Goal: Task Accomplishment & Management: Complete application form

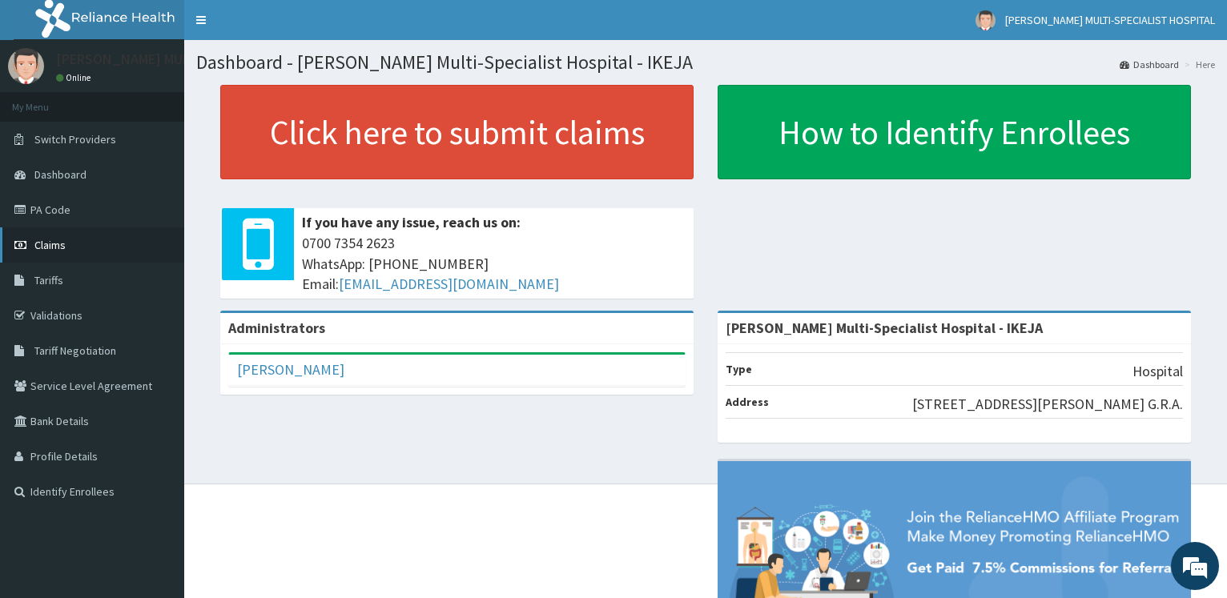
click at [66, 241] on link "Claims" at bounding box center [92, 245] width 184 height 35
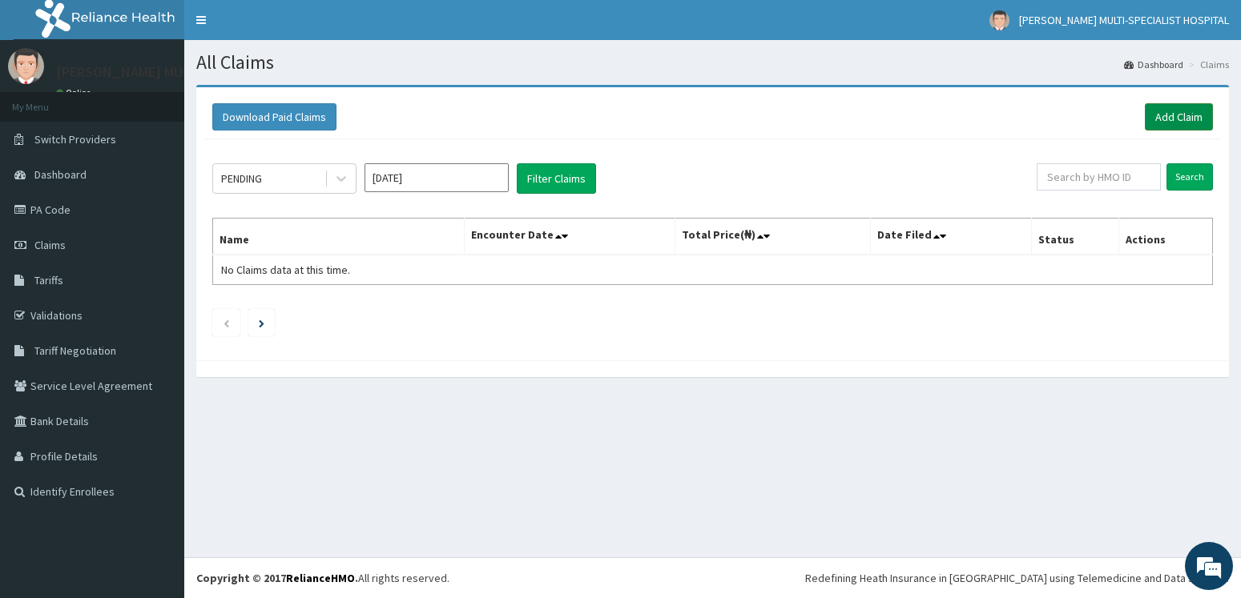
click at [1198, 115] on link "Add Claim" at bounding box center [1179, 116] width 68 height 27
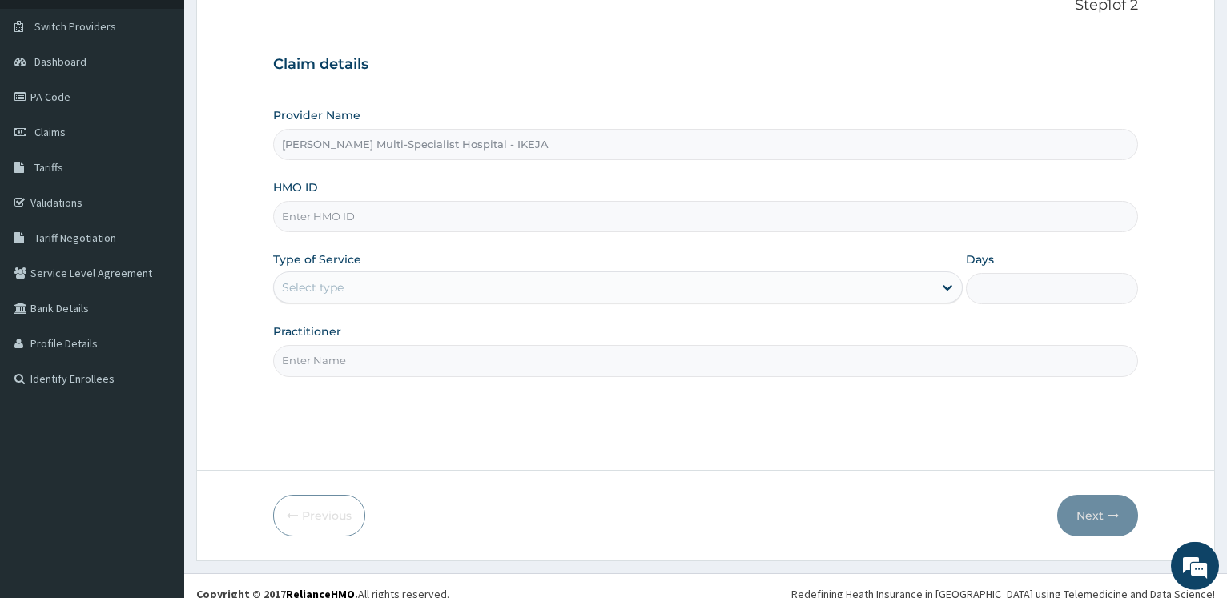
scroll to position [129, 0]
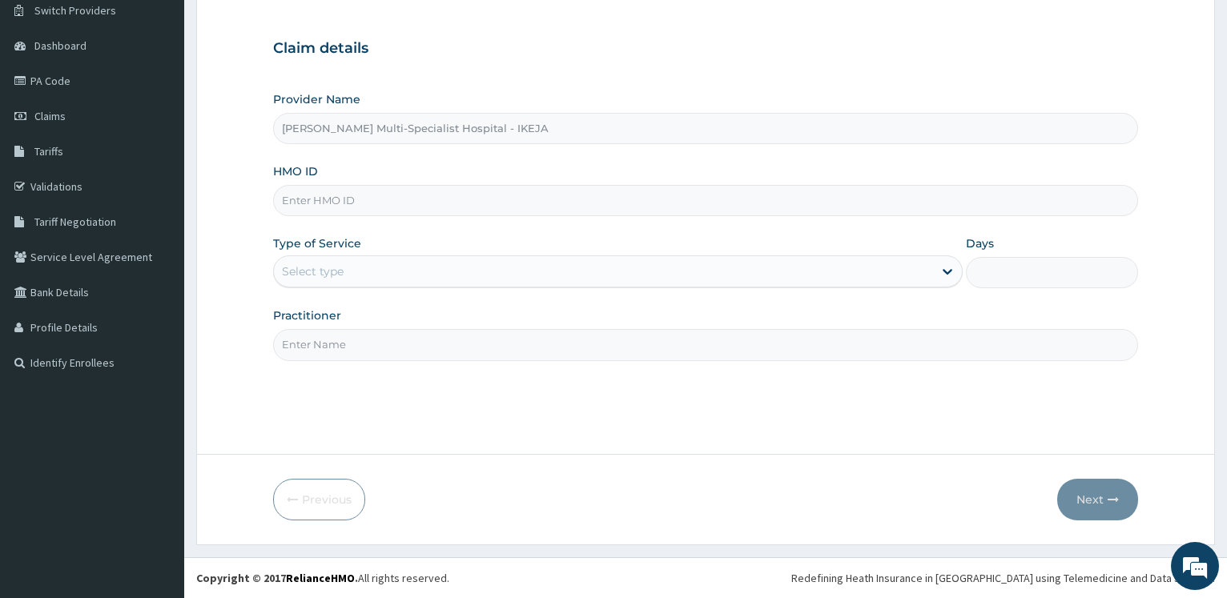
click at [320, 195] on input "HMO ID" at bounding box center [705, 200] width 865 height 31
paste input "PRS/10016/A"
type input "PRS/10016/A"
click at [352, 270] on div "Select type" at bounding box center [603, 272] width 659 height 26
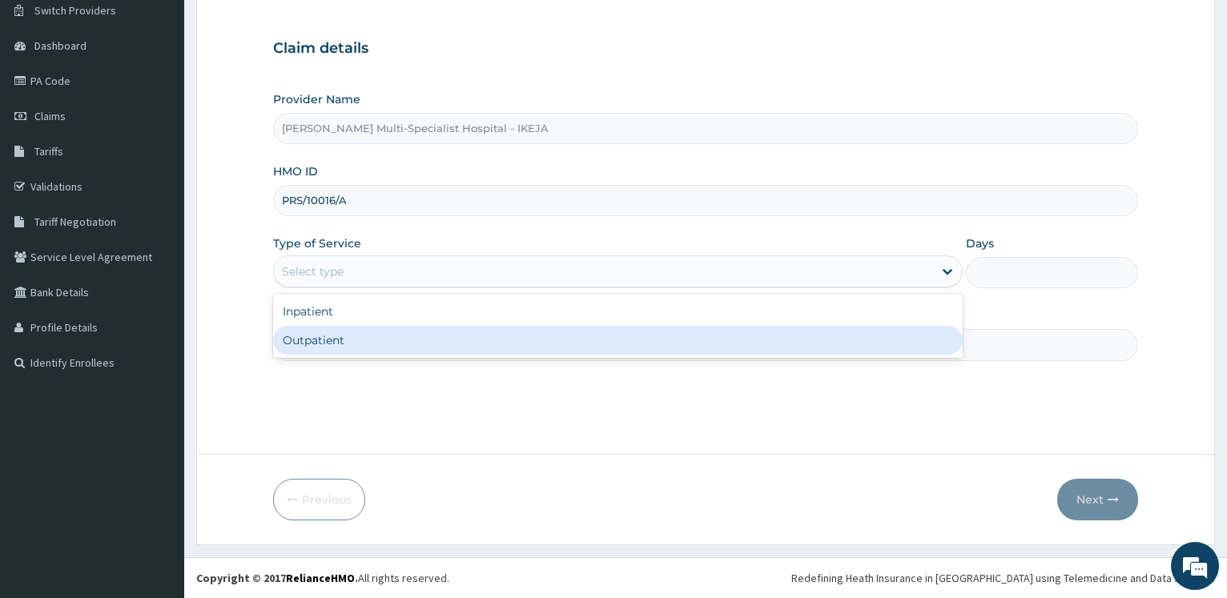
click at [343, 350] on div "Outpatient" at bounding box center [617, 340] width 689 height 29
type input "1"
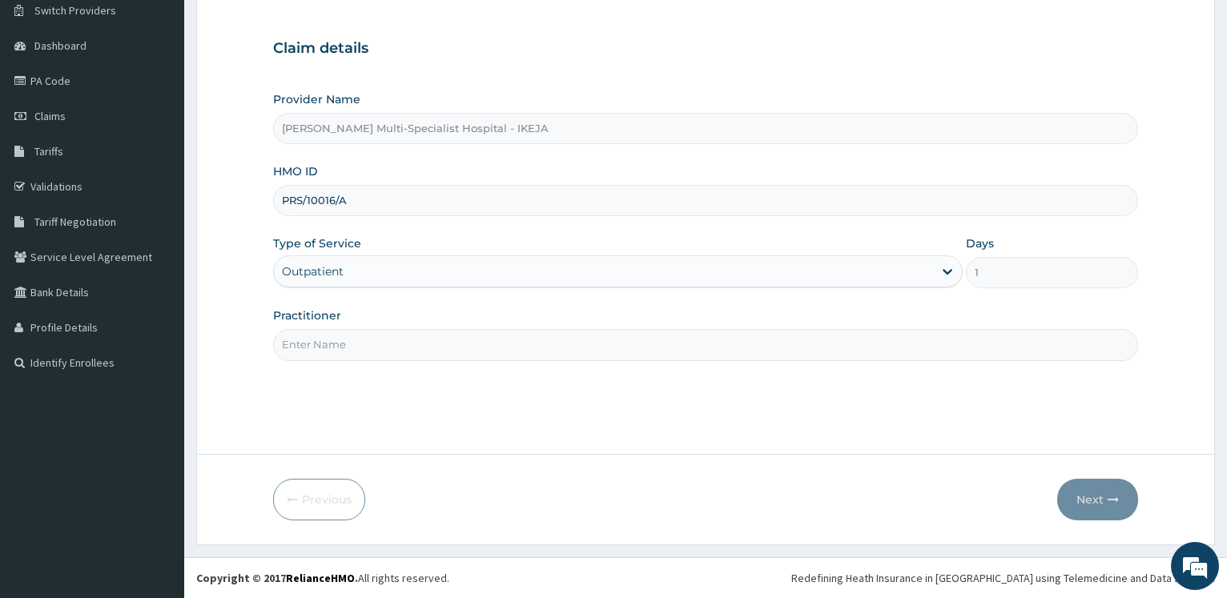
click at [235, 336] on form "Step 1 of 2 Claim details Provider Name Reddington Multi-Specialist Hospital - …" at bounding box center [705, 250] width 1019 height 589
click at [291, 336] on input "Practitioner" at bounding box center [705, 344] width 865 height 31
click at [354, 271] on div "Outpatient" at bounding box center [603, 272] width 659 height 26
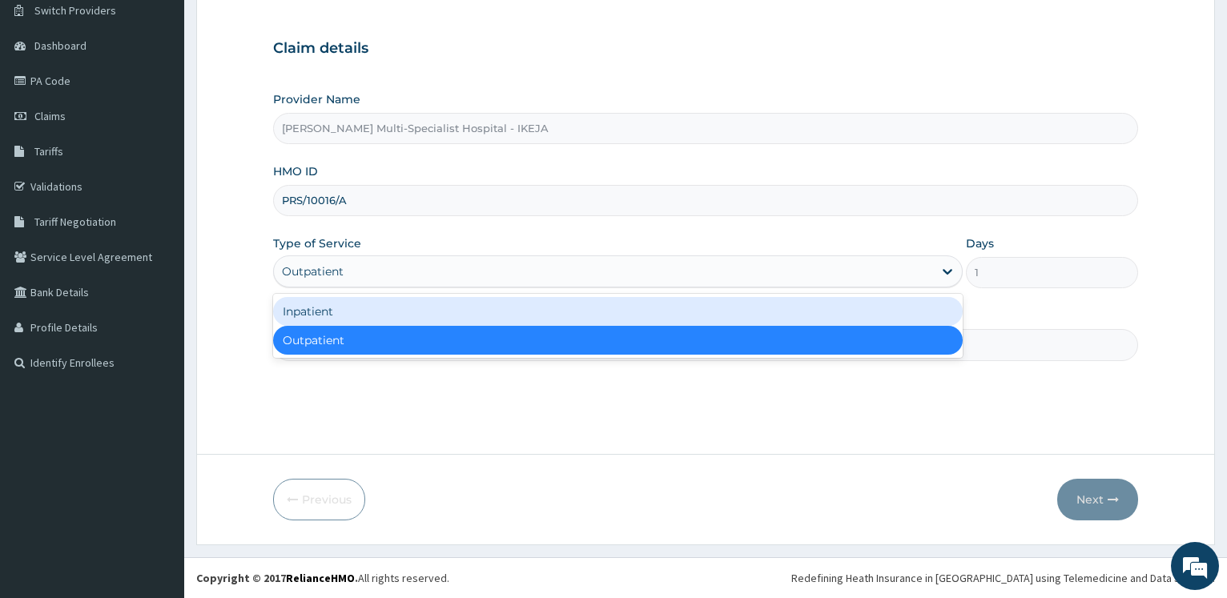
click at [348, 315] on div "Inpatient" at bounding box center [617, 311] width 689 height 29
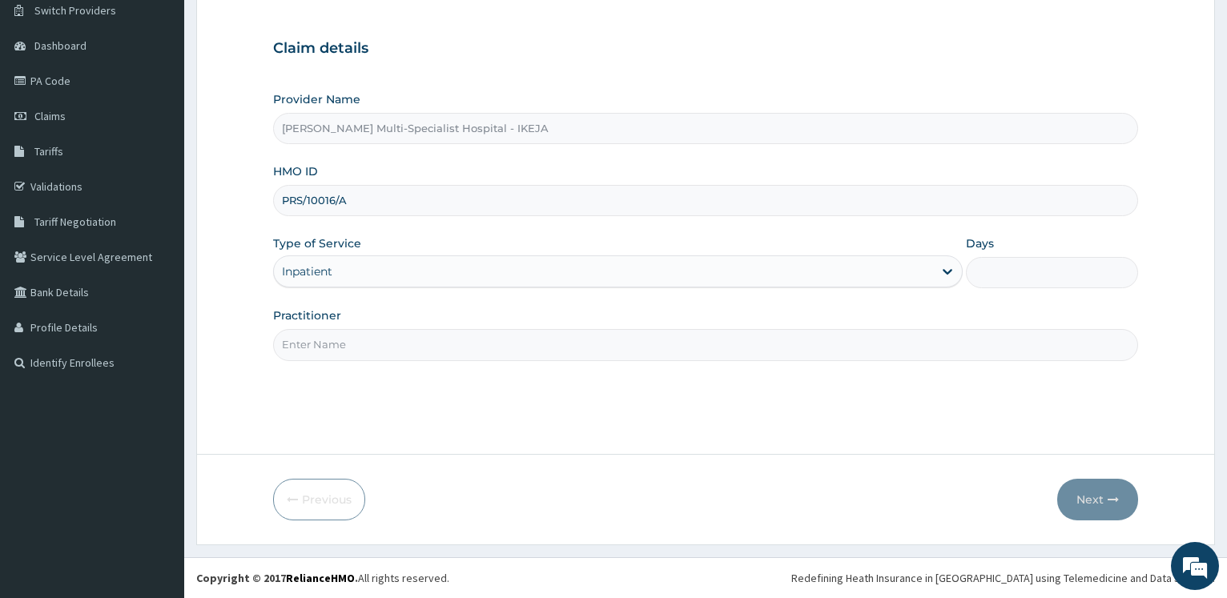
click at [351, 337] on input "Practitioner" at bounding box center [705, 344] width 865 height 31
click at [289, 351] on input "Practitioner" at bounding box center [705, 344] width 865 height 31
type input "dr .f.o"
click at [995, 270] on input "Days" at bounding box center [1052, 272] width 172 height 31
type input "2"
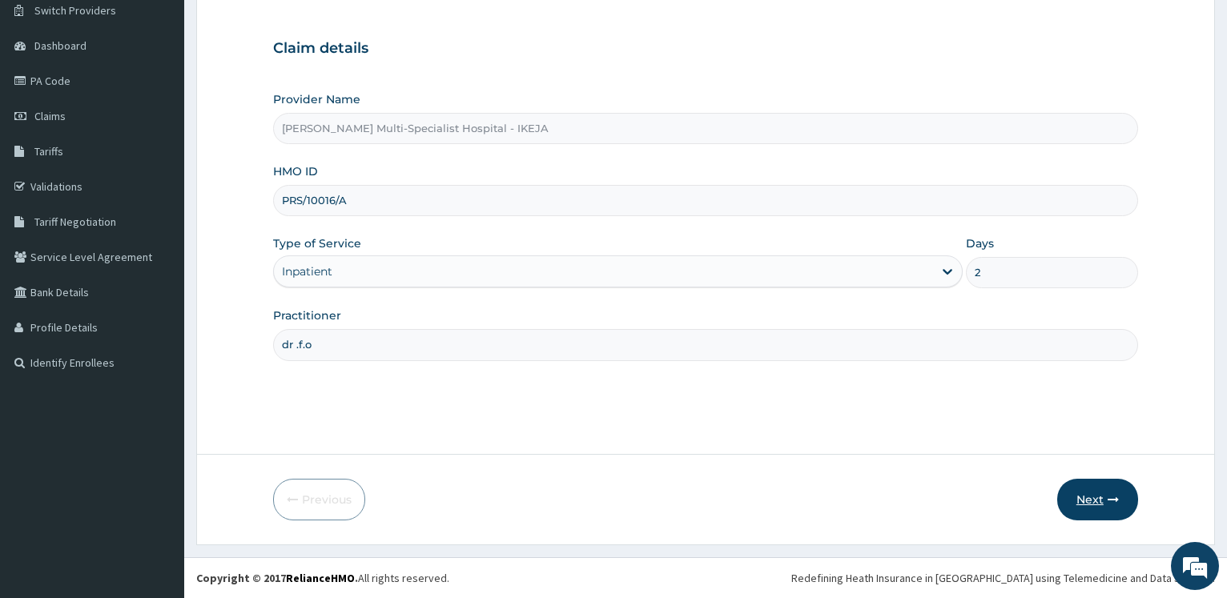
click at [1077, 488] on button "Next" at bounding box center [1097, 500] width 81 height 42
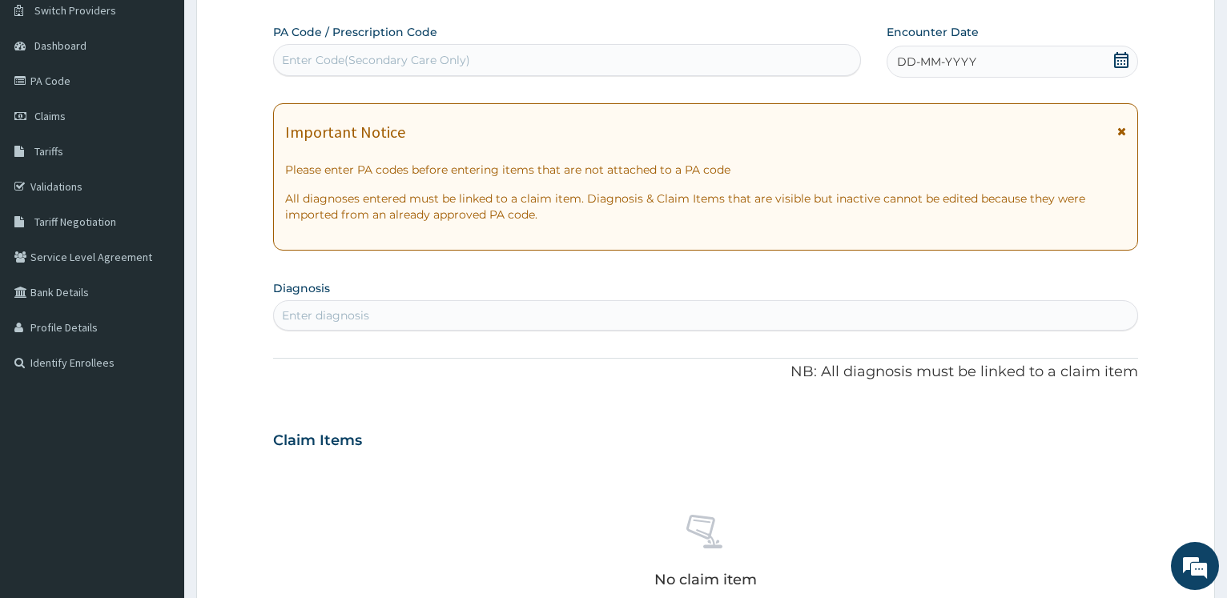
click at [389, 61] on div "Enter Code(Secondary Care Only)" at bounding box center [376, 60] width 188 height 16
type input "PA/034F09"
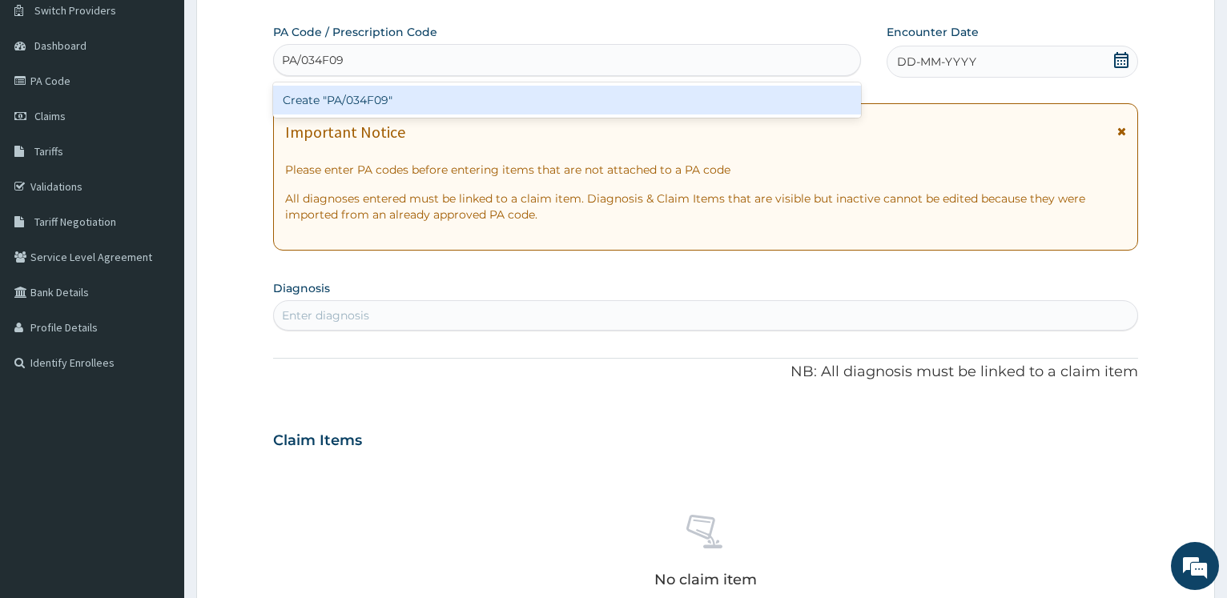
click at [397, 107] on div "Create "PA/034F09"" at bounding box center [566, 100] width 587 height 29
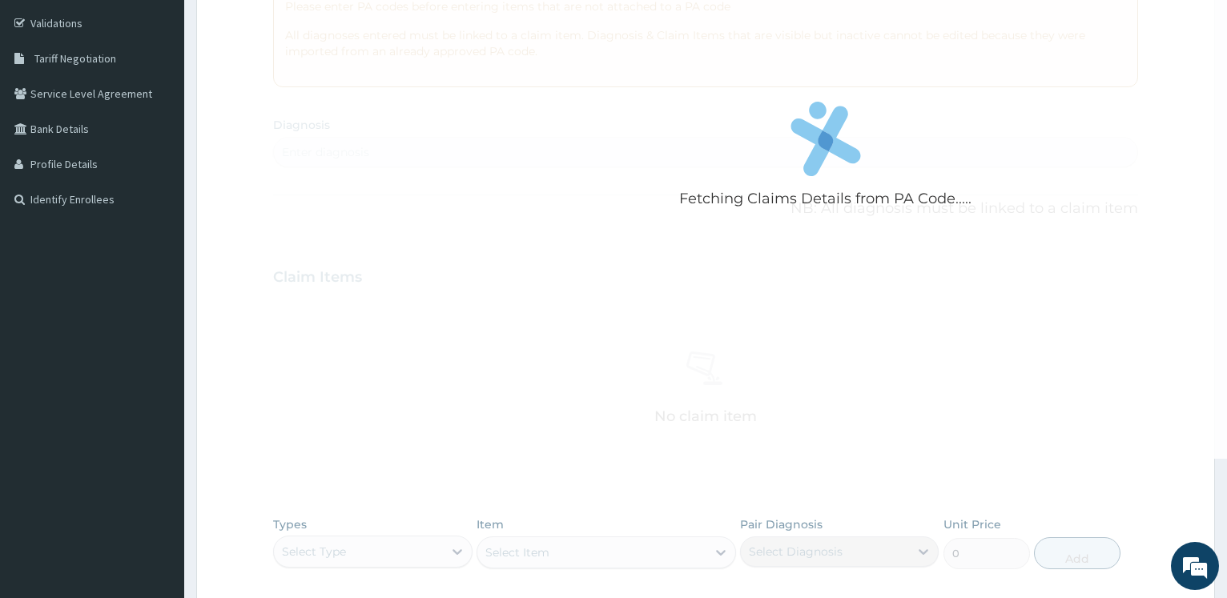
scroll to position [0, 0]
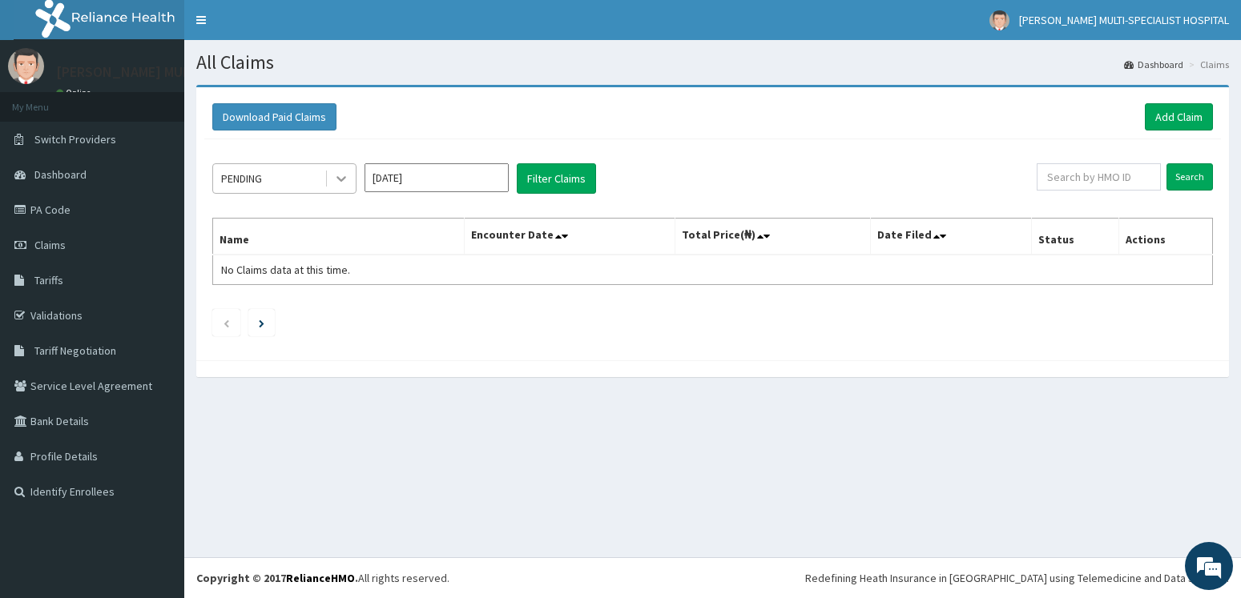
click at [347, 177] on icon at bounding box center [341, 179] width 16 height 16
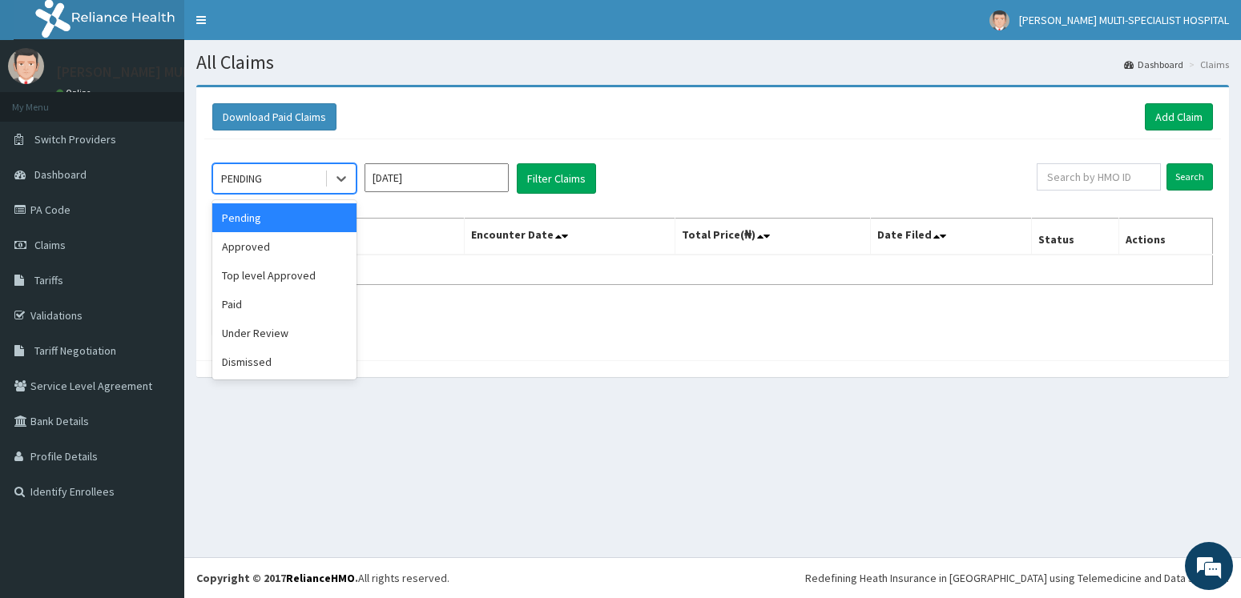
drag, startPoint x: 313, startPoint y: 216, endPoint x: 413, endPoint y: 189, distance: 103.6
click at [314, 215] on div "Pending" at bounding box center [284, 217] width 144 height 29
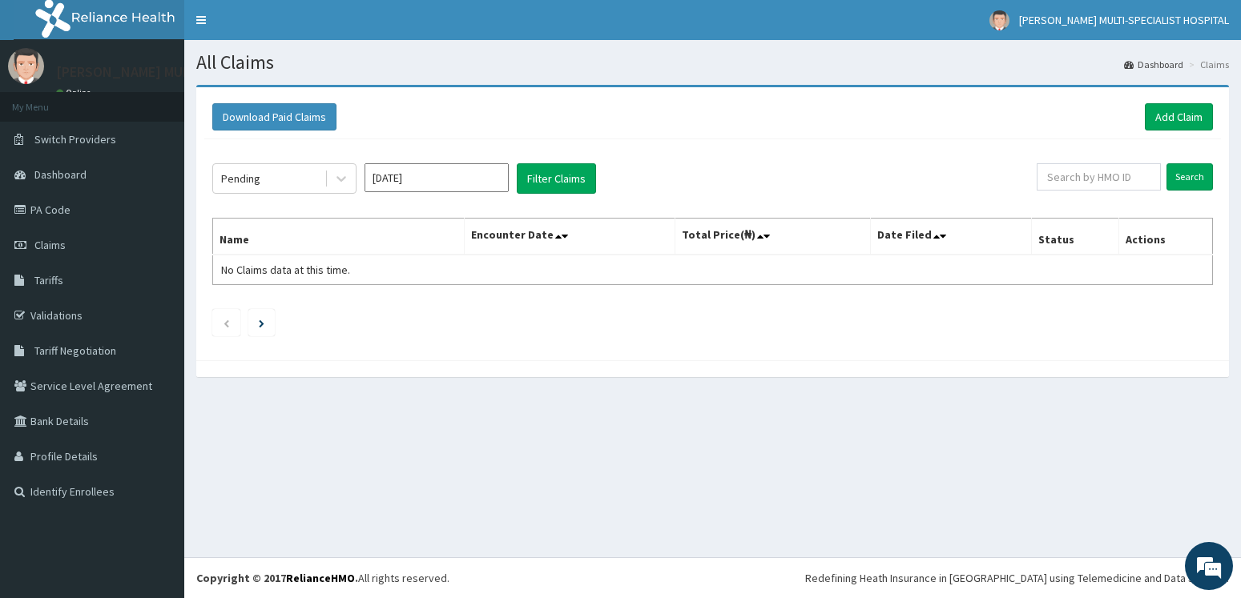
click at [454, 158] on div "Pending Oct 2025 Filter Claims Search Name Encounter Date Total Price(₦) Date F…" at bounding box center [712, 245] width 1017 height 213
click at [446, 172] on input "Oct 2025" at bounding box center [437, 177] width 144 height 29
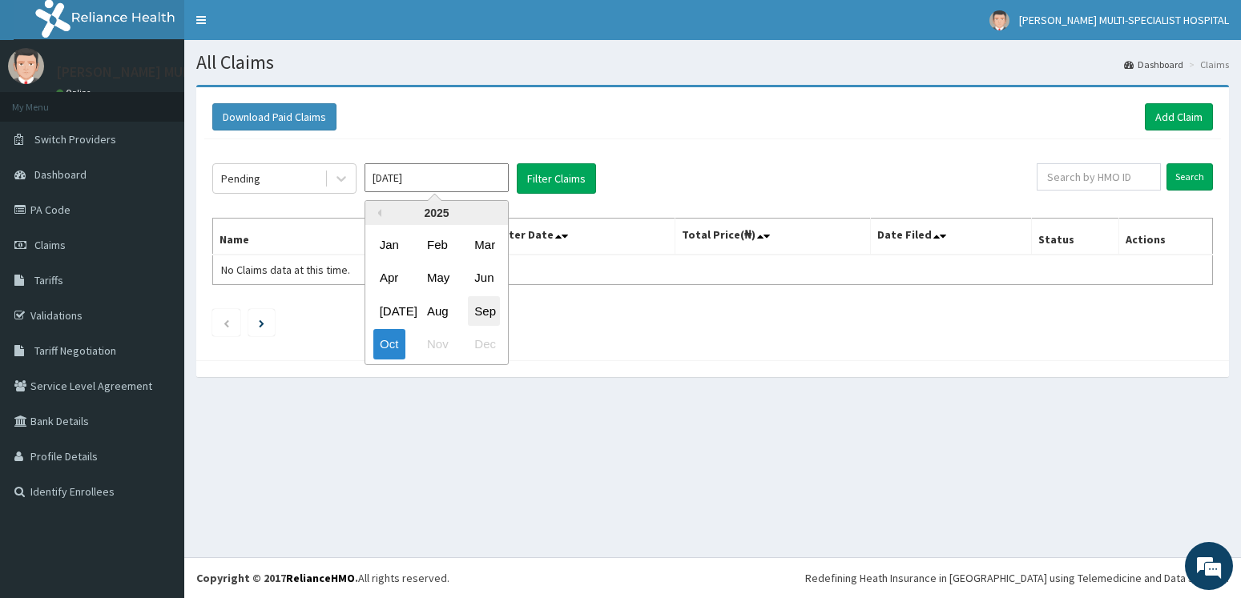
click at [487, 309] on div "Sep" at bounding box center [484, 311] width 32 height 30
type input "Sep 2025"
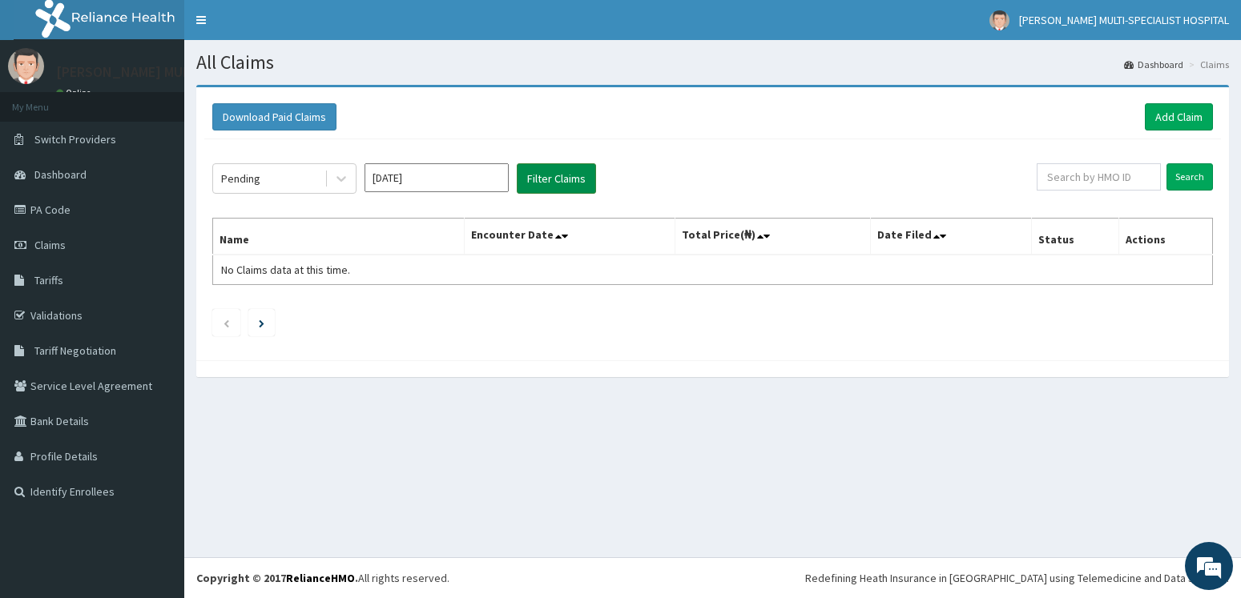
click at [547, 172] on button "Filter Claims" at bounding box center [556, 178] width 79 height 30
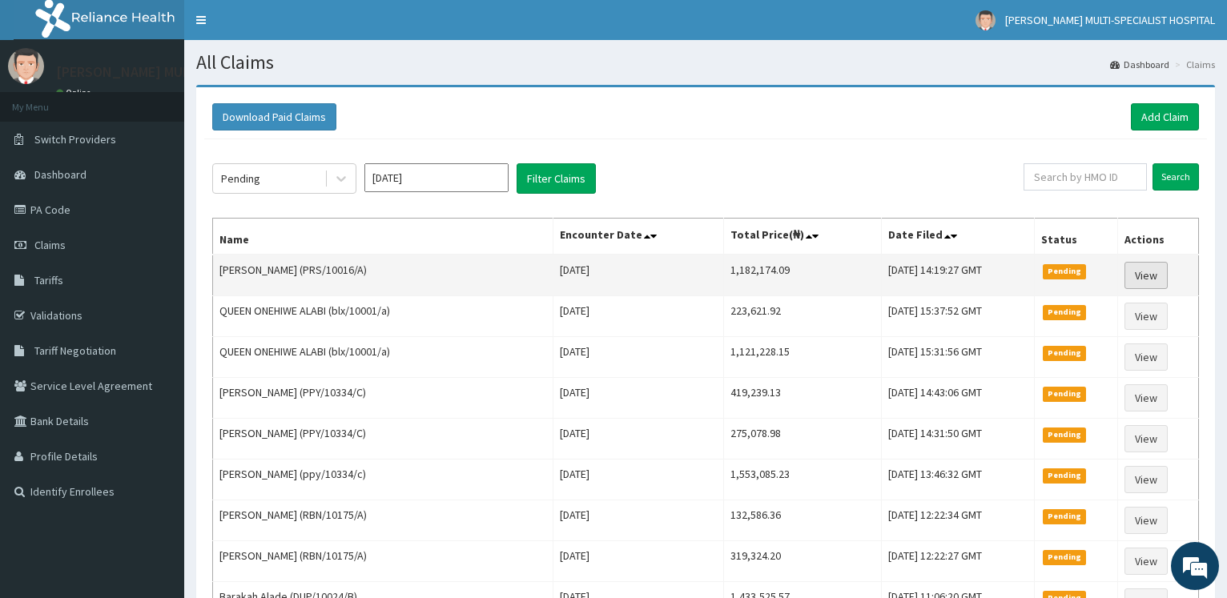
click at [1140, 276] on link "View" at bounding box center [1146, 275] width 43 height 27
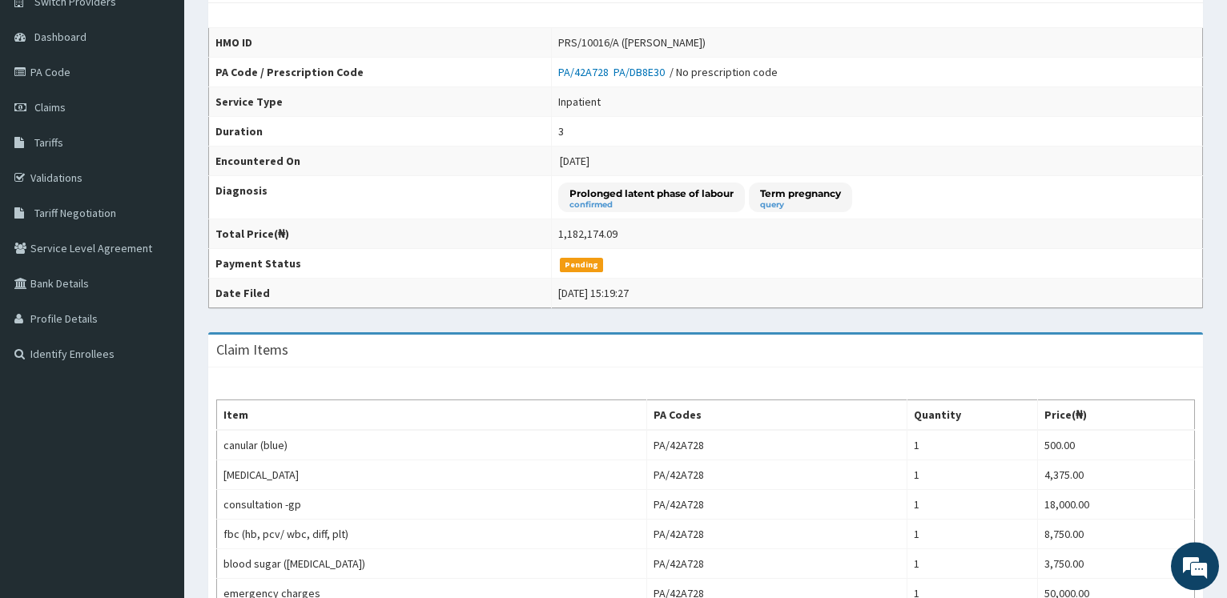
scroll to position [127, 0]
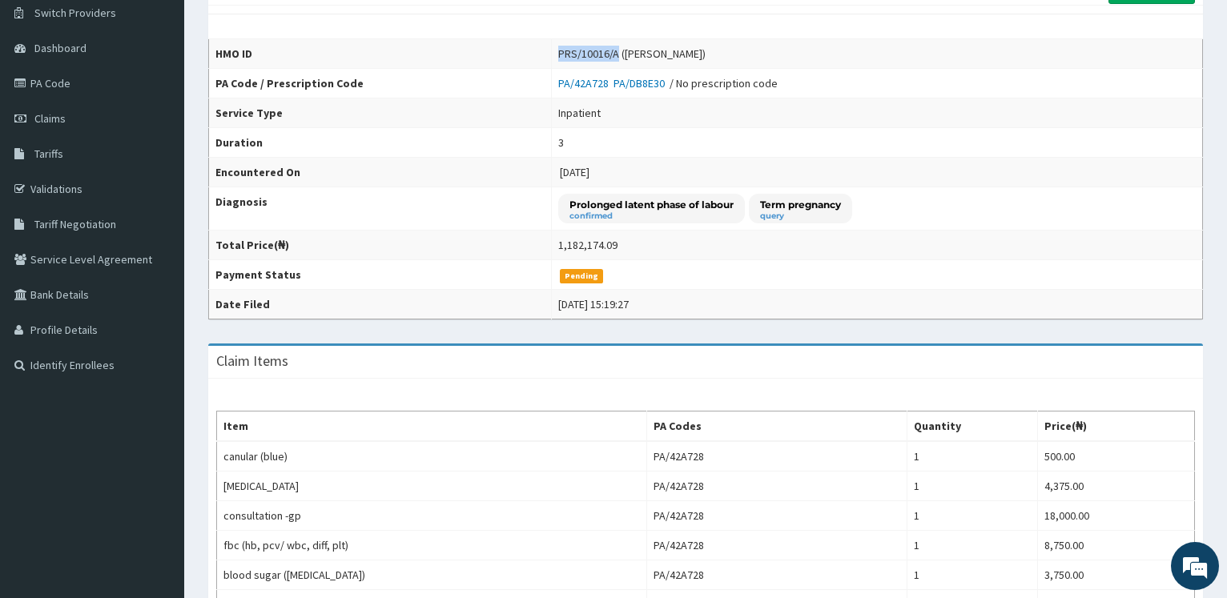
drag, startPoint x: 538, startPoint y: 54, endPoint x: 599, endPoint y: 53, distance: 60.9
click at [599, 53] on td "PRS/10016/A (OLUWADAMILOLA IDOWU)" at bounding box center [876, 54] width 651 height 30
copy div "PRS/10016/A"
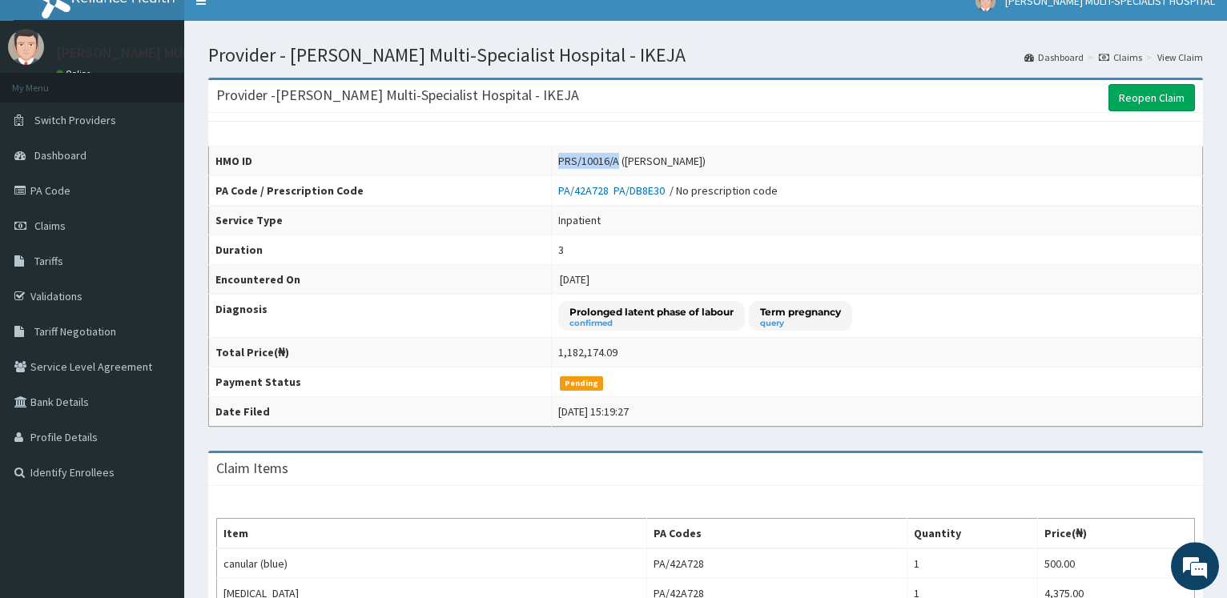
scroll to position [0, 0]
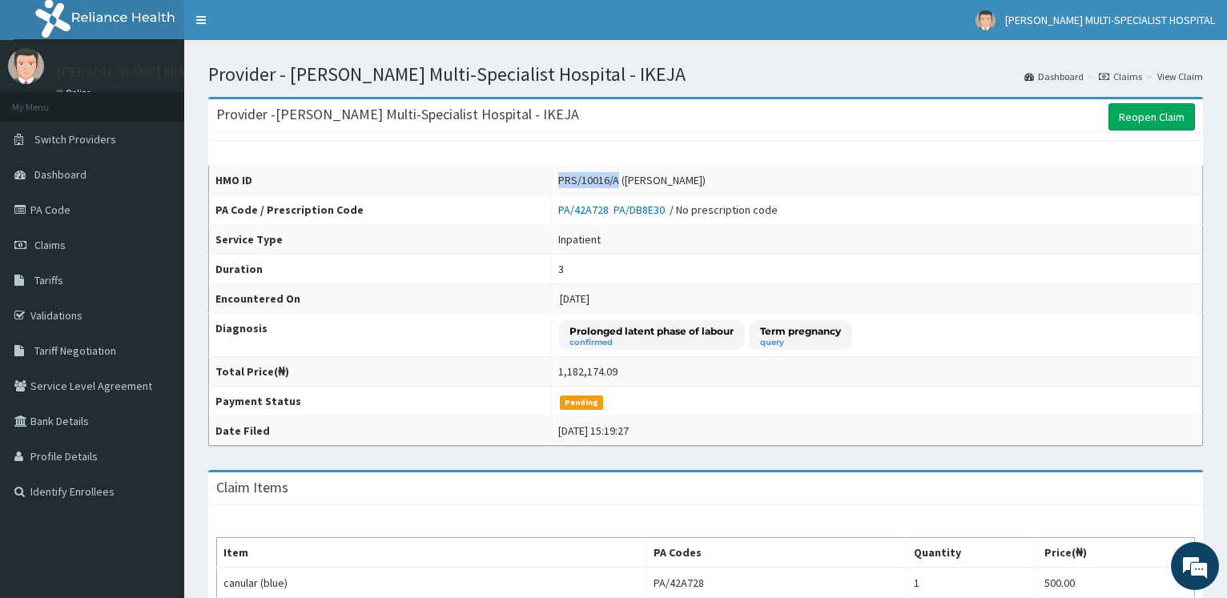
copy div "PRS/10016/A"
click at [73, 233] on link "Claims" at bounding box center [92, 245] width 184 height 35
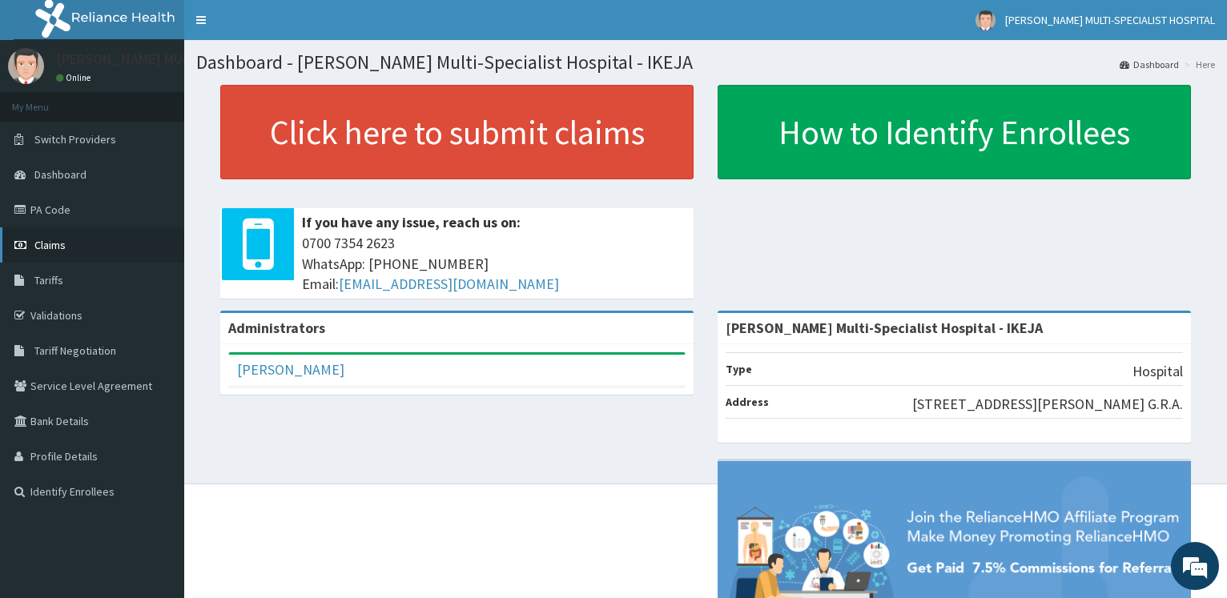
click at [68, 242] on link "Claims" at bounding box center [92, 245] width 184 height 35
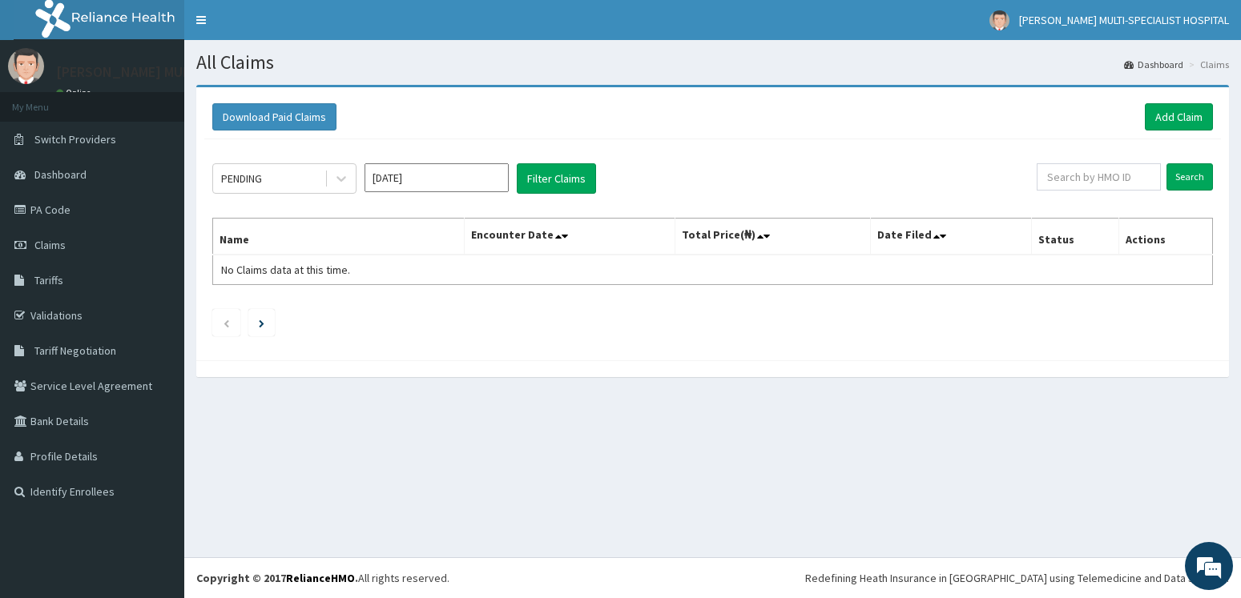
click at [1175, 102] on div "Download Paid Claims Add Claim" at bounding box center [712, 117] width 1017 height 44
click at [1172, 107] on link "Add Claim" at bounding box center [1179, 116] width 68 height 27
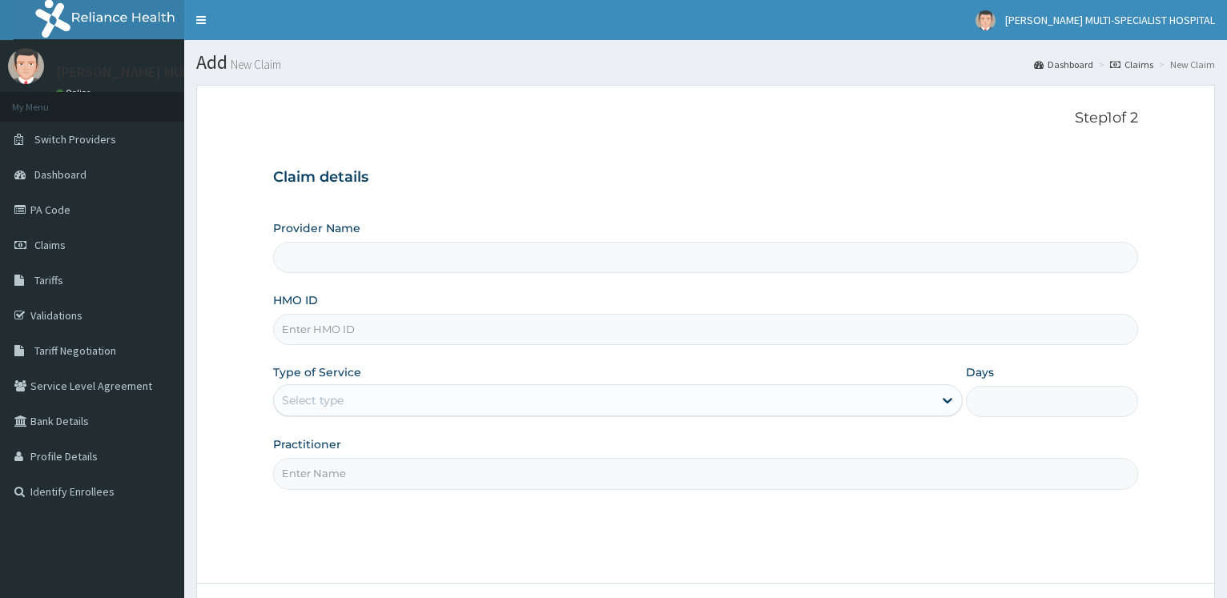
type input "[PERSON_NAME] Multi-Specialist Hospital - IKEJA"
click at [268, 331] on form "Step 1 of 2 Claim details Provider Name [PERSON_NAME] Multi-Specialist Hospital…" at bounding box center [705, 379] width 1019 height 589
click at [346, 332] on input "HMO ID" at bounding box center [705, 329] width 865 height 31
paste input "PRS/10016/A"
type input "PRS/10016/A"
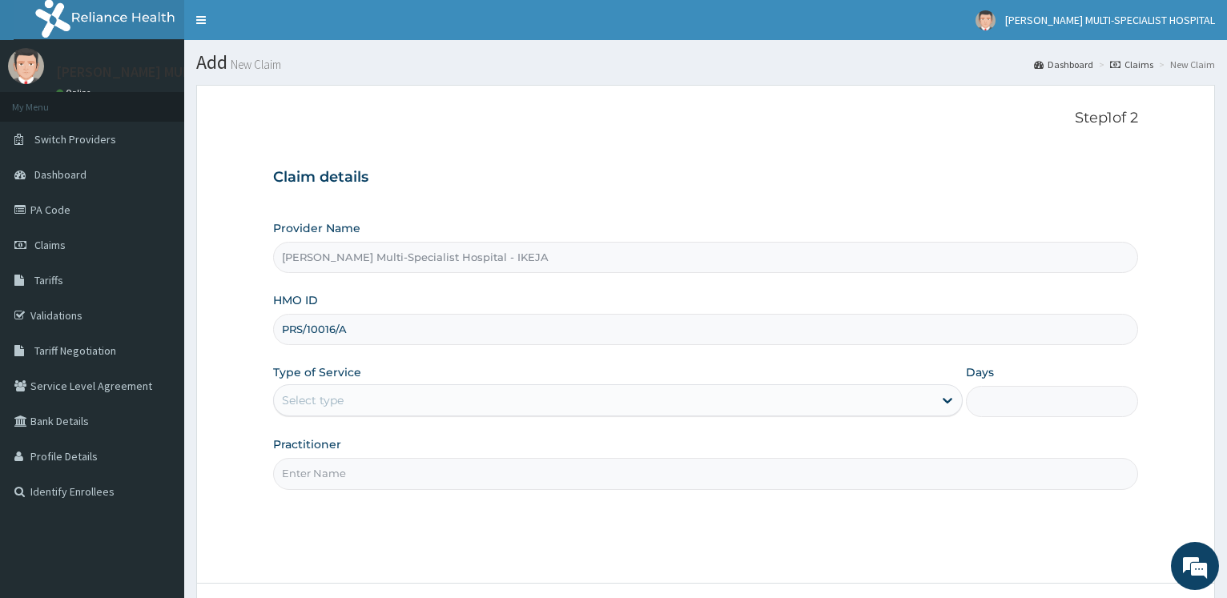
click at [297, 396] on div "Select type" at bounding box center [313, 401] width 62 height 16
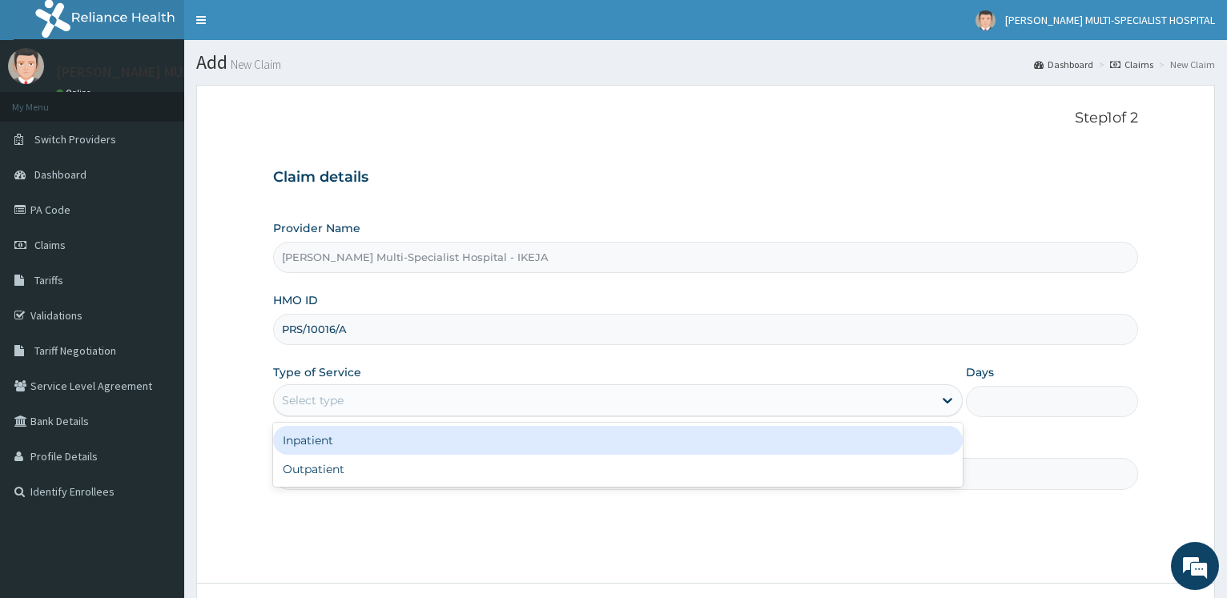
click at [300, 439] on div "Inpatient" at bounding box center [617, 440] width 689 height 29
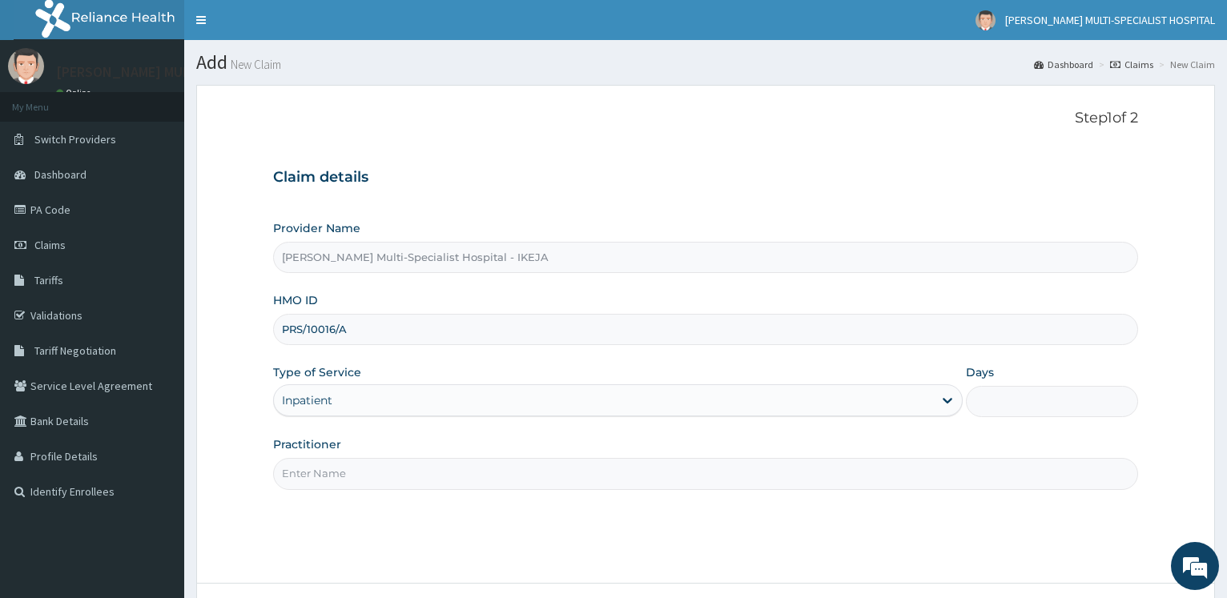
click at [990, 394] on input "Days" at bounding box center [1052, 401] width 172 height 31
type input "2"
click at [229, 344] on form "Step 1 of 2 Claim details Provider Name Reddington Multi-Specialist Hospital - …" at bounding box center [705, 379] width 1019 height 589
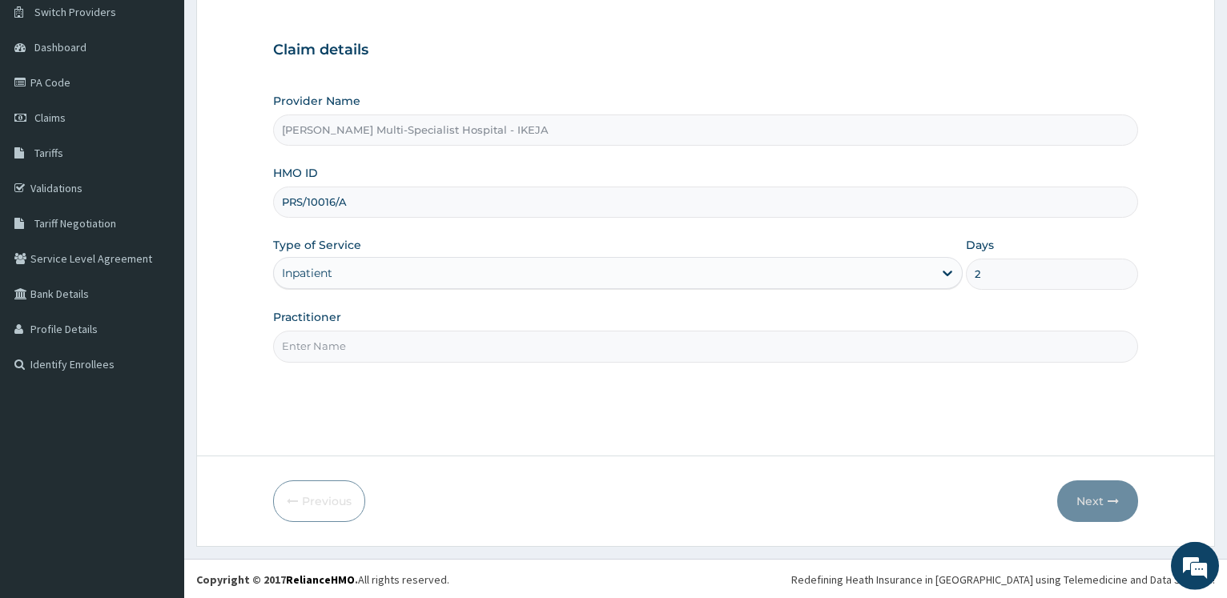
scroll to position [129, 0]
click at [241, 239] on form "Step 1 of 2 Claim details Provider Name Reddington Multi-Specialist Hospital - …" at bounding box center [705, 250] width 1019 height 589
click at [313, 350] on input "Practitioner" at bounding box center [705, 344] width 865 height 31
type input "d"
type input "Dr F.o"
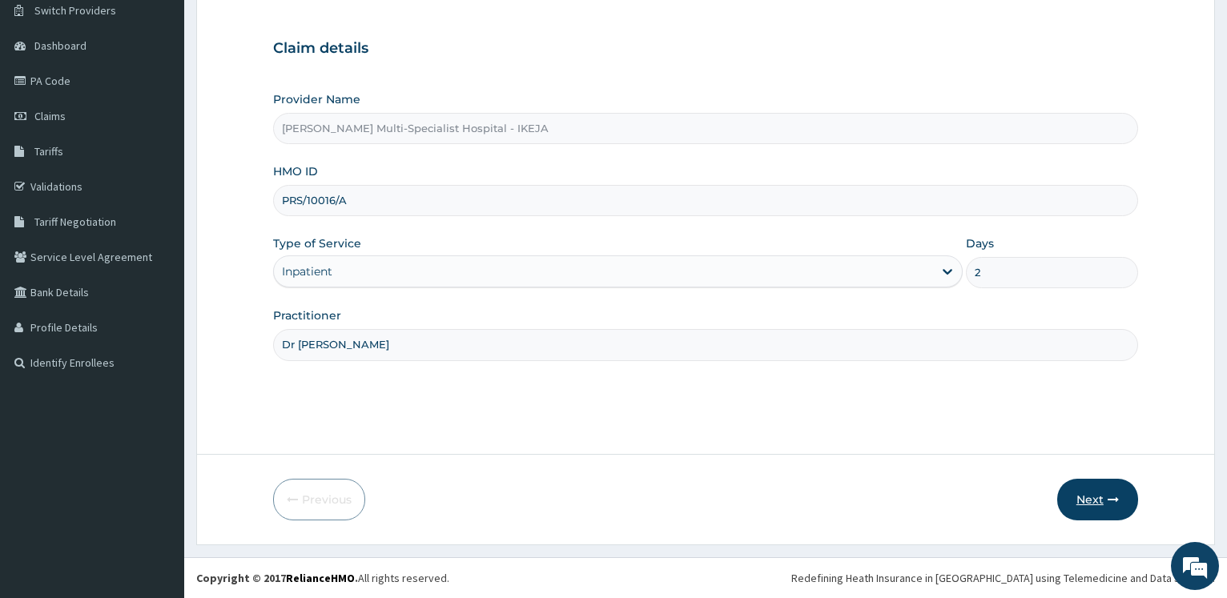
click at [1100, 502] on button "Next" at bounding box center [1097, 500] width 81 height 42
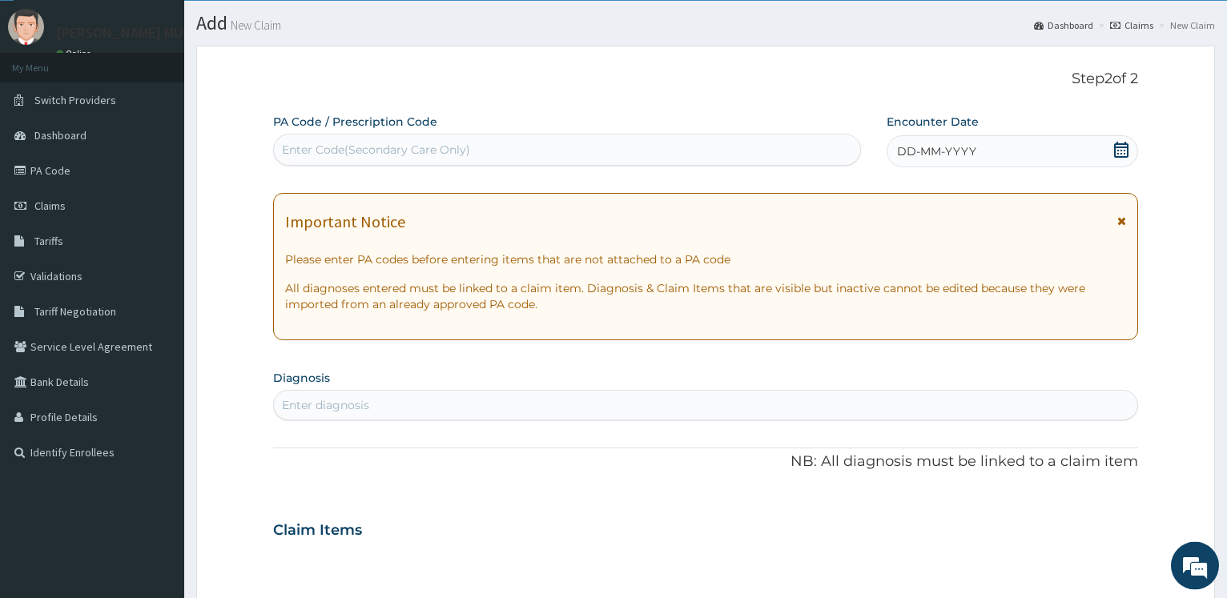
scroll to position [0, 0]
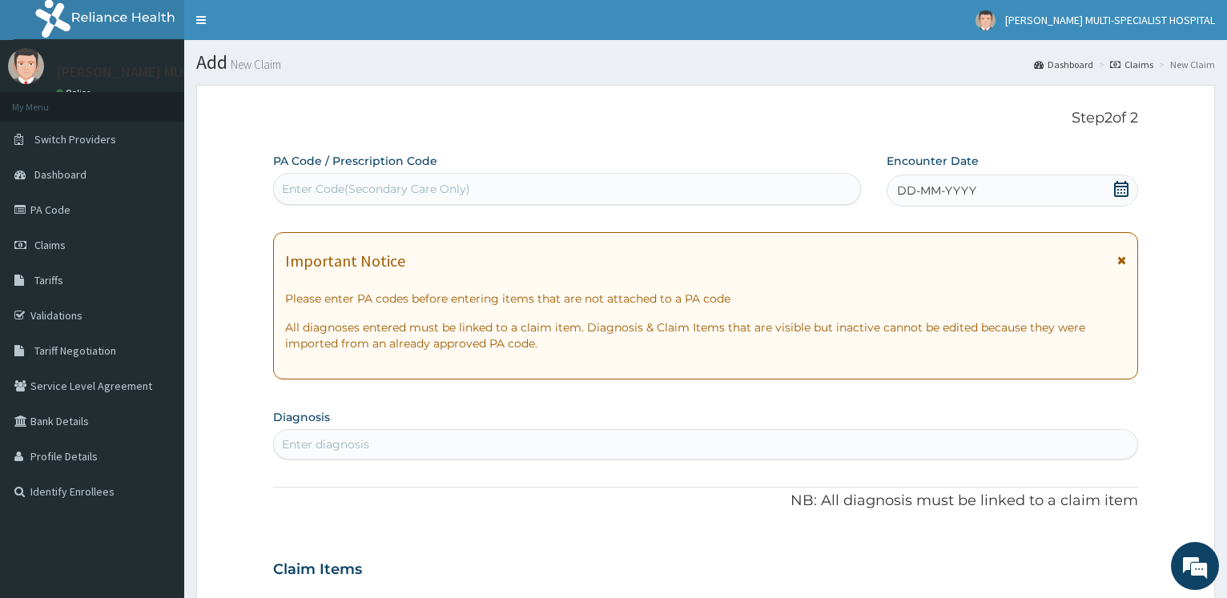
click at [392, 184] on div "Enter Code(Secondary Care Only)" at bounding box center [376, 189] width 188 height 16
click at [386, 193] on div "Enter Code(Secondary Care Only)" at bounding box center [376, 189] width 188 height 16
type input "PA/034F09"
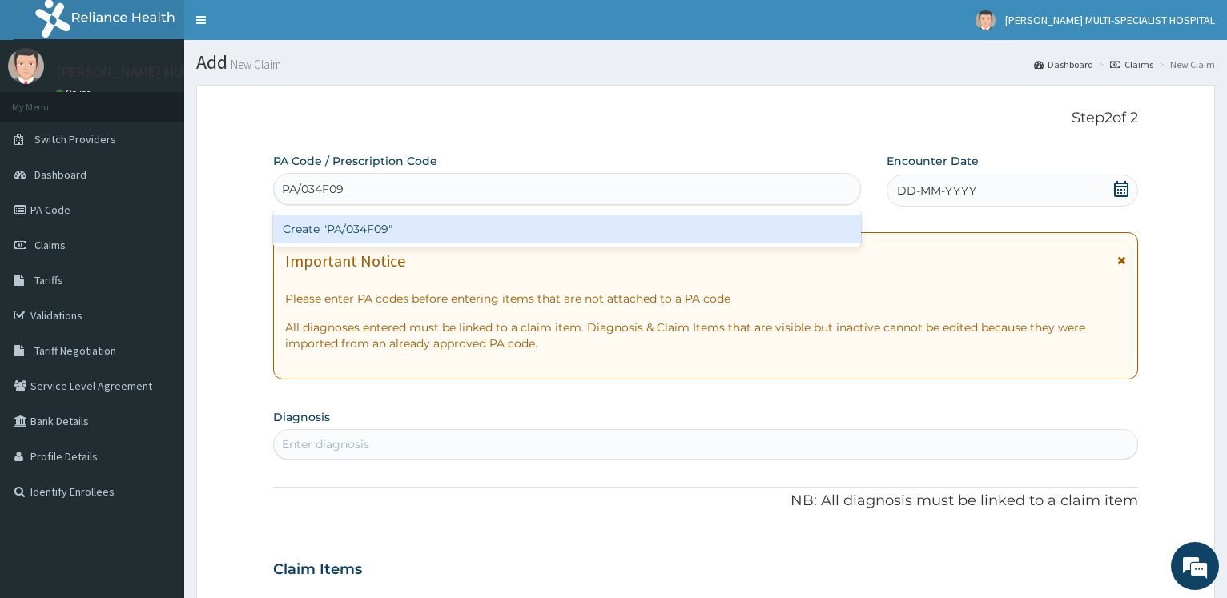
click at [374, 232] on div "Create "PA/034F09"" at bounding box center [566, 229] width 587 height 29
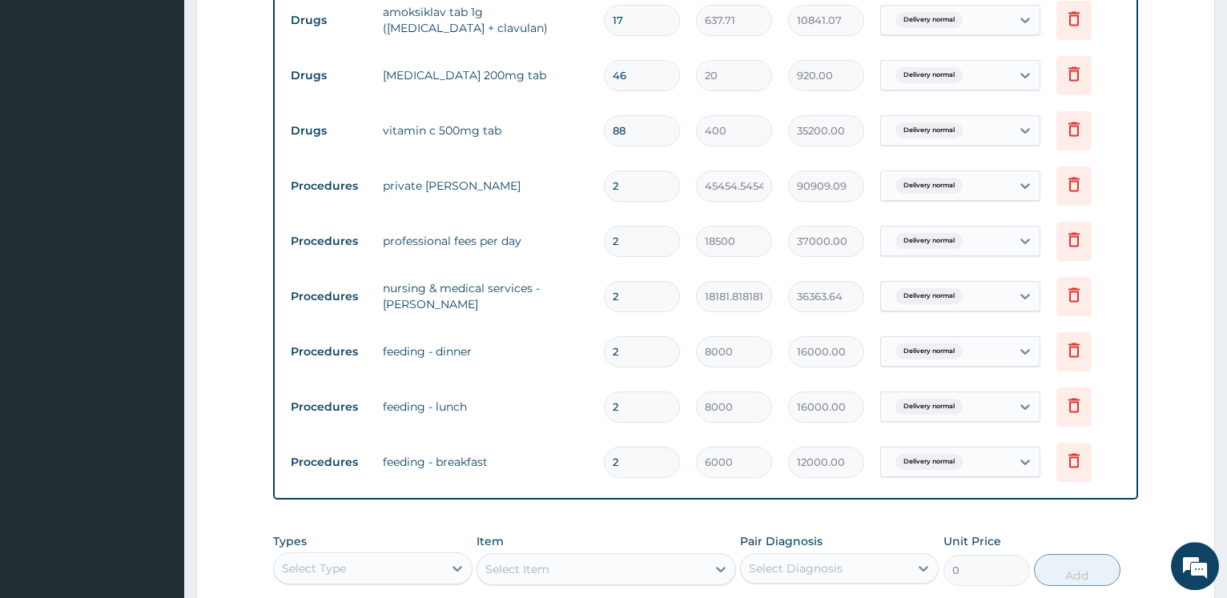
scroll to position [512, 0]
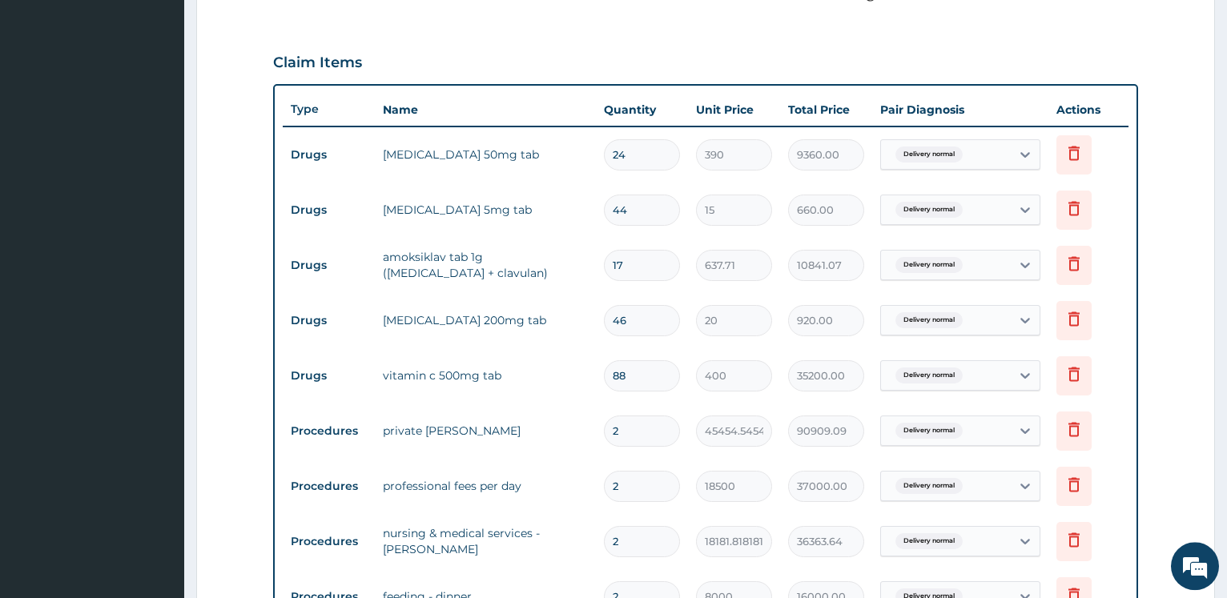
click at [636, 210] on input "44" at bounding box center [642, 210] width 76 height 31
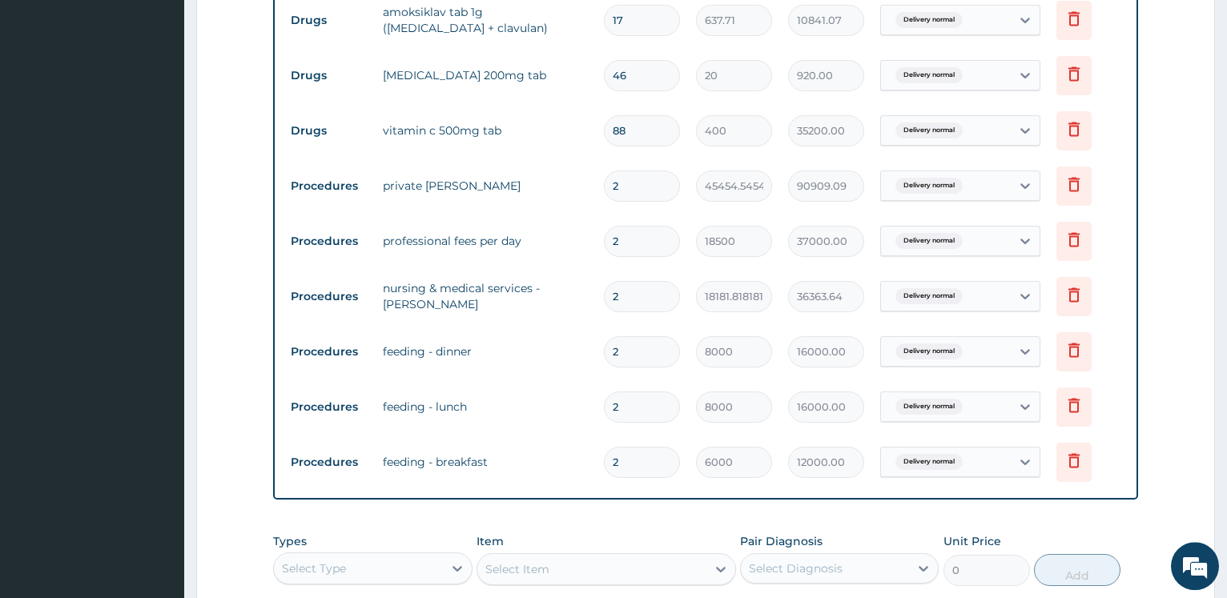
scroll to position [1002, 0]
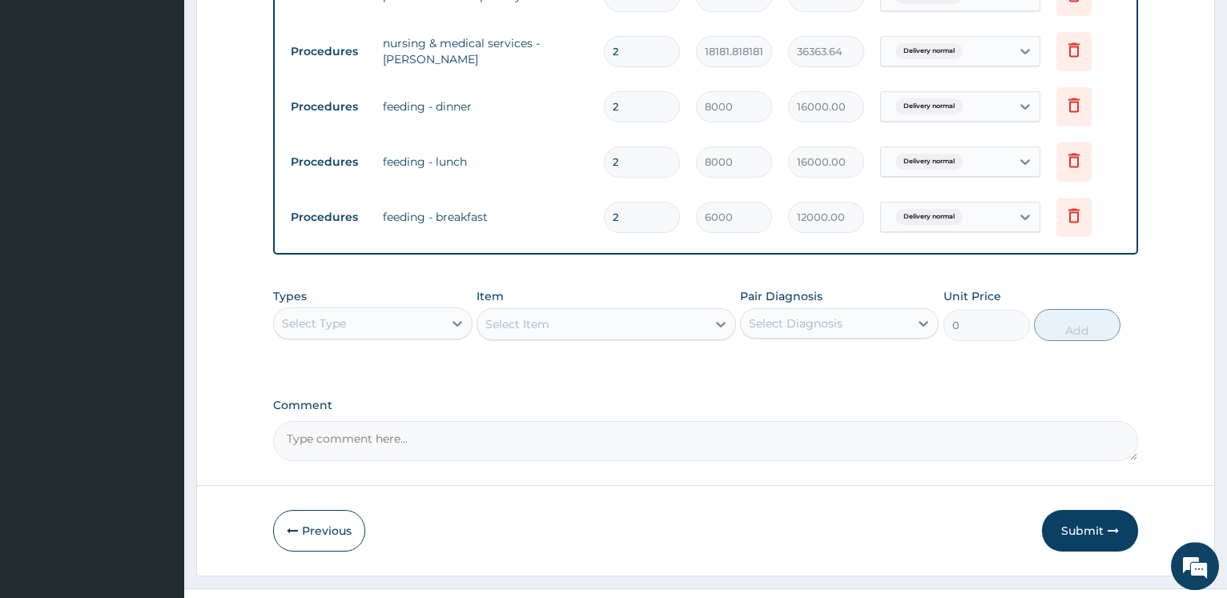
click at [375, 323] on div "Select Type" at bounding box center [358, 324] width 168 height 26
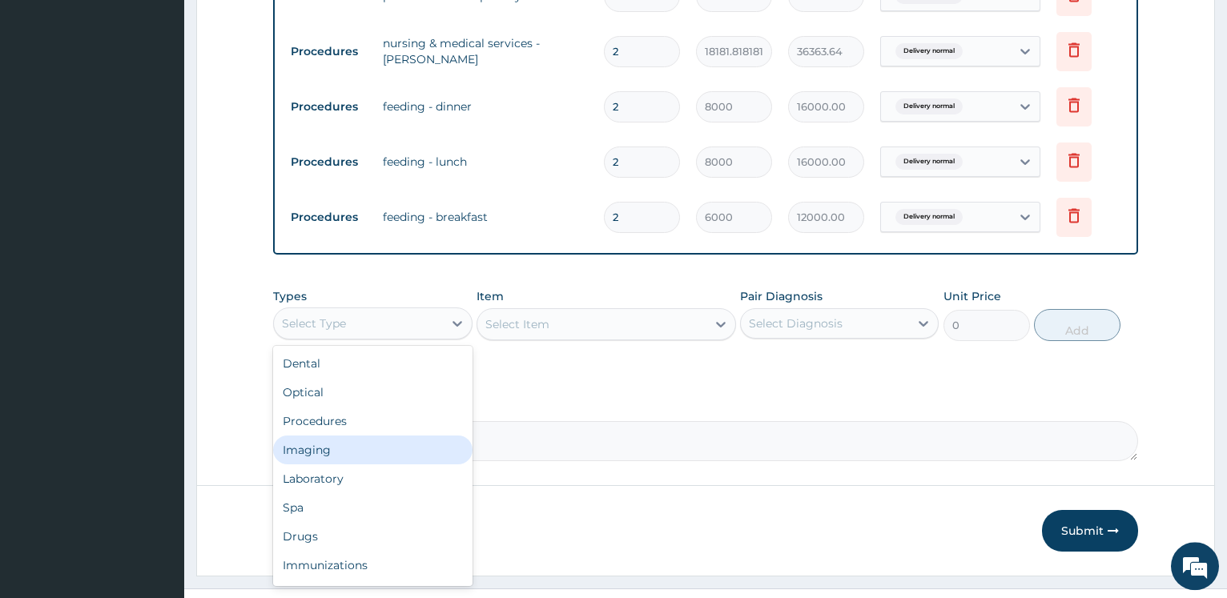
click at [335, 451] on div "Imaging" at bounding box center [372, 450] width 199 height 29
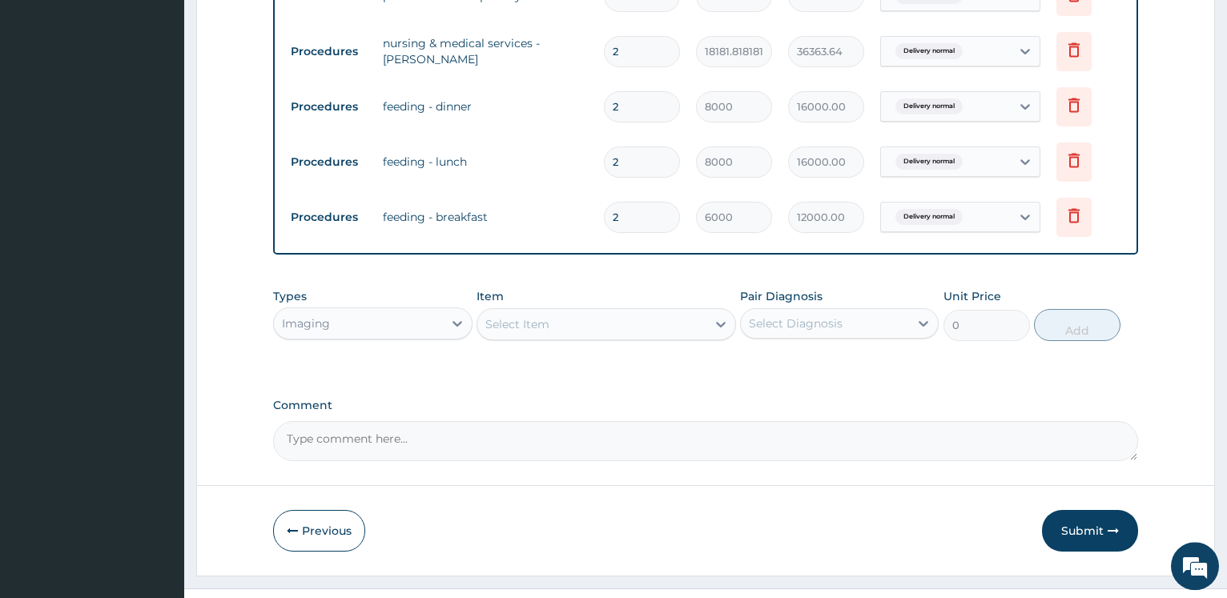
click at [552, 317] on div "Select Item" at bounding box center [591, 325] width 229 height 26
click at [514, 332] on div "Select Item" at bounding box center [591, 325] width 229 height 26
type input "regis"
drag, startPoint x: 505, startPoint y: 357, endPoint x: 764, endPoint y: 311, distance: 263.6
click at [506, 357] on div "REGISTRATION" at bounding box center [607, 364] width 260 height 29
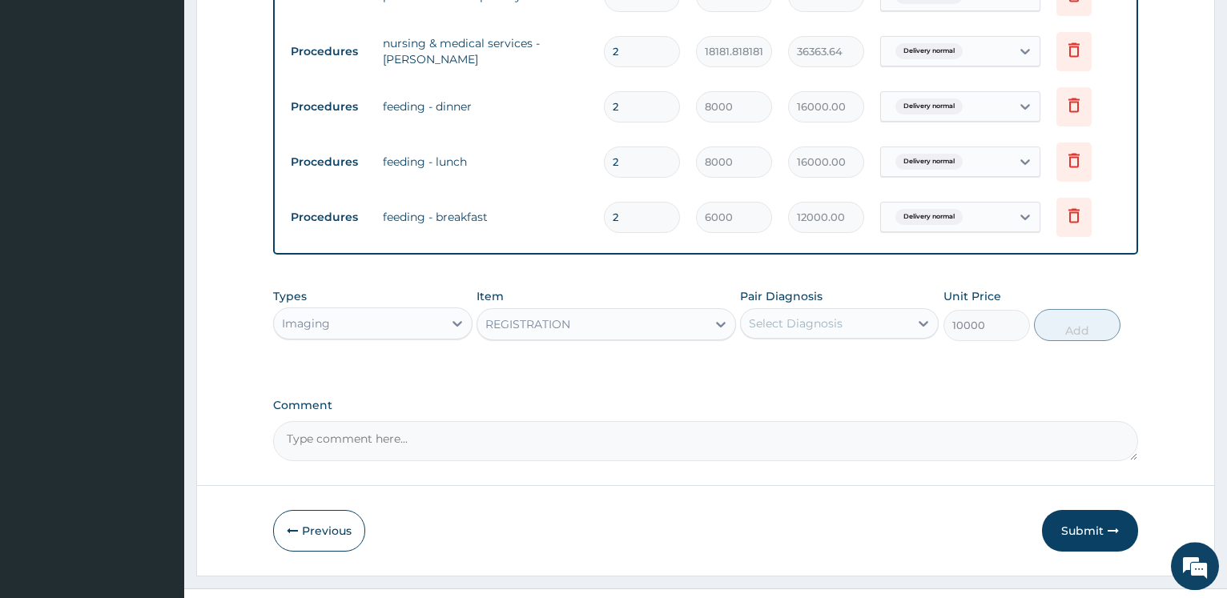
type input "10000"
click at [764, 311] on div "Select Diagnosis" at bounding box center [825, 324] width 168 height 26
click at [775, 373] on div "Delivery normal" at bounding box center [839, 364] width 199 height 33
checkbox input "true"
click at [1077, 328] on button "Add" at bounding box center [1077, 325] width 87 height 32
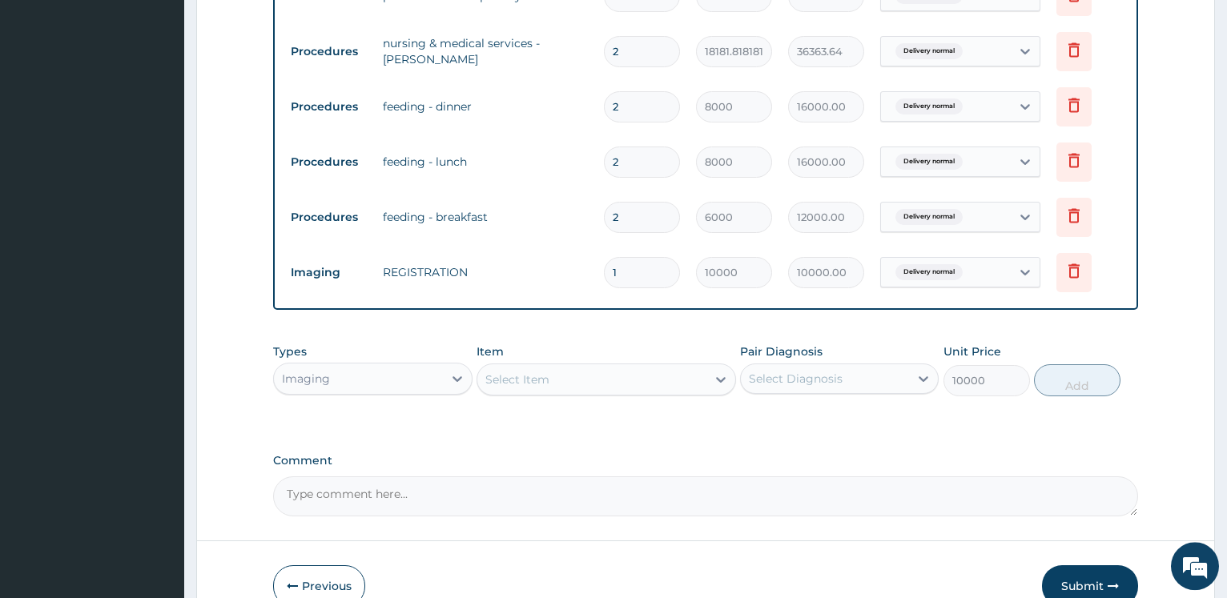
type input "0"
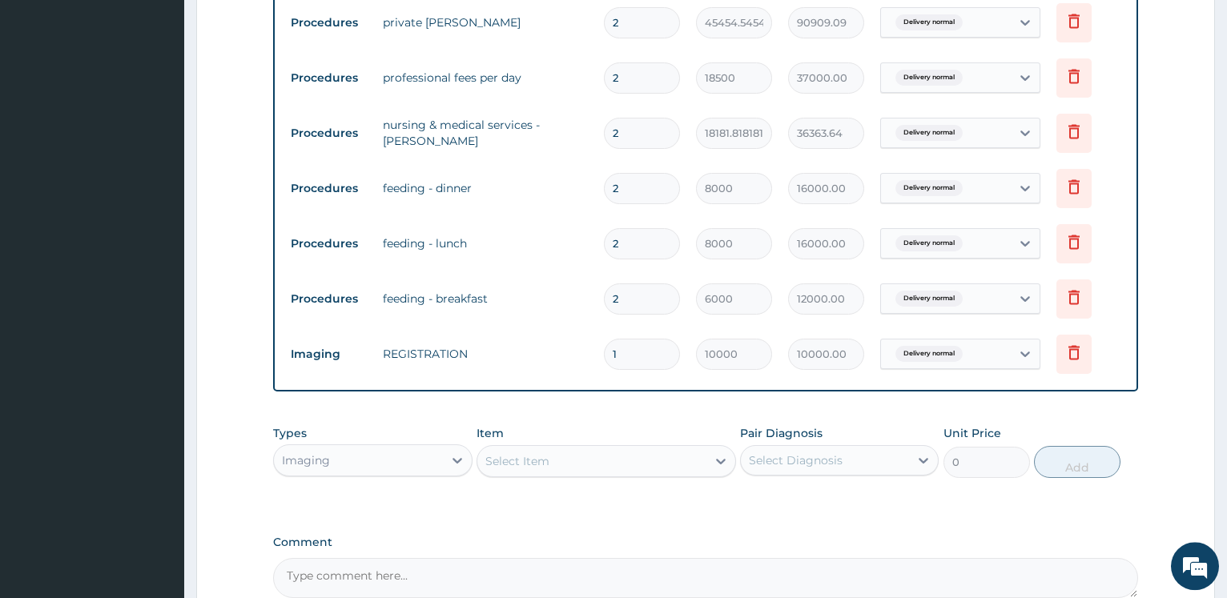
scroll to position [1089, 0]
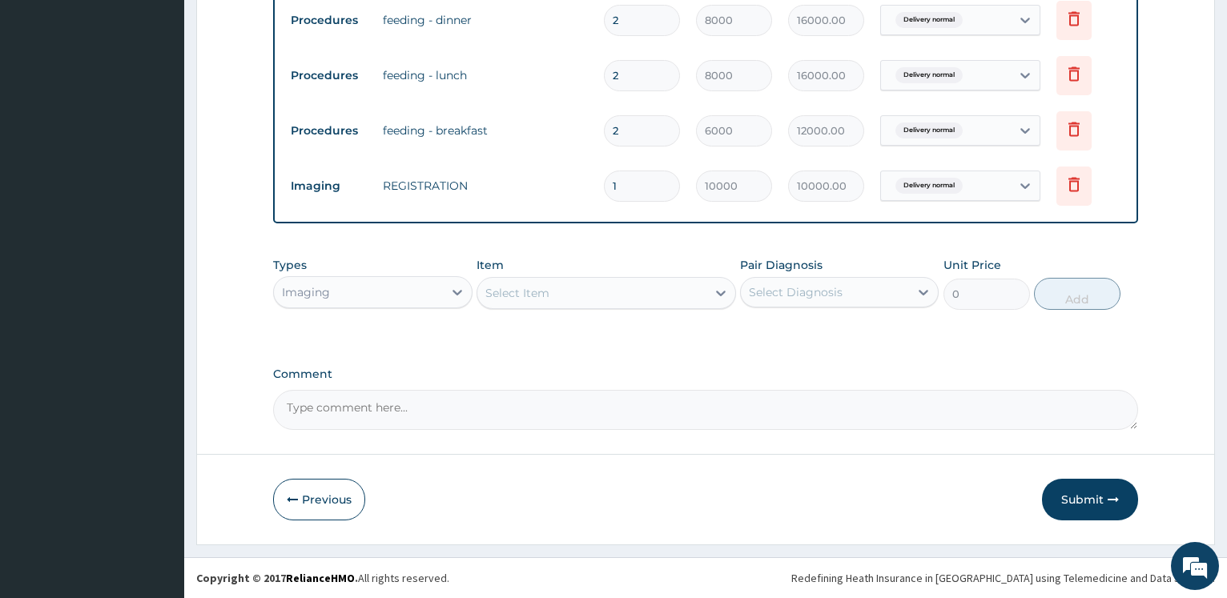
click at [569, 287] on div "Select Item" at bounding box center [591, 293] width 229 height 26
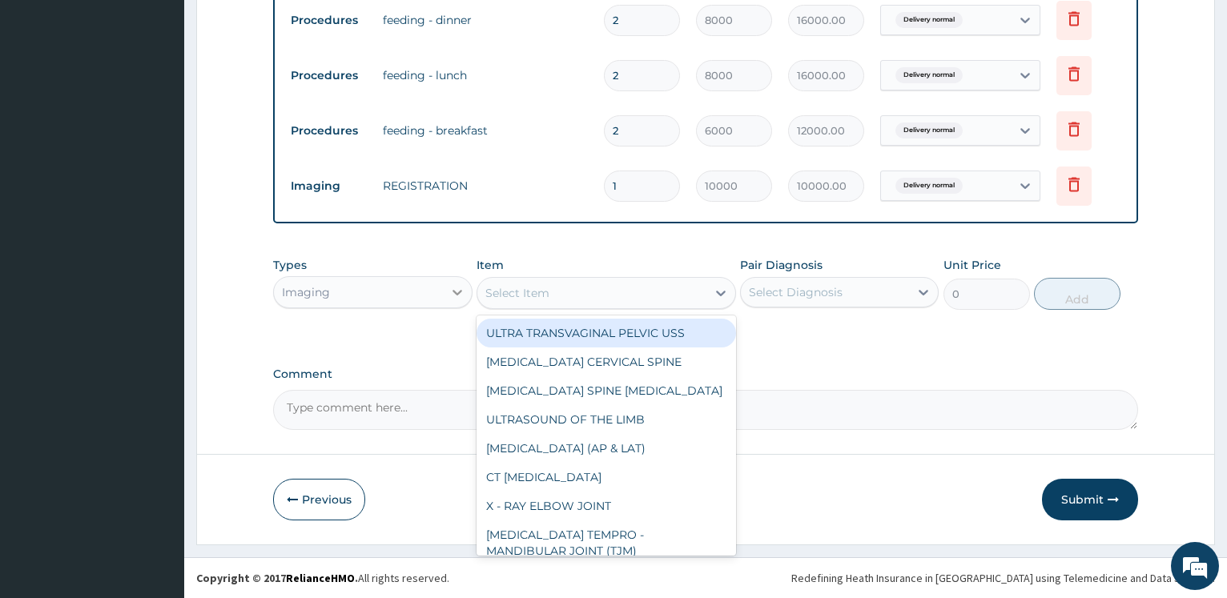
click at [449, 294] on div at bounding box center [457, 292] width 29 height 29
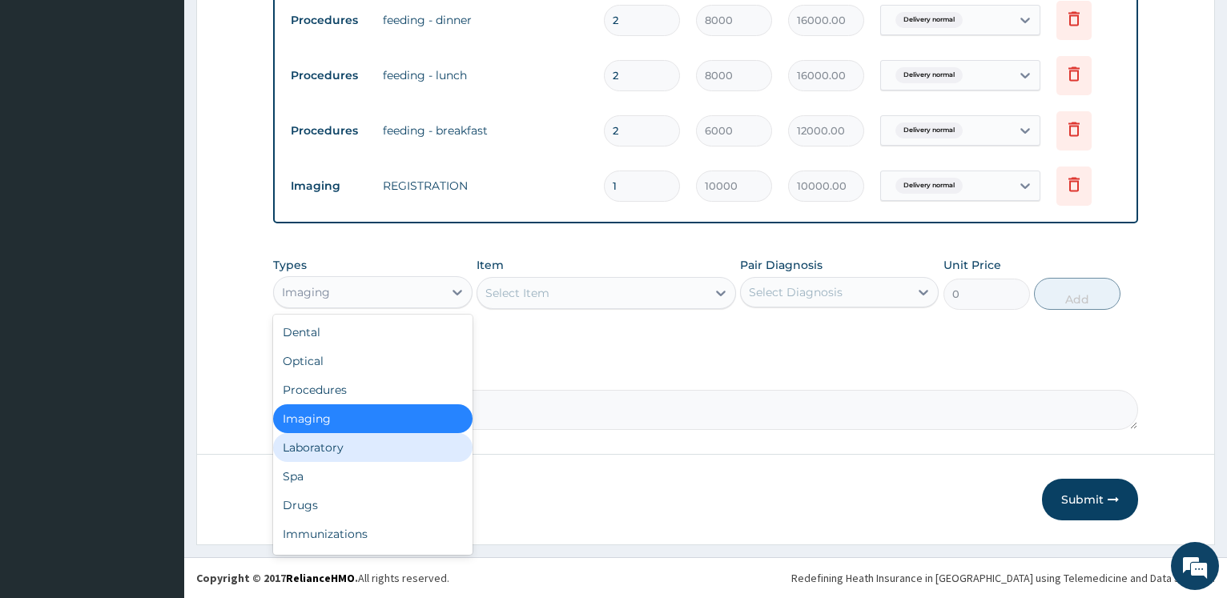
click at [365, 451] on div "Laboratory" at bounding box center [372, 447] width 199 height 29
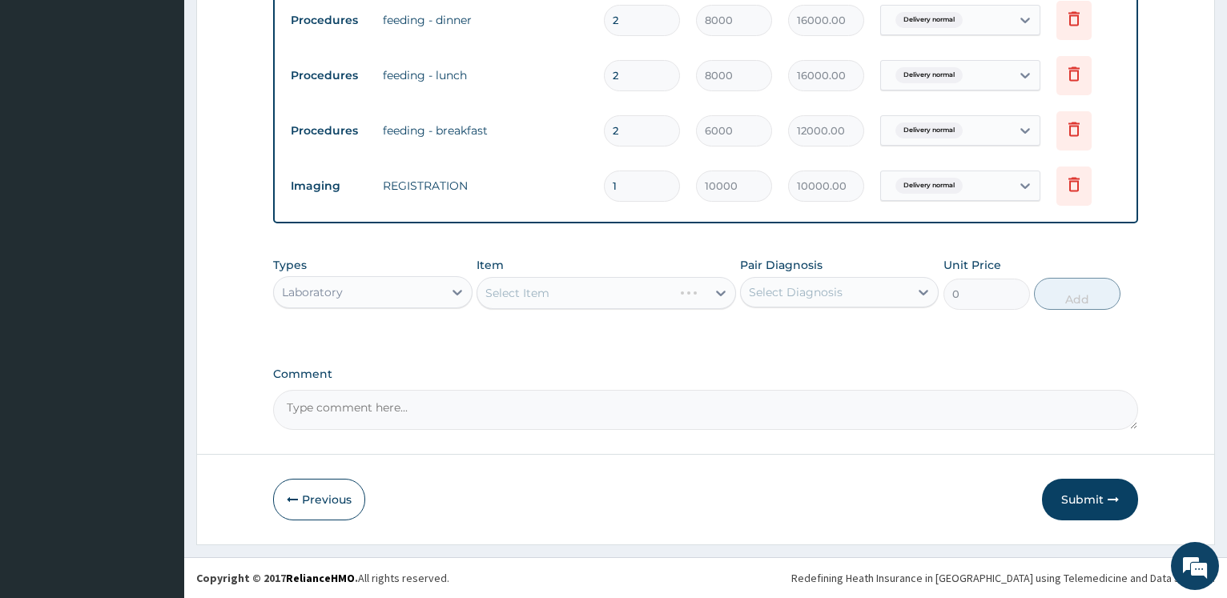
click at [534, 290] on div "Select Item" at bounding box center [607, 293] width 260 height 32
click at [534, 290] on div "Select Item" at bounding box center [517, 293] width 64 height 16
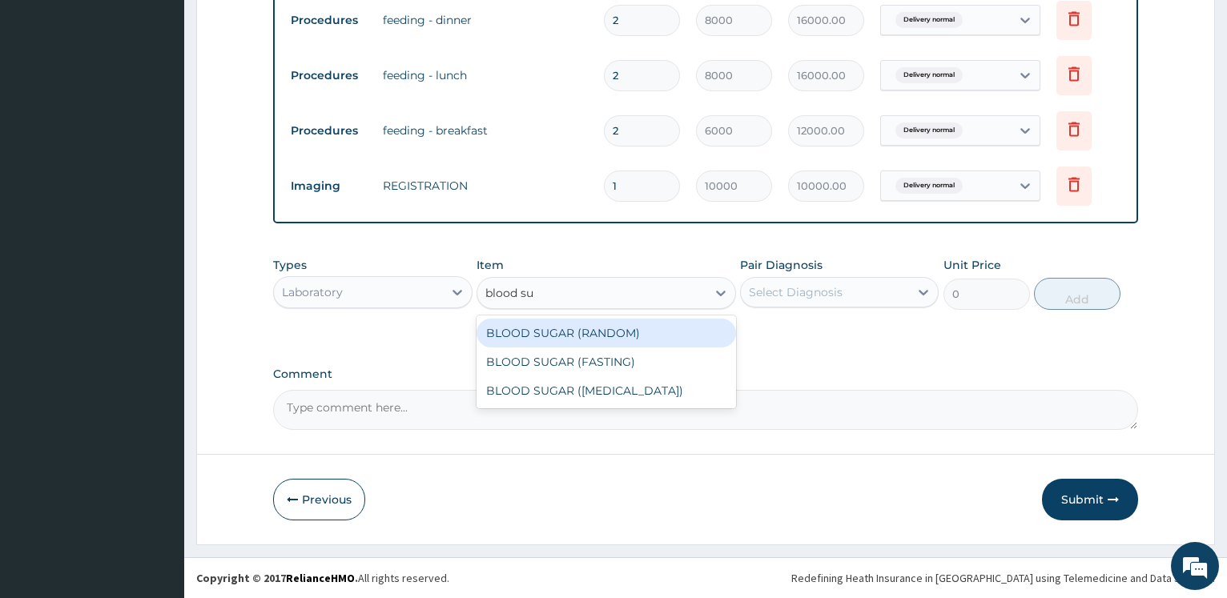
type input "blood sug"
click at [544, 326] on div "BLOOD SUGAR (RANDOM)" at bounding box center [607, 333] width 260 height 29
type input "6250"
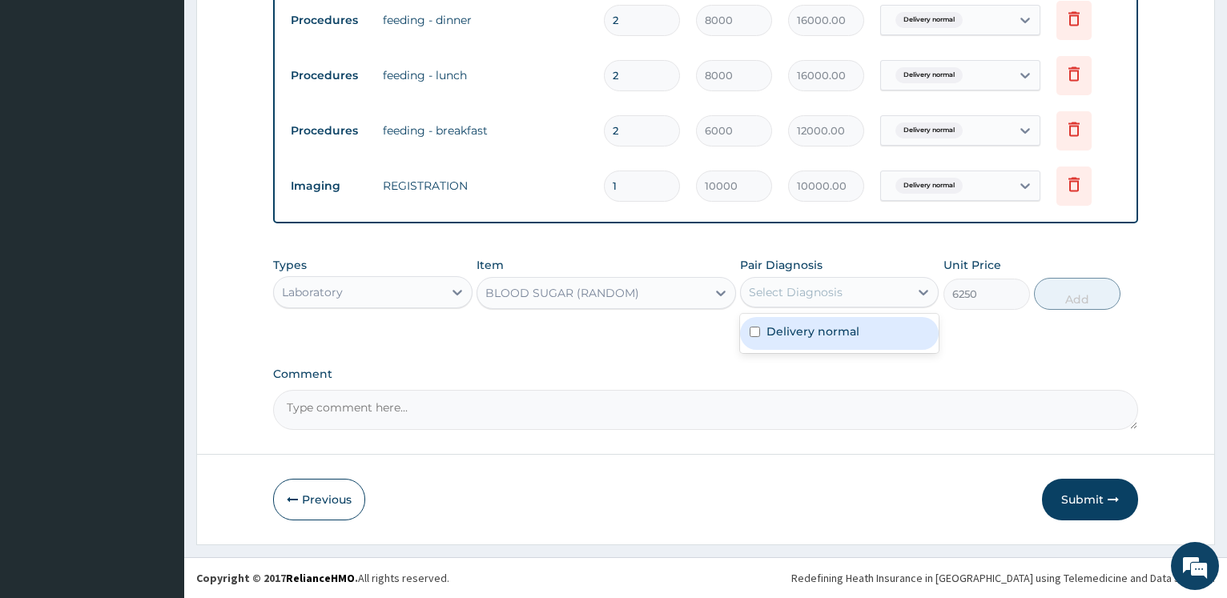
click at [793, 295] on div "Select Diagnosis" at bounding box center [796, 292] width 94 height 16
click at [792, 330] on label "Delivery normal" at bounding box center [813, 332] width 93 height 16
checkbox input "true"
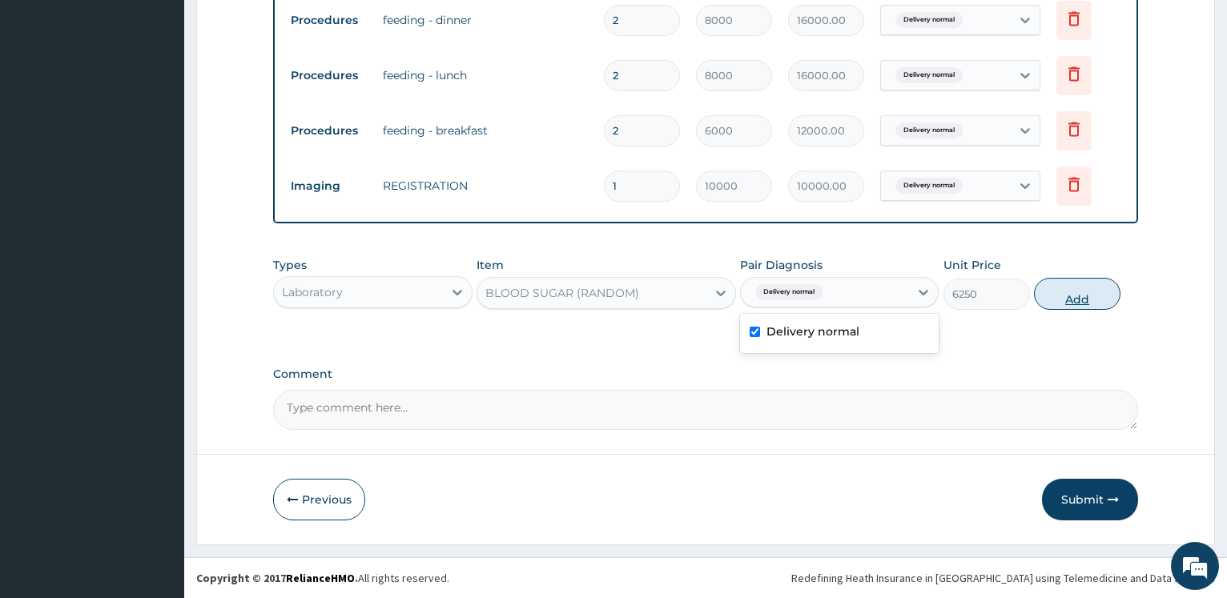
click at [1091, 295] on button "Add" at bounding box center [1077, 294] width 87 height 32
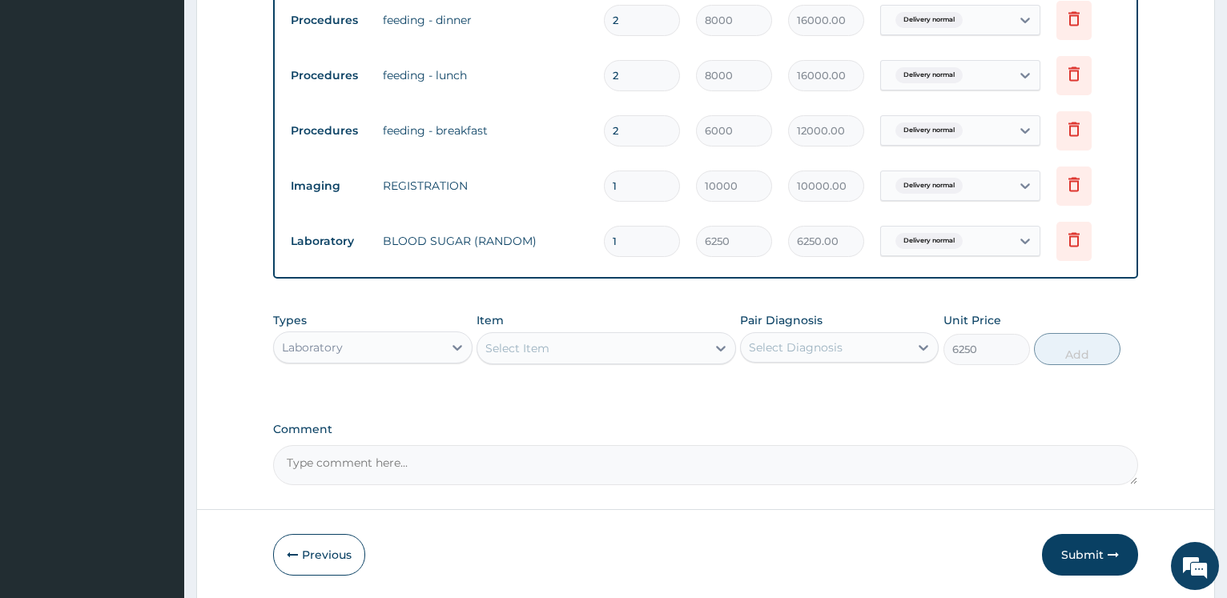
type input "0"
click at [555, 348] on div "Select Item" at bounding box center [591, 349] width 229 height 26
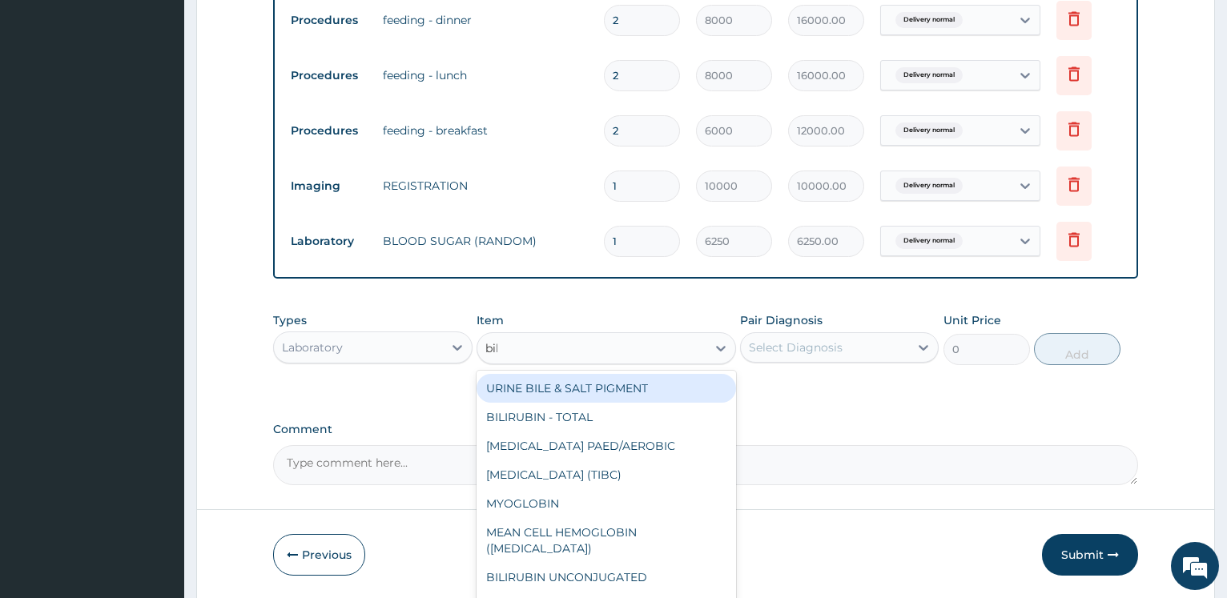
type input "bili"
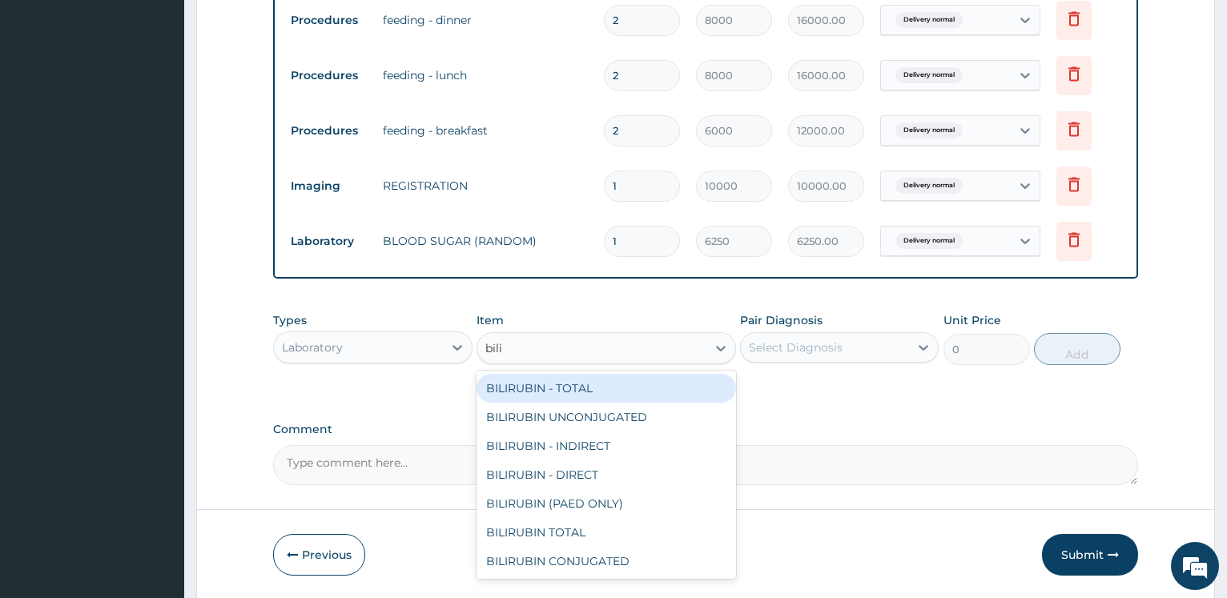
drag, startPoint x: 570, startPoint y: 384, endPoint x: 765, endPoint y: 348, distance: 197.8
click at [572, 384] on div "BILIRUBIN - TOTAL" at bounding box center [607, 388] width 260 height 29
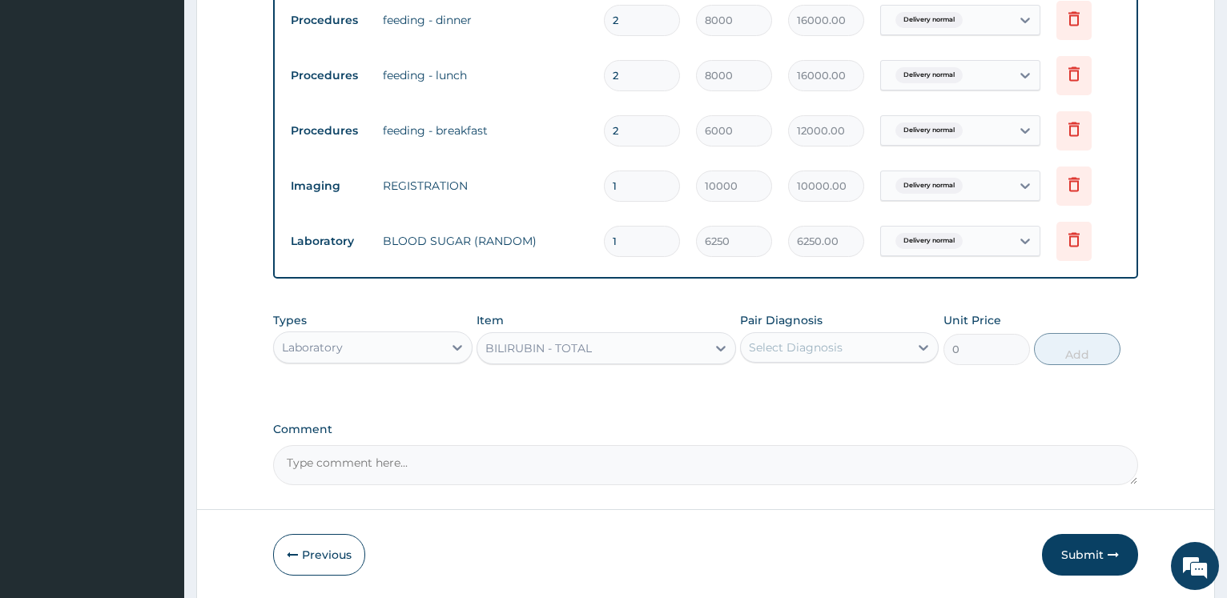
type input "6250"
drag, startPoint x: 765, startPoint y: 348, endPoint x: 792, endPoint y: 385, distance: 45.4
click at [766, 348] on div "Select Diagnosis" at bounding box center [796, 348] width 94 height 16
drag, startPoint x: 792, startPoint y: 385, endPoint x: 897, endPoint y: 379, distance: 105.9
click at [792, 386] on label "Delivery normal" at bounding box center [813, 387] width 93 height 16
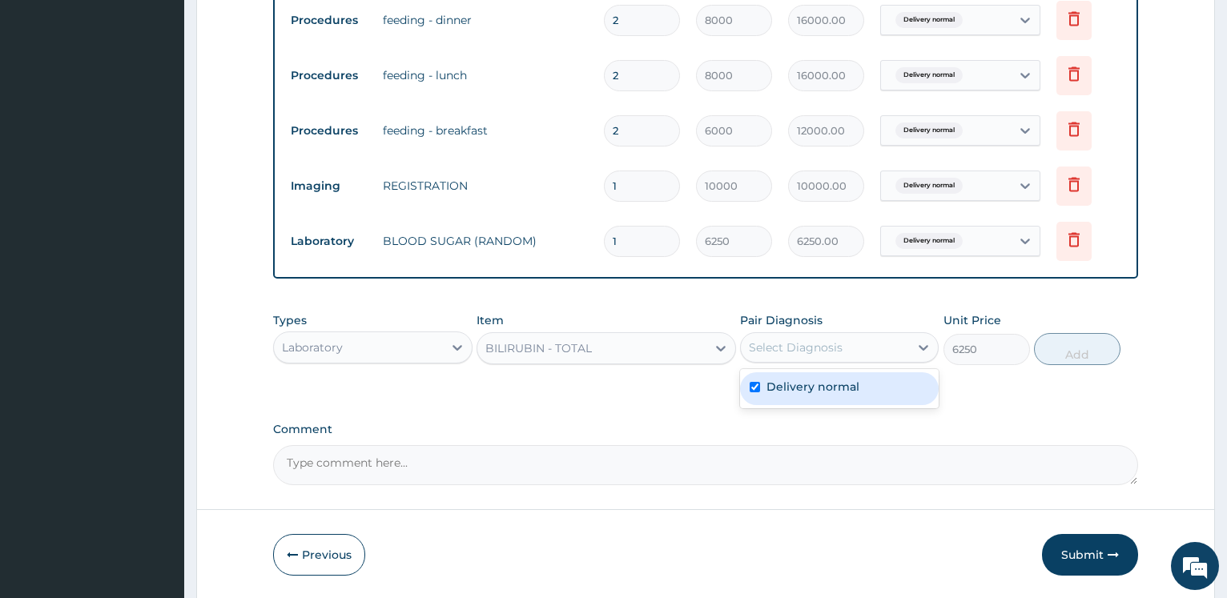
checkbox input "true"
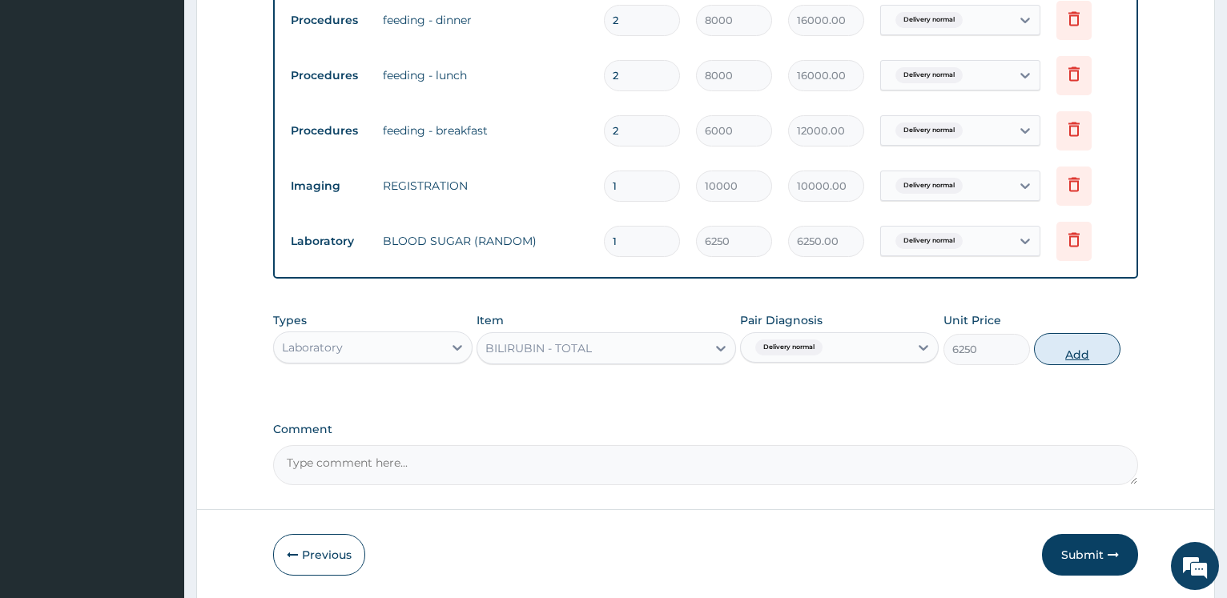
click at [1071, 348] on button "Add" at bounding box center [1077, 349] width 87 height 32
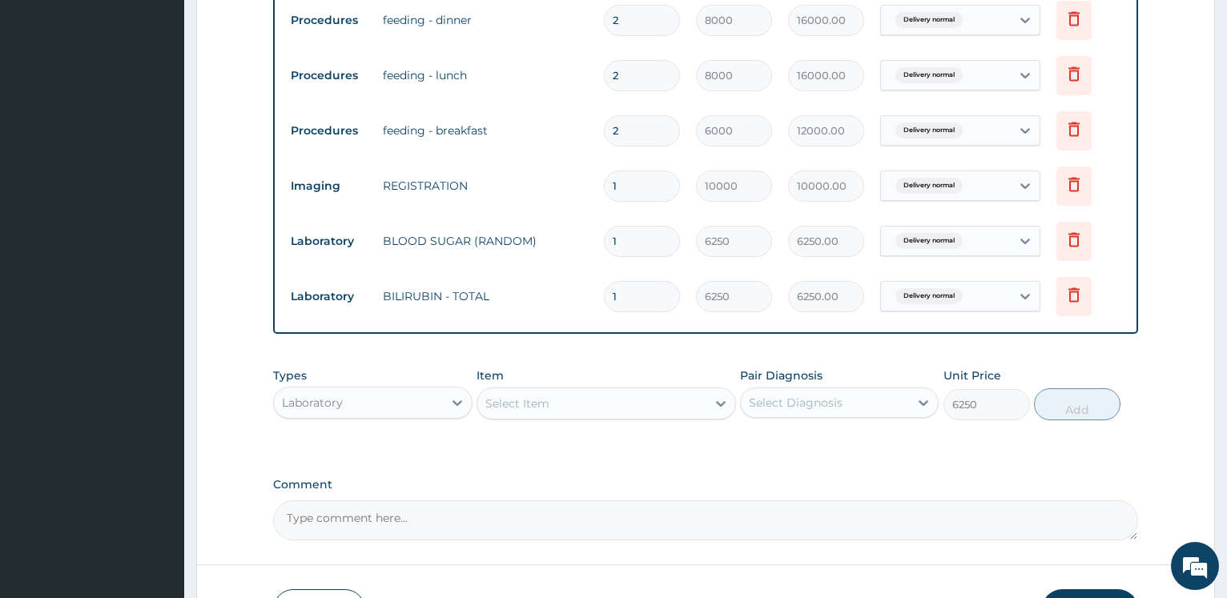
type input "0"
drag, startPoint x: 513, startPoint y: 392, endPoint x: 538, endPoint y: 405, distance: 28.7
click at [513, 393] on div "Select Item" at bounding box center [591, 404] width 229 height 26
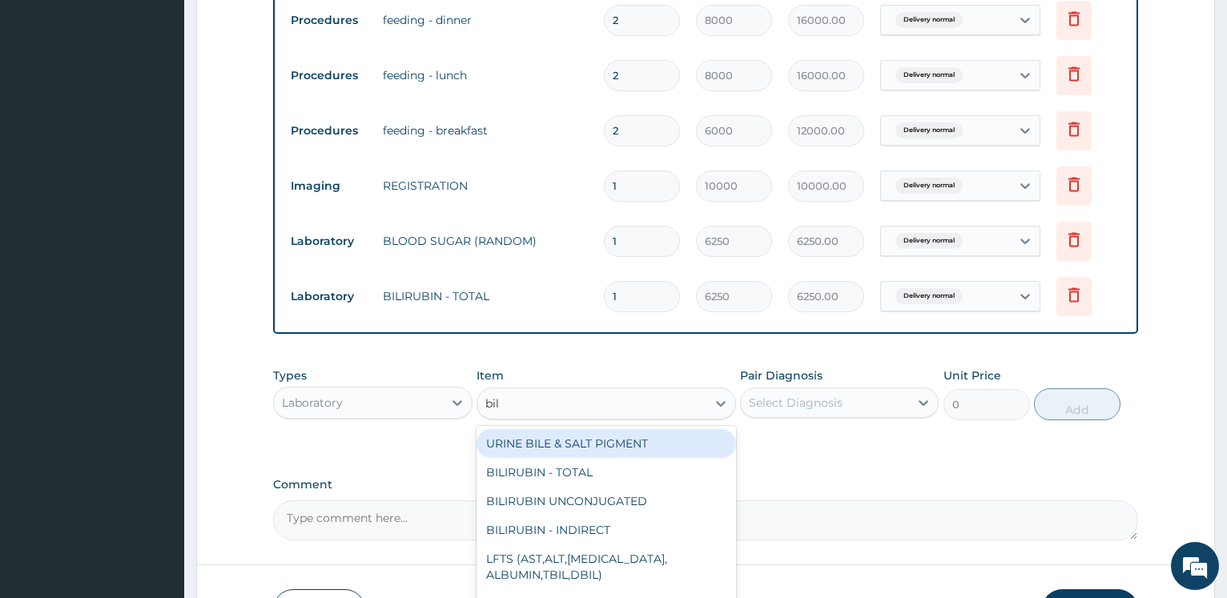
type input "bili"
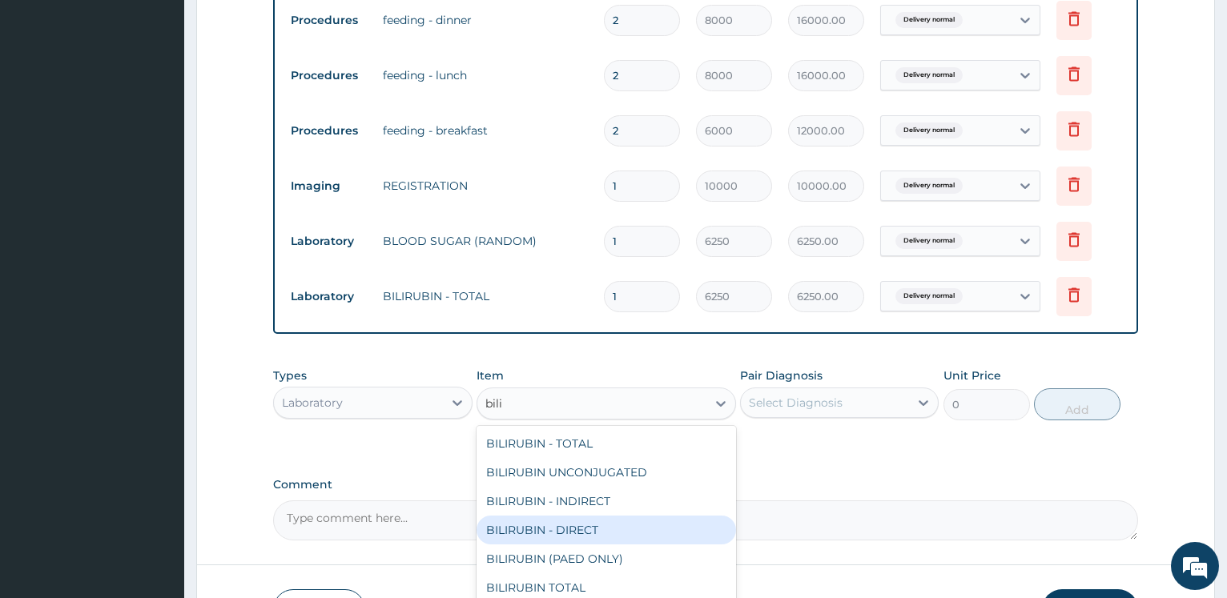
click at [553, 523] on div "BILIRUBIN - DIRECT" at bounding box center [607, 530] width 260 height 29
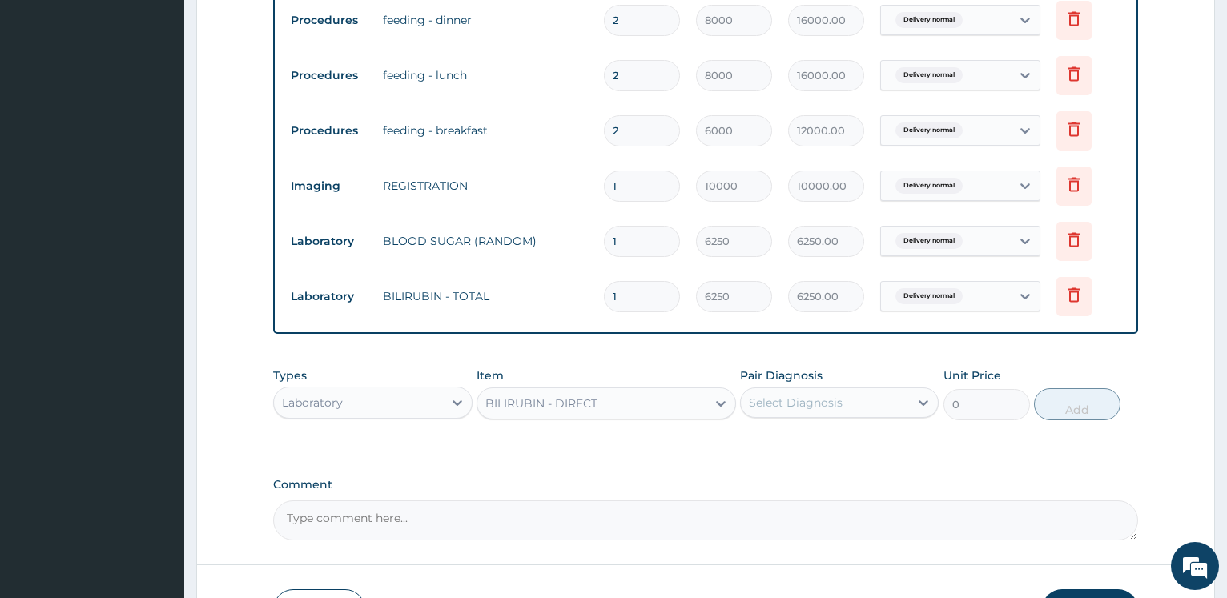
type input "3056.25"
click at [791, 404] on div "Select Diagnosis" at bounding box center [796, 403] width 94 height 16
click at [782, 440] on label "Delivery normal" at bounding box center [813, 442] width 93 height 16
checkbox input "true"
click at [1094, 412] on button "Add" at bounding box center [1077, 405] width 87 height 32
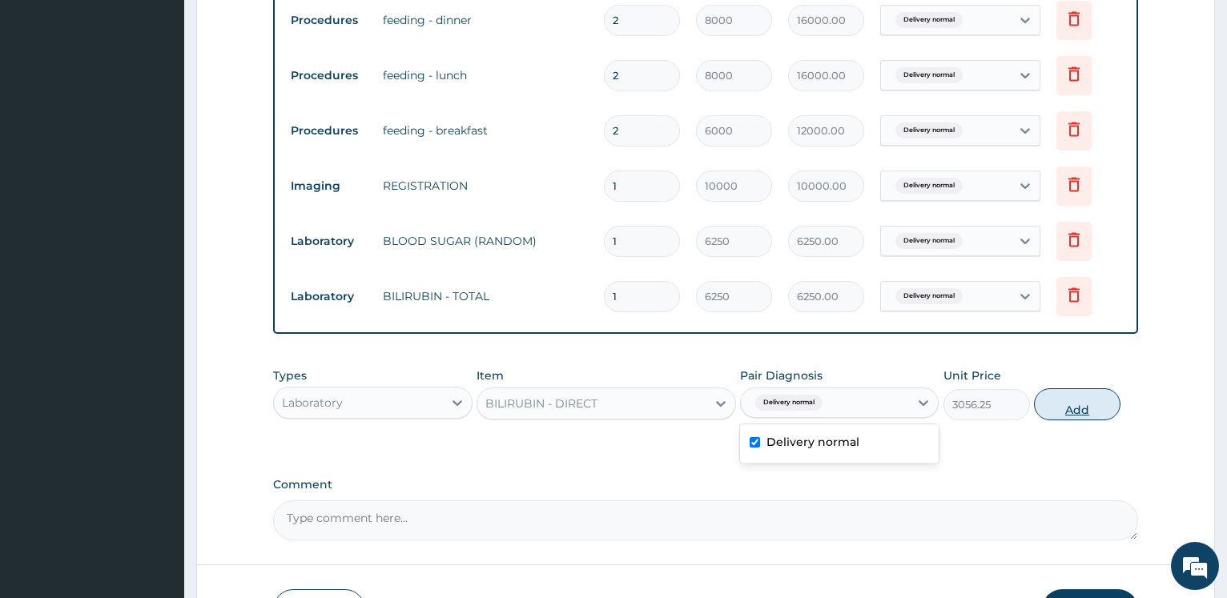
type input "0"
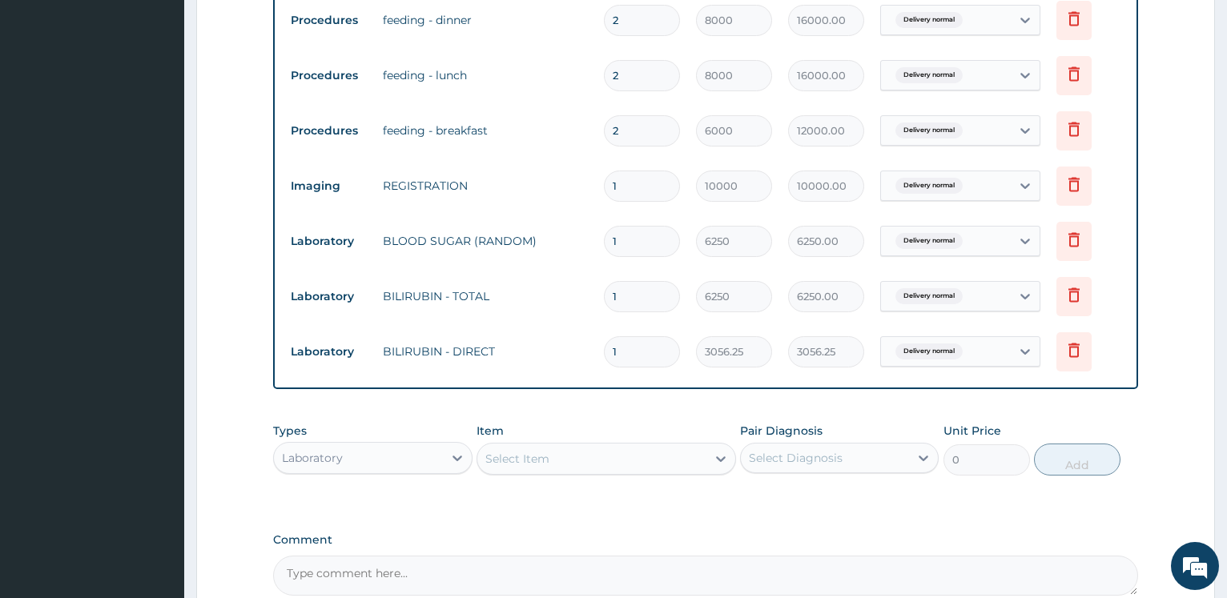
scroll to position [1255, 0]
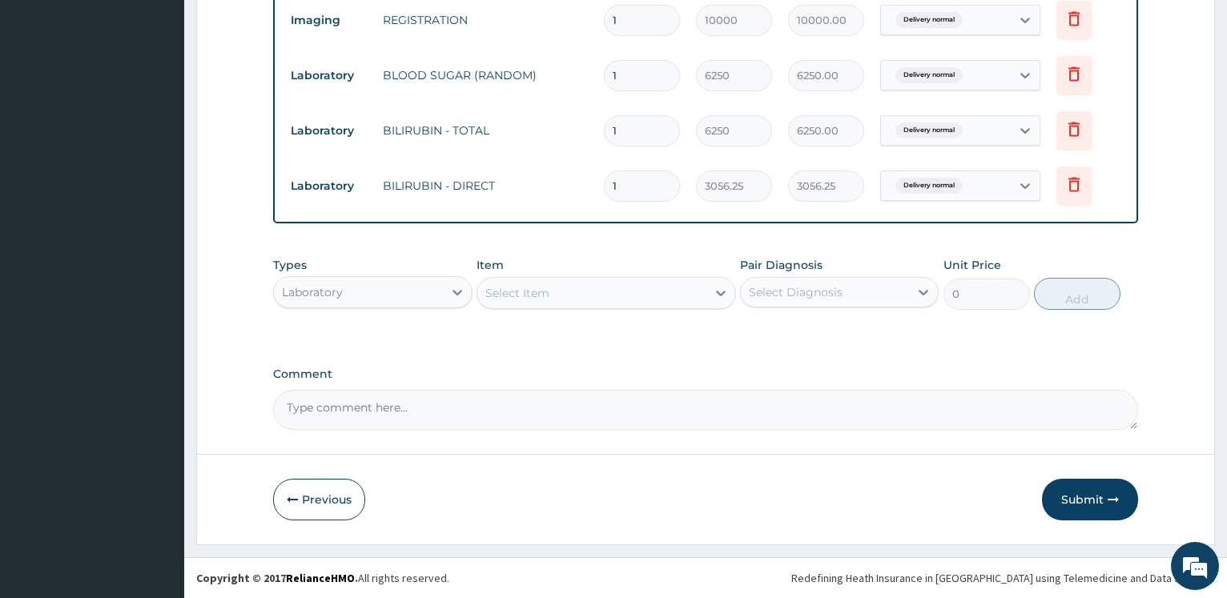
click at [578, 286] on div "Select Item" at bounding box center [591, 293] width 229 height 26
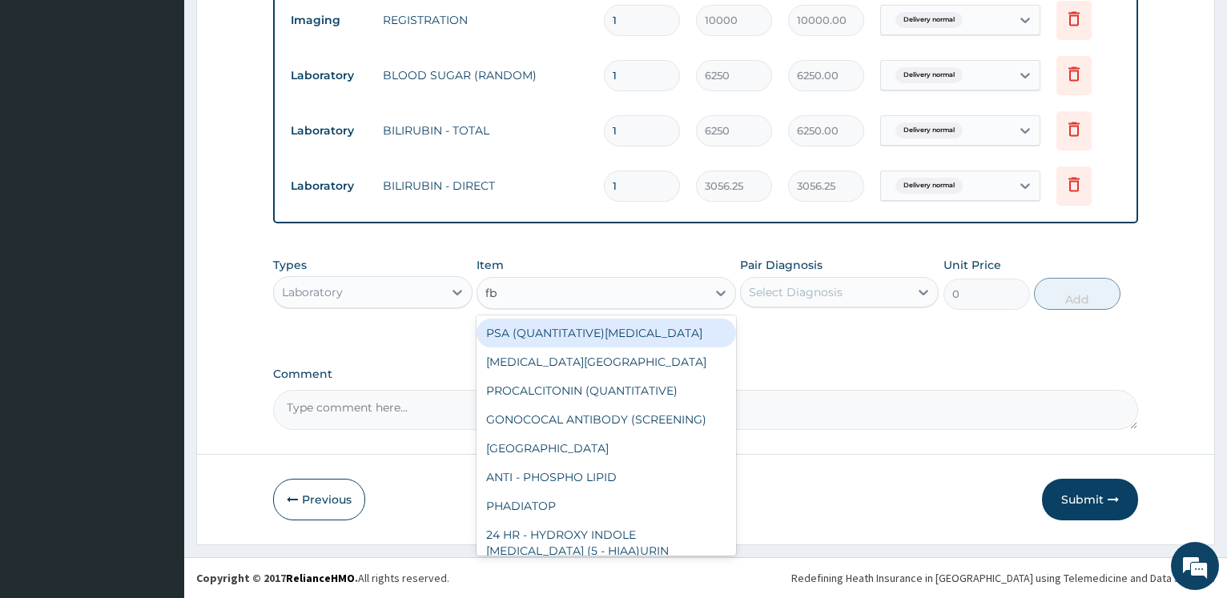
type input "fbc"
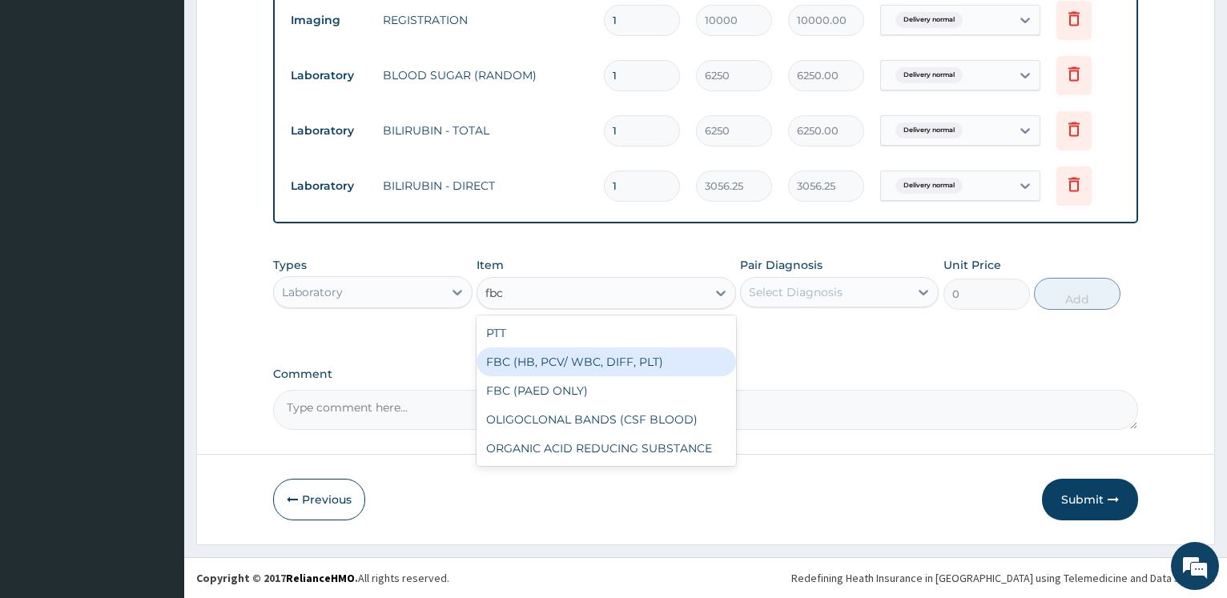
click at [583, 372] on div "FBC (HB, PCV/ WBC, DIFF, PLT)" at bounding box center [607, 362] width 260 height 29
type input "8750"
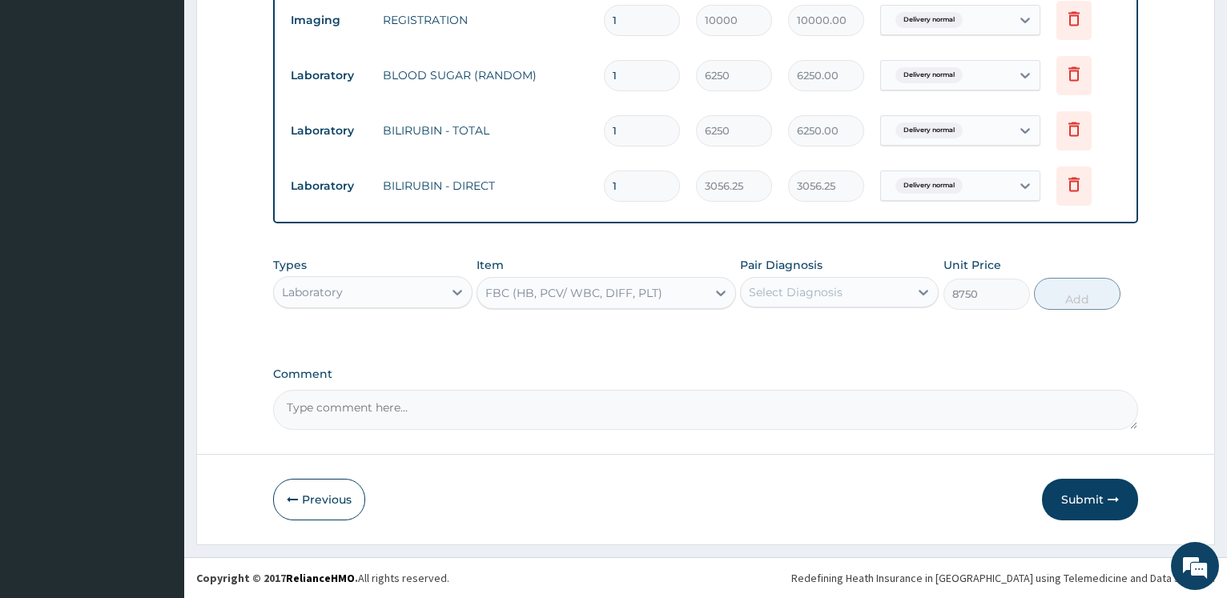
click at [817, 298] on div "Select Diagnosis" at bounding box center [796, 292] width 94 height 16
click at [814, 330] on label "Delivery normal" at bounding box center [813, 332] width 93 height 16
checkbox input "true"
click at [1073, 300] on button "Add" at bounding box center [1077, 294] width 87 height 32
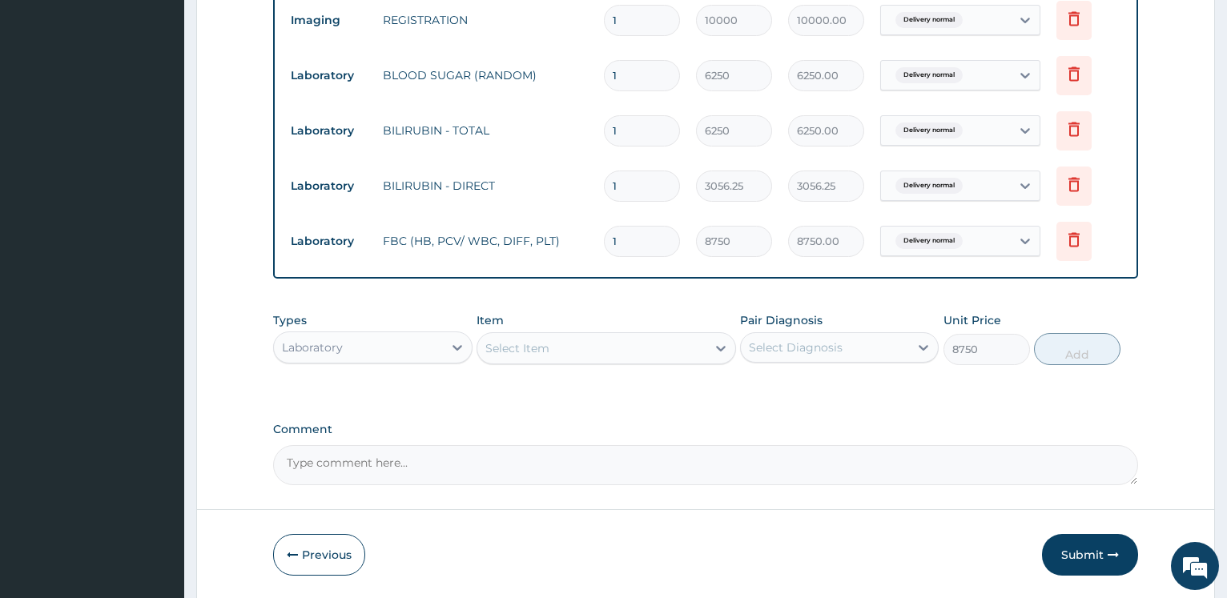
type input "0"
click at [516, 356] on div "Select Item" at bounding box center [517, 348] width 64 height 16
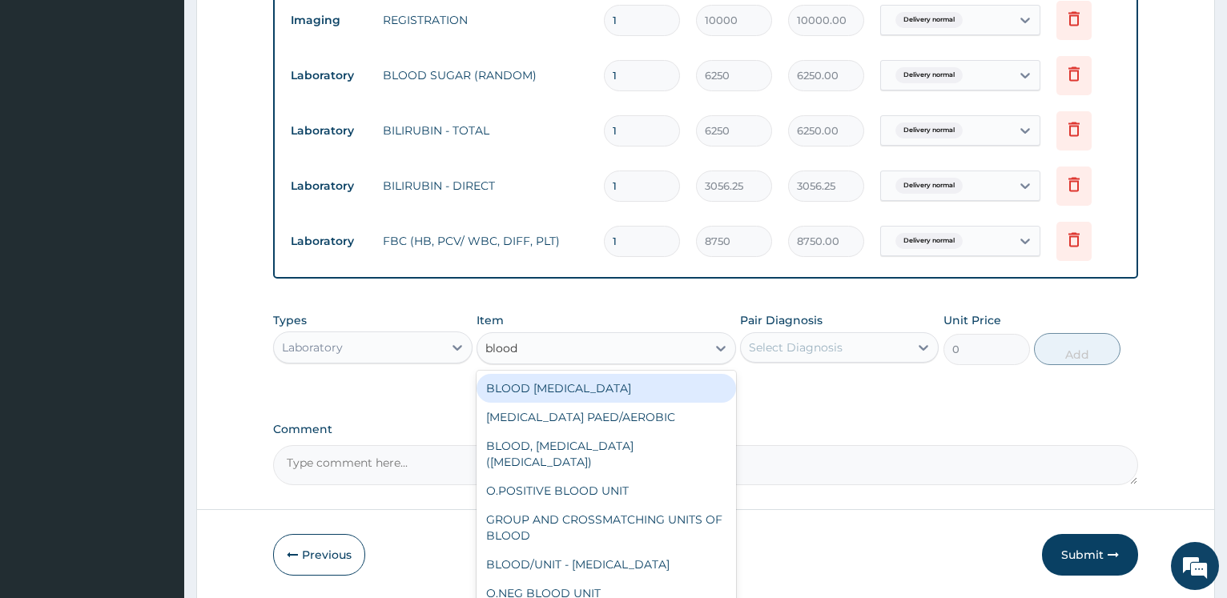
type input "blood g"
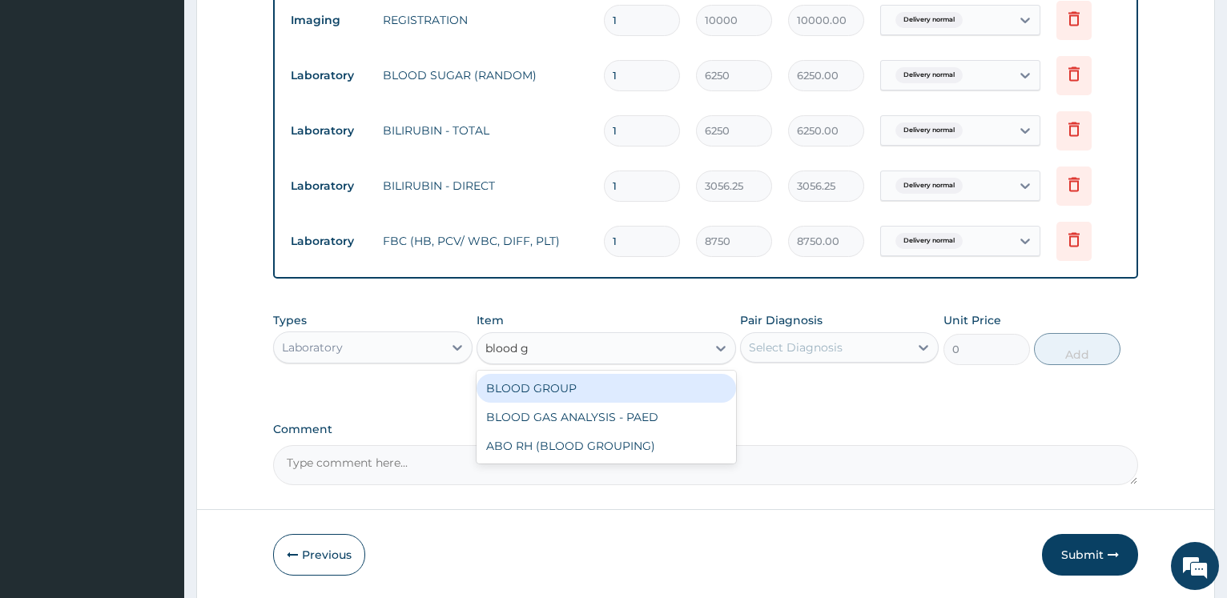
click at [506, 400] on div "BLOOD GROUP" at bounding box center [607, 388] width 260 height 29
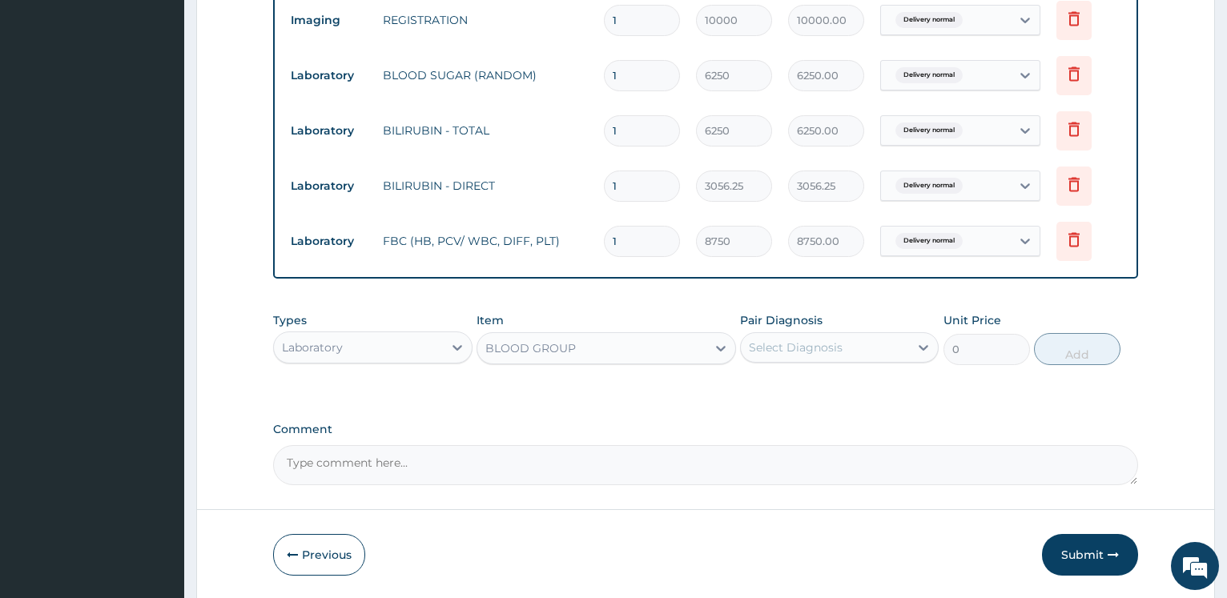
type input "5000"
click at [748, 348] on div "Select Diagnosis" at bounding box center [825, 348] width 168 height 26
click at [782, 407] on div "Delivery normal" at bounding box center [839, 388] width 199 height 39
click at [813, 393] on label "Delivery normal" at bounding box center [813, 387] width 93 height 16
checkbox input "true"
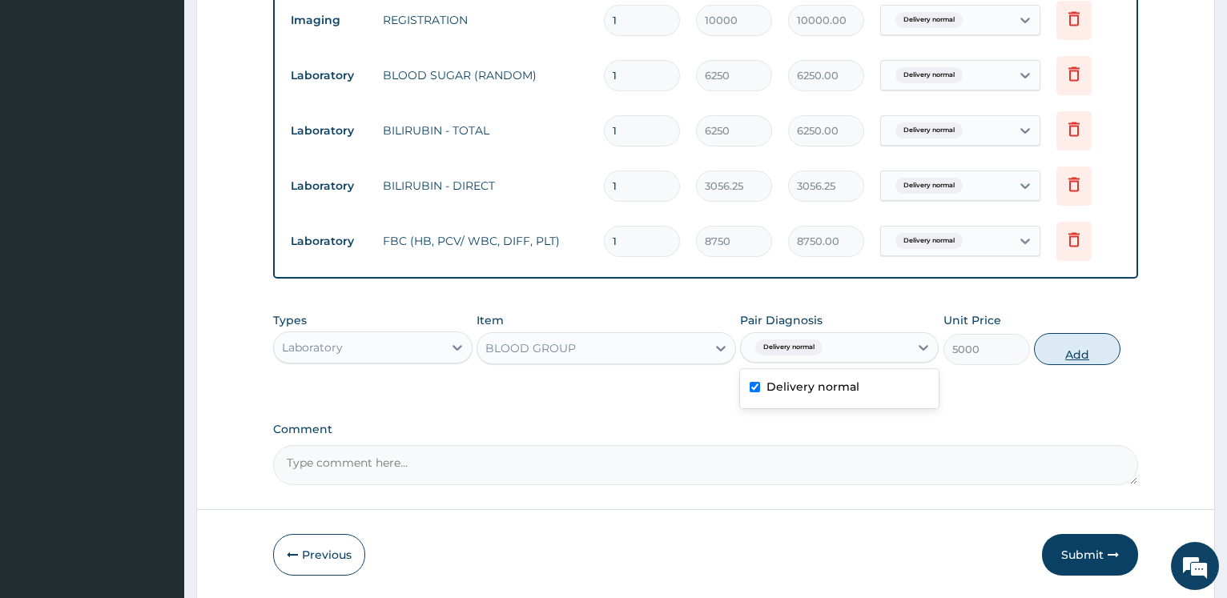
click at [1048, 356] on button "Add" at bounding box center [1077, 349] width 87 height 32
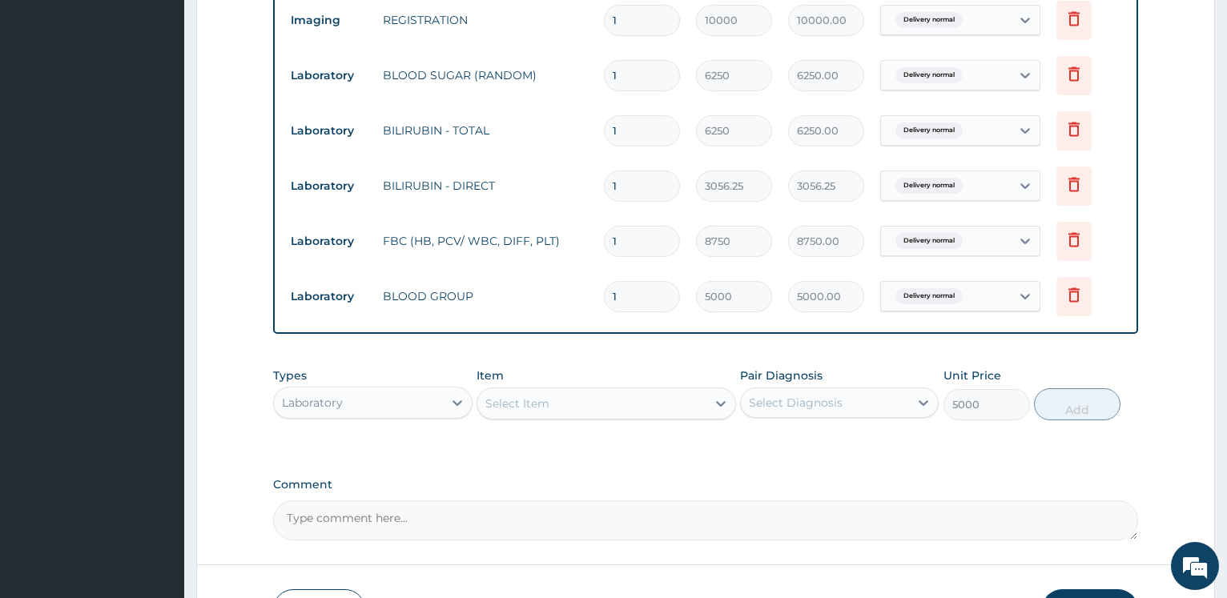
type input "0"
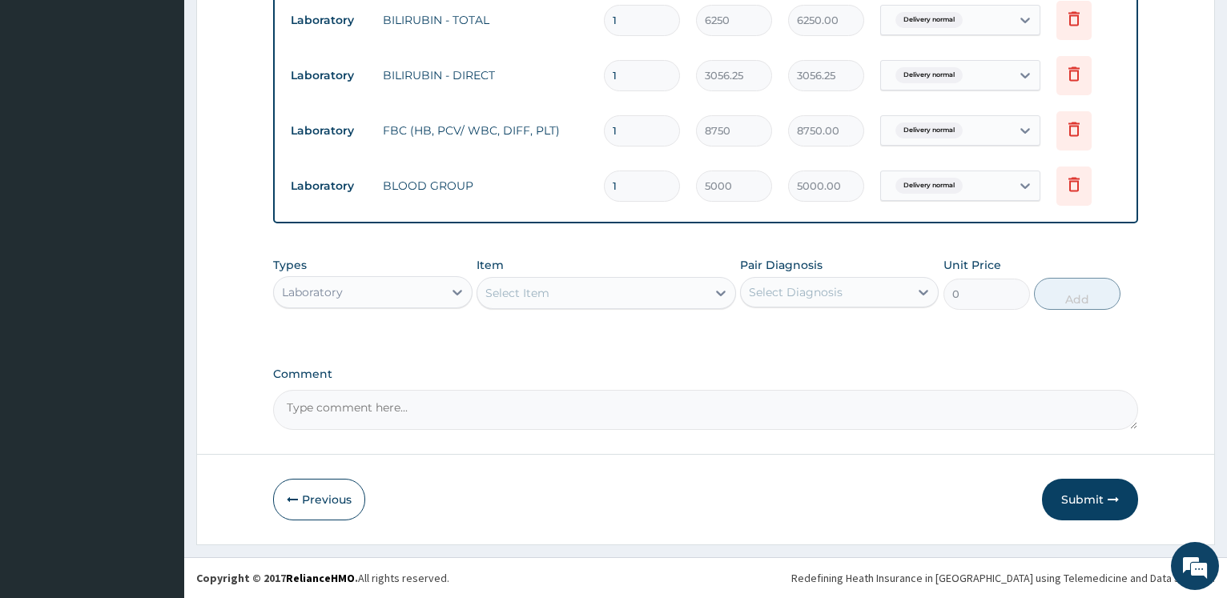
click at [431, 288] on div "Laboratory" at bounding box center [358, 293] width 168 height 26
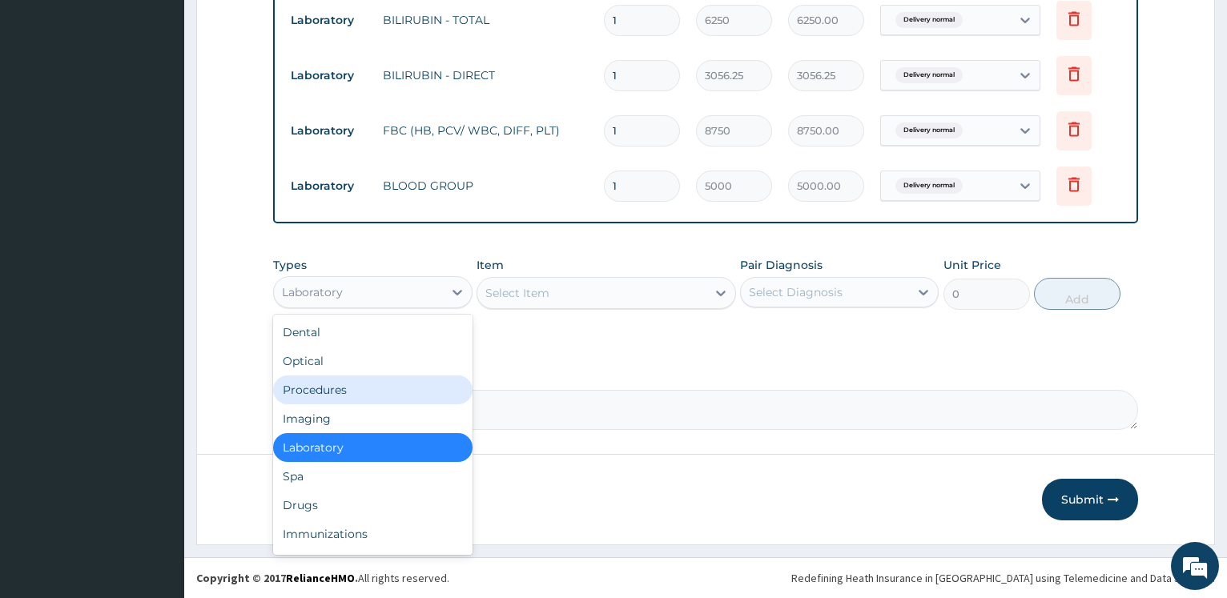
click at [353, 385] on div "Procedures" at bounding box center [372, 390] width 199 height 29
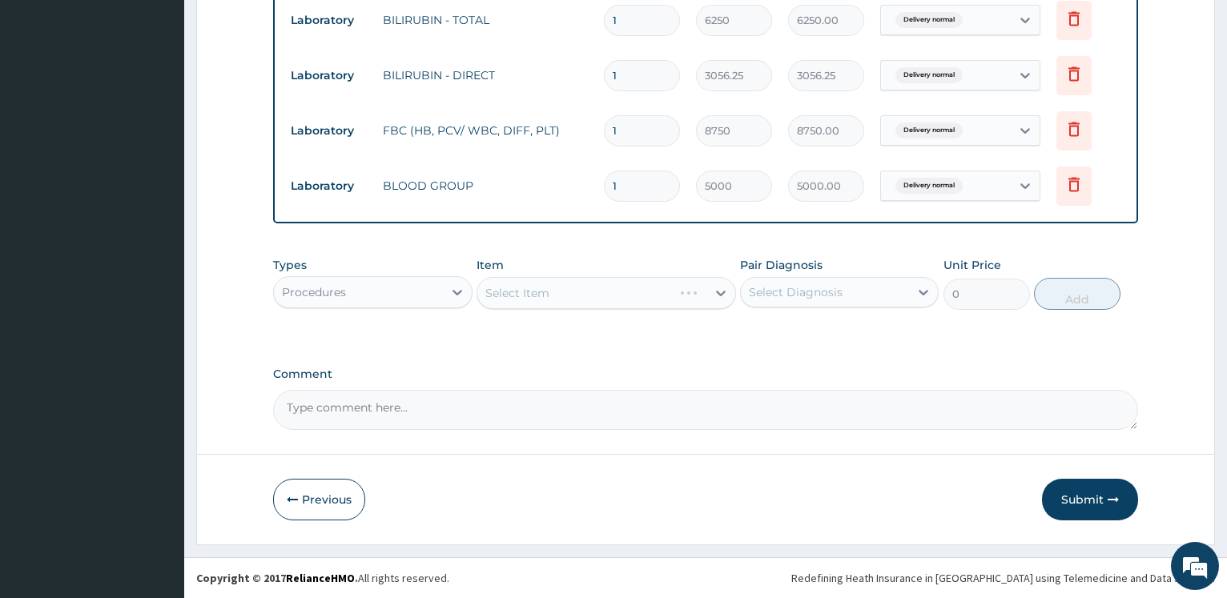
click at [528, 294] on div "Select Item" at bounding box center [607, 293] width 260 height 32
click at [528, 294] on div "Select Item" at bounding box center [517, 293] width 64 height 16
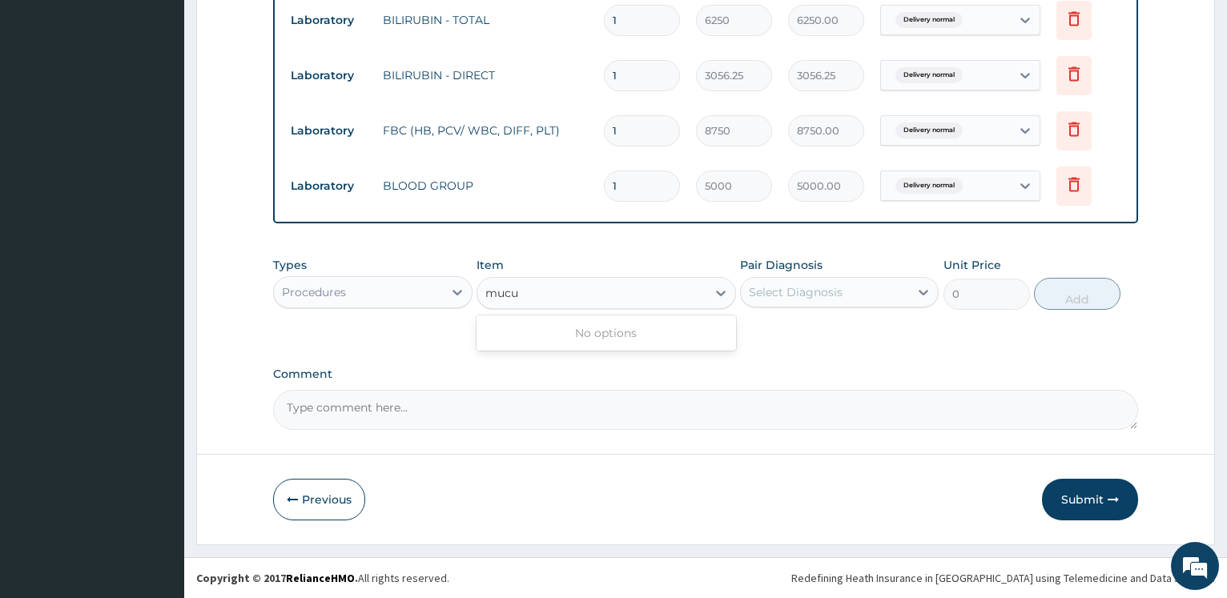
type input "mucu"
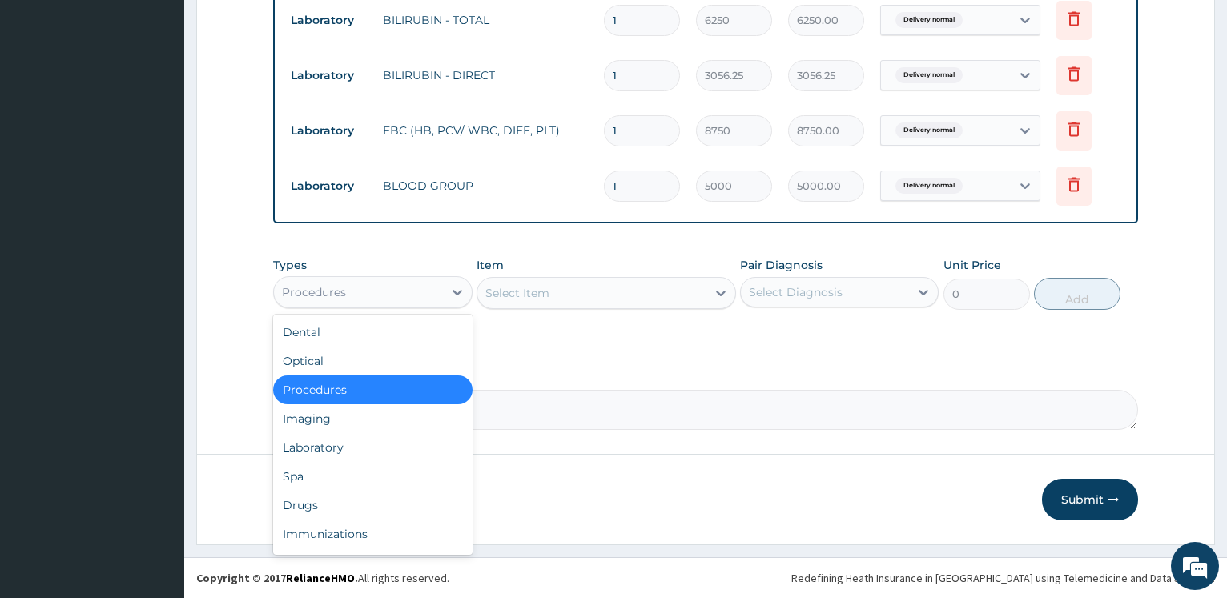
click at [348, 288] on div "Procedures" at bounding box center [358, 293] width 168 height 26
drag, startPoint x: 324, startPoint y: 500, endPoint x: 339, endPoint y: 493, distance: 16.1
click at [324, 501] on div "Drugs" at bounding box center [372, 505] width 199 height 29
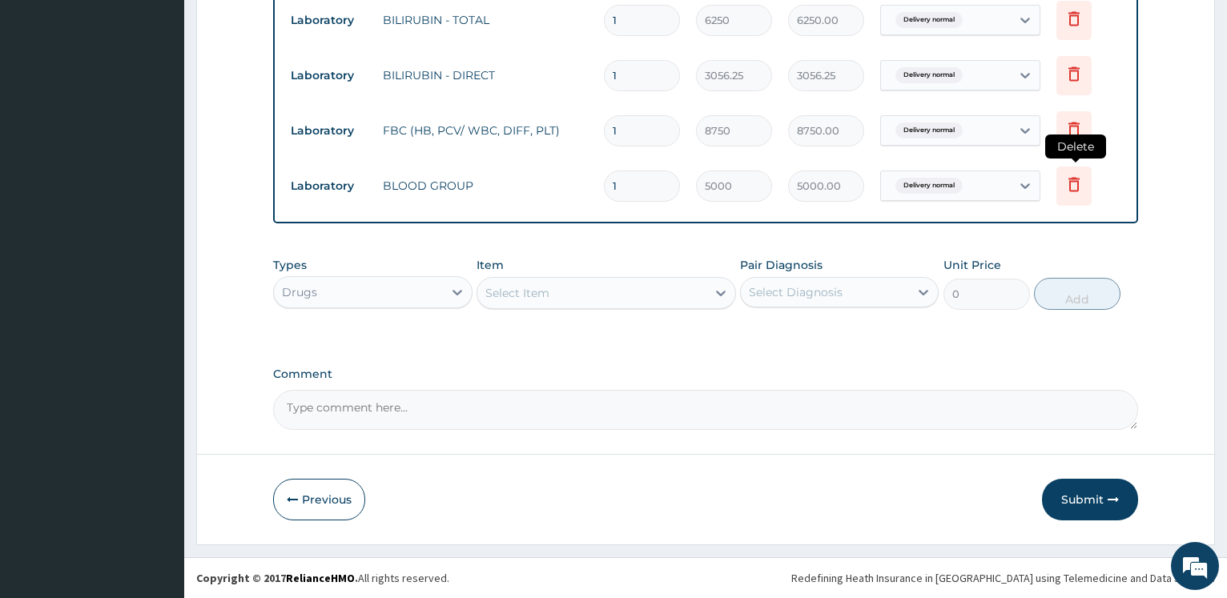
click at [1078, 181] on icon at bounding box center [1074, 184] width 11 height 14
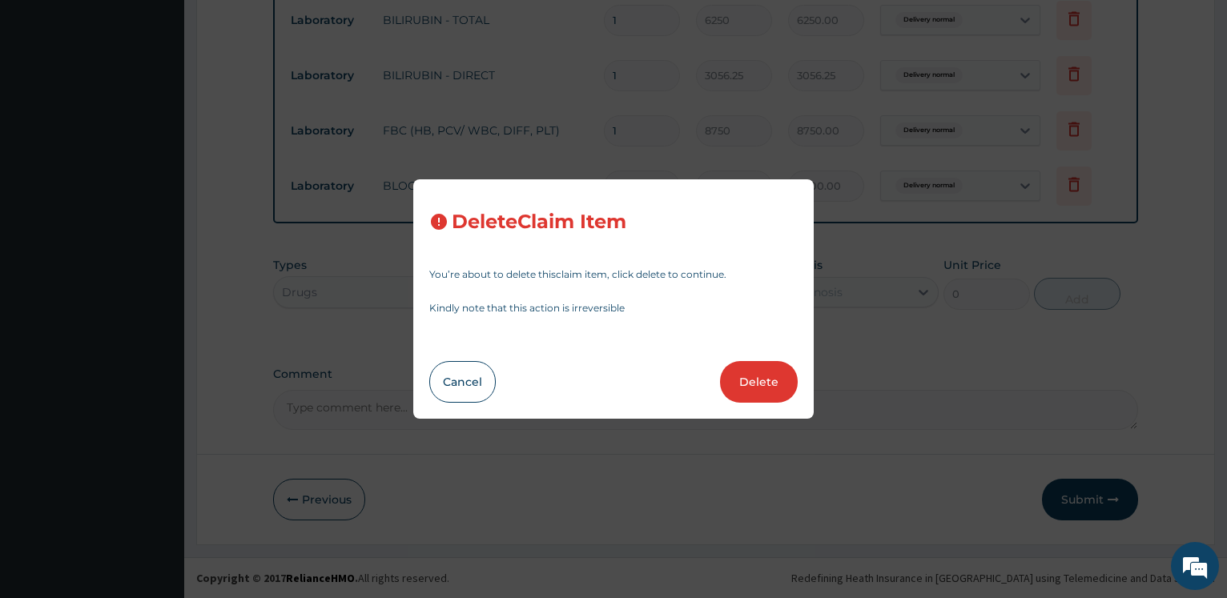
drag, startPoint x: 767, startPoint y: 392, endPoint x: 707, endPoint y: 385, distance: 60.4
click at [768, 389] on button "Delete" at bounding box center [759, 382] width 78 height 42
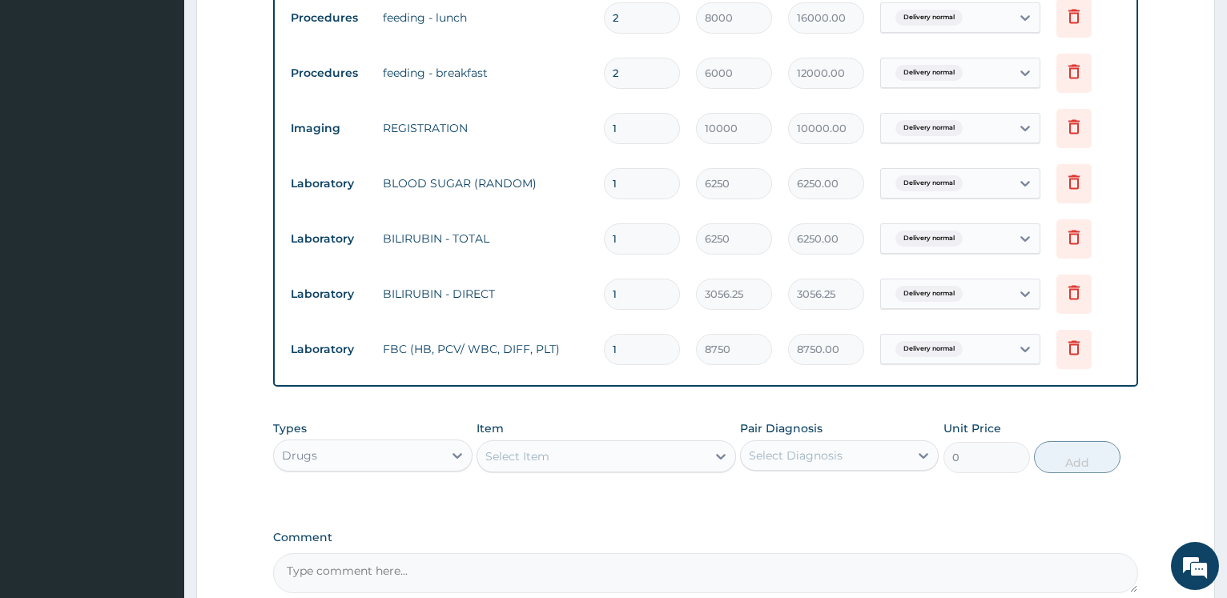
scroll to position [1310, 0]
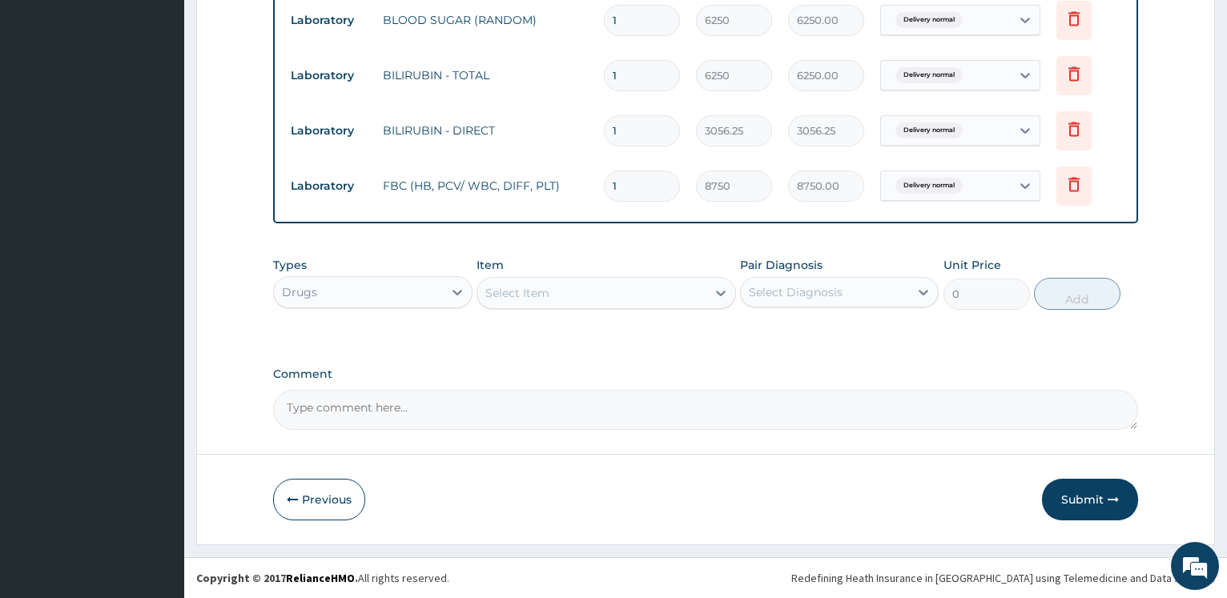
click at [317, 274] on div "Types Drugs" at bounding box center [372, 283] width 199 height 53
click at [323, 290] on div "Drugs" at bounding box center [358, 293] width 168 height 26
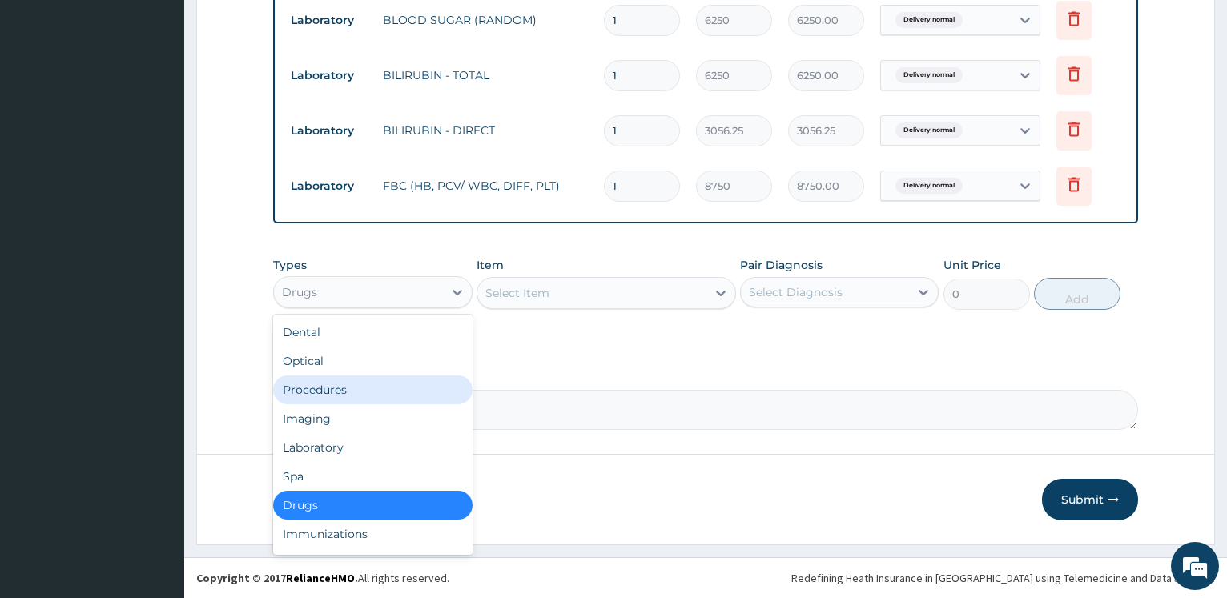
click at [339, 389] on div "Procedures" at bounding box center [372, 390] width 199 height 29
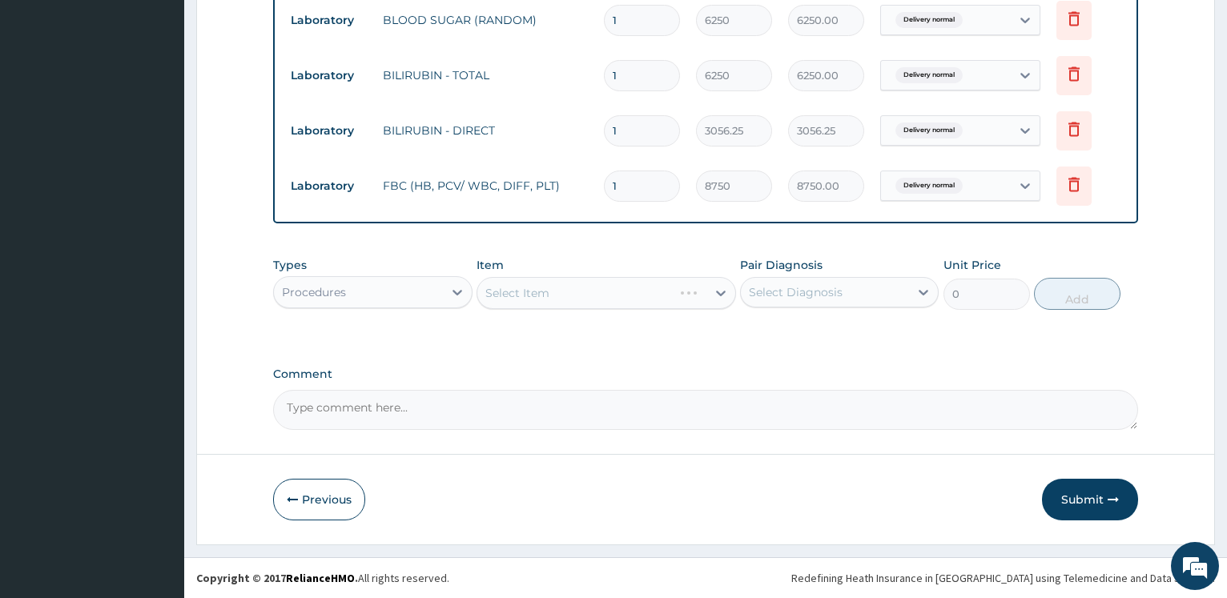
click at [543, 293] on div "Select Item" at bounding box center [607, 293] width 260 height 32
click at [550, 293] on div "Select Item" at bounding box center [607, 293] width 260 height 32
click at [542, 293] on div "Select Item" at bounding box center [517, 293] width 64 height 16
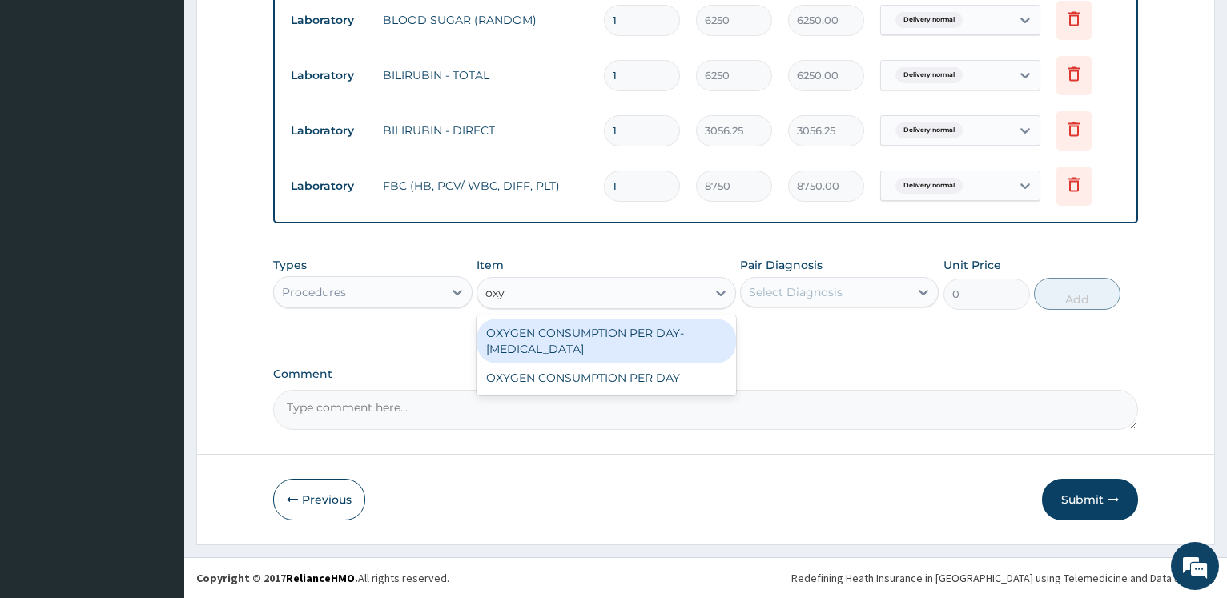
type input "oxyg"
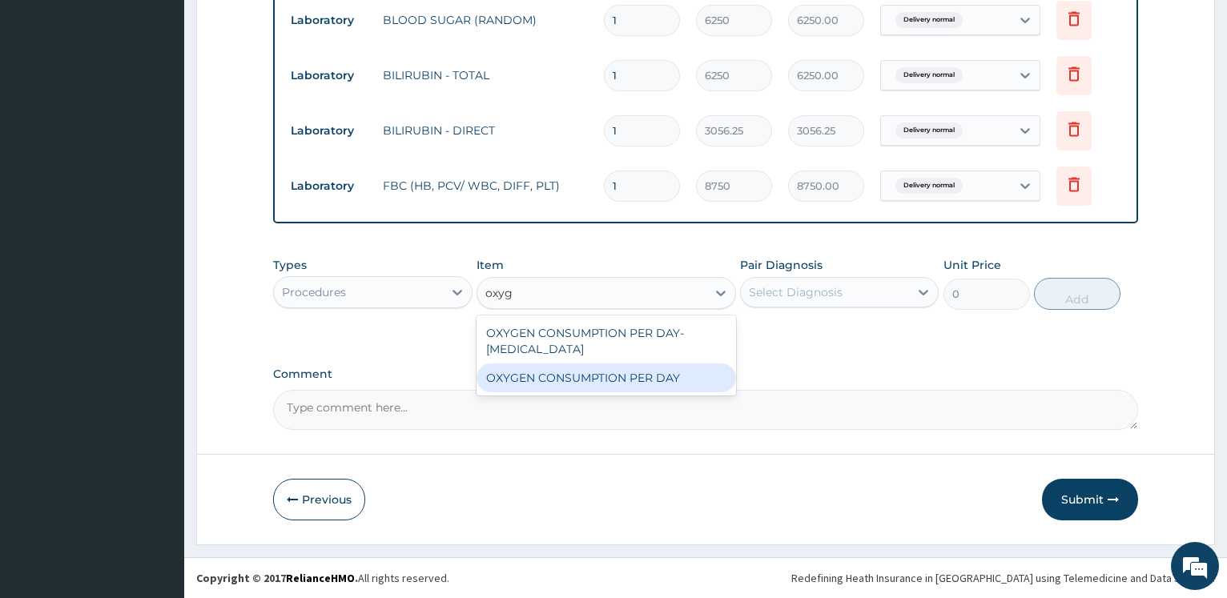
click at [585, 373] on div "OXYGEN CONSUMPTION PER DAY" at bounding box center [607, 378] width 260 height 29
type input "31818.18181818182"
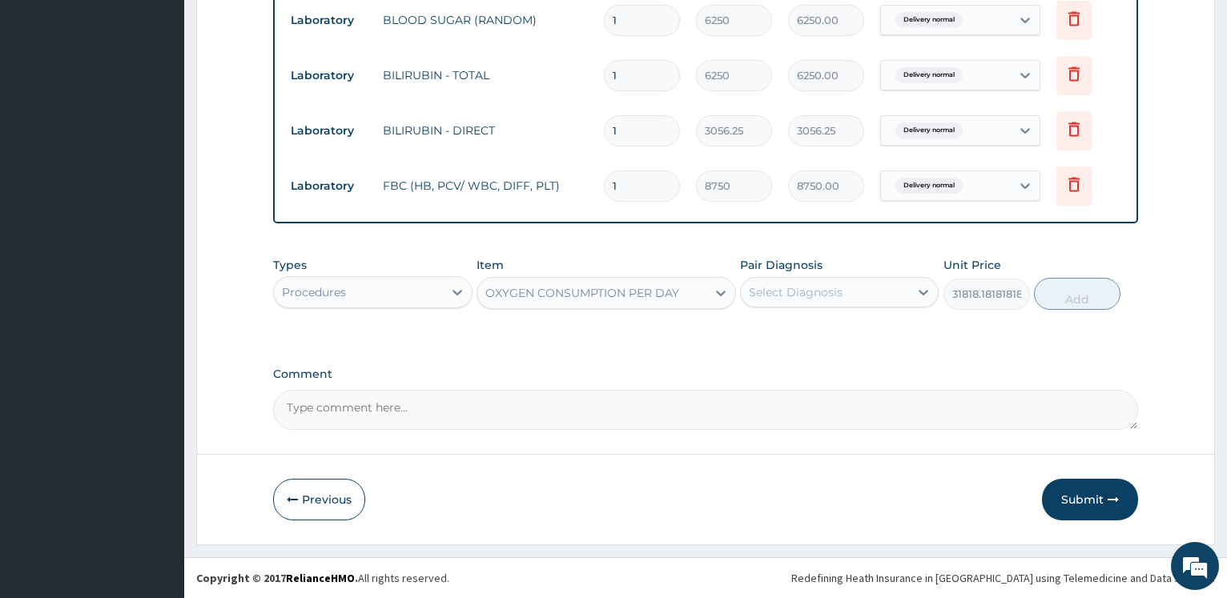
click at [808, 292] on div "Select Diagnosis" at bounding box center [796, 292] width 94 height 16
click at [812, 325] on label "Delivery normal" at bounding box center [813, 332] width 93 height 16
checkbox input "true"
click at [1061, 303] on button "Add" at bounding box center [1077, 294] width 87 height 32
type input "0"
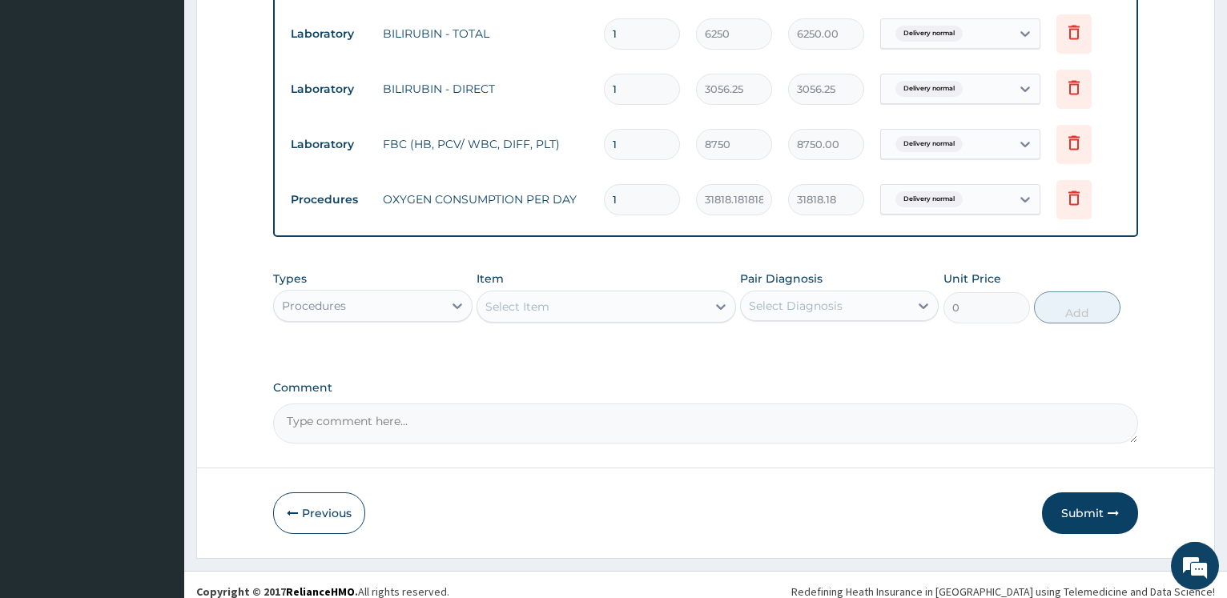
scroll to position [1365, 0]
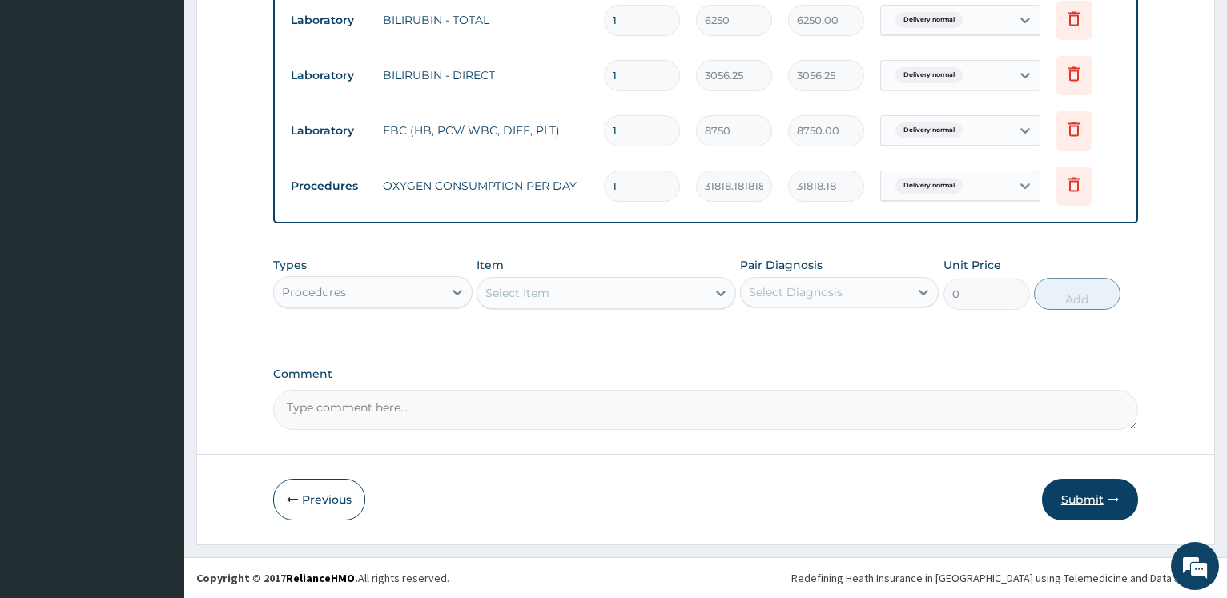
click at [1088, 500] on button "Submit" at bounding box center [1090, 500] width 96 height 42
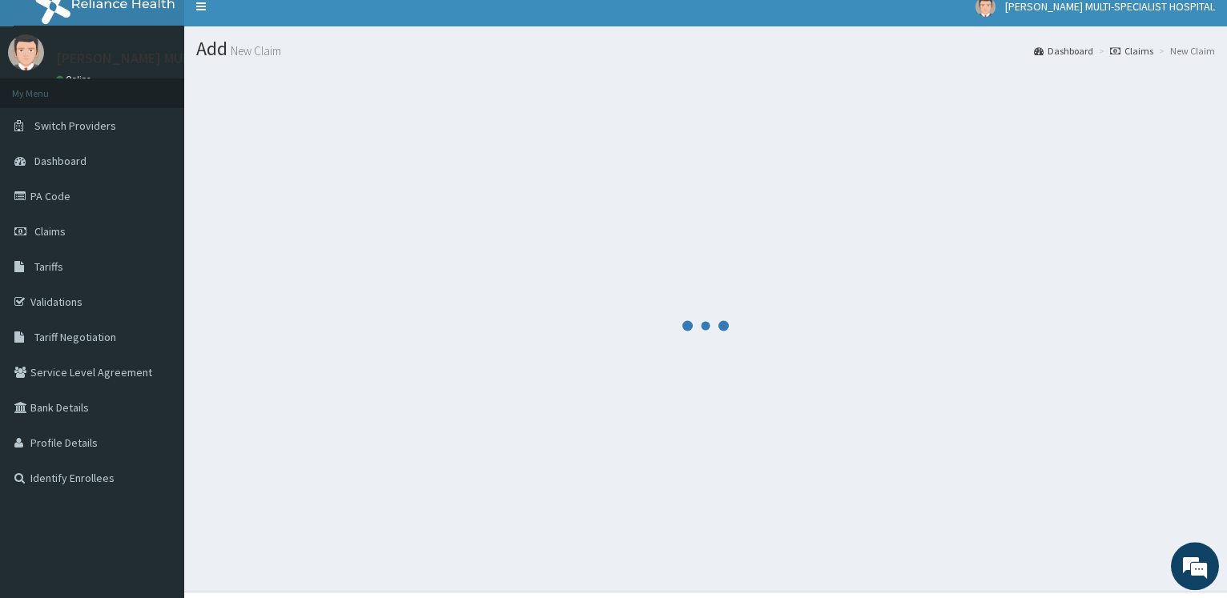
scroll to position [0, 0]
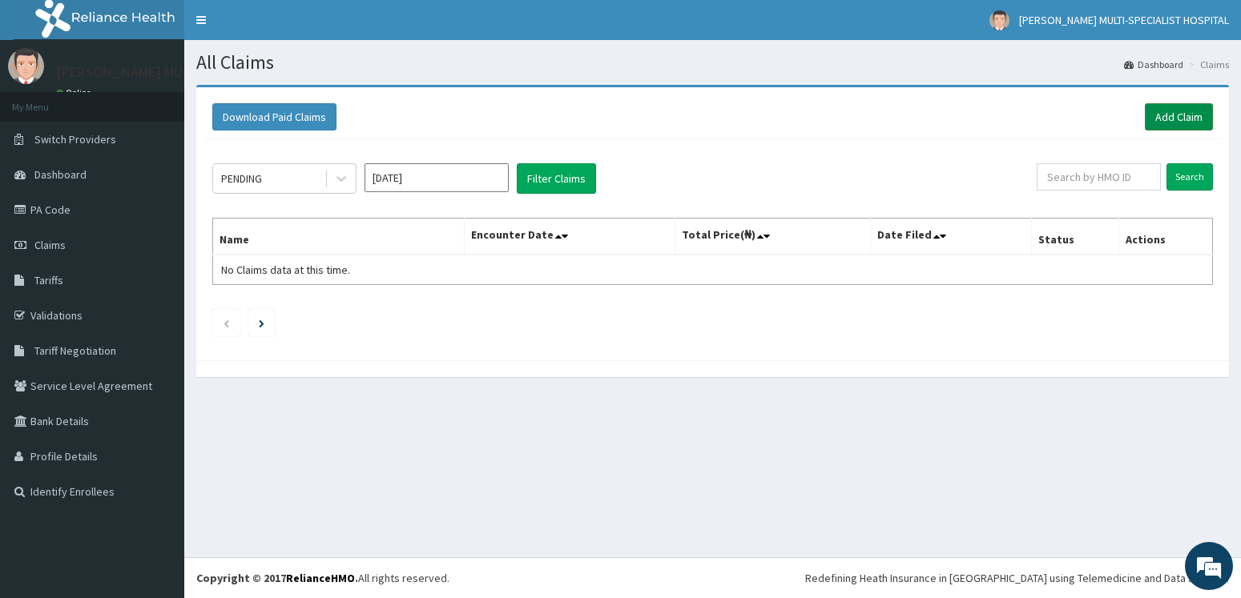
click at [1165, 119] on link "Add Claim" at bounding box center [1179, 116] width 68 height 27
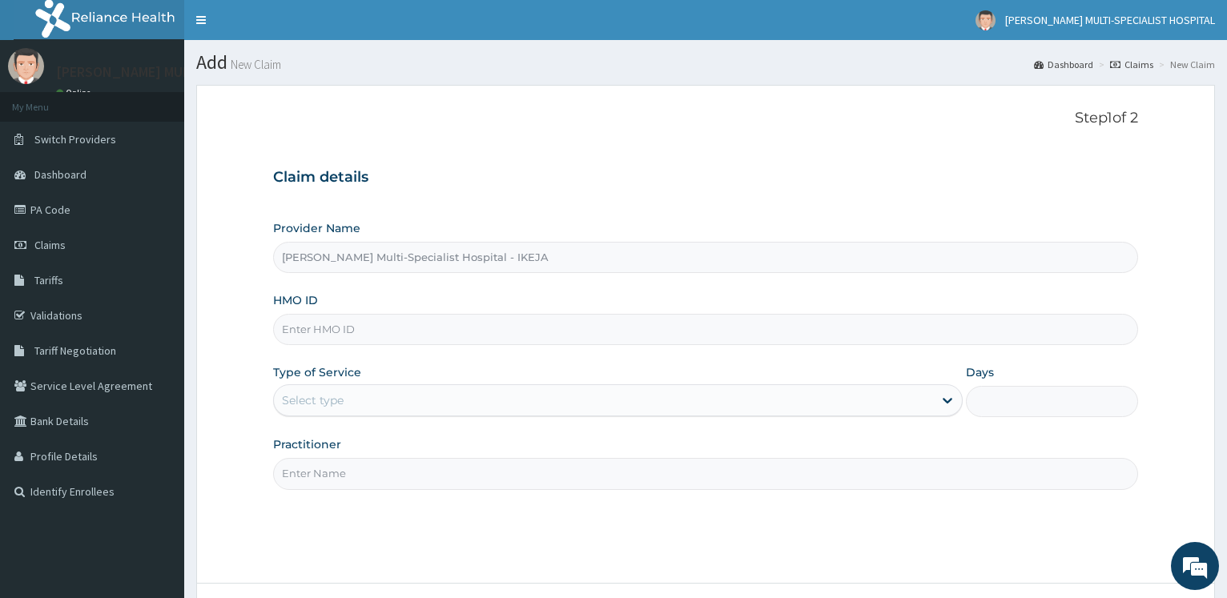
click at [350, 315] on input "HMO ID" at bounding box center [705, 329] width 865 height 31
paste input "PRS/10016/A"
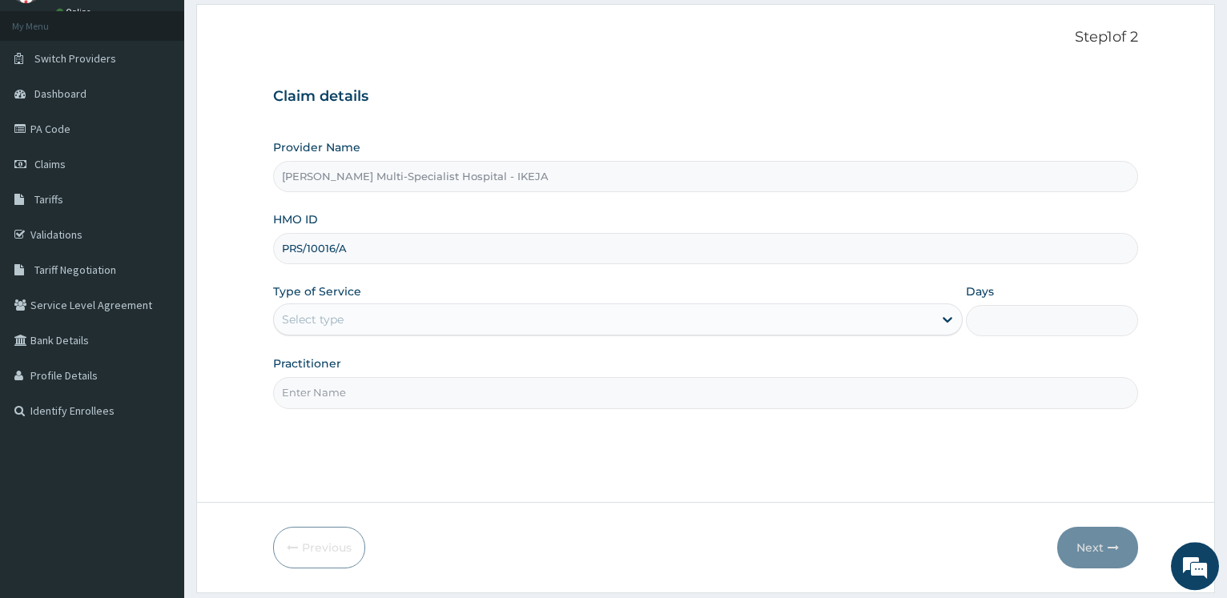
scroll to position [129, 0]
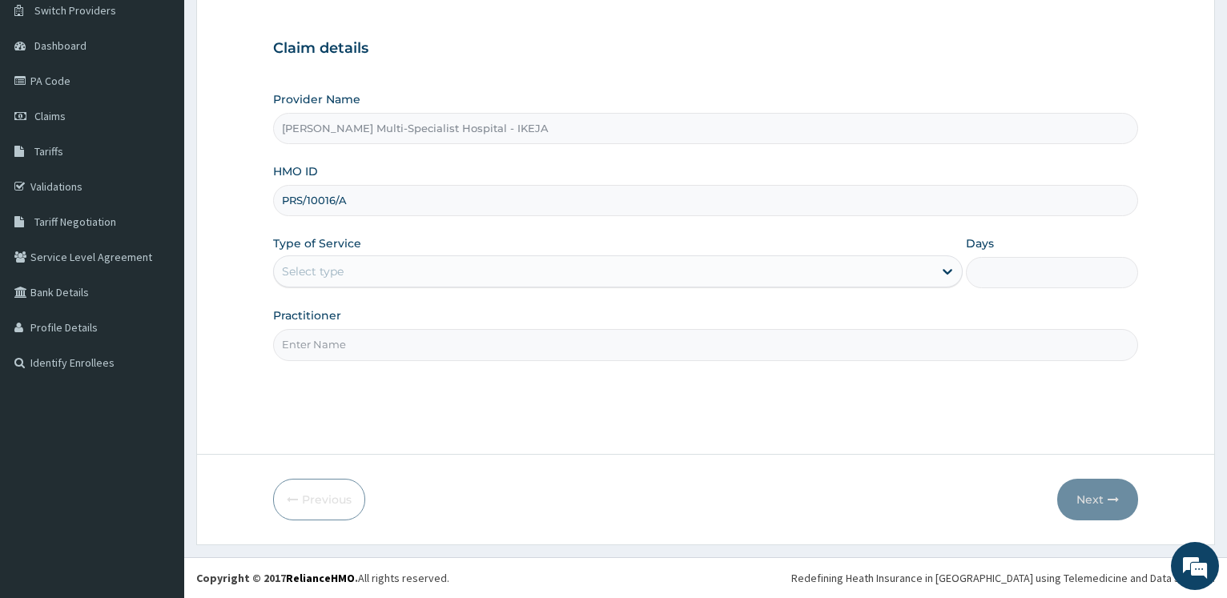
type input "PRS/10016/A"
click at [348, 262] on div "Select type" at bounding box center [603, 272] width 659 height 26
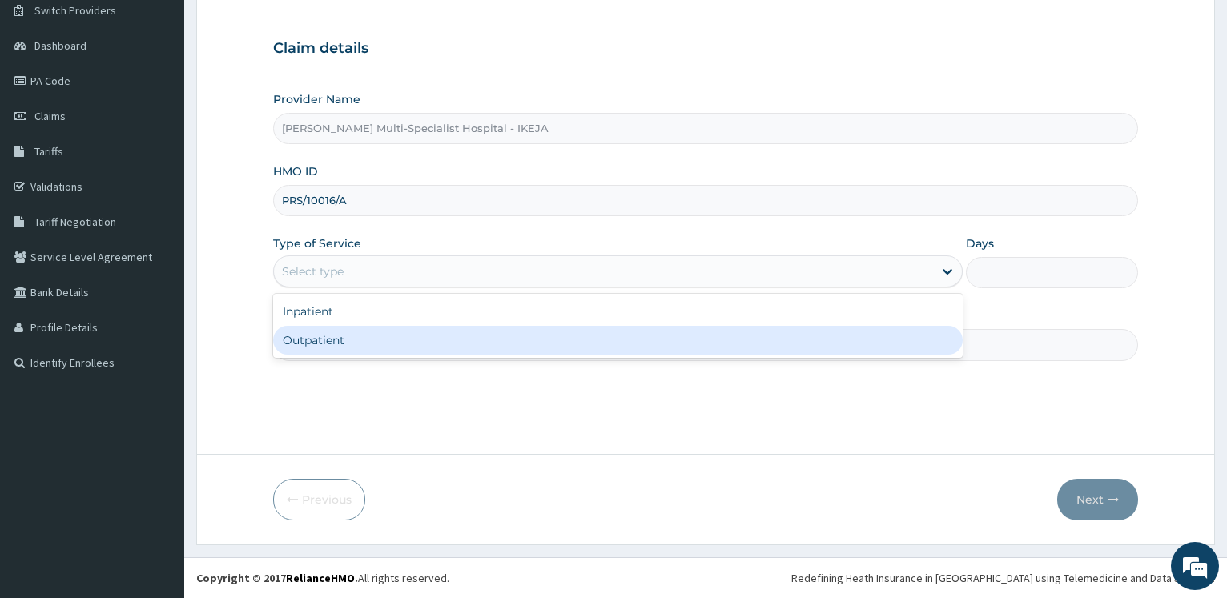
click at [330, 338] on div "Outpatient" at bounding box center [617, 340] width 689 height 29
type input "1"
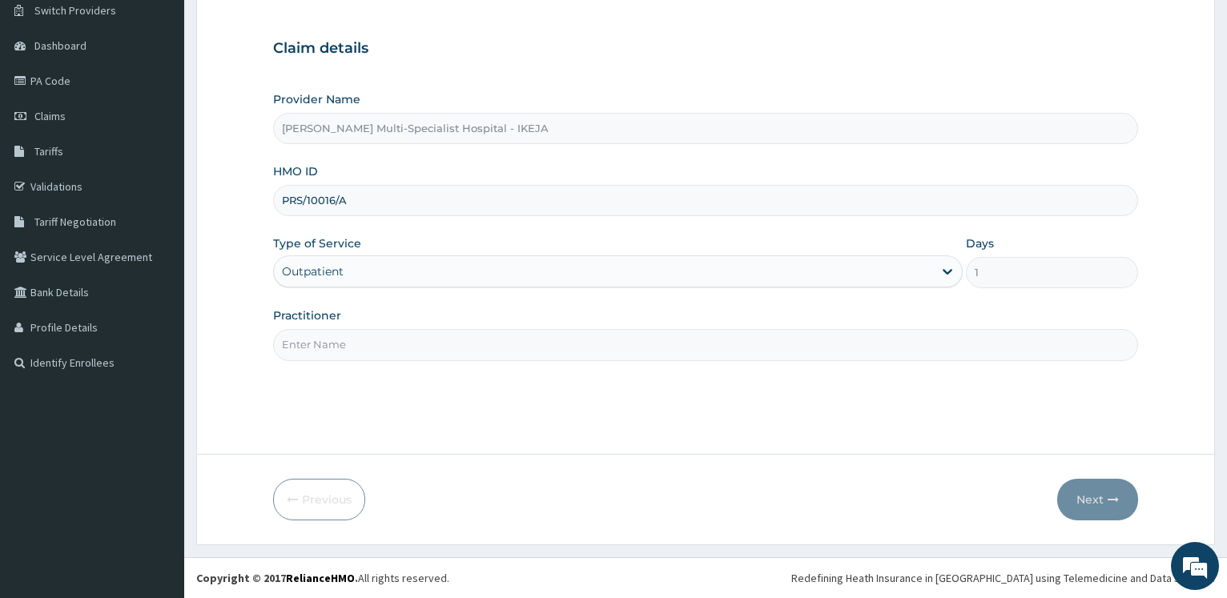
click at [330, 338] on input "Practitioner" at bounding box center [705, 344] width 865 height 31
type input "[PERSON_NAME]"
click at [1096, 503] on button "Next" at bounding box center [1097, 500] width 81 height 42
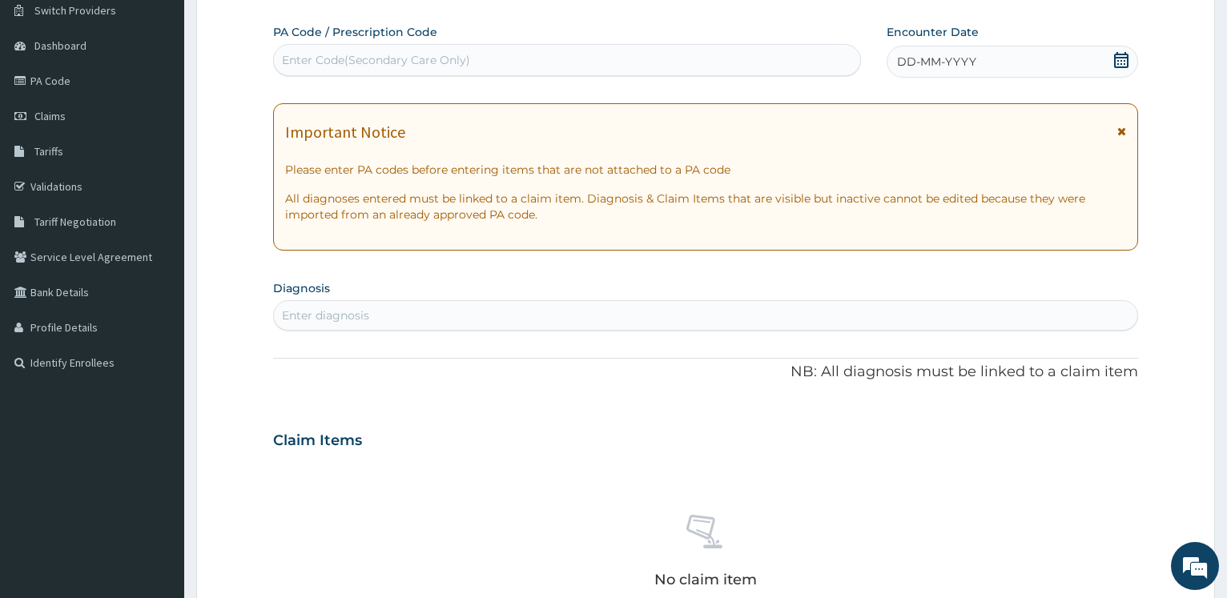
click at [357, 55] on div "Enter Code(Secondary Care Only)" at bounding box center [376, 60] width 188 height 16
type input "PA/A79AE9"
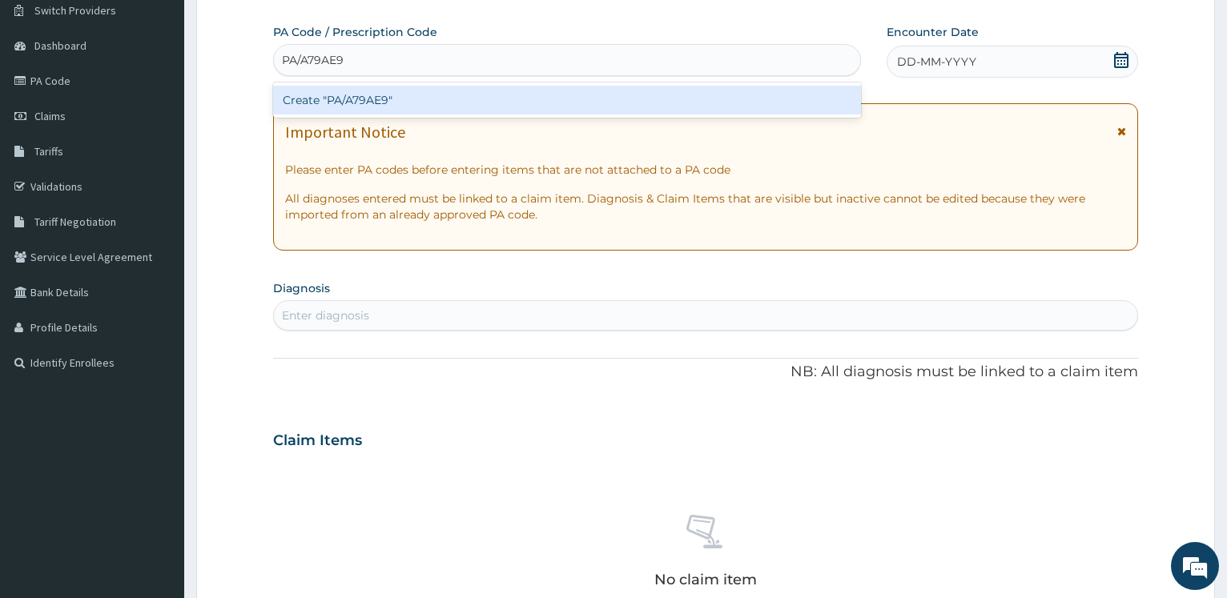
click at [336, 107] on div "Create "PA/A79AE9"" at bounding box center [566, 100] width 587 height 29
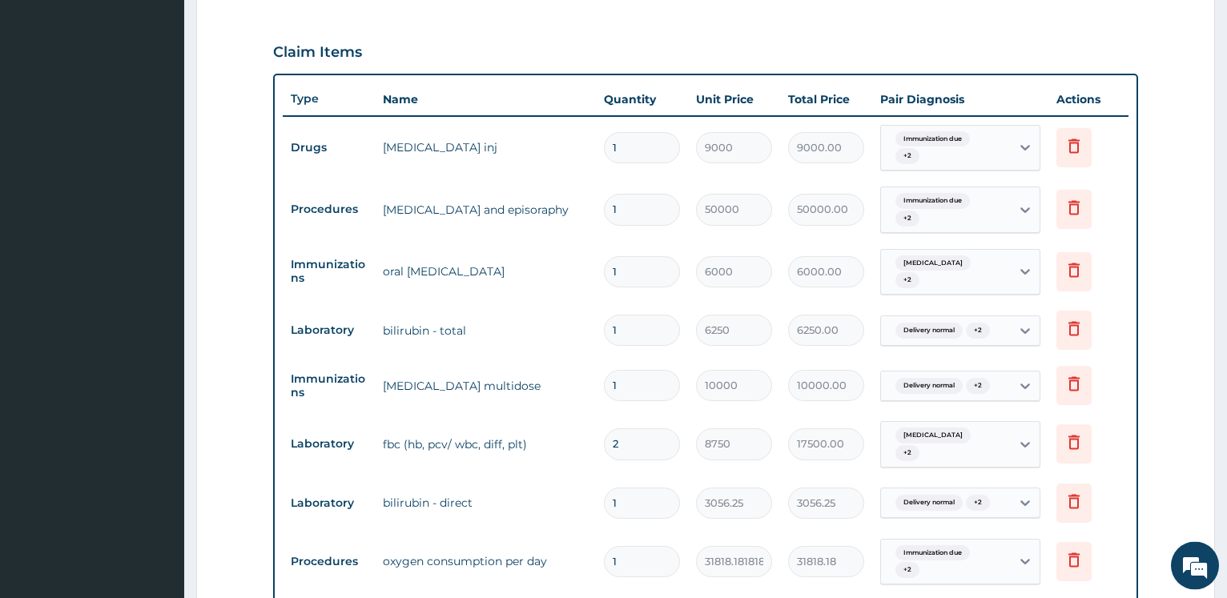
scroll to position [515, 0]
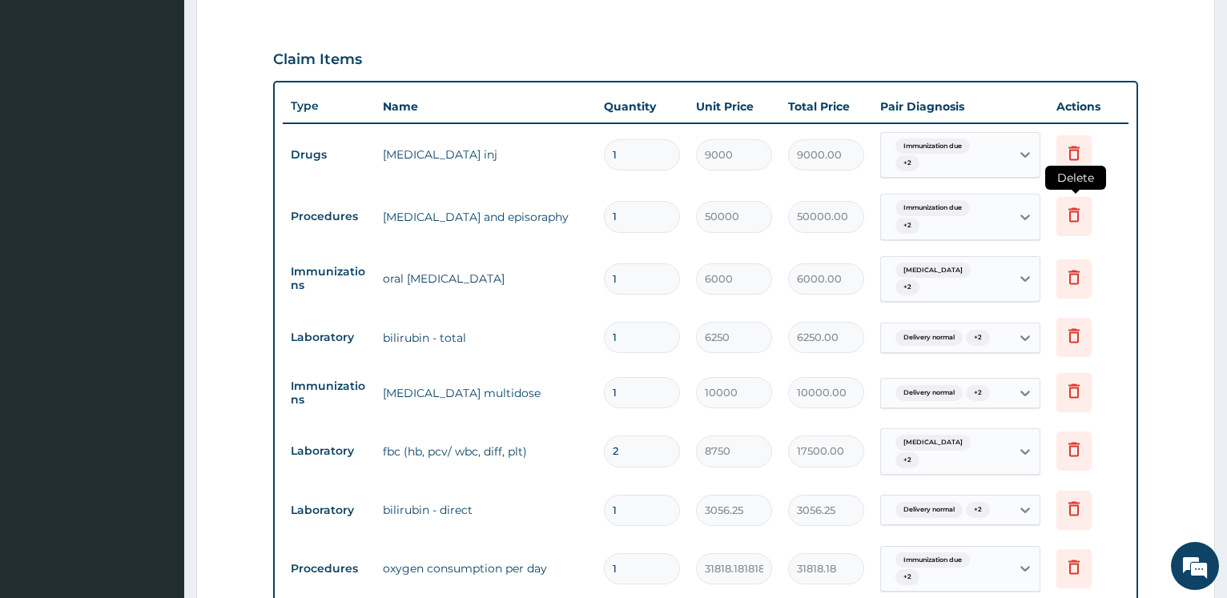
click at [1079, 209] on icon at bounding box center [1074, 214] width 19 height 19
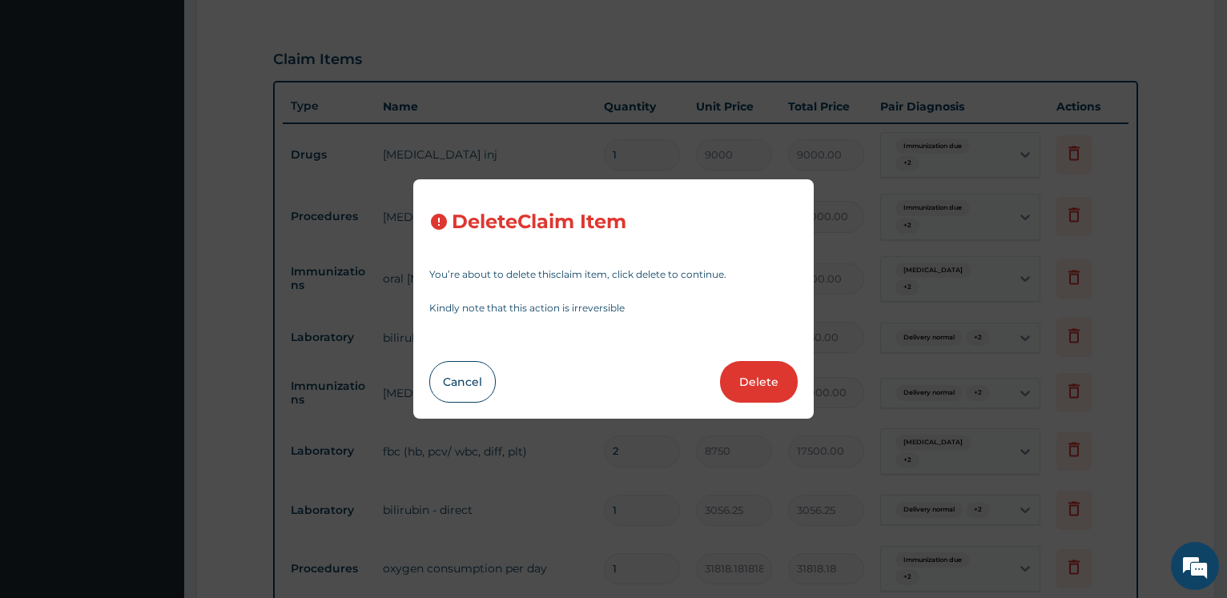
drag, startPoint x: 769, startPoint y: 367, endPoint x: 873, endPoint y: 347, distance: 106.1
click at [769, 370] on button "Delete" at bounding box center [759, 382] width 78 height 42
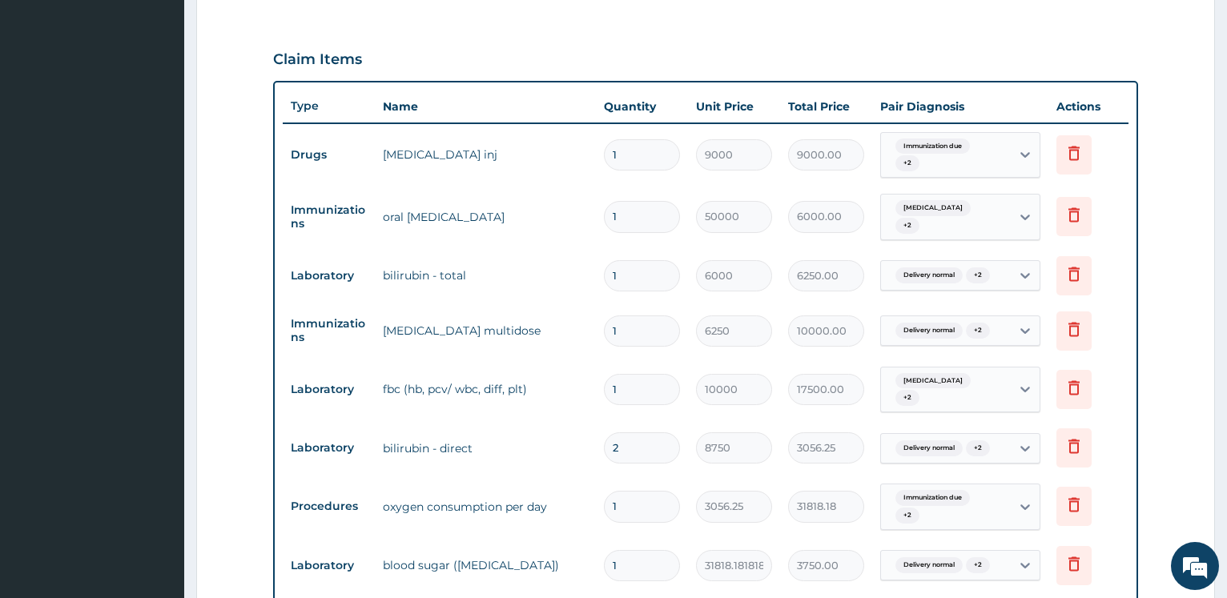
type input "6000"
type input "6000.00"
type input "6250"
type input "6250.00"
type input "10000"
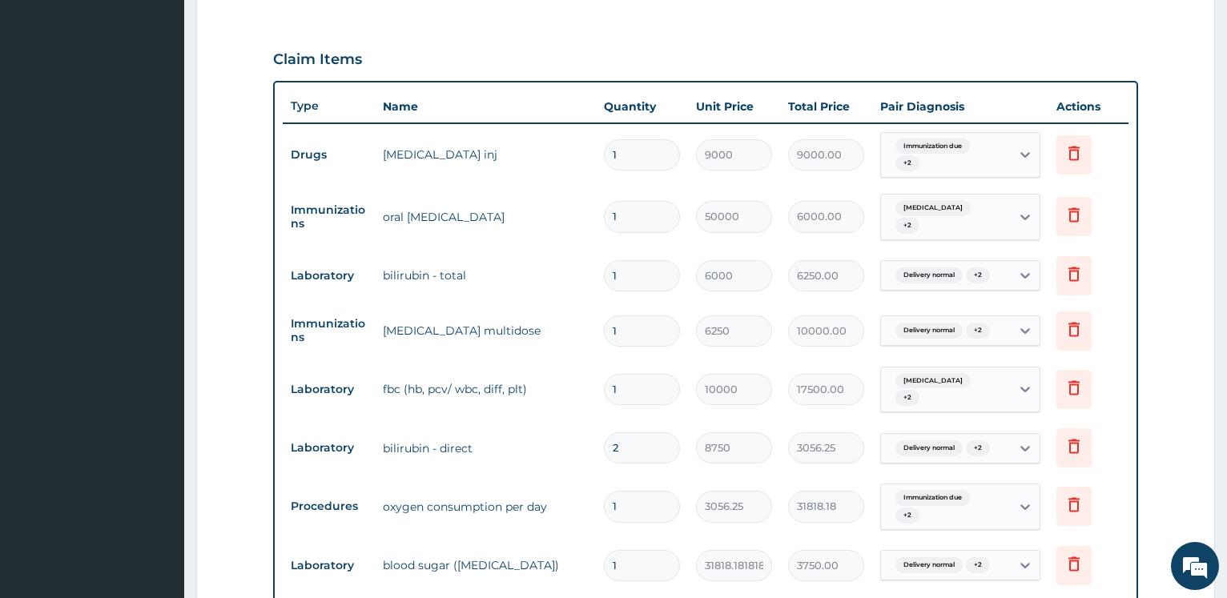
type input "10000.00"
type input "2"
type input "8750"
type input "17500.00"
type input "1"
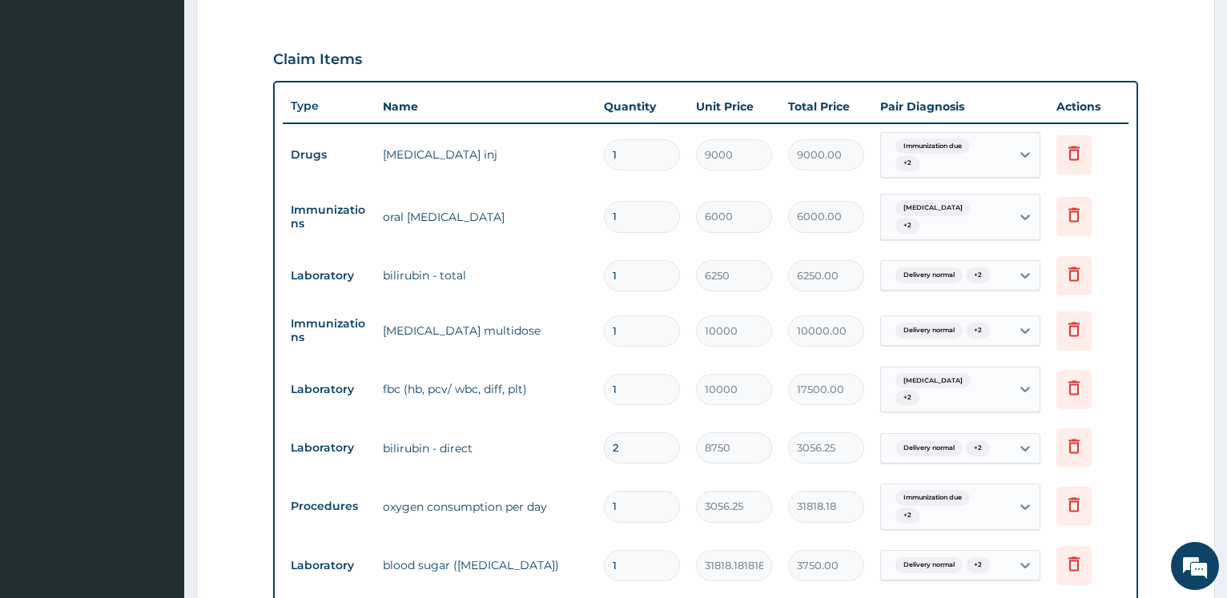
type input "3056.25"
type input "31818.18181818182"
type input "31818.18"
type input "3750"
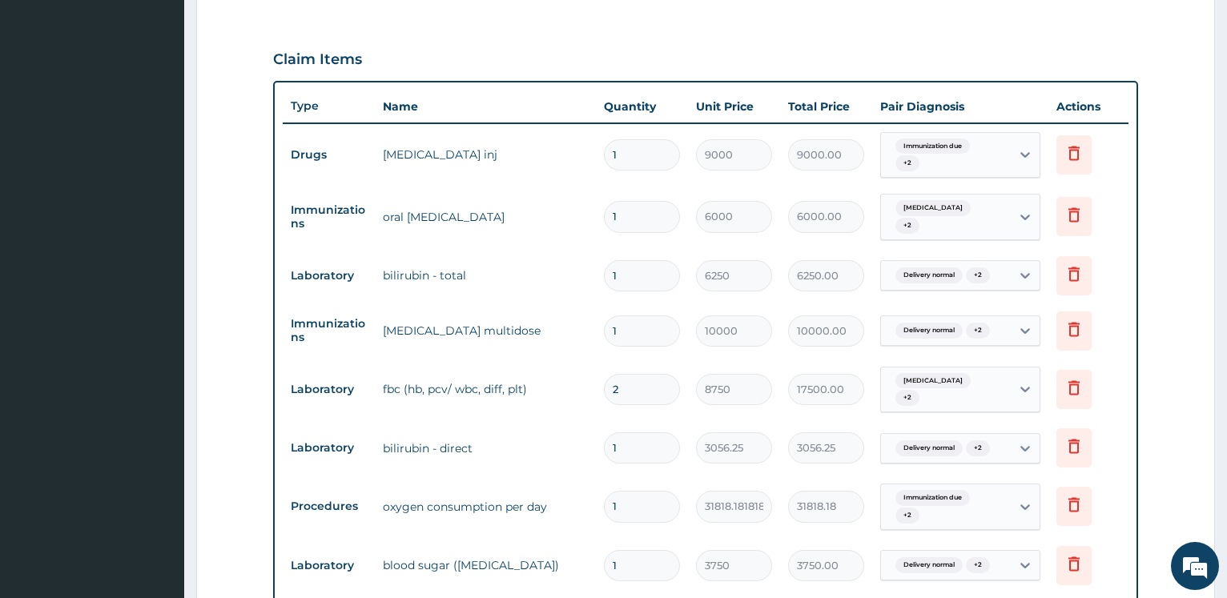
type input "3750.00"
type input "8000"
type input "8000.00"
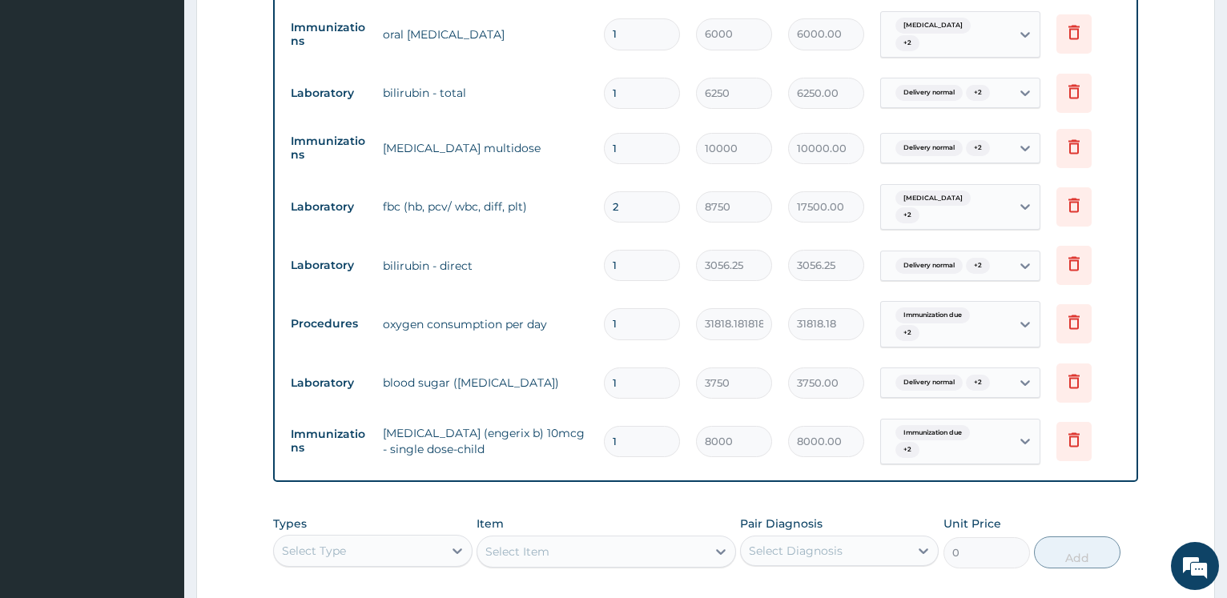
scroll to position [943, 0]
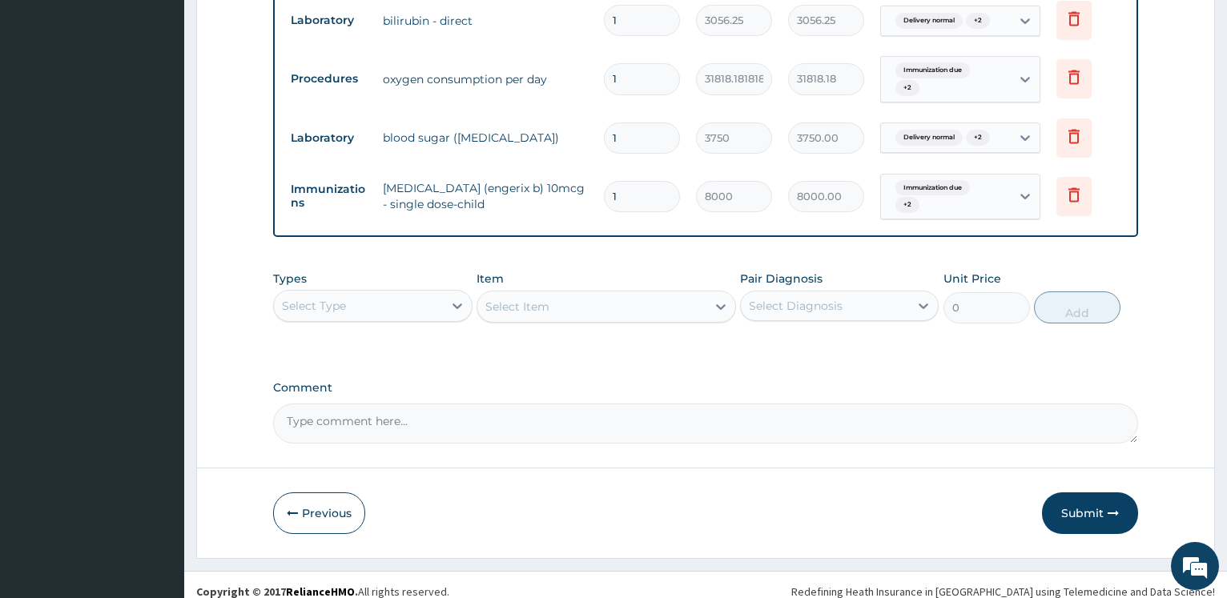
drag, startPoint x: 1079, startPoint y: 496, endPoint x: 689, endPoint y: 15, distance: 619.1
click at [1080, 497] on button "Submit" at bounding box center [1090, 514] width 96 height 42
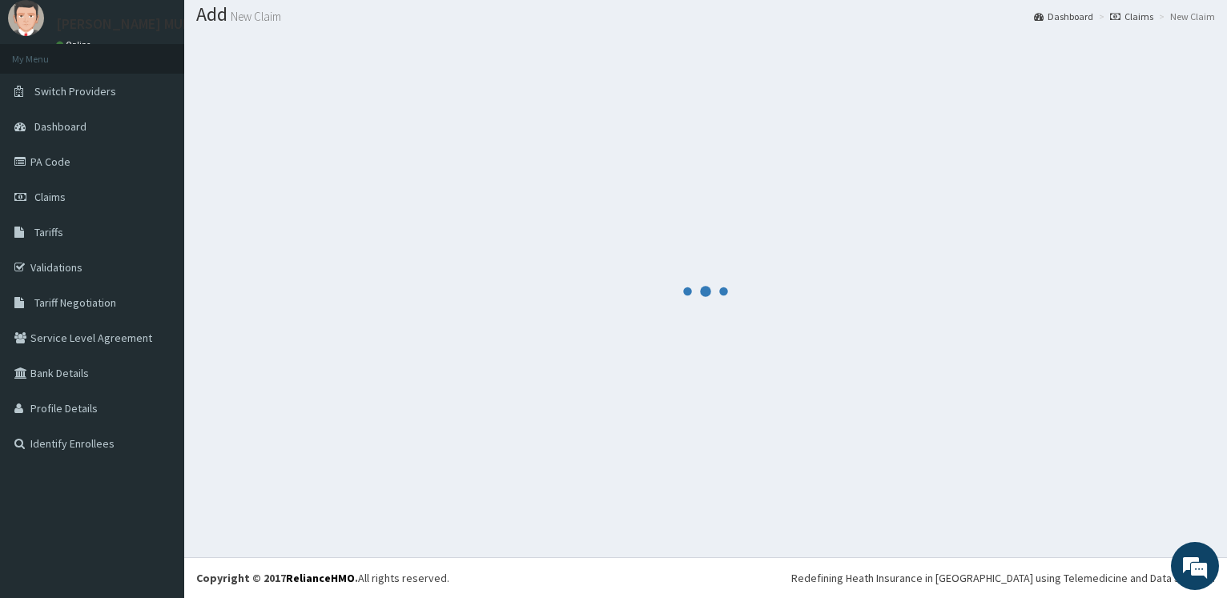
scroll to position [48, 0]
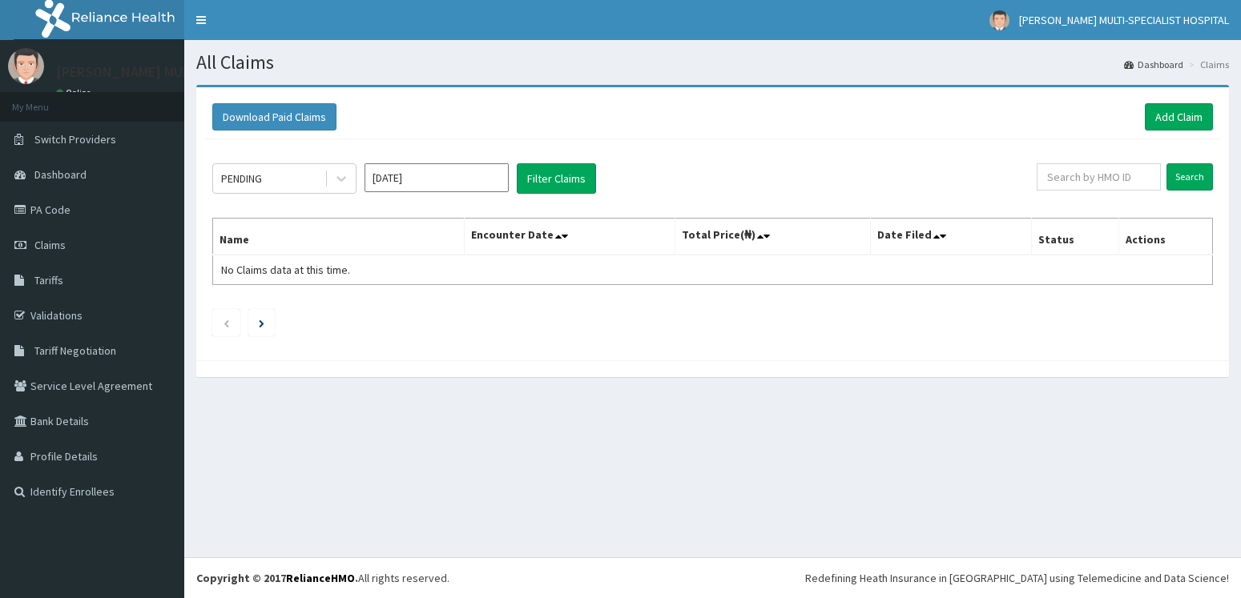
click at [425, 181] on input "[DATE]" at bounding box center [437, 177] width 144 height 29
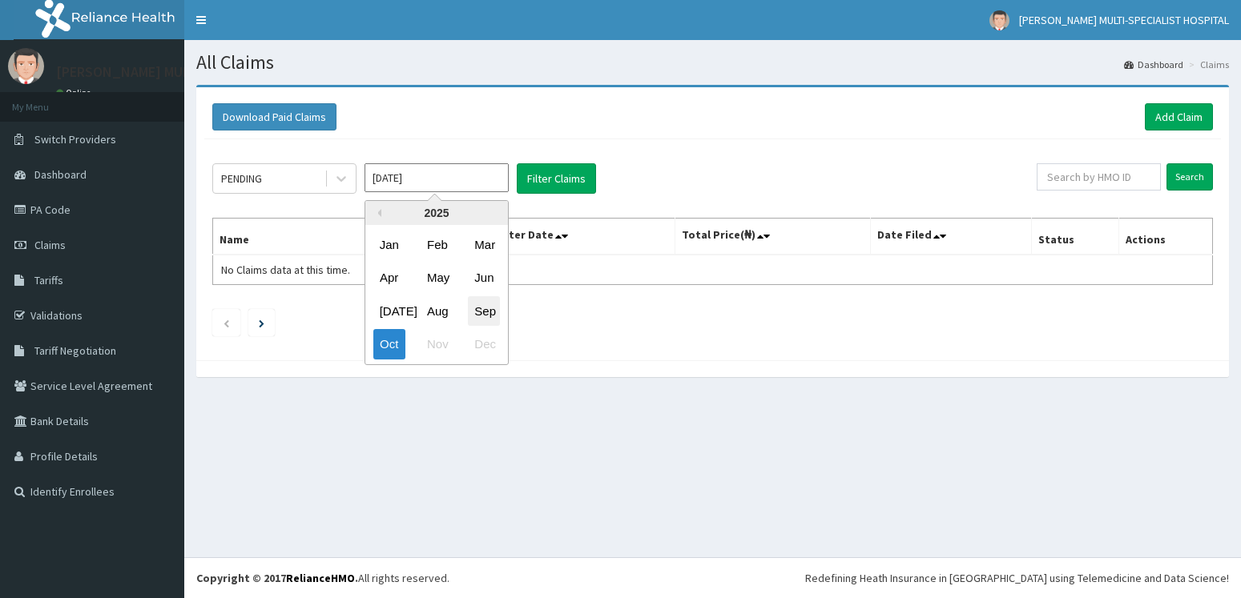
click at [469, 312] on div "Sep" at bounding box center [484, 311] width 32 height 30
type input "[DATE]"
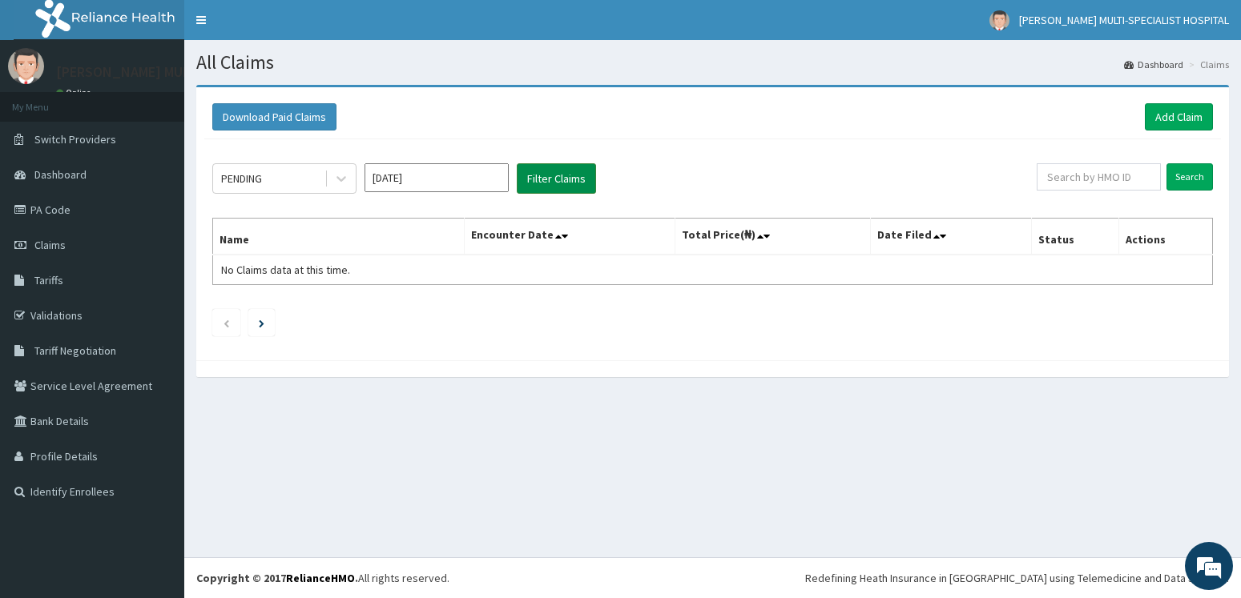
click at [569, 173] on button "Filter Claims" at bounding box center [556, 178] width 79 height 30
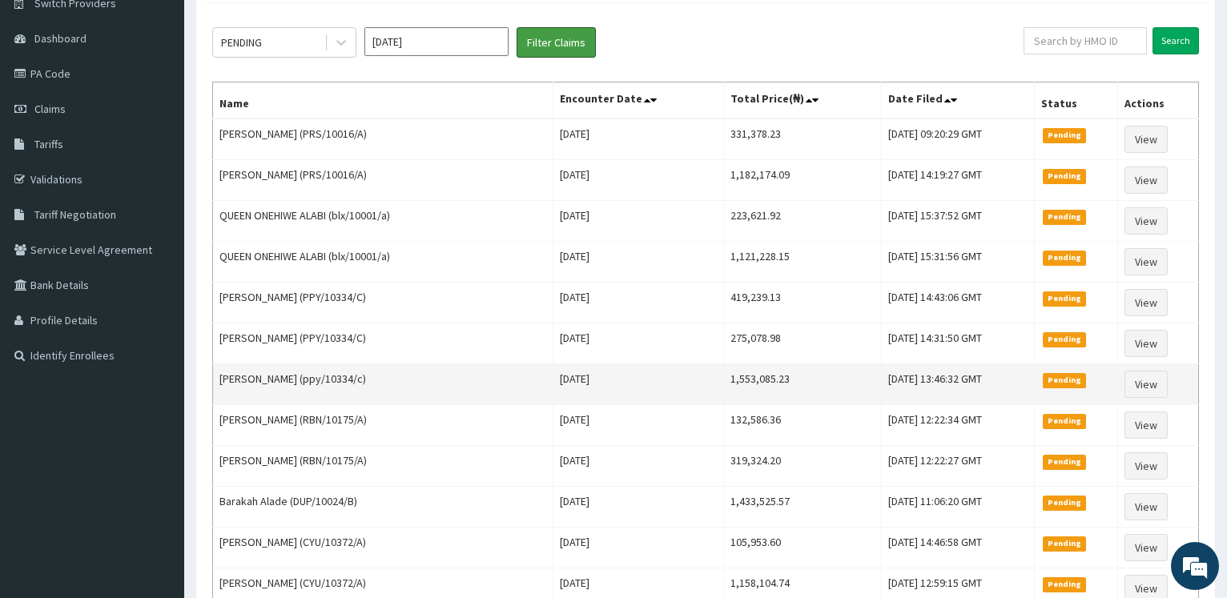
scroll to position [163, 0]
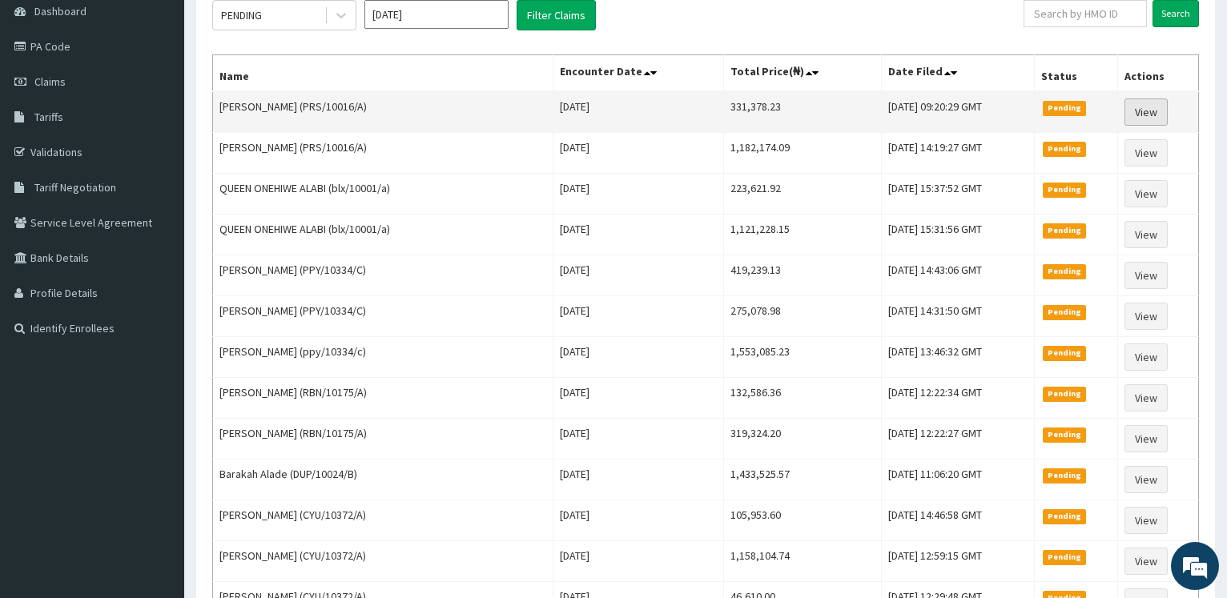
click at [1146, 108] on link "View" at bounding box center [1146, 112] width 43 height 27
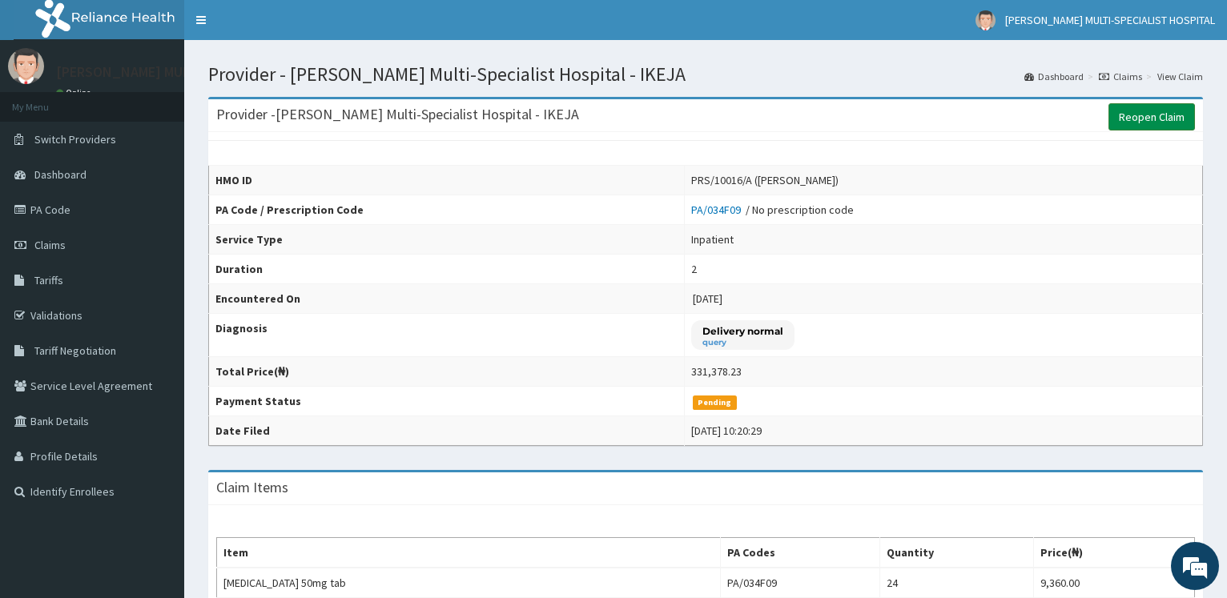
click at [1147, 121] on link "Reopen Claim" at bounding box center [1152, 116] width 87 height 27
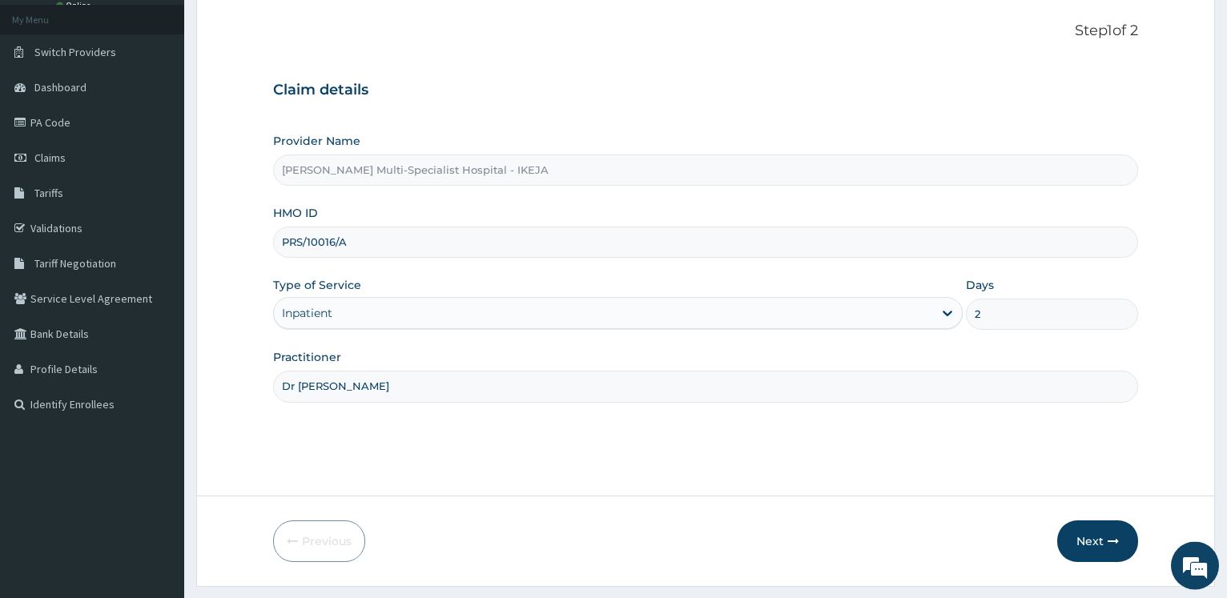
scroll to position [129, 0]
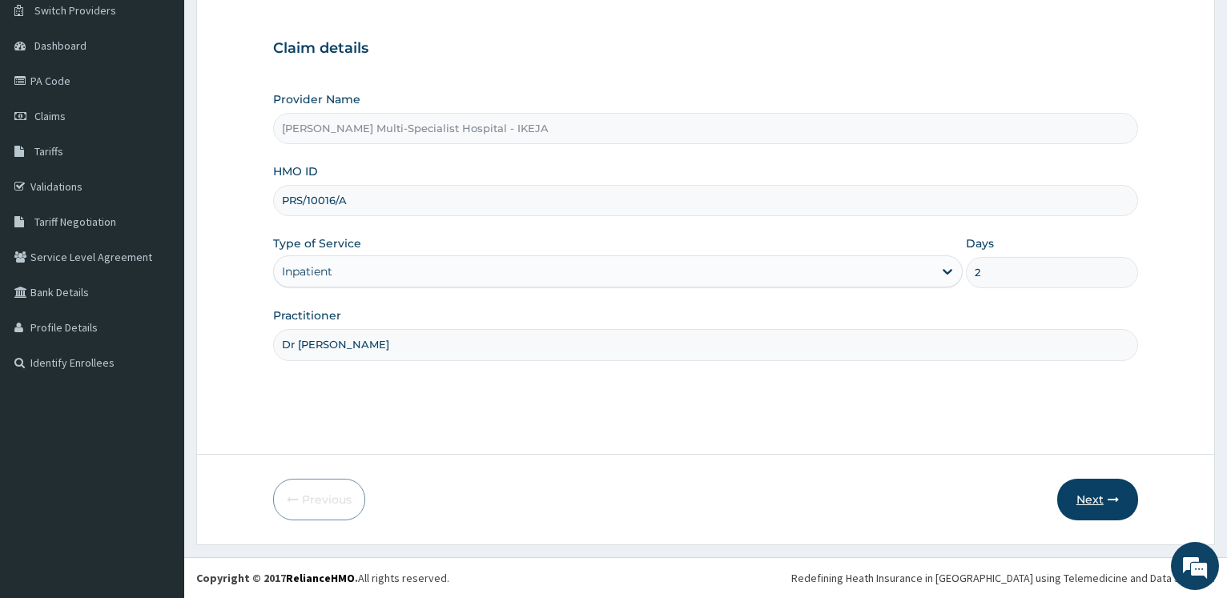
click at [1082, 497] on button "Next" at bounding box center [1097, 500] width 81 height 42
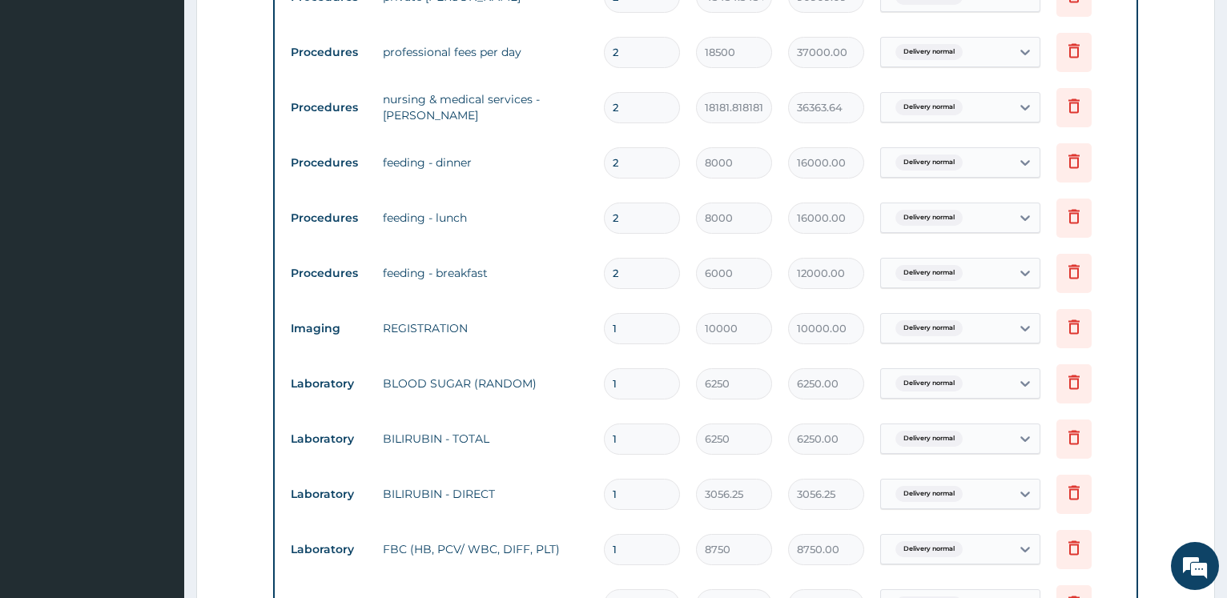
scroll to position [1273, 0]
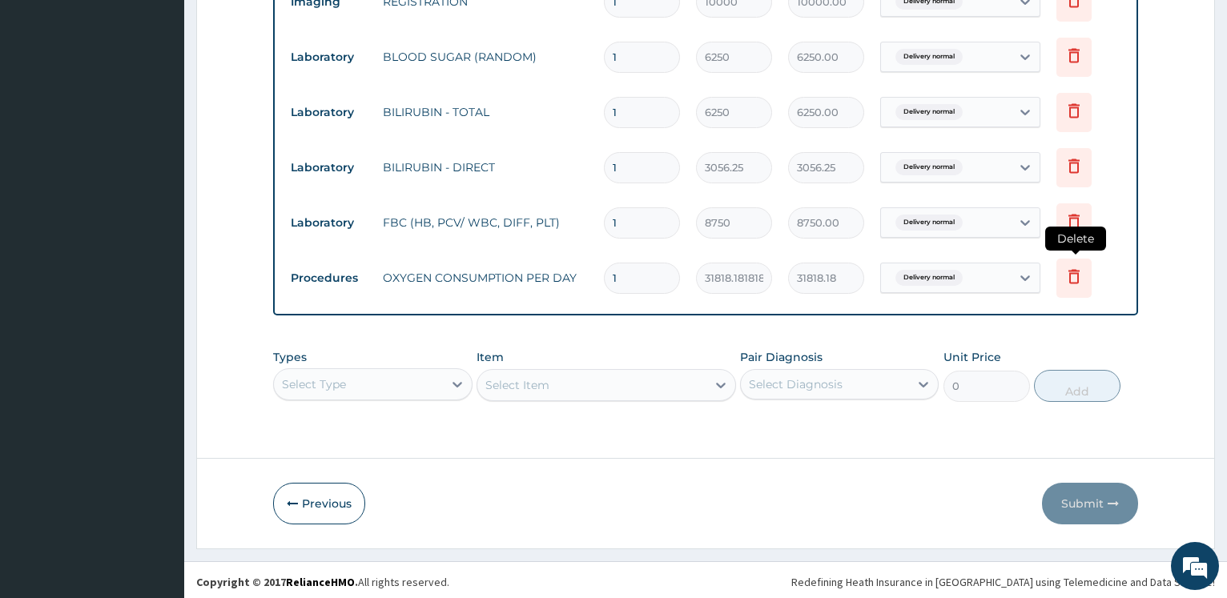
click at [1083, 284] on icon at bounding box center [1074, 276] width 19 height 19
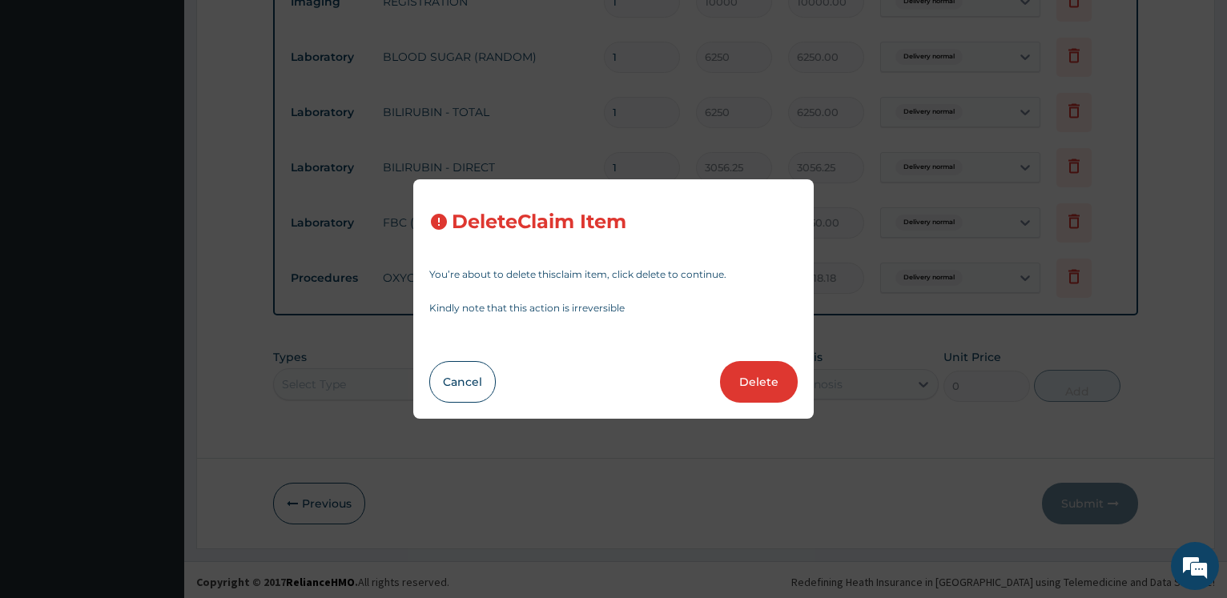
click at [755, 381] on button "Delete" at bounding box center [759, 382] width 78 height 42
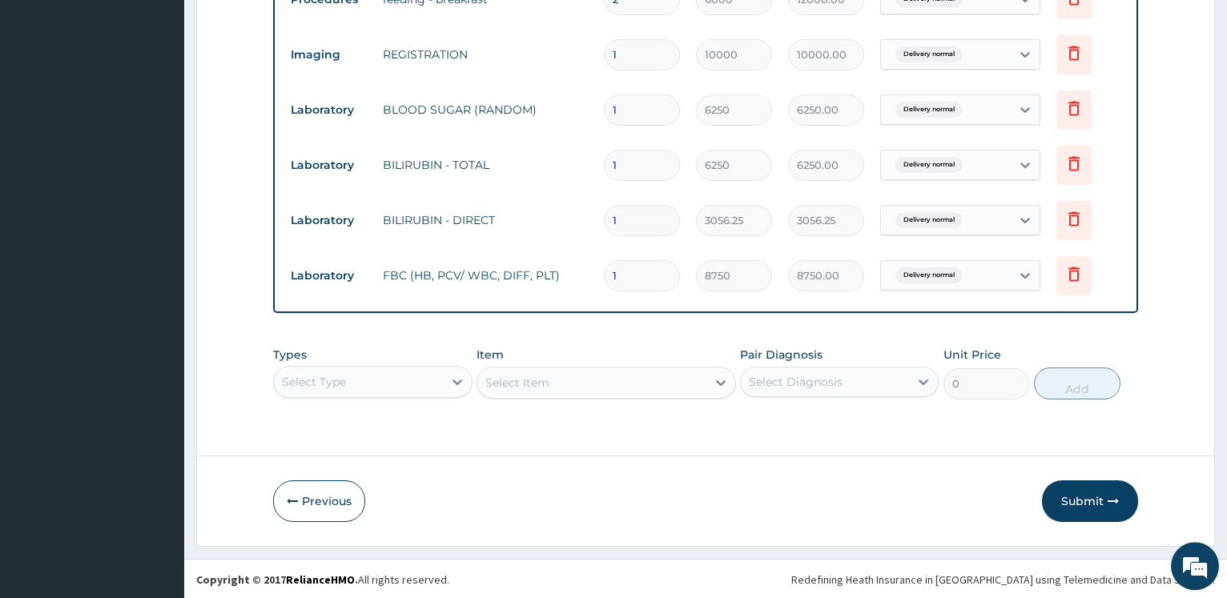
scroll to position [1222, 0]
drag, startPoint x: 1068, startPoint y: 489, endPoint x: 578, endPoint y: 365, distance: 505.8
click at [1069, 490] on button "Submit" at bounding box center [1090, 500] width 96 height 42
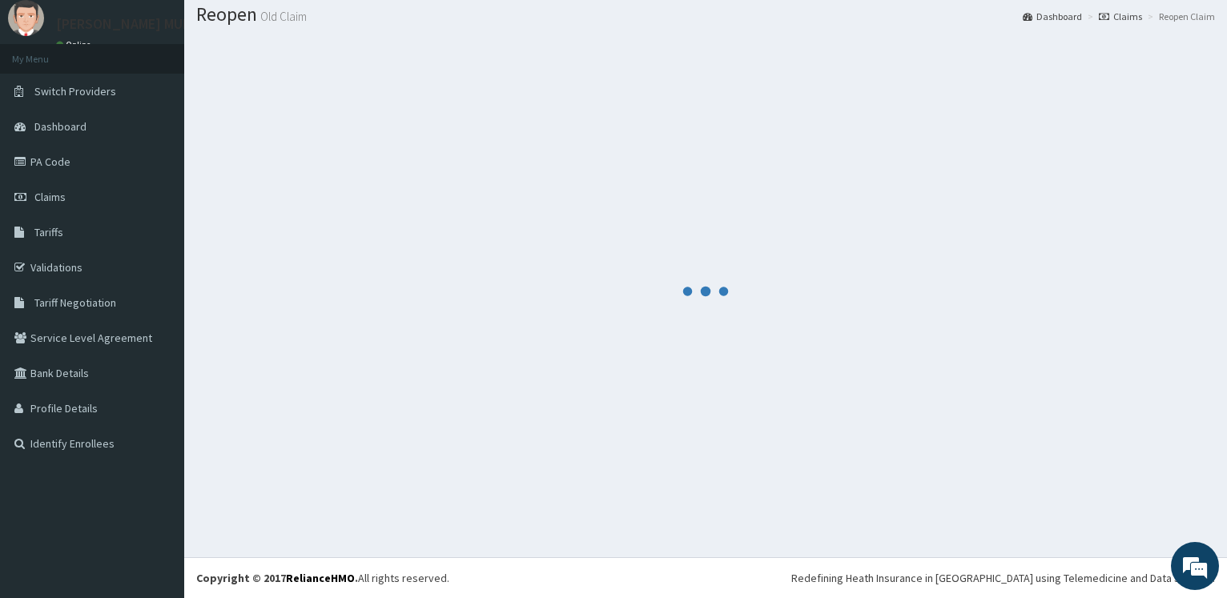
scroll to position [0, 0]
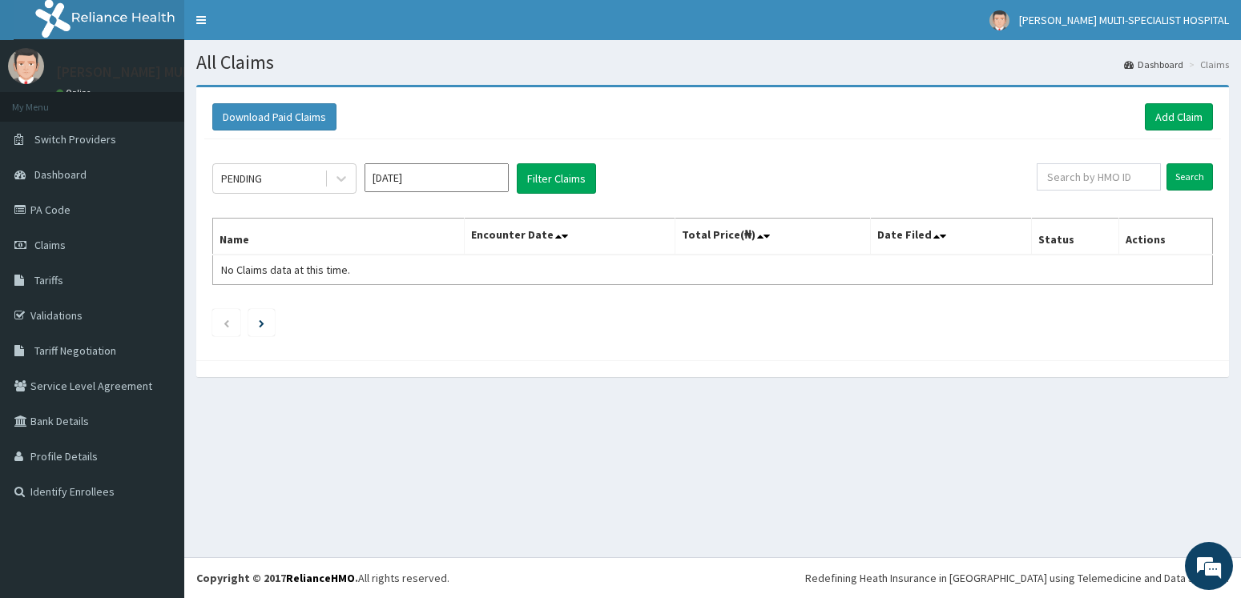
click at [493, 168] on input "Oct 2025" at bounding box center [437, 177] width 144 height 29
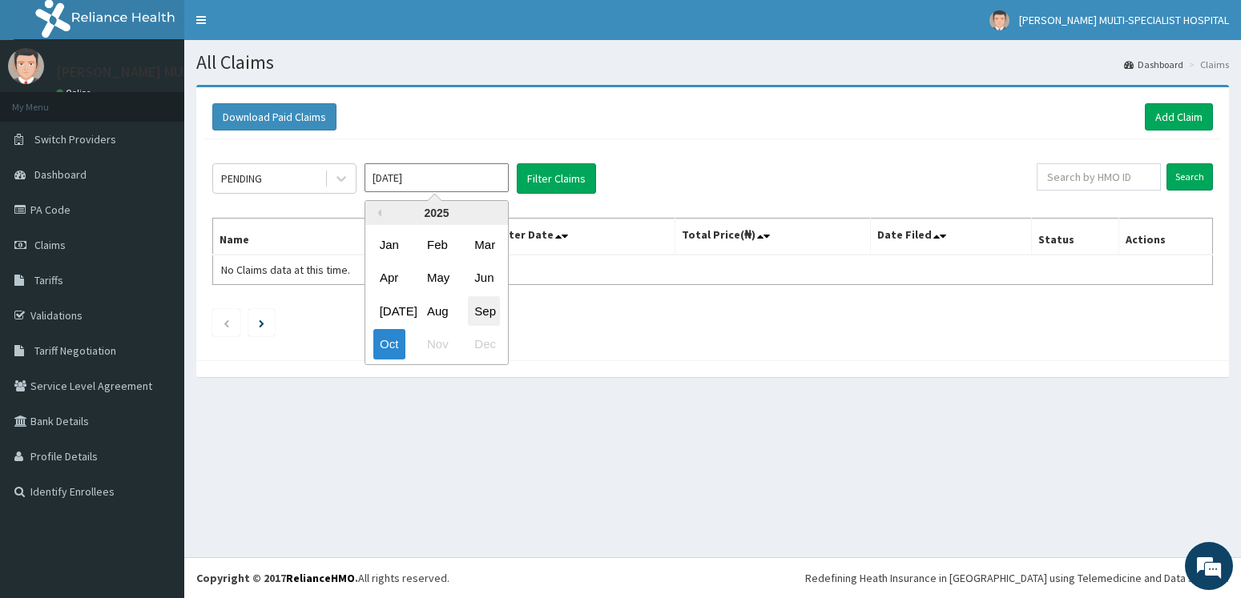
click at [486, 313] on div "Sep" at bounding box center [484, 311] width 32 height 30
type input "Sep 2025"
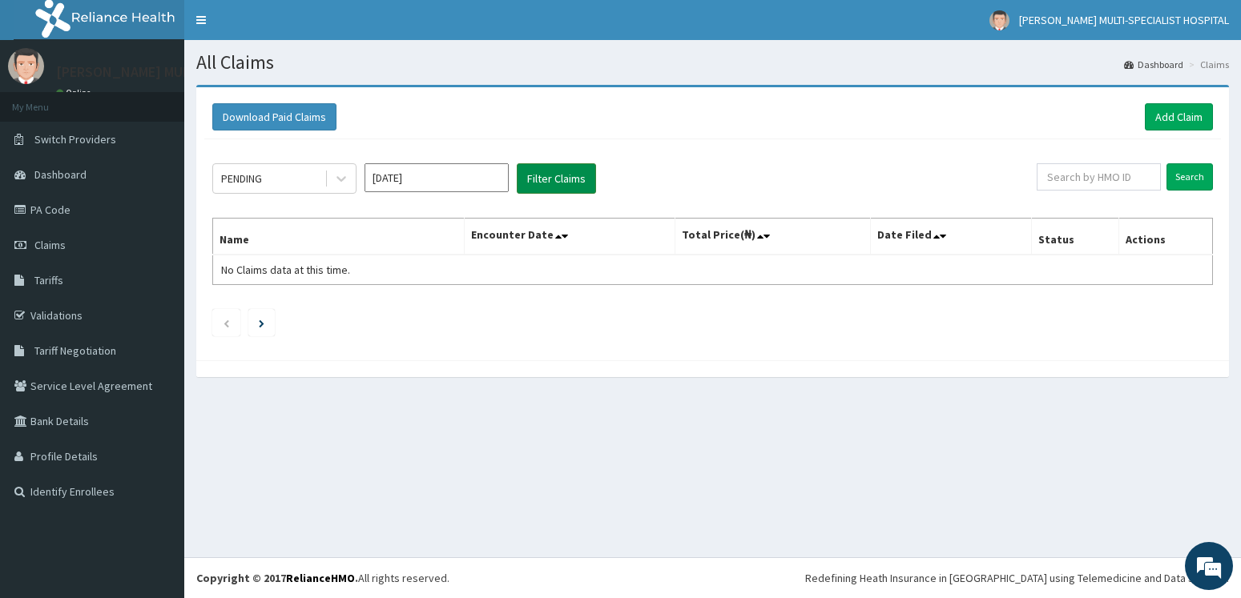
click at [565, 178] on button "Filter Claims" at bounding box center [556, 178] width 79 height 30
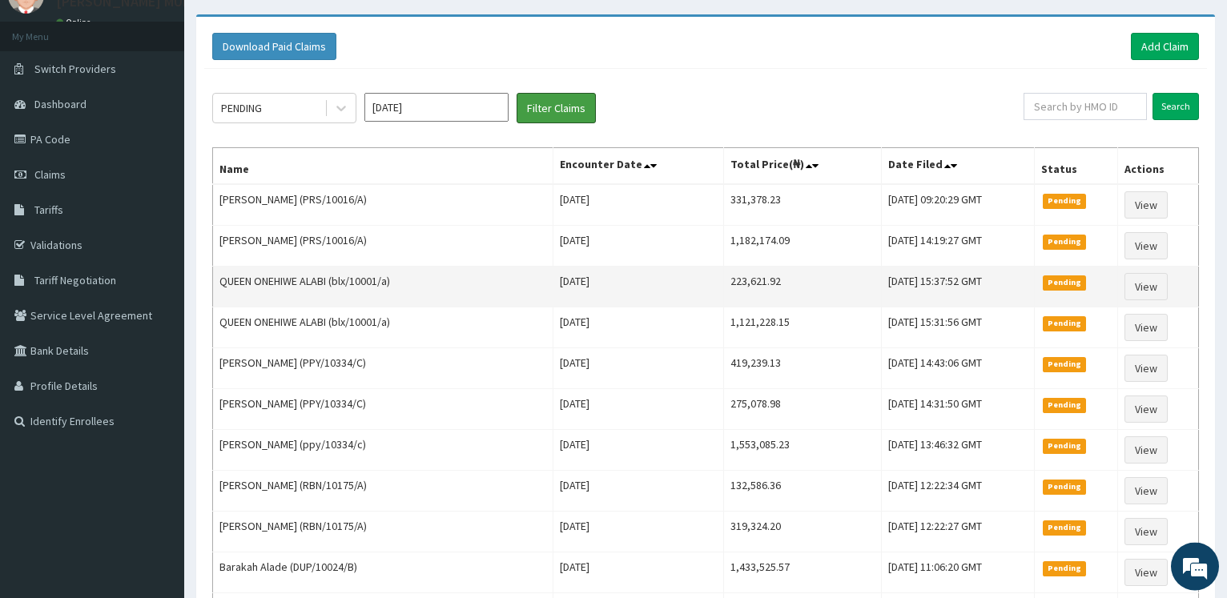
scroll to position [163, 0]
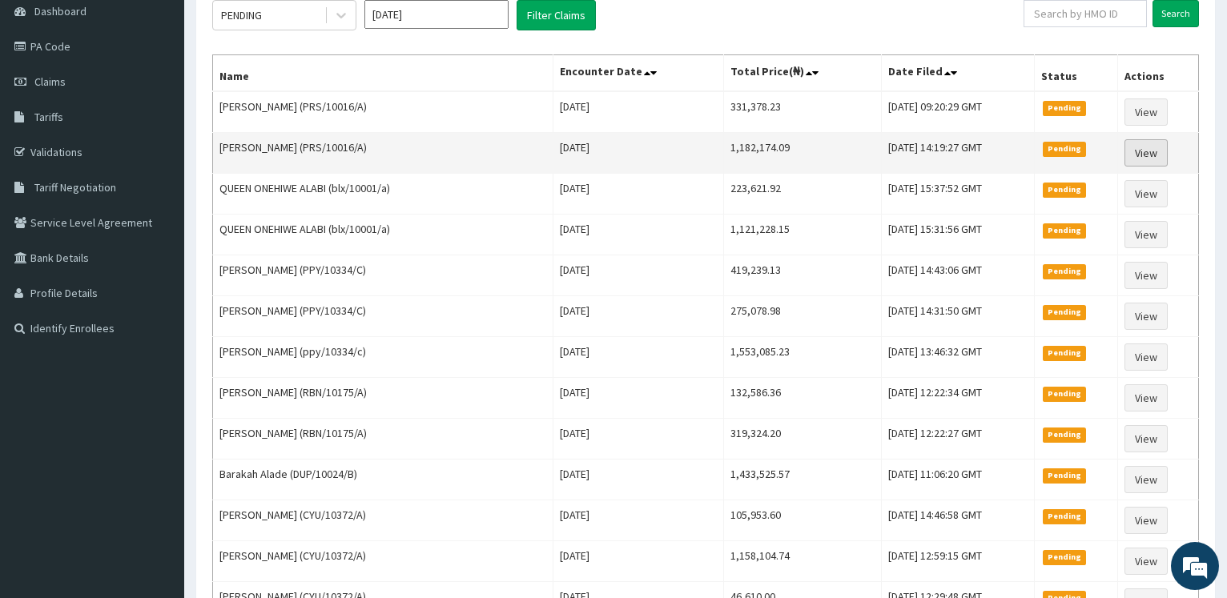
click at [1143, 150] on link "View" at bounding box center [1146, 152] width 43 height 27
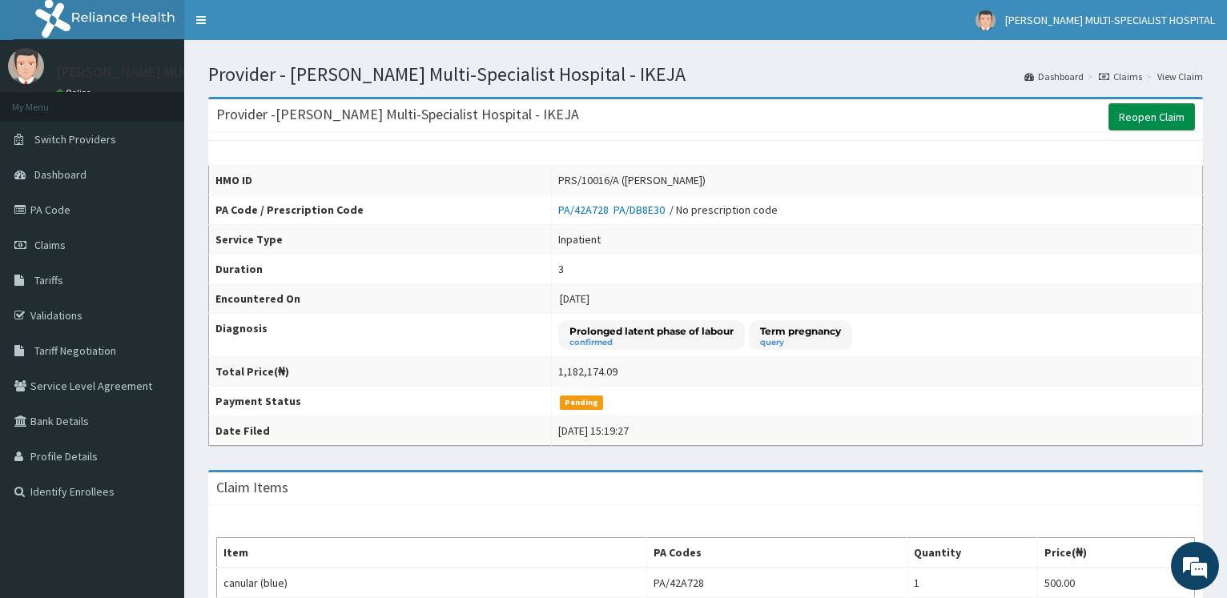
click at [1143, 111] on link "Reopen Claim" at bounding box center [1152, 116] width 87 height 27
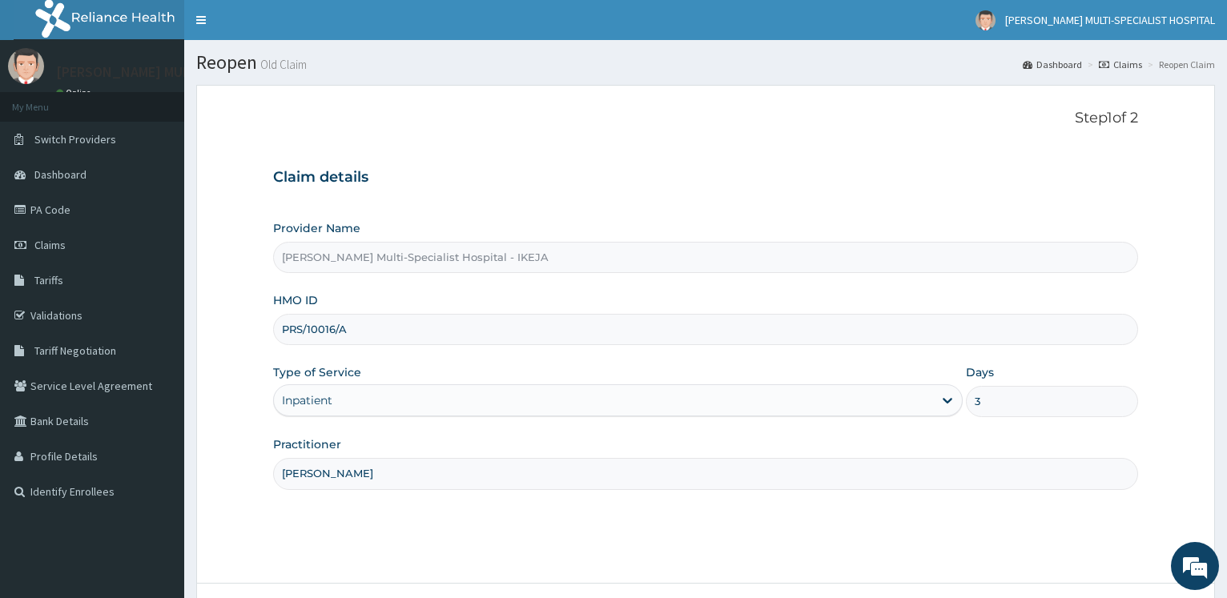
scroll to position [129, 0]
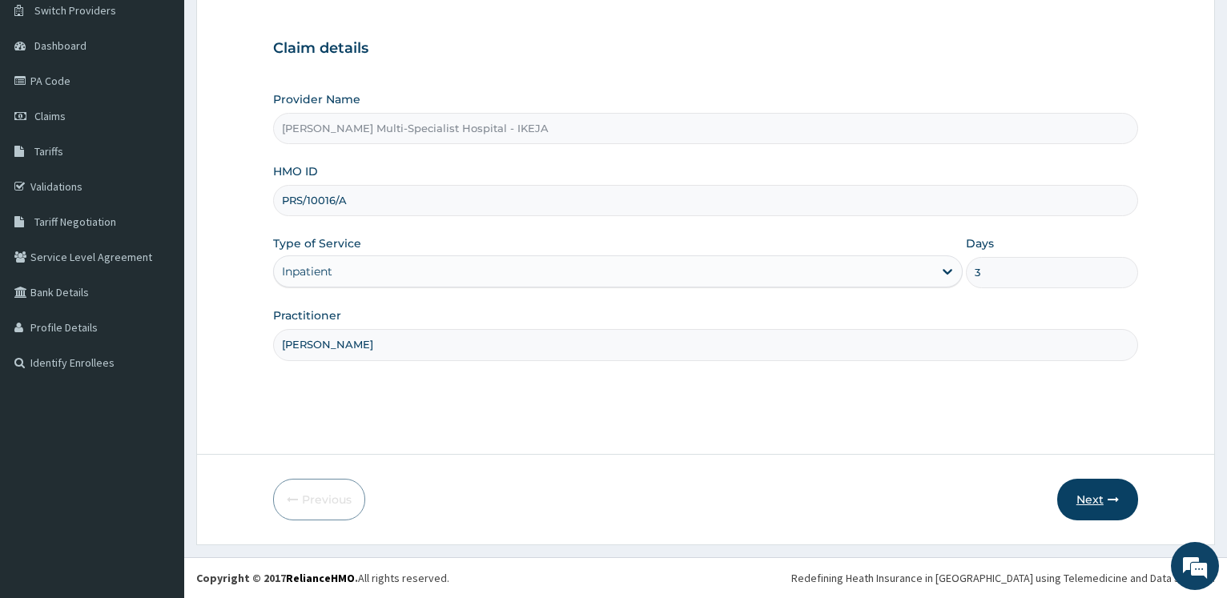
click at [1096, 489] on button "Next" at bounding box center [1097, 500] width 81 height 42
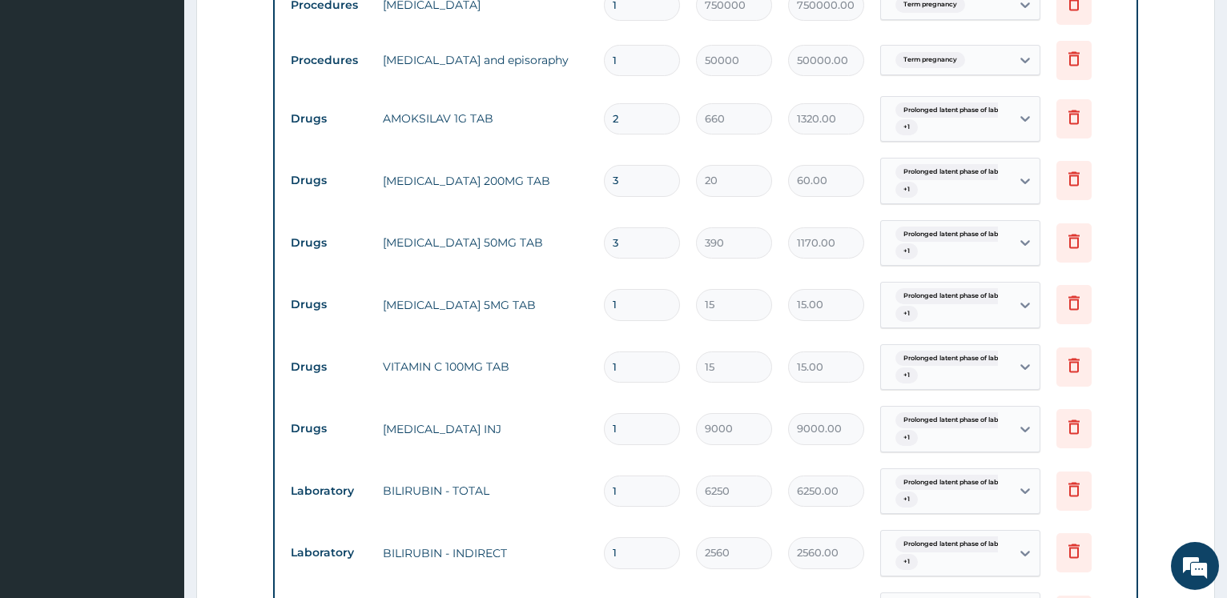
scroll to position [1273, 0]
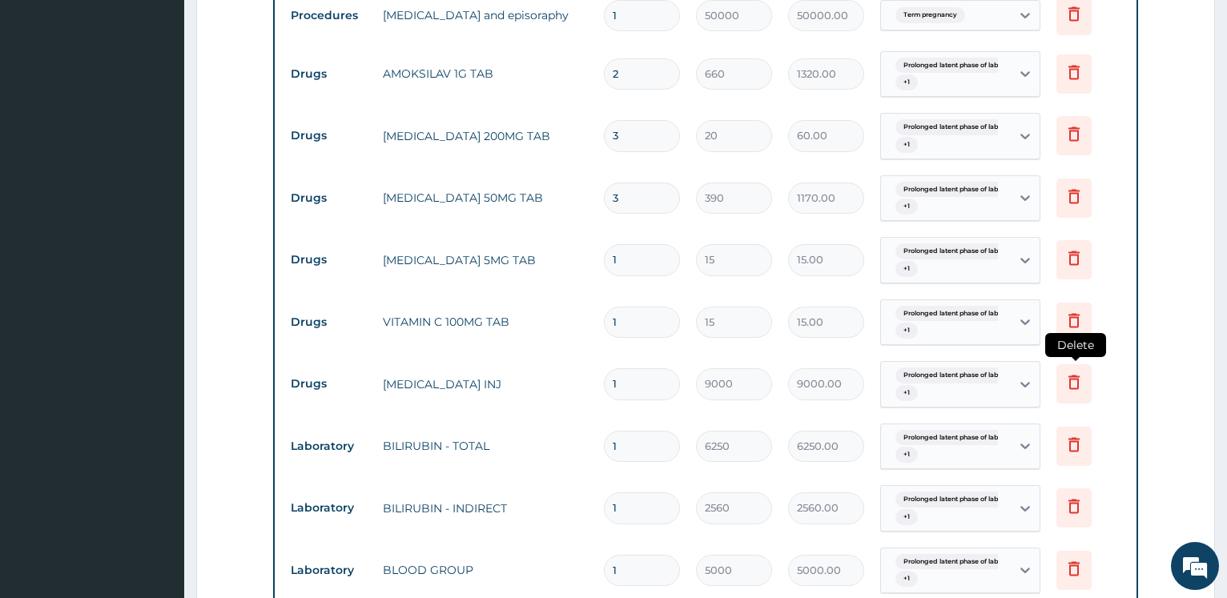
click at [1078, 381] on icon at bounding box center [1074, 383] width 11 height 14
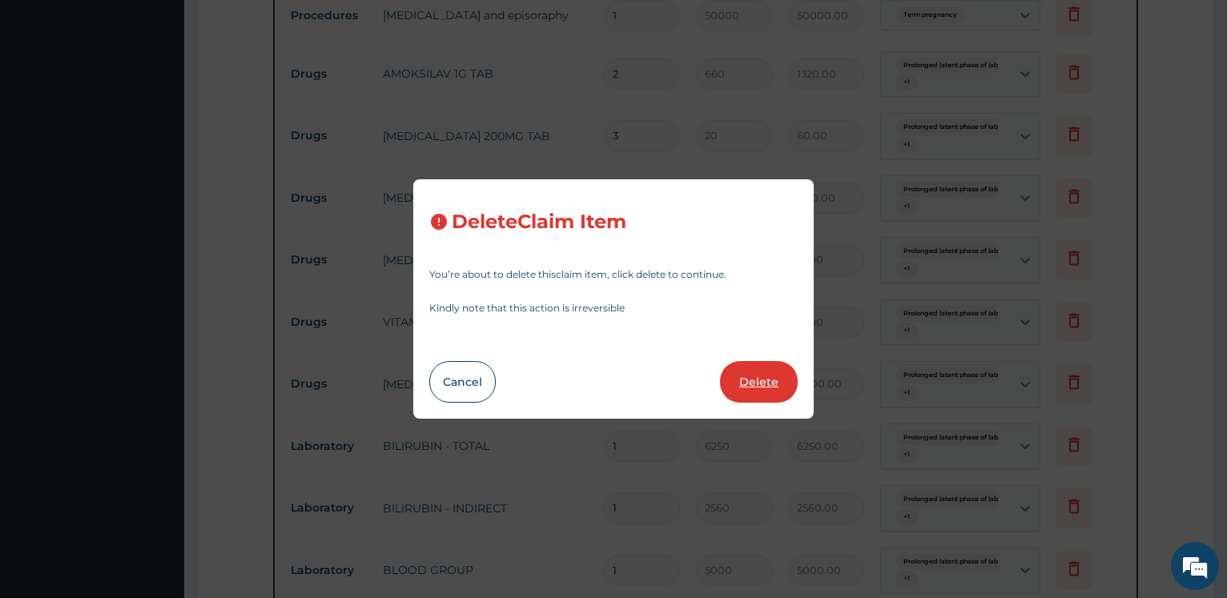
click at [780, 394] on button "Delete" at bounding box center [759, 382] width 78 height 42
type input "6250"
type input "6250.00"
type input "2560"
type input "2560.00"
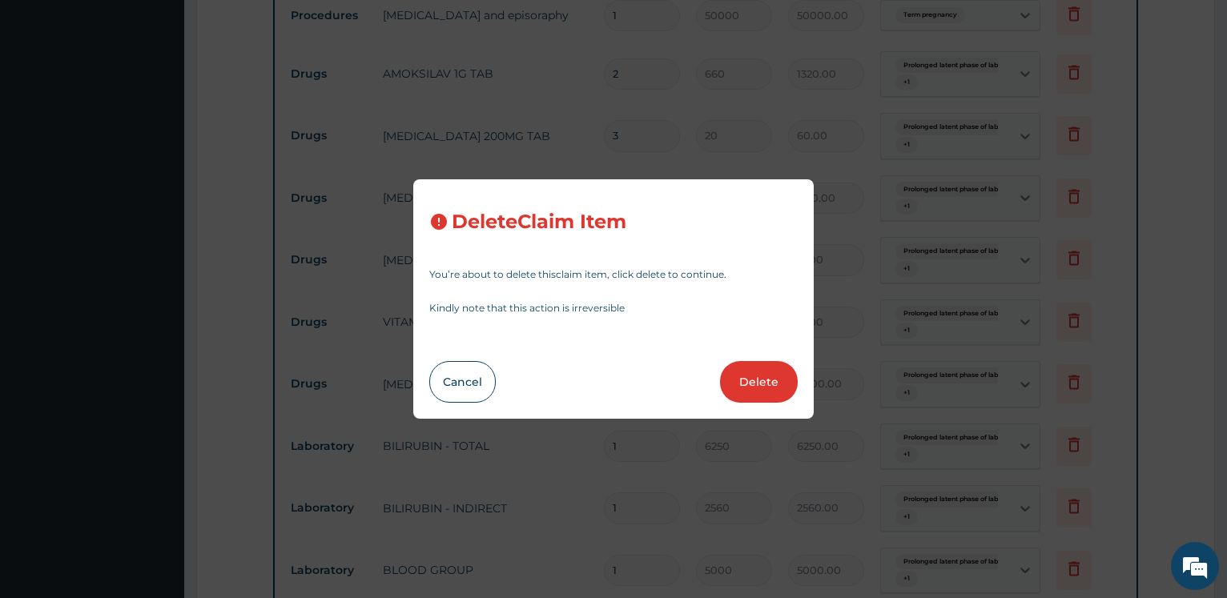
type input "5000"
type input "5000.00"
type input "6250"
type input "6250.00"
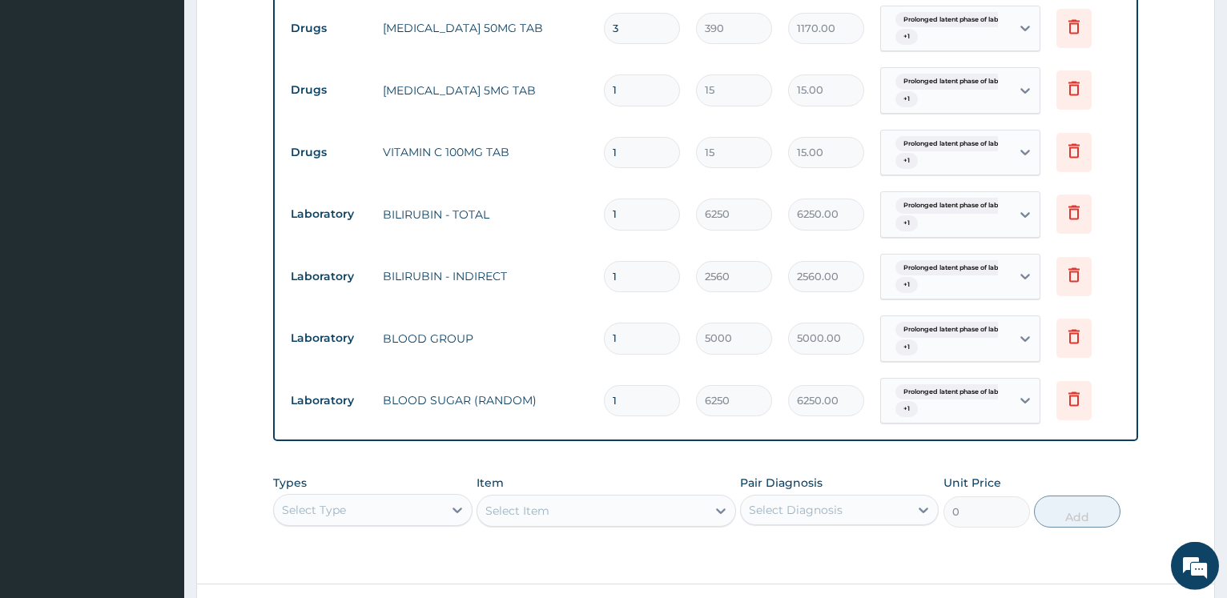
scroll to position [1573, 0]
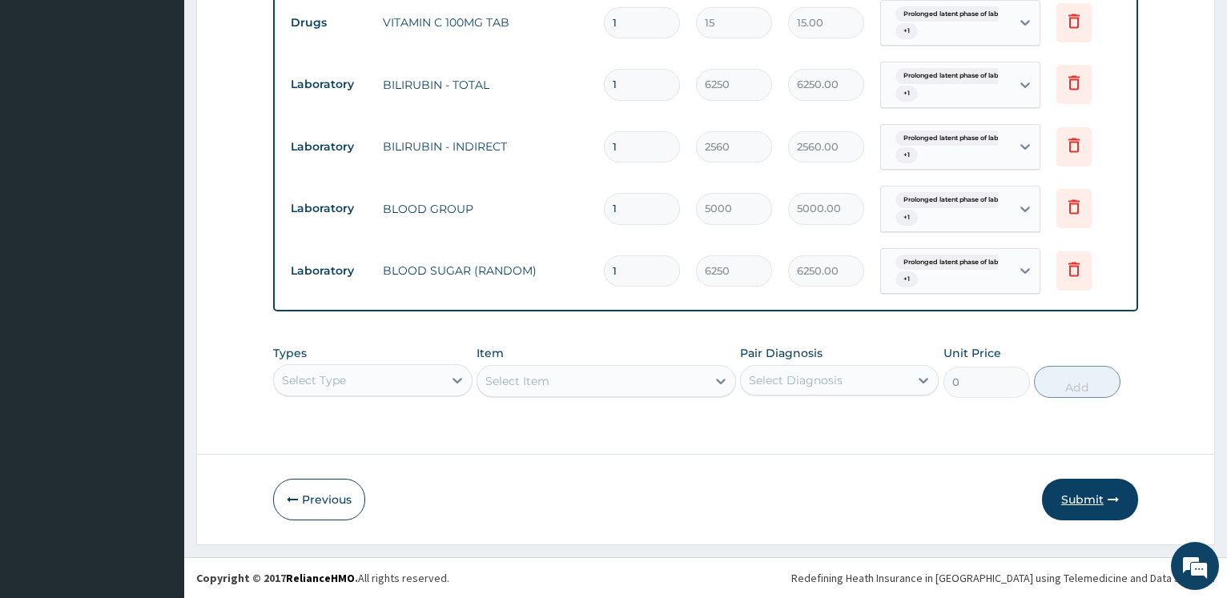
click at [1051, 485] on button "Submit" at bounding box center [1090, 500] width 96 height 42
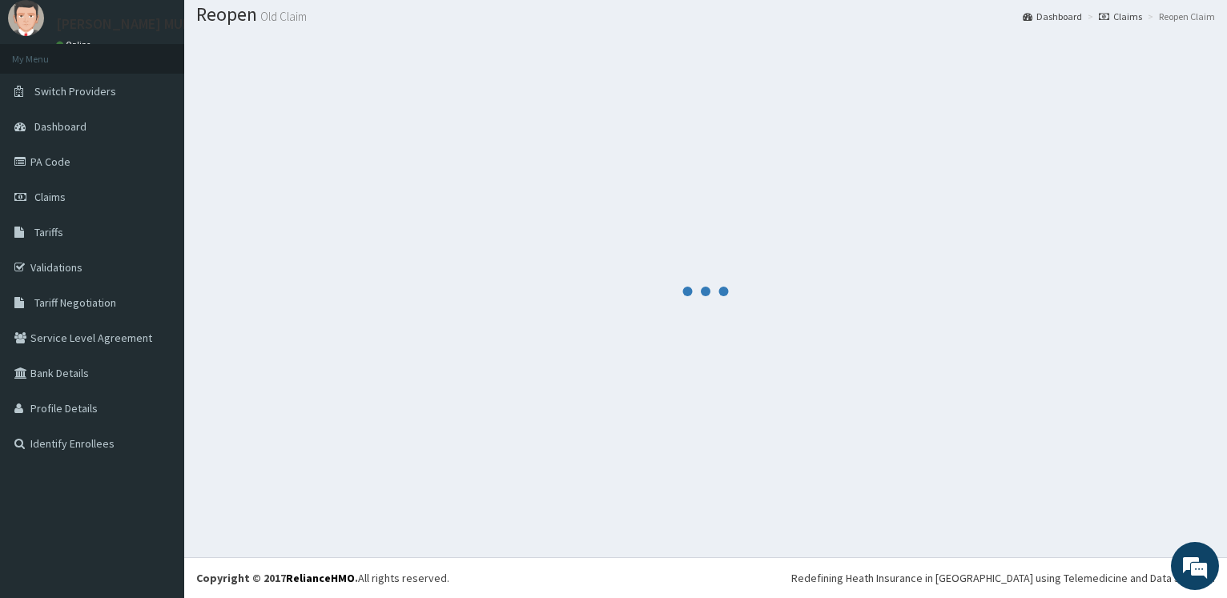
click at [1079, 497] on div at bounding box center [705, 291] width 1019 height 509
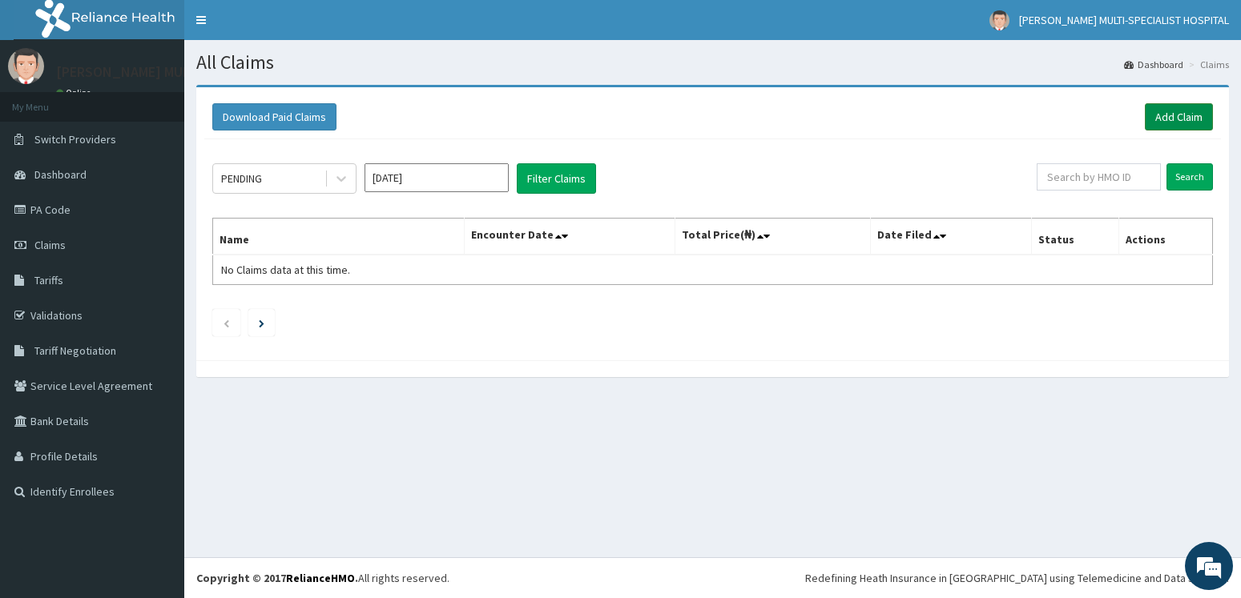
click at [1182, 120] on link "Add Claim" at bounding box center [1179, 116] width 68 height 27
click at [1162, 106] on link "Add Claim" at bounding box center [1179, 116] width 68 height 27
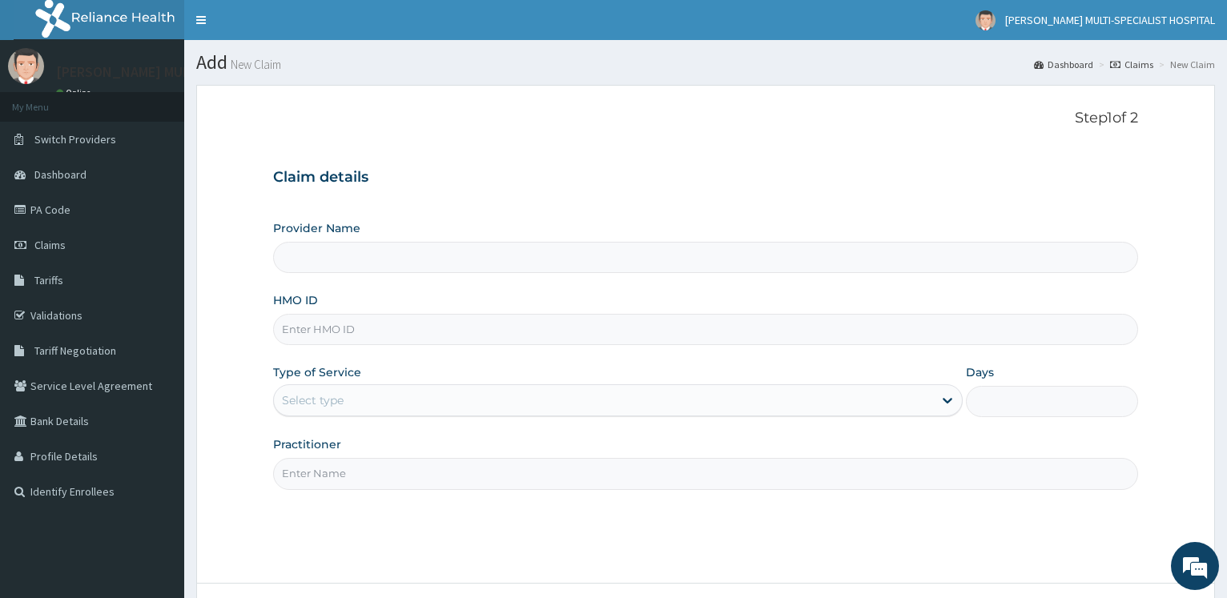
type input "[PERSON_NAME] Multi-Specialist Hospital - IKEJA"
click at [363, 336] on input "HMO ID" at bounding box center [705, 329] width 865 height 31
paste input "PRS/10016/A"
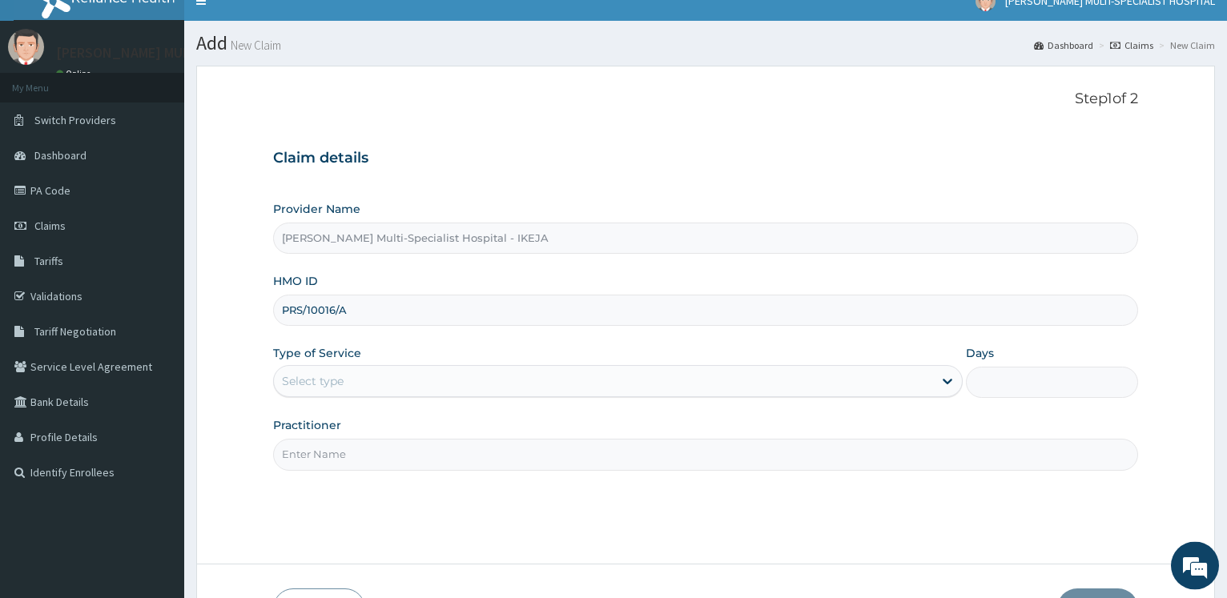
scroll to position [129, 0]
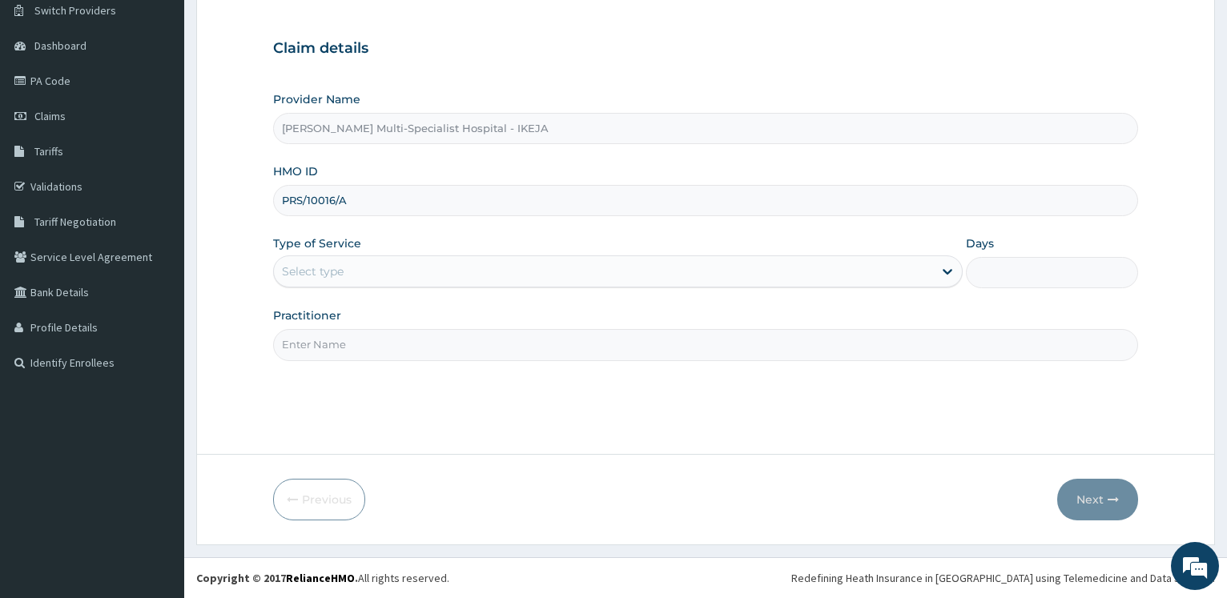
type input "PRS/10016/A"
click at [328, 270] on div "Select type" at bounding box center [313, 272] width 62 height 16
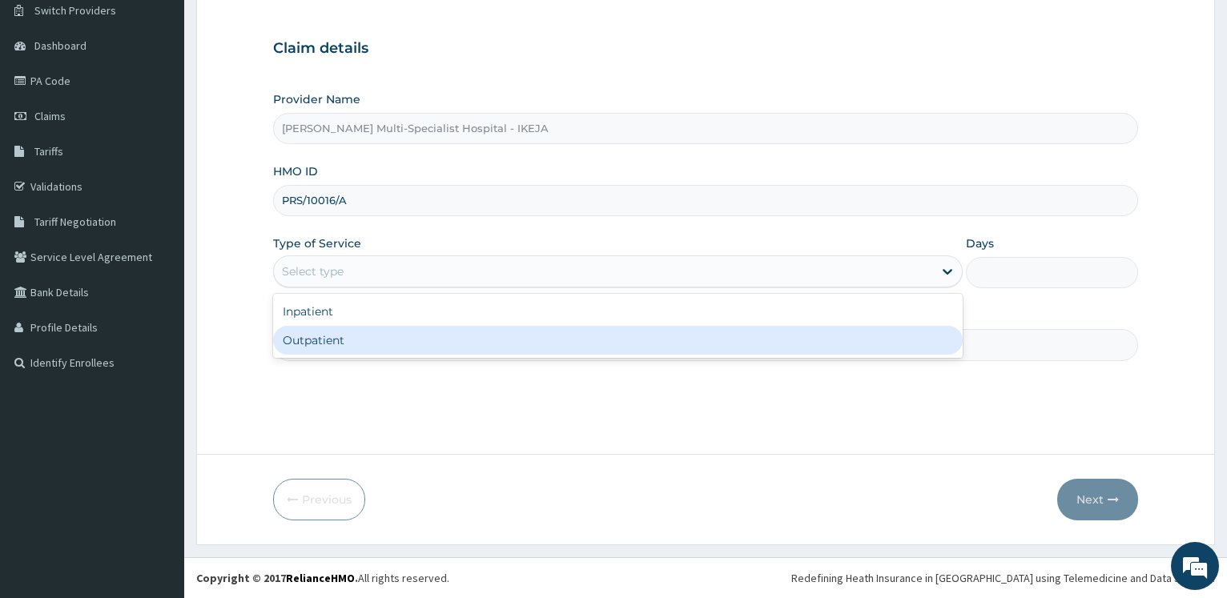
click at [314, 349] on div "Outpatient" at bounding box center [617, 340] width 689 height 29
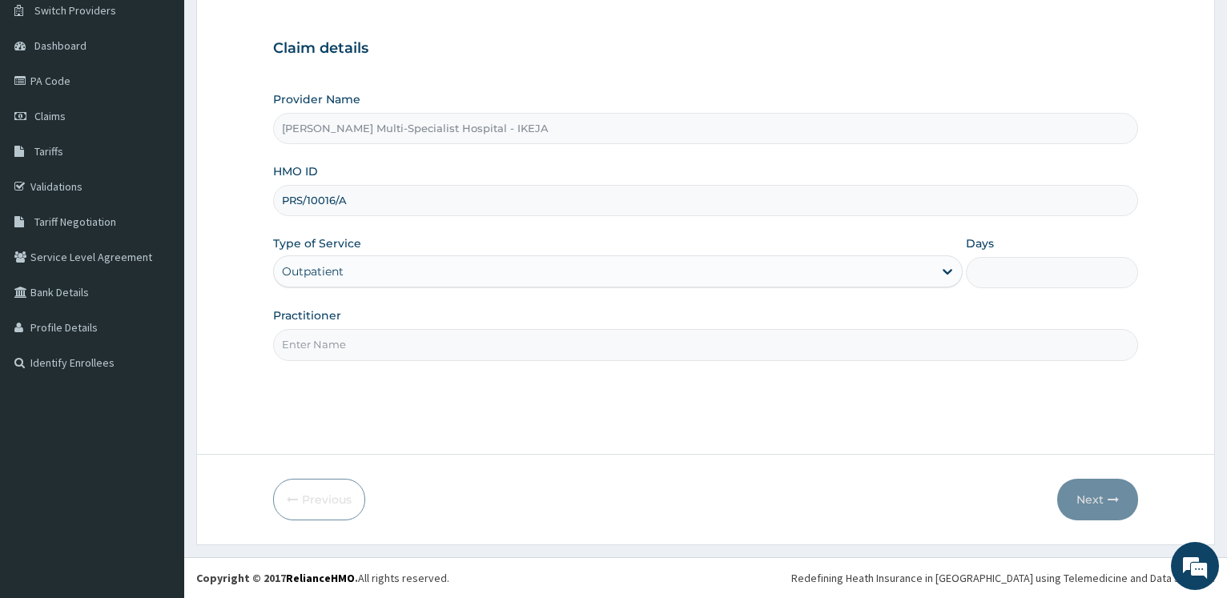
type input "1"
click at [315, 348] on input "Practitioner" at bounding box center [705, 344] width 865 height 31
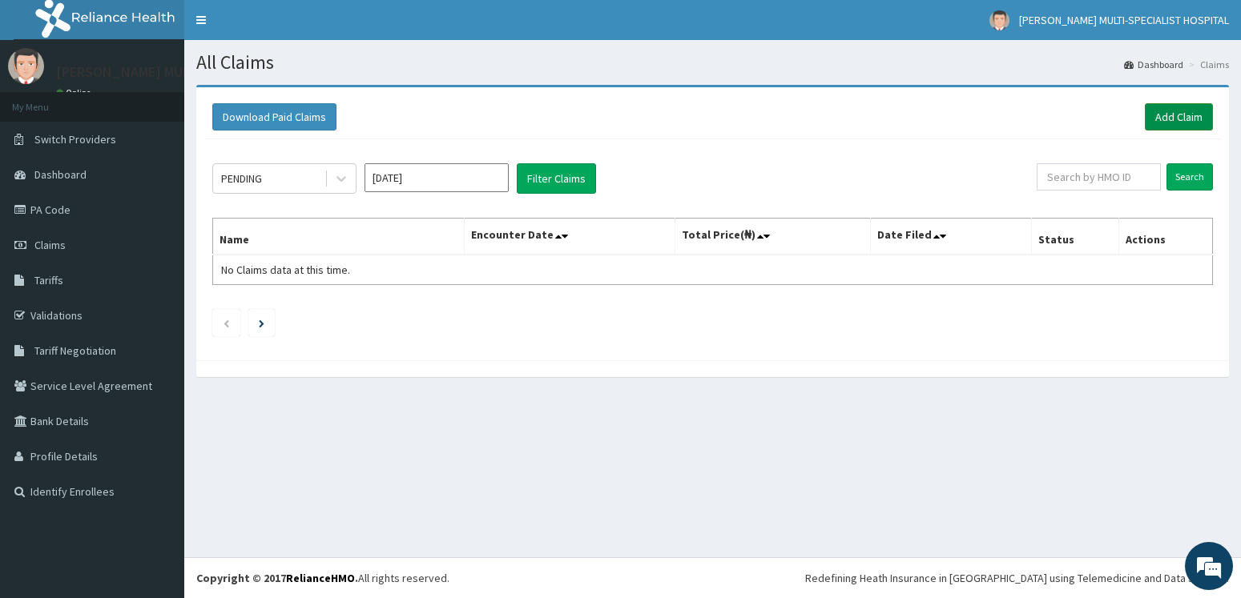
click at [1169, 114] on link "Add Claim" at bounding box center [1179, 116] width 68 height 27
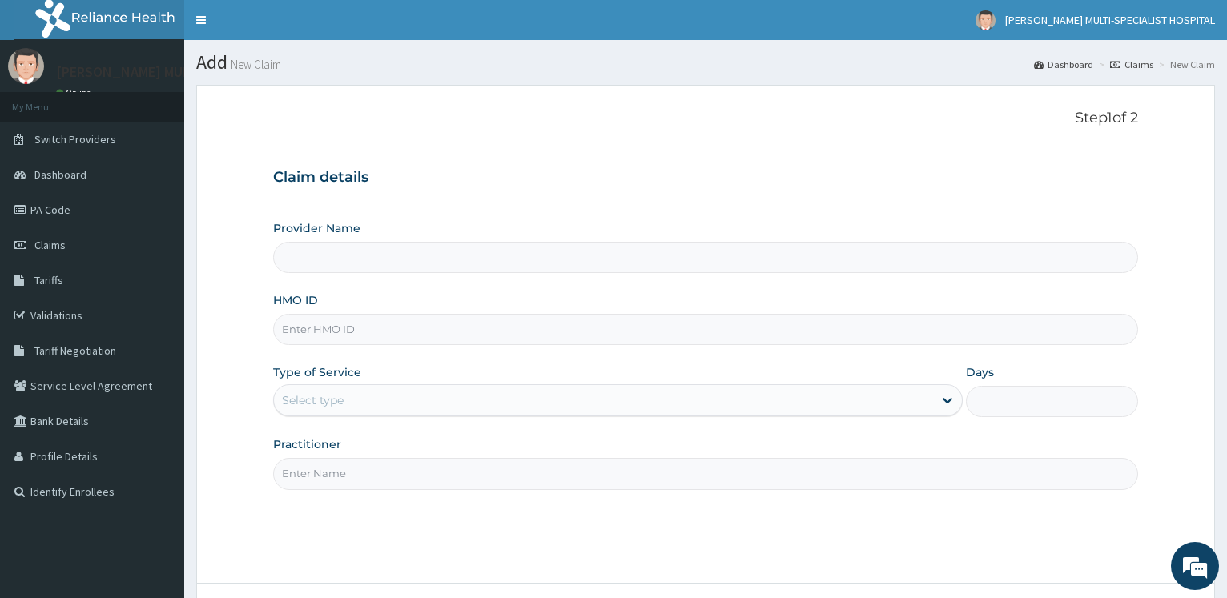
type input "[PERSON_NAME] Multi-Specialist Hospital - IKEJA"
click at [325, 348] on div "Provider Name HMO ID Type of Service Select type Days Practitioner" at bounding box center [705, 354] width 865 height 269
click at [1060, 125] on p "Step 1 of 2" at bounding box center [705, 119] width 865 height 18
click at [361, 336] on input "HMO ID" at bounding box center [705, 329] width 865 height 31
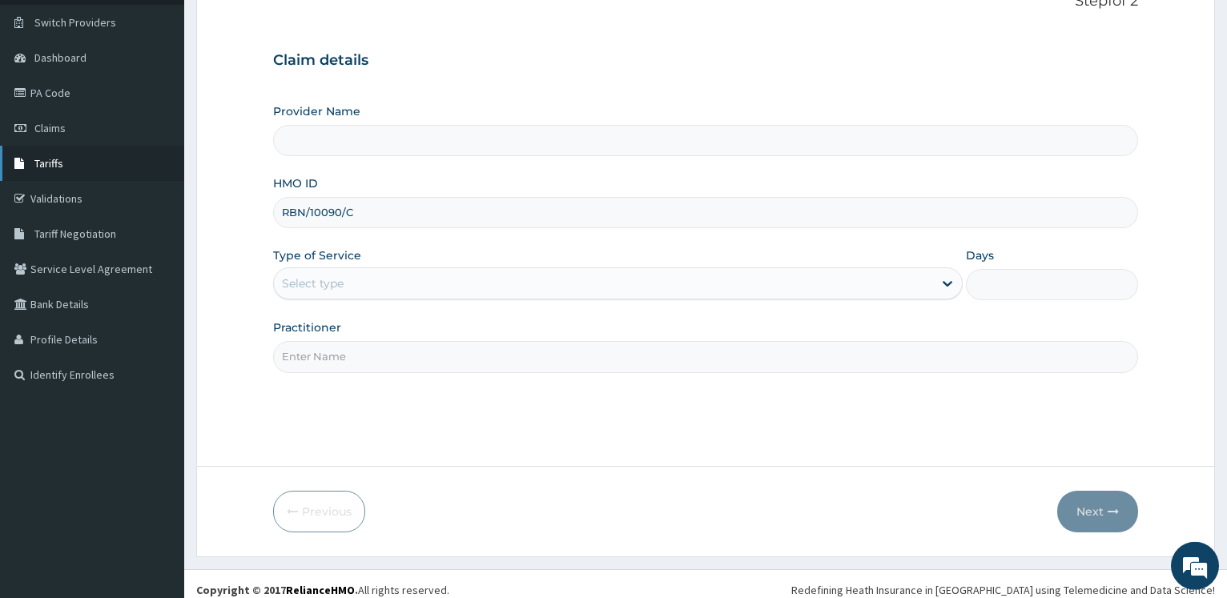
scroll to position [129, 0]
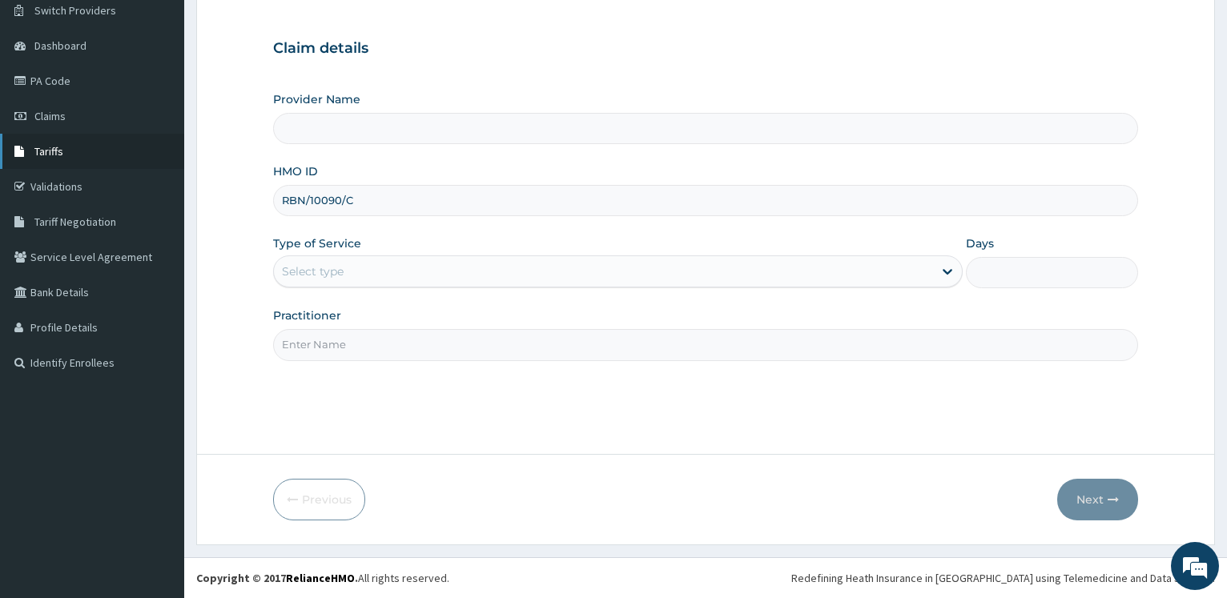
type input "RBN/10090/C"
click at [334, 264] on div "Select type" at bounding box center [313, 272] width 62 height 16
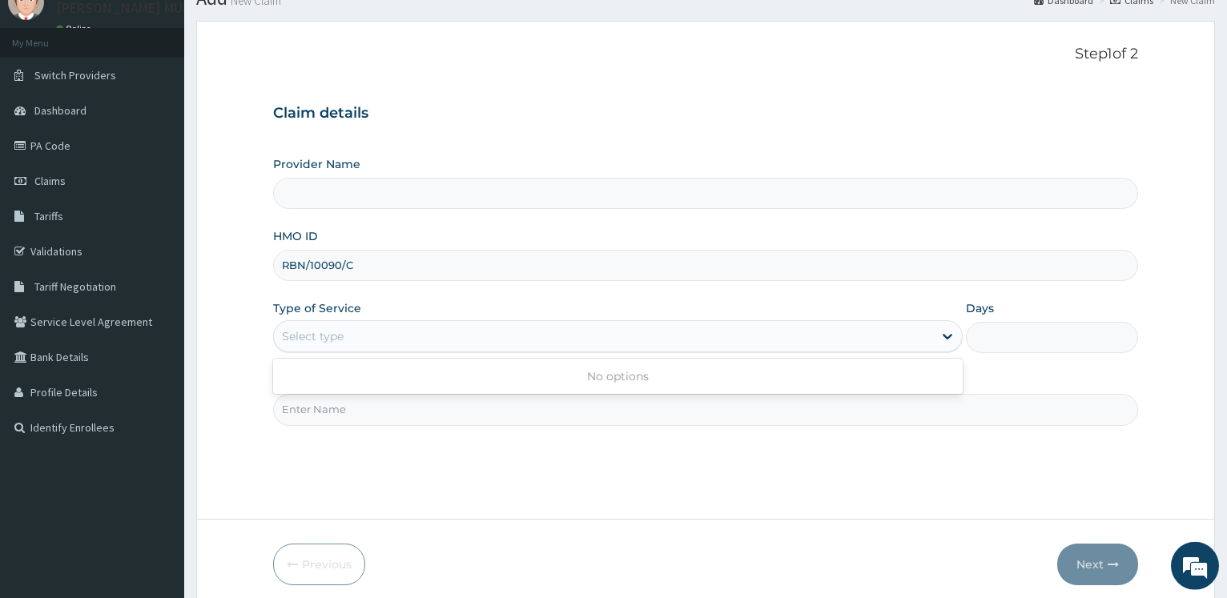
scroll to position [0, 0]
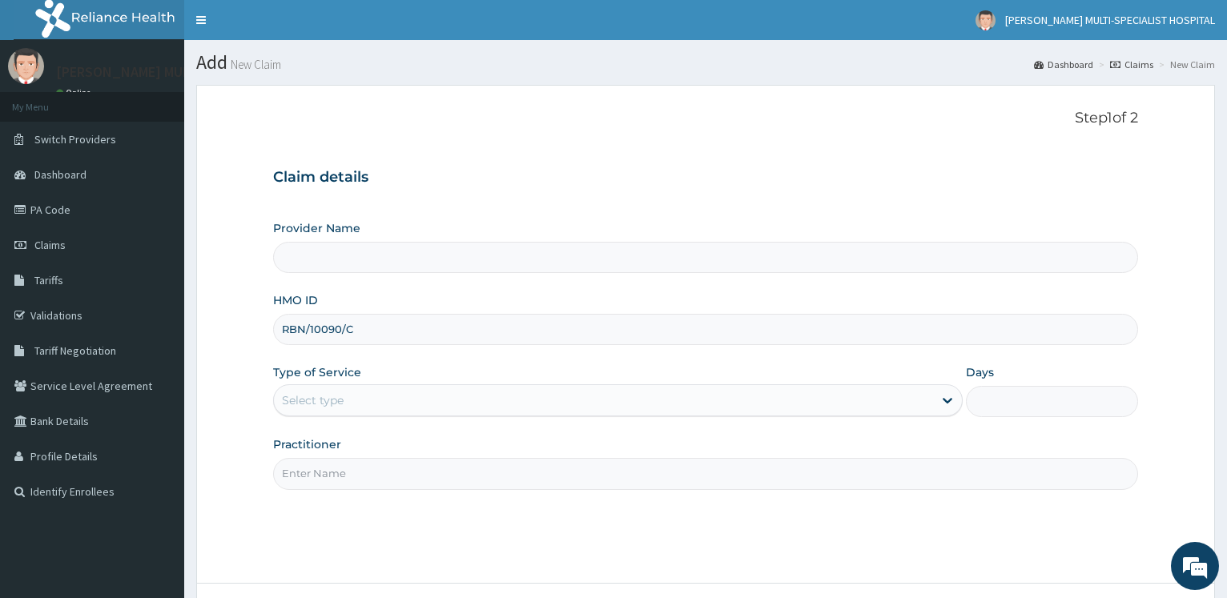
drag, startPoint x: 357, startPoint y: 332, endPoint x: 244, endPoint y: 332, distance: 113.8
click at [273, 332] on input "RBN/10090/C" at bounding box center [705, 329] width 865 height 31
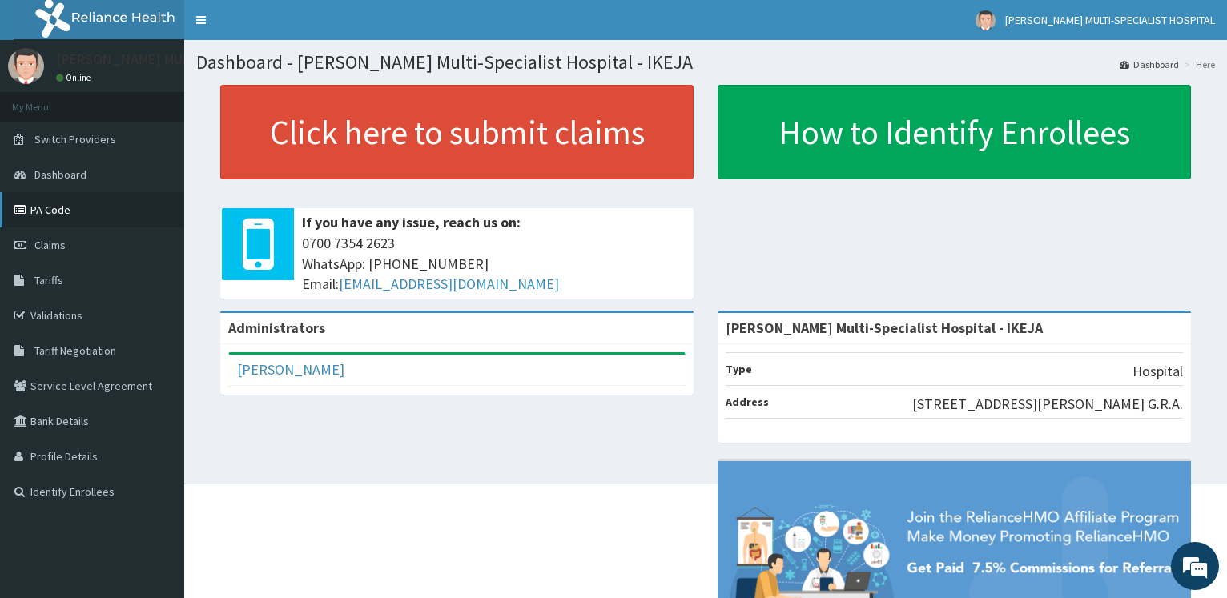
click at [59, 209] on link "PA Code" at bounding box center [92, 209] width 184 height 35
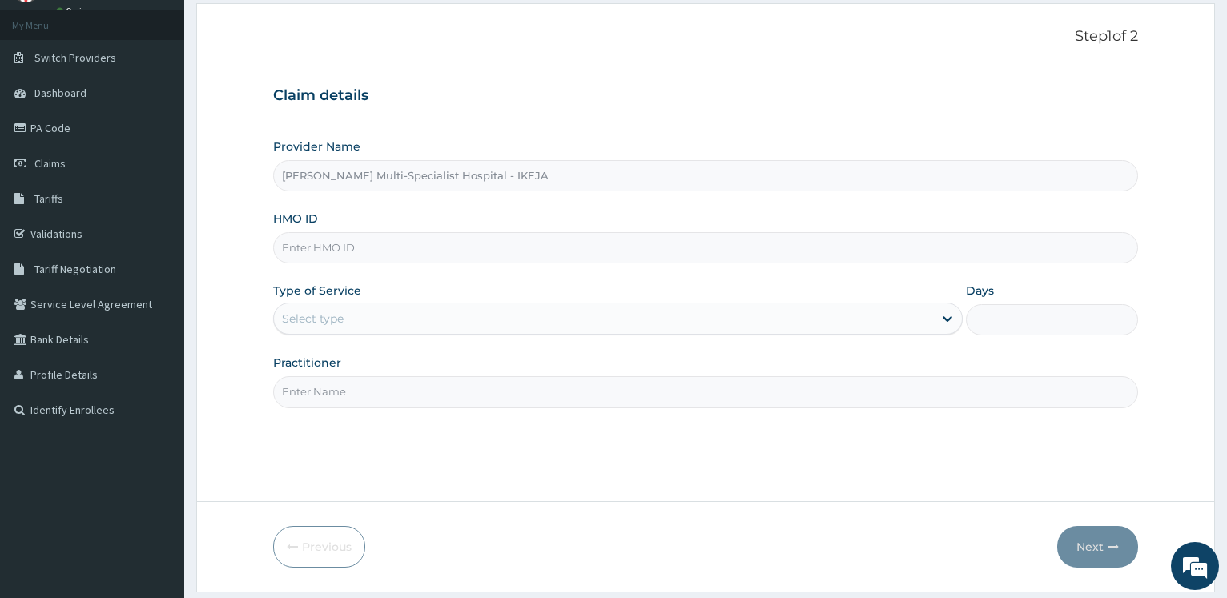
scroll to position [82, 0]
click at [340, 249] on input "HMO ID" at bounding box center [705, 247] width 865 height 31
click at [340, 248] on input "HMO ID" at bounding box center [705, 247] width 865 height 31
type input "TAP/10262/C"
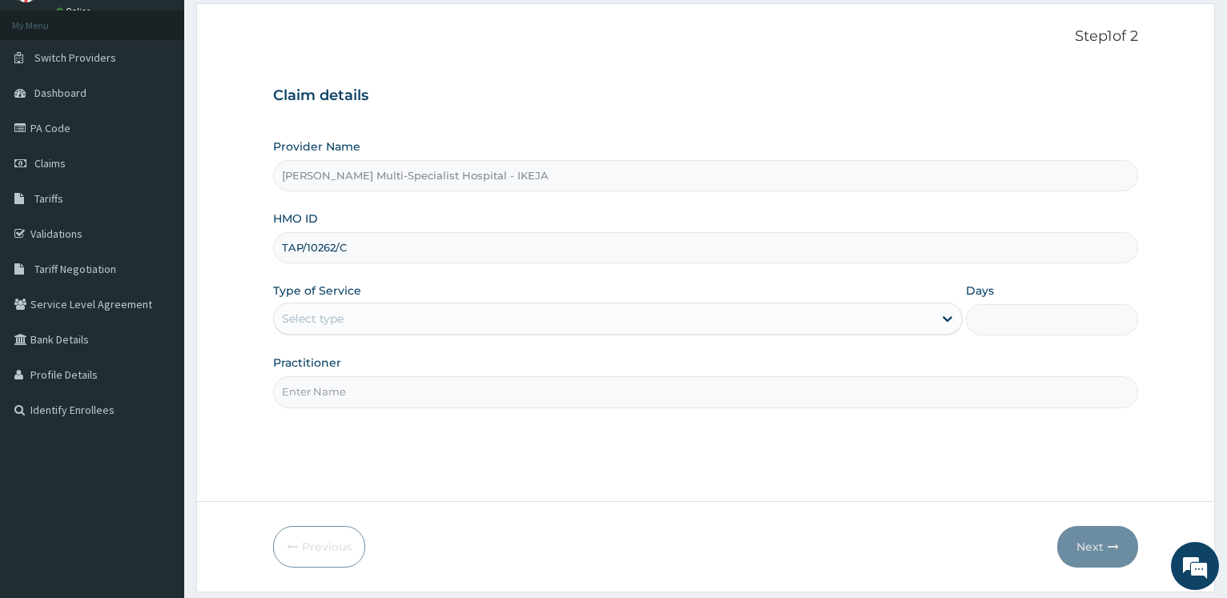
click at [336, 308] on div "Select type" at bounding box center [603, 319] width 659 height 26
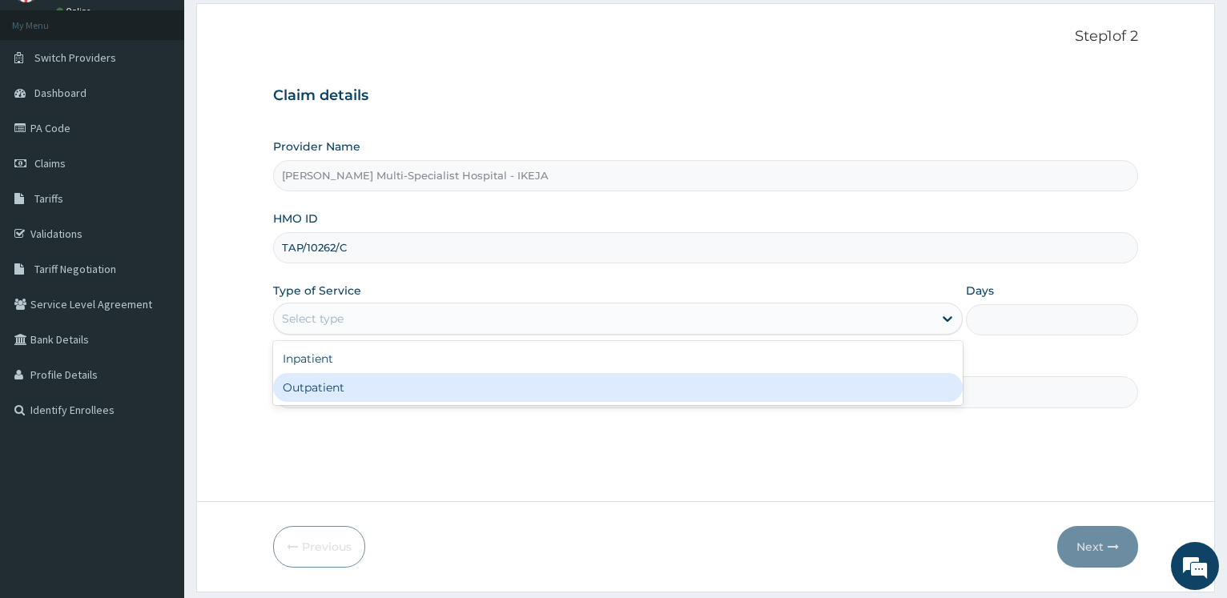
drag, startPoint x: 326, startPoint y: 385, endPoint x: 347, endPoint y: 391, distance: 21.8
click at [329, 388] on div "Outpatient" at bounding box center [617, 387] width 689 height 29
type input "1"
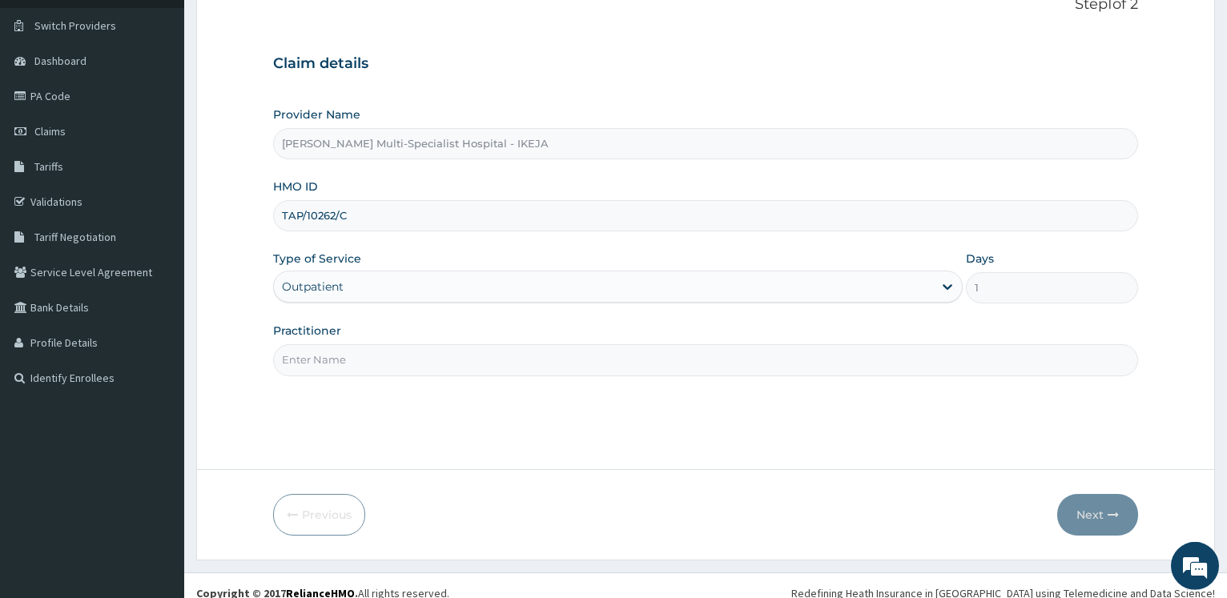
scroll to position [129, 0]
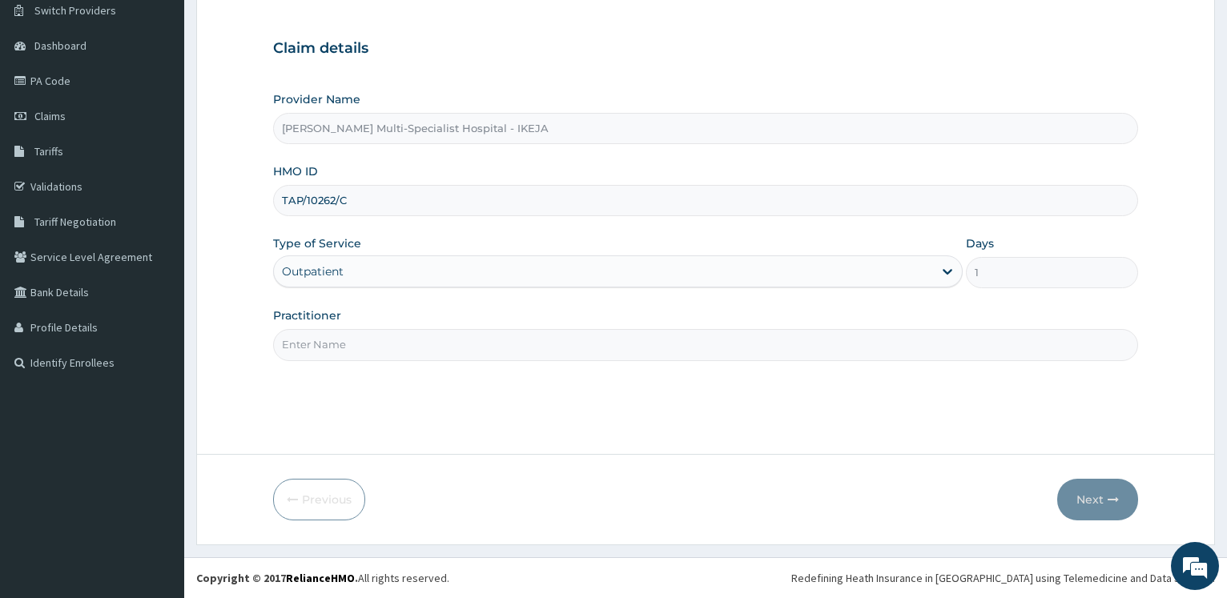
click at [405, 336] on input "Practitioner" at bounding box center [705, 344] width 865 height 31
click at [369, 344] on input "Practitioner" at bounding box center [705, 344] width 865 height 31
click at [328, 347] on input "Practitioner" at bounding box center [705, 344] width 865 height 31
type input "DR"
click at [1095, 504] on button "Next" at bounding box center [1097, 500] width 81 height 42
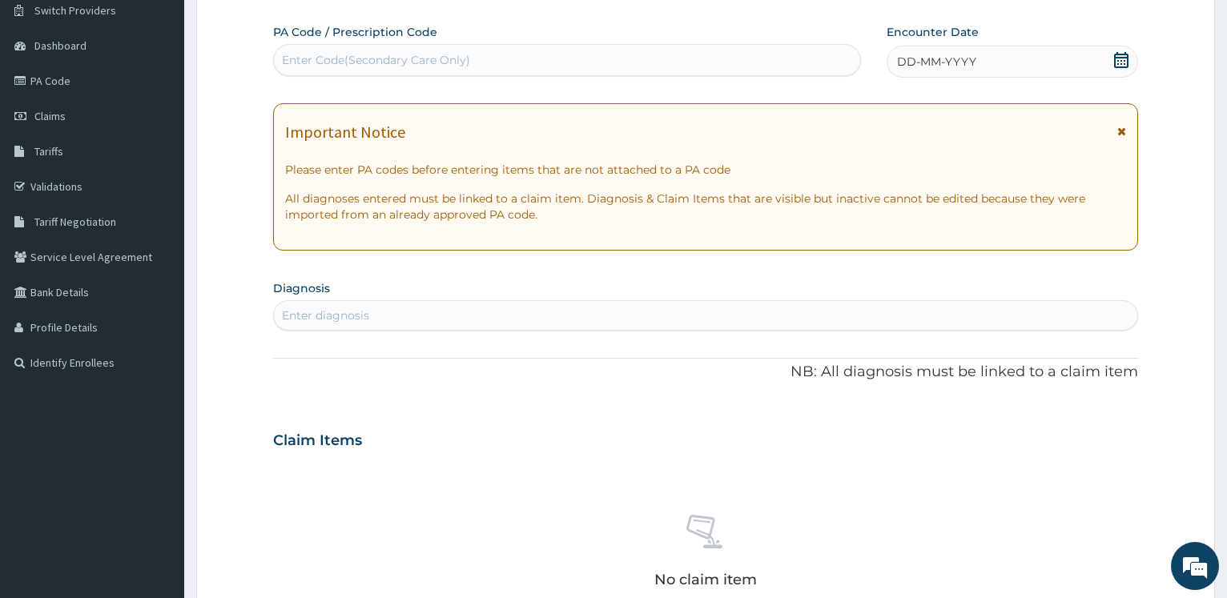
click at [368, 60] on div "Enter Code(Secondary Care Only)" at bounding box center [376, 60] width 188 height 16
type input "LIPIDE"
click at [53, 78] on link "PA Code" at bounding box center [92, 80] width 184 height 35
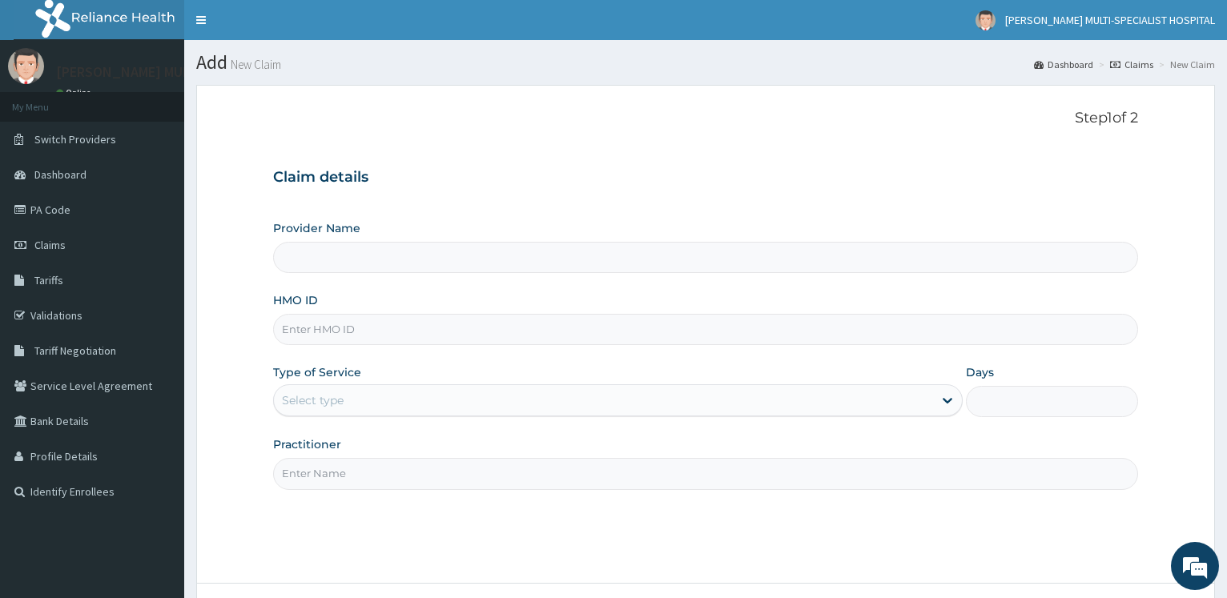
click at [343, 336] on input "HMO ID" at bounding box center [705, 329] width 865 height 31
type input "[PERSON_NAME] Multi-Specialist Hospital - IKEJA"
click at [343, 336] on input "HMO ID" at bounding box center [705, 329] width 865 height 31
type input "TAP/10262/D"
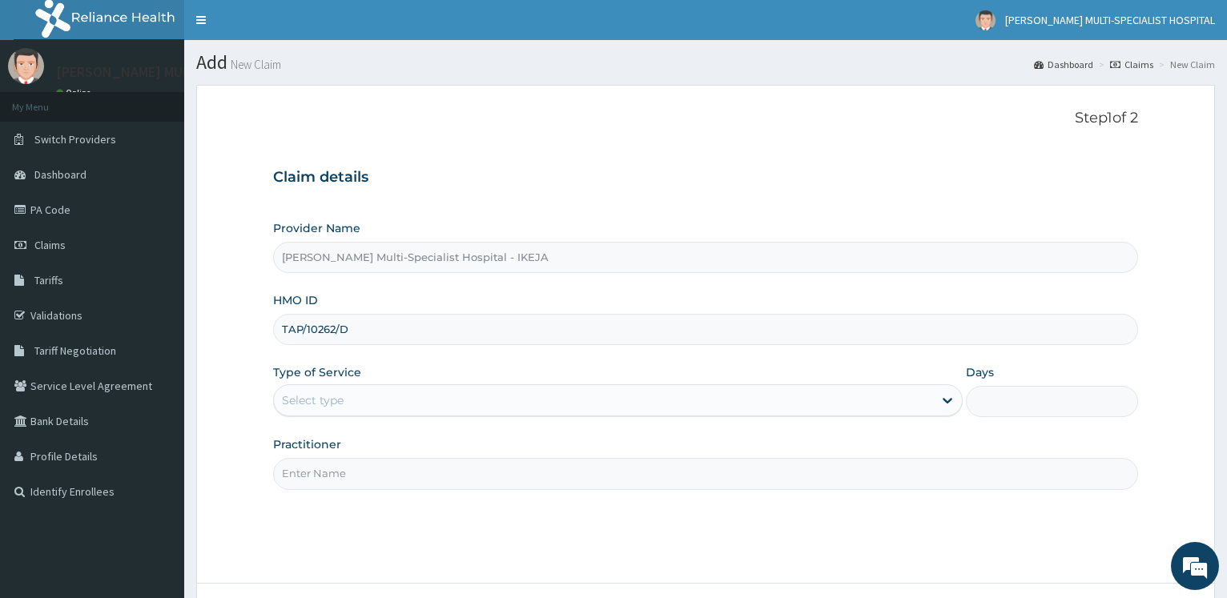
click at [381, 397] on div "Select type" at bounding box center [603, 401] width 659 height 26
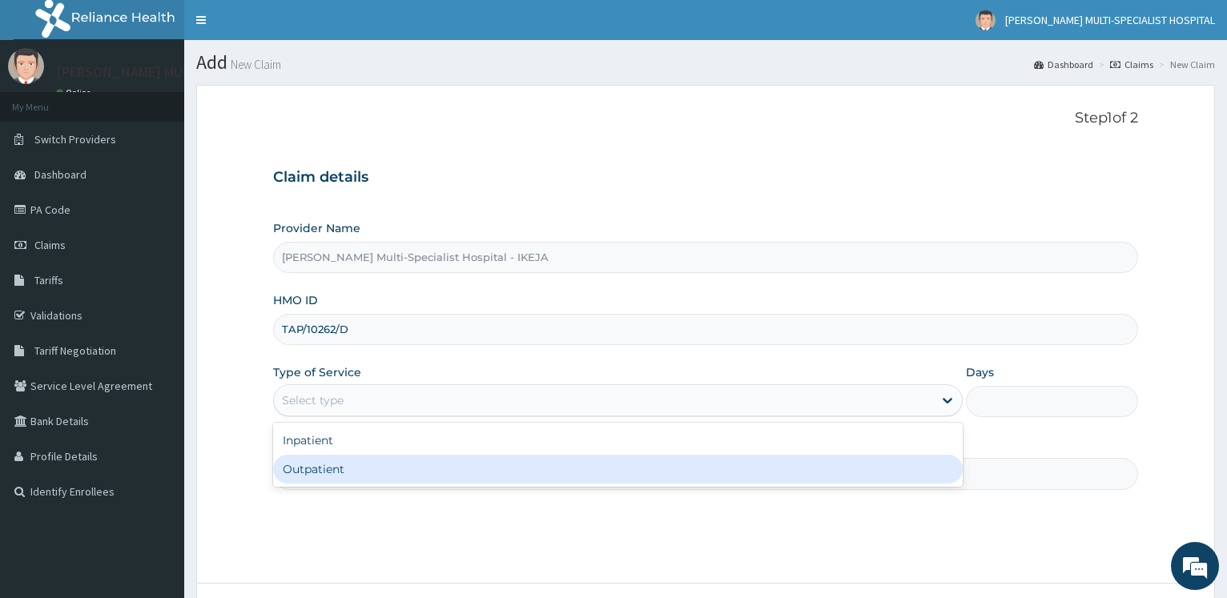
click at [352, 465] on div "Outpatient" at bounding box center [617, 469] width 689 height 29
type input "1"
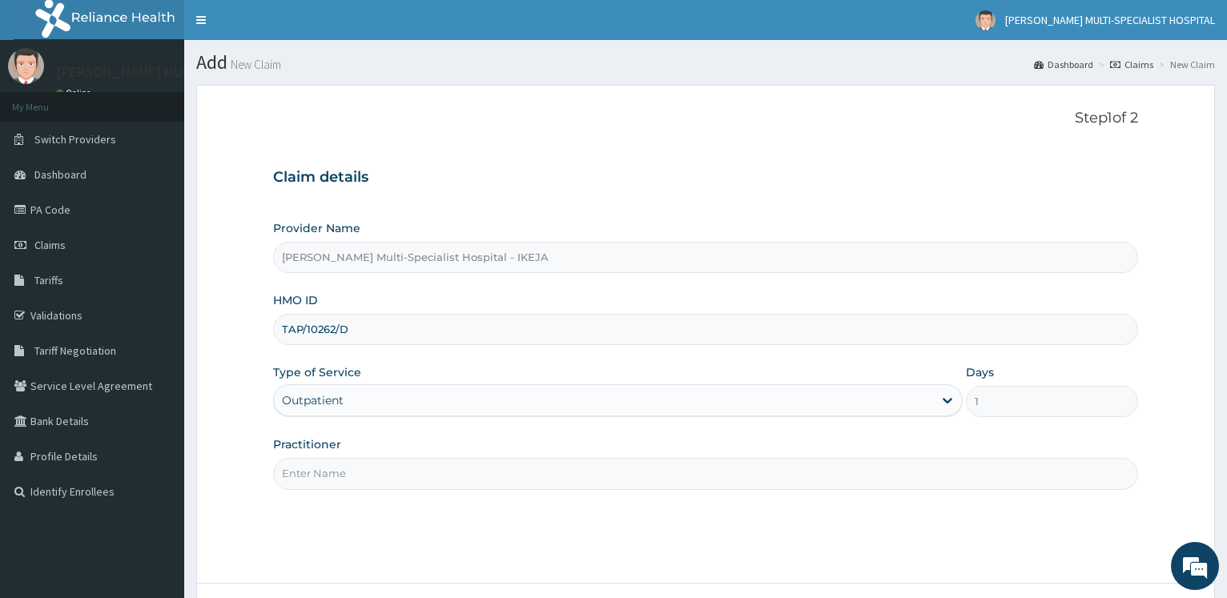
click at [385, 457] on div "Practitioner" at bounding box center [705, 463] width 865 height 53
click at [377, 481] on input "Practitioner" at bounding box center [705, 473] width 865 height 31
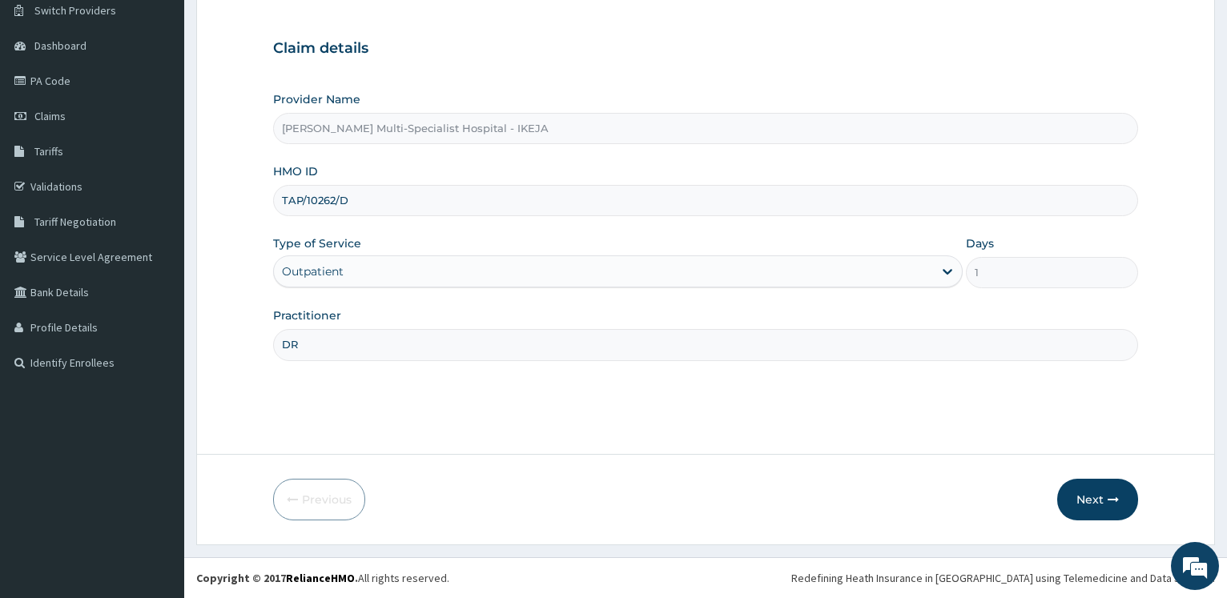
type input "DR"
click at [1047, 491] on div "Previous Next" at bounding box center [705, 500] width 865 height 42
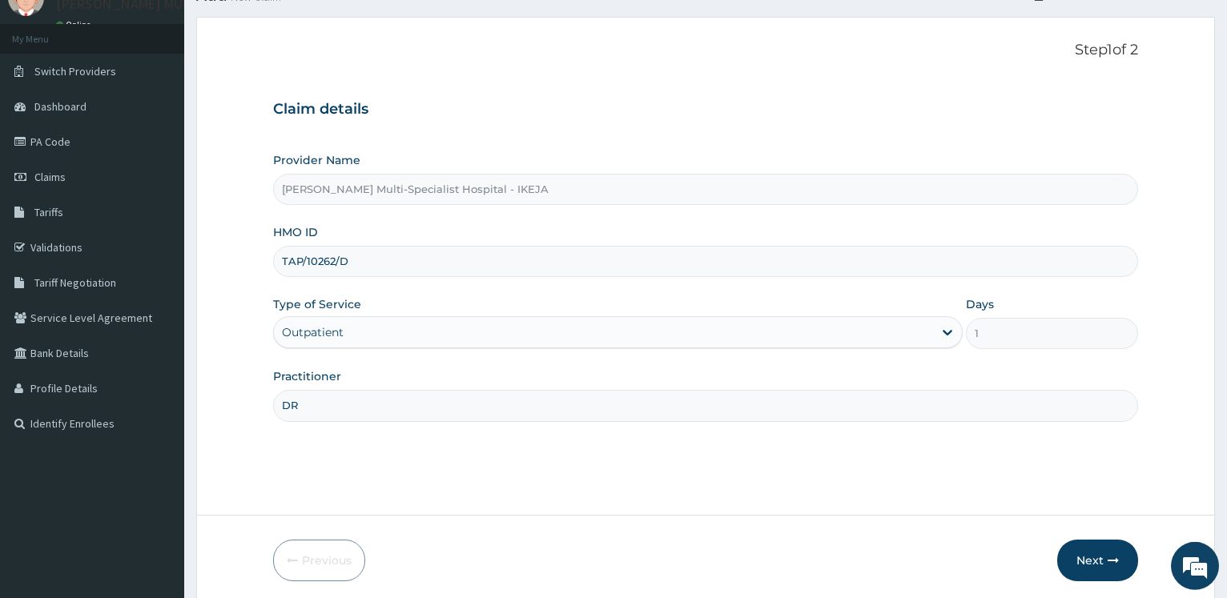
scroll to position [47, 0]
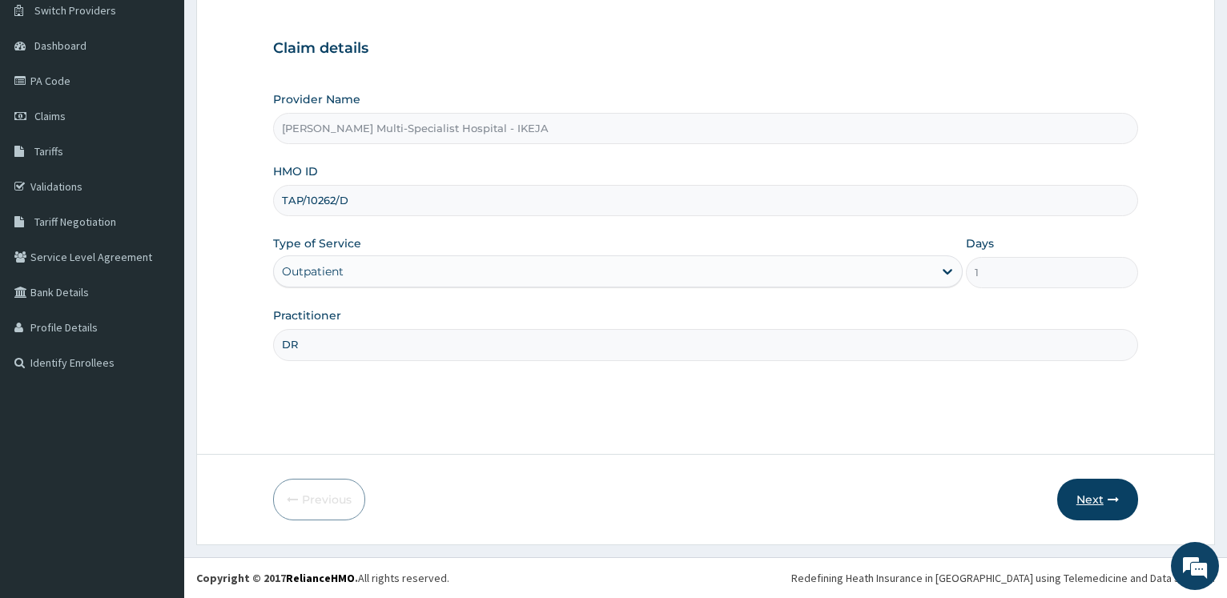
click at [1094, 496] on button "Next" at bounding box center [1097, 500] width 81 height 42
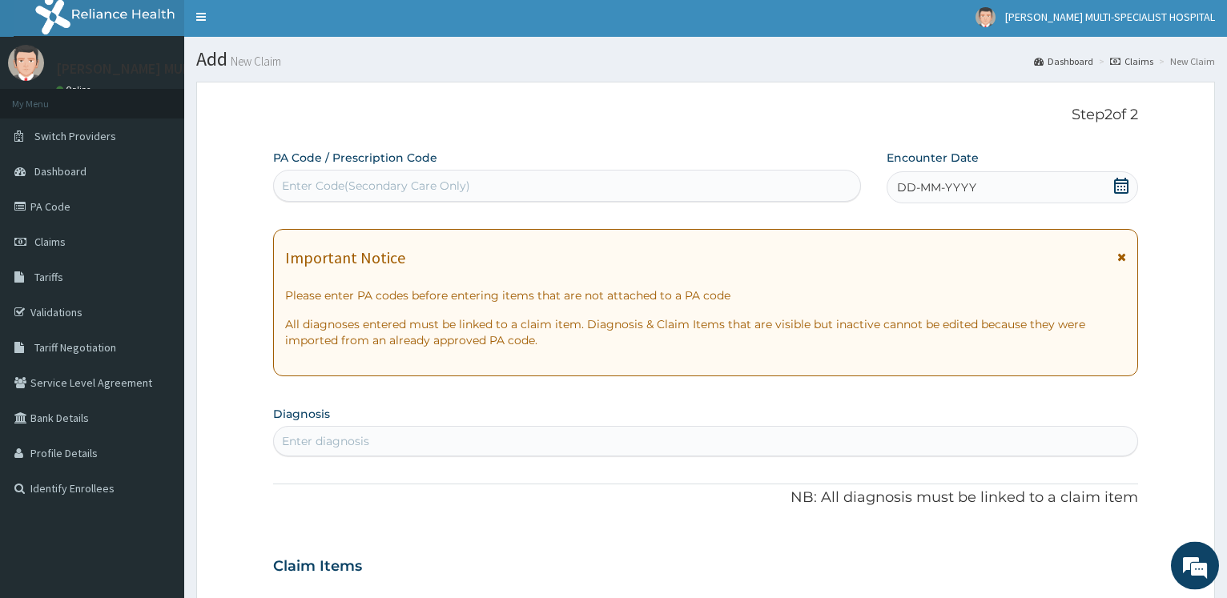
scroll to position [0, 0]
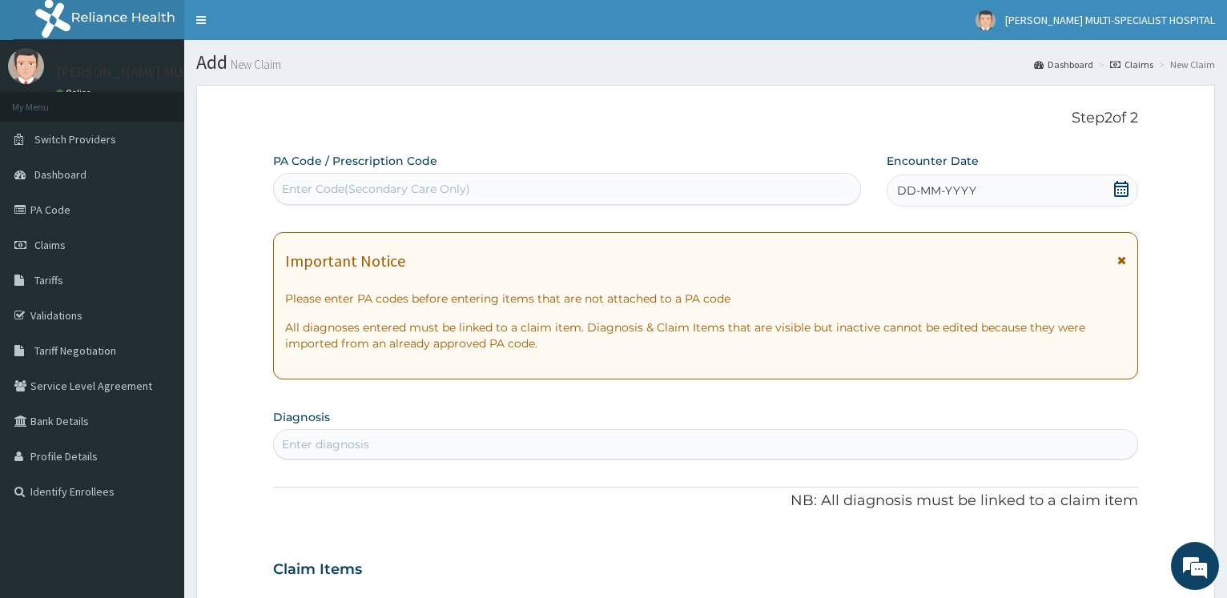
click at [348, 195] on div "Enter Code(Secondary Care Only)" at bounding box center [376, 189] width 188 height 16
type input "LIPIDE"
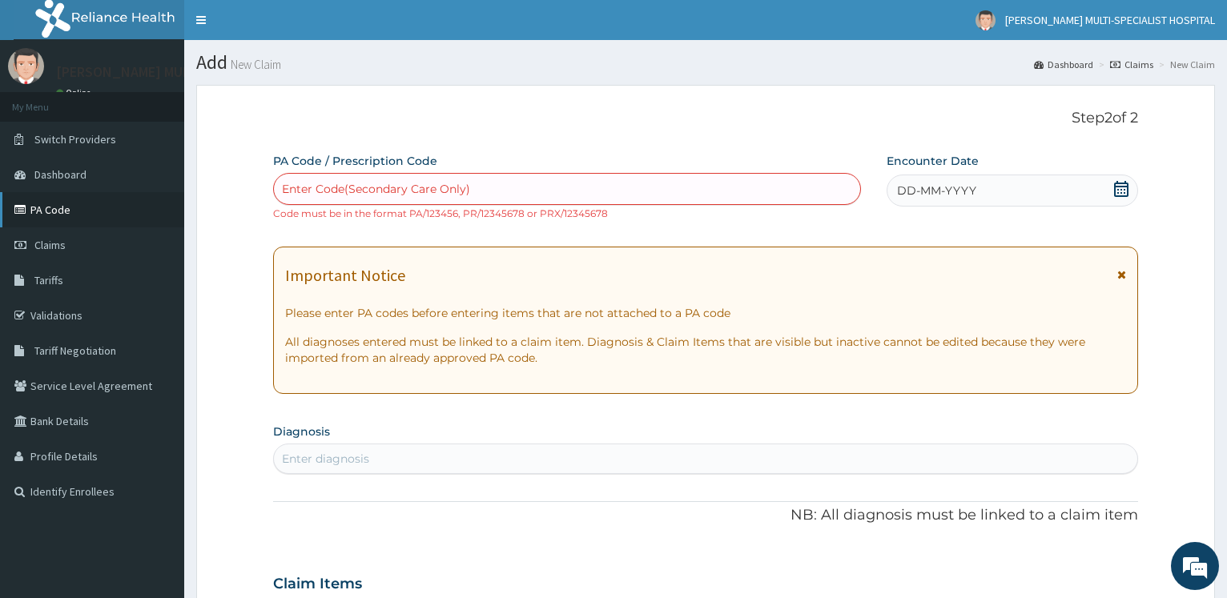
click at [91, 209] on link "PA Code" at bounding box center [92, 209] width 184 height 35
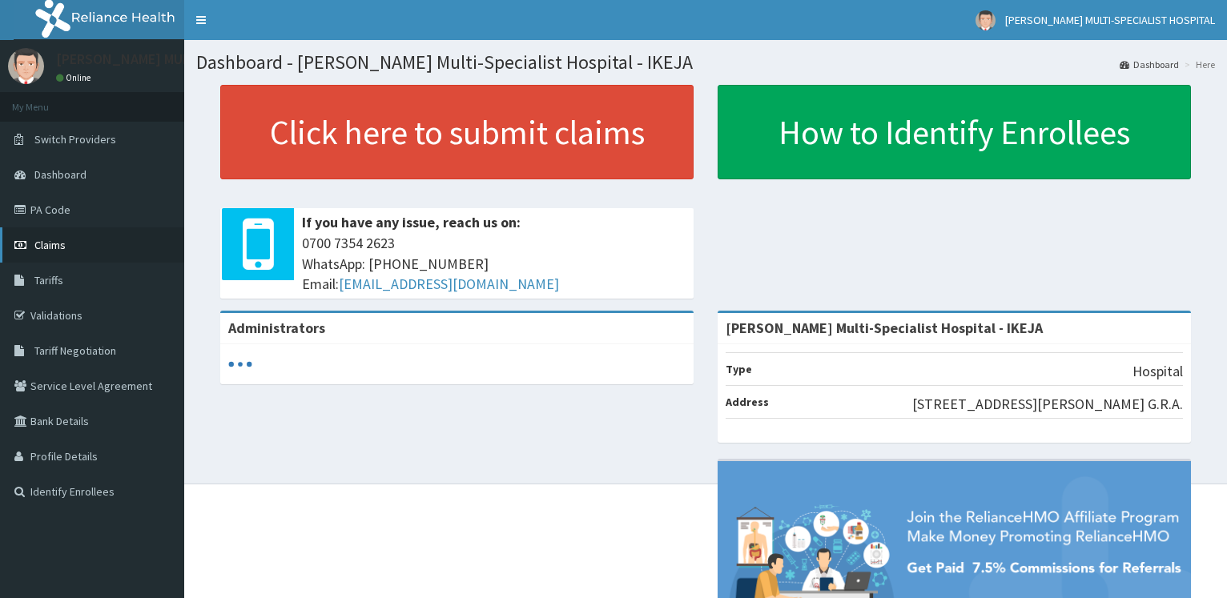
drag, startPoint x: 0, startPoint y: 0, endPoint x: 62, endPoint y: 238, distance: 245.8
click at [59, 239] on link "Claims" at bounding box center [92, 245] width 184 height 35
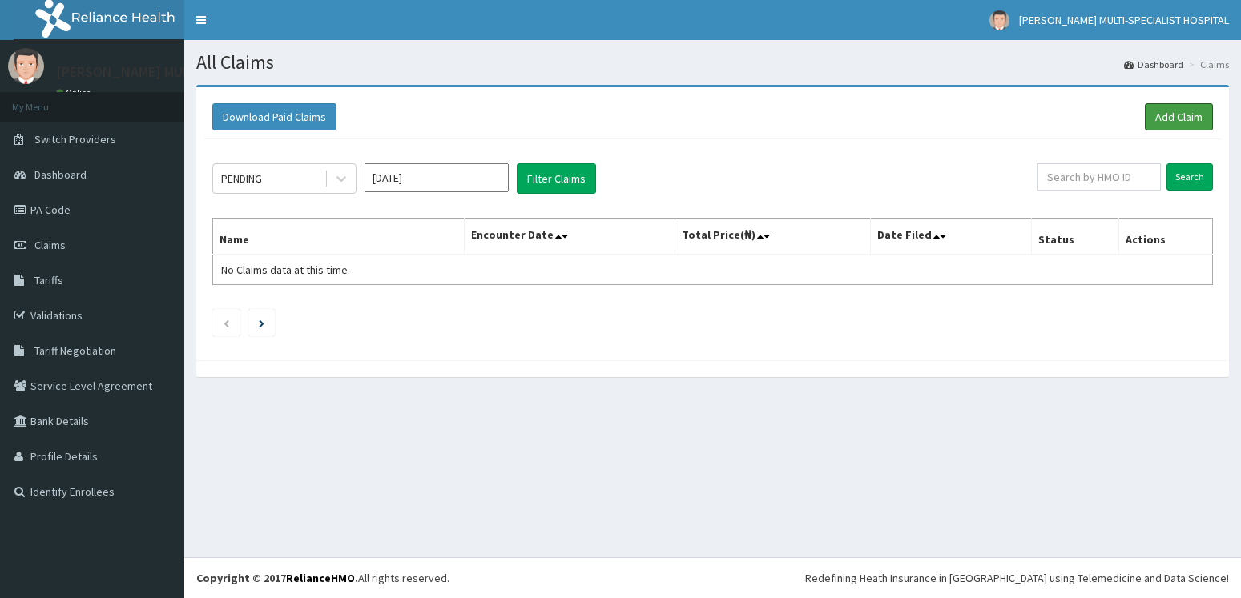
drag, startPoint x: 0, startPoint y: 0, endPoint x: 509, endPoint y: 214, distance: 551.9
click at [1165, 118] on link "Add Claim" at bounding box center [1179, 116] width 68 height 27
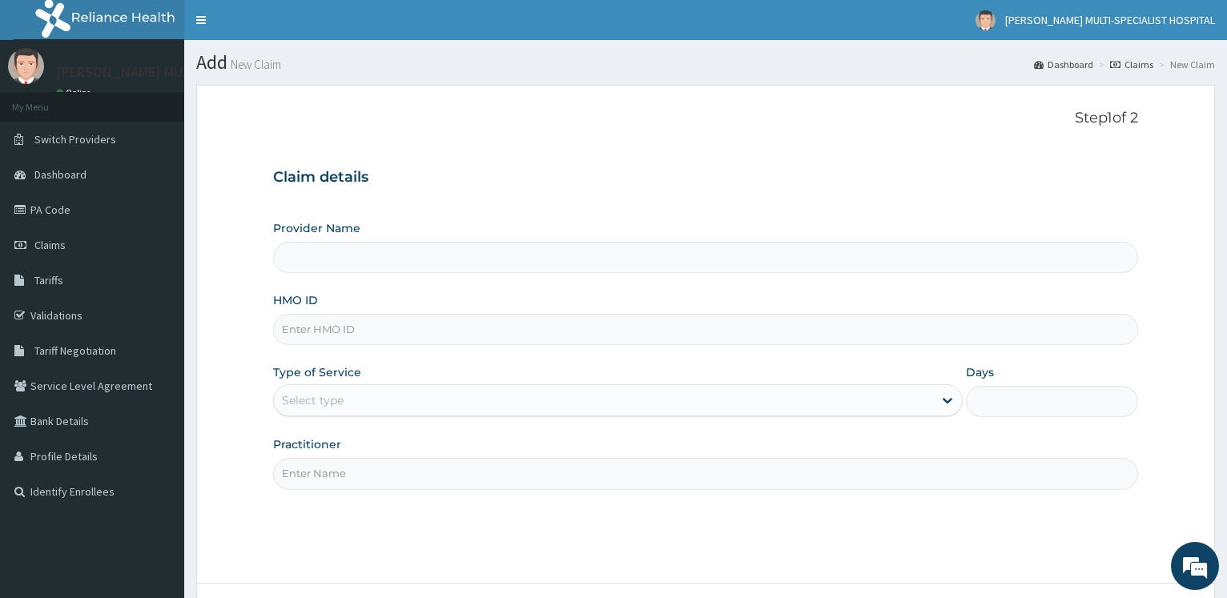
type input "[PERSON_NAME] Multi-Specialist Hospital - IKEJA"
click at [874, 142] on div "Step 1 of 2 Claim details Provider Name [PERSON_NAME] Multi-Specialist Hospital…" at bounding box center [705, 334] width 865 height 449
click at [445, 309] on div "HMO ID" at bounding box center [705, 318] width 865 height 53
click at [406, 332] on input "HMO ID" at bounding box center [705, 329] width 865 height 31
type input "r"
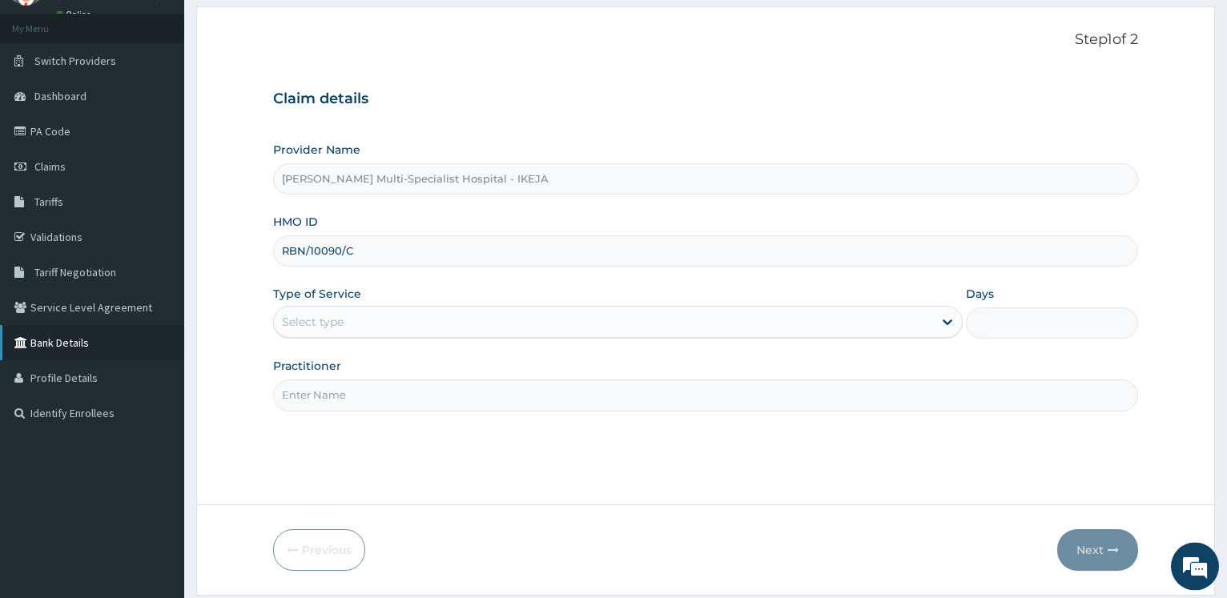
scroll to position [82, 0]
type input "RBN/10090/C"
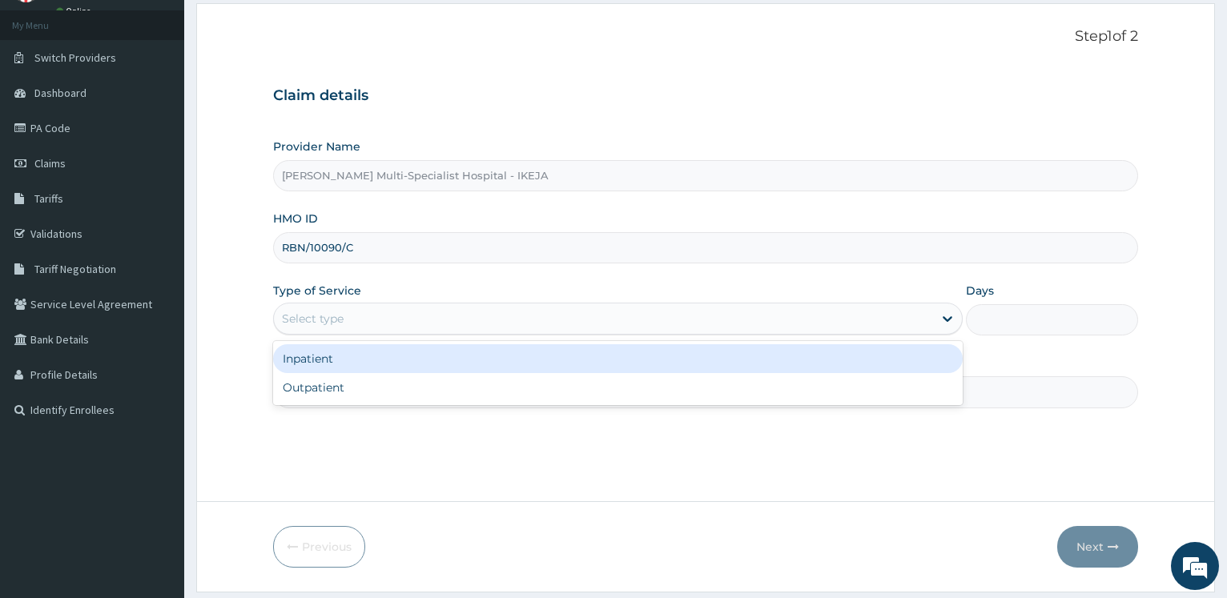
click at [303, 314] on div "Select type" at bounding box center [313, 319] width 62 height 16
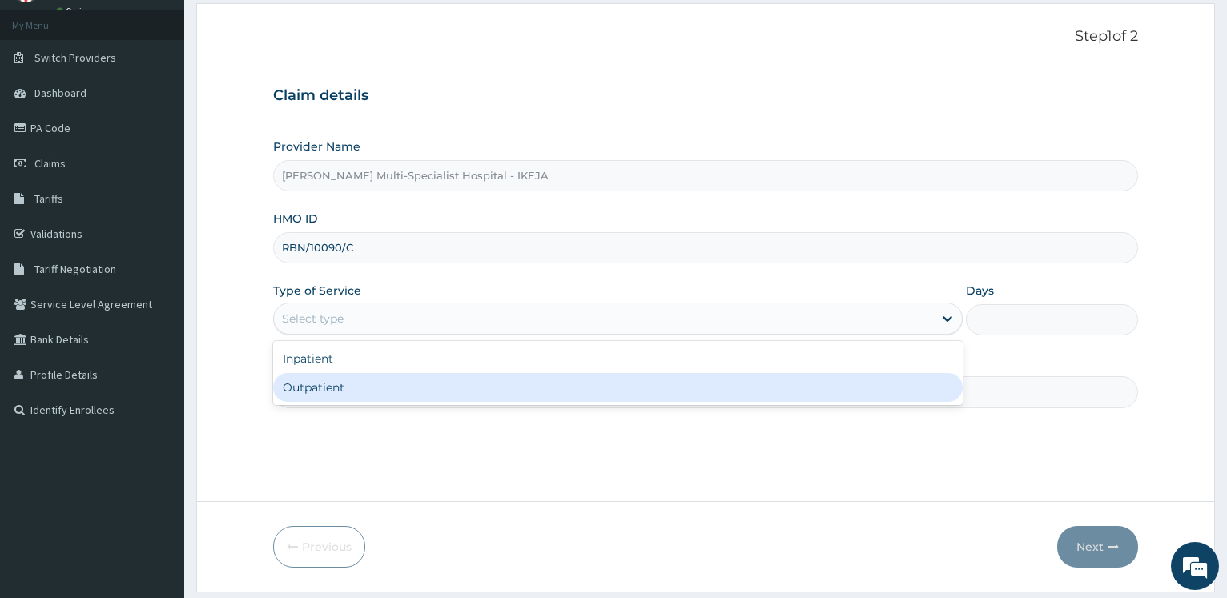
click at [316, 405] on div "Inpatient Outpatient" at bounding box center [617, 373] width 689 height 64
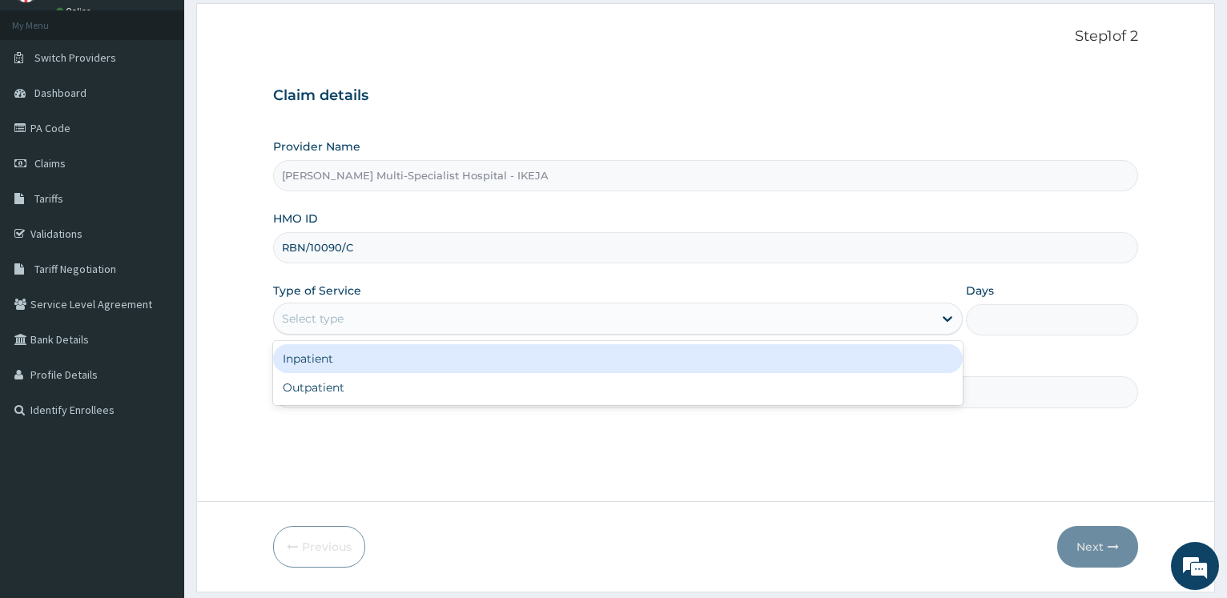
click at [321, 361] on div "Inpatient" at bounding box center [617, 358] width 689 height 29
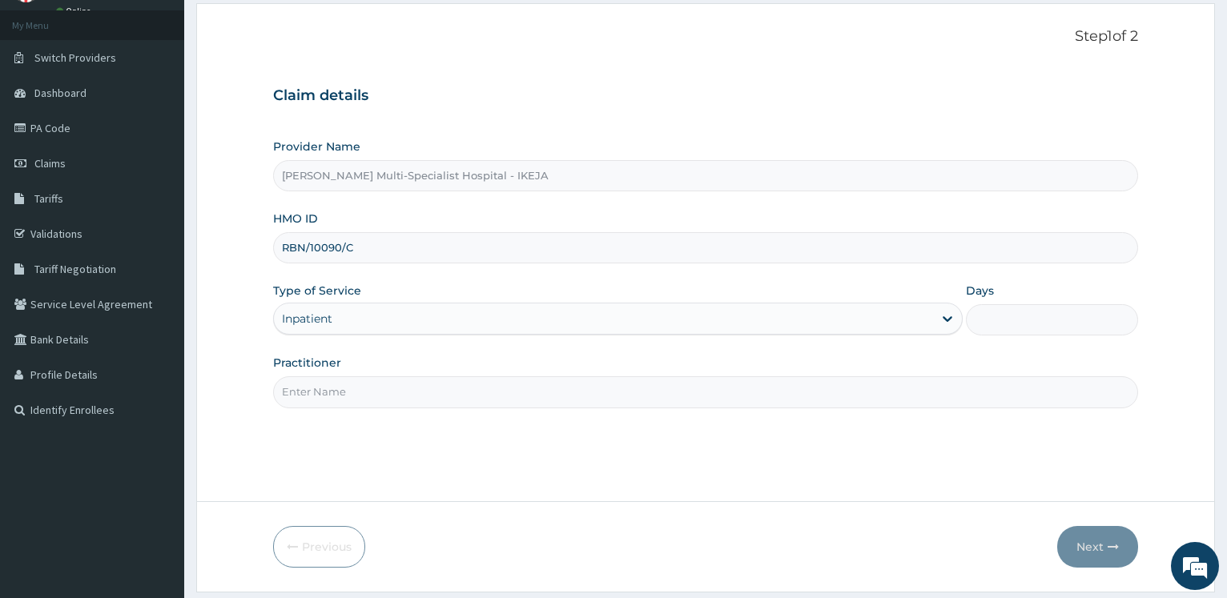
click at [989, 313] on input "Days" at bounding box center [1052, 319] width 172 height 31
type input "1"
click at [247, 247] on form "Step 1 of 2 Claim details Provider Name Reddington Multi-Specialist Hospital - …" at bounding box center [705, 297] width 1019 height 589
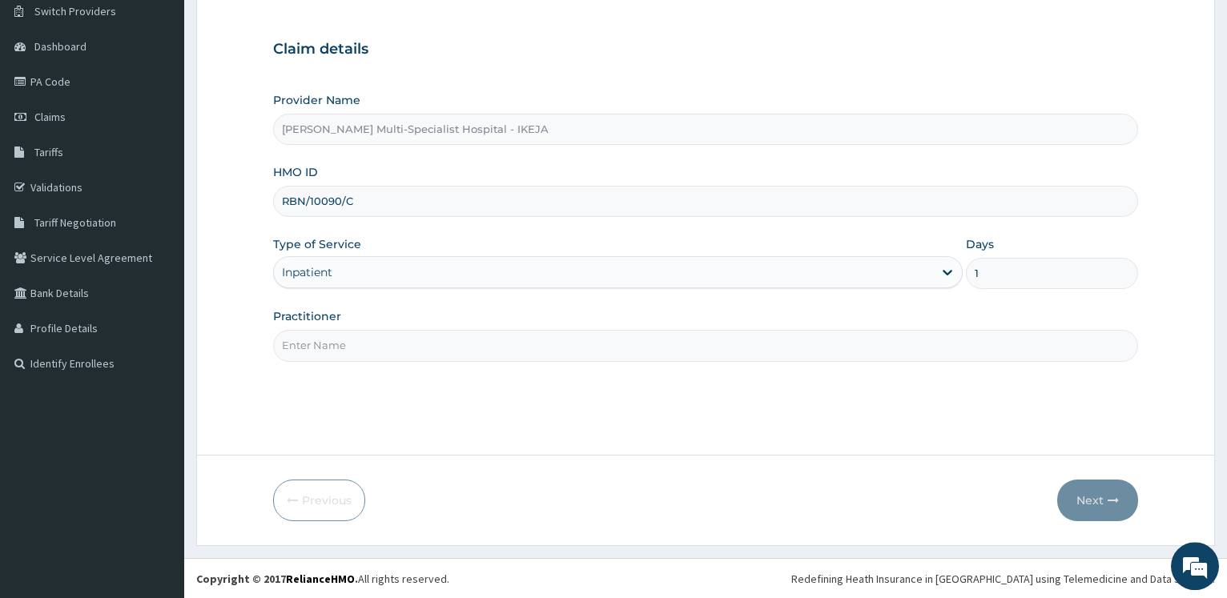
scroll to position [129, 0]
click at [300, 350] on input "Practitioner" at bounding box center [705, 344] width 865 height 31
type input "DR FEMI"
drag, startPoint x: 1096, startPoint y: 496, endPoint x: 1087, endPoint y: 482, distance: 16.2
click at [1087, 482] on button "Next" at bounding box center [1097, 500] width 81 height 42
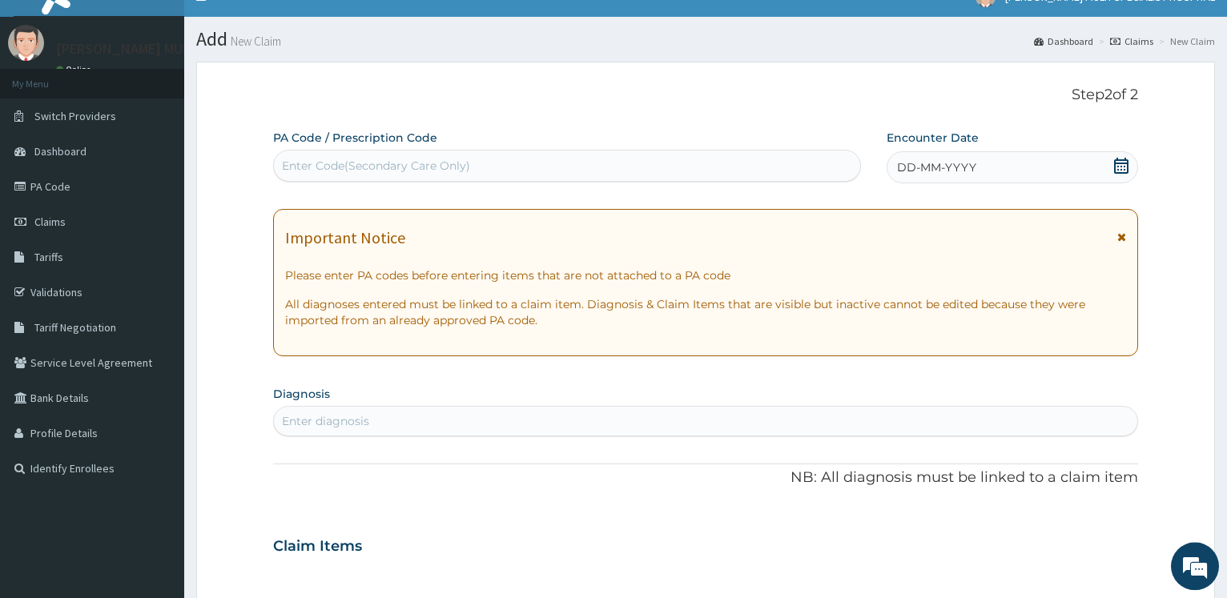
scroll to position [0, 0]
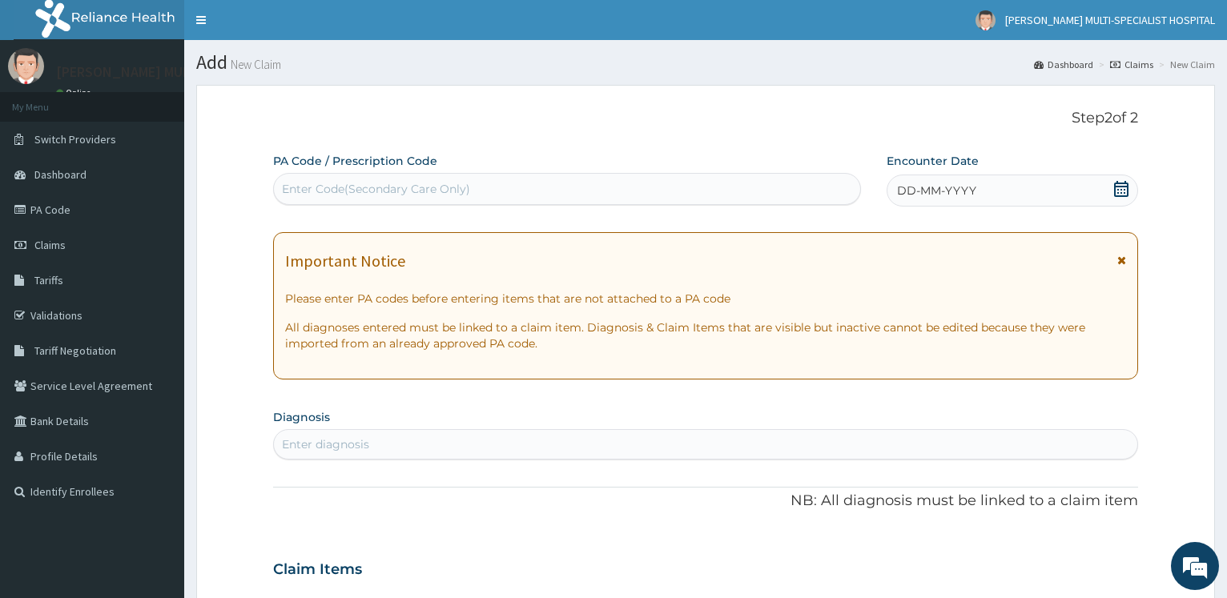
click at [329, 197] on div "Enter Code(Secondary Care Only)" at bounding box center [567, 189] width 586 height 26
type input "PA/E09B26"
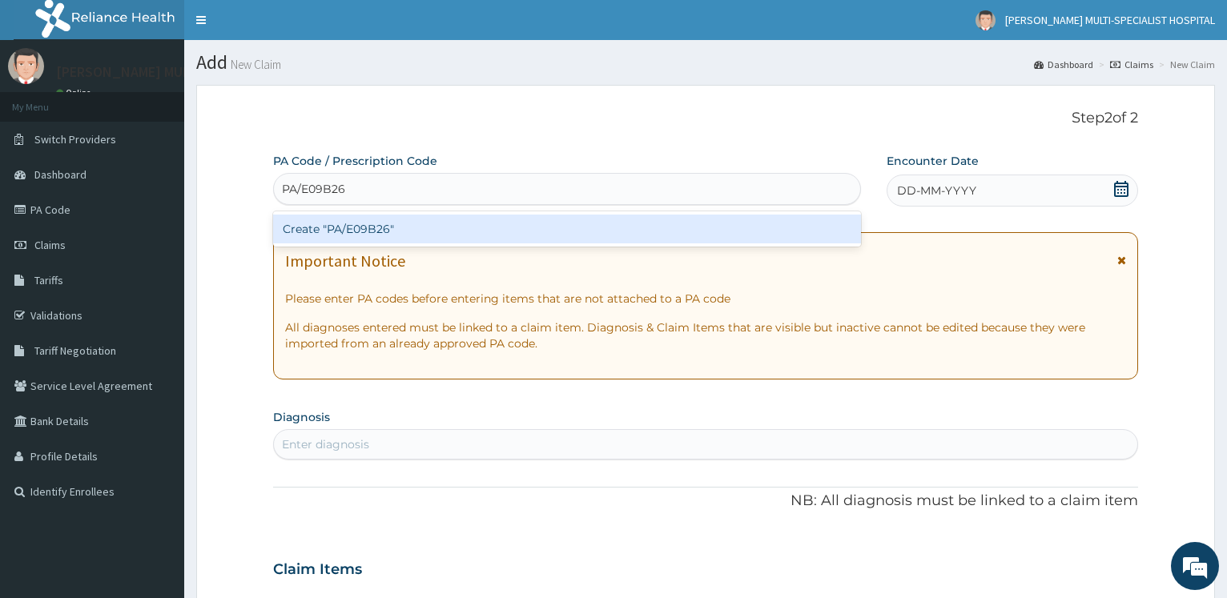
click at [332, 229] on div "Create "PA/E09B26"" at bounding box center [566, 229] width 587 height 29
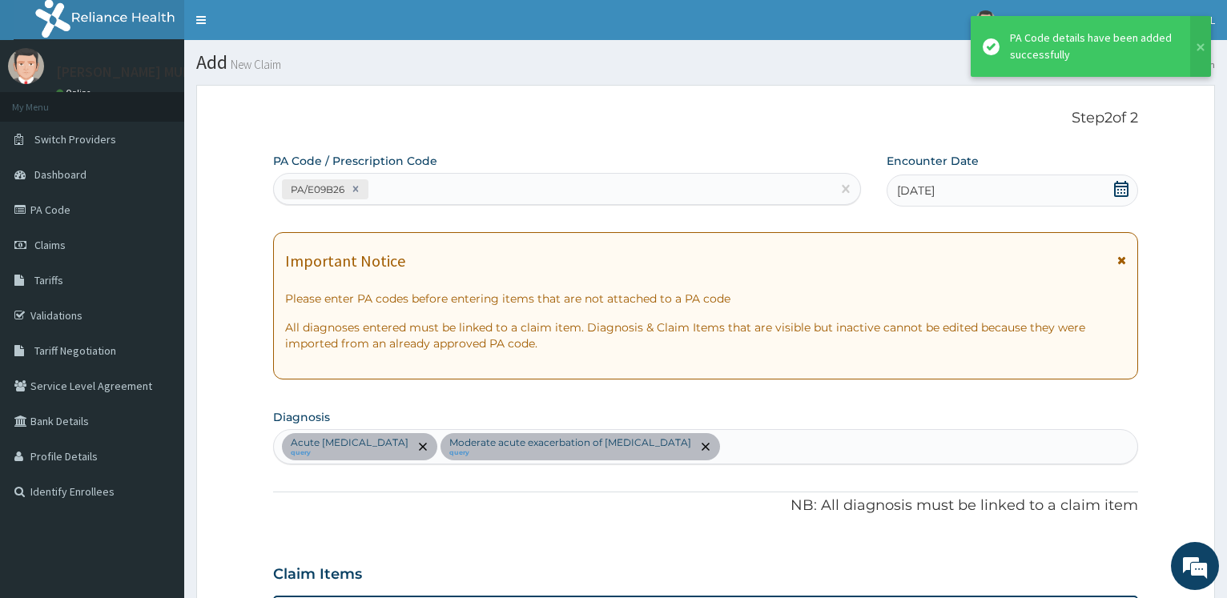
scroll to position [1206, 0]
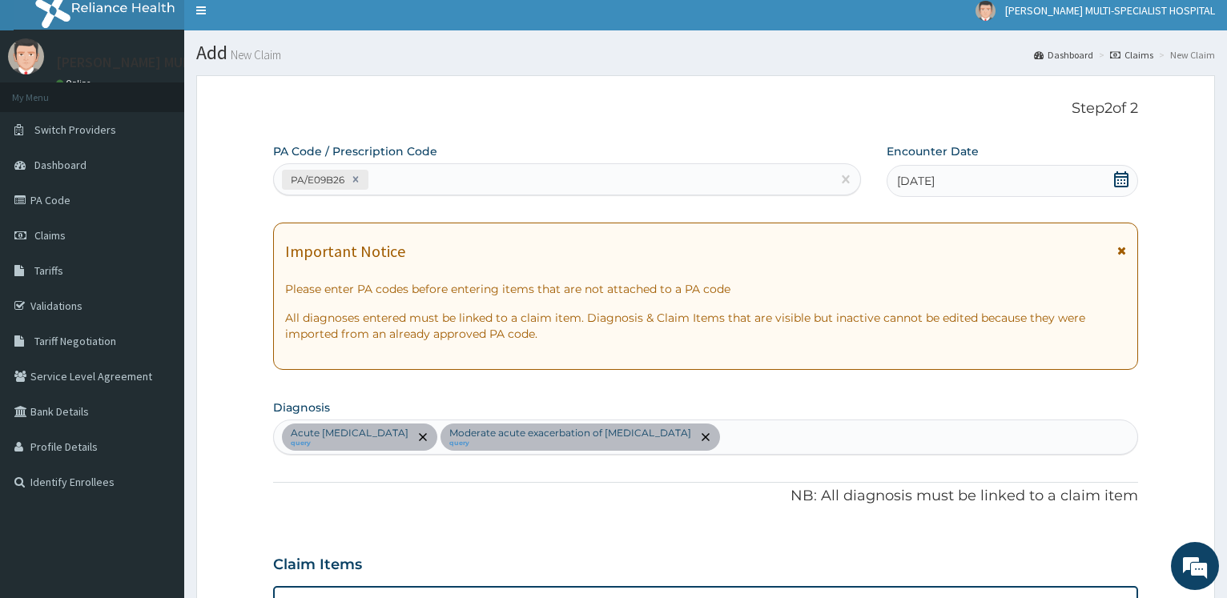
scroll to position [0, 0]
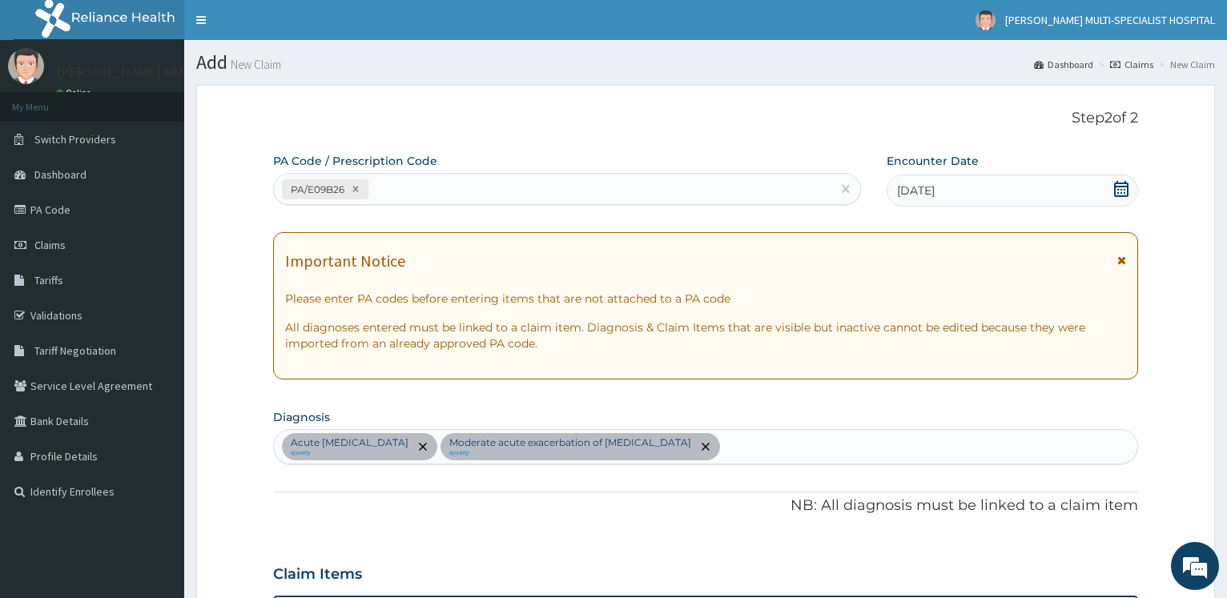
click at [442, 186] on div "PA/E09B26" at bounding box center [552, 189] width 557 height 26
type input "PA/61F97B"
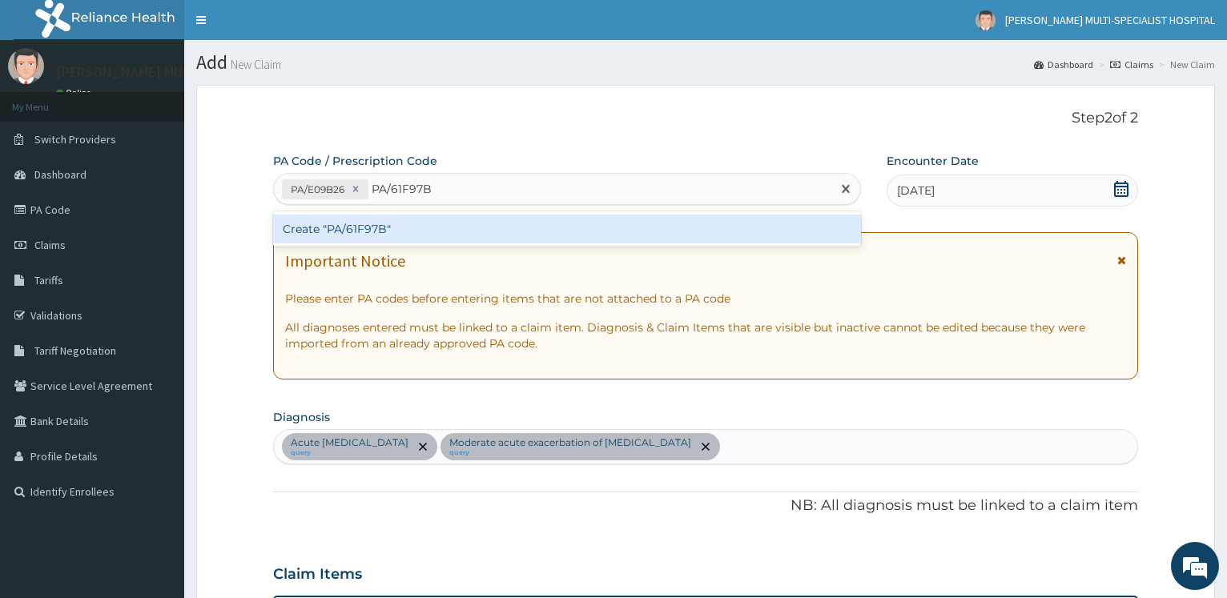
click at [381, 232] on div "Create "PA/61F97B"" at bounding box center [566, 229] width 587 height 29
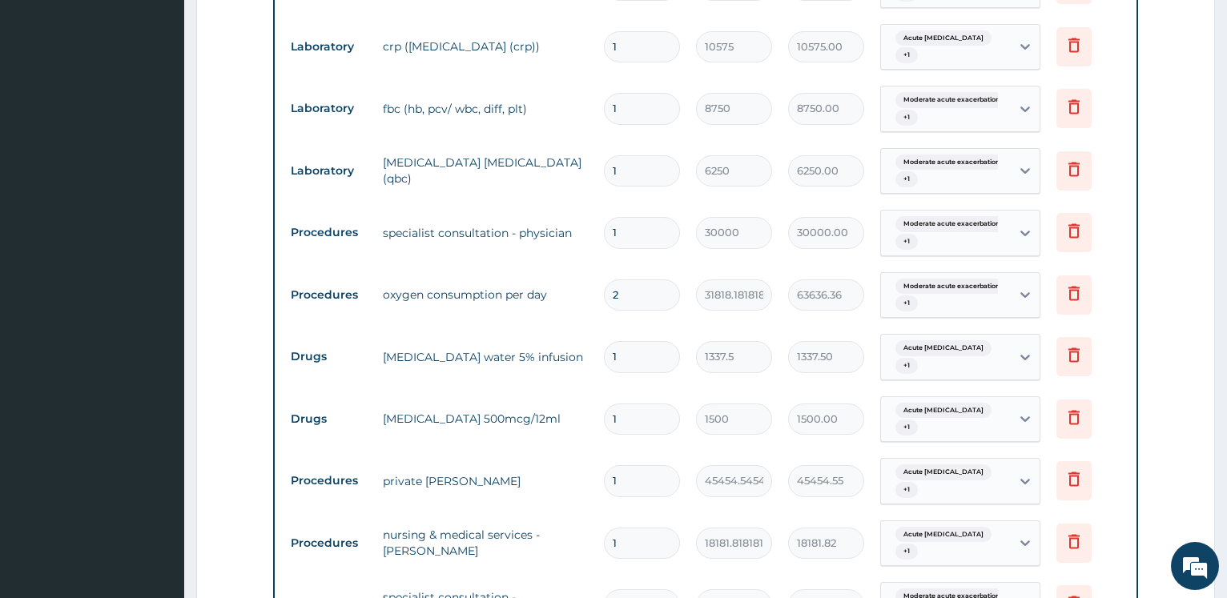
scroll to position [1326, 0]
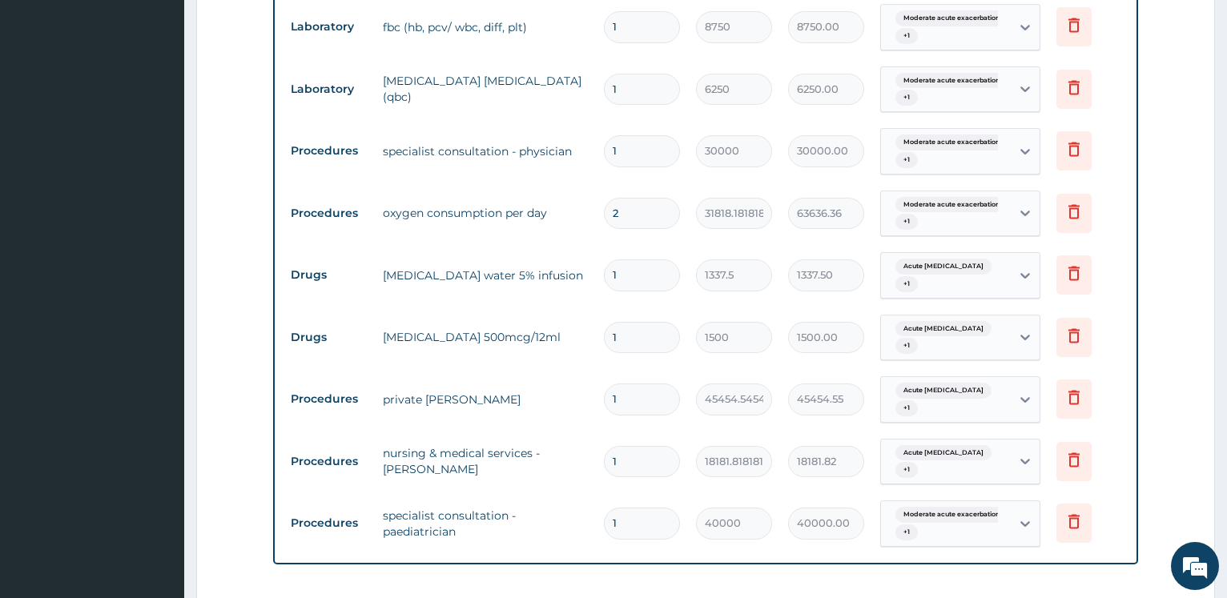
drag, startPoint x: 632, startPoint y: 349, endPoint x: 578, endPoint y: 284, distance: 84.2
click at [604, 384] on input "1" at bounding box center [642, 399] width 76 height 31
type input "2"
type input "90909.09"
type input "2"
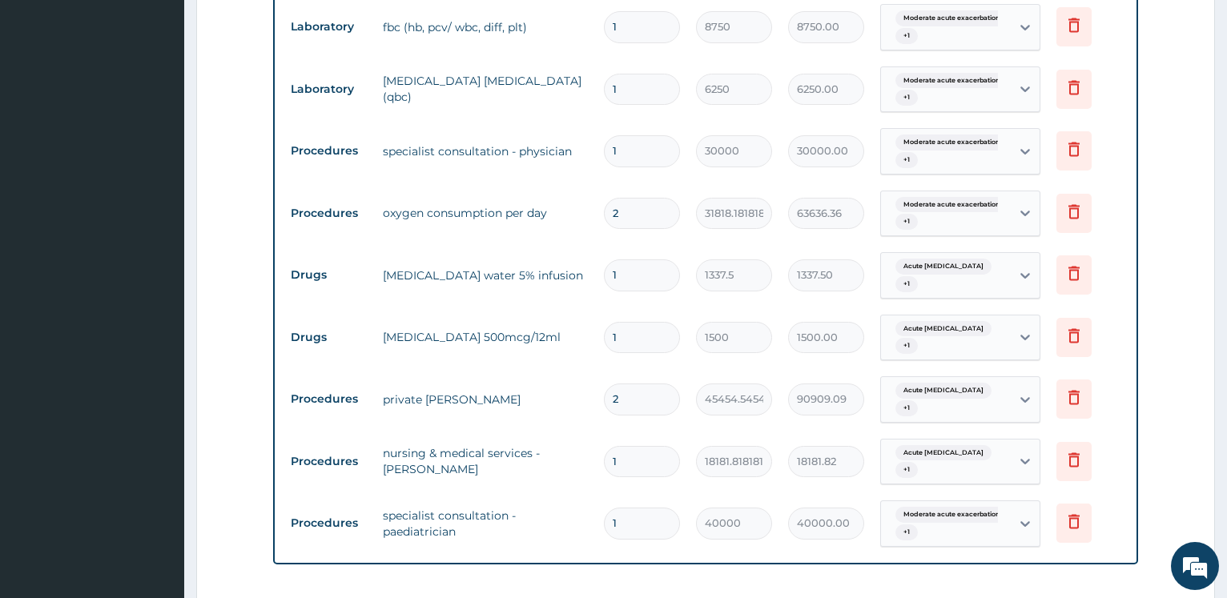
drag, startPoint x: 631, startPoint y: 398, endPoint x: 544, endPoint y: 398, distance: 87.3
click at [604, 446] on input "1" at bounding box center [642, 461] width 76 height 31
type input "2"
type input "36363.64"
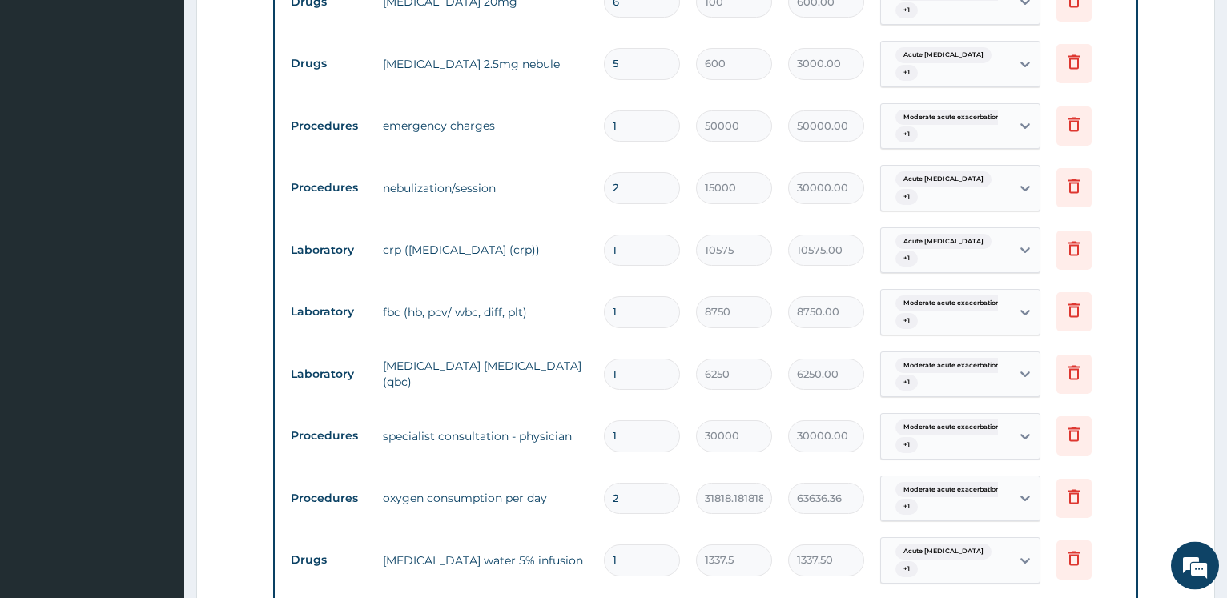
scroll to position [999, 0]
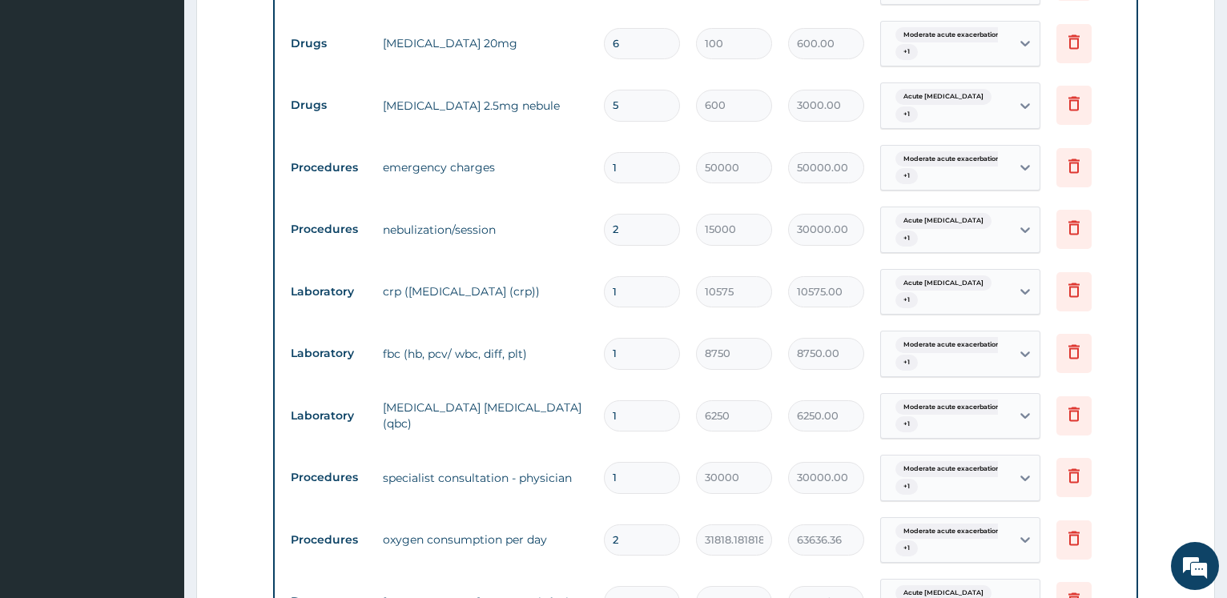
type input "2"
click at [638, 214] on input "2" at bounding box center [642, 229] width 76 height 31
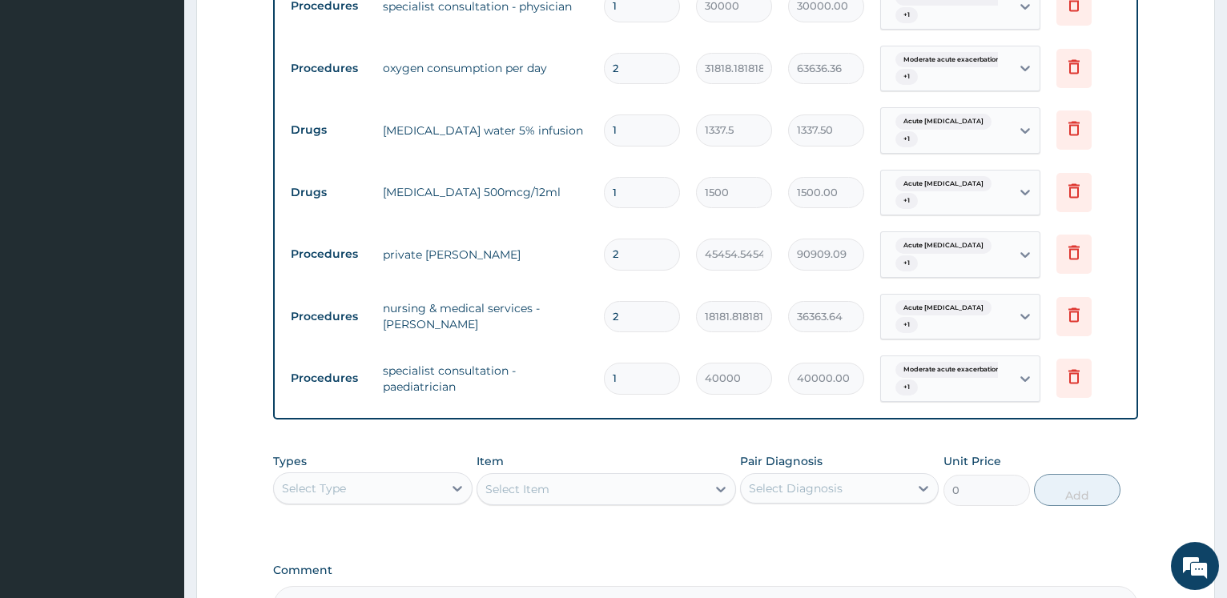
scroll to position [1489, 0]
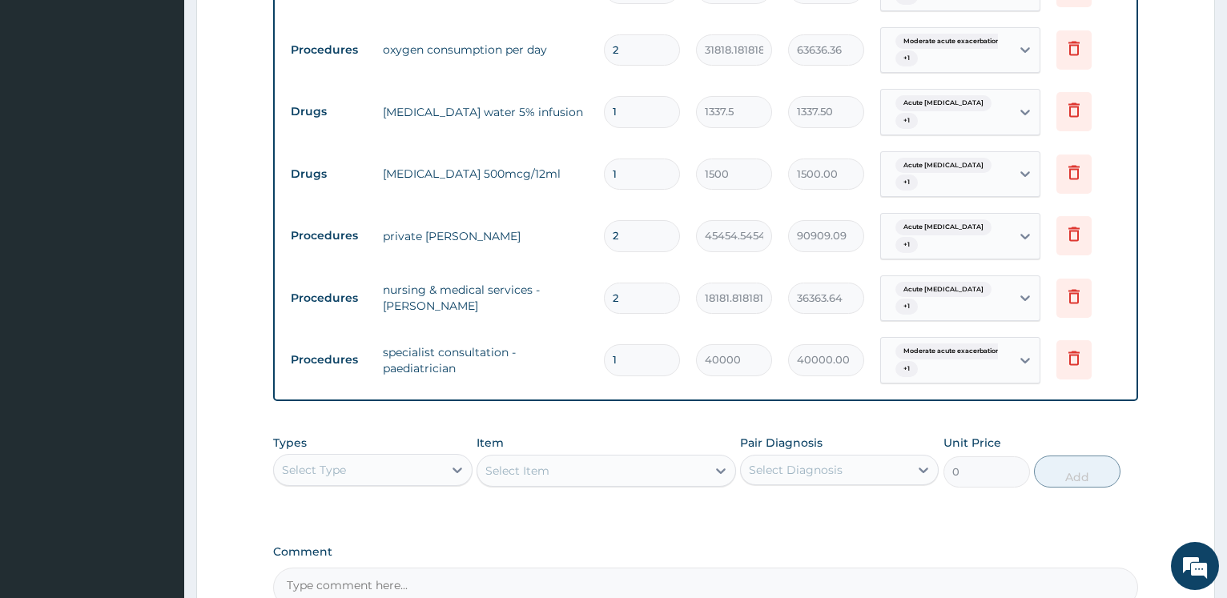
click at [416, 435] on div "Types Select Type" at bounding box center [372, 461] width 199 height 53
click at [424, 457] on div "Select Type" at bounding box center [358, 470] width 168 height 26
click at [337, 554] on div "Procedures" at bounding box center [372, 568] width 199 height 29
drag, startPoint x: 256, startPoint y: 376, endPoint x: 279, endPoint y: 351, distance: 33.5
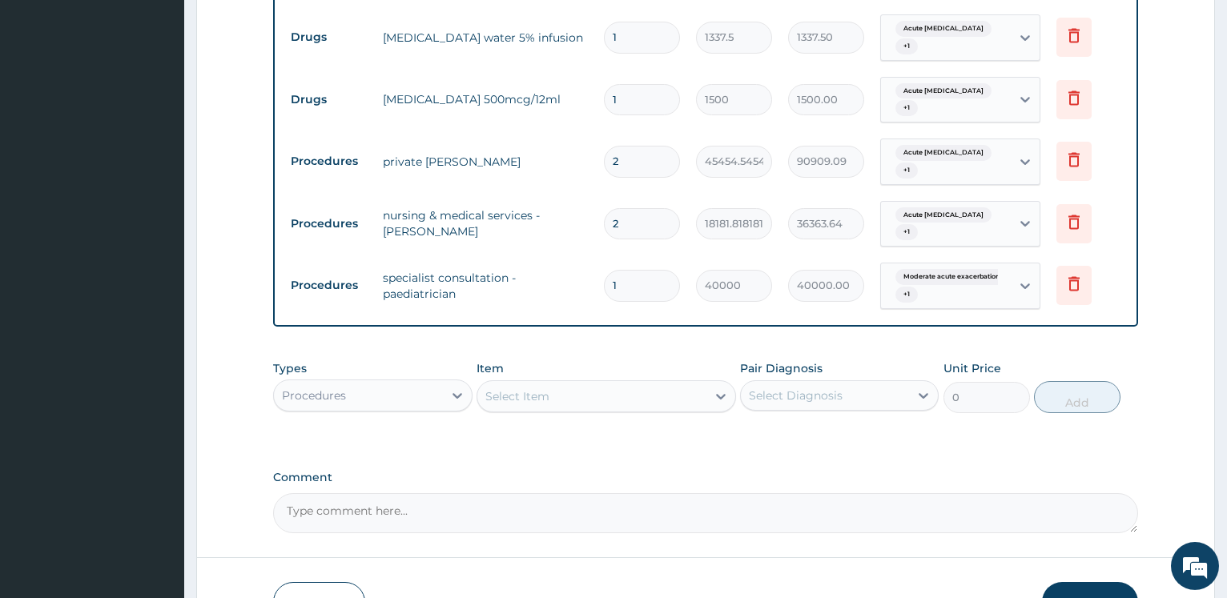
scroll to position [1605, 0]
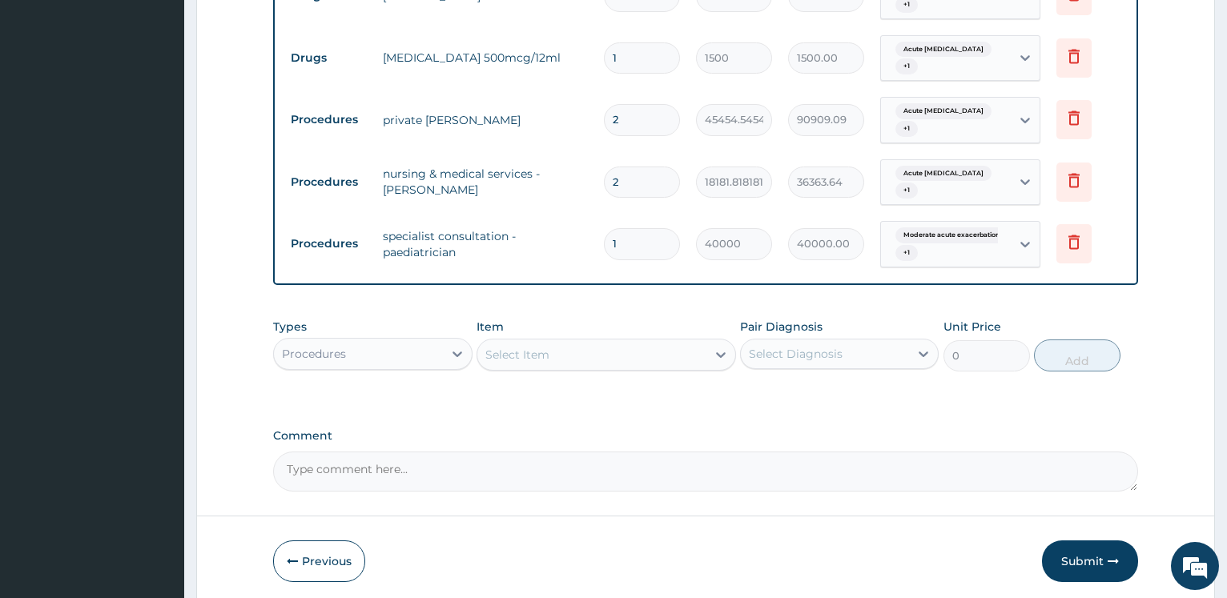
click at [536, 347] on div "Select Item" at bounding box center [517, 355] width 64 height 16
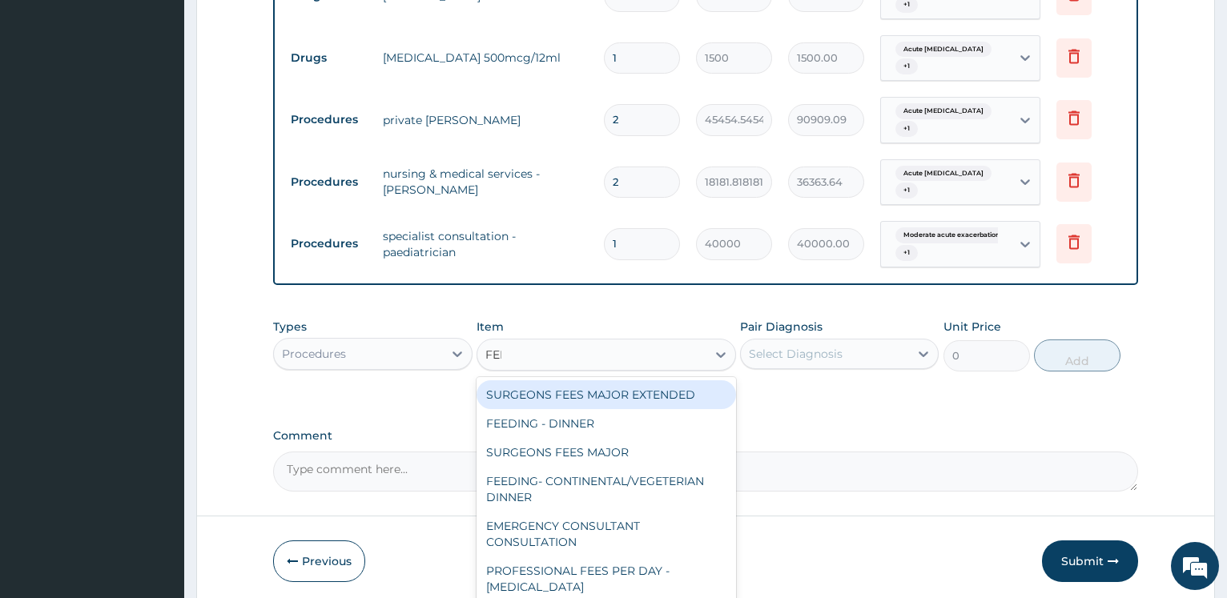
type input "FEED"
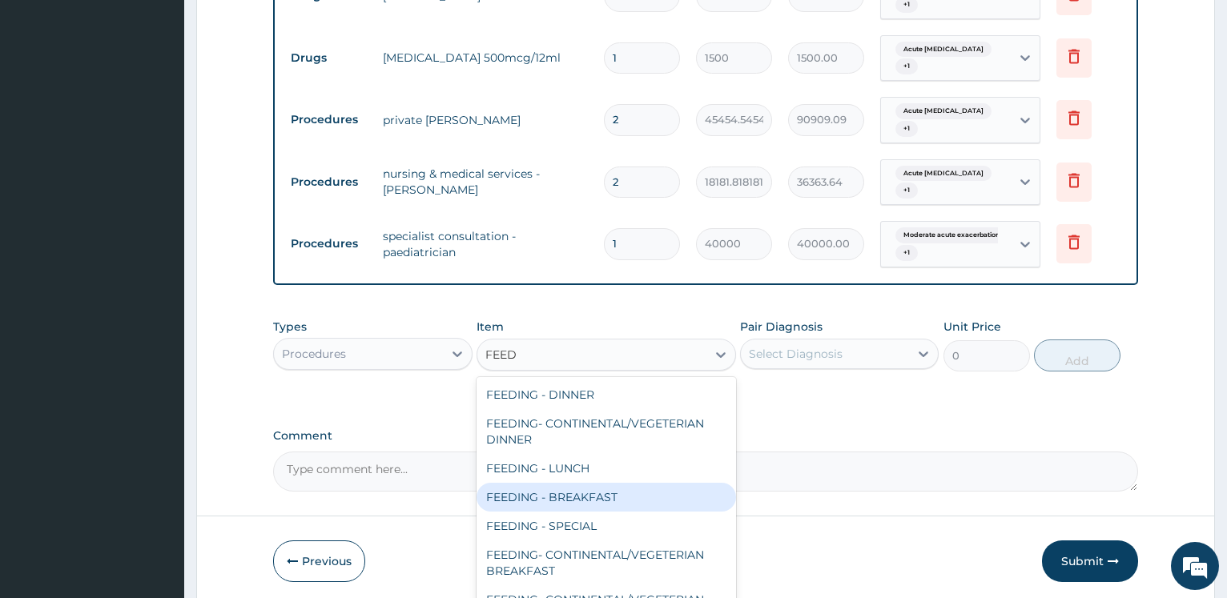
click at [594, 483] on div "FEEDING - BREAKFAST" at bounding box center [607, 497] width 260 height 29
type input "6000"
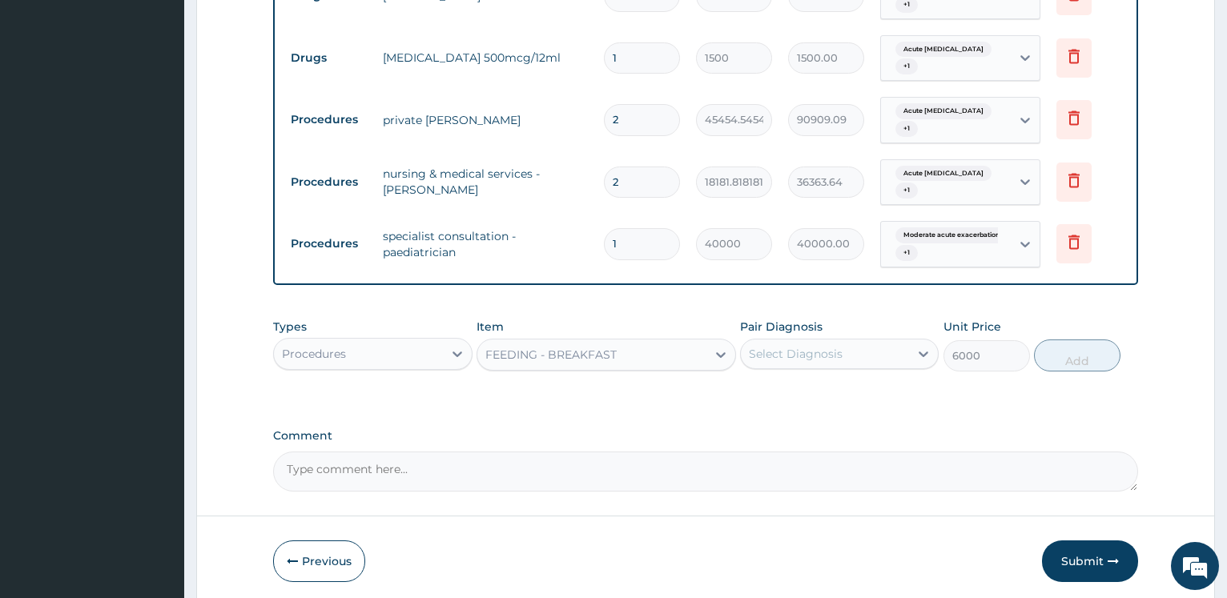
click at [812, 346] on div "Select Diagnosis" at bounding box center [796, 354] width 94 height 16
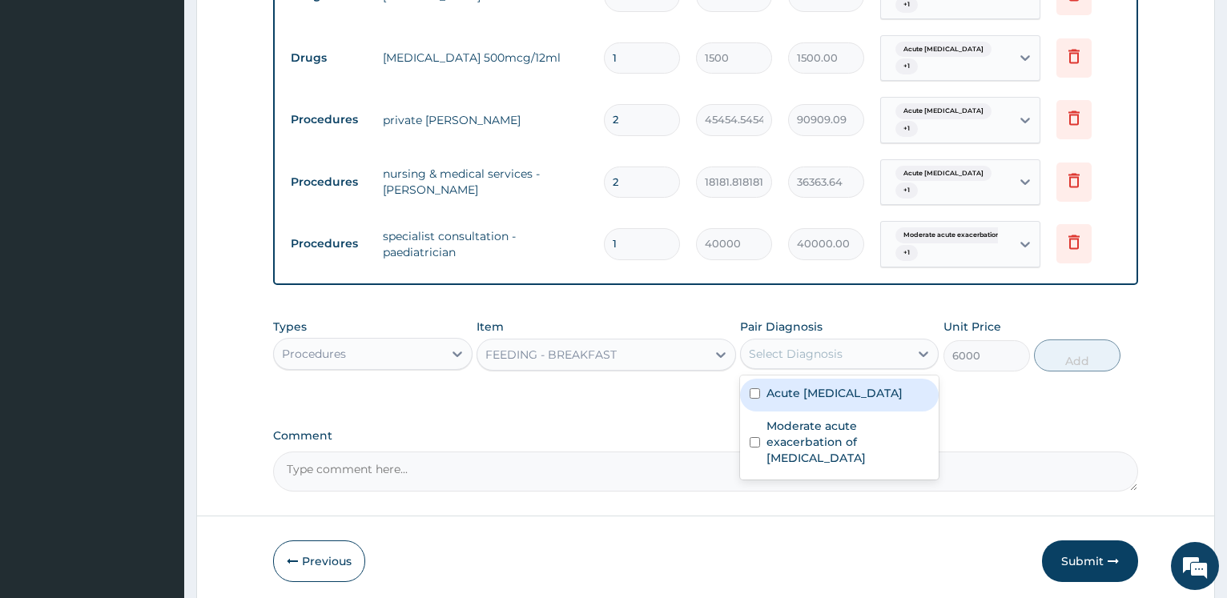
click at [811, 385] on label "Acute [MEDICAL_DATA]" at bounding box center [835, 393] width 136 height 16
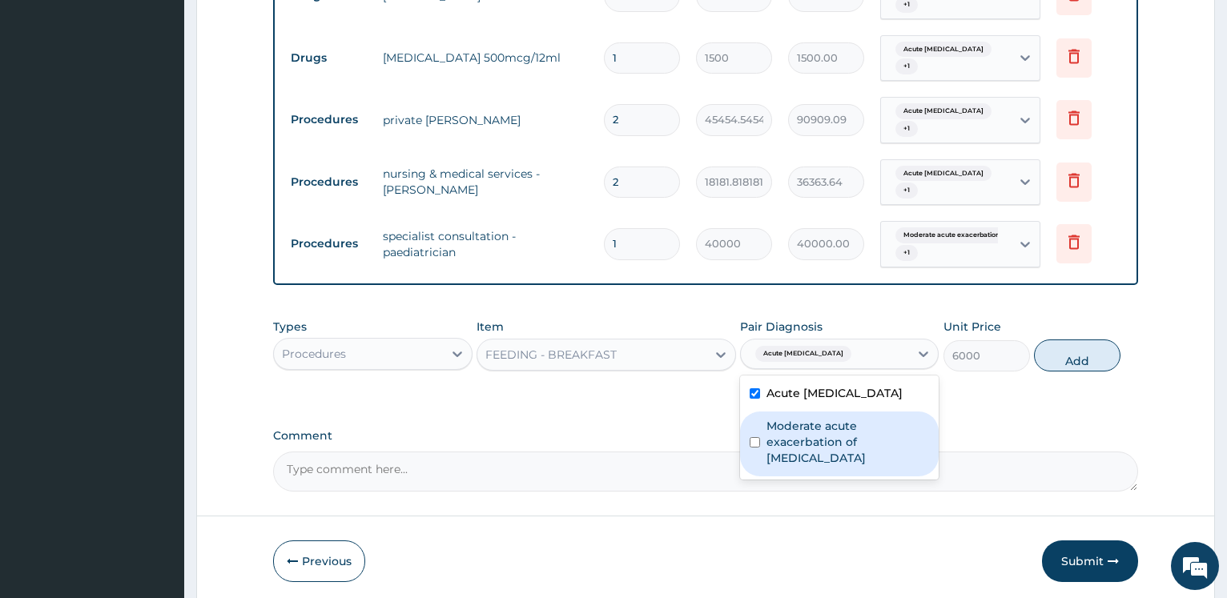
checkbox input "true"
click at [803, 418] on label "Moderate acute exacerbation of [MEDICAL_DATA]" at bounding box center [848, 442] width 163 height 48
checkbox input "true"
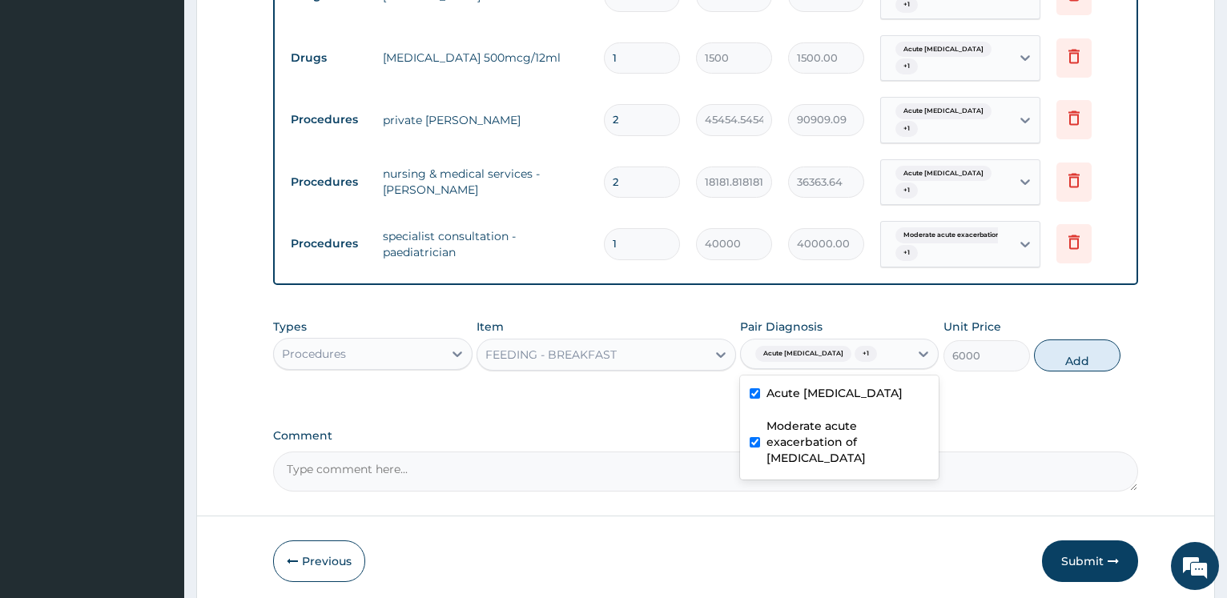
drag, startPoint x: 1094, startPoint y: 296, endPoint x: 678, endPoint y: 320, distance: 417.3
click at [1094, 340] on button "Add" at bounding box center [1077, 356] width 87 height 32
type input "0"
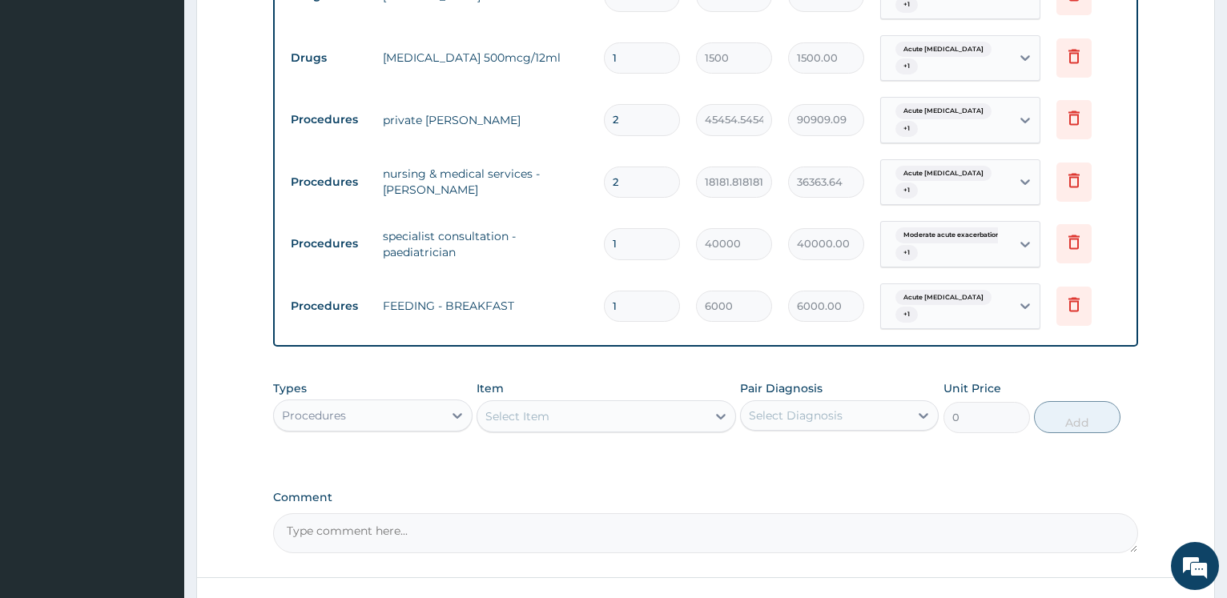
click at [586, 404] on div "Select Item" at bounding box center [591, 417] width 229 height 26
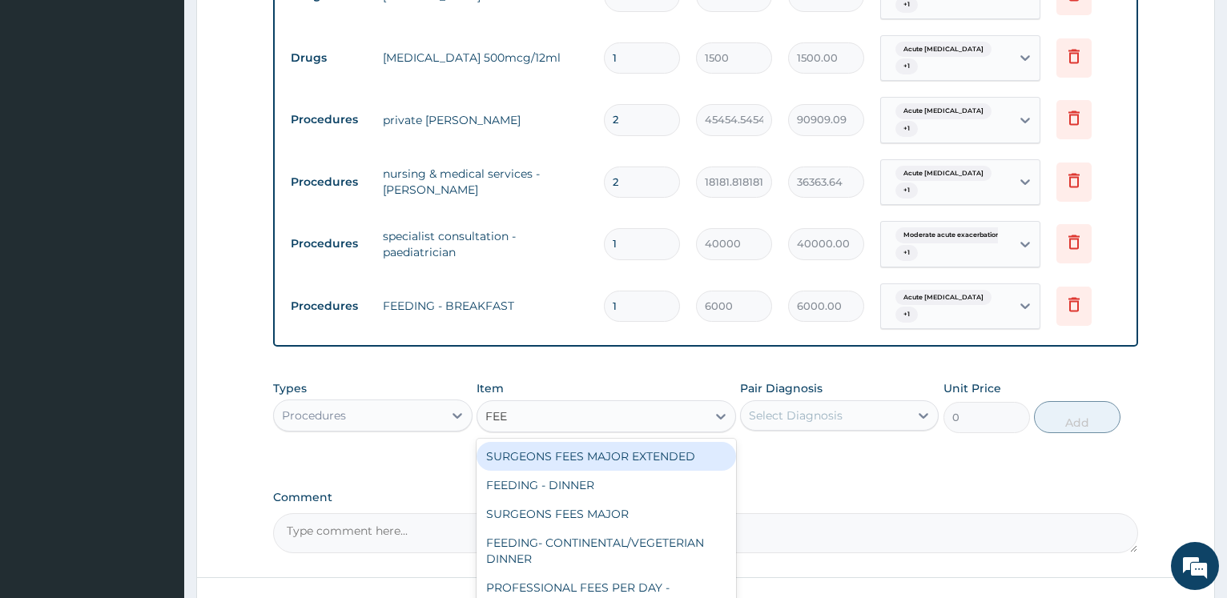
type input "FEED"
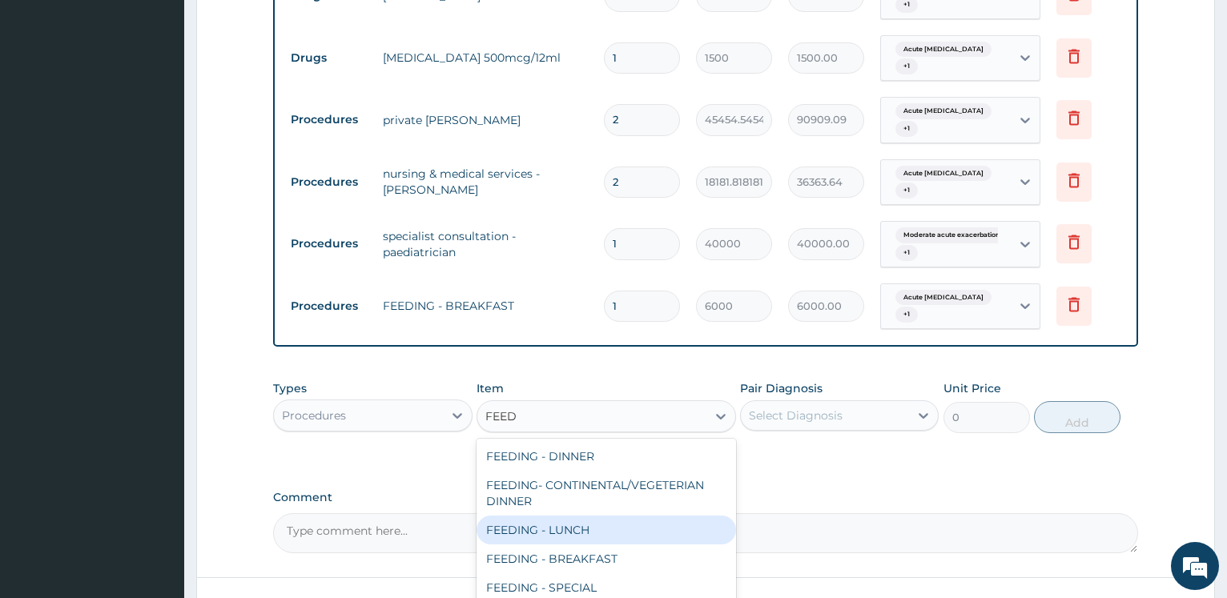
click at [602, 516] on div "FEEDING - LUNCH" at bounding box center [607, 530] width 260 height 29
type input "8000"
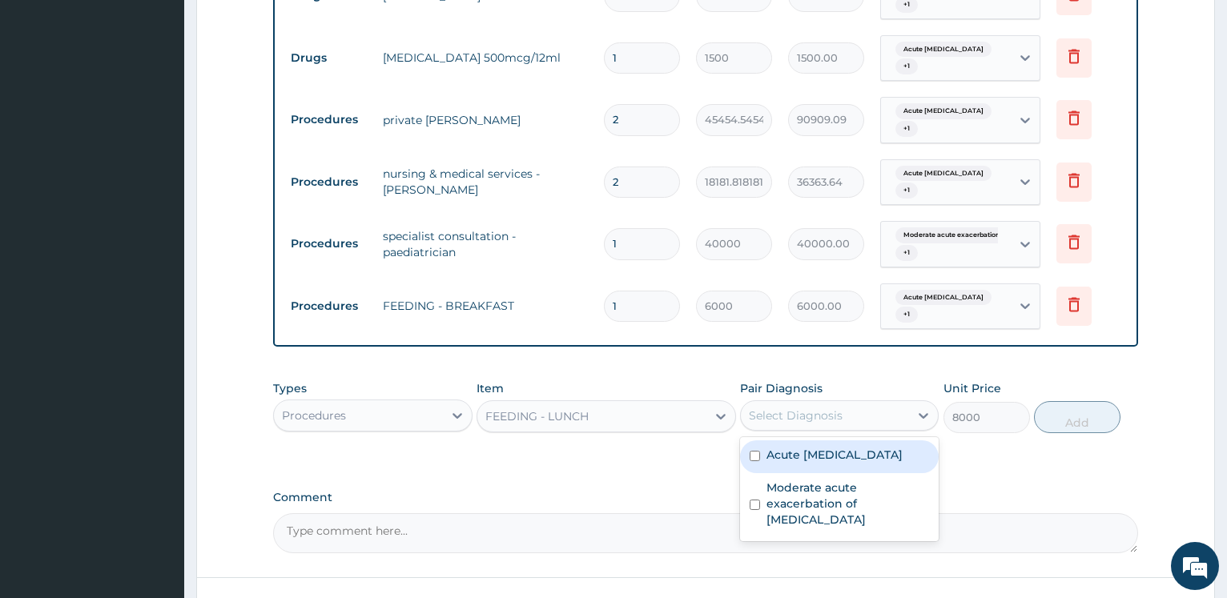
click at [844, 403] on div "Select Diagnosis" at bounding box center [825, 416] width 168 height 26
drag, startPoint x: 840, startPoint y: 395, endPoint x: 833, endPoint y: 425, distance: 30.3
click at [840, 441] on div "Acute [MEDICAL_DATA]" at bounding box center [839, 457] width 199 height 33
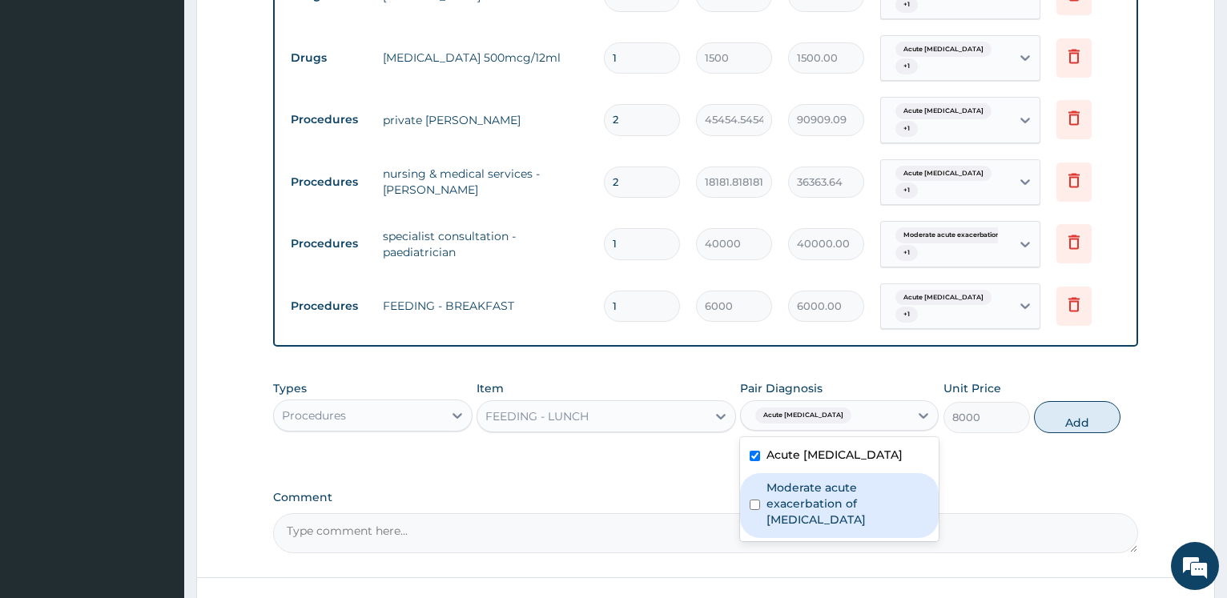
checkbox input "true"
drag, startPoint x: 833, startPoint y: 428, endPoint x: 940, endPoint y: 395, distance: 111.5
click at [833, 480] on label "Moderate acute exacerbation of [MEDICAL_DATA]" at bounding box center [848, 504] width 163 height 48
checkbox input "true"
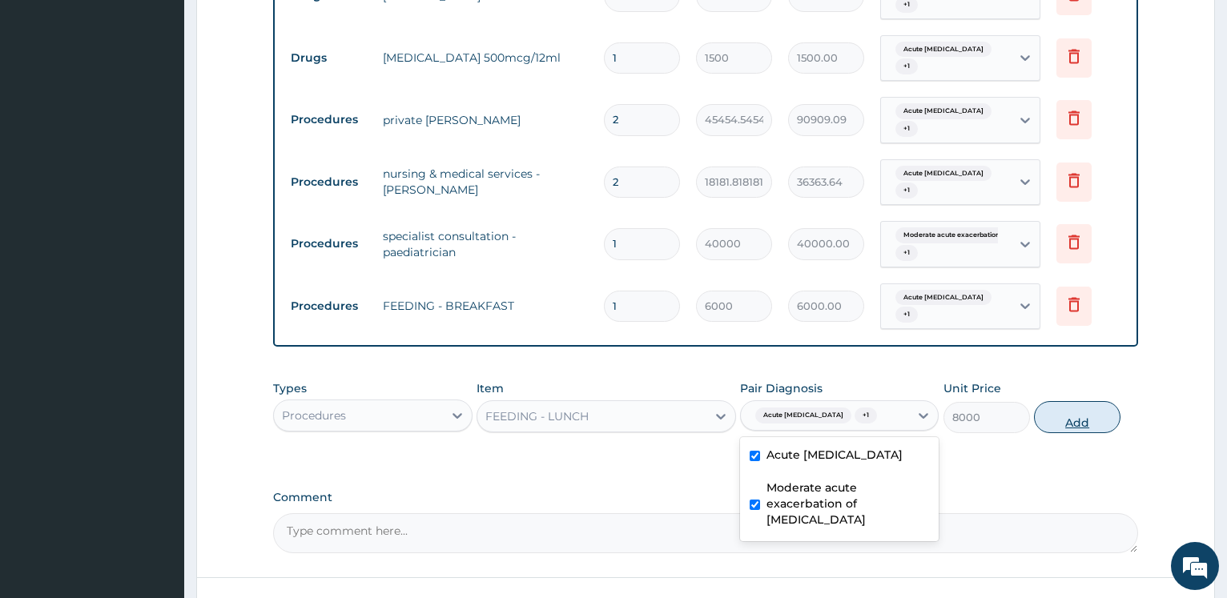
click at [1074, 401] on button "Add" at bounding box center [1077, 417] width 87 height 32
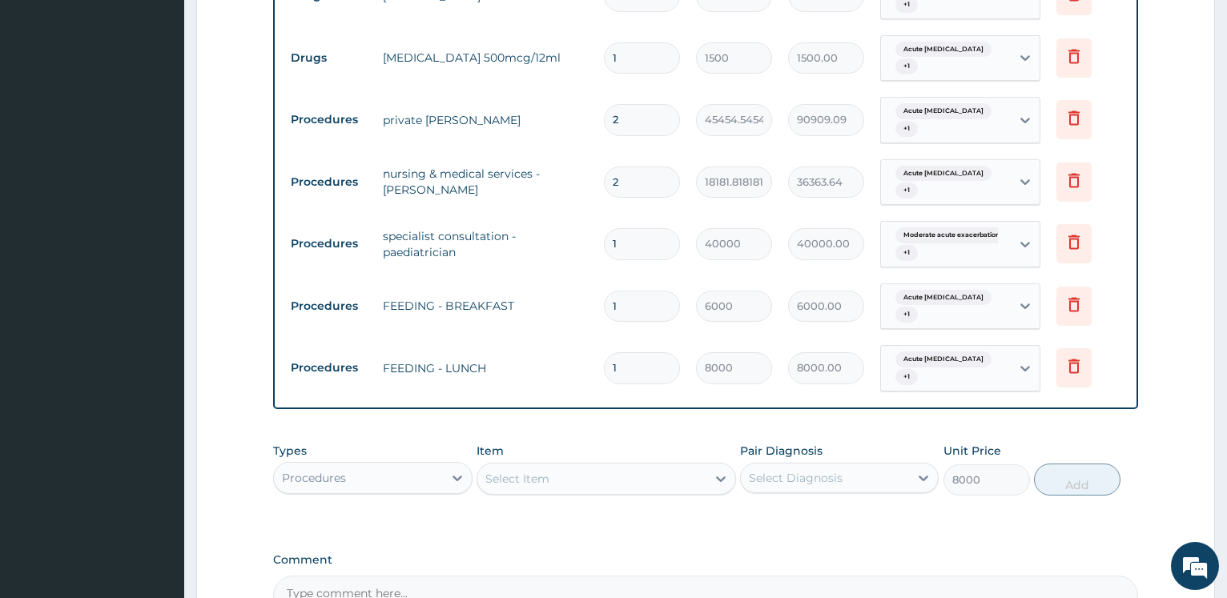
type input "0"
click at [559, 466] on div "Select Item" at bounding box center [591, 479] width 229 height 26
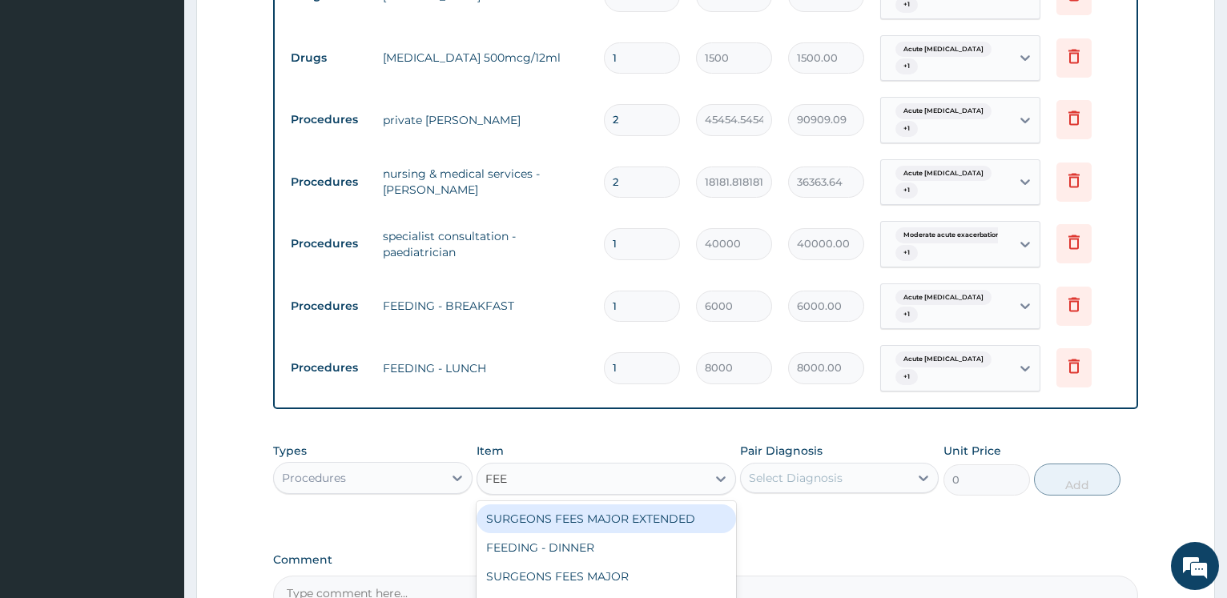
type input "FEED"
click at [584, 505] on div "FEEDING - DINNER" at bounding box center [607, 519] width 260 height 29
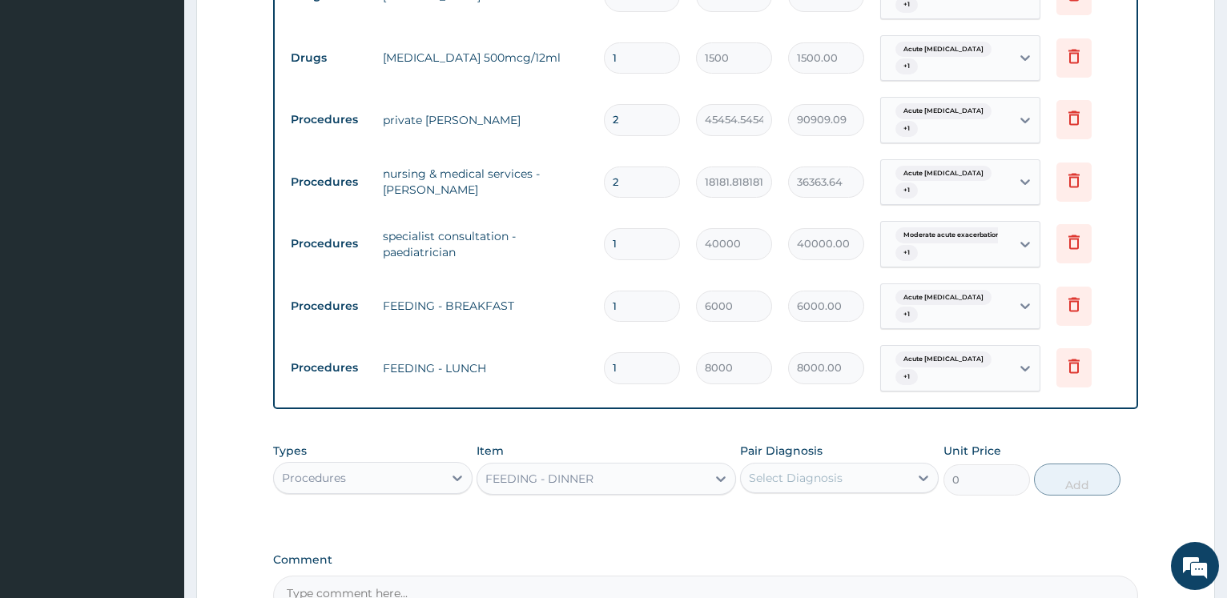
type input "8000"
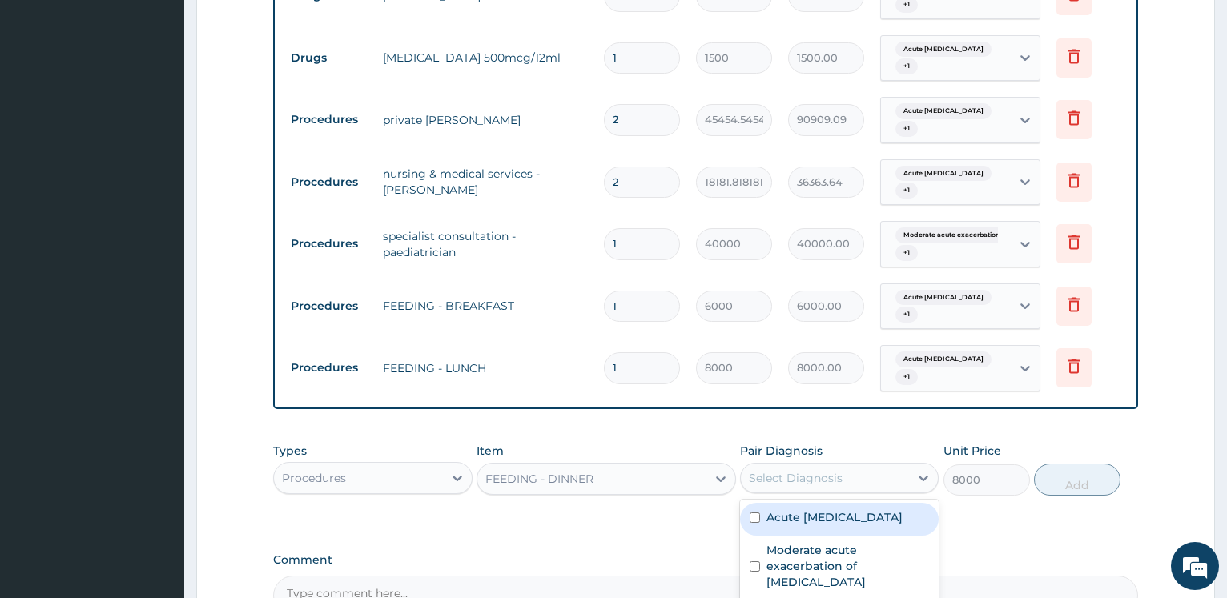
click at [781, 470] on div "Select Diagnosis" at bounding box center [796, 478] width 94 height 16
drag, startPoint x: 796, startPoint y: 439, endPoint x: 785, endPoint y: 479, distance: 41.6
click at [796, 510] on label "Acute [MEDICAL_DATA]" at bounding box center [835, 518] width 136 height 16
checkbox input "true"
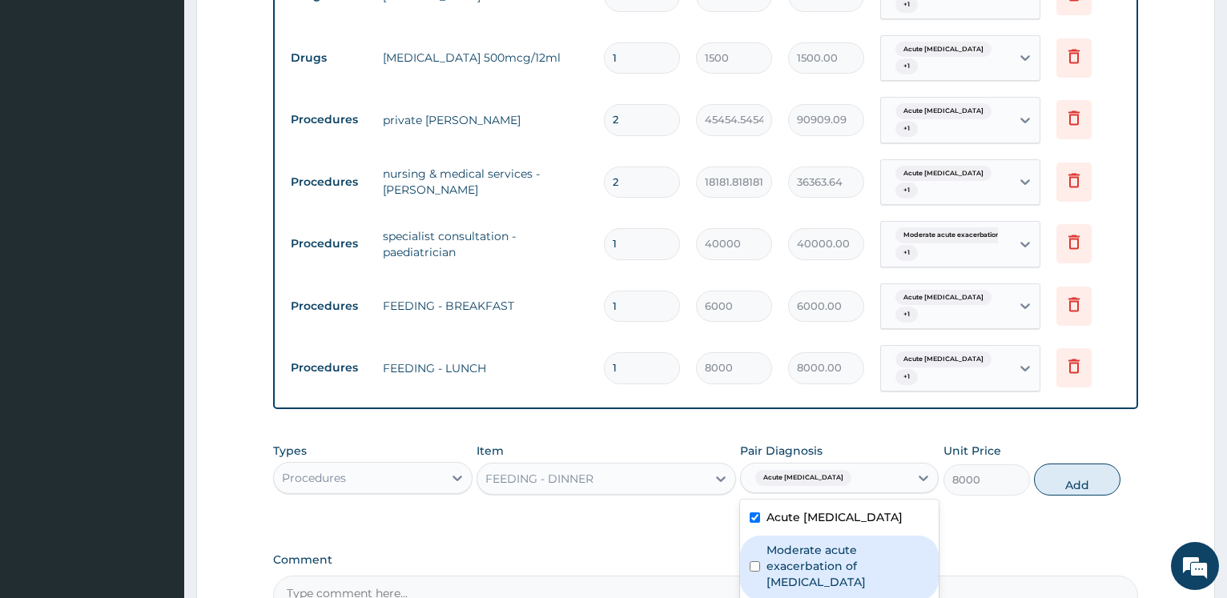
click at [785, 542] on label "Moderate acute exacerbation of [MEDICAL_DATA]" at bounding box center [848, 566] width 163 height 48
checkbox input "true"
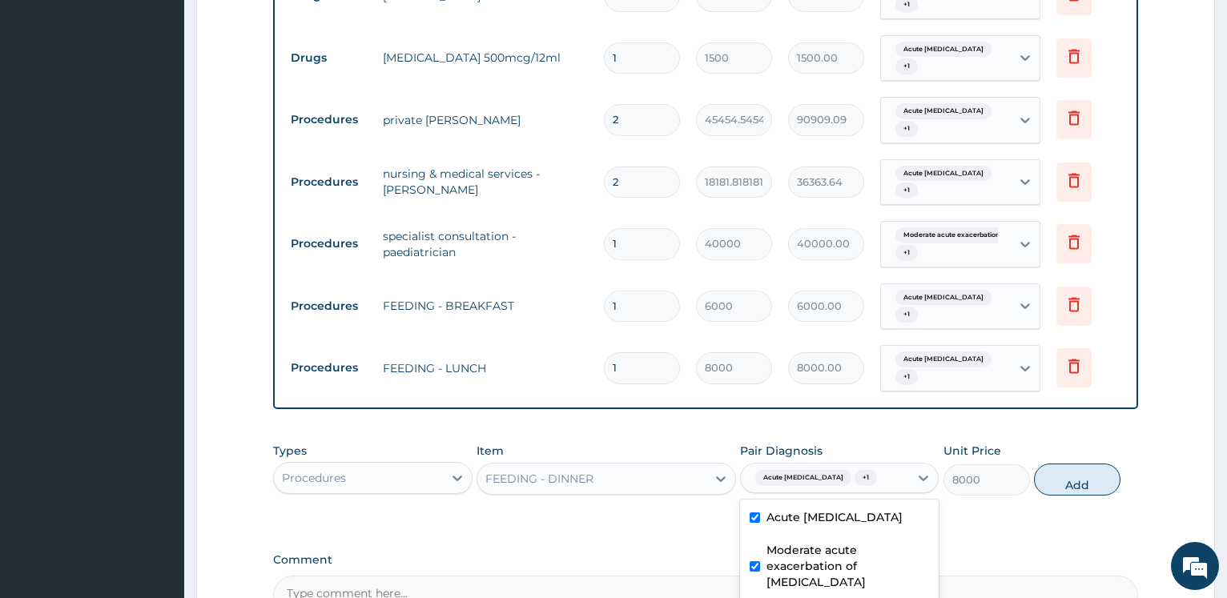
drag, startPoint x: 1084, startPoint y: 408, endPoint x: 1069, endPoint y: 398, distance: 18.0
click at [1083, 464] on button "Add" at bounding box center [1077, 480] width 87 height 32
type input "0"
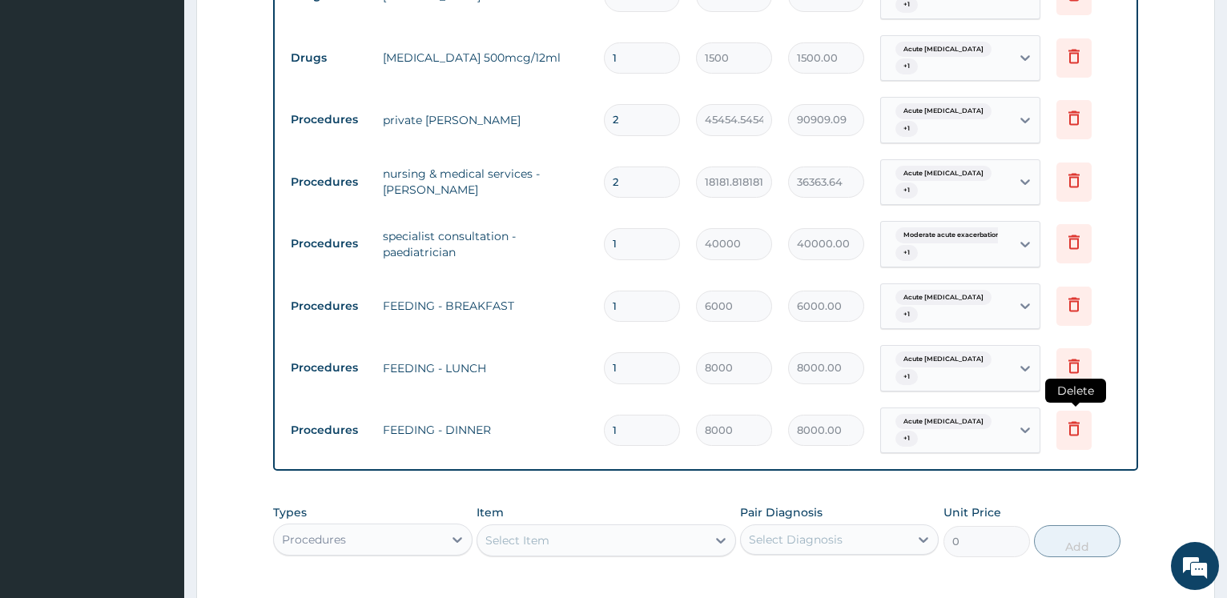
click at [1075, 421] on icon at bounding box center [1074, 428] width 11 height 14
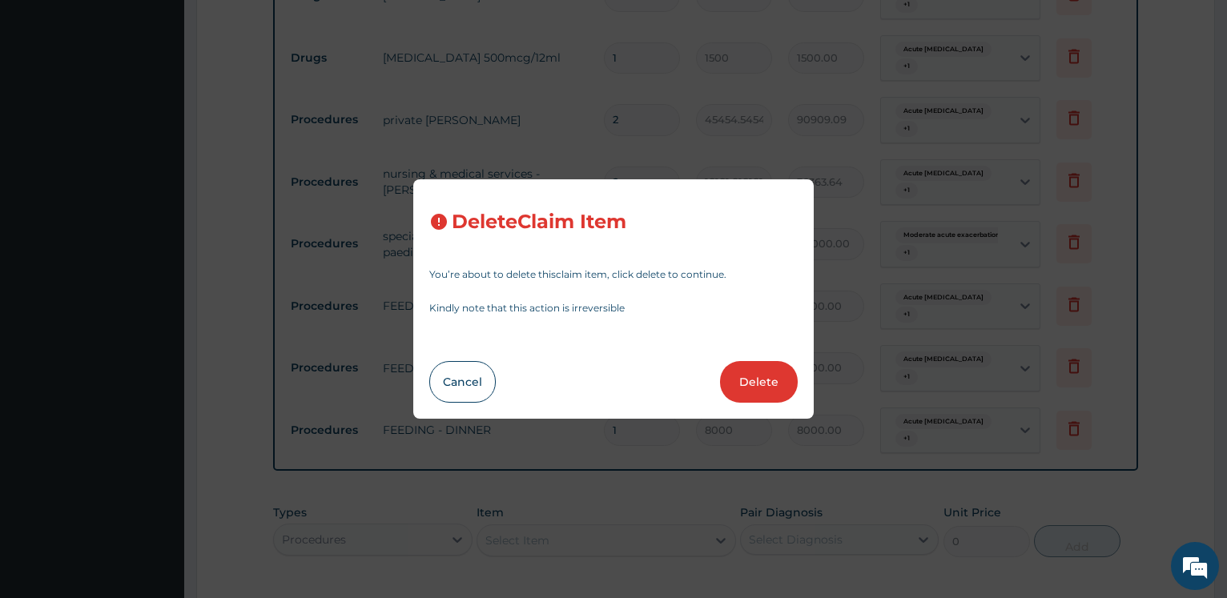
click at [761, 387] on button "Delete" at bounding box center [759, 382] width 78 height 42
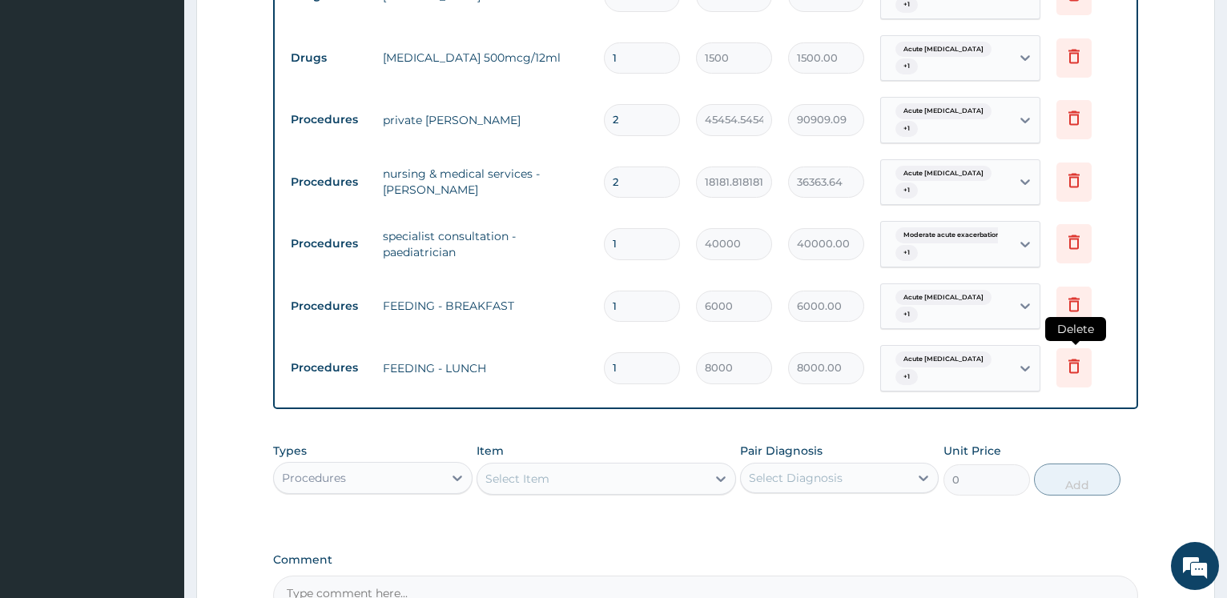
click at [1078, 360] on icon at bounding box center [1074, 367] width 11 height 14
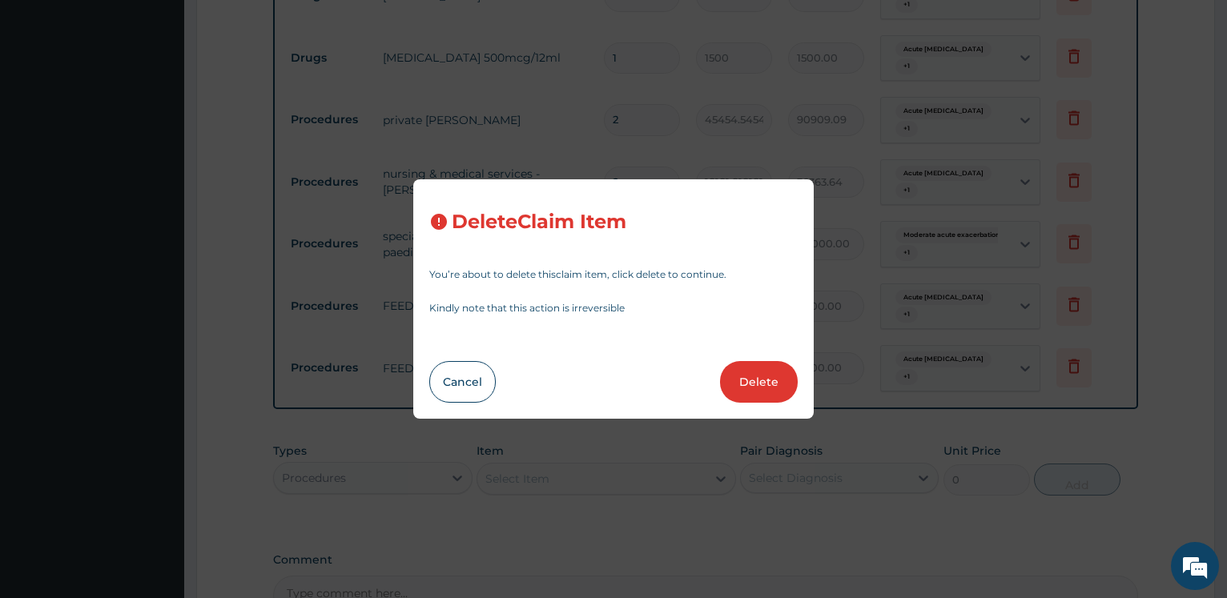
click at [775, 376] on button "Delete" at bounding box center [759, 382] width 78 height 42
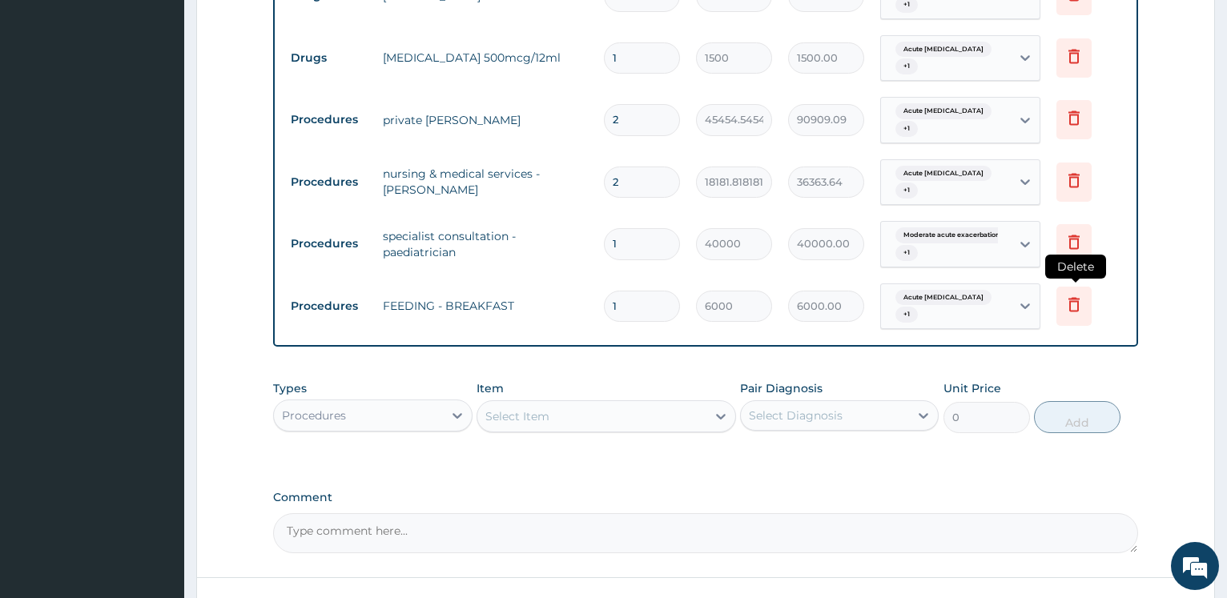
click at [1077, 295] on icon at bounding box center [1074, 304] width 19 height 19
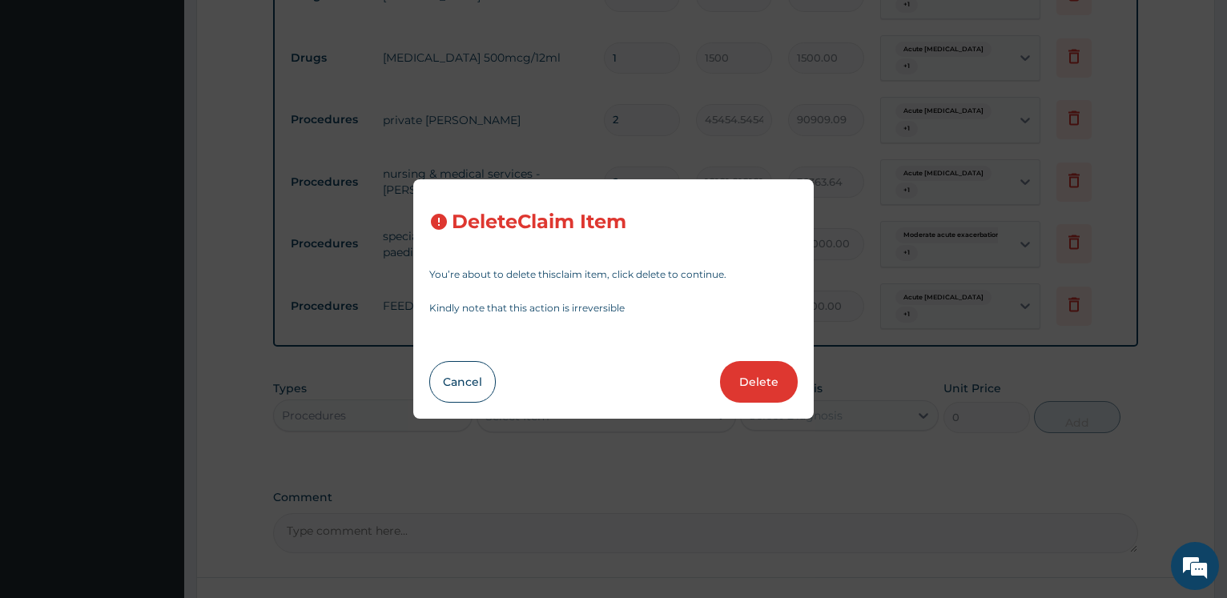
drag, startPoint x: 751, startPoint y: 370, endPoint x: 759, endPoint y: 338, distance: 33.2
click at [752, 370] on button "Delete" at bounding box center [759, 382] width 78 height 42
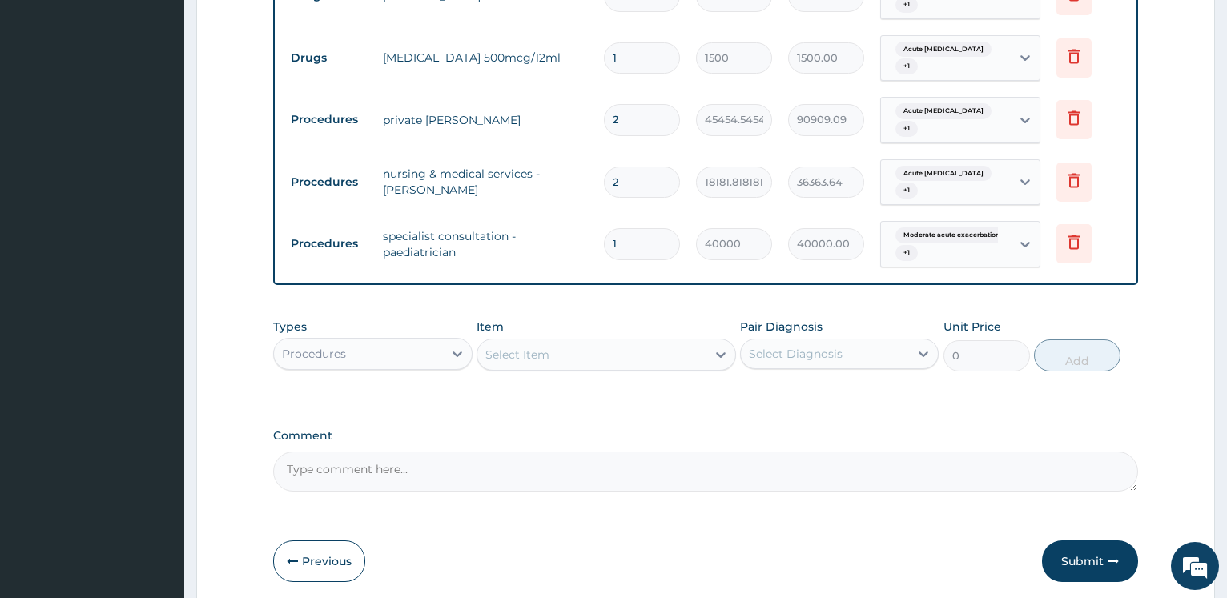
click at [522, 347] on div "Select Item" at bounding box center [517, 355] width 64 height 16
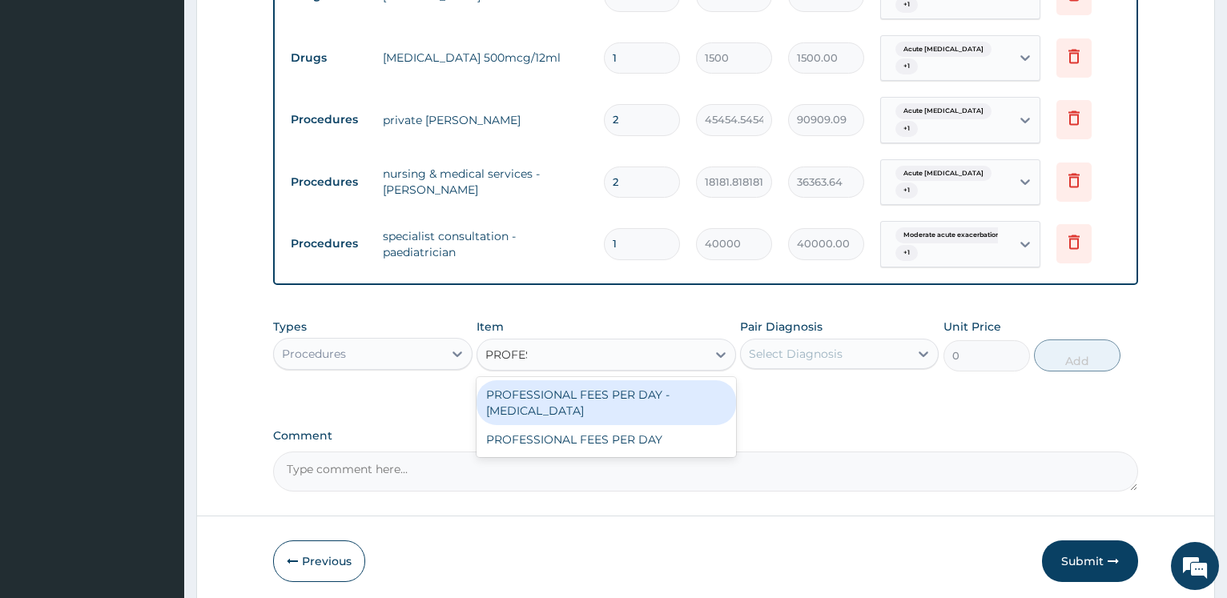
type input "PROFESS"
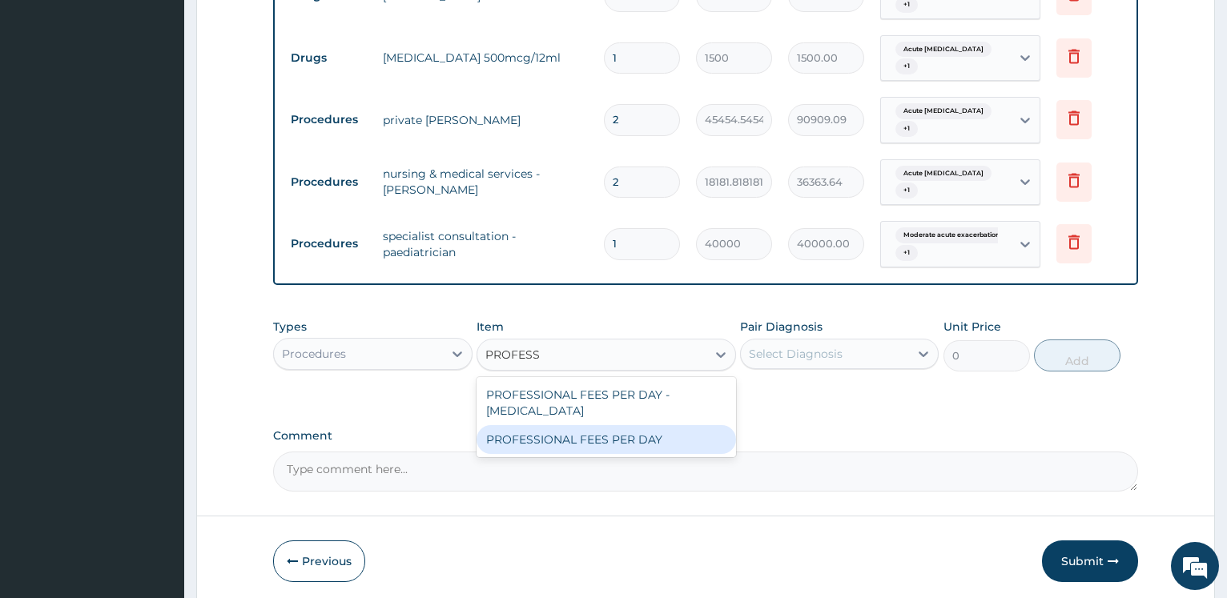
click at [528, 425] on div "PROFESSIONAL FEES PER DAY" at bounding box center [607, 439] width 260 height 29
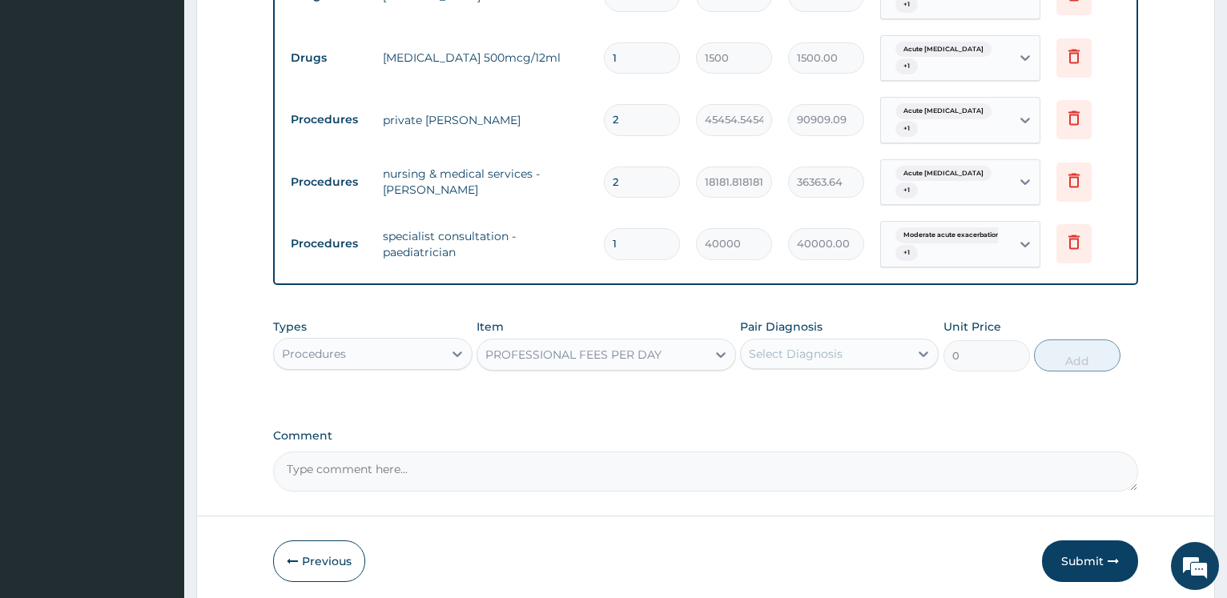
type input "18500"
click at [789, 341] on div "Select Diagnosis" at bounding box center [825, 354] width 168 height 26
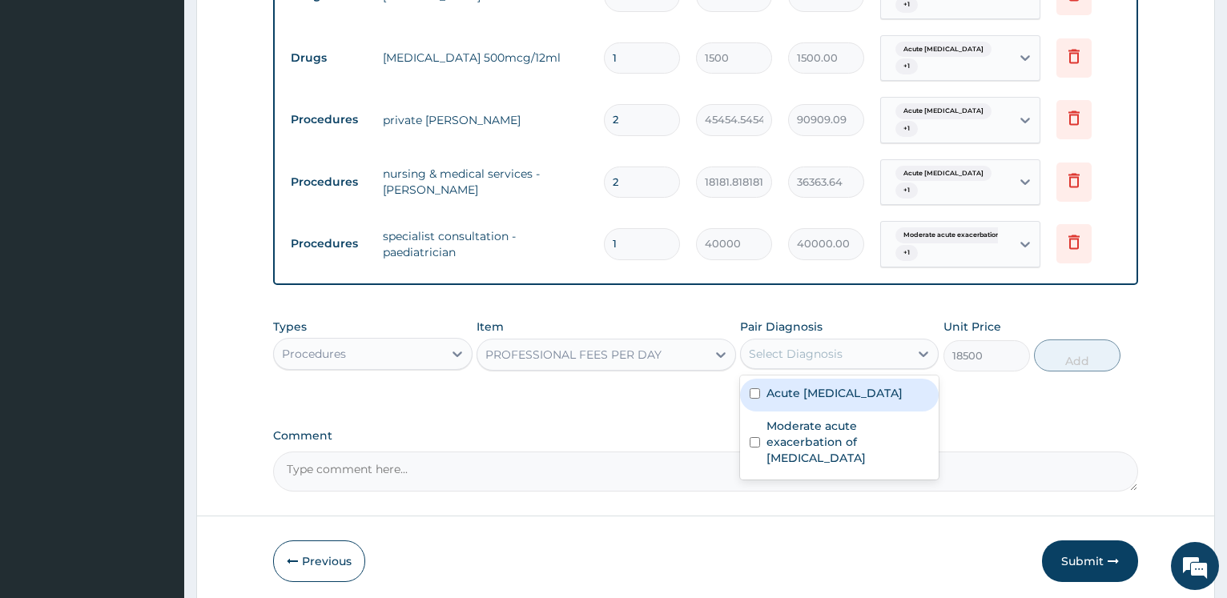
click at [792, 385] on label "Acute [MEDICAL_DATA]" at bounding box center [835, 393] width 136 height 16
checkbox input "true"
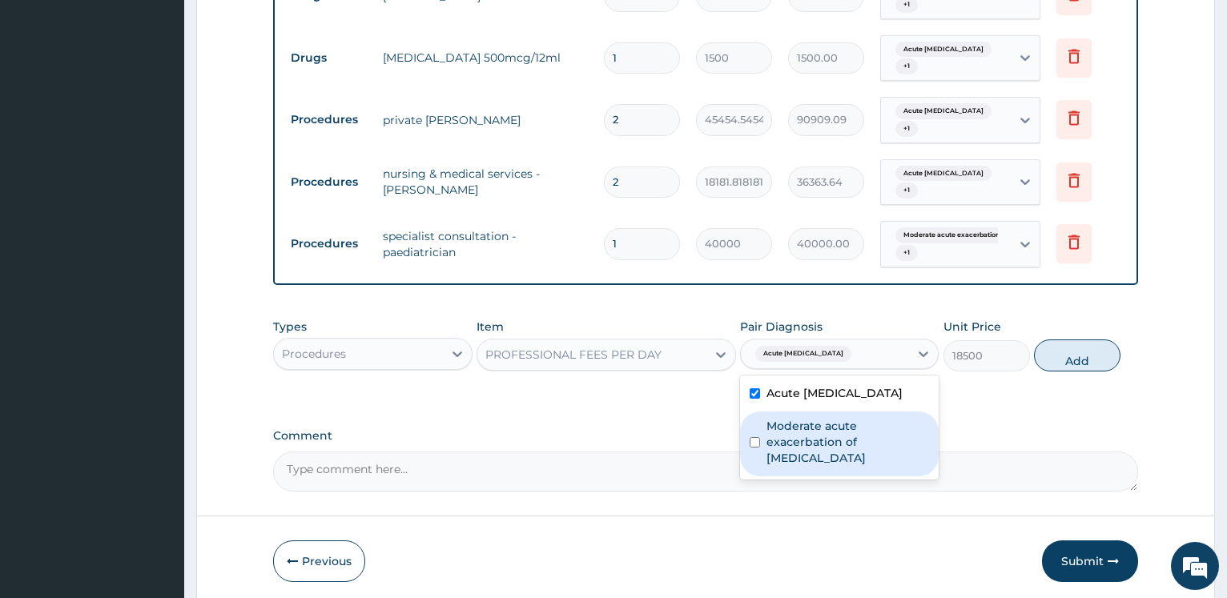
drag, startPoint x: 820, startPoint y: 373, endPoint x: 884, endPoint y: 362, distance: 64.1
click at [820, 418] on label "Moderate acute exacerbation of [MEDICAL_DATA]" at bounding box center [848, 442] width 163 height 48
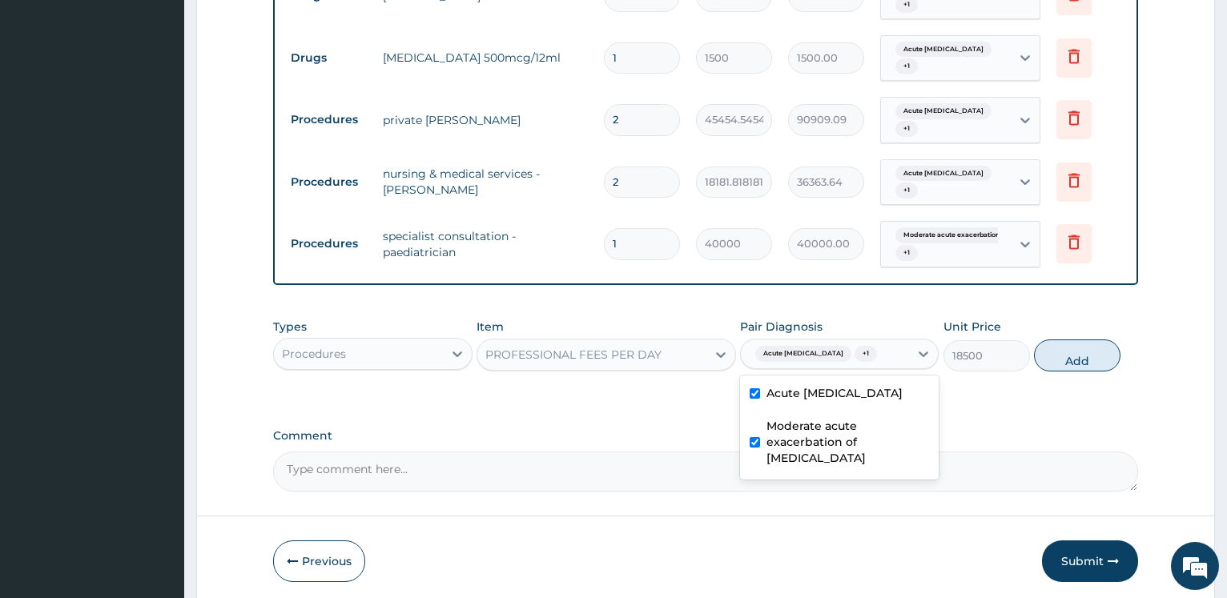
checkbox input "true"
click at [1060, 340] on button "Add" at bounding box center [1077, 356] width 87 height 32
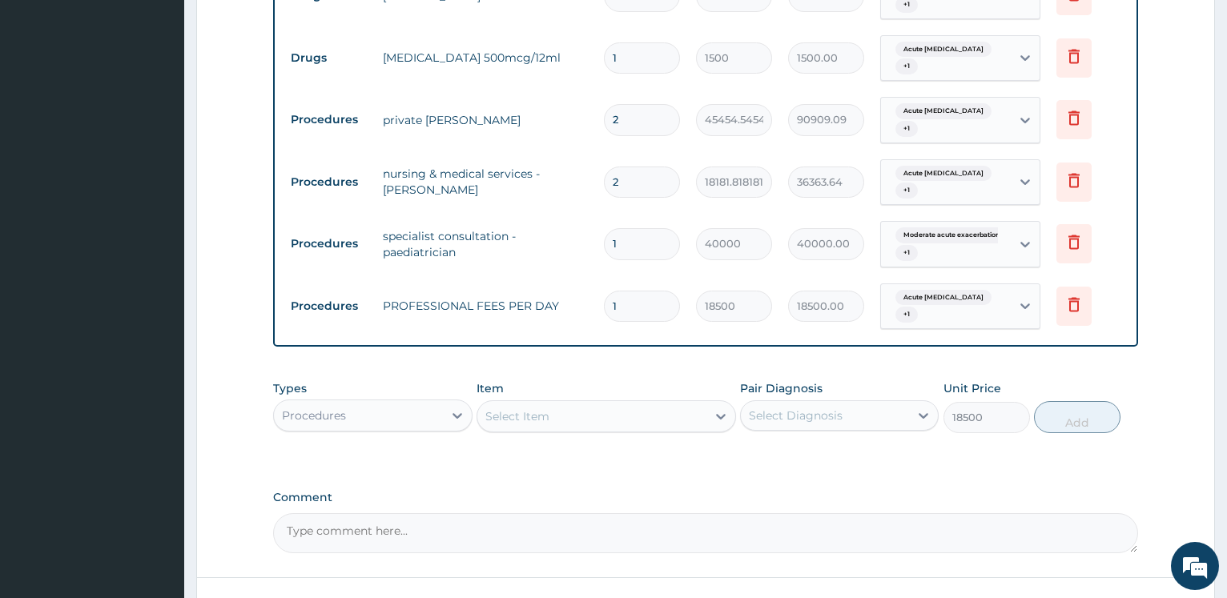
type input "0"
drag, startPoint x: 583, startPoint y: 242, endPoint x: 445, endPoint y: 182, distance: 151.1
click at [604, 291] on input "1" at bounding box center [642, 306] width 76 height 31
type input "2"
type input "37000.00"
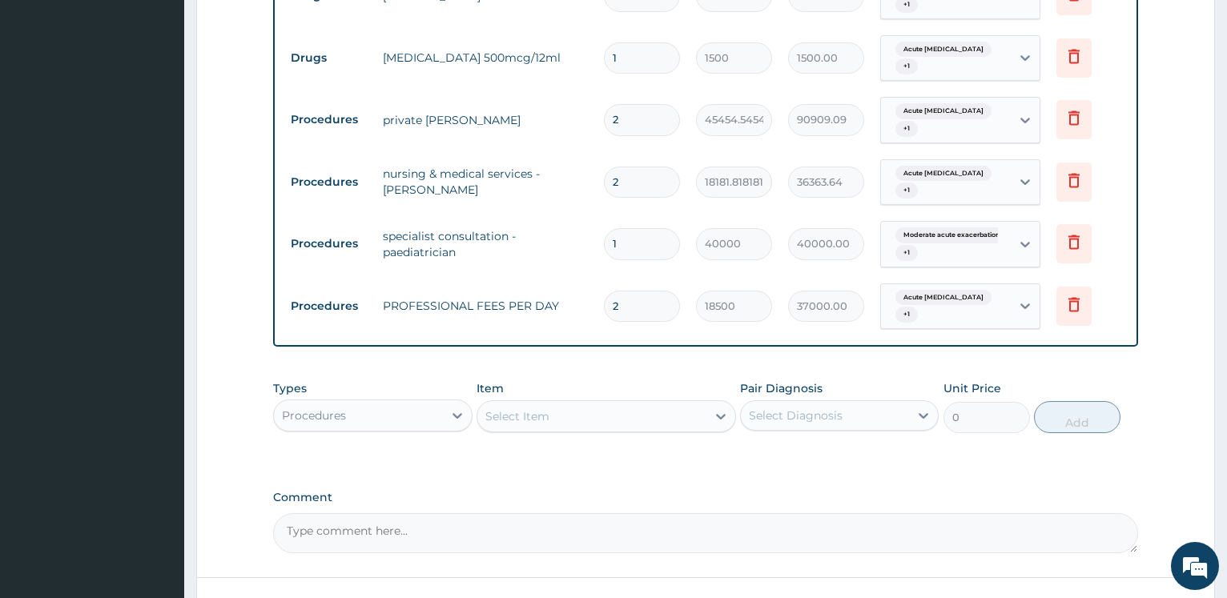
type input "2"
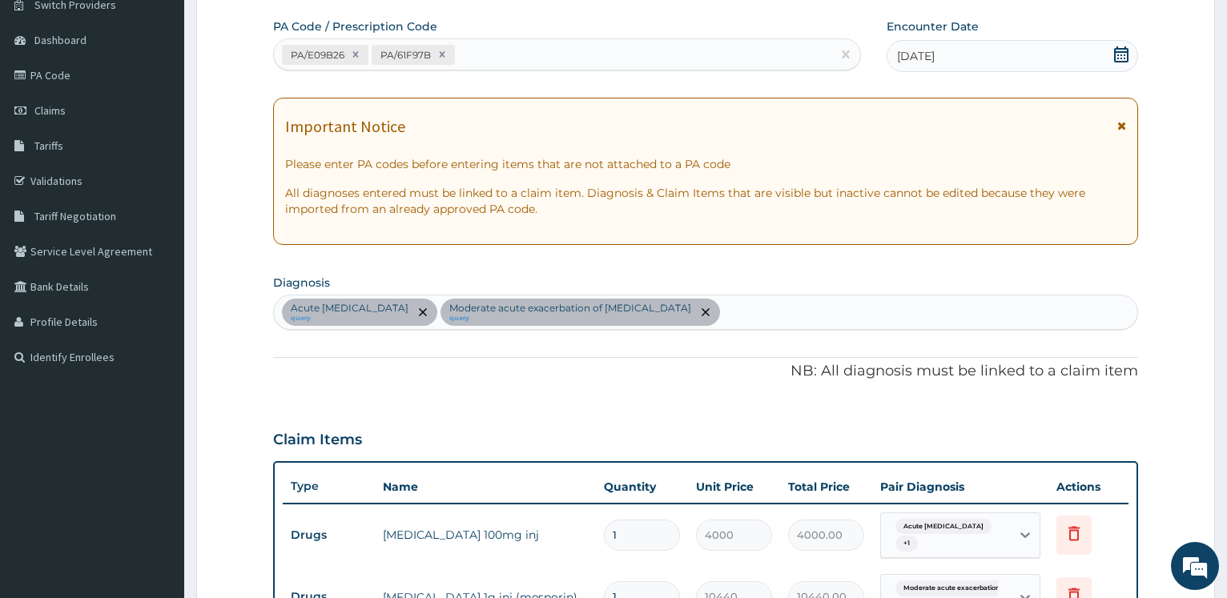
scroll to position [0, 0]
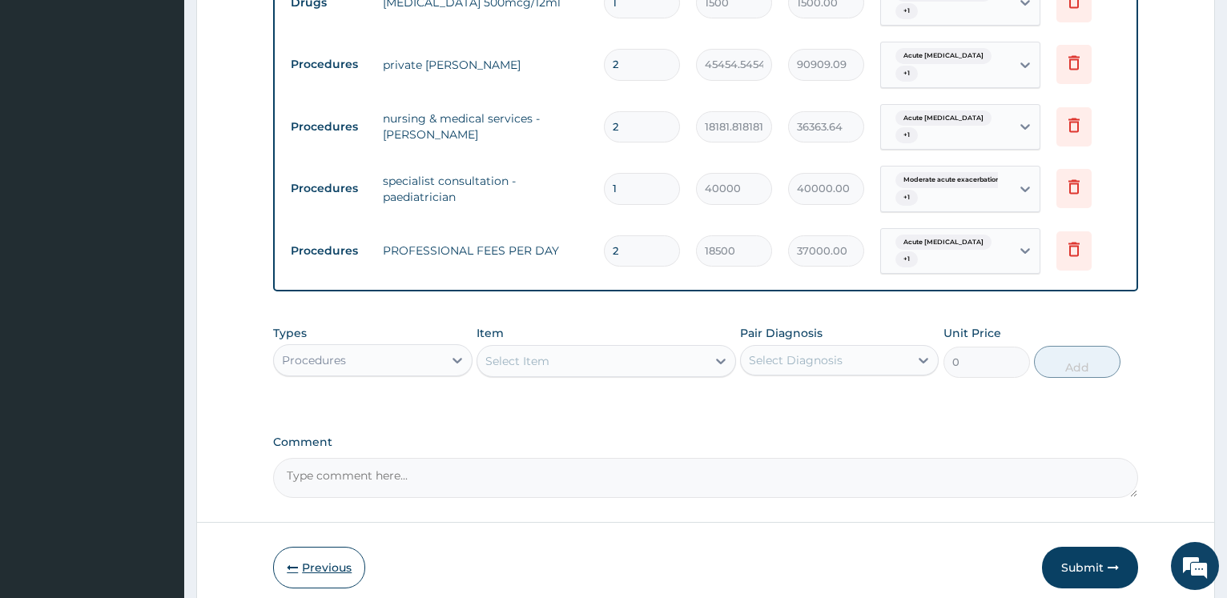
click at [348, 547] on button "Previous" at bounding box center [319, 568] width 92 height 42
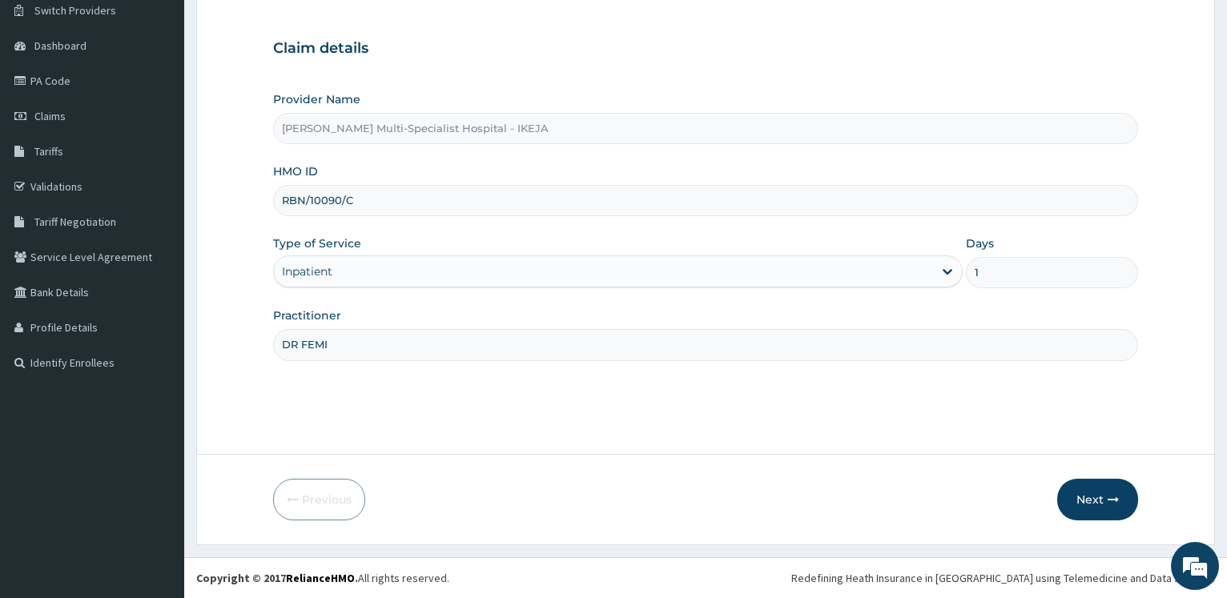
scroll to position [129, 0]
drag, startPoint x: 359, startPoint y: 204, endPoint x: 284, endPoint y: 203, distance: 74.5
click at [284, 203] on input "RBN/10090/C" at bounding box center [705, 200] width 865 height 31
click at [1098, 496] on button "Next" at bounding box center [1097, 500] width 81 height 42
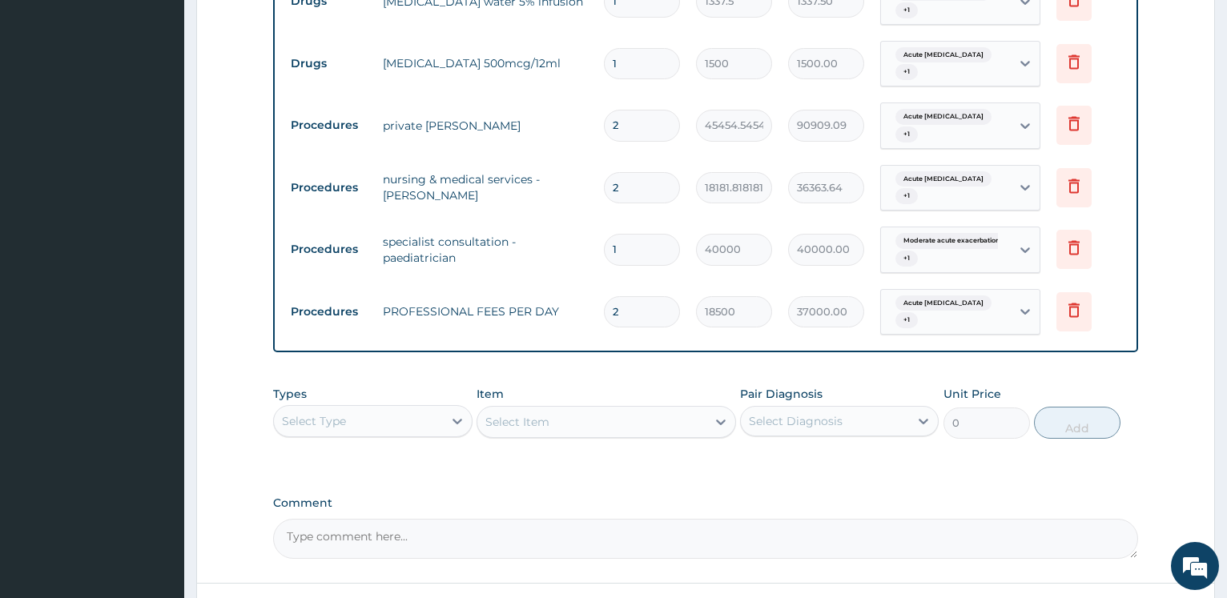
scroll to position [1661, 0]
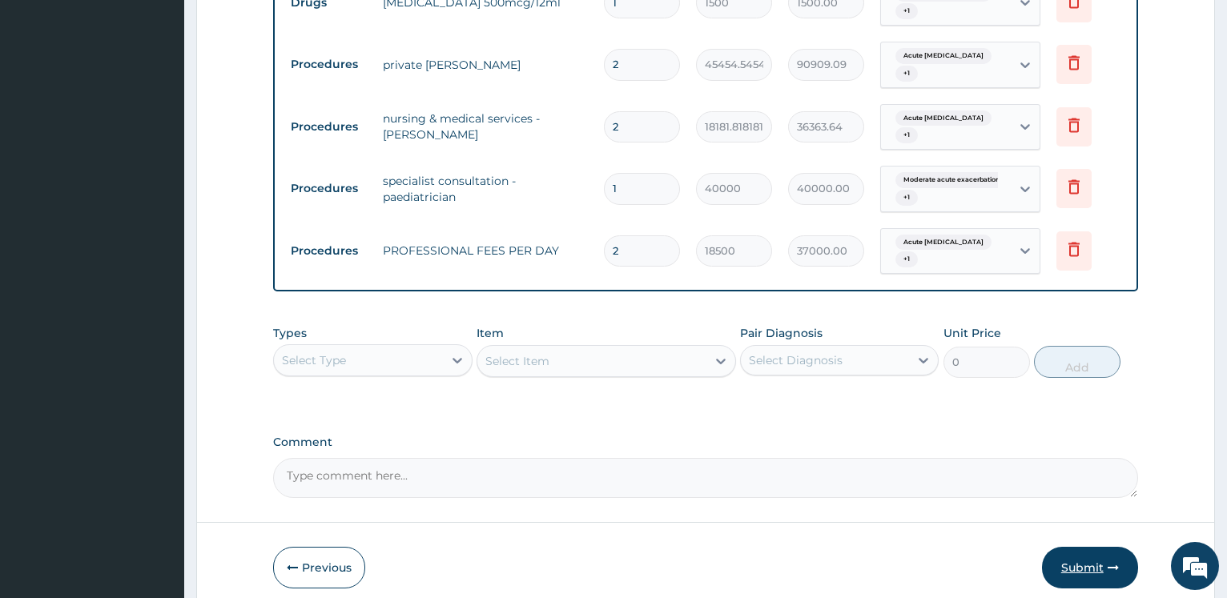
click at [1063, 547] on button "Submit" at bounding box center [1090, 568] width 96 height 42
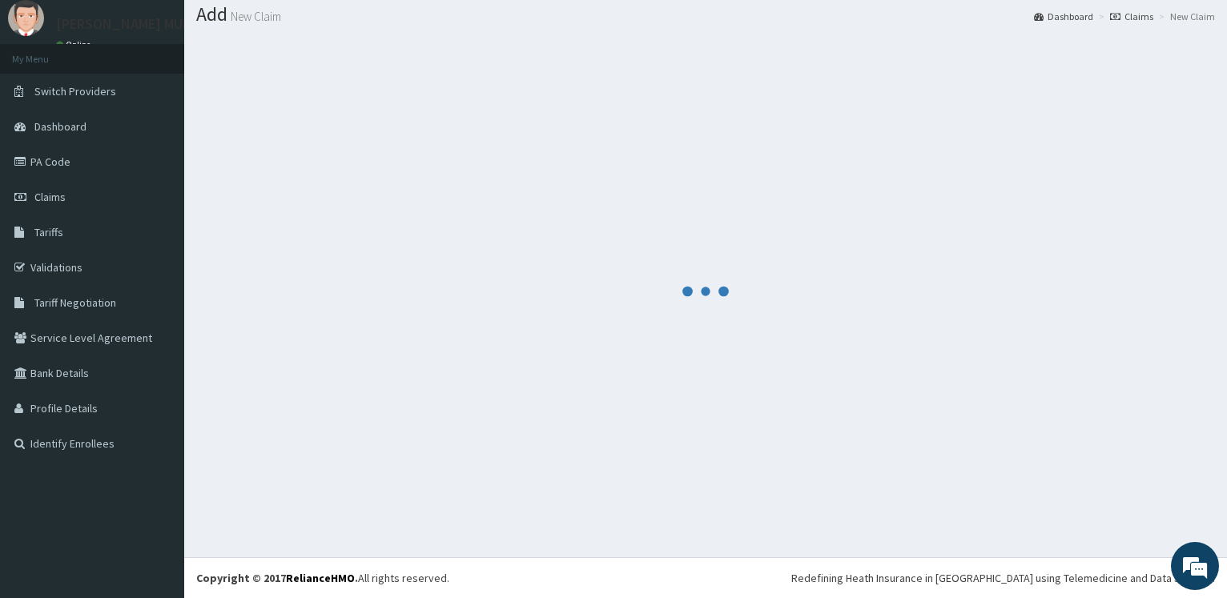
scroll to position [48, 0]
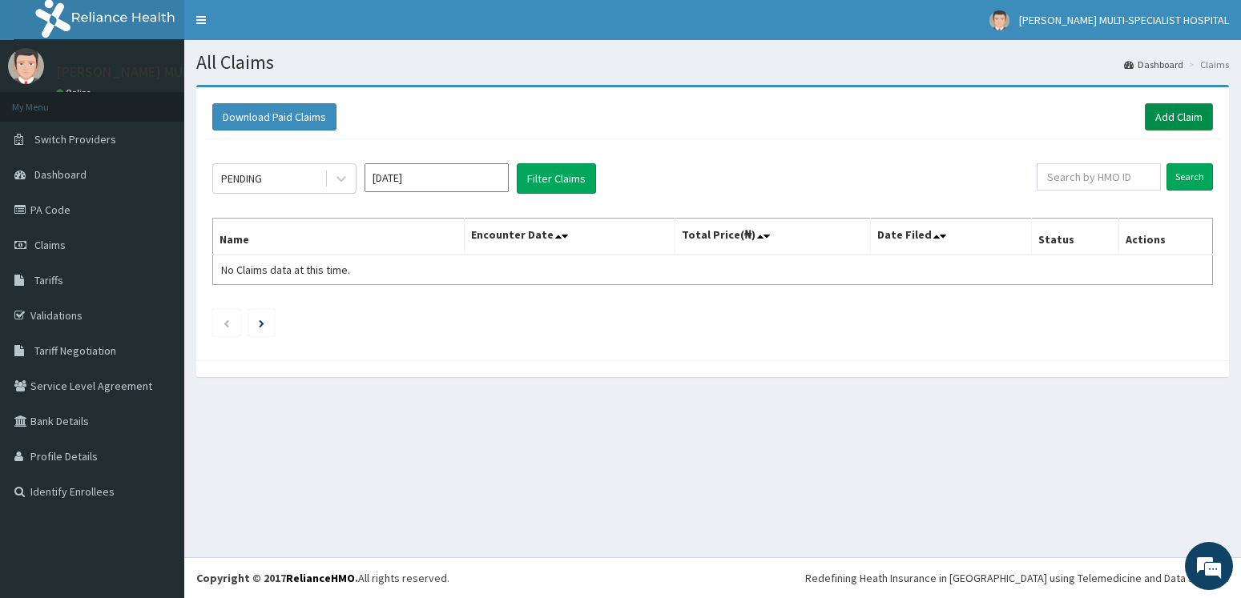
click at [1185, 115] on link "Add Claim" at bounding box center [1179, 116] width 68 height 27
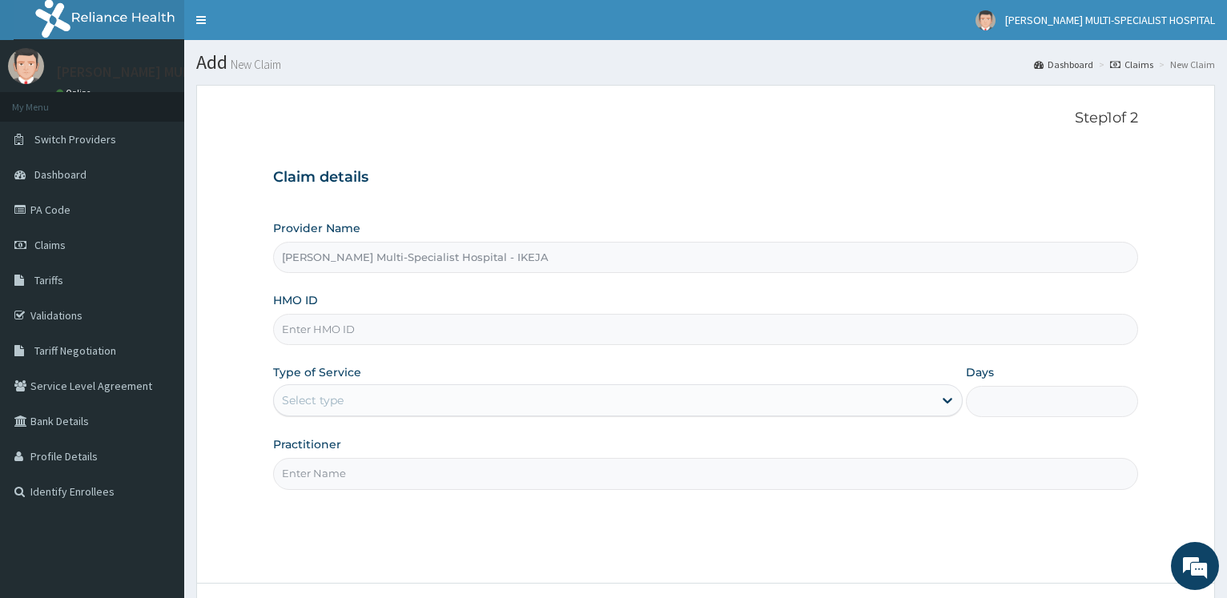
type input "[PERSON_NAME] Multi-Specialist Hospital - IKEJA"
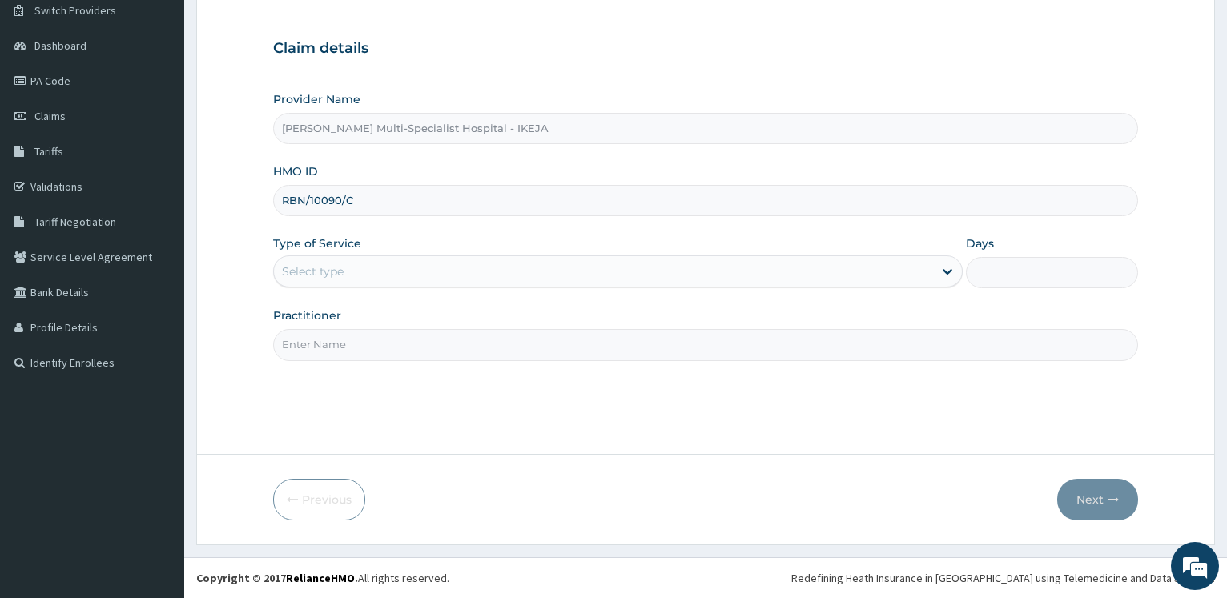
type input "RBN/10090/C"
drag, startPoint x: 421, startPoint y: 258, endPoint x: 406, endPoint y: 282, distance: 28.0
click at [419, 259] on div "Select type" at bounding box center [617, 272] width 689 height 32
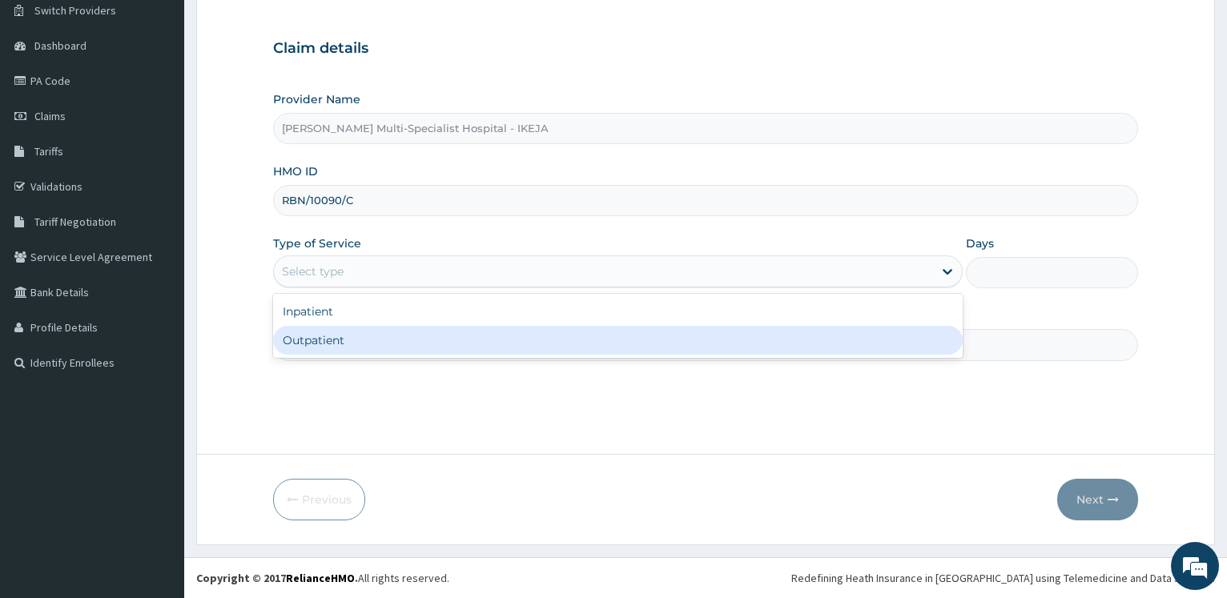
click at [359, 364] on div "Step 1 of 2 Claim details Provider Name [PERSON_NAME] Multi-Specialist Hospital…" at bounding box center [705, 205] width 865 height 449
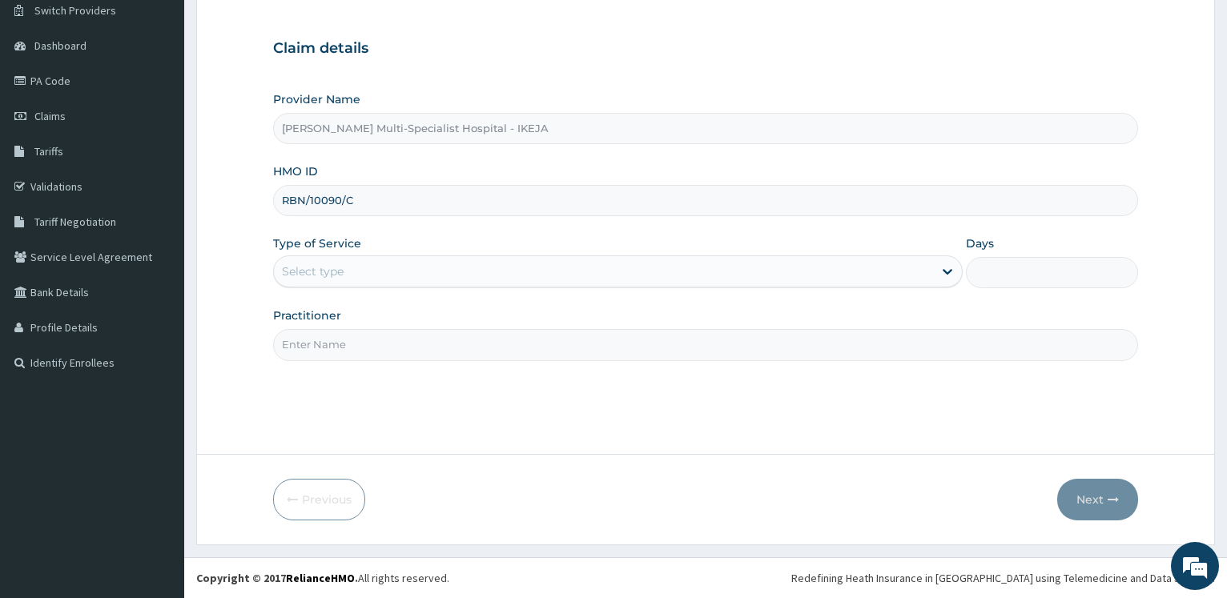
click at [378, 280] on div "Select type" at bounding box center [603, 272] width 659 height 26
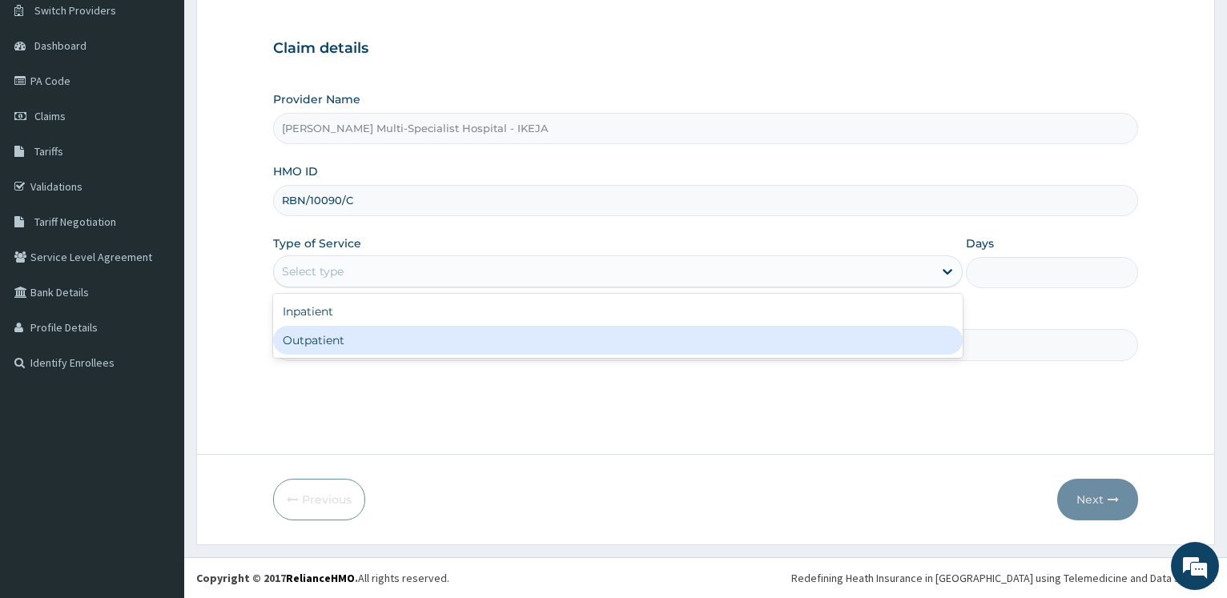
click at [364, 352] on div "Outpatient" at bounding box center [617, 340] width 689 height 29
type input "1"
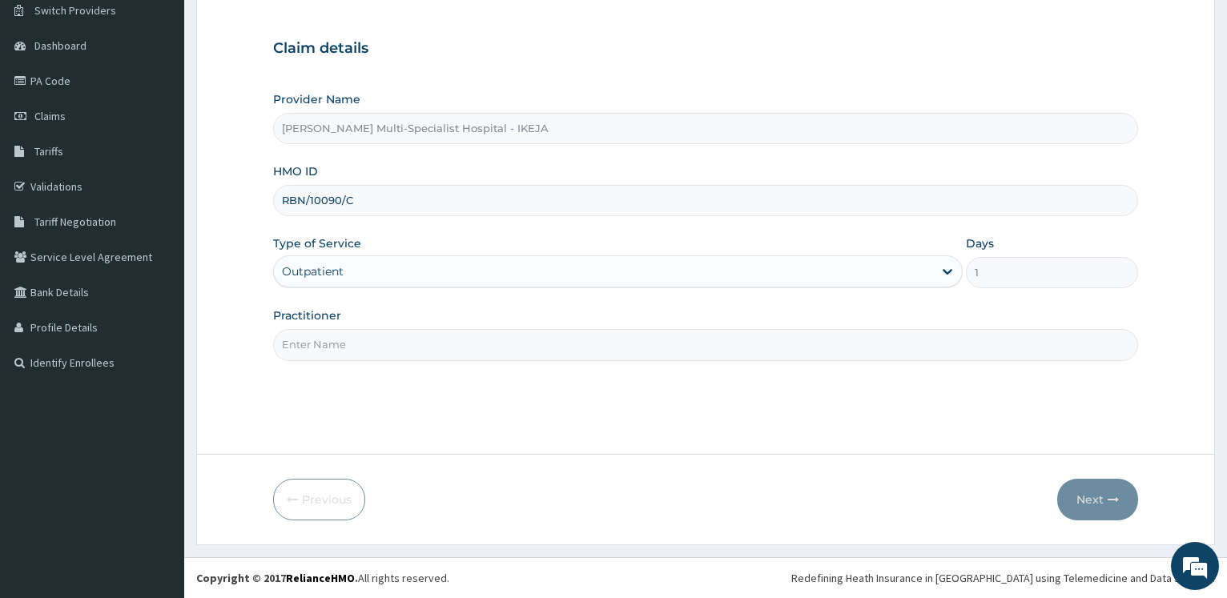
click at [377, 343] on input "Practitioner" at bounding box center [705, 344] width 865 height 31
type input "[PERSON_NAME]"
click at [1116, 506] on button "Next" at bounding box center [1097, 500] width 81 height 42
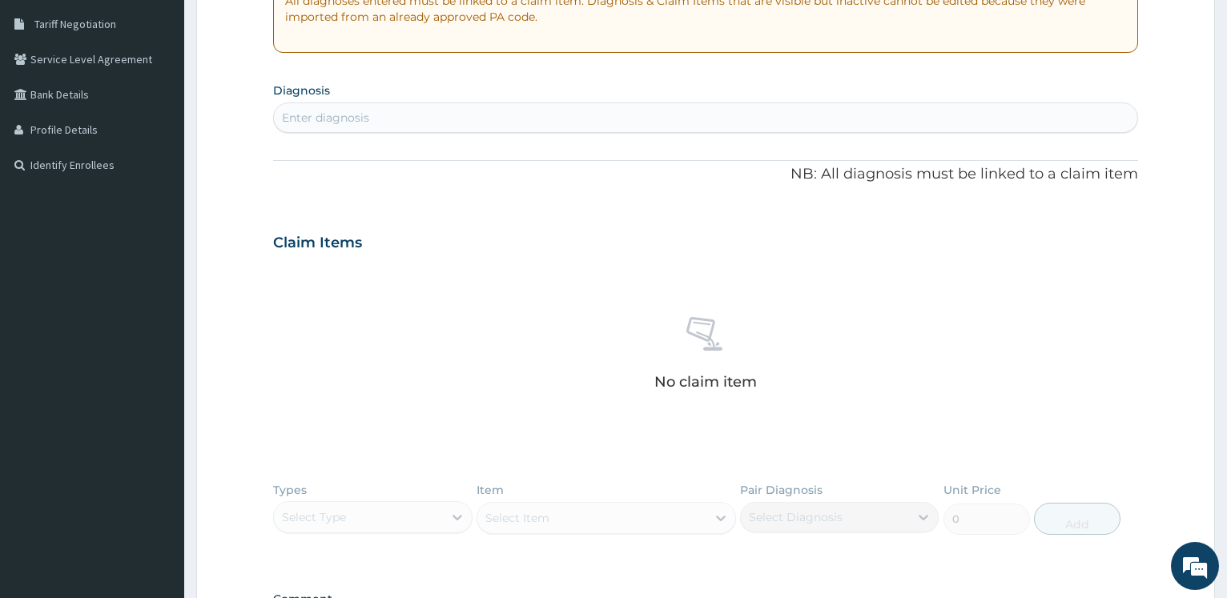
scroll to position [552, 0]
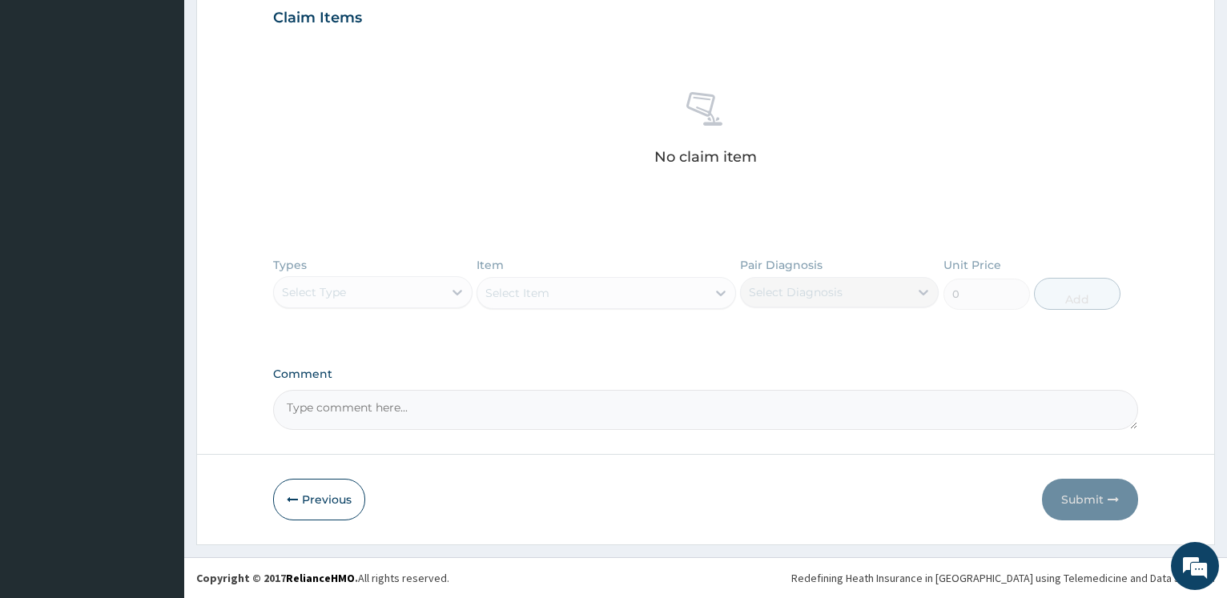
click at [300, 497] on button "Previous" at bounding box center [319, 500] width 92 height 42
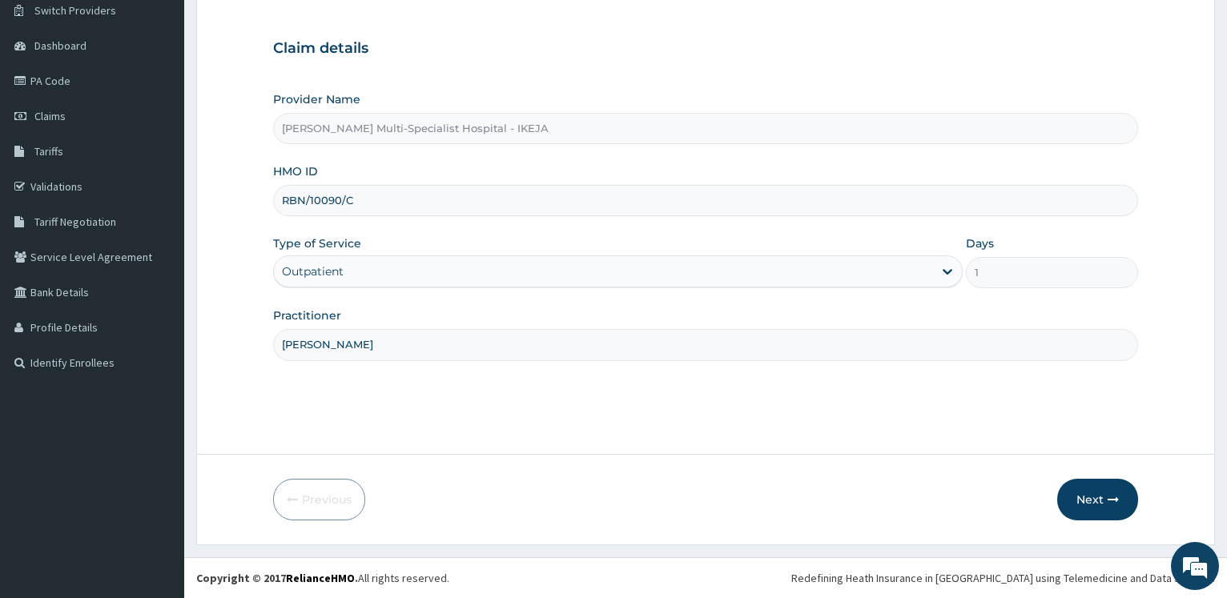
scroll to position [129, 0]
click at [683, 265] on div "Outpatient" at bounding box center [603, 272] width 659 height 26
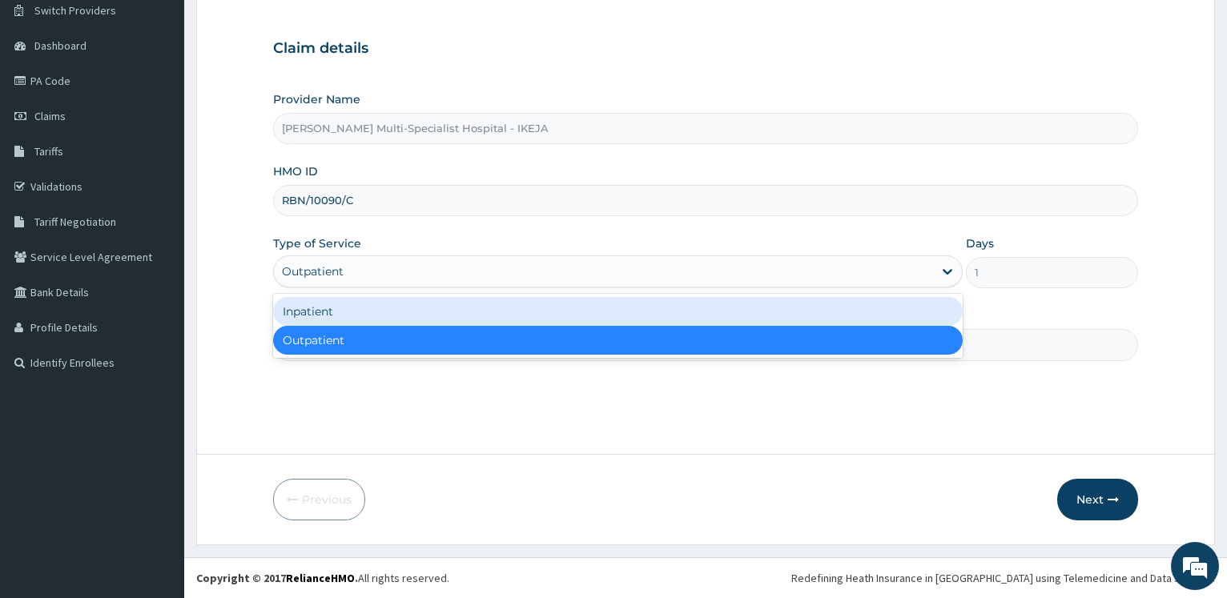
click at [468, 312] on div "Inpatient" at bounding box center [617, 311] width 689 height 29
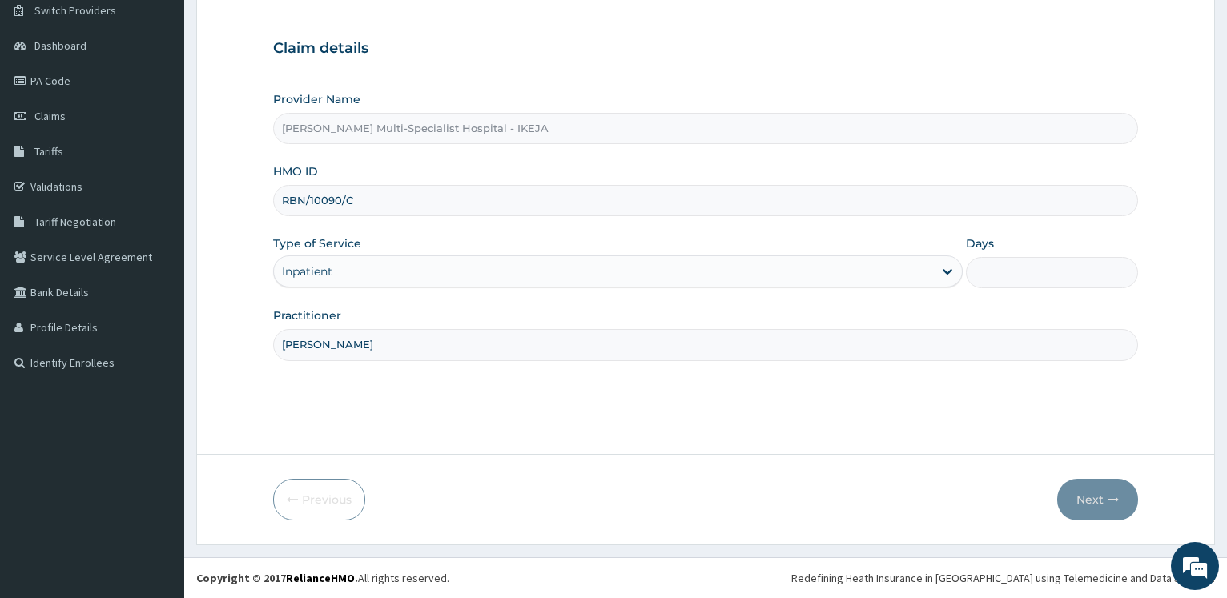
click at [981, 260] on input "Days" at bounding box center [1052, 272] width 172 height 31
type input "2"
click at [1126, 508] on button "Next" at bounding box center [1097, 500] width 81 height 42
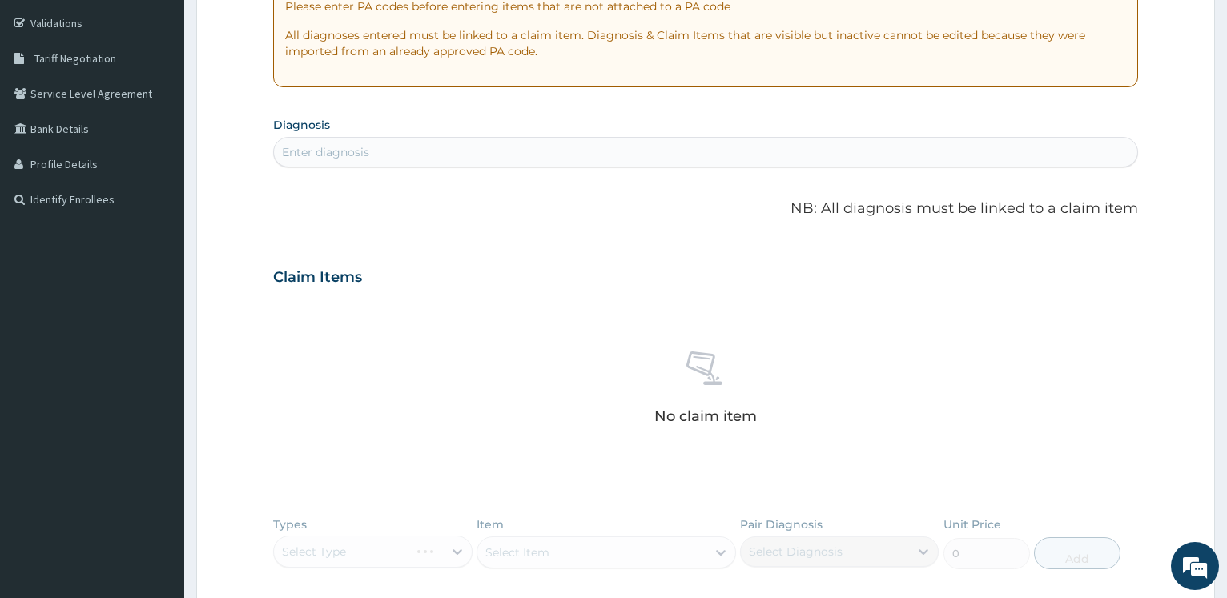
scroll to position [0, 0]
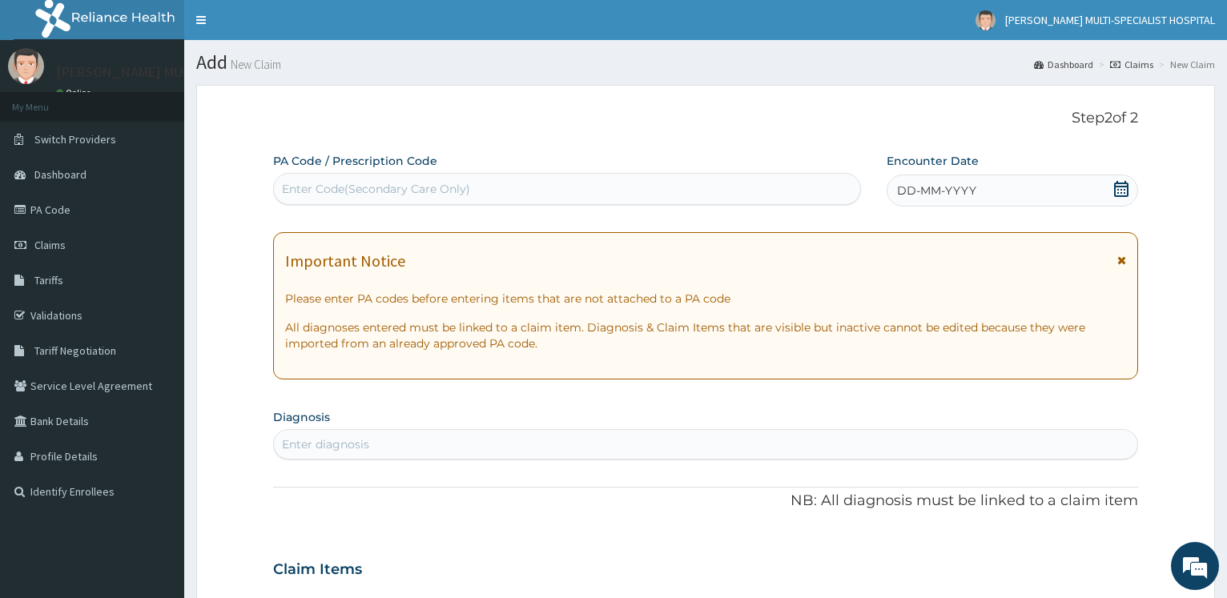
click at [320, 177] on div "Enter Code(Secondary Care Only)" at bounding box center [567, 189] width 586 height 26
type input "PA/CFD4DD"
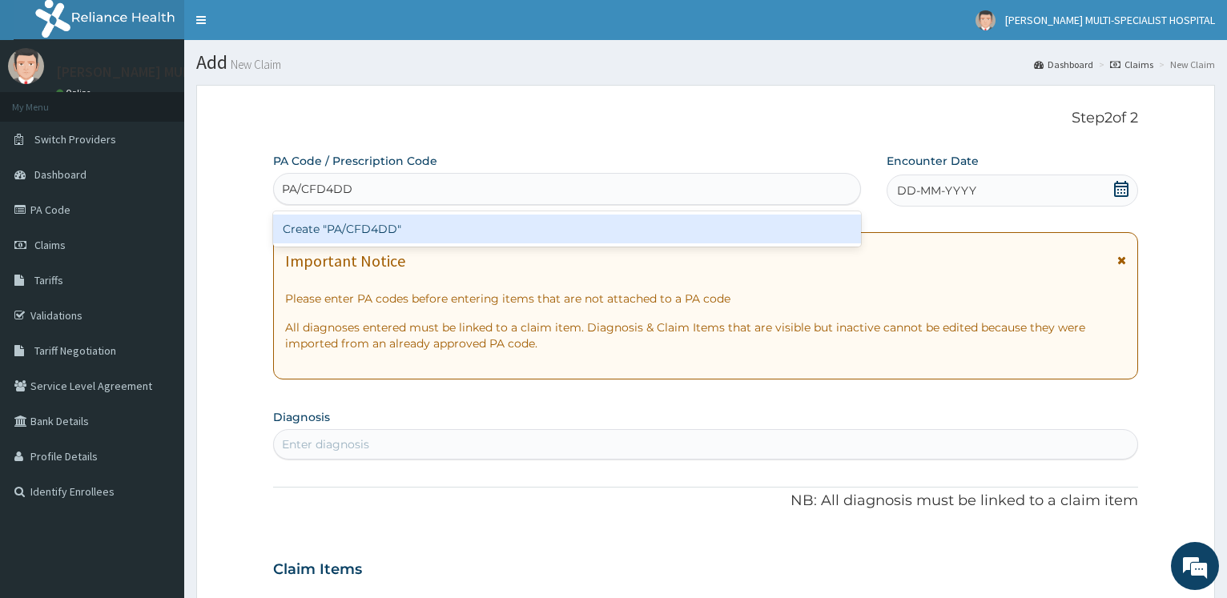
click at [307, 227] on div "Create "PA/CFD4DD"" at bounding box center [566, 229] width 587 height 29
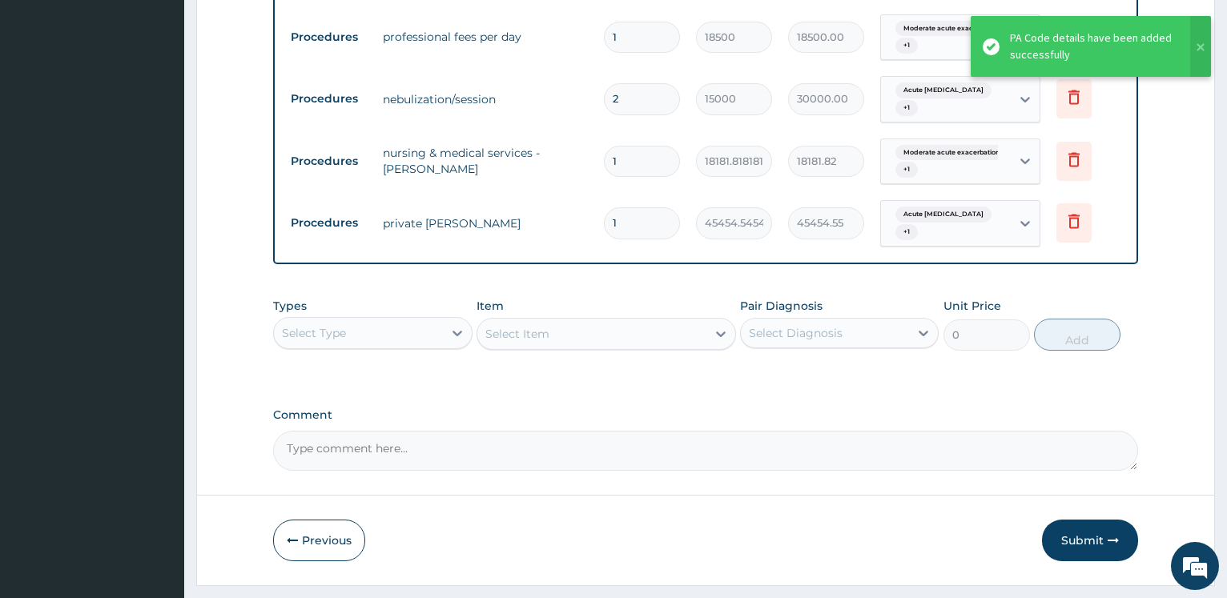
scroll to position [679, 0]
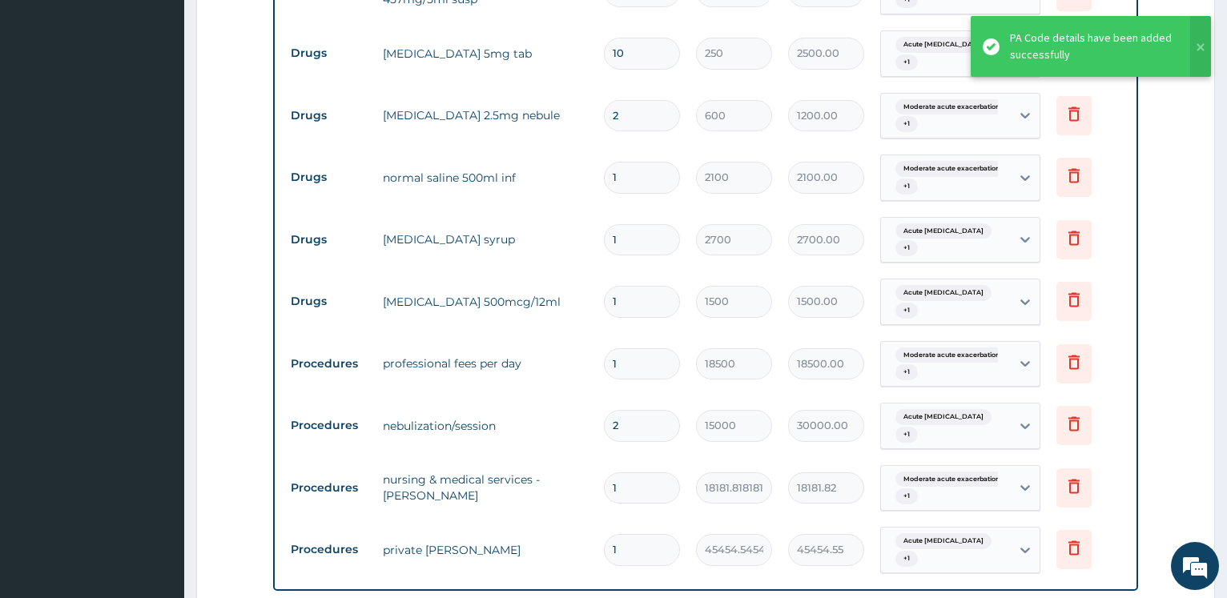
drag, startPoint x: 631, startPoint y: 462, endPoint x: 470, endPoint y: 300, distance: 228.3
click at [604, 473] on input "1" at bounding box center [642, 488] width 76 height 31
type input "2"
type input "36363.64"
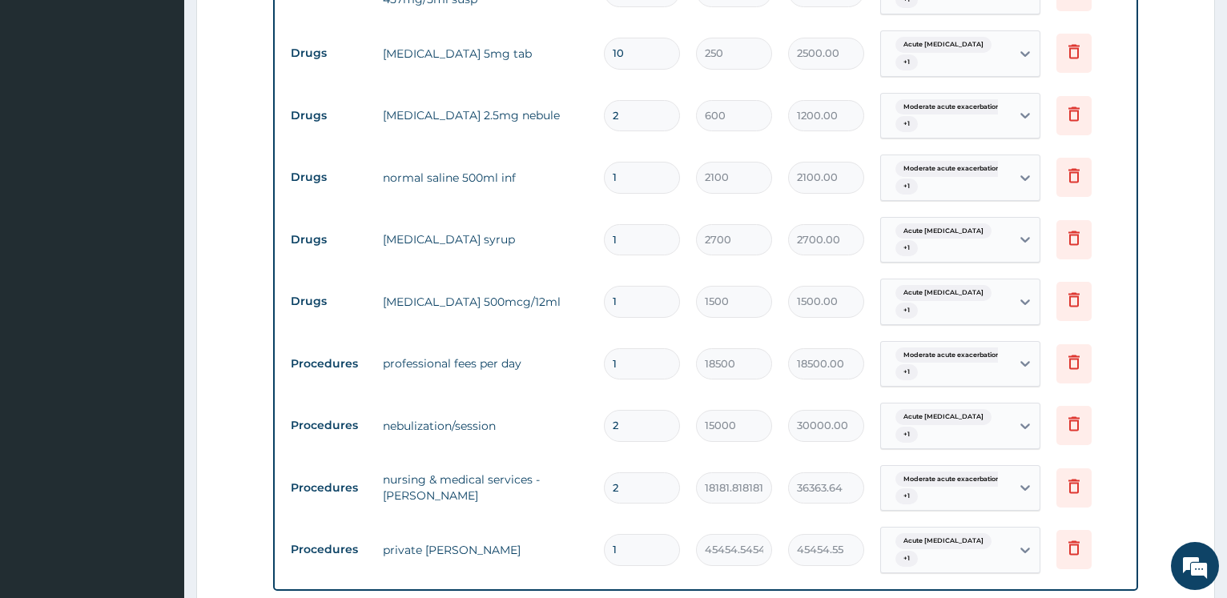
type input "2"
drag, startPoint x: 627, startPoint y: 515, endPoint x: 566, endPoint y: 485, distance: 68.8
click at [604, 534] on input "1" at bounding box center [642, 549] width 76 height 31
type input "2"
type input "90909.09"
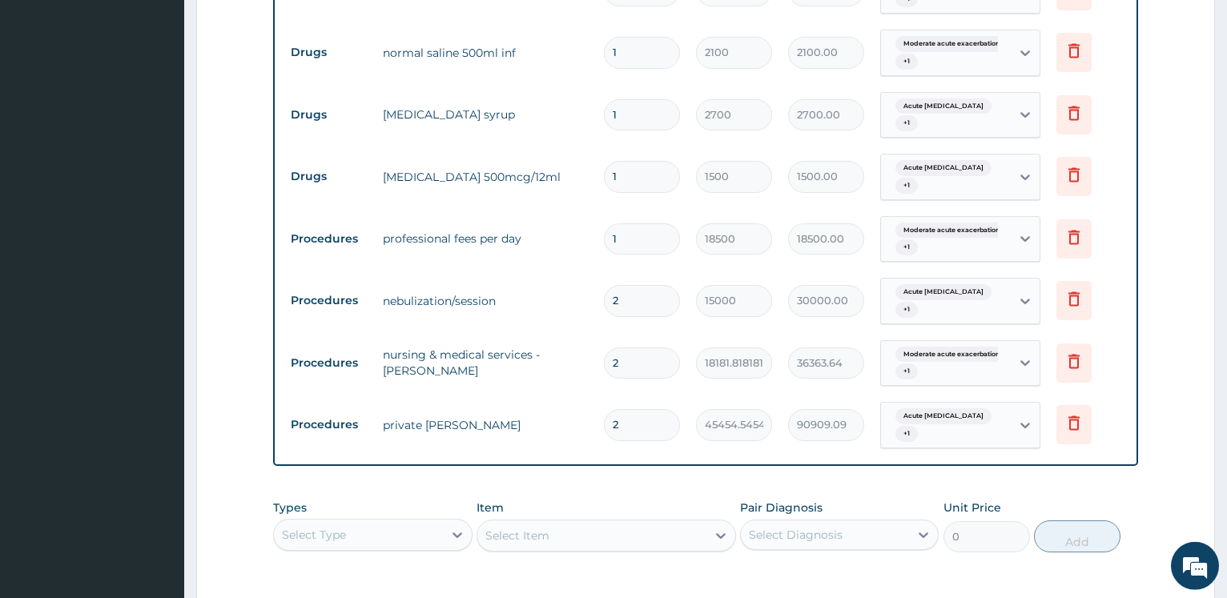
scroll to position [842, 0]
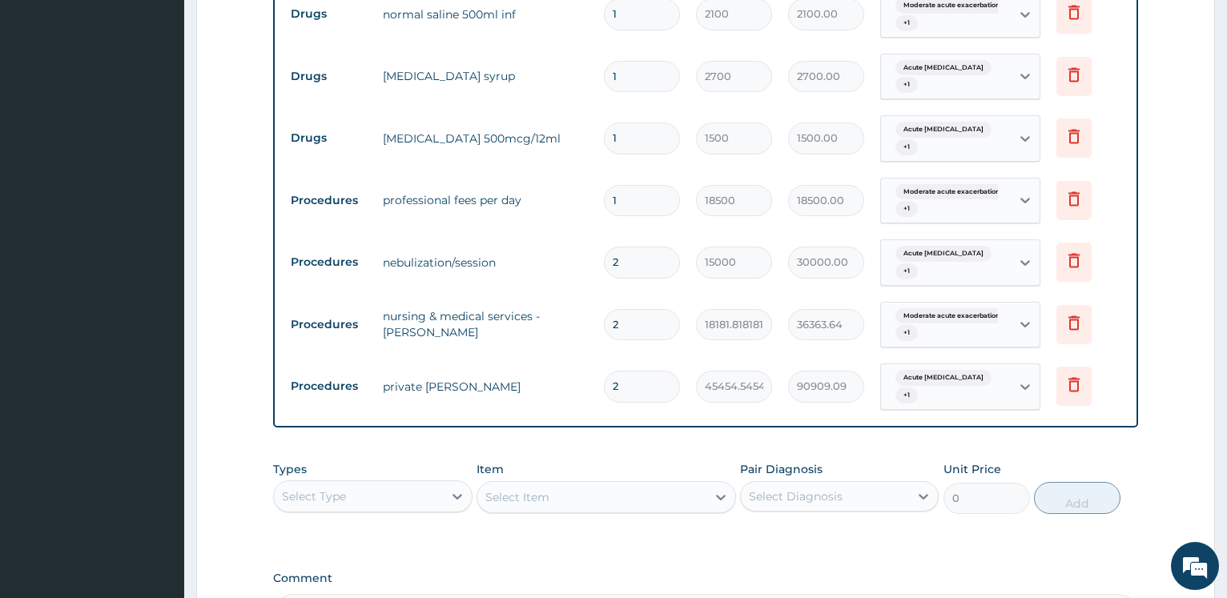
type input "2"
click at [417, 484] on div "Select Type" at bounding box center [358, 497] width 168 height 26
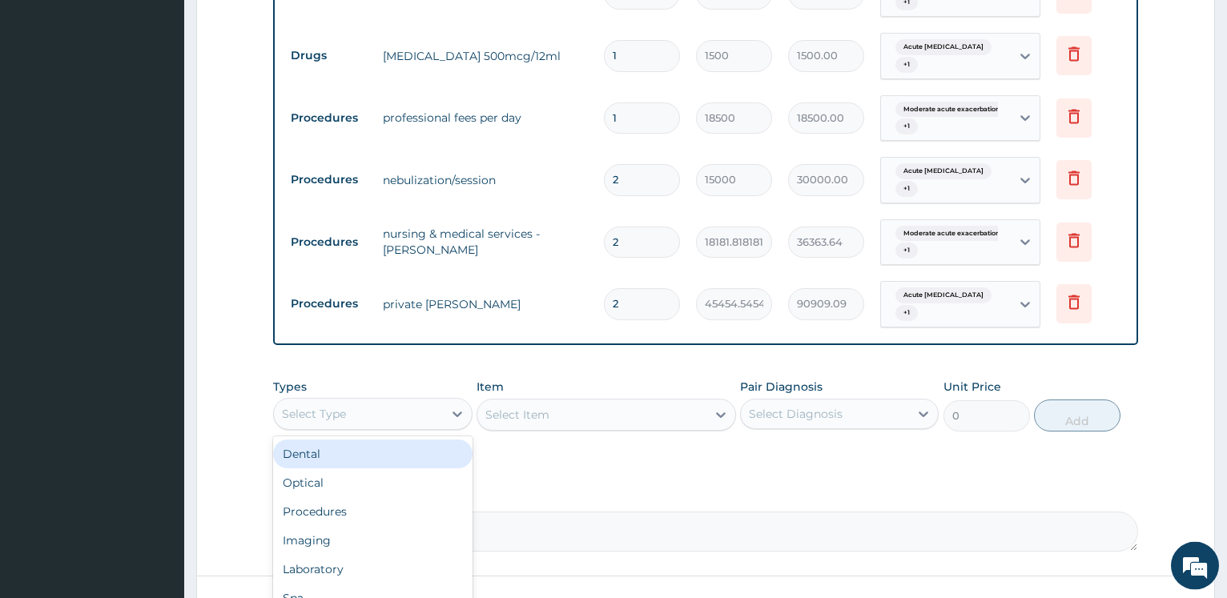
scroll to position [1005, 0]
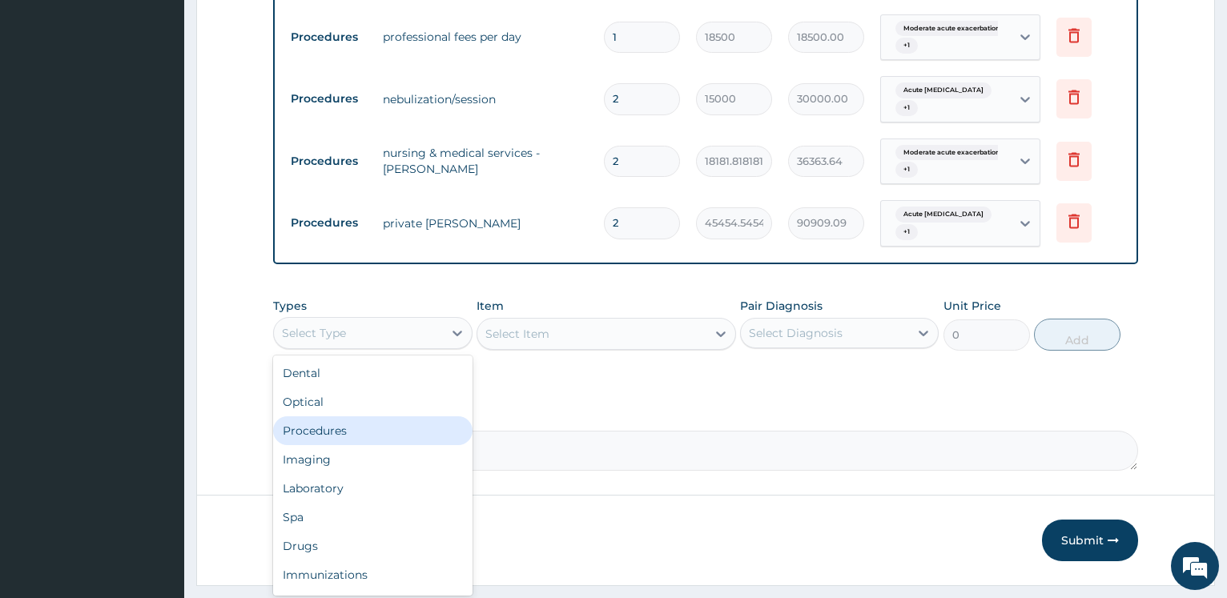
click at [405, 417] on div "Procedures" at bounding box center [372, 431] width 199 height 29
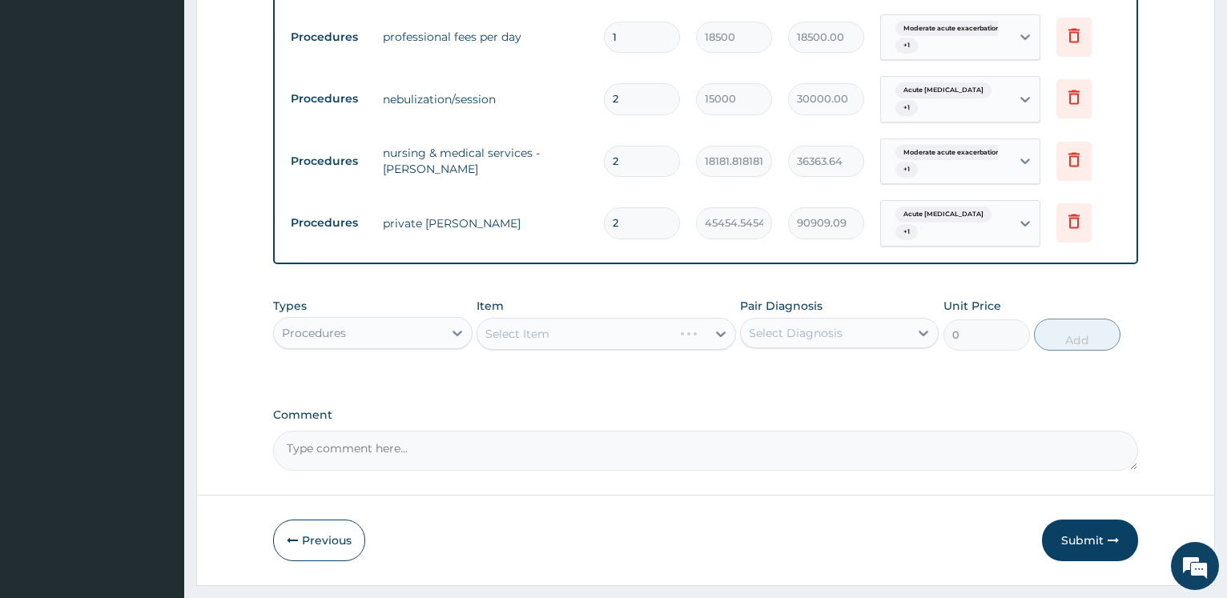
click at [558, 318] on div "Select Item" at bounding box center [607, 334] width 260 height 32
click at [560, 318] on div "Select Item" at bounding box center [607, 334] width 260 height 32
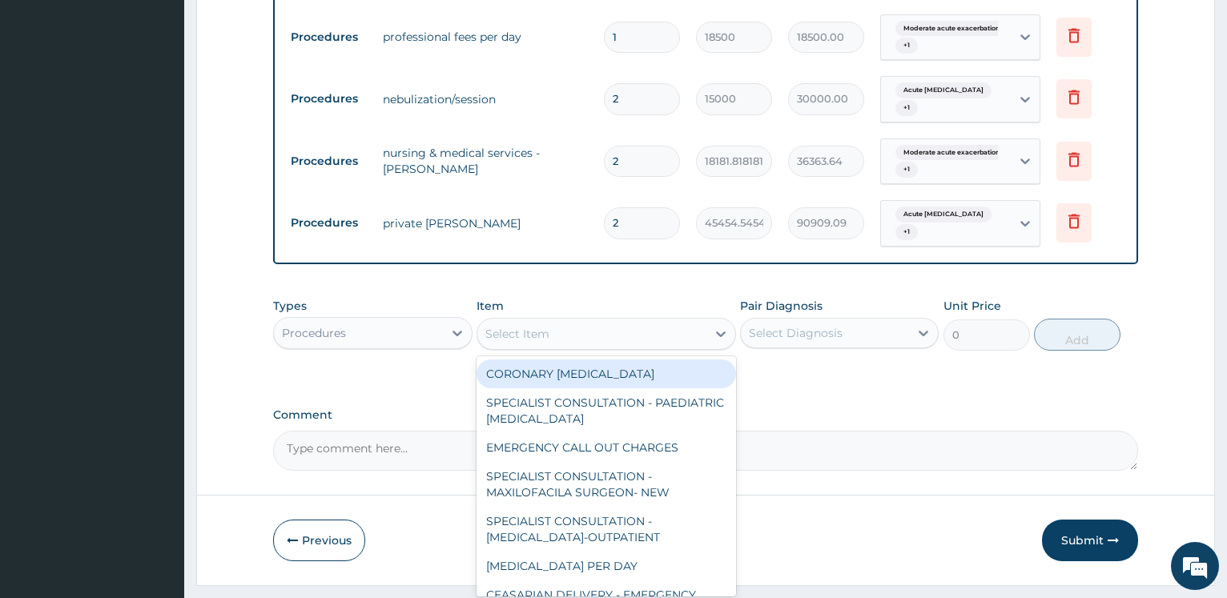
click at [560, 321] on div "Select Item" at bounding box center [591, 334] width 229 height 26
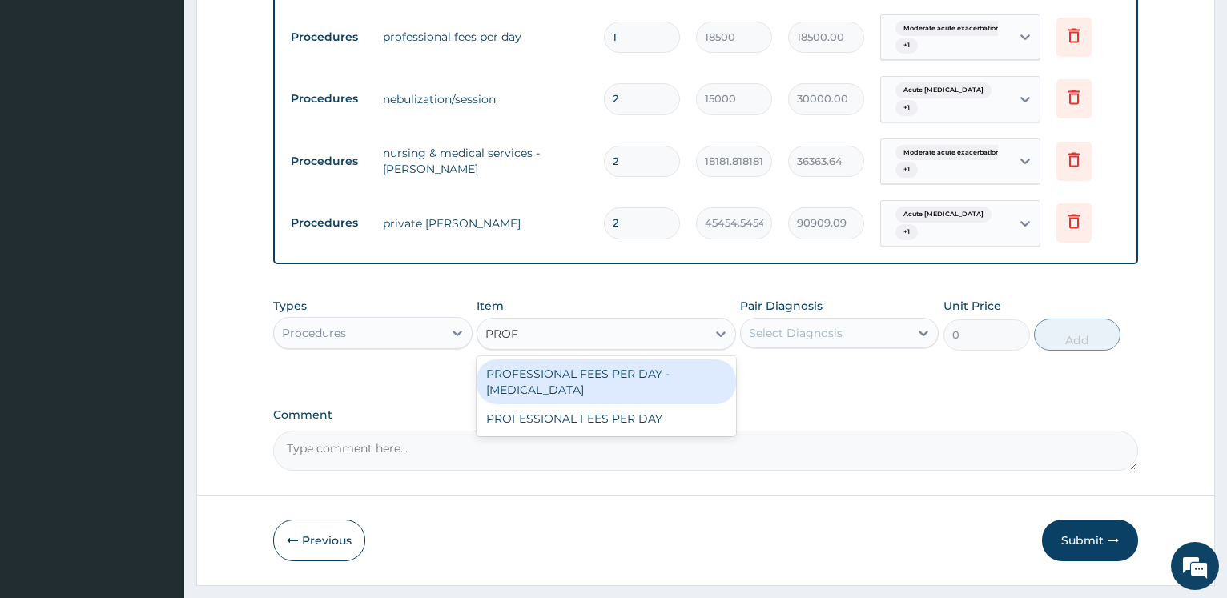
type input "PROFE"
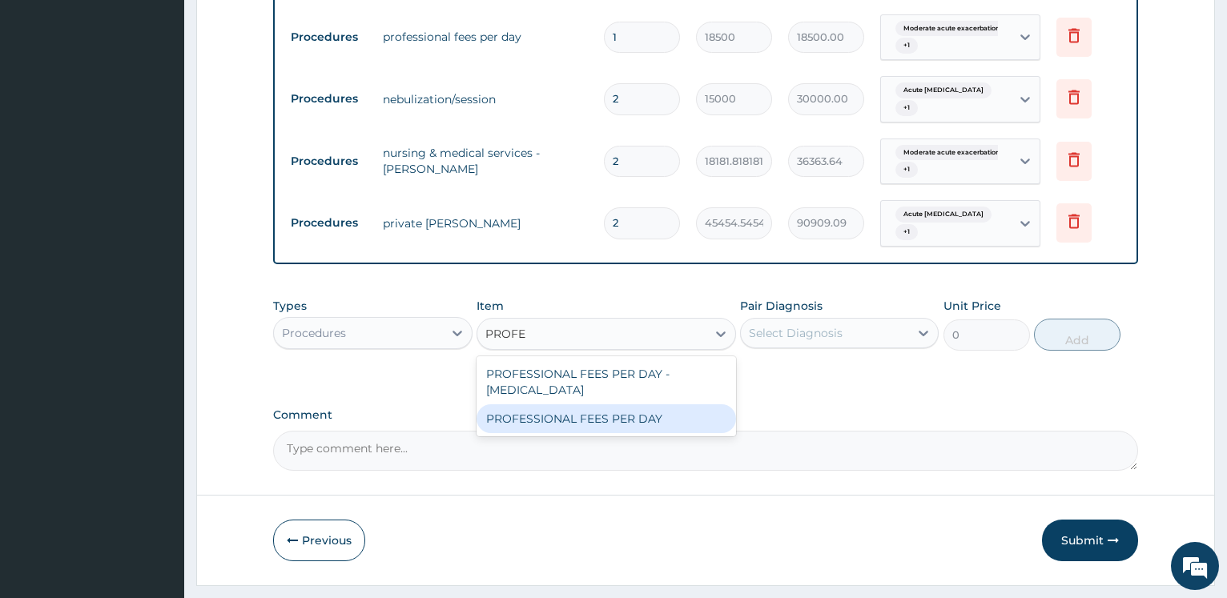
click at [603, 405] on div "PROFESSIONAL FEES PER DAY" at bounding box center [607, 419] width 260 height 29
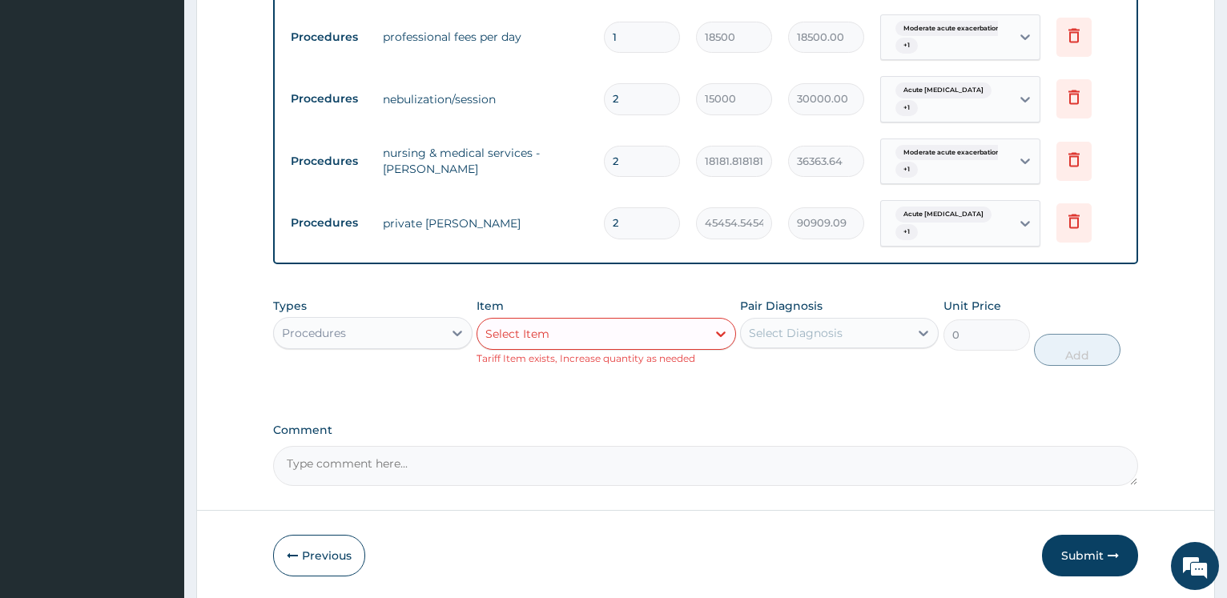
click at [788, 325] on div "Select Diagnosis" at bounding box center [796, 333] width 94 height 16
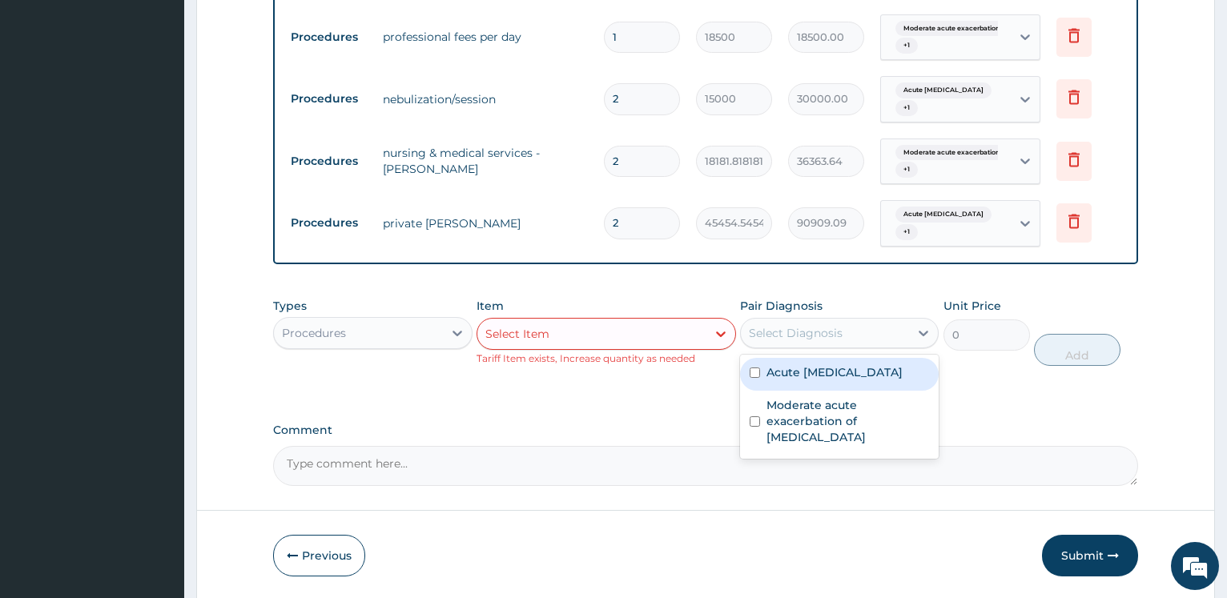
click at [803, 358] on div "Acute [MEDICAL_DATA]" at bounding box center [839, 374] width 199 height 33
checkbox input "true"
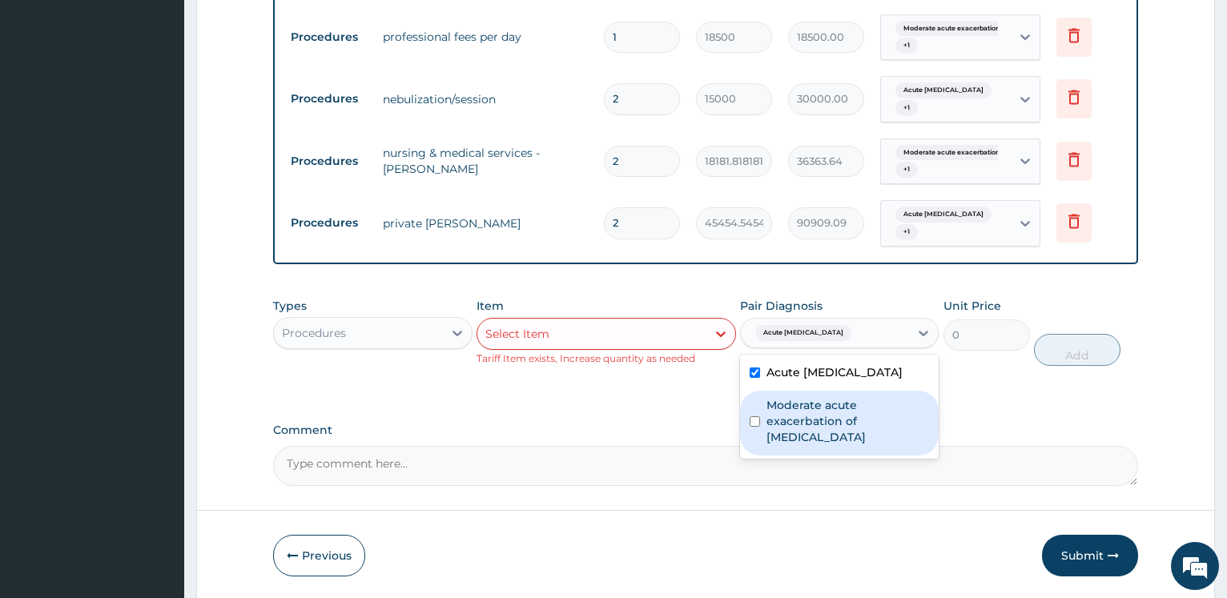
click at [796, 397] on label "Moderate acute exacerbation of [MEDICAL_DATA]" at bounding box center [848, 421] width 163 height 48
checkbox input "true"
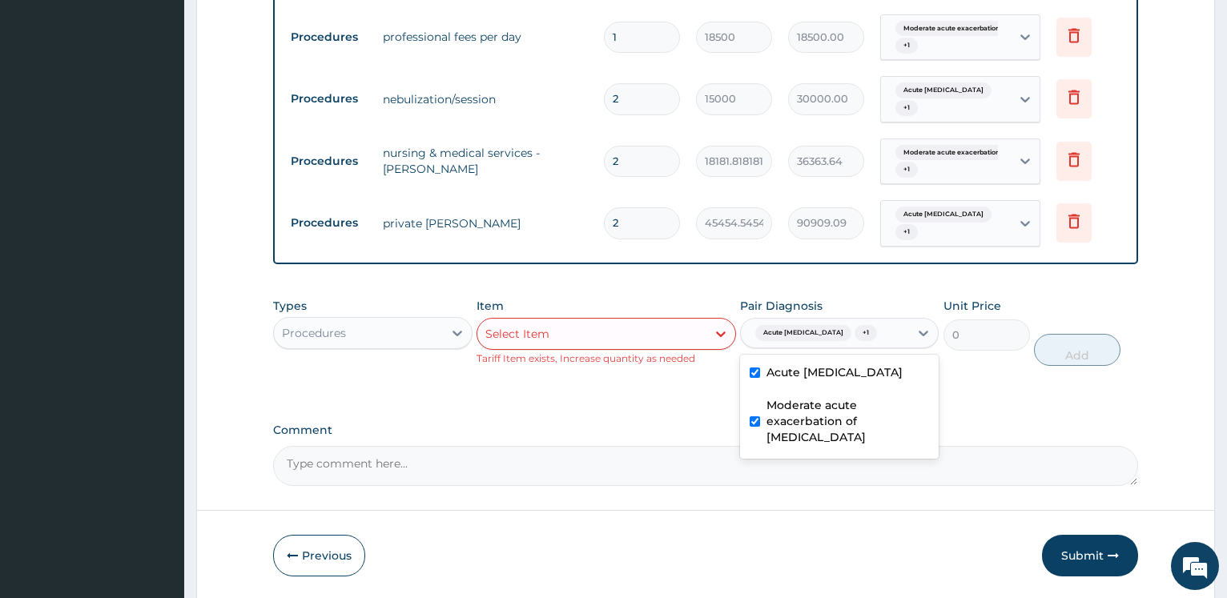
click at [659, 321] on div "Select Item" at bounding box center [591, 334] width 229 height 26
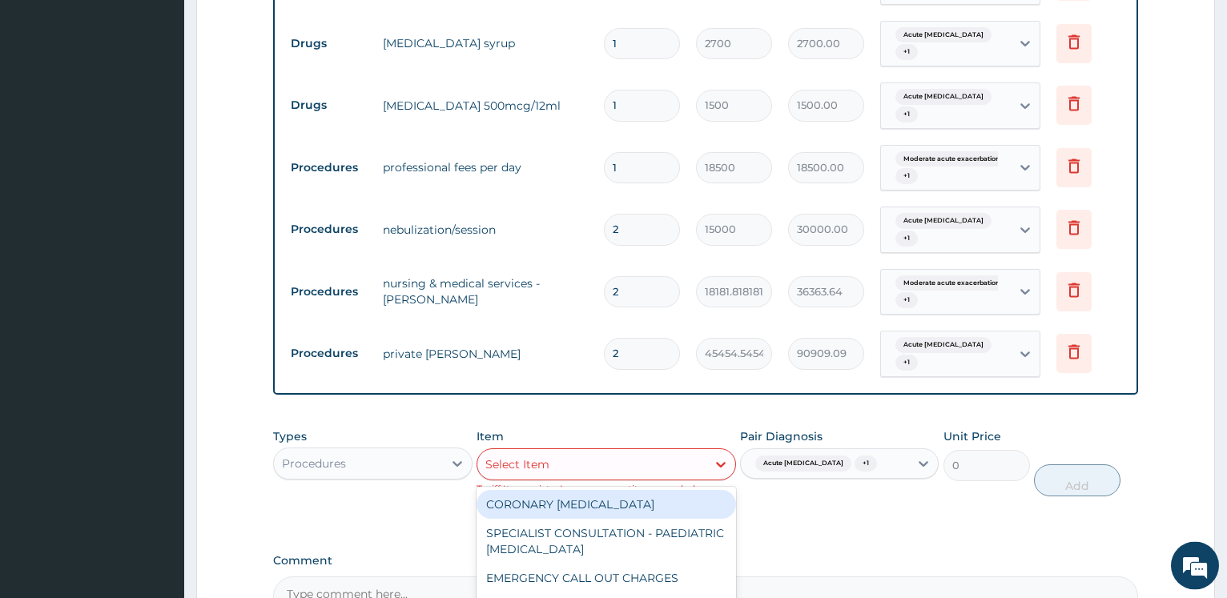
scroll to position [842, 0]
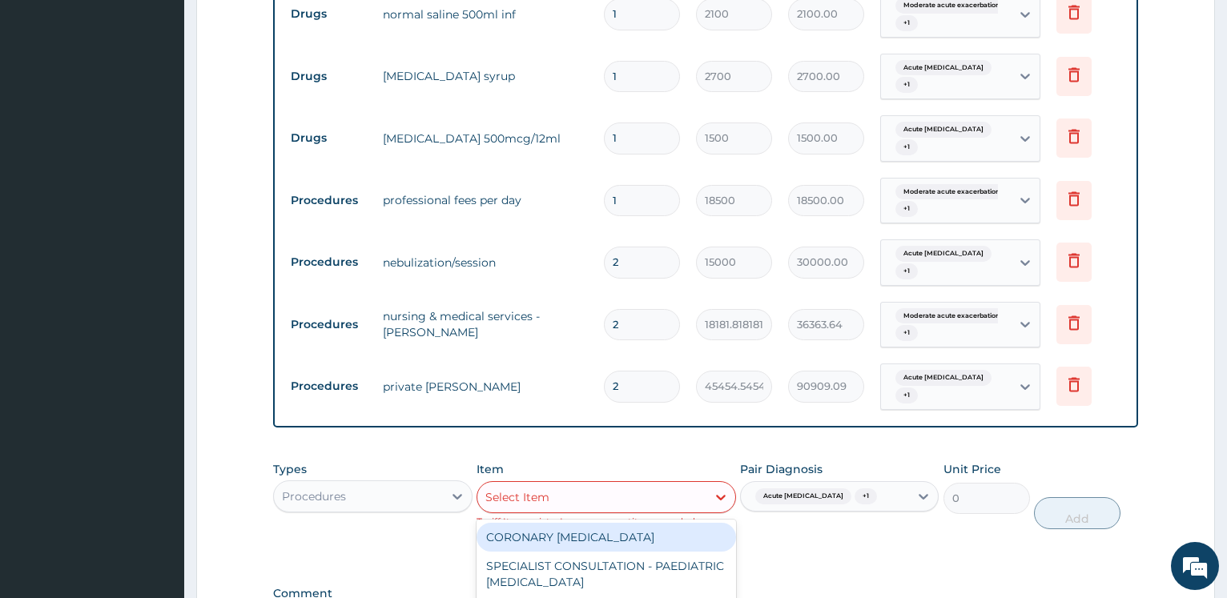
click at [654, 185] on input "1" at bounding box center [642, 200] width 76 height 31
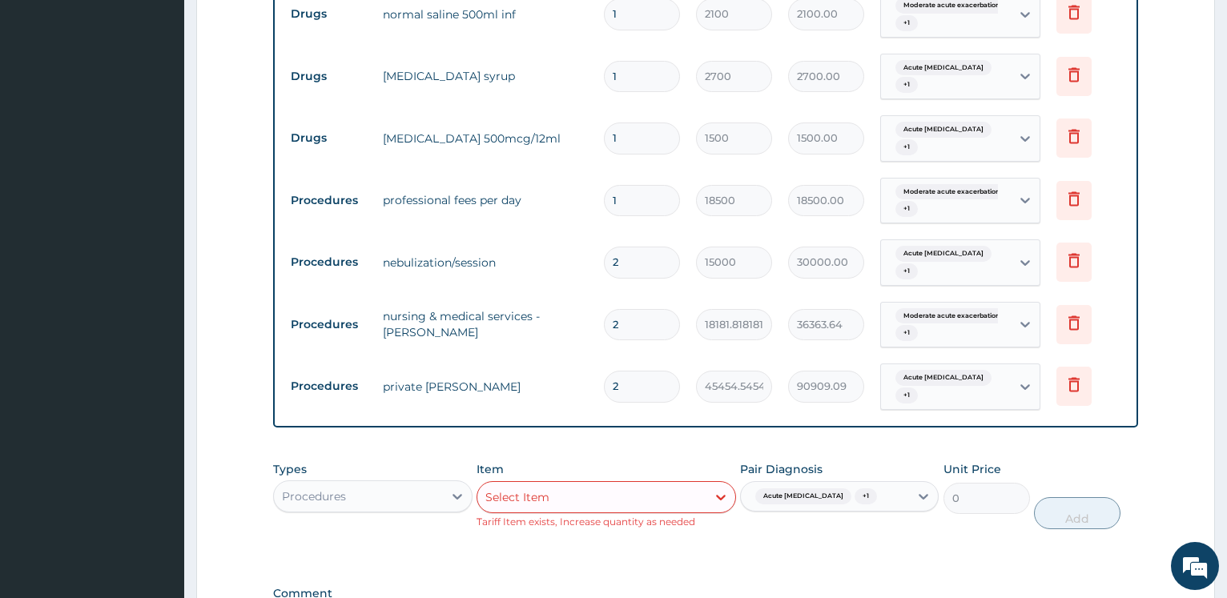
drag, startPoint x: 637, startPoint y: 167, endPoint x: 580, endPoint y: 20, distance: 157.3
click at [604, 185] on input "1" at bounding box center [642, 200] width 76 height 31
type input "2"
type input "37000.00"
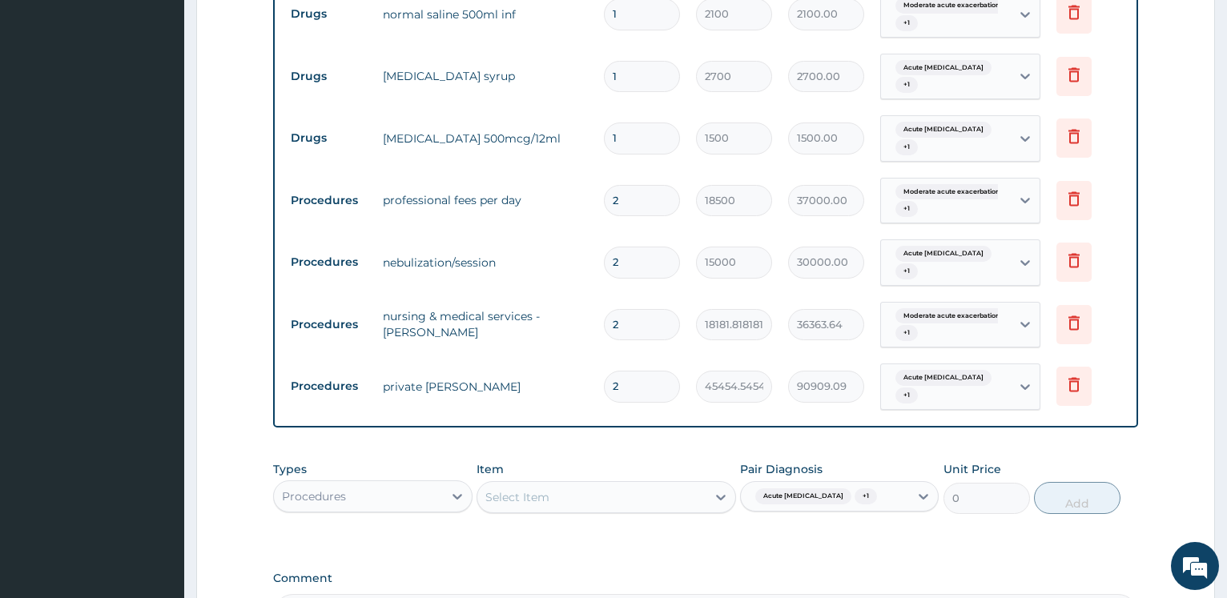
type input "2"
drag, startPoint x: 624, startPoint y: 233, endPoint x: 449, endPoint y: 205, distance: 176.9
click at [604, 247] on input "2" at bounding box center [642, 262] width 76 height 31
type input "4"
type input "60000.00"
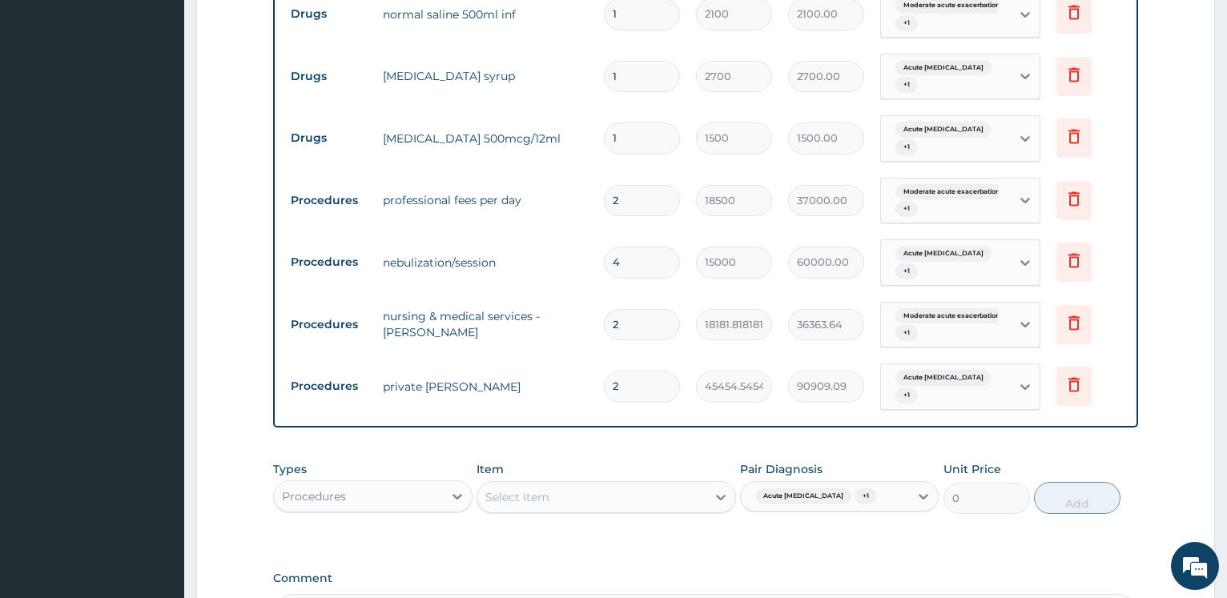
type input "4"
drag, startPoint x: 265, startPoint y: 211, endPoint x: 273, endPoint y: 207, distance: 9.0
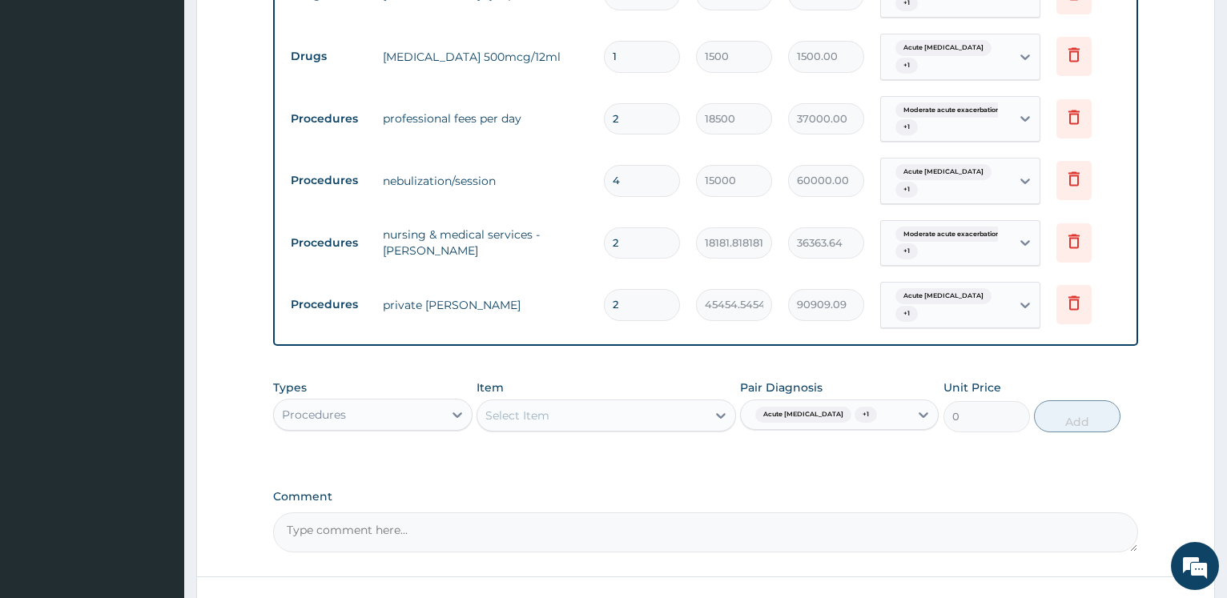
scroll to position [1005, 0]
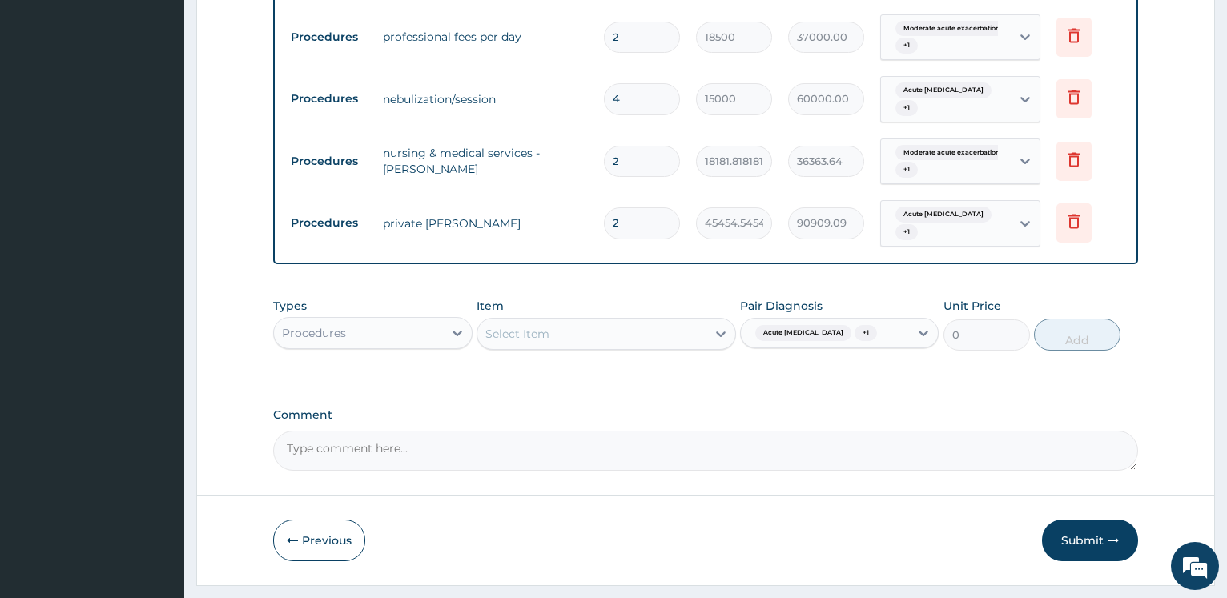
click at [508, 298] on div "Item Select Item" at bounding box center [607, 324] width 260 height 53
click at [530, 326] on div "Select Item" at bounding box center [517, 334] width 64 height 16
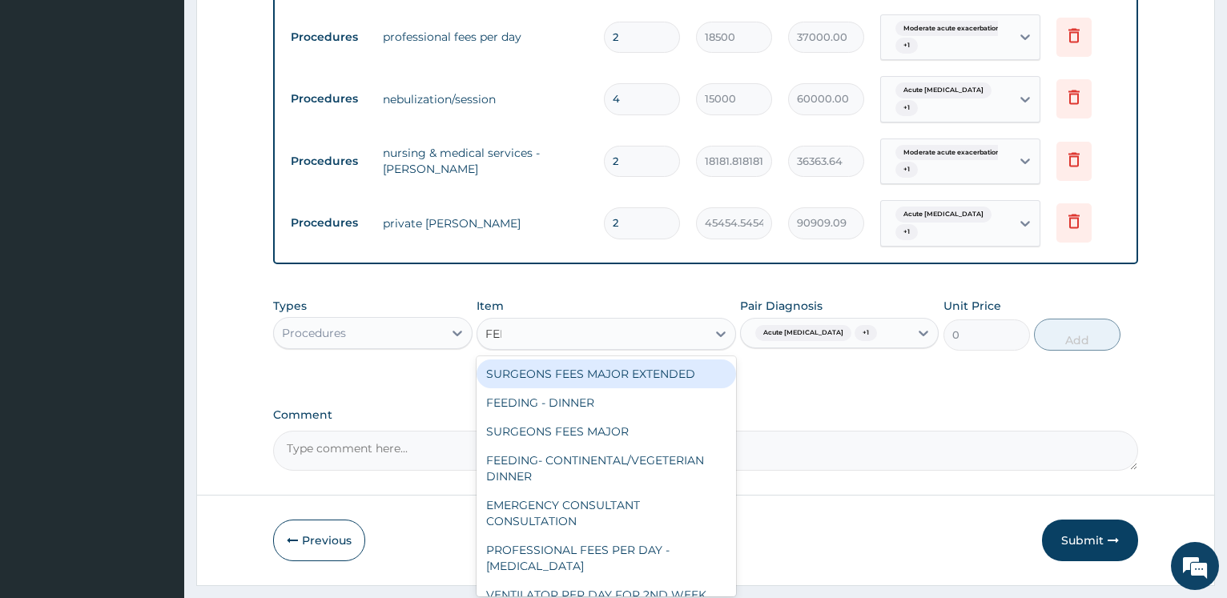
type input "FEED"
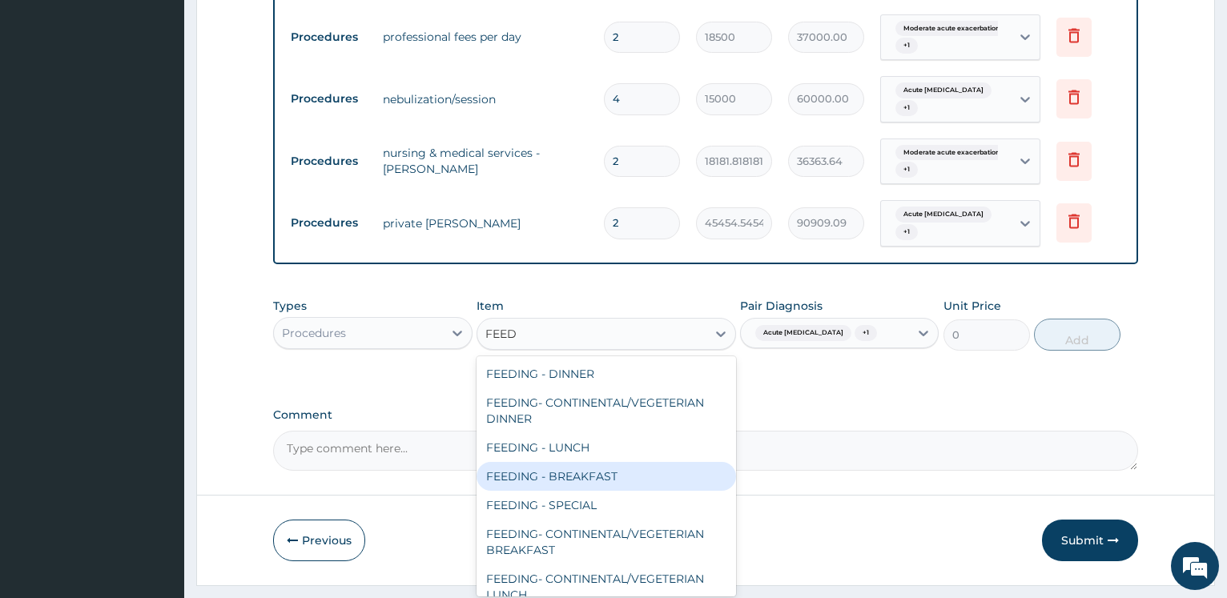
click at [585, 462] on div "FEEDING - BREAKFAST" at bounding box center [607, 476] width 260 height 29
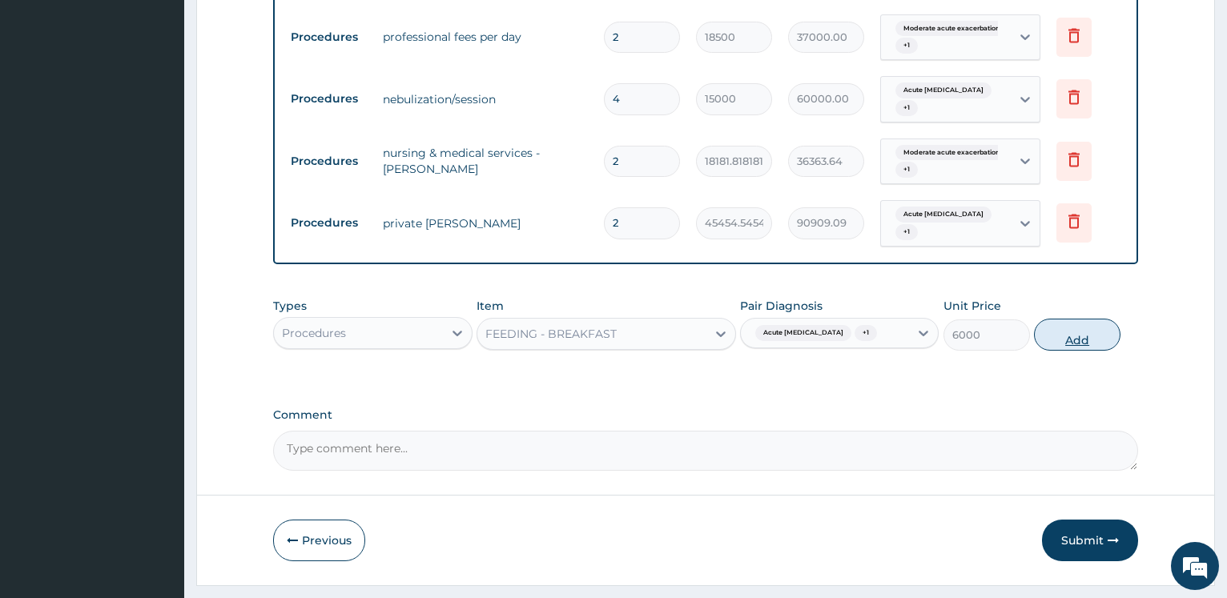
click at [1068, 319] on button "Add" at bounding box center [1077, 335] width 87 height 32
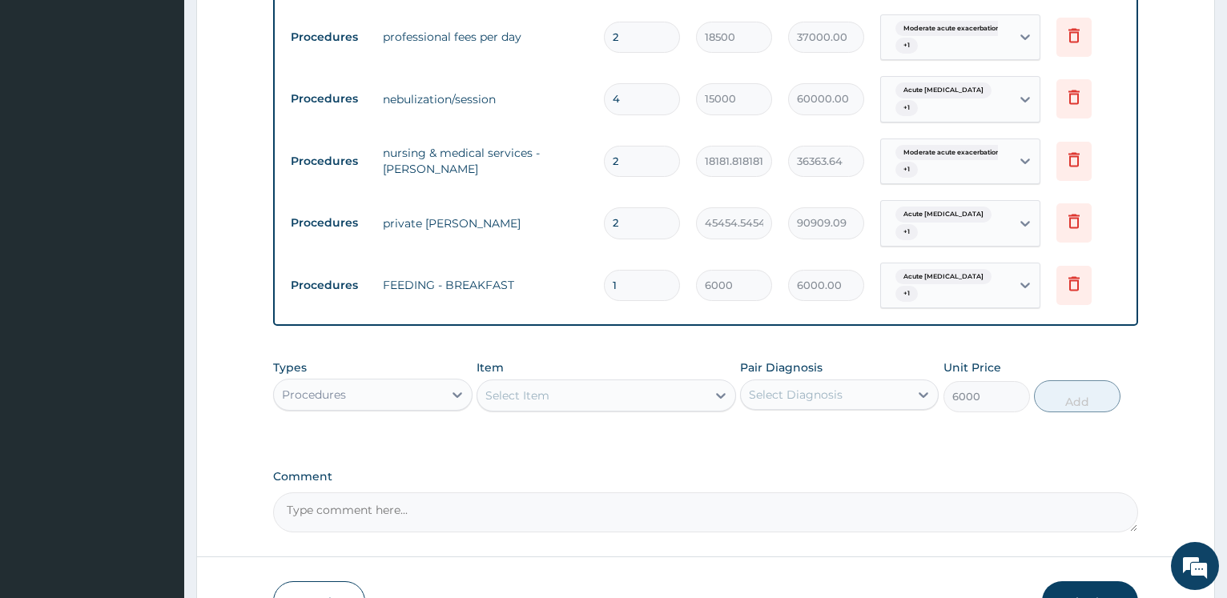
type input "0"
click at [531, 388] on div "Select Item" at bounding box center [517, 396] width 64 height 16
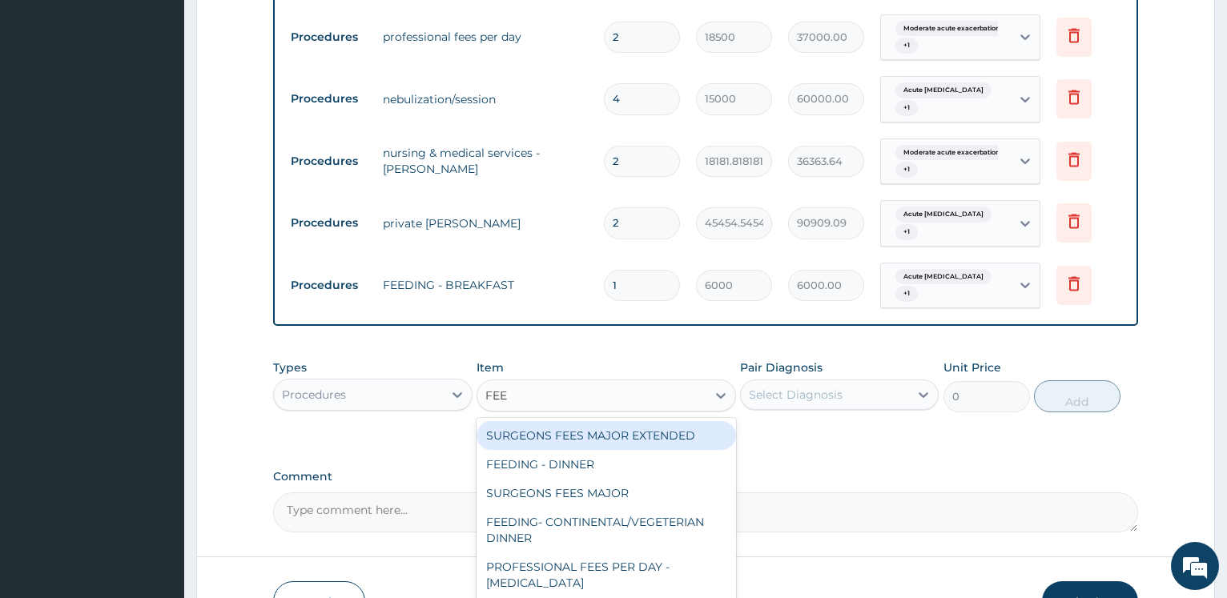
type input "FEED"
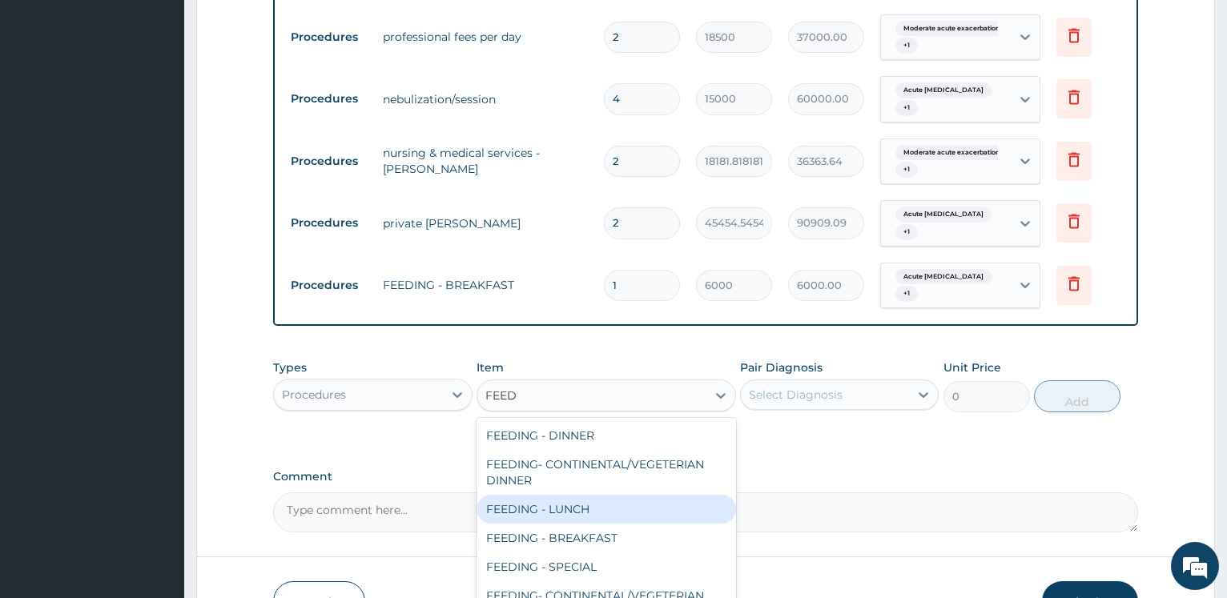
click at [560, 495] on div "FEEDING - LUNCH" at bounding box center [607, 509] width 260 height 29
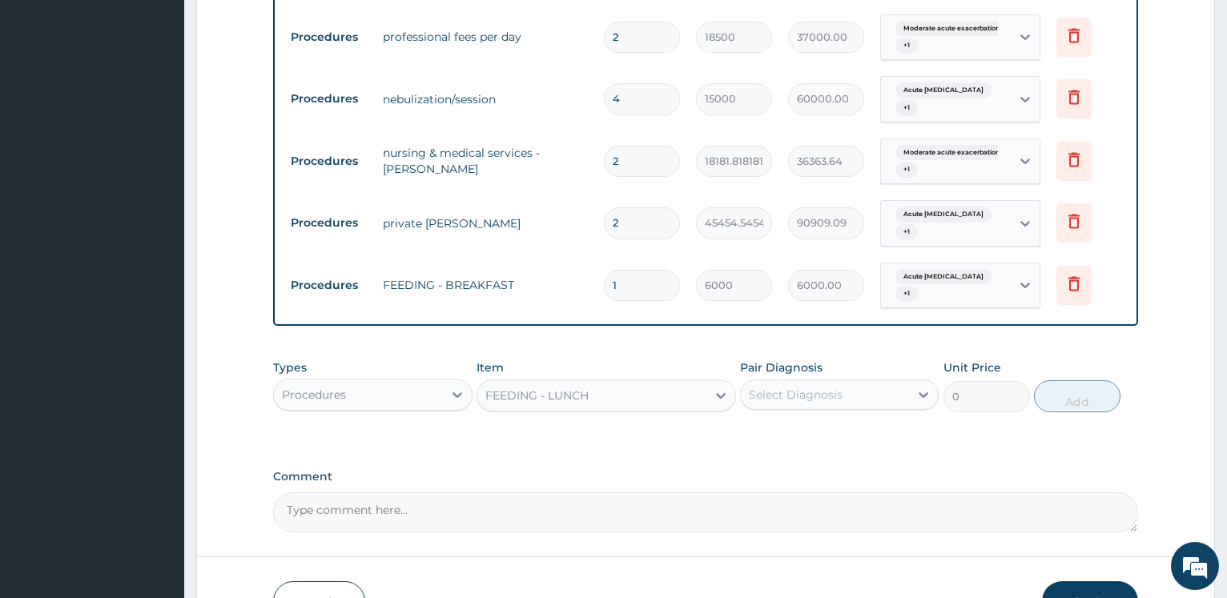
type input "8000"
click at [801, 387] on div "Select Diagnosis" at bounding box center [796, 395] width 94 height 16
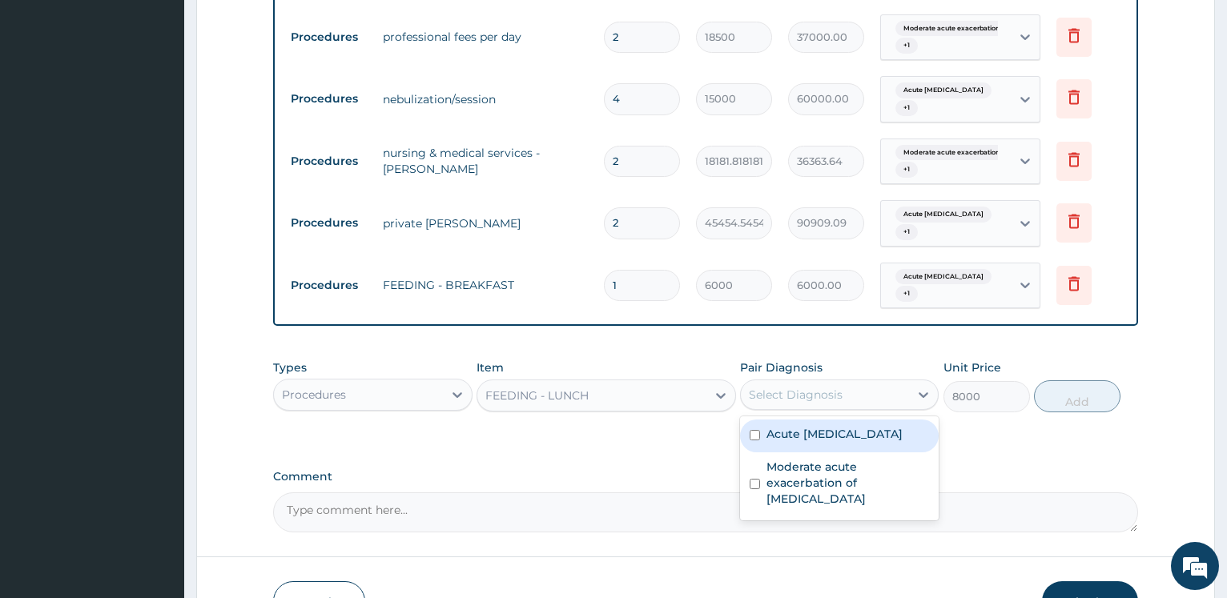
click at [804, 426] on label "Acute [MEDICAL_DATA]" at bounding box center [835, 434] width 136 height 16
checkbox input "true"
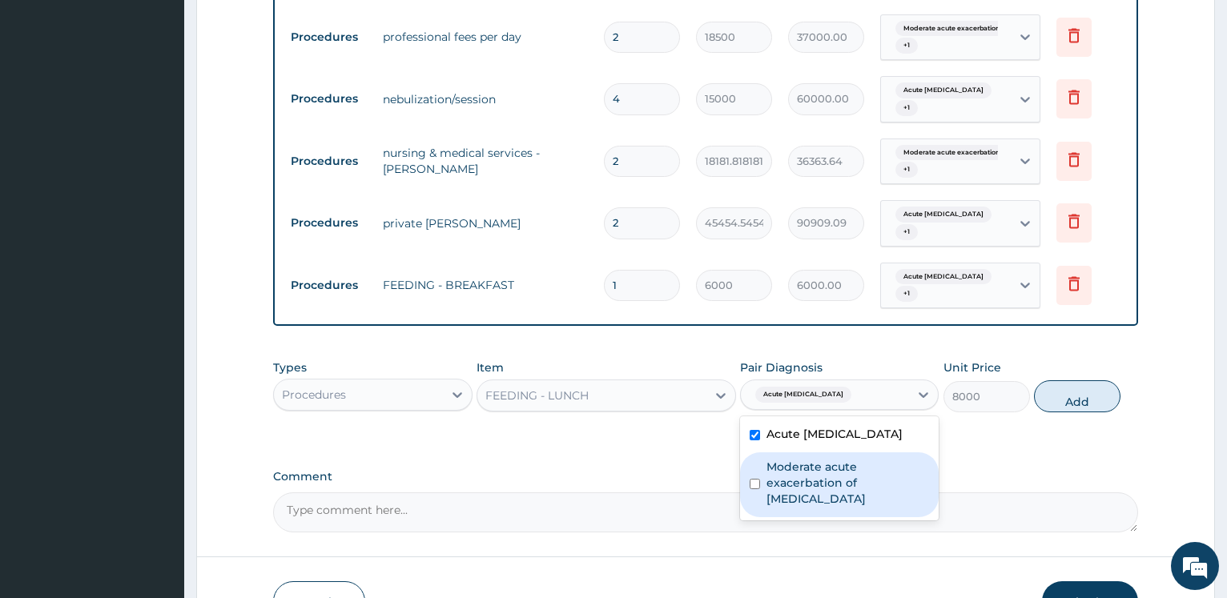
click at [805, 459] on label "Moderate acute exacerbation of [MEDICAL_DATA]" at bounding box center [848, 483] width 163 height 48
checkbox input "true"
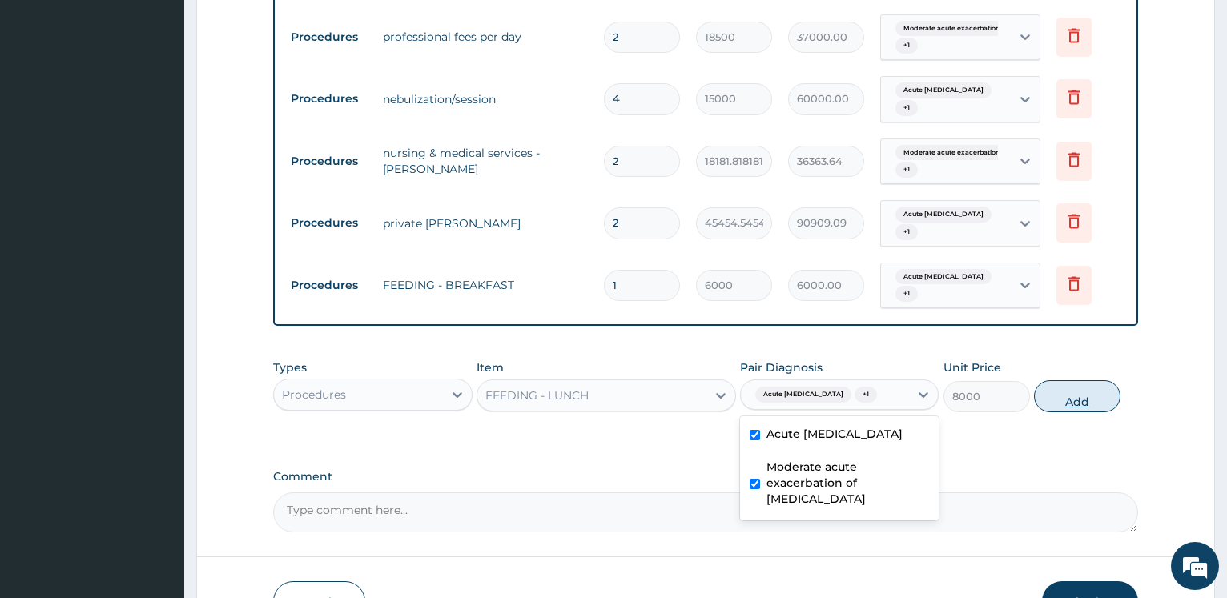
click at [1069, 381] on button "Add" at bounding box center [1077, 397] width 87 height 32
type input "0"
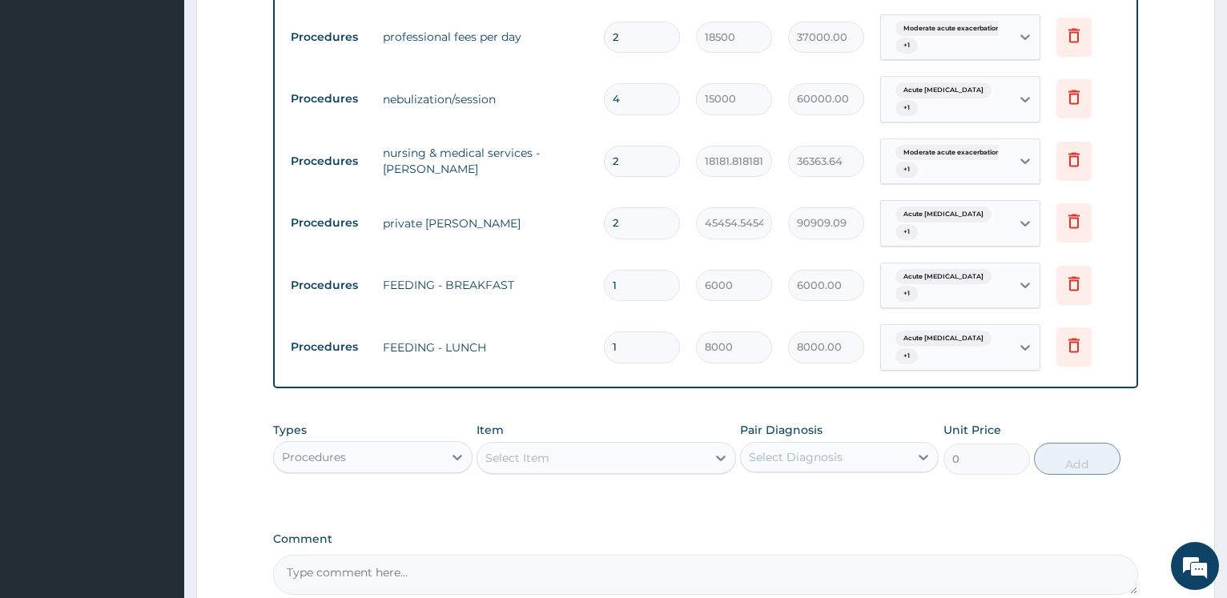
drag, startPoint x: 580, startPoint y: 403, endPoint x: 592, endPoint y: 405, distance: 12.1
click at [592, 445] on div "Select Item" at bounding box center [591, 458] width 229 height 26
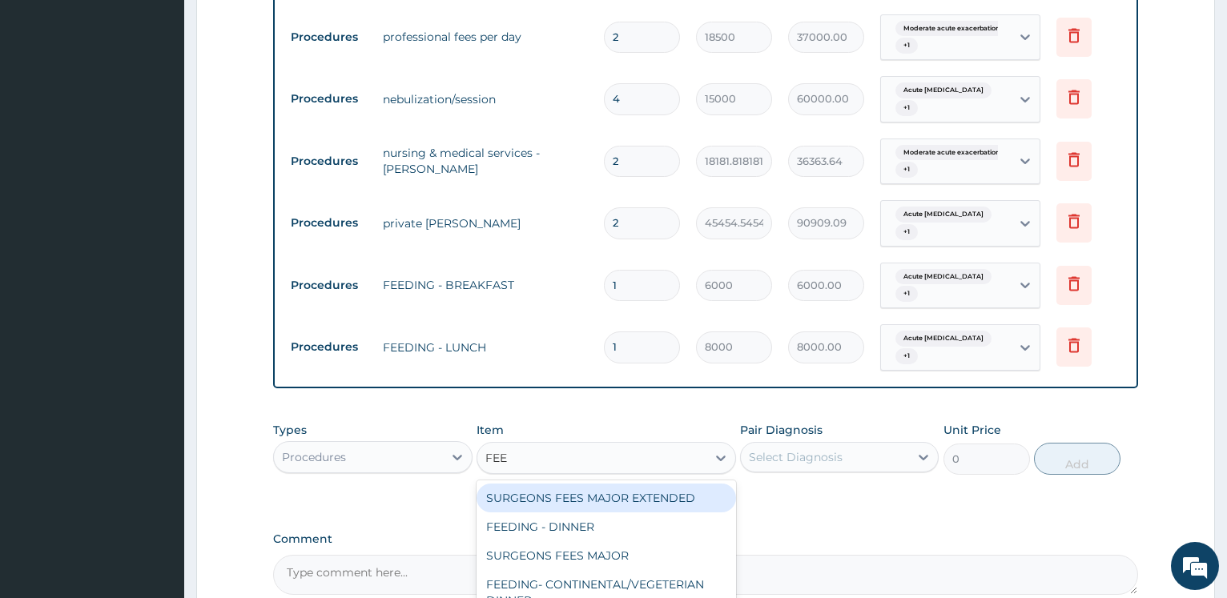
type input "FEED"
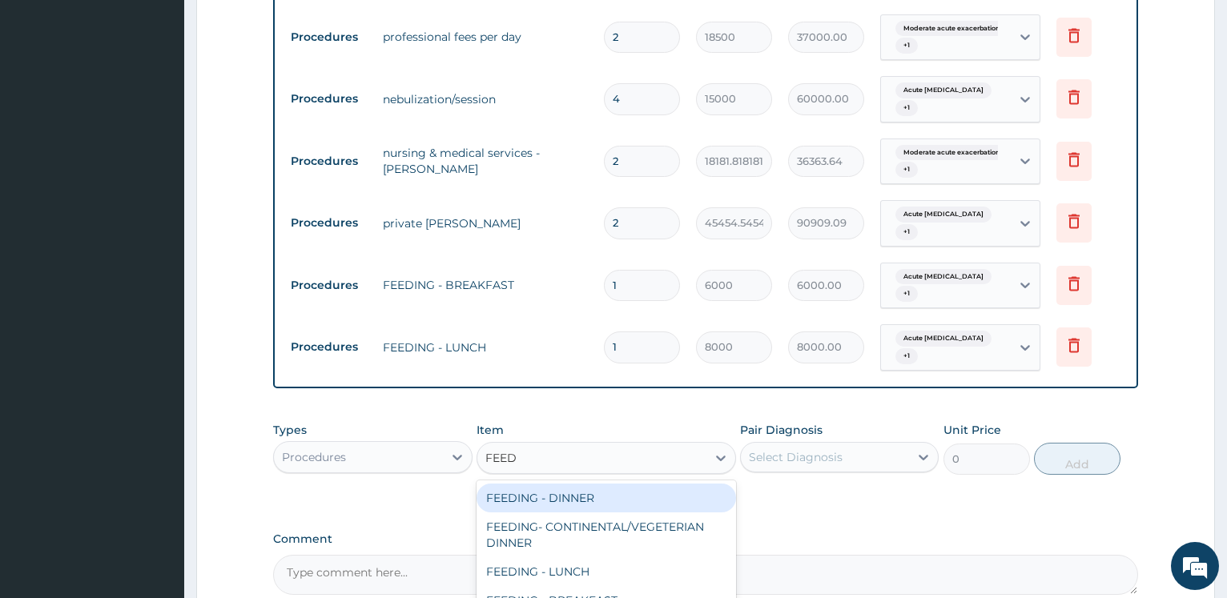
click at [600, 484] on div "FEEDING - DINNER" at bounding box center [607, 498] width 260 height 29
type input "8000"
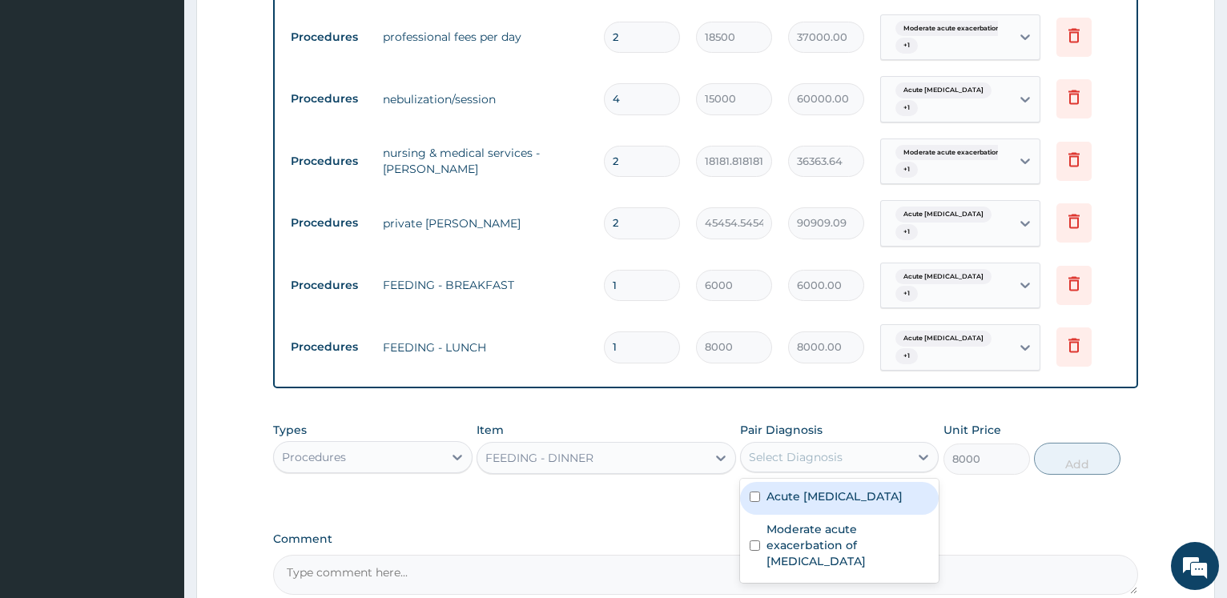
click at [802, 449] on div "Select Diagnosis" at bounding box center [796, 457] width 94 height 16
click at [794, 489] on label "Acute [MEDICAL_DATA]" at bounding box center [835, 497] width 136 height 16
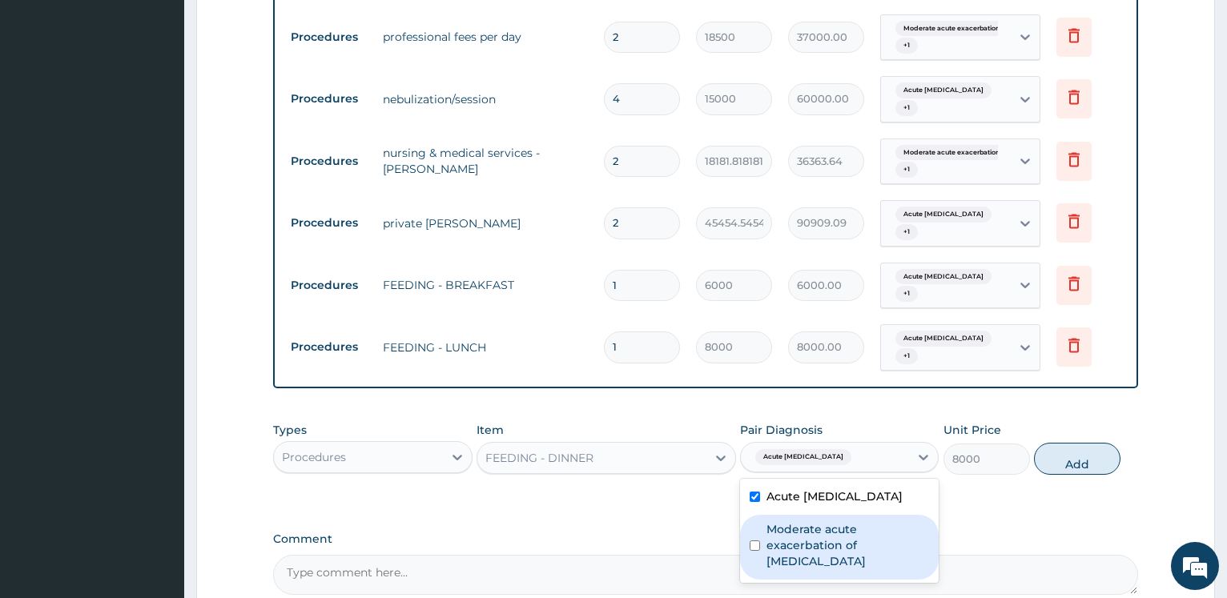
checkbox input "true"
click at [792, 522] on label "Moderate acute exacerbation of [MEDICAL_DATA]" at bounding box center [848, 546] width 163 height 48
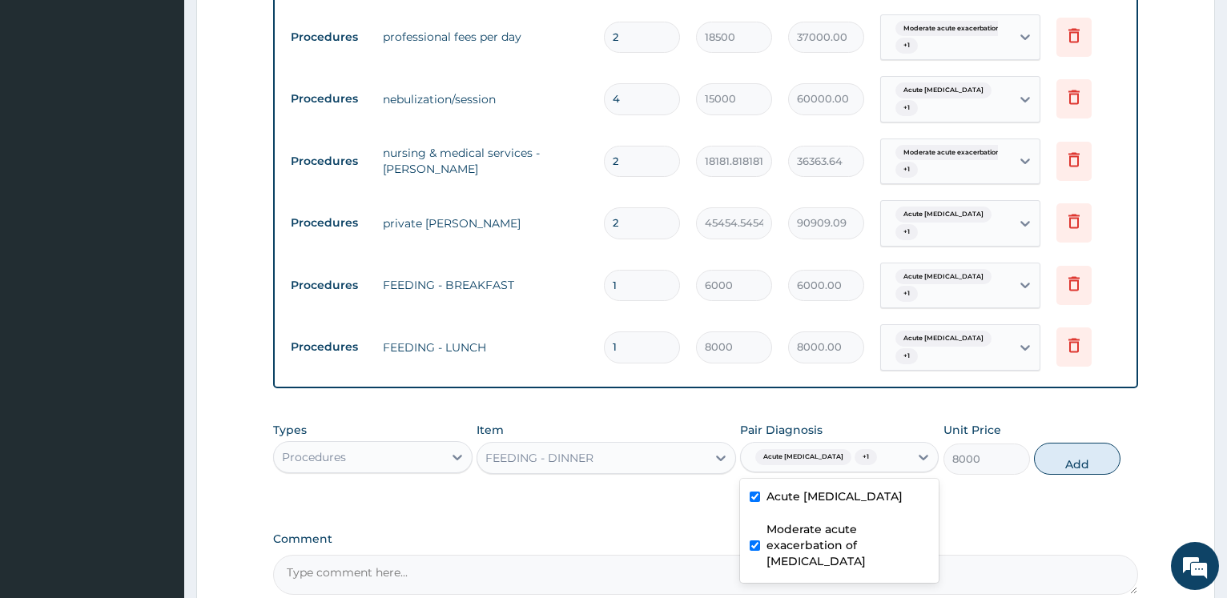
checkbox input "true"
drag, startPoint x: 1083, startPoint y: 409, endPoint x: 663, endPoint y: 272, distance: 441.6
click at [1081, 443] on button "Add" at bounding box center [1077, 459] width 87 height 32
type input "0"
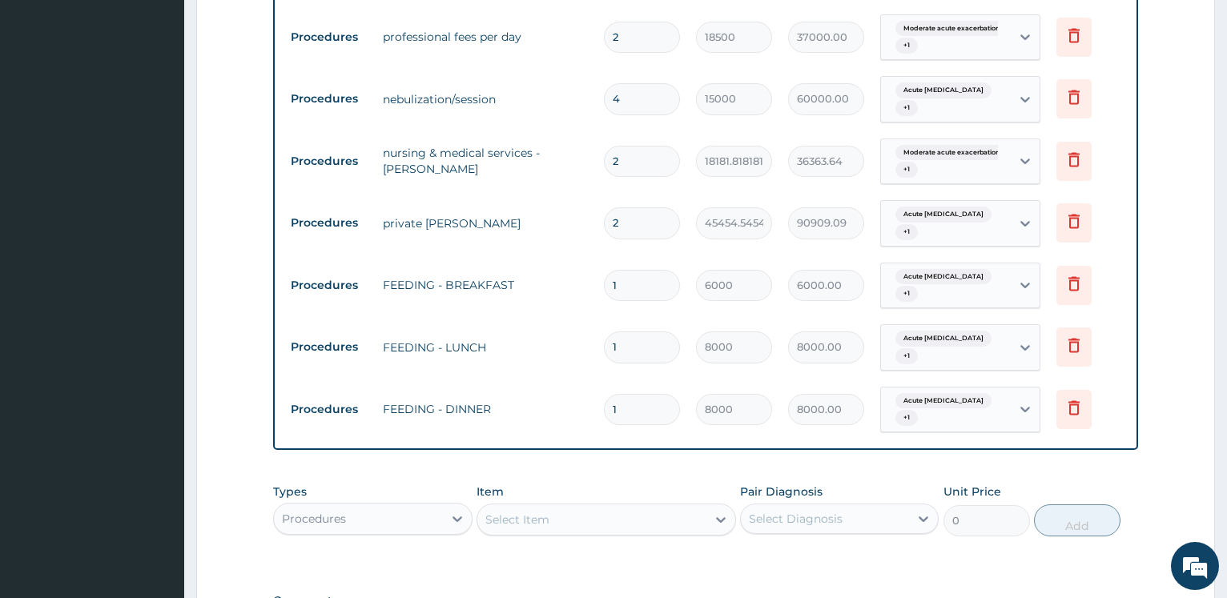
drag, startPoint x: 626, startPoint y: 243, endPoint x: 581, endPoint y: 207, distance: 57.7
click at [604, 270] on input "1" at bounding box center [642, 285] width 76 height 31
type input "2"
type input "12000.00"
type input "2"
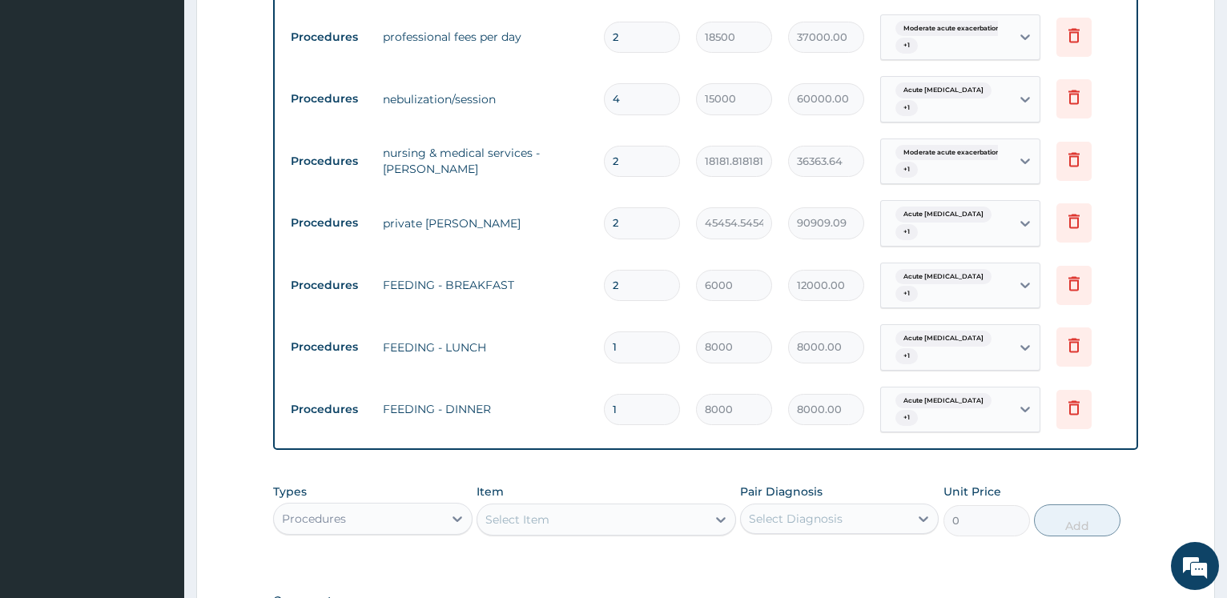
drag, startPoint x: 630, startPoint y: 285, endPoint x: 554, endPoint y: 284, distance: 76.9
click at [604, 332] on input "1" at bounding box center [642, 347] width 76 height 31
type input "2"
type input "16000.00"
type input "2"
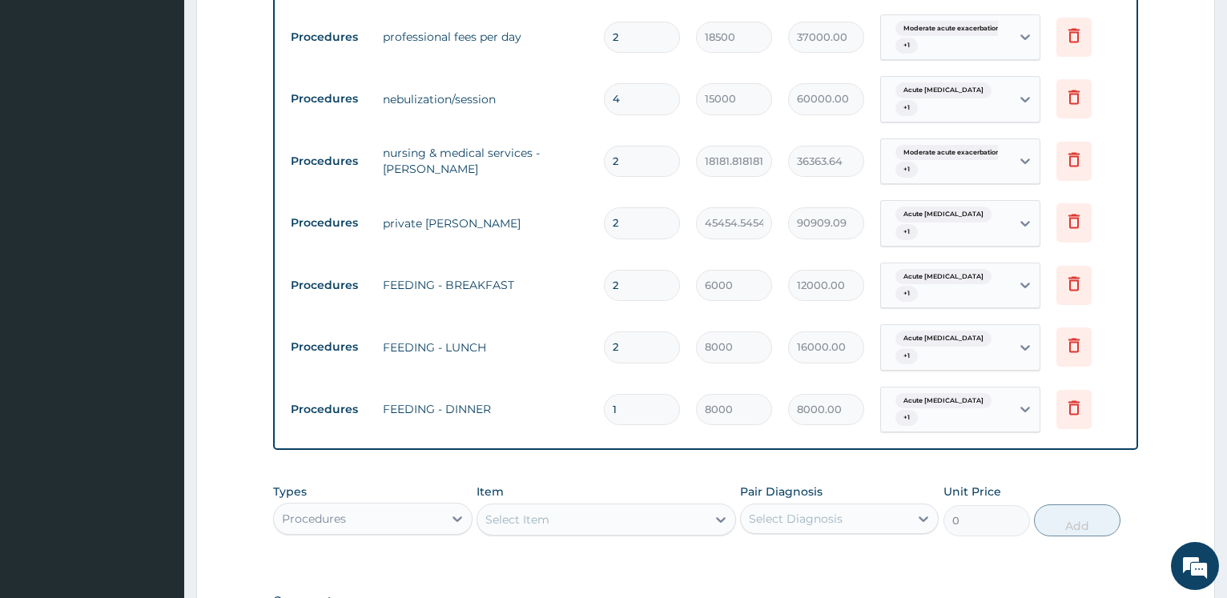
drag, startPoint x: 630, startPoint y: 340, endPoint x: 559, endPoint y: 301, distance: 81.4
click at [604, 394] on input "1" at bounding box center [642, 409] width 76 height 31
type input "2"
type input "16000.00"
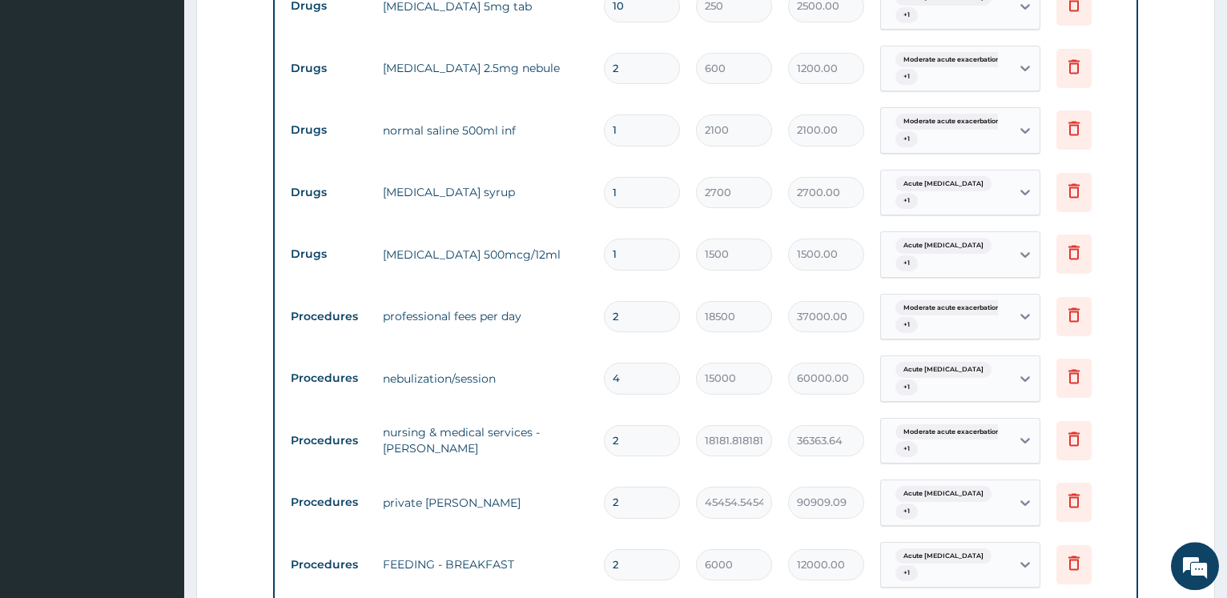
scroll to position [679, 0]
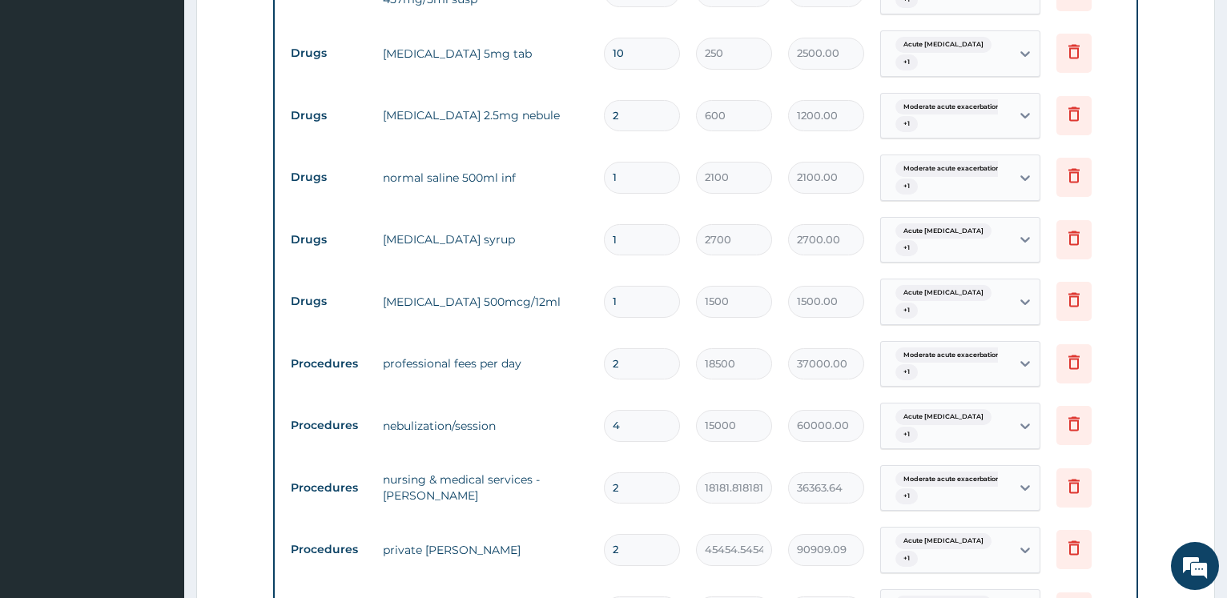
type input "2"
drag, startPoint x: 644, startPoint y: 273, endPoint x: 519, endPoint y: 273, distance: 125.0
click at [604, 286] on input "1" at bounding box center [642, 301] width 76 height 31
type input "3"
type input "4500.00"
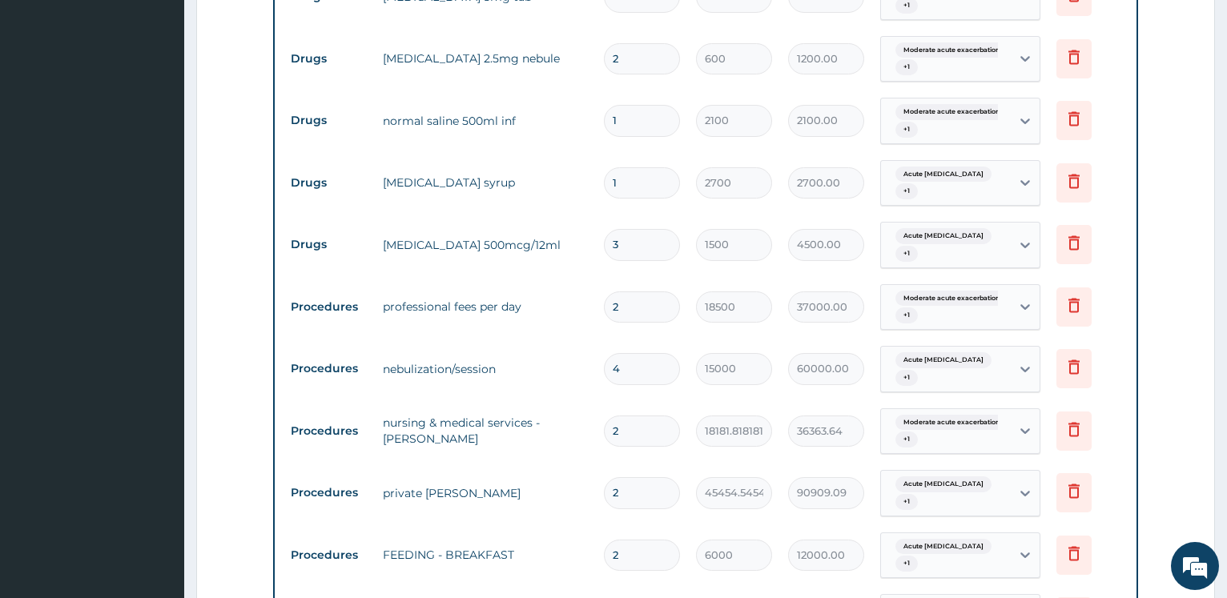
scroll to position [1062, 0]
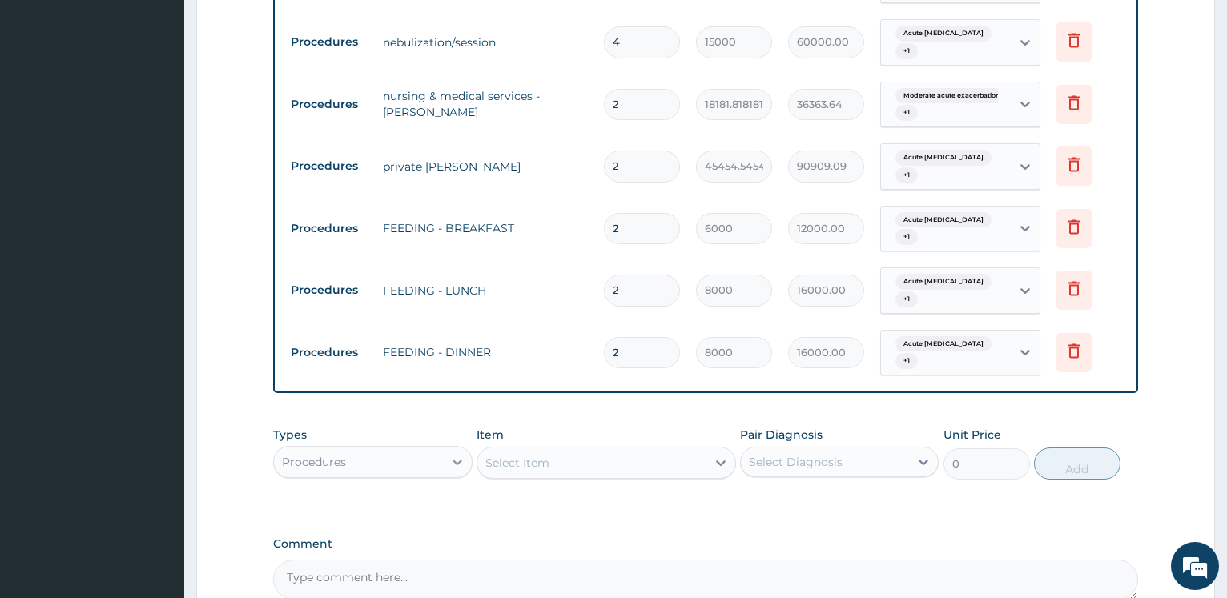
type input "3"
click at [451, 454] on icon at bounding box center [457, 462] width 16 height 16
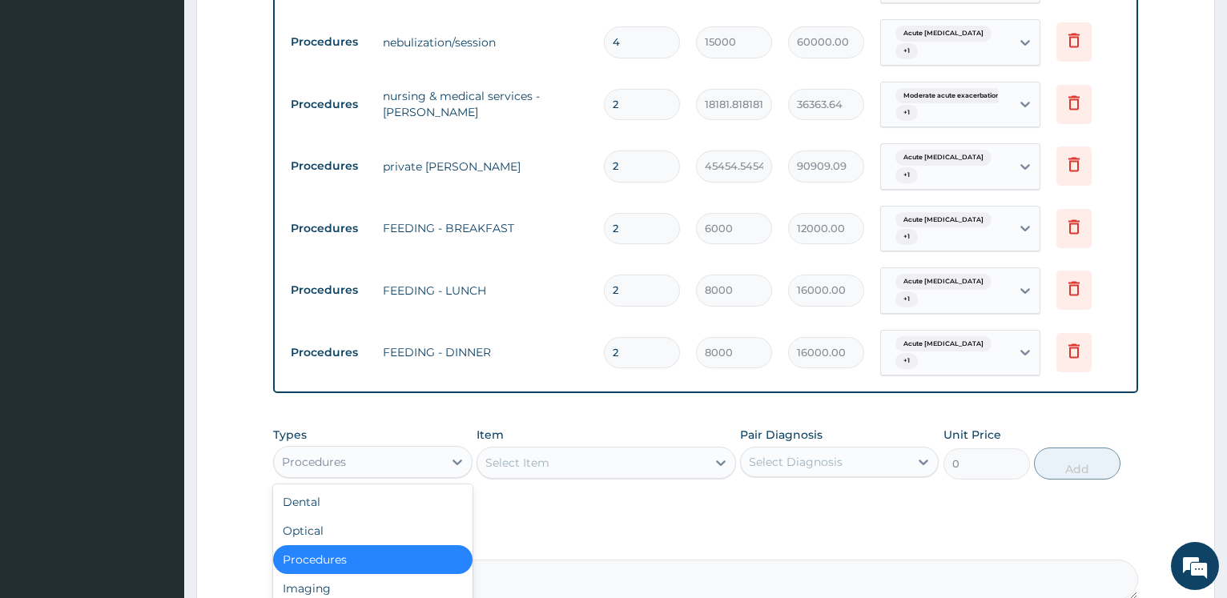
scroll to position [54, 0]
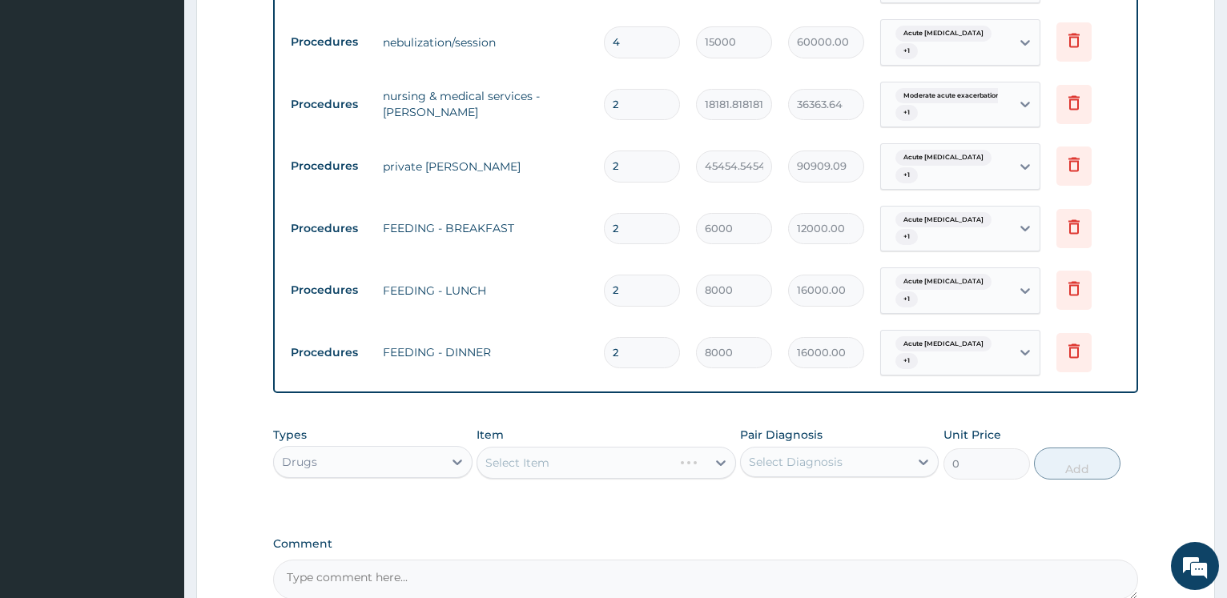
click at [530, 447] on div "Select Item" at bounding box center [607, 463] width 260 height 32
click at [527, 447] on div "Select Item" at bounding box center [607, 463] width 260 height 32
click at [537, 447] on div "Select Item" at bounding box center [607, 463] width 260 height 32
click at [549, 447] on div "Select Item" at bounding box center [607, 463] width 260 height 32
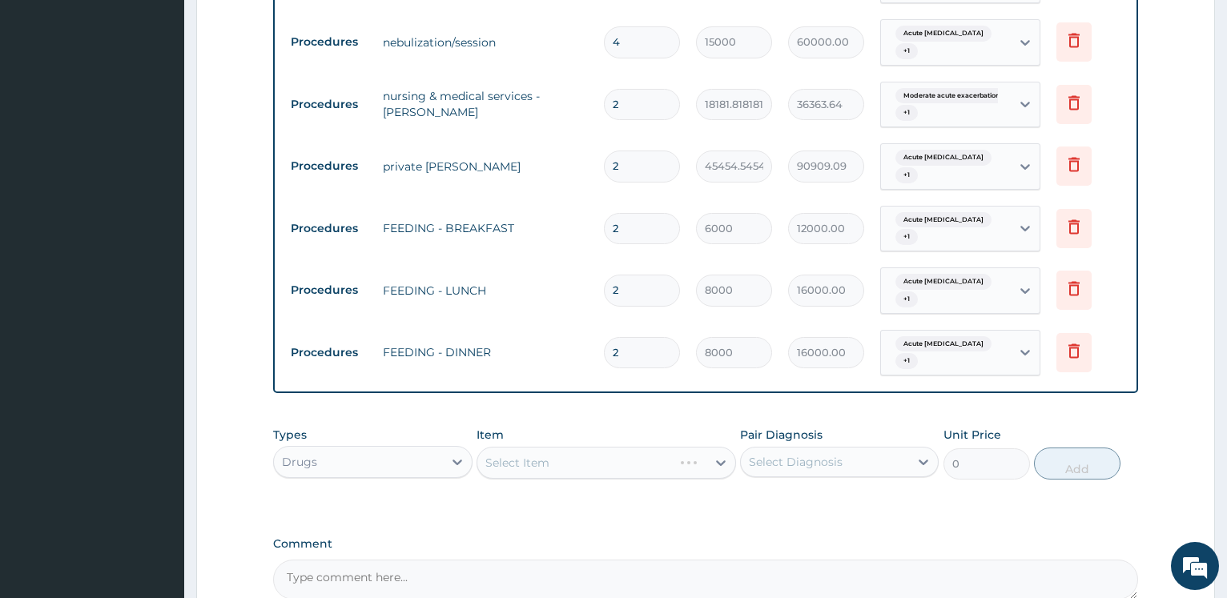
click at [558, 447] on div "Select Item" at bounding box center [607, 463] width 260 height 32
click at [574, 447] on div "Select Item" at bounding box center [607, 463] width 260 height 32
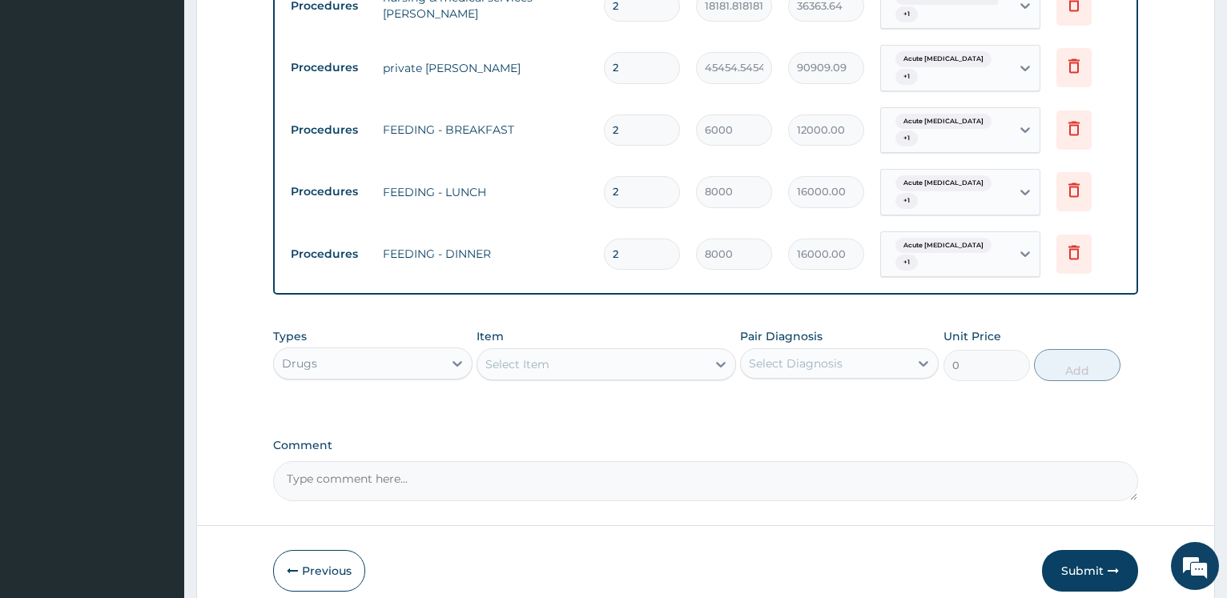
scroll to position [1171, 0]
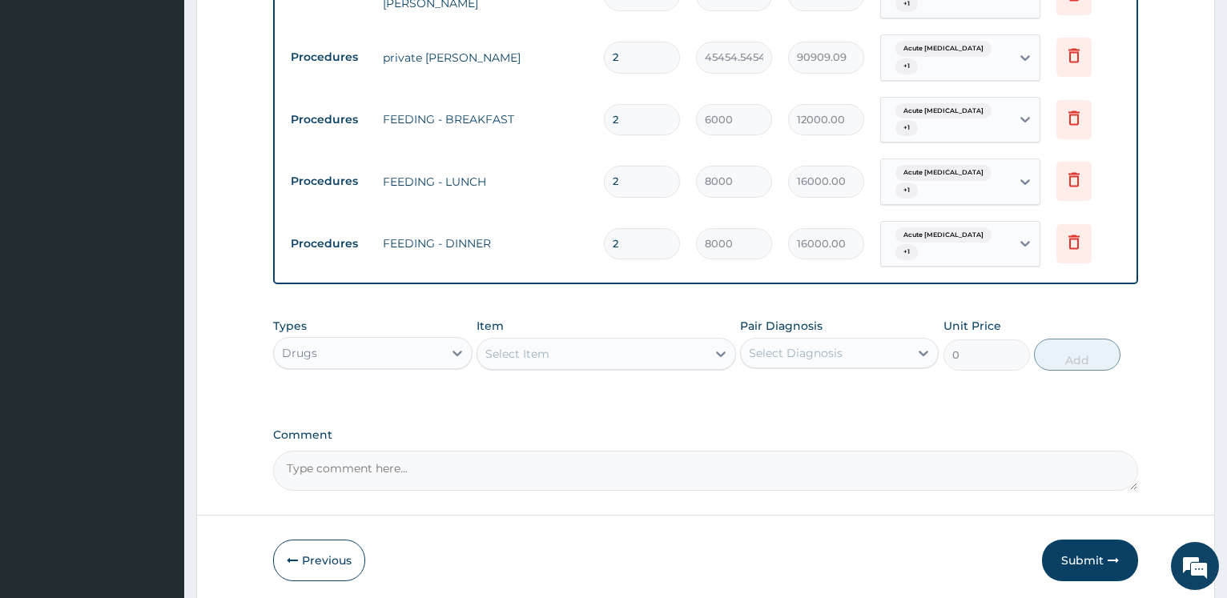
click at [535, 346] on div "Select Item" at bounding box center [517, 354] width 64 height 16
click at [558, 341] on div "Select Item" at bounding box center [591, 354] width 229 height 26
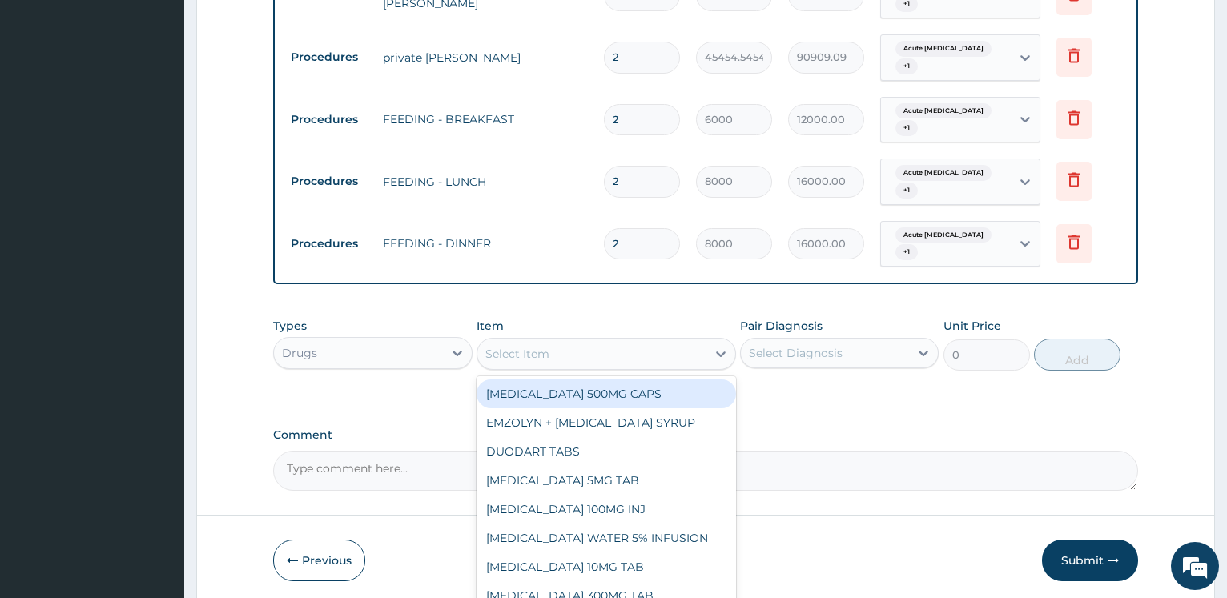
click at [553, 341] on div "Select Item" at bounding box center [591, 354] width 229 height 26
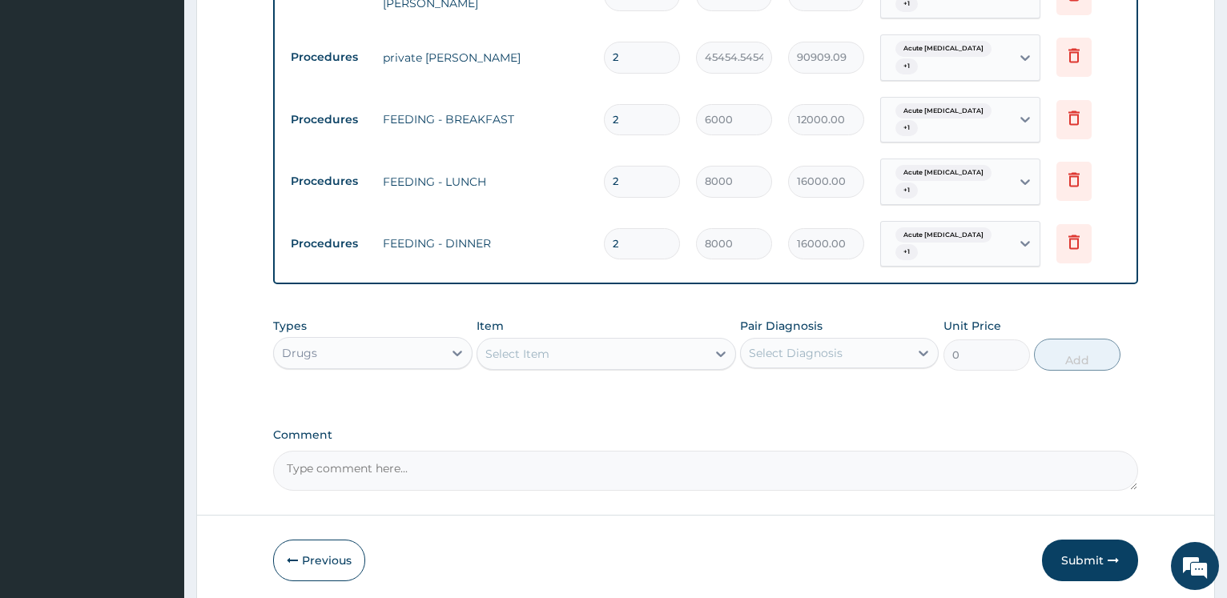
click at [553, 341] on div "Select Item" at bounding box center [591, 354] width 229 height 26
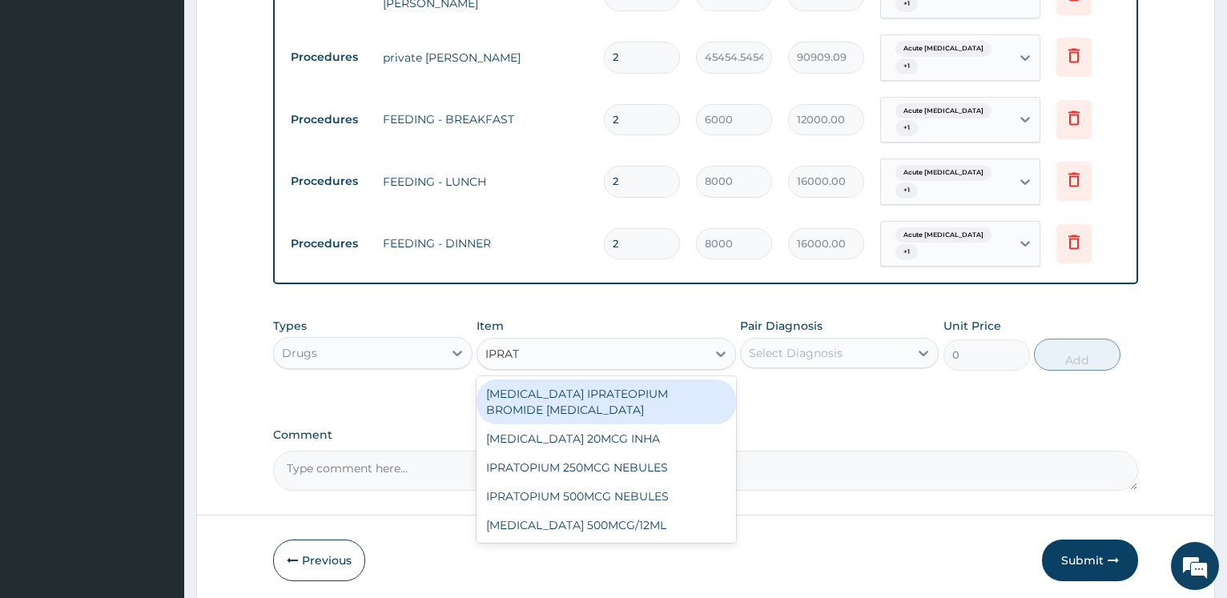
type input "IPRATO"
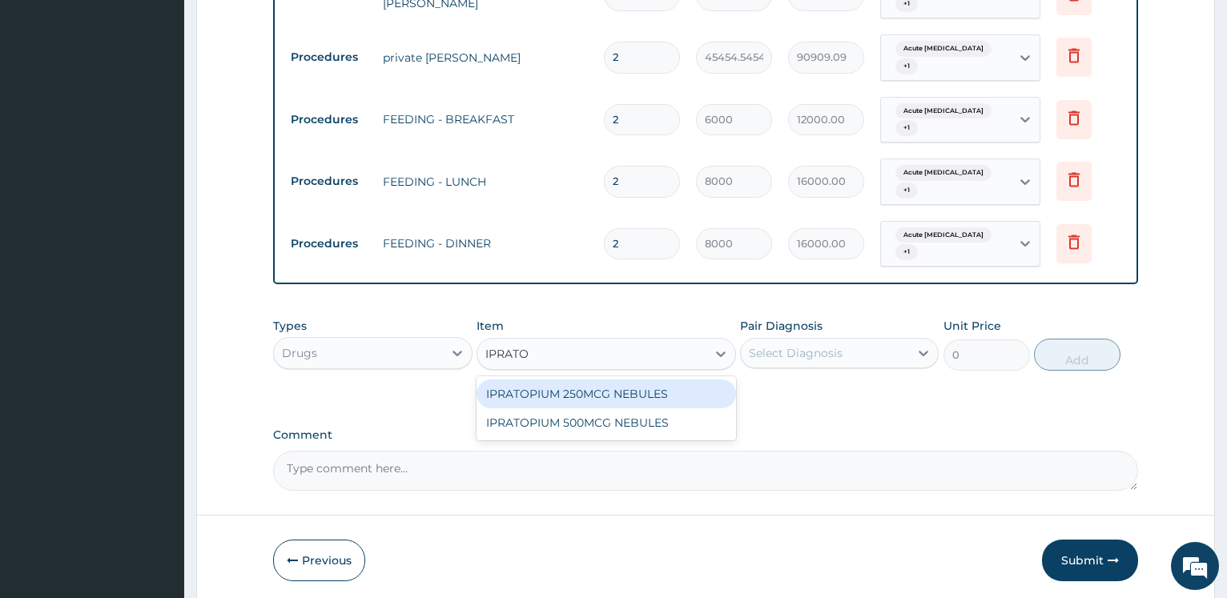
click at [579, 380] on div "IPRATOPIUM 250MCG NEBULES" at bounding box center [607, 394] width 260 height 29
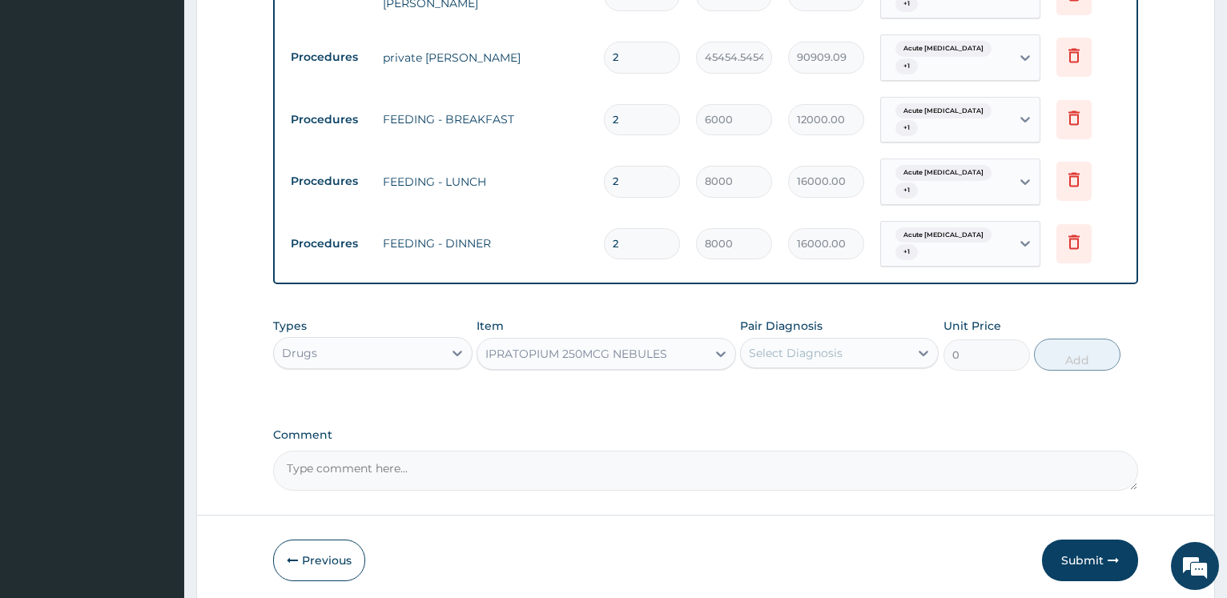
type input "1375"
click at [817, 345] on div "Select Diagnosis" at bounding box center [796, 353] width 94 height 16
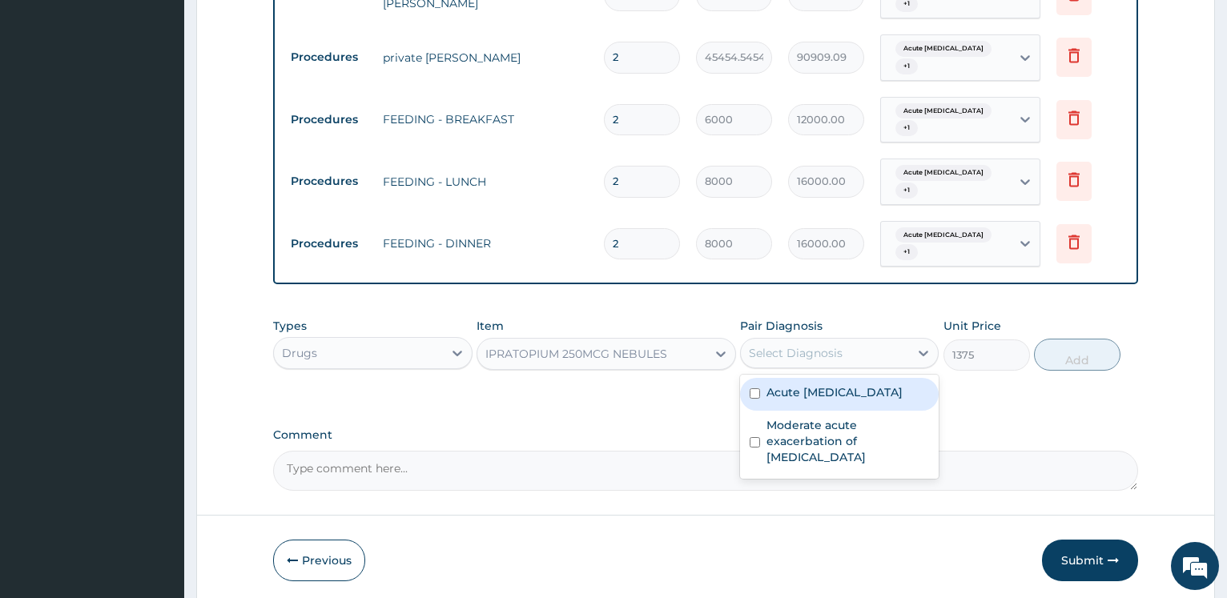
click at [816, 385] on label "Acute asthma" at bounding box center [835, 393] width 136 height 16
checkbox input "true"
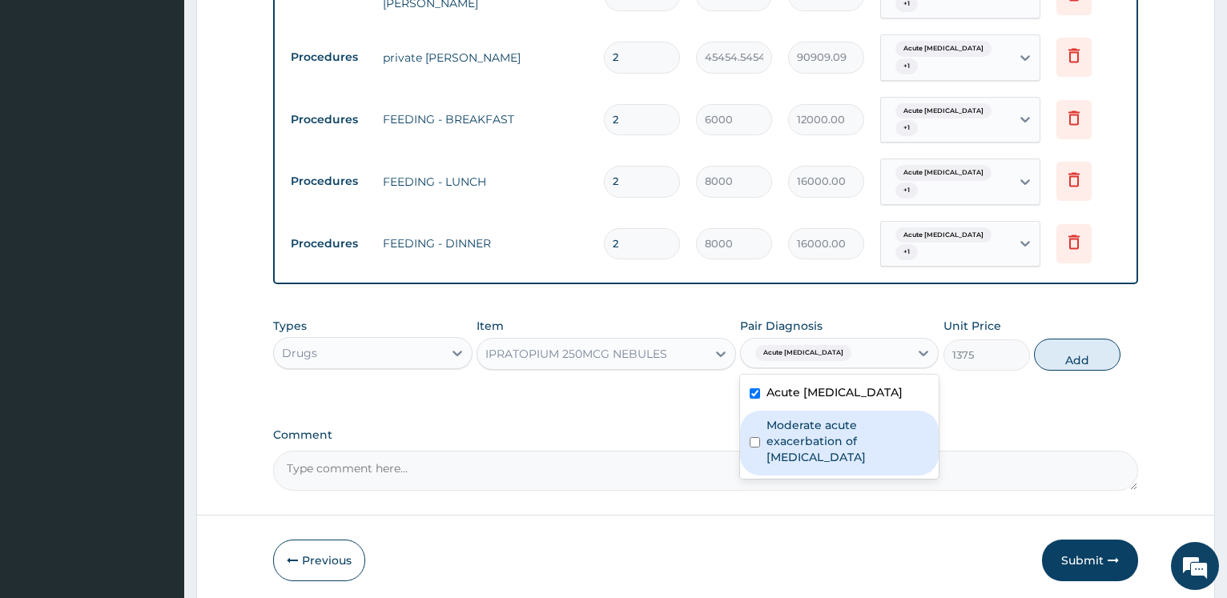
click at [800, 417] on label "Moderate acute exacerbation of [MEDICAL_DATA]" at bounding box center [848, 441] width 163 height 48
checkbox input "true"
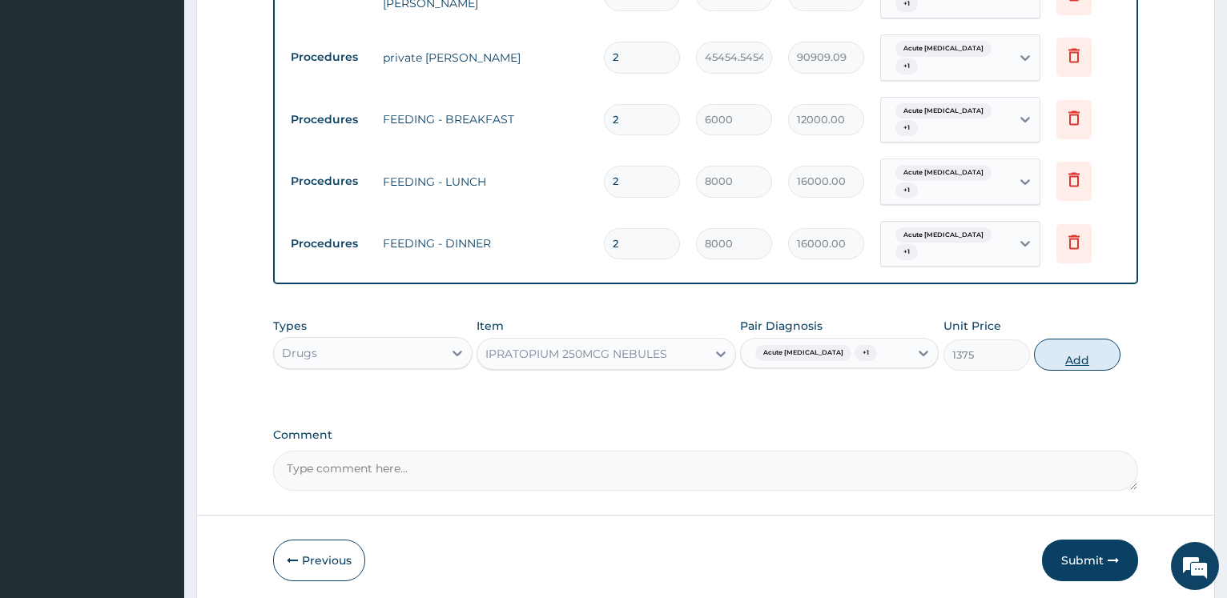
click at [1065, 339] on button "Add" at bounding box center [1077, 355] width 87 height 32
type input "0"
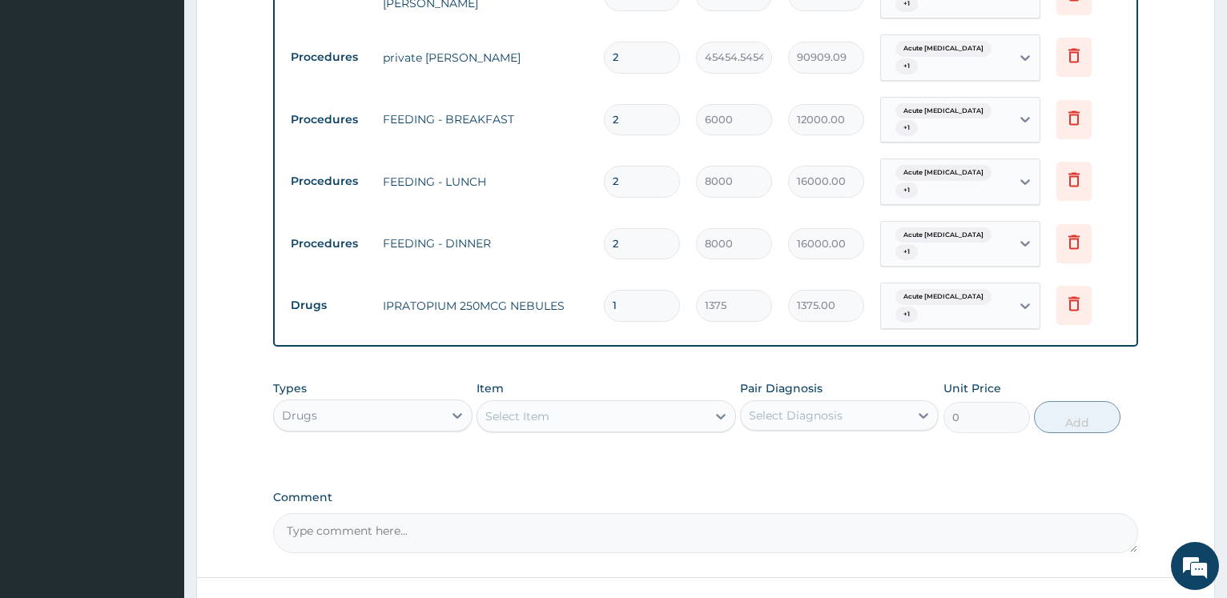
drag, startPoint x: 642, startPoint y: 226, endPoint x: 569, endPoint y: 224, distance: 72.9
click at [566, 275] on tr "Drugs IPRATOPIUM 250MCG NEBULES 1 1375 1375.00 Acute asthma + 1 Delete" at bounding box center [706, 306] width 846 height 62
type input "11"
type input "15125.00"
type input "110"
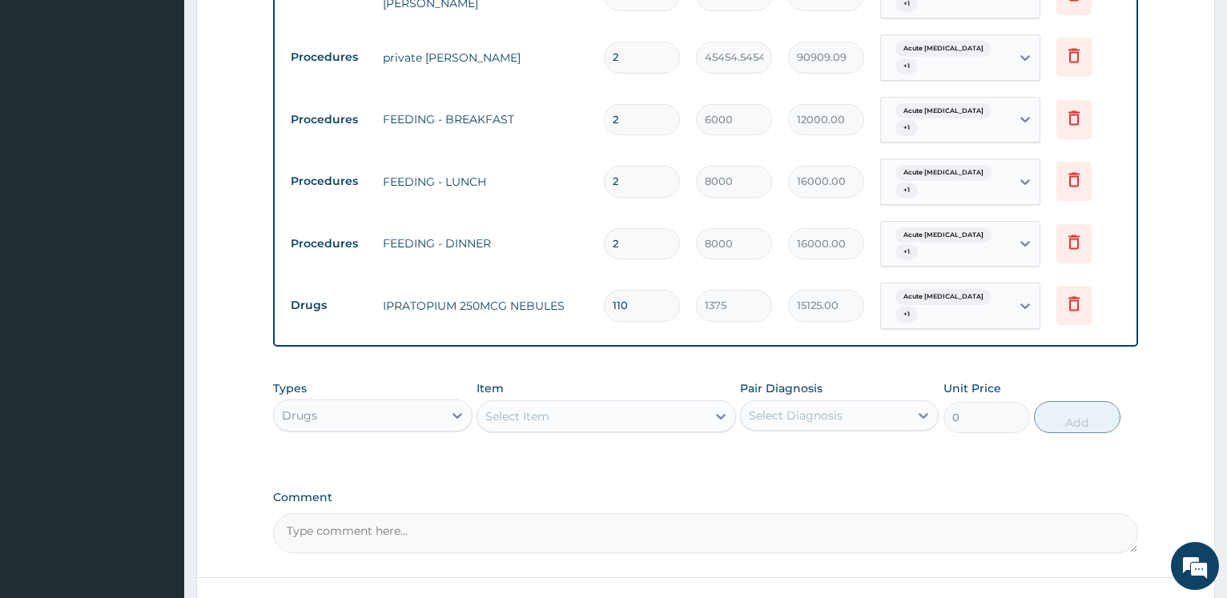
type input "151250.00"
type input "11"
type input "15125.00"
type input "1"
type input "1375.00"
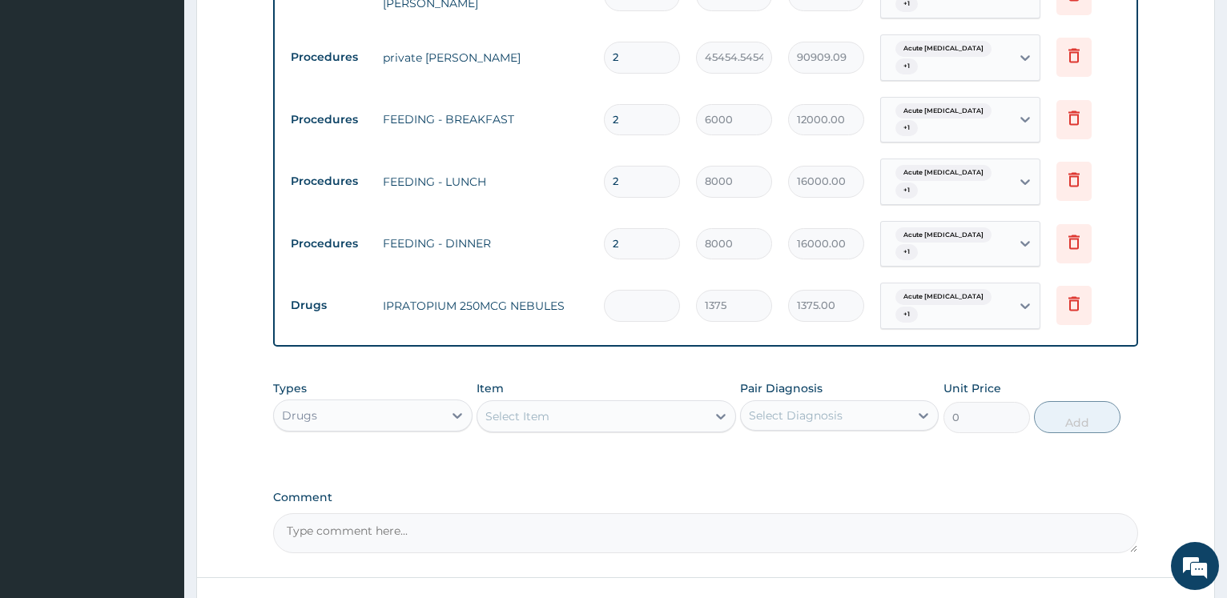
type input "0.00"
type input "0"
type input "1"
type input "1375.00"
type input "10"
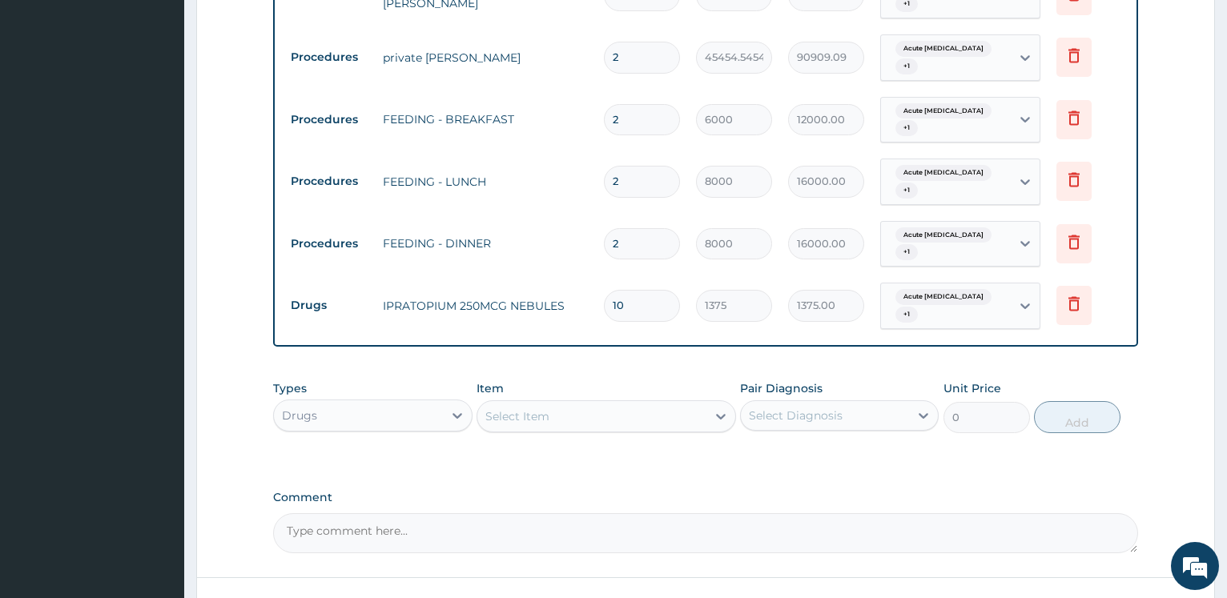
type input "13750.00"
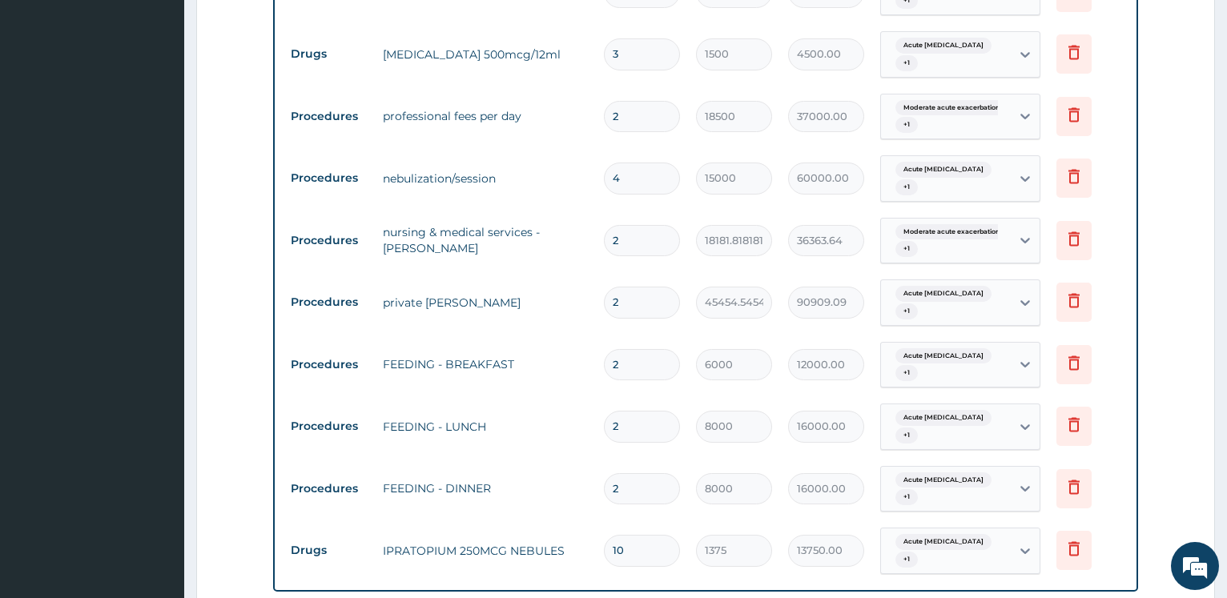
scroll to position [1227, 0]
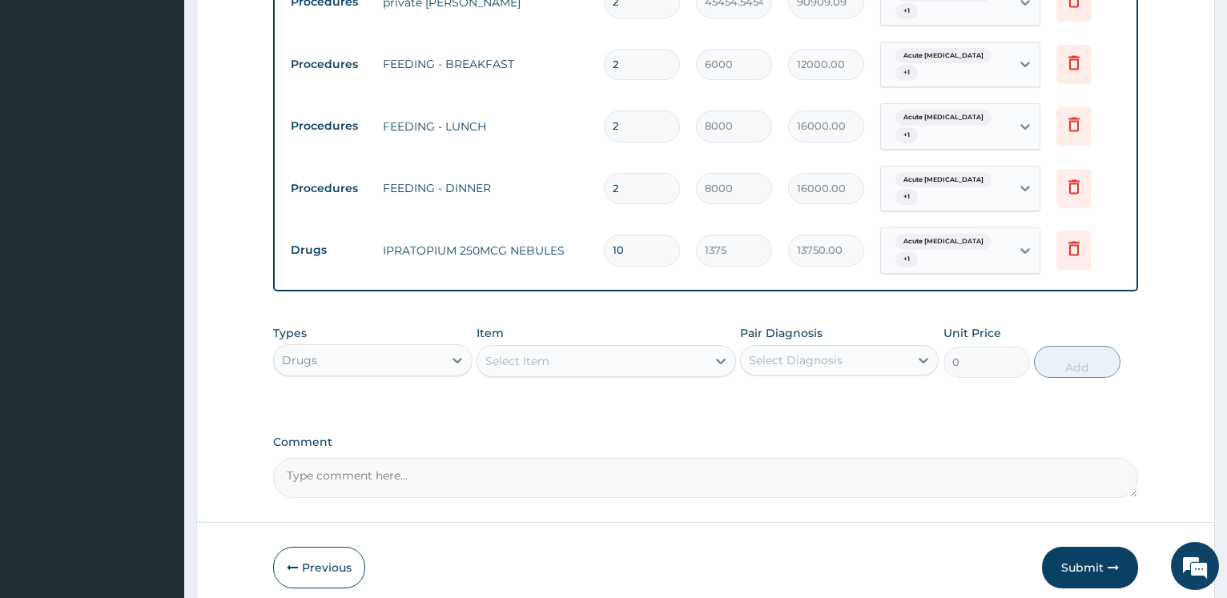
type input "10"
drag, startPoint x: 252, startPoint y: 203, endPoint x: 361, endPoint y: 238, distance: 114.5
click at [570, 348] on div "Select Item" at bounding box center [591, 361] width 229 height 26
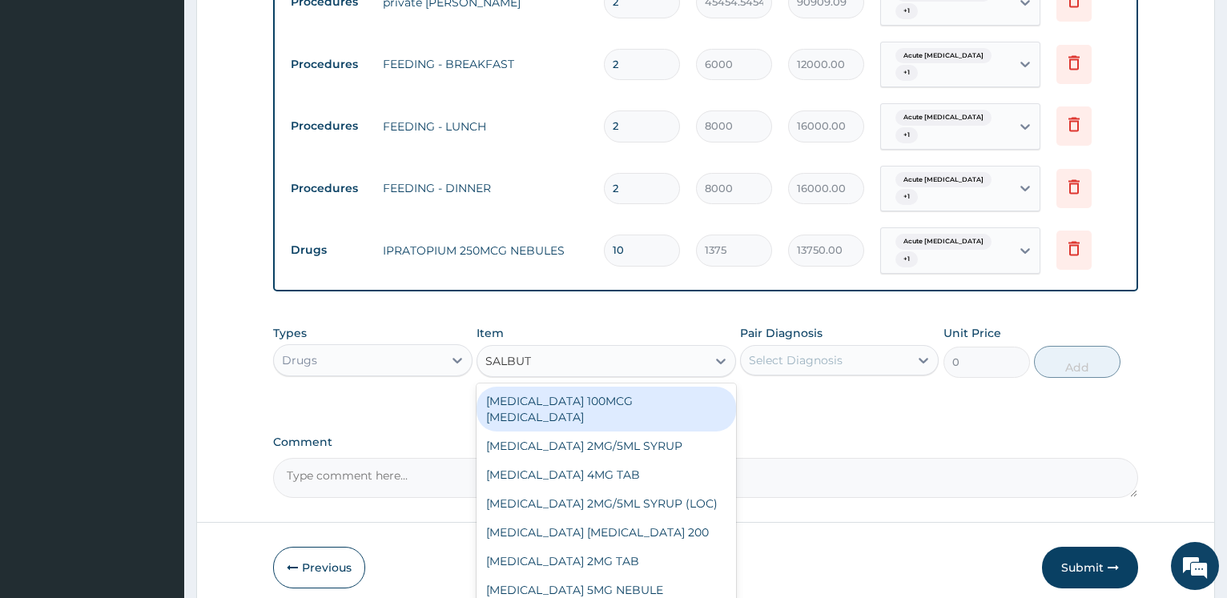
type input "SALBUTA"
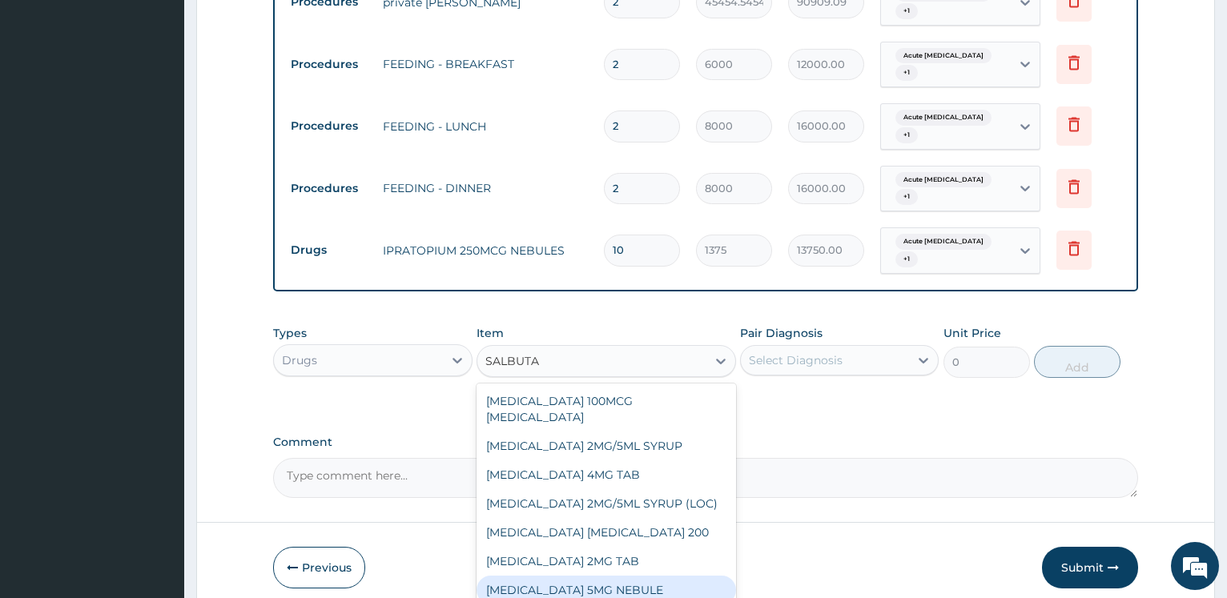
drag, startPoint x: 612, startPoint y: 503, endPoint x: 832, endPoint y: 283, distance: 311.0
click at [612, 576] on div "SALBUTAMOL 5MG NEBULE" at bounding box center [607, 590] width 260 height 29
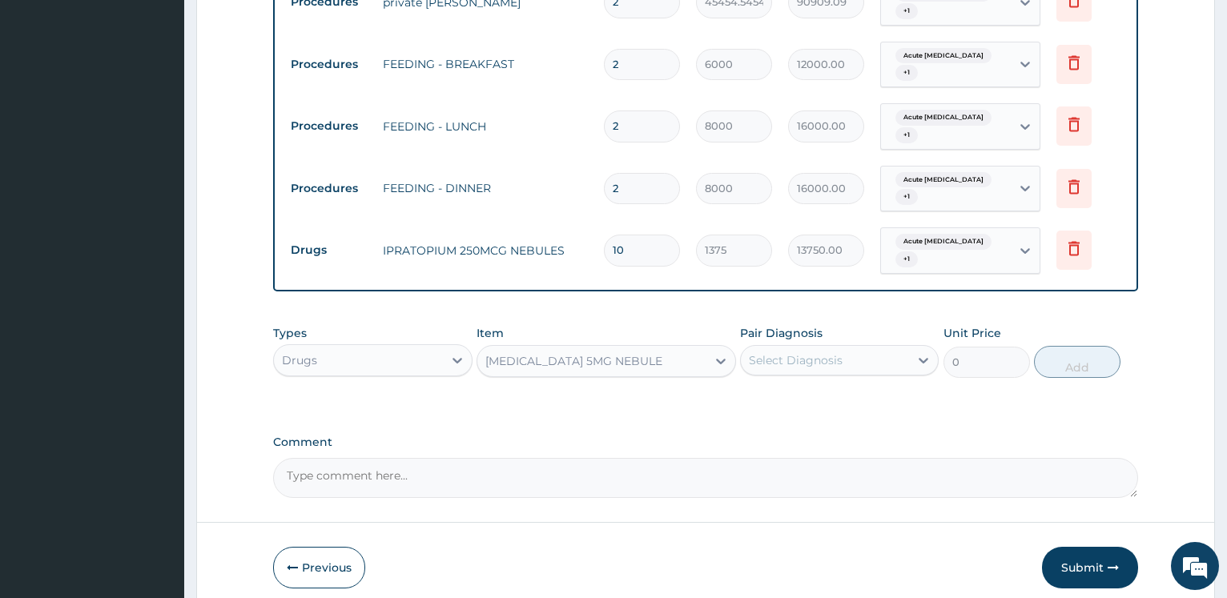
type input "1750"
click at [836, 345] on div "Select Diagnosis" at bounding box center [839, 360] width 199 height 30
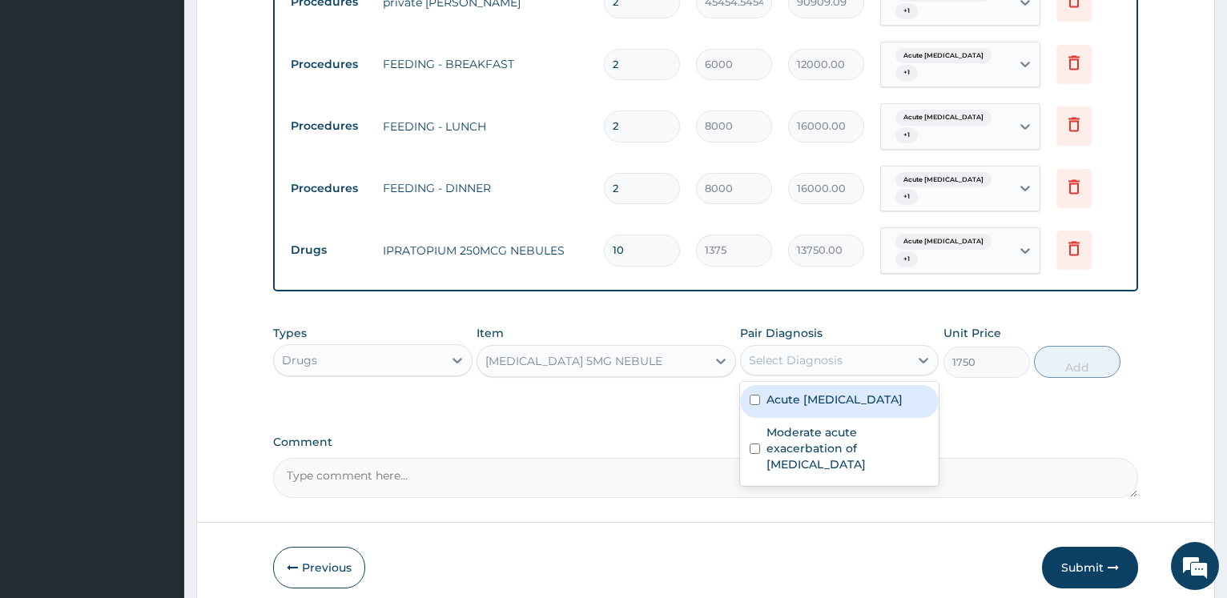
click at [832, 385] on div "Acute asthma" at bounding box center [839, 401] width 199 height 33
checkbox input "true"
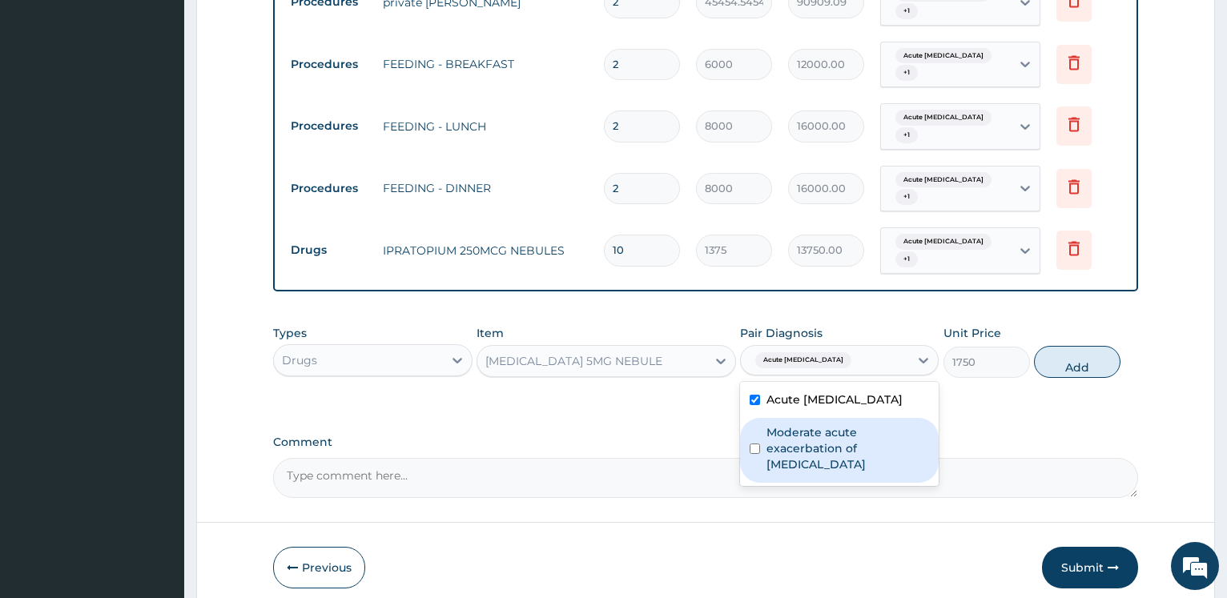
drag, startPoint x: 824, startPoint y: 369, endPoint x: 950, endPoint y: 348, distance: 128.4
click at [824, 425] on label "Moderate acute exacerbation of asthma" at bounding box center [848, 449] width 163 height 48
checkbox input "true"
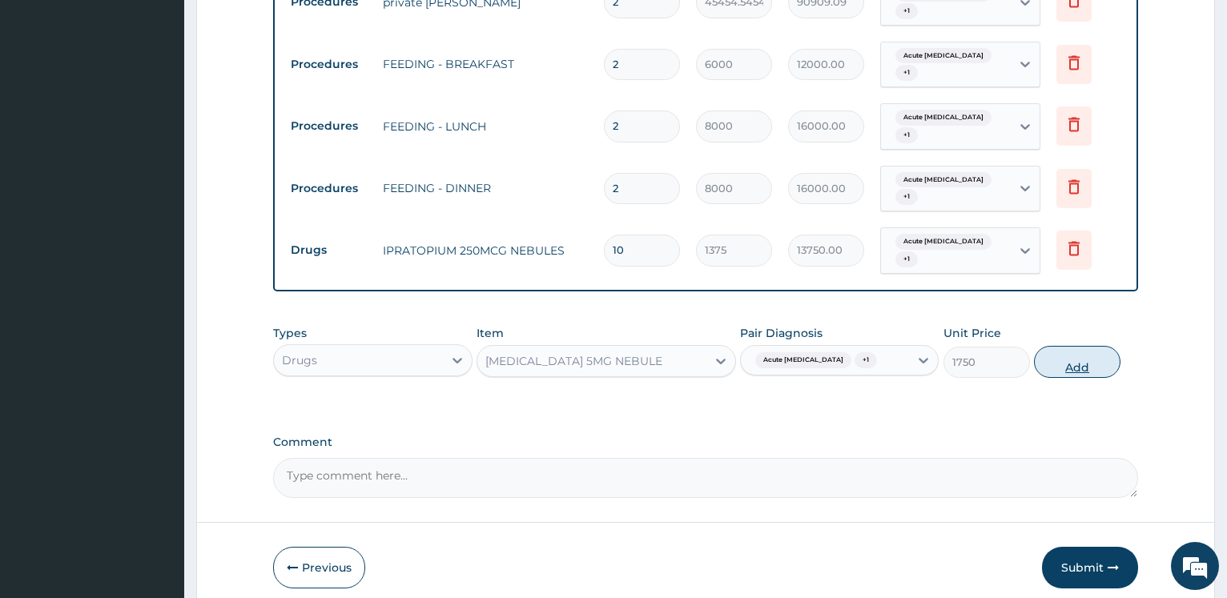
click at [1075, 346] on button "Add" at bounding box center [1077, 362] width 87 height 32
type input "0"
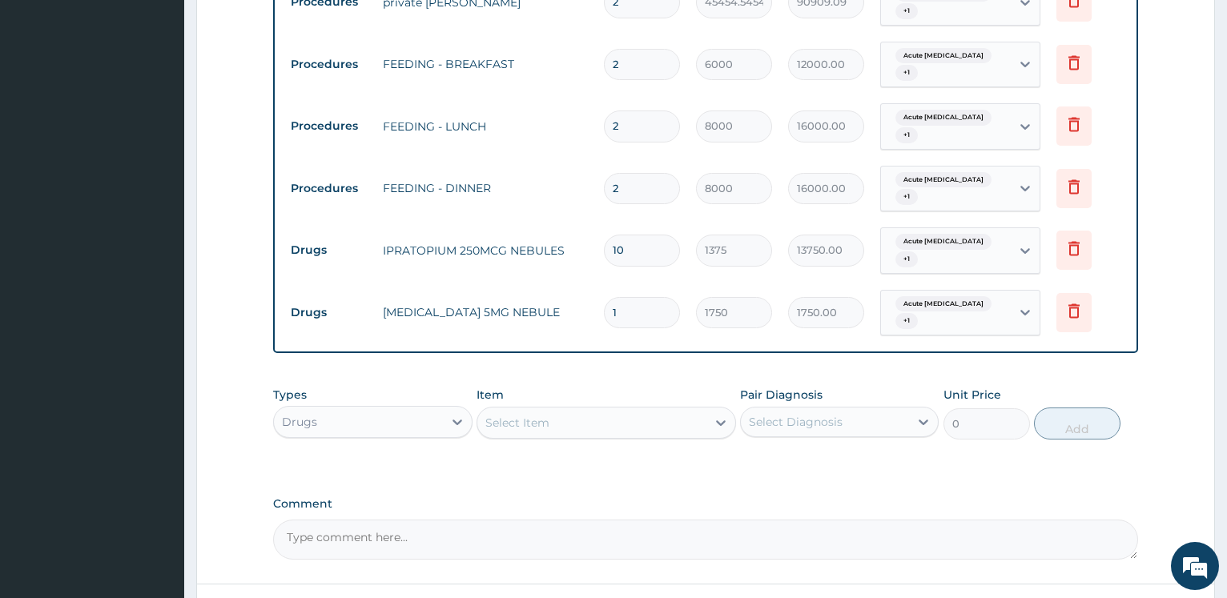
drag, startPoint x: 648, startPoint y: 247, endPoint x: 578, endPoint y: 188, distance: 91.0
click at [604, 297] on input "1" at bounding box center [642, 312] width 76 height 31
type input "2"
type input "3500.00"
type input "20"
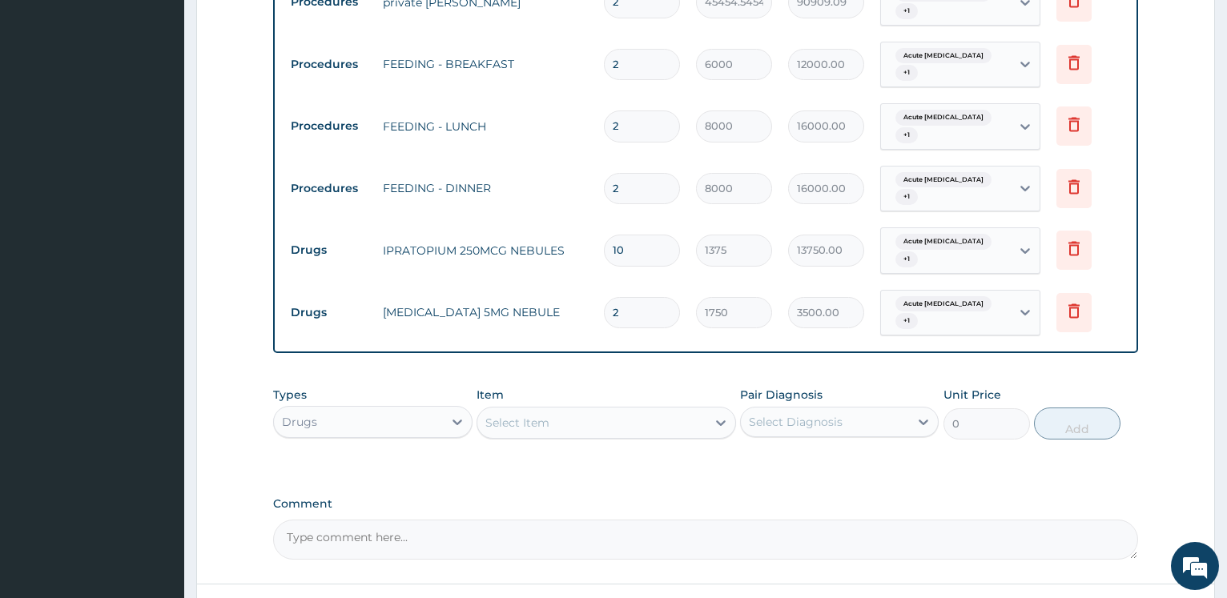
type input "35000.00"
type input "20"
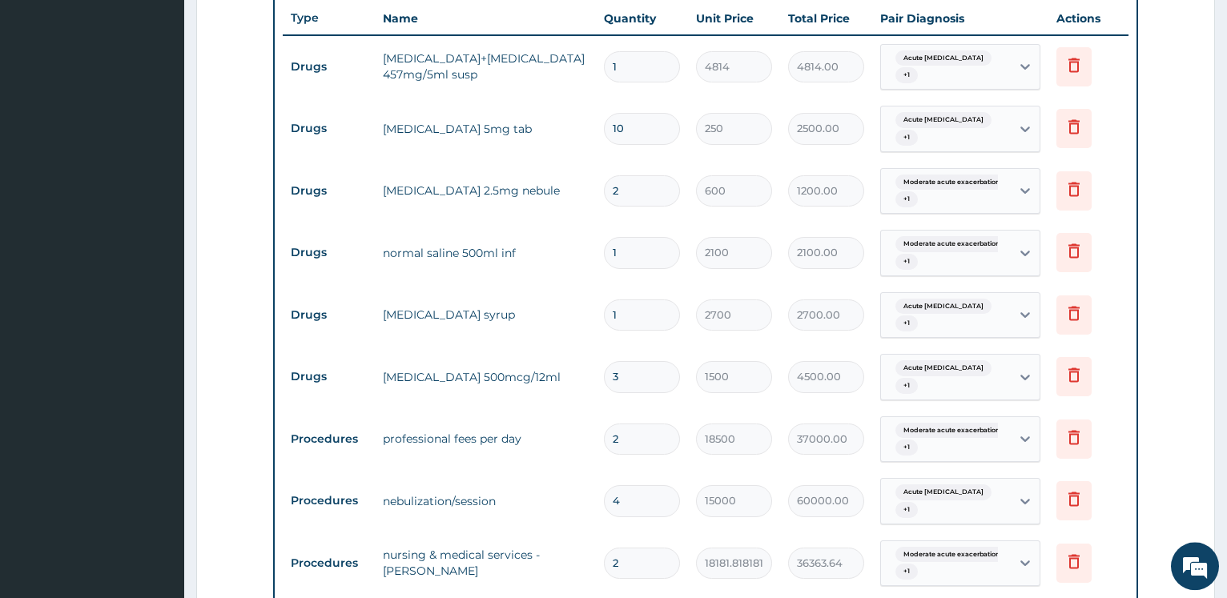
scroll to position [573, 0]
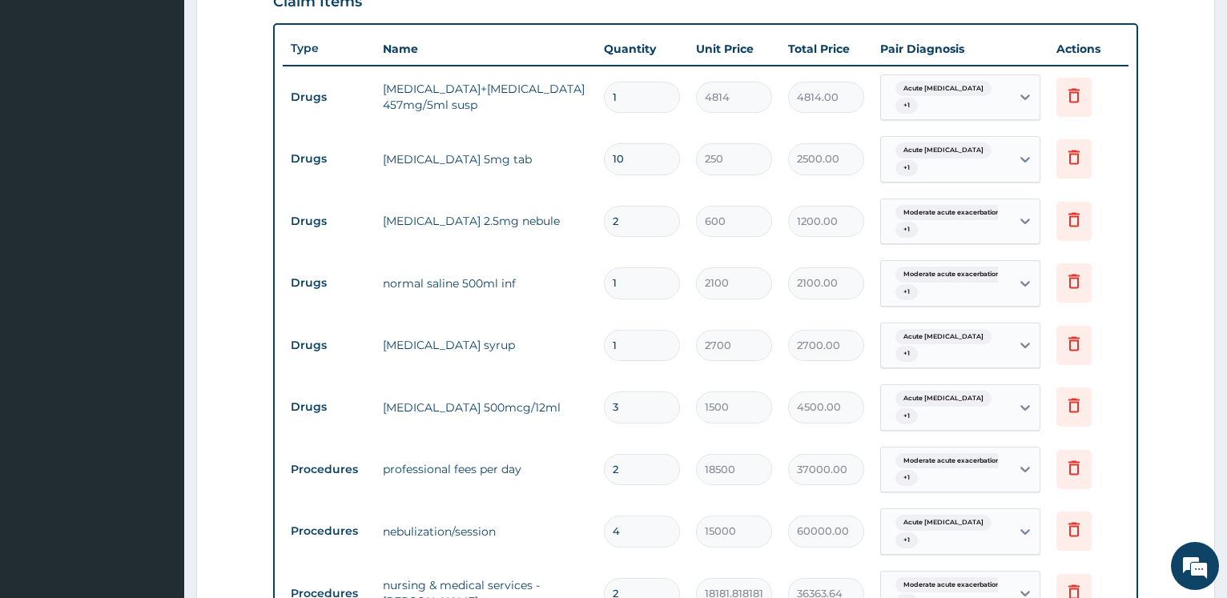
click at [649, 150] on input "10" at bounding box center [642, 158] width 76 height 31
type input "1"
type input "250.00"
type input "16"
type input "4000.00"
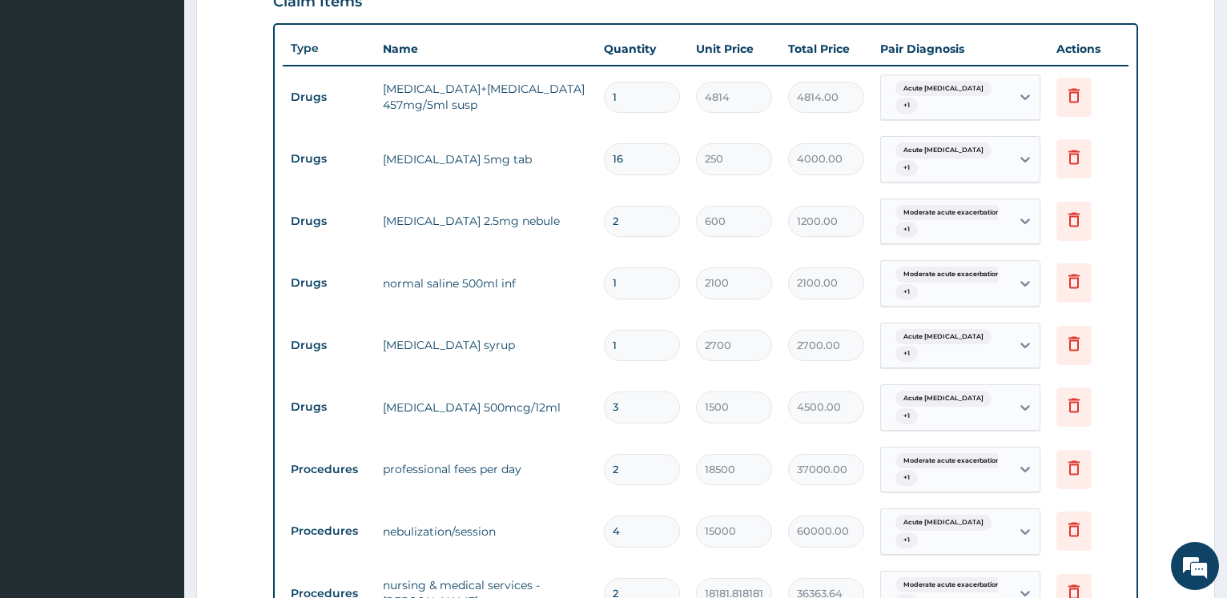
type input "16"
click at [260, 161] on form "Step 2 of 2 PA Code / Prescription Code PA/CFD4DD Encounter Date 29-10-2025 Imp…" at bounding box center [705, 420] width 1019 height 1817
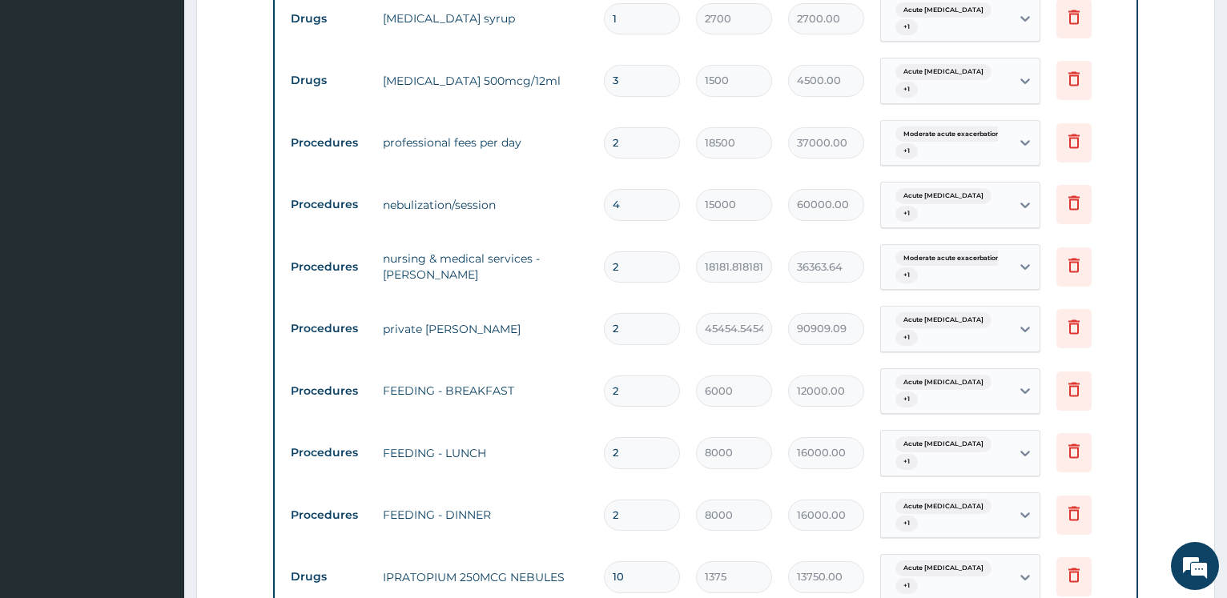
scroll to position [1145, 0]
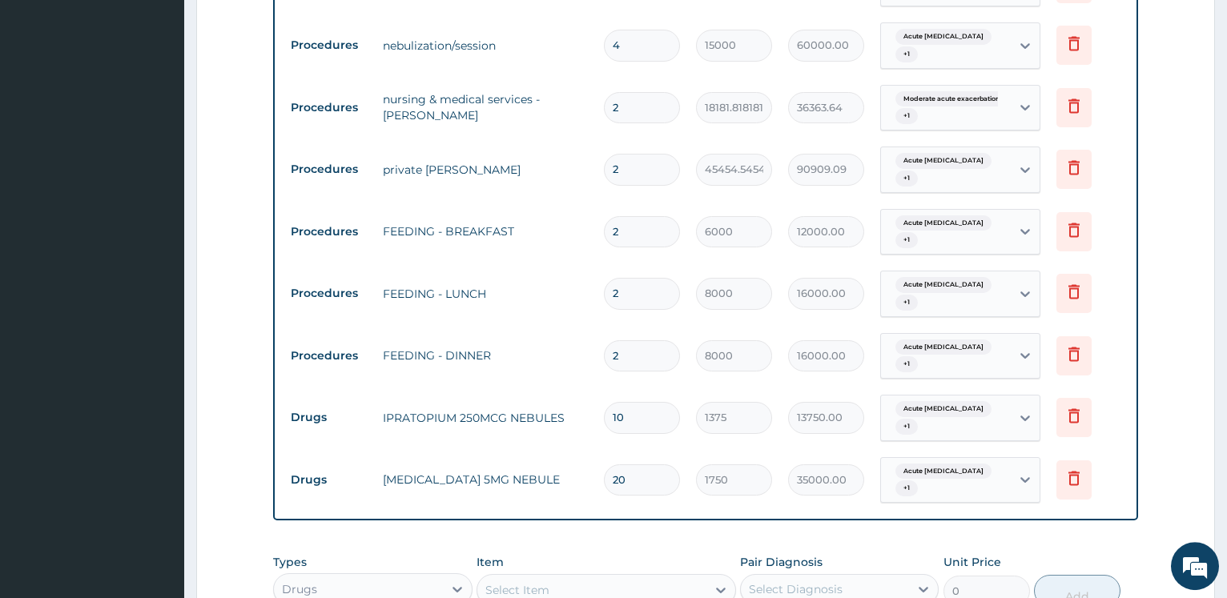
scroll to position [981, 0]
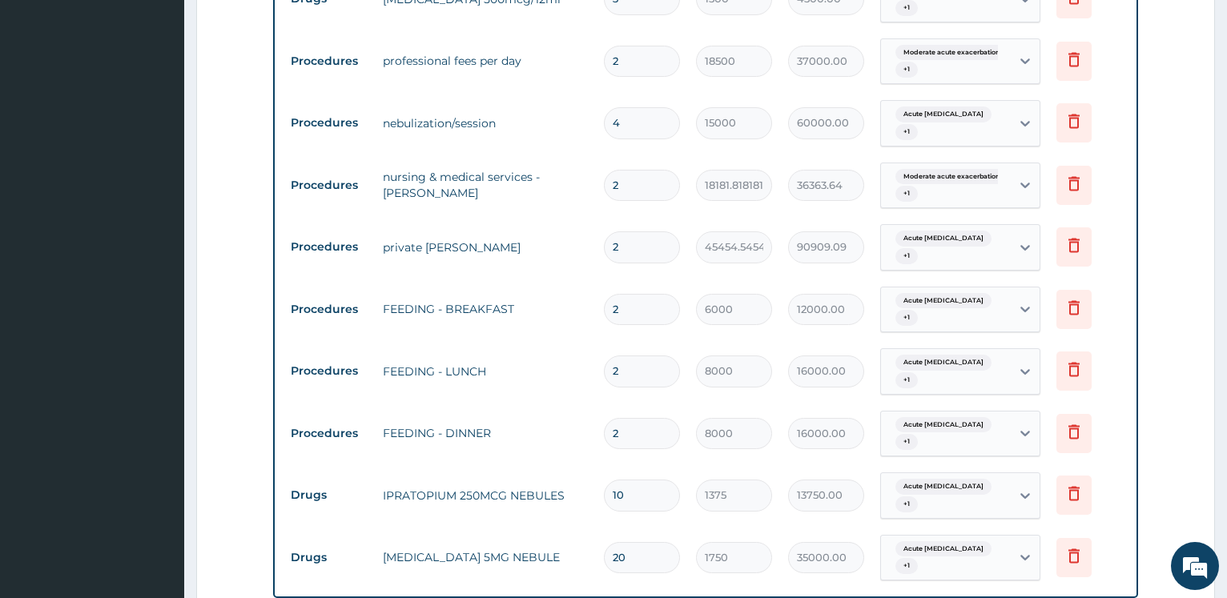
click at [1227, 87] on section "Step 2 of 2 PA Code / Prescription Code PA/CFD4DD Encounter Date 29-10-2025 Imp…" at bounding box center [705, 12] width 1043 height 1841
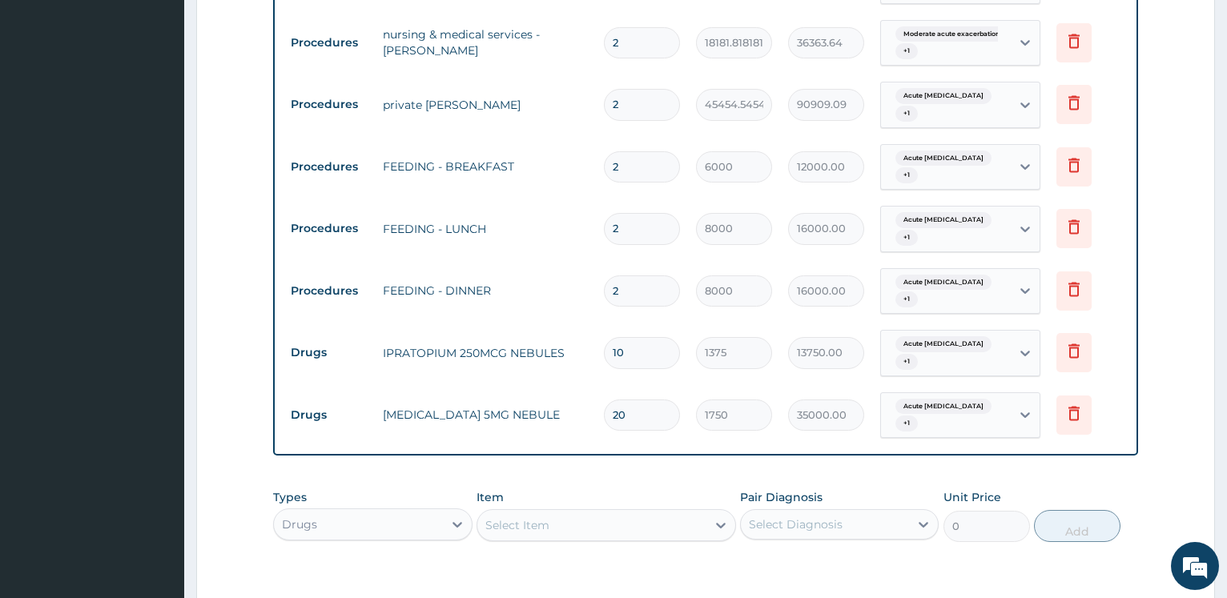
scroll to position [1282, 0]
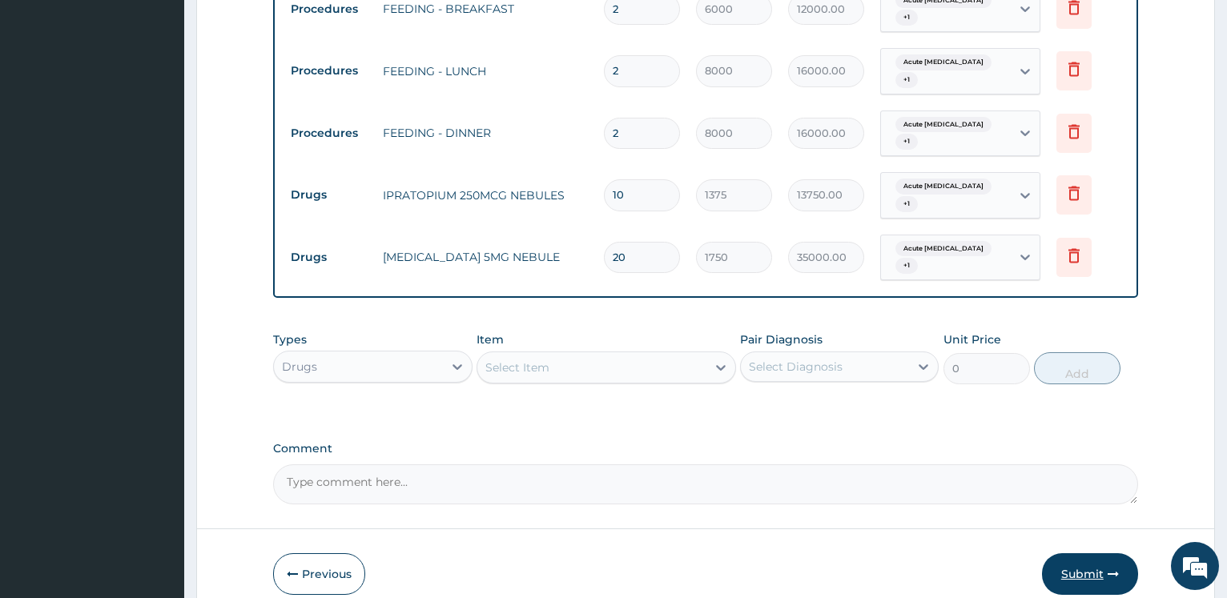
click at [1106, 554] on button "Submit" at bounding box center [1090, 575] width 96 height 42
click at [349, 554] on button "Previous" at bounding box center [319, 575] width 92 height 42
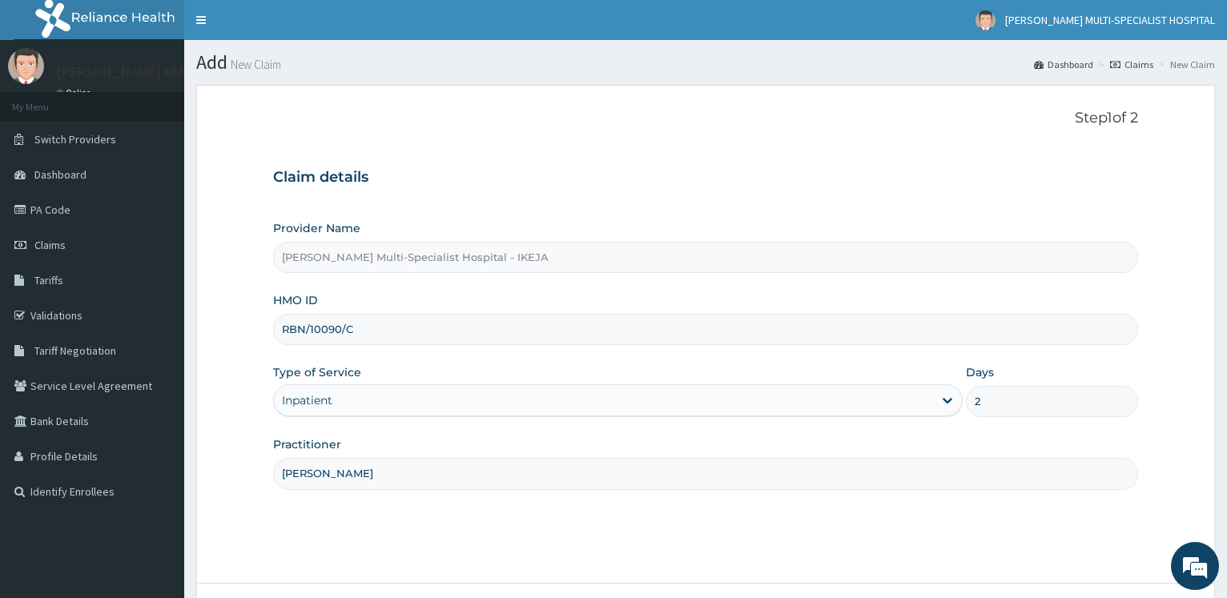
scroll to position [129, 0]
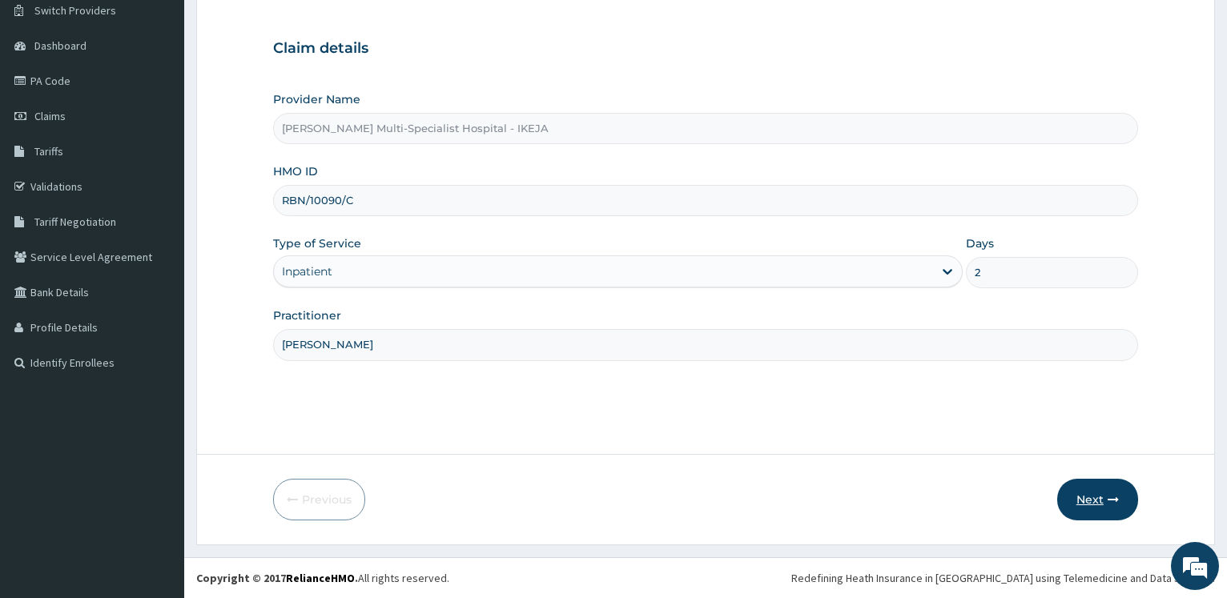
click at [1105, 493] on button "Next" at bounding box center [1097, 500] width 81 height 42
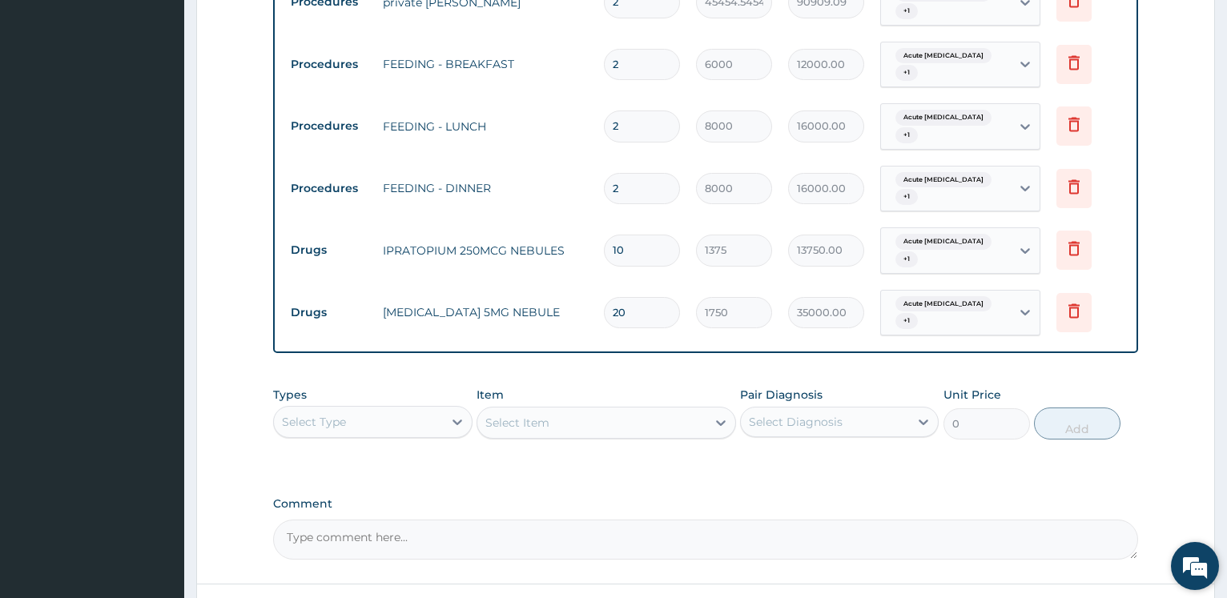
scroll to position [1273, 0]
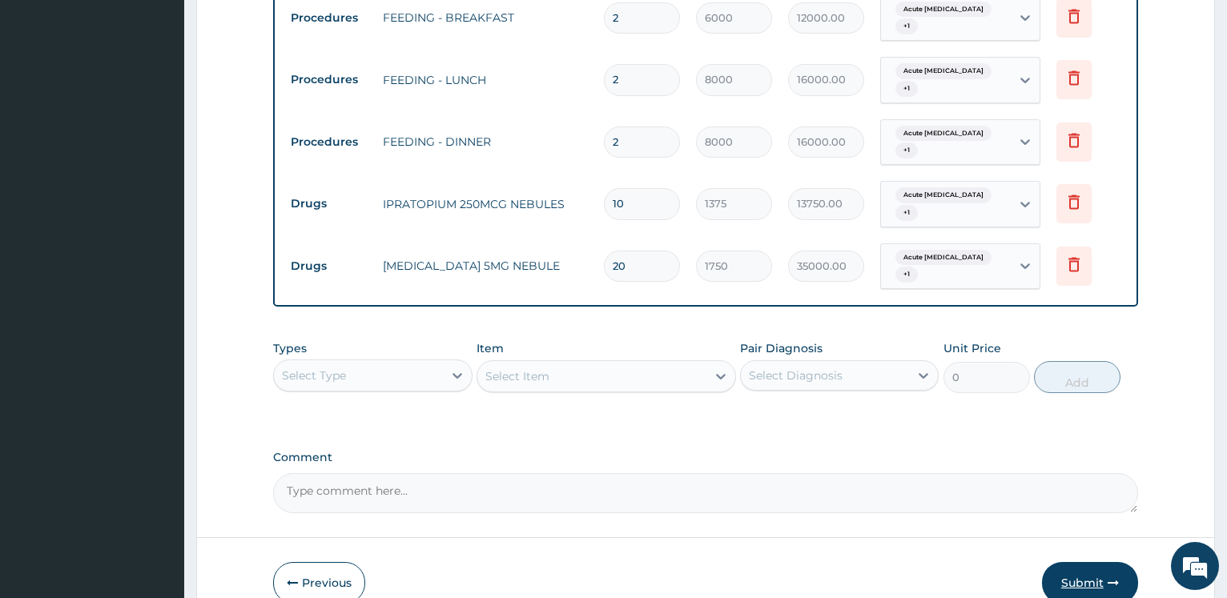
click at [1102, 562] on button "Submit" at bounding box center [1090, 583] width 96 height 42
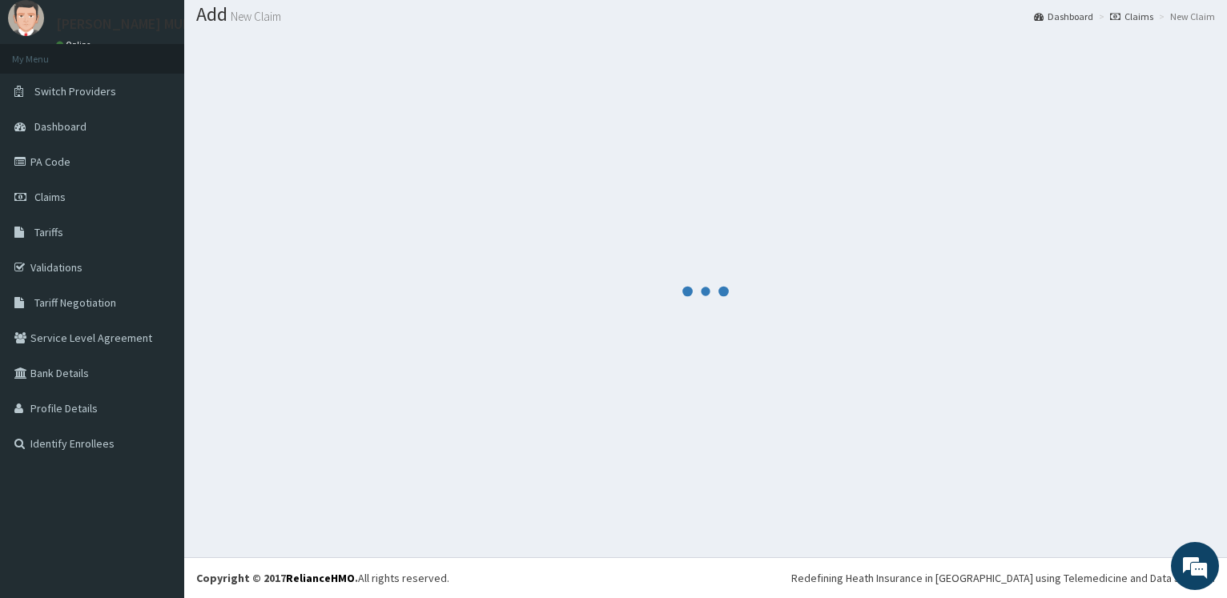
scroll to position [48, 0]
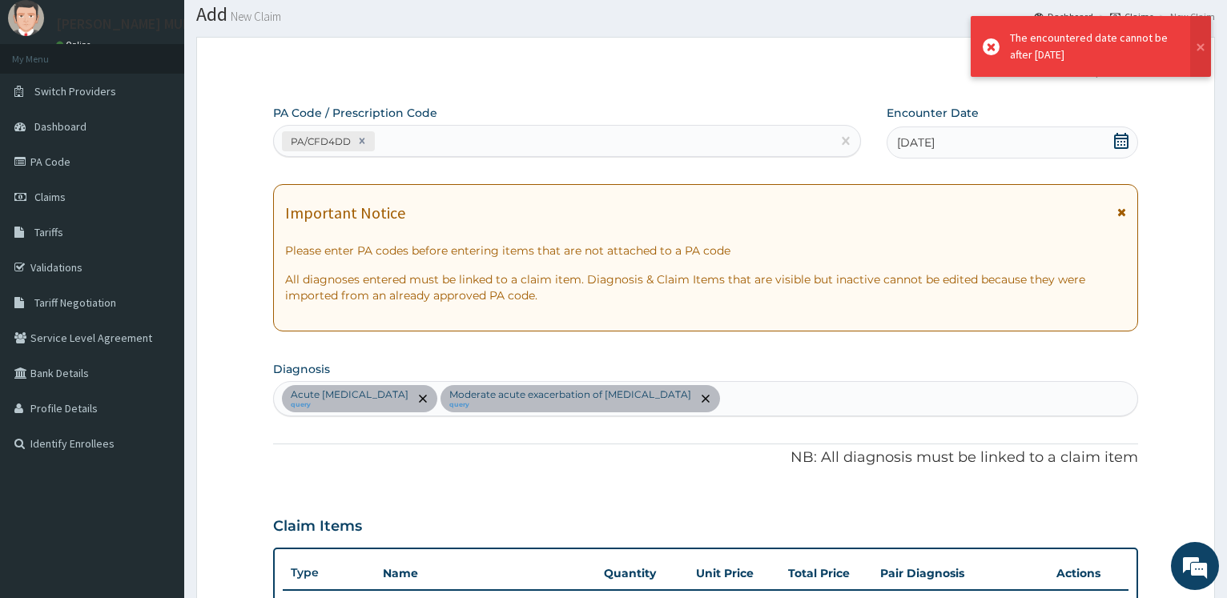
click at [1122, 143] on icon at bounding box center [1122, 141] width 16 height 16
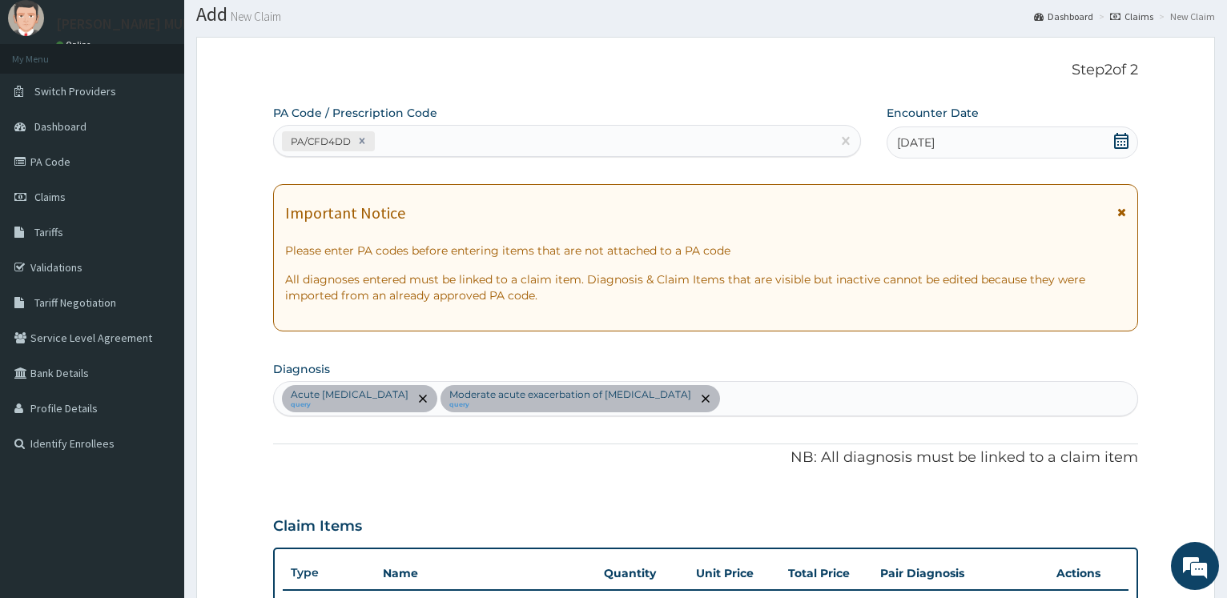
click at [1122, 143] on icon at bounding box center [1122, 141] width 16 height 16
click at [1122, 142] on icon at bounding box center [1121, 141] width 14 height 16
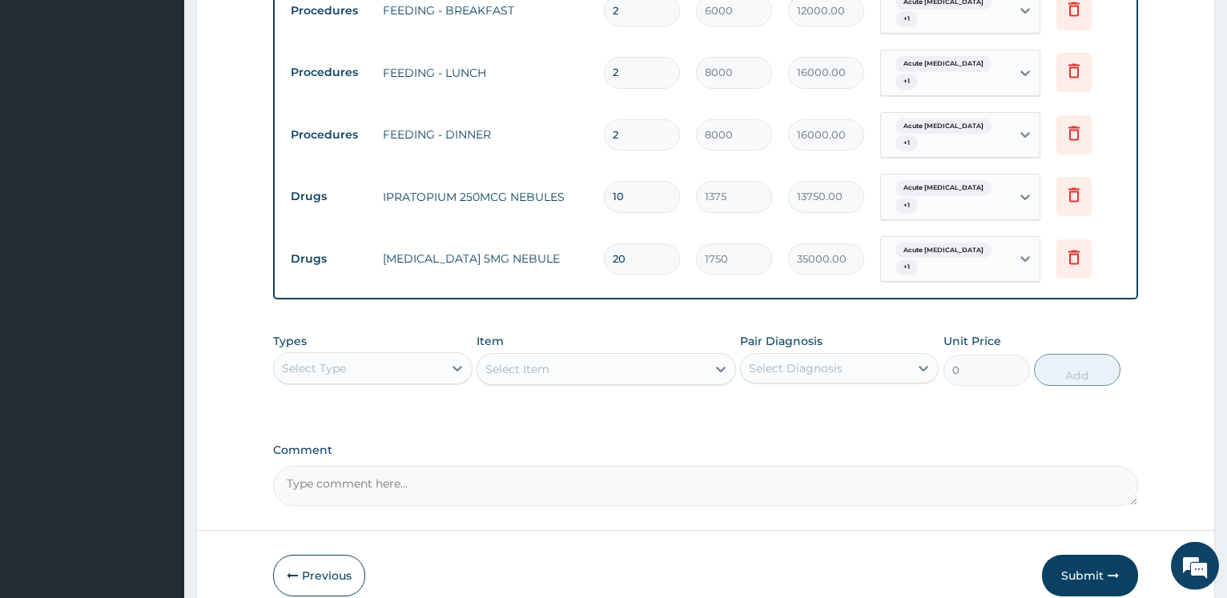
scroll to position [1282, 0]
click at [1073, 554] on button "Submit" at bounding box center [1090, 575] width 96 height 42
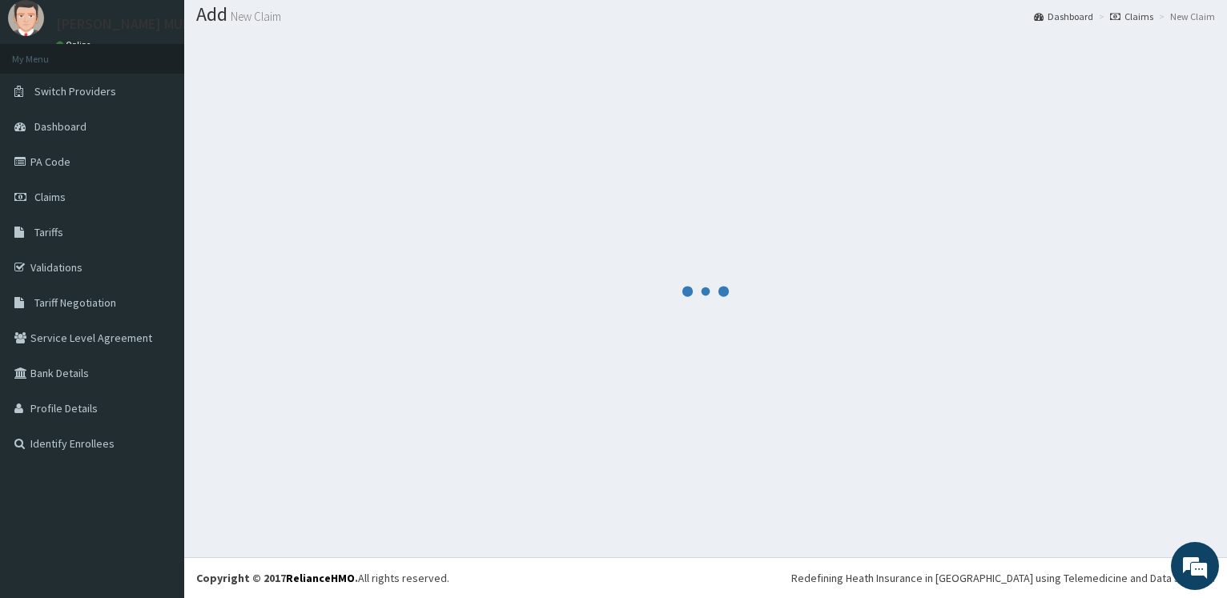
scroll to position [48, 0]
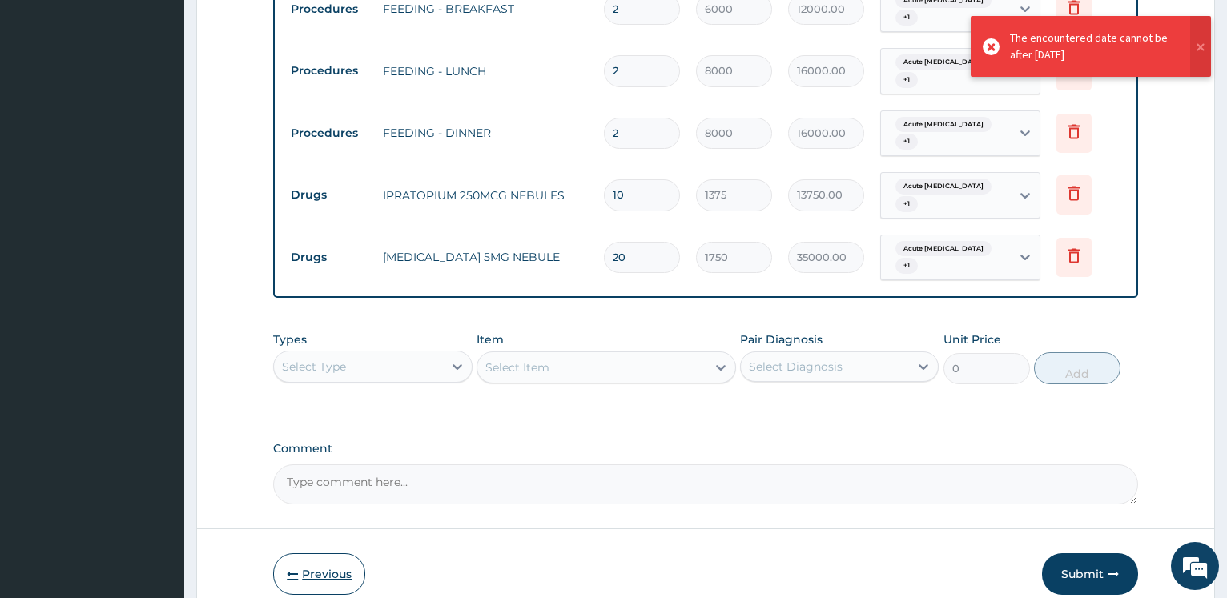
click at [330, 554] on button "Previous" at bounding box center [319, 575] width 92 height 42
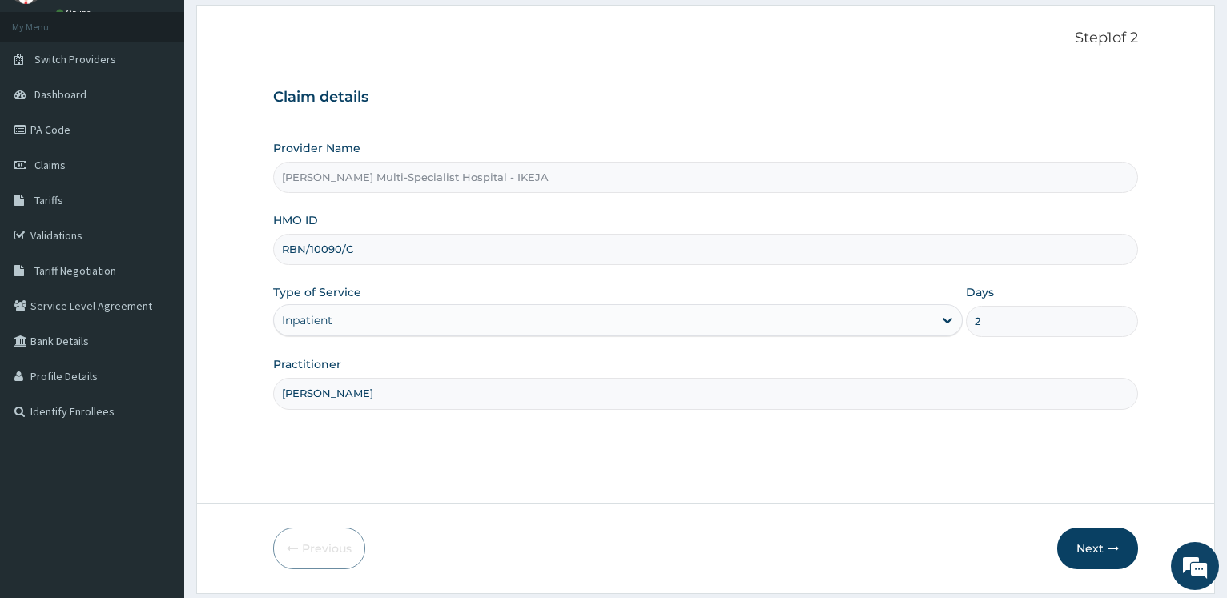
scroll to position [129, 0]
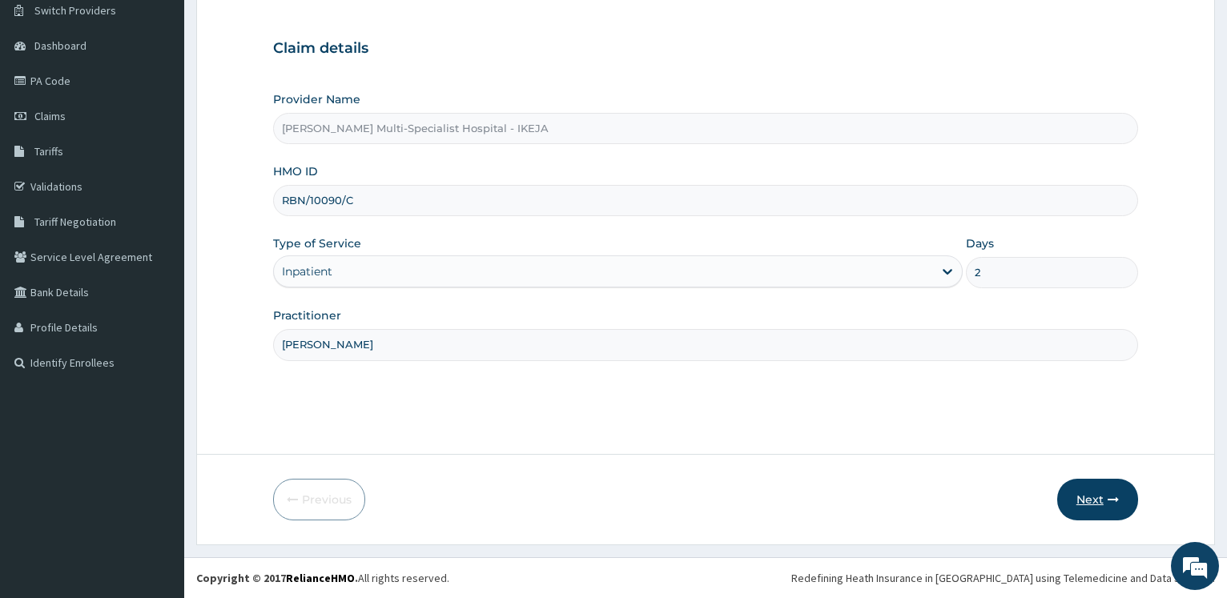
click at [1110, 497] on icon "button" at bounding box center [1113, 499] width 11 height 11
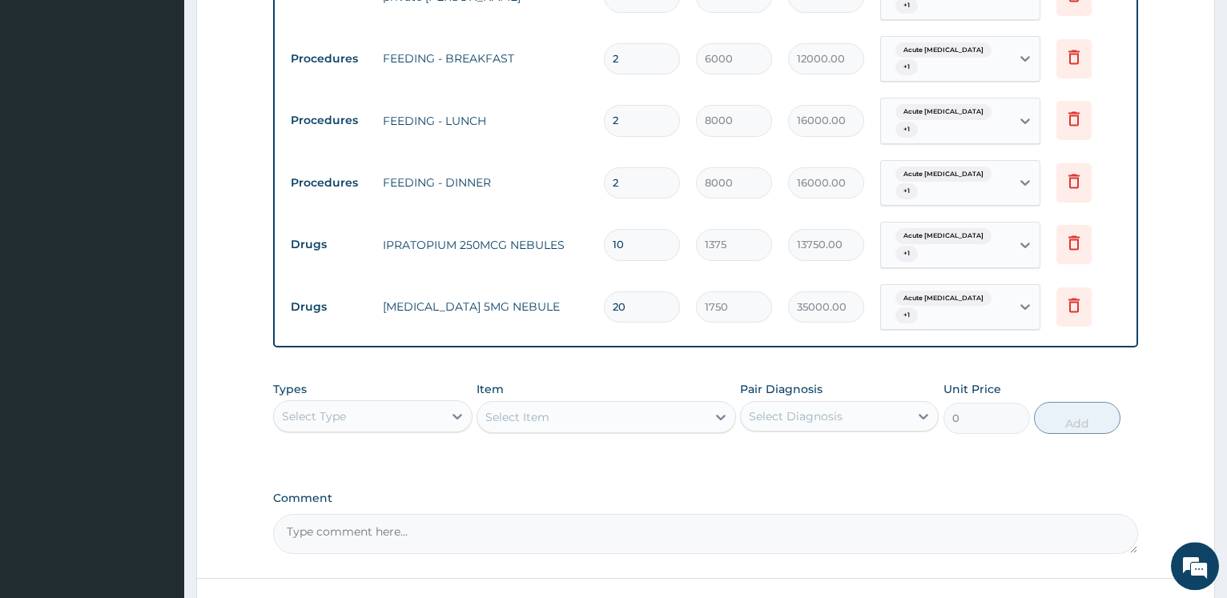
scroll to position [1282, 0]
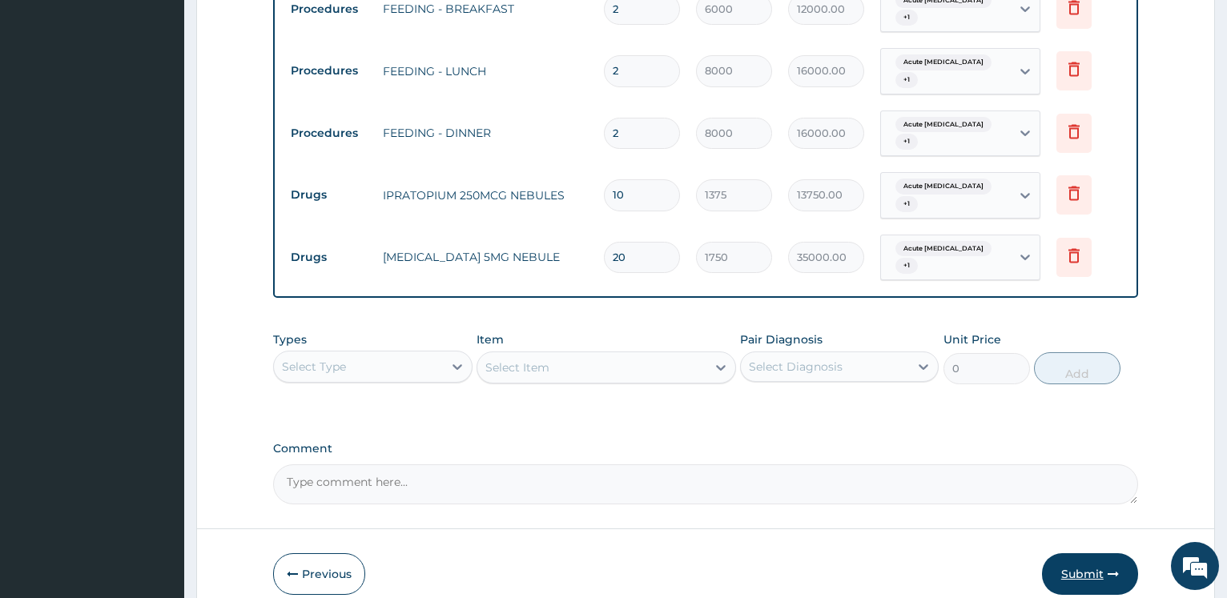
click at [1098, 554] on button "Submit" at bounding box center [1090, 575] width 96 height 42
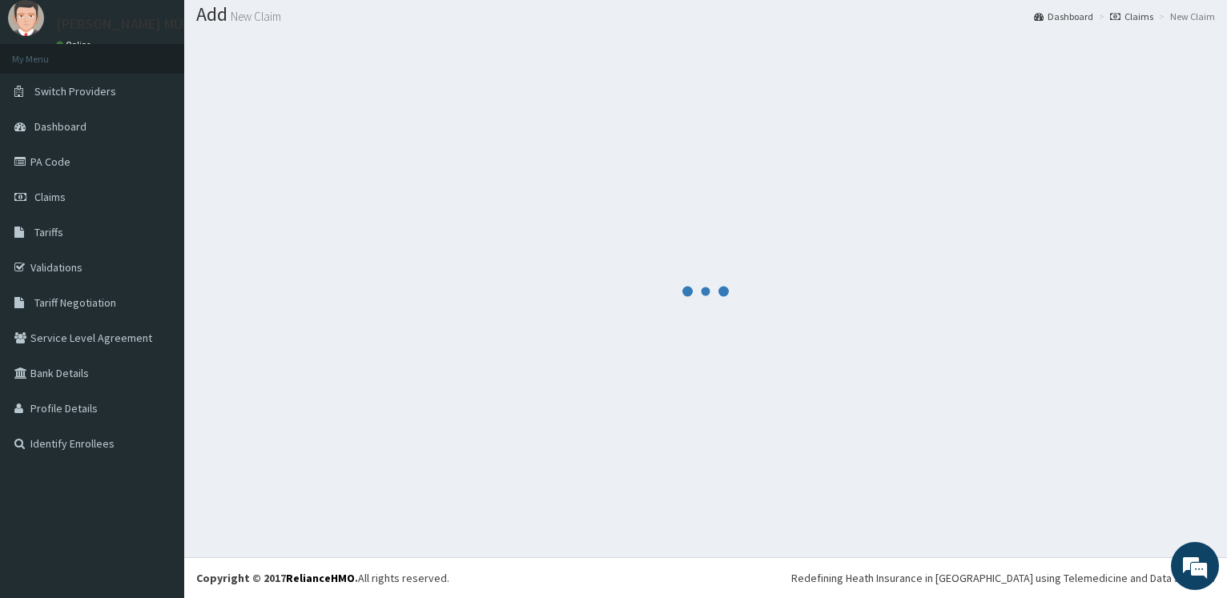
scroll to position [48, 0]
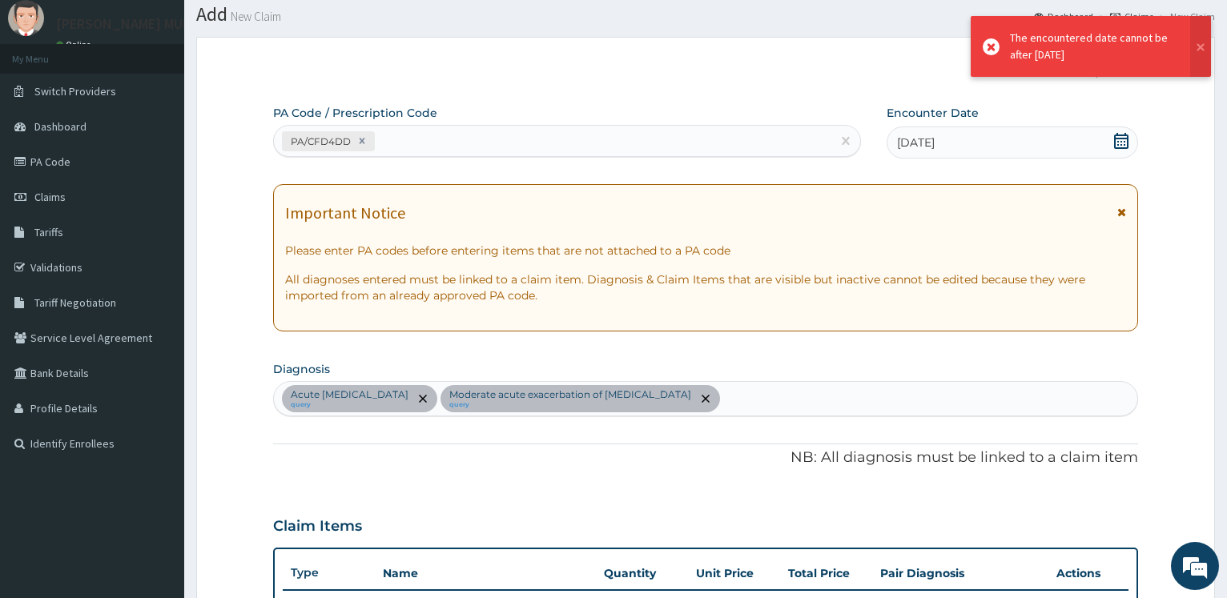
click at [989, 48] on icon at bounding box center [991, 46] width 17 height 17
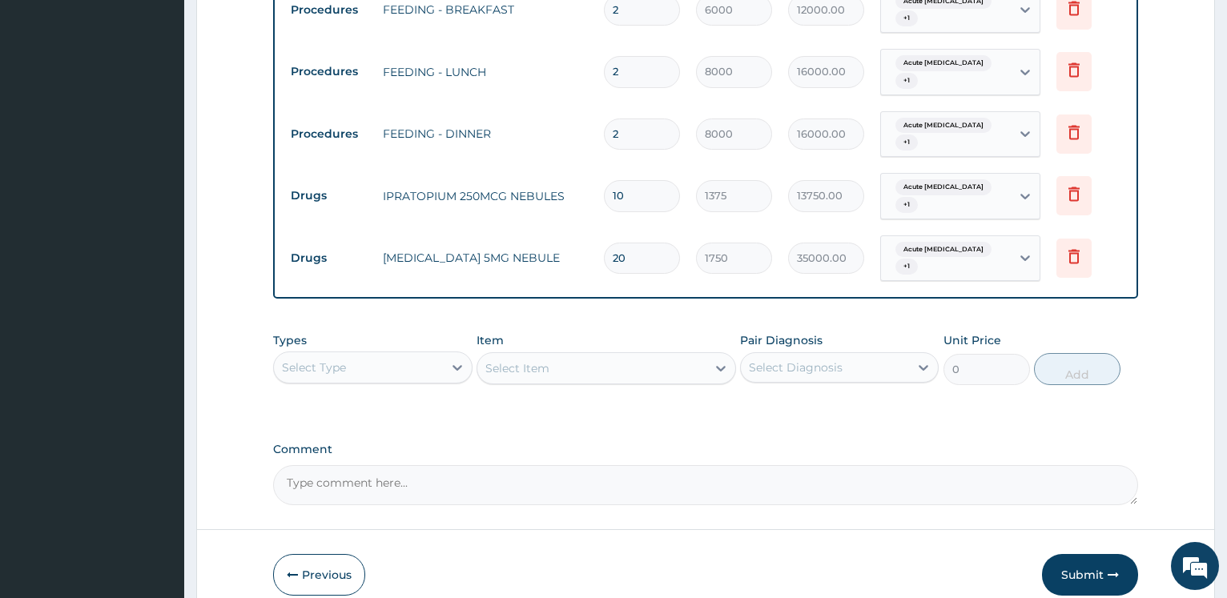
scroll to position [1282, 0]
drag, startPoint x: 1075, startPoint y: 501, endPoint x: 655, endPoint y: 282, distance: 473.3
click at [1075, 554] on button "Submit" at bounding box center [1090, 575] width 96 height 42
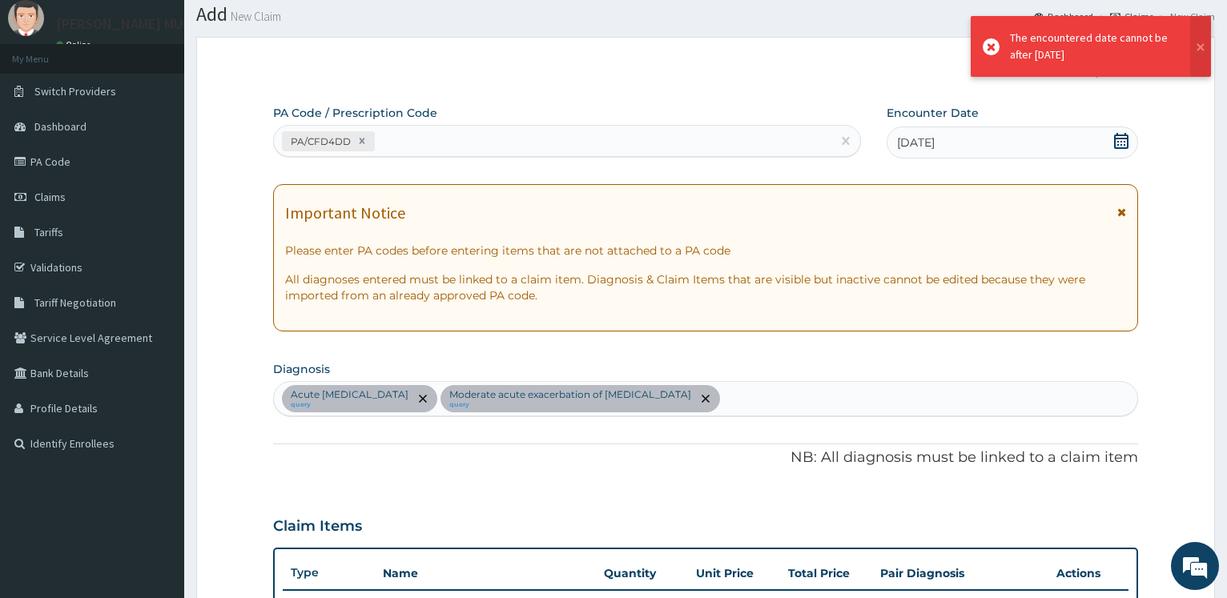
scroll to position [0, 0]
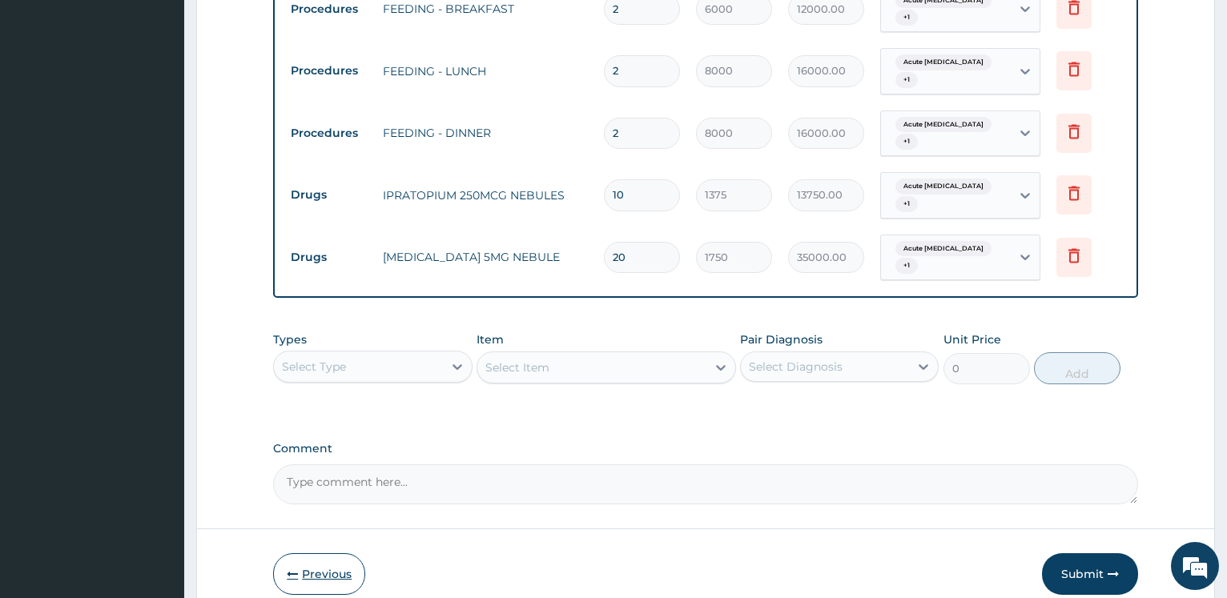
click at [344, 554] on button "Previous" at bounding box center [319, 575] width 92 height 42
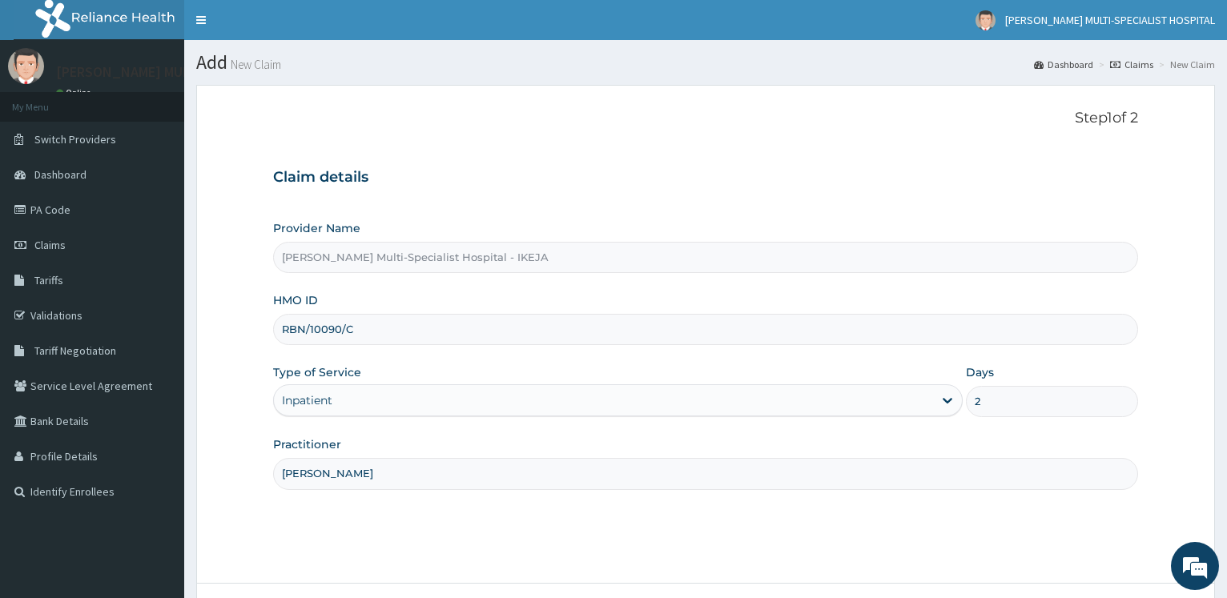
click at [857, 171] on h3 "Claim details" at bounding box center [705, 178] width 865 height 18
drag, startPoint x: 357, startPoint y: 336, endPoint x: 227, endPoint y: 324, distance: 131.2
click at [273, 324] on input "RBN/10090/C" at bounding box center [705, 329] width 865 height 31
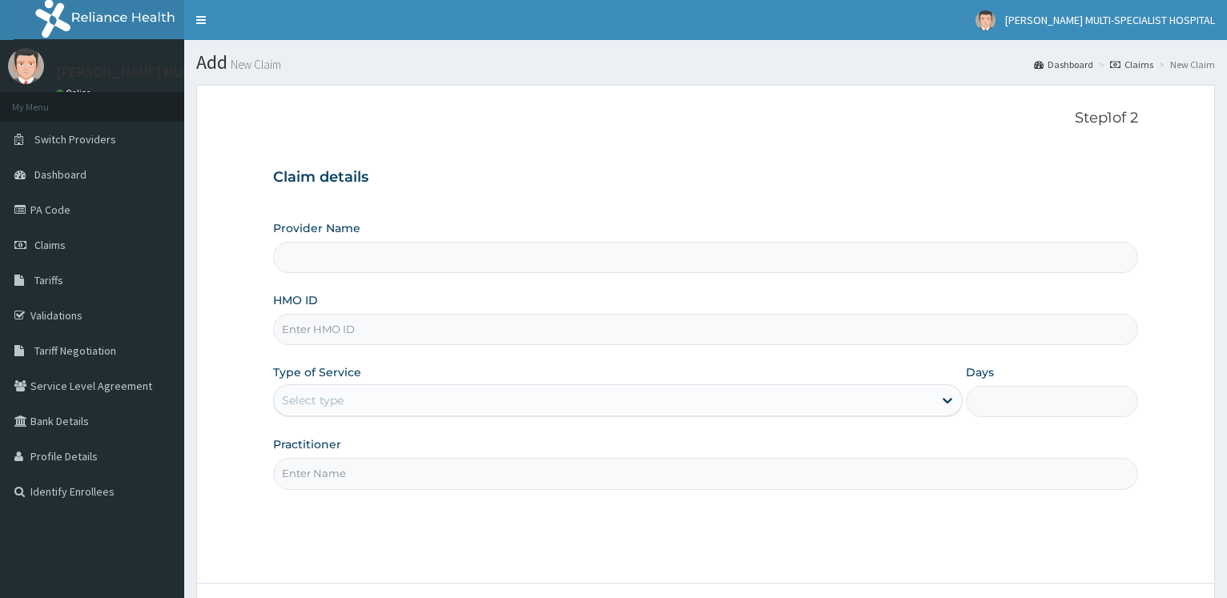
type input "RBN/10090/C"
type input "[PERSON_NAME] Multi-Specialist Hospital - IKEJA"
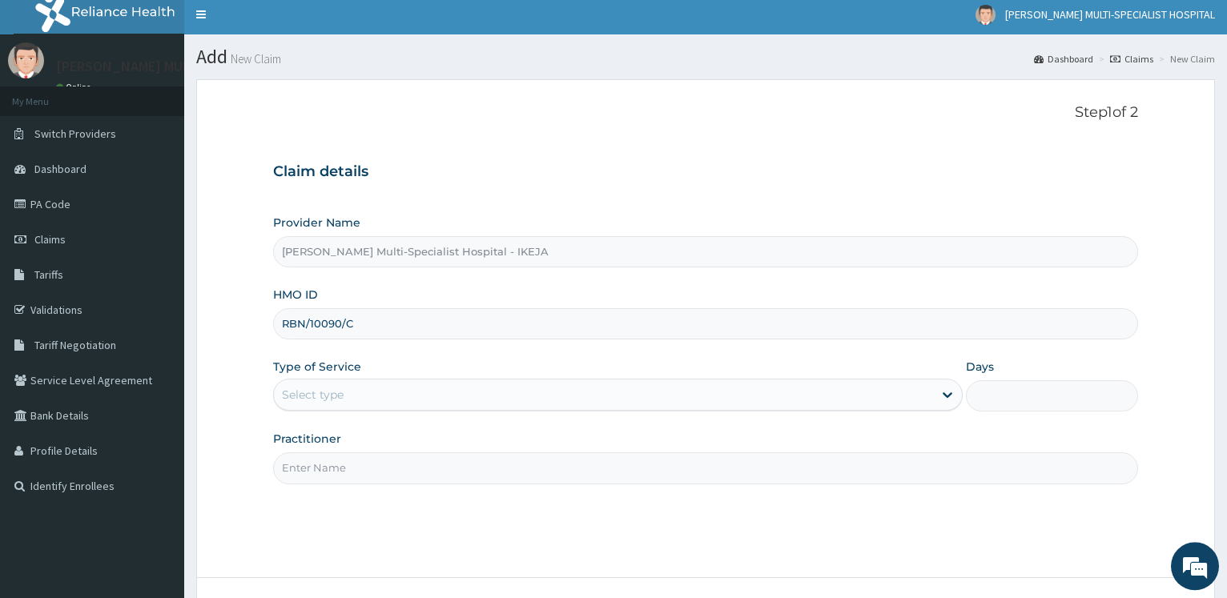
scroll to position [129, 0]
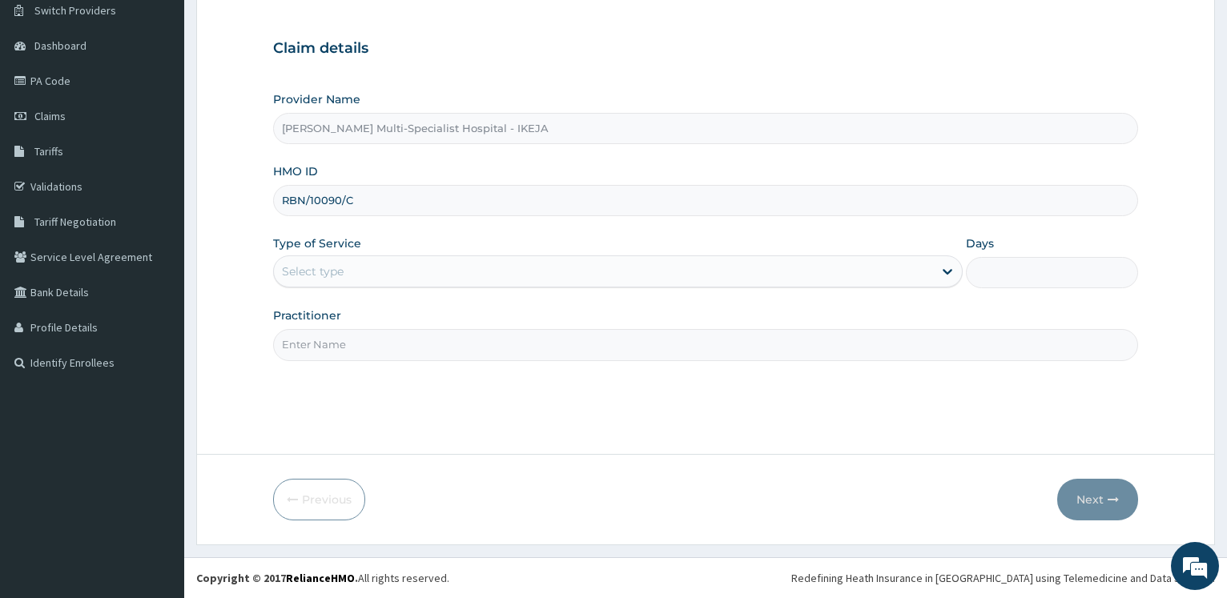
type input "RBN/10090/C"
click at [348, 280] on div "Select type" at bounding box center [603, 272] width 659 height 26
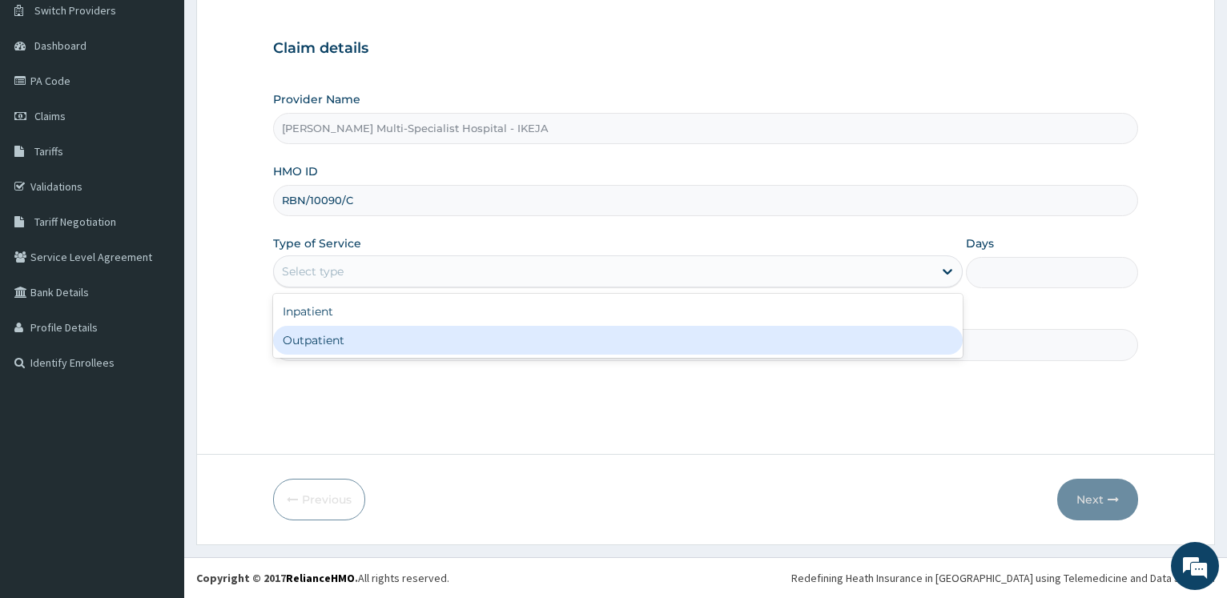
click at [334, 336] on div "Outpatient" at bounding box center [617, 340] width 689 height 29
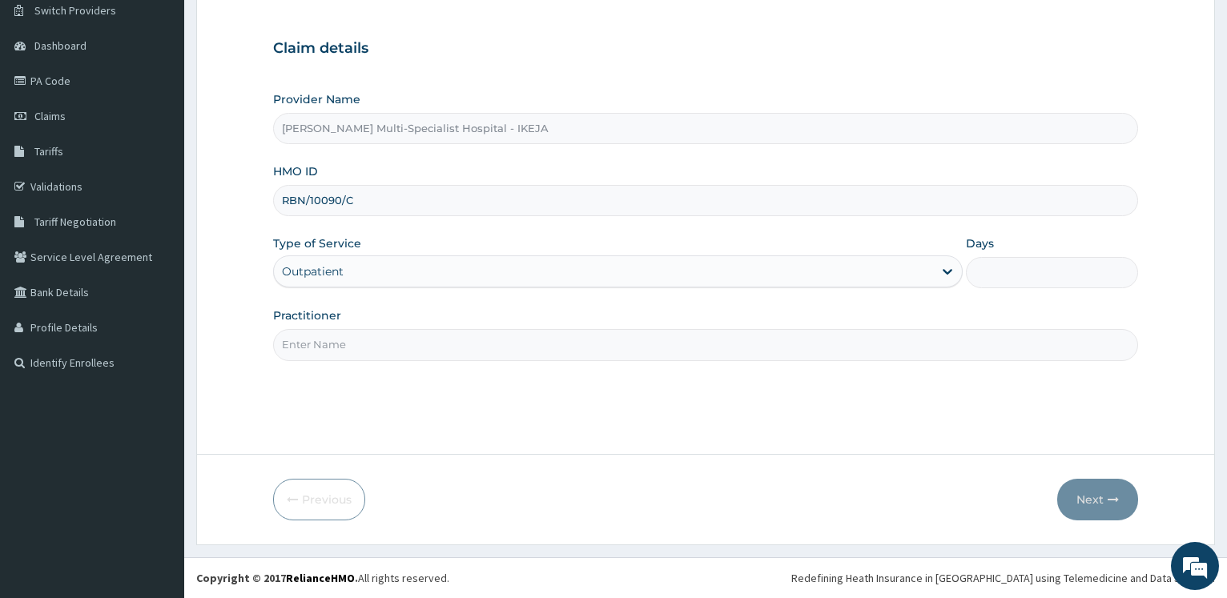
type input "1"
click at [379, 264] on div "Outpatient" at bounding box center [603, 272] width 659 height 26
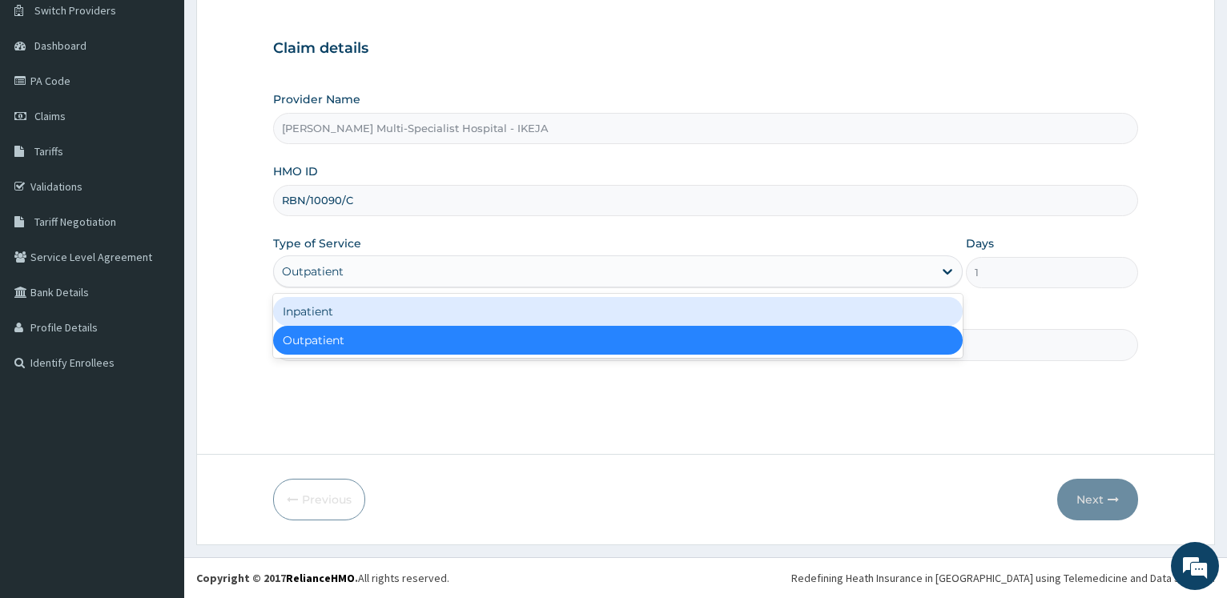
click at [343, 322] on div "Inpatient" at bounding box center [617, 311] width 689 height 29
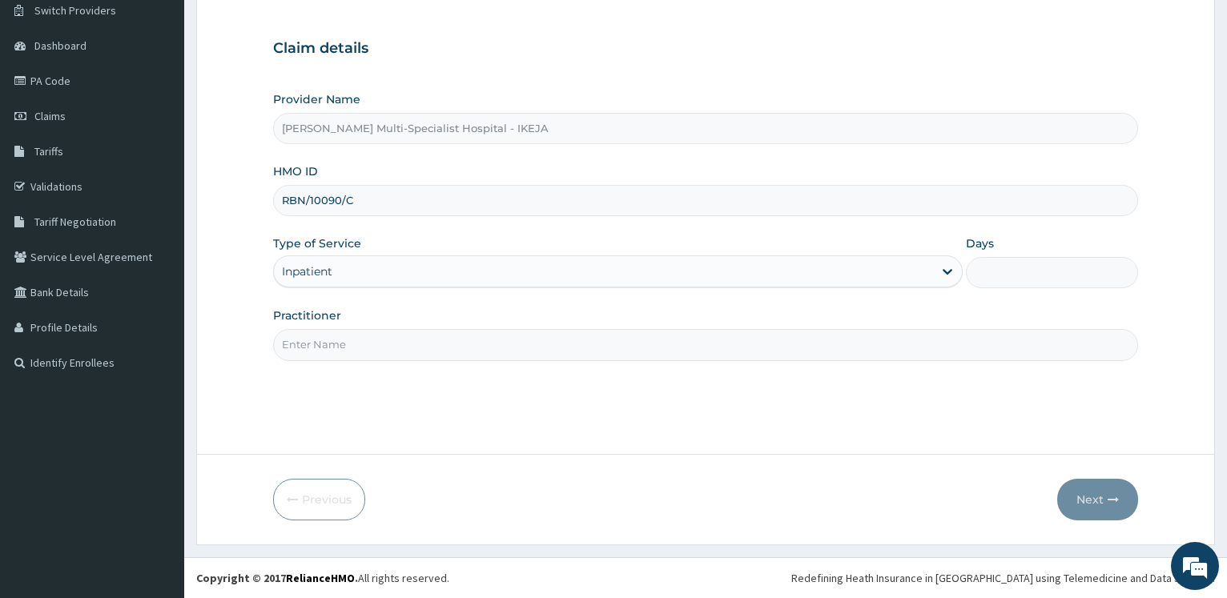
drag, startPoint x: 407, startPoint y: 332, endPoint x: 393, endPoint y: 331, distance: 14.4
click at [405, 332] on input "Practitioner" at bounding box center [705, 344] width 865 height 31
type input "[PERSON_NAME]"
click at [1030, 276] on input "Days" at bounding box center [1052, 272] width 172 height 31
type input "2"
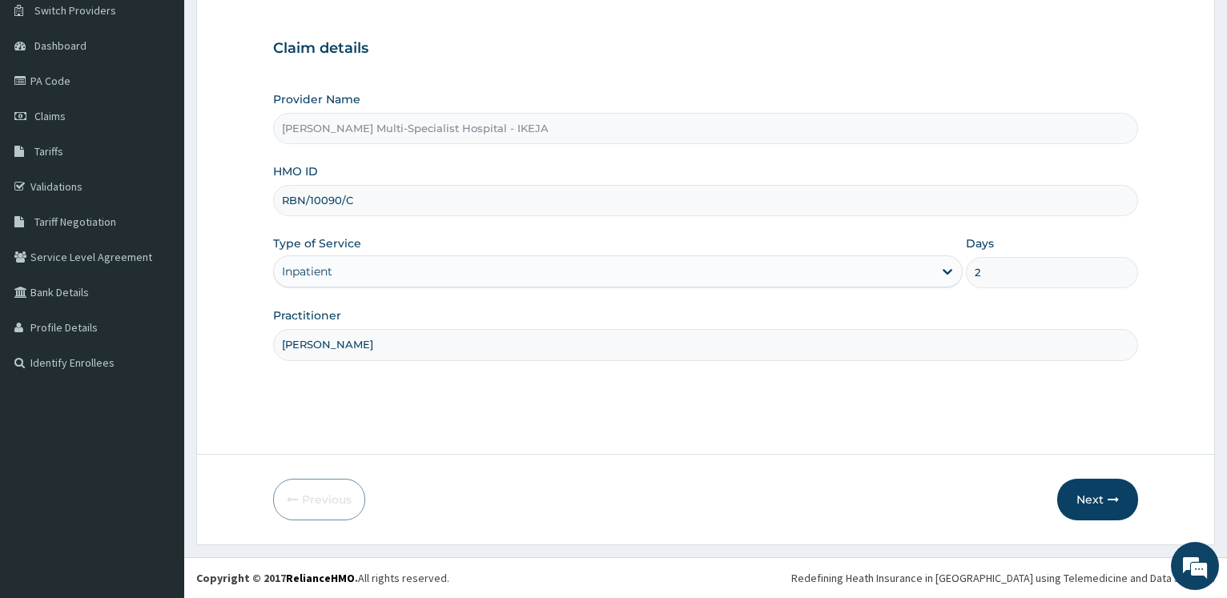
click at [1019, 361] on input "[PERSON_NAME]" at bounding box center [705, 344] width 865 height 31
click at [1084, 492] on button "Next" at bounding box center [1097, 500] width 81 height 42
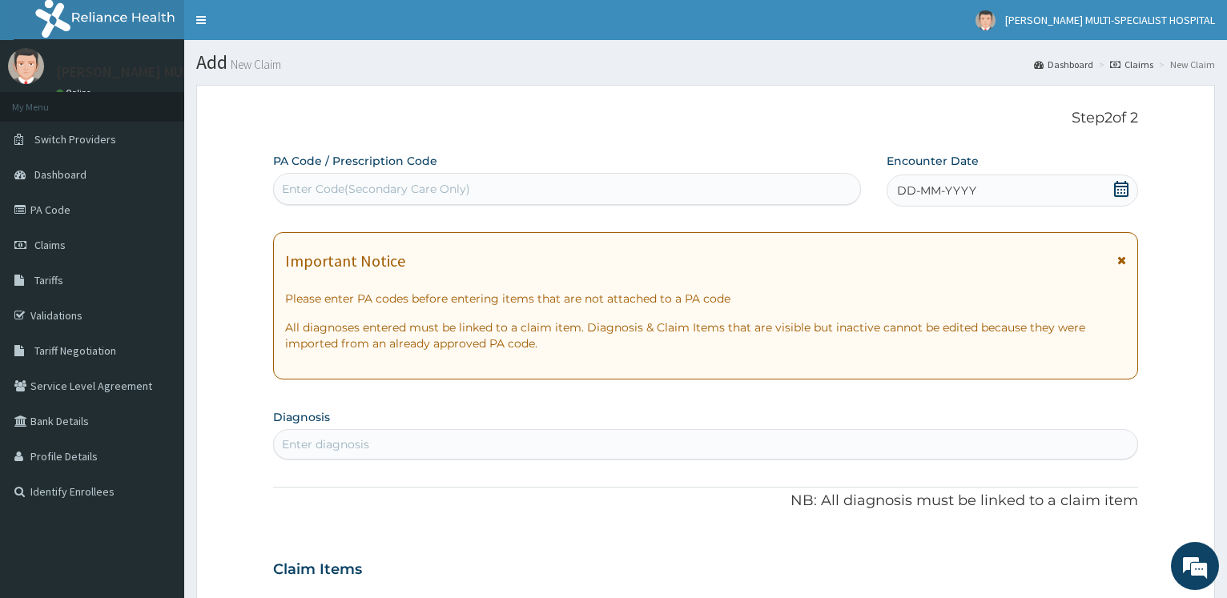
scroll to position [0, 0]
click at [322, 202] on div "Enter Code(Secondary Care Only)" at bounding box center [567, 189] width 586 height 26
type input "PA/CFD4DD"
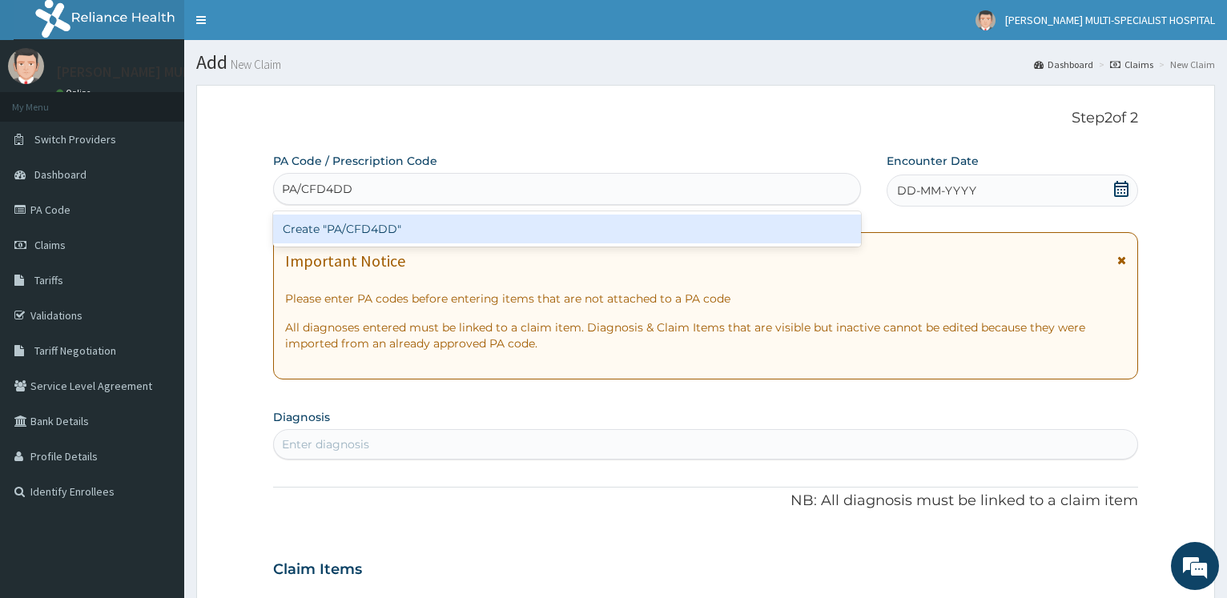
click at [353, 216] on div "Create "PA/CFD4DD"" at bounding box center [566, 229] width 587 height 29
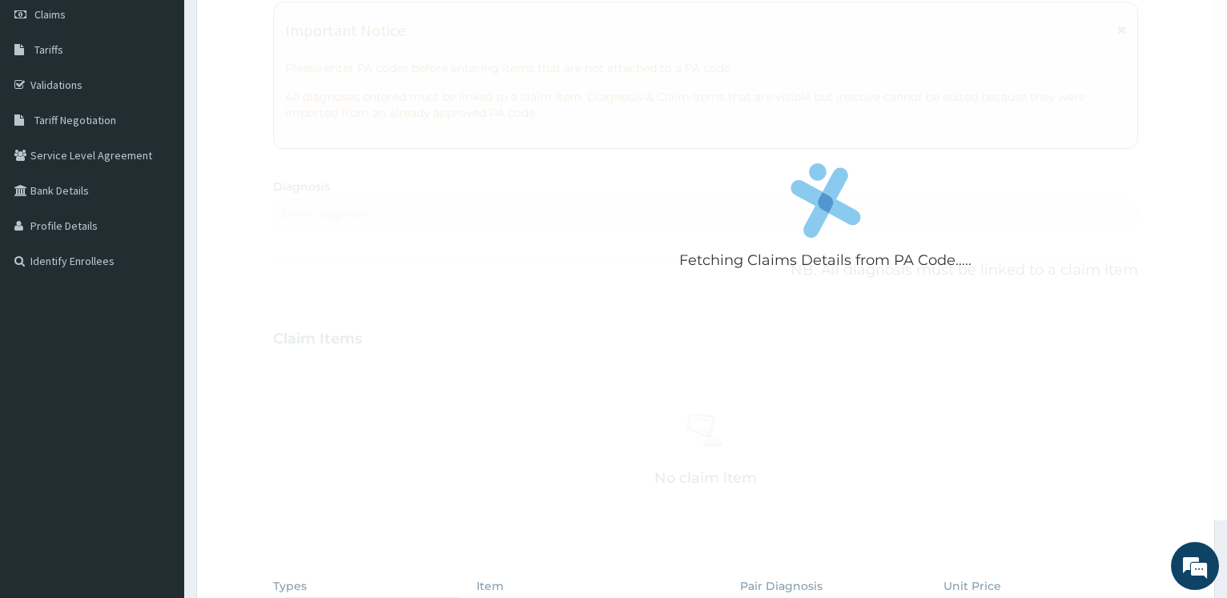
scroll to position [892, 0]
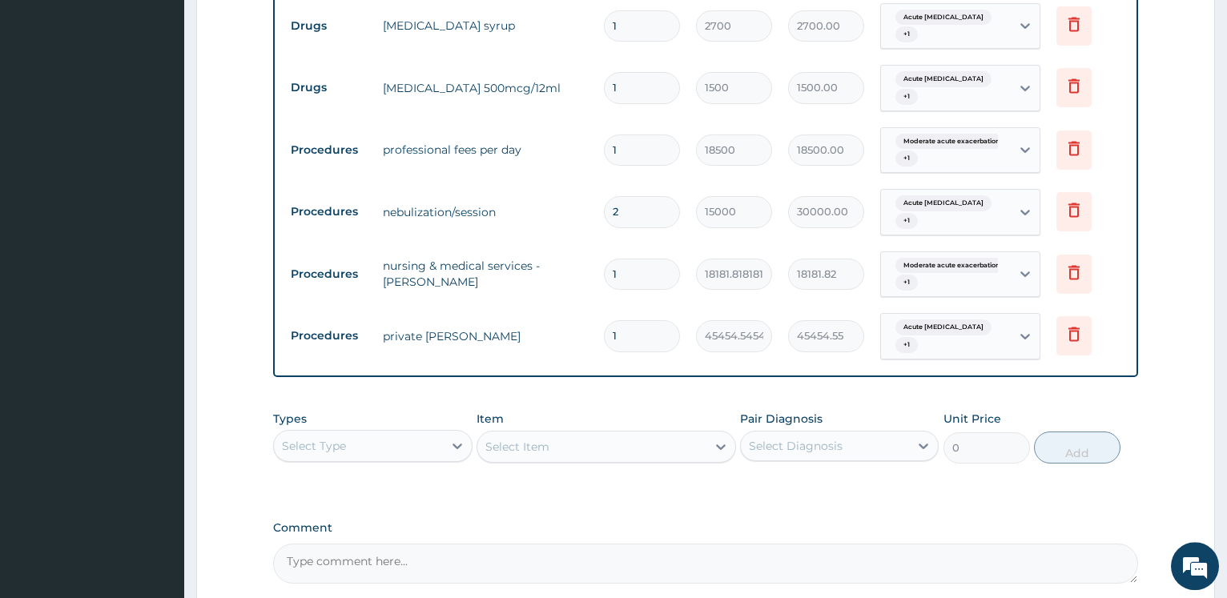
drag, startPoint x: 623, startPoint y: 296, endPoint x: 591, endPoint y: 254, distance: 53.2
click at [604, 320] on input "1" at bounding box center [642, 335] width 76 height 31
type input "2"
type input "90909.09"
type input "2"
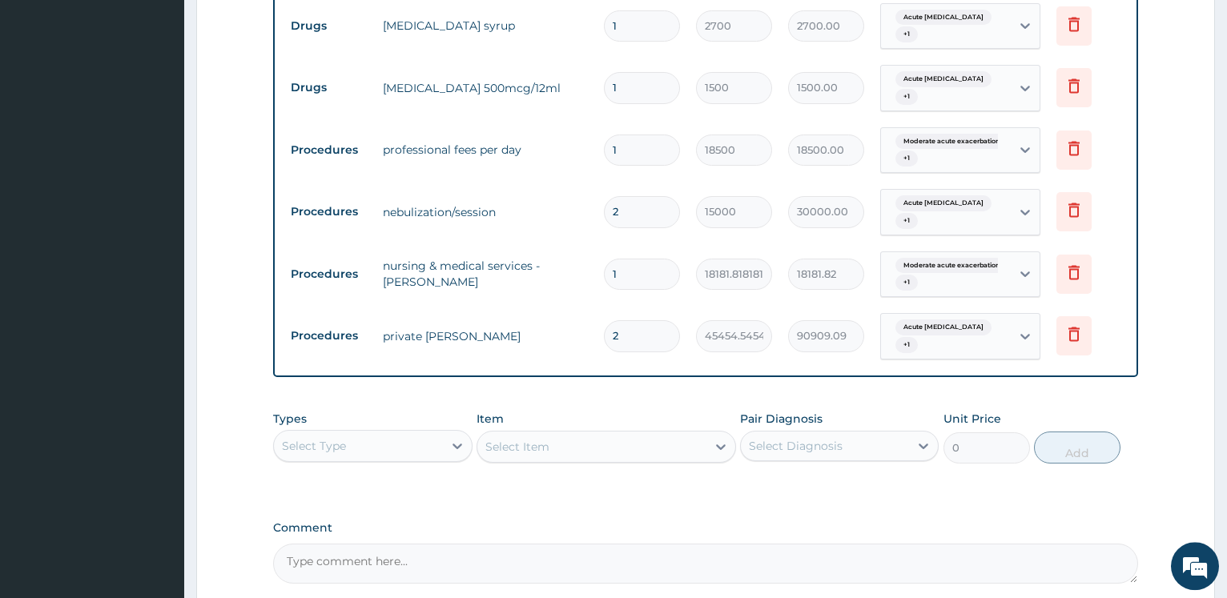
drag, startPoint x: 632, startPoint y: 236, endPoint x: 602, endPoint y: 239, distance: 29.8
click at [604, 259] on input "1" at bounding box center [642, 274] width 76 height 31
type input "2"
type input "36363.64"
type input "2"
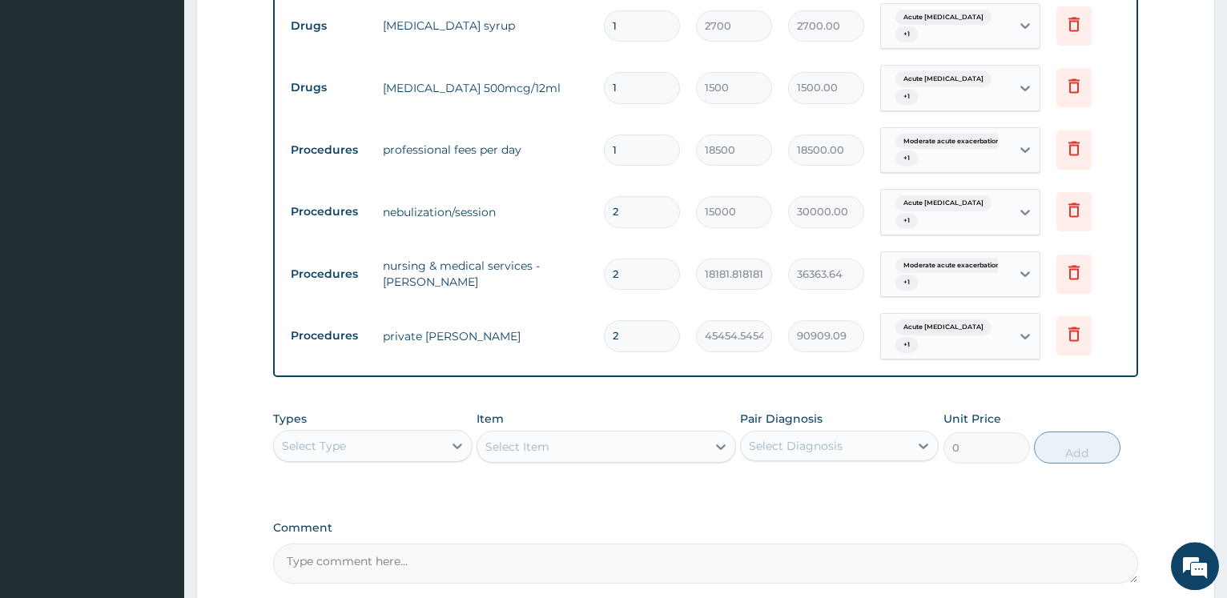
drag, startPoint x: 641, startPoint y: 129, endPoint x: 594, endPoint y: 14, distance: 123.6
click at [604, 135] on input "1" at bounding box center [642, 150] width 76 height 31
type input "2"
type input "37000.00"
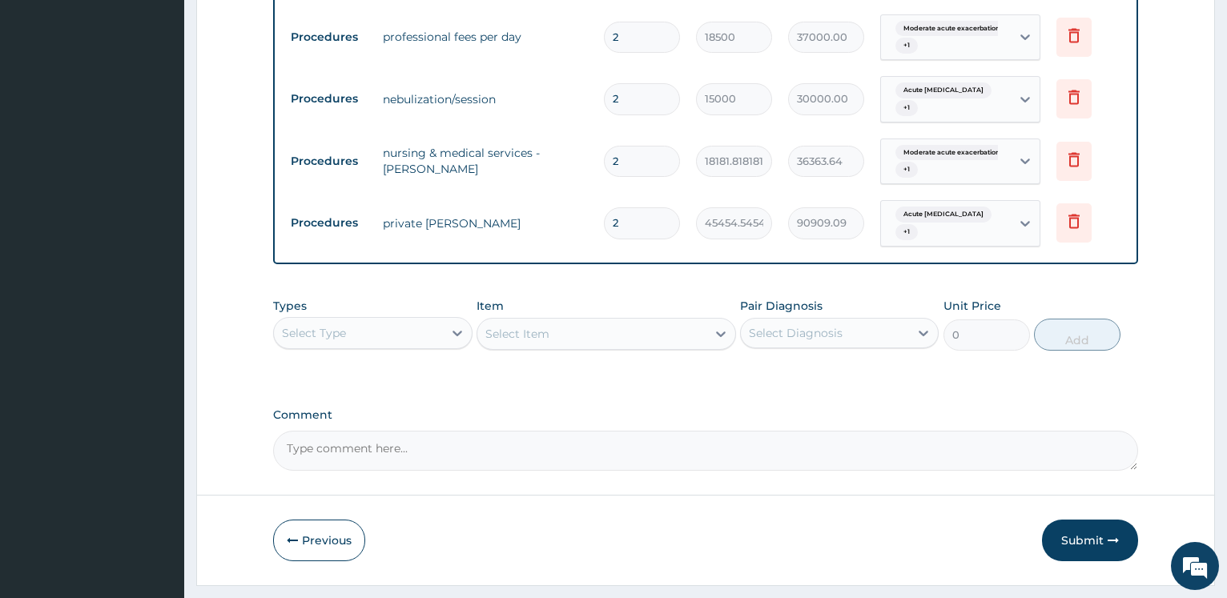
type input "2"
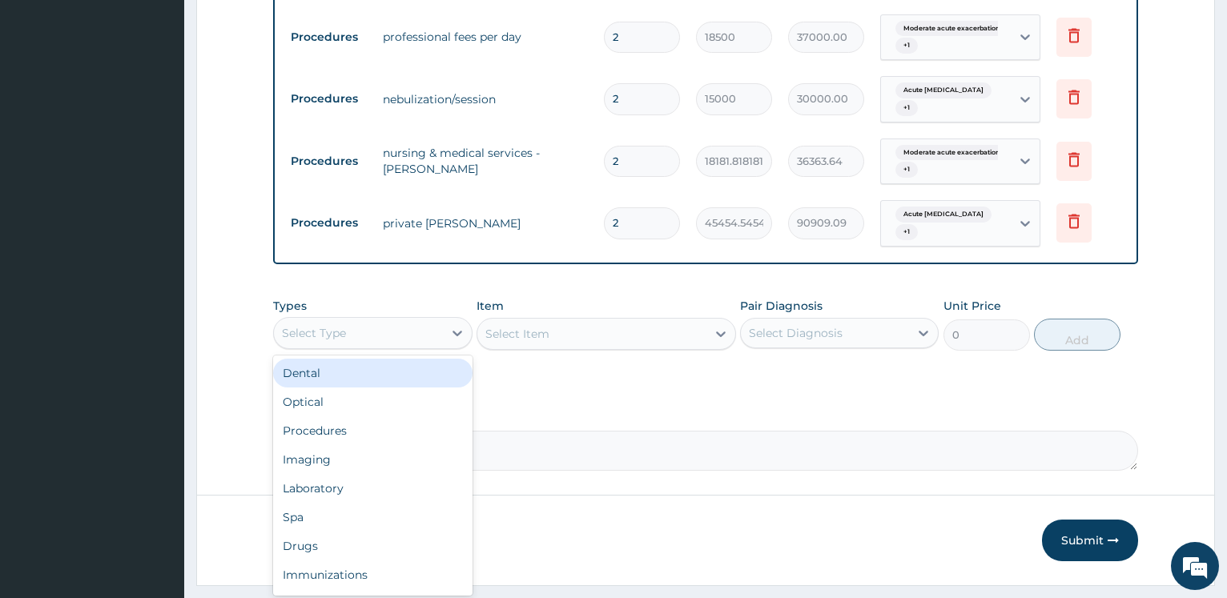
drag, startPoint x: 421, startPoint y: 284, endPoint x: 418, endPoint y: 302, distance: 18.7
click at [421, 320] on div "Select Type" at bounding box center [358, 333] width 168 height 26
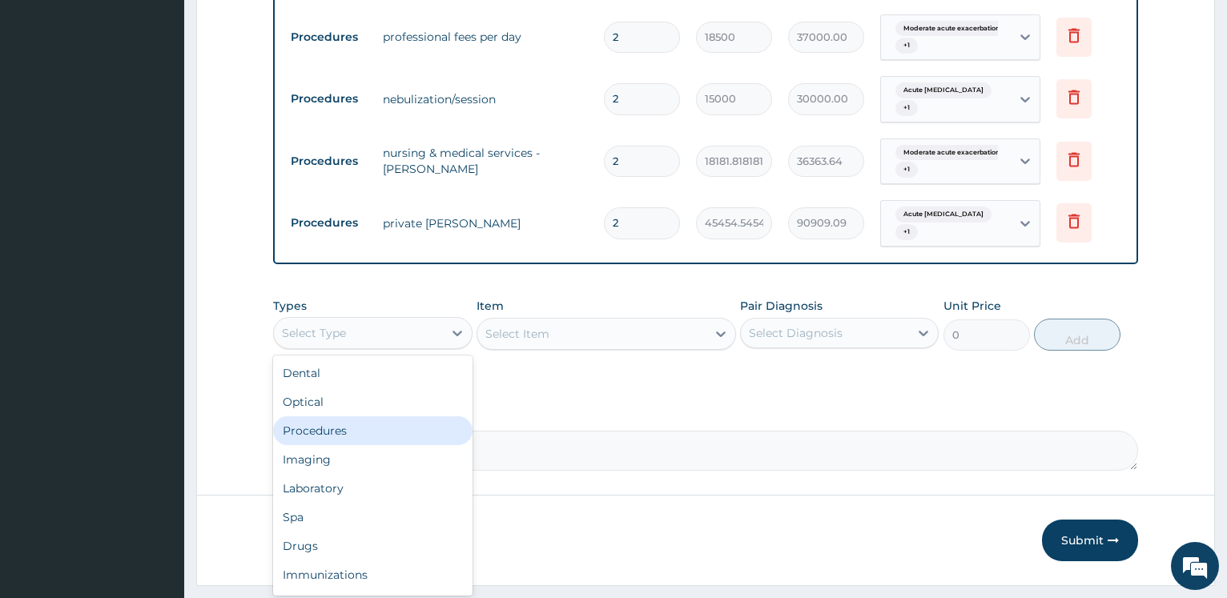
click at [371, 417] on div "Procedures" at bounding box center [372, 431] width 199 height 29
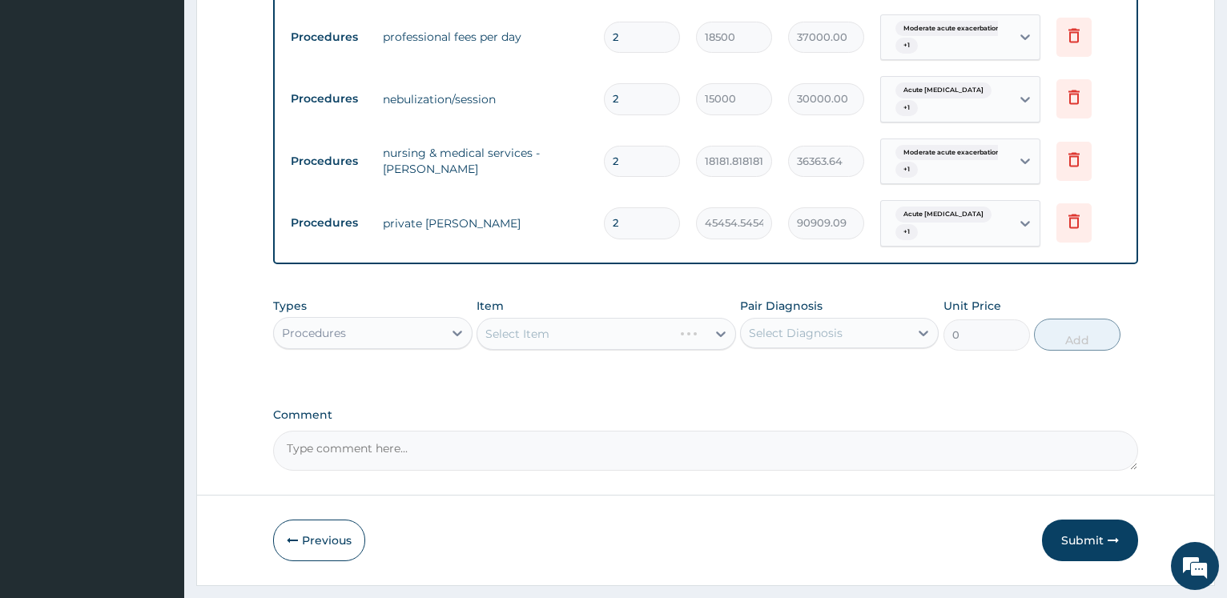
click at [558, 318] on div "Select Item" at bounding box center [607, 334] width 260 height 32
click at [561, 318] on div "Select Item" at bounding box center [607, 334] width 260 height 32
click at [585, 321] on div "Select Item" at bounding box center [591, 334] width 229 height 26
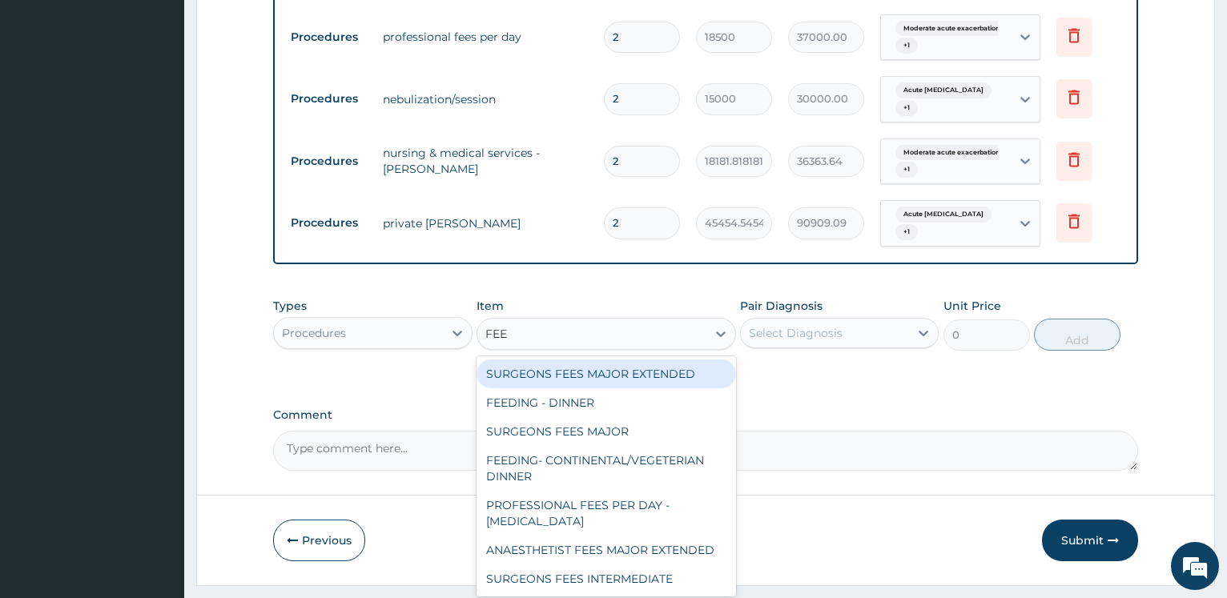
type input "FEED"
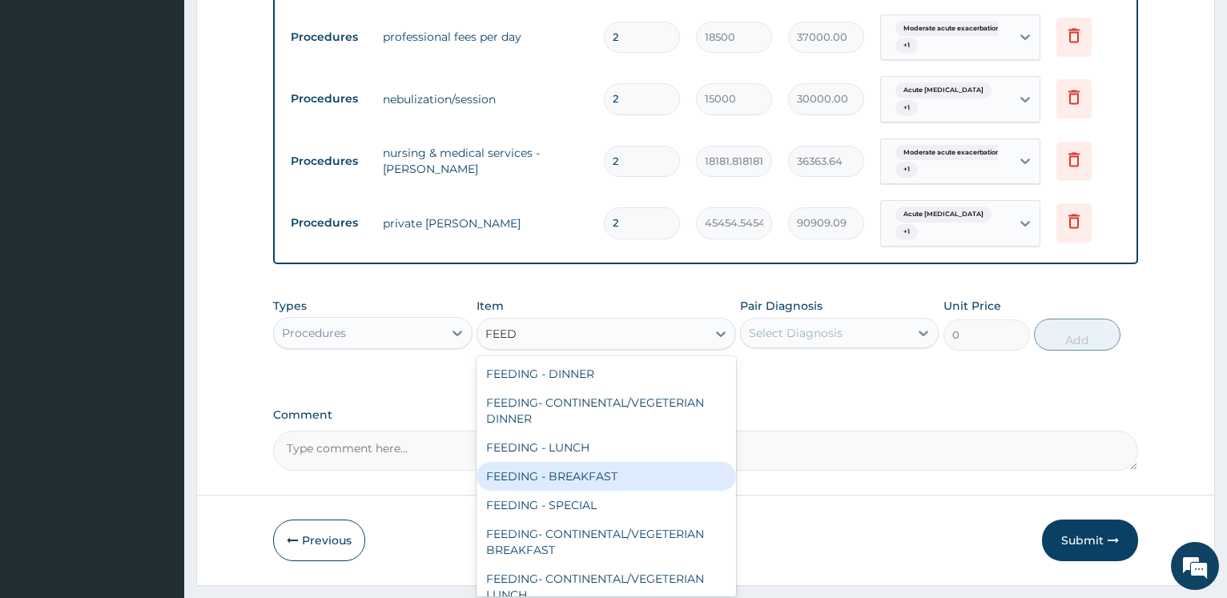
click at [602, 462] on div "FEEDING - BREAKFAST" at bounding box center [607, 476] width 260 height 29
type input "6000"
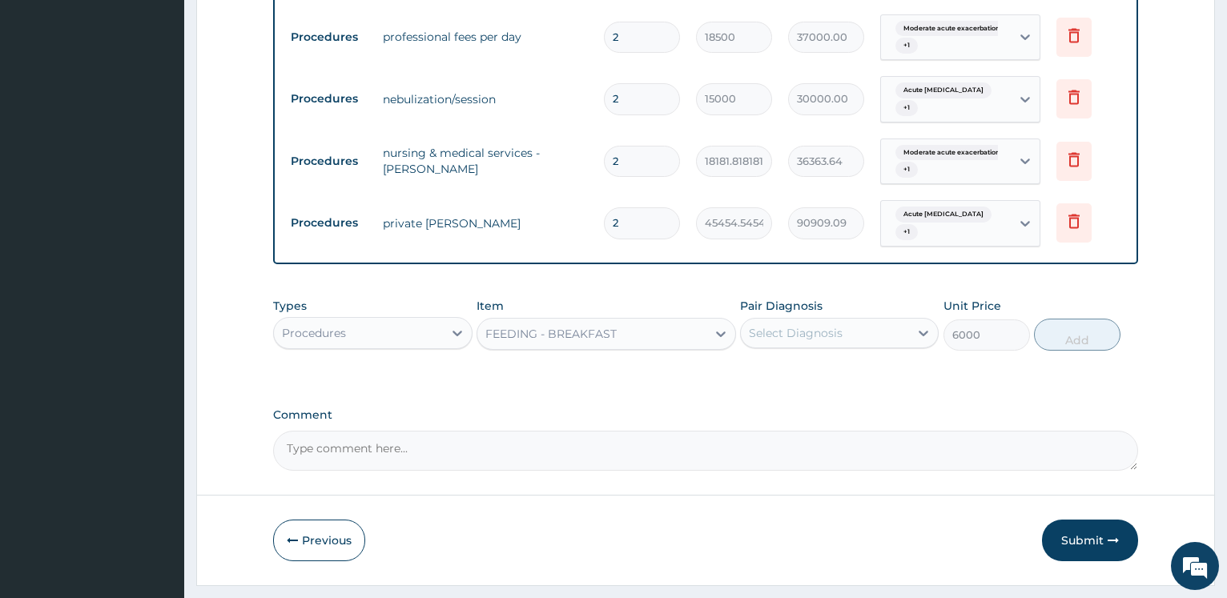
click at [786, 325] on div "Select Diagnosis" at bounding box center [796, 333] width 94 height 16
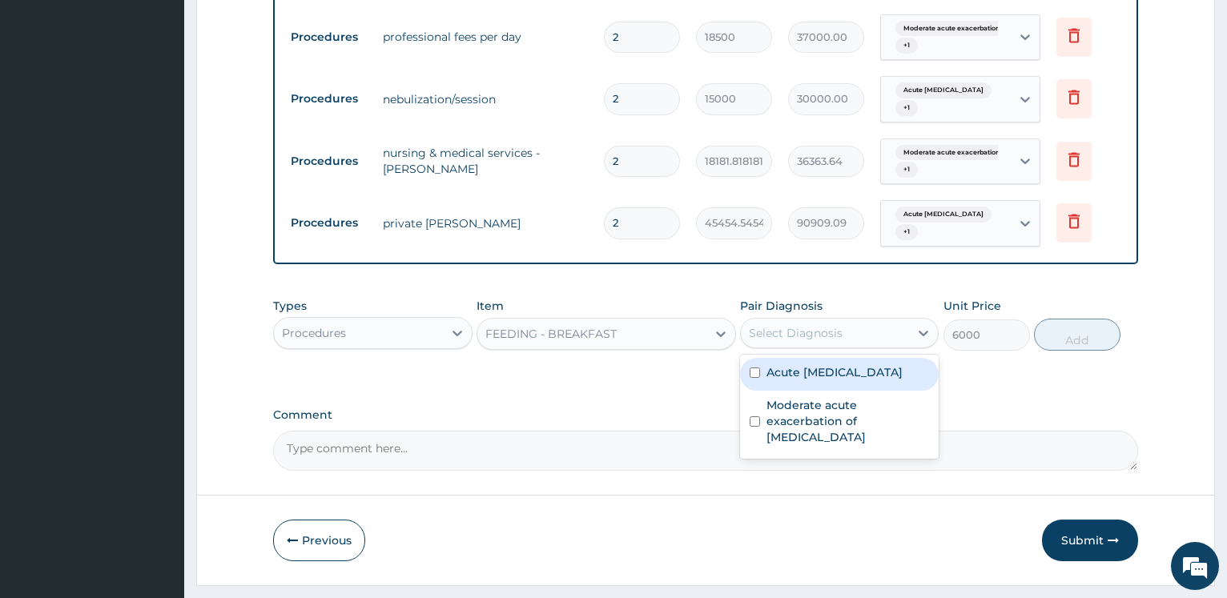
click at [793, 365] on label "Acute [MEDICAL_DATA]" at bounding box center [835, 373] width 136 height 16
checkbox input "true"
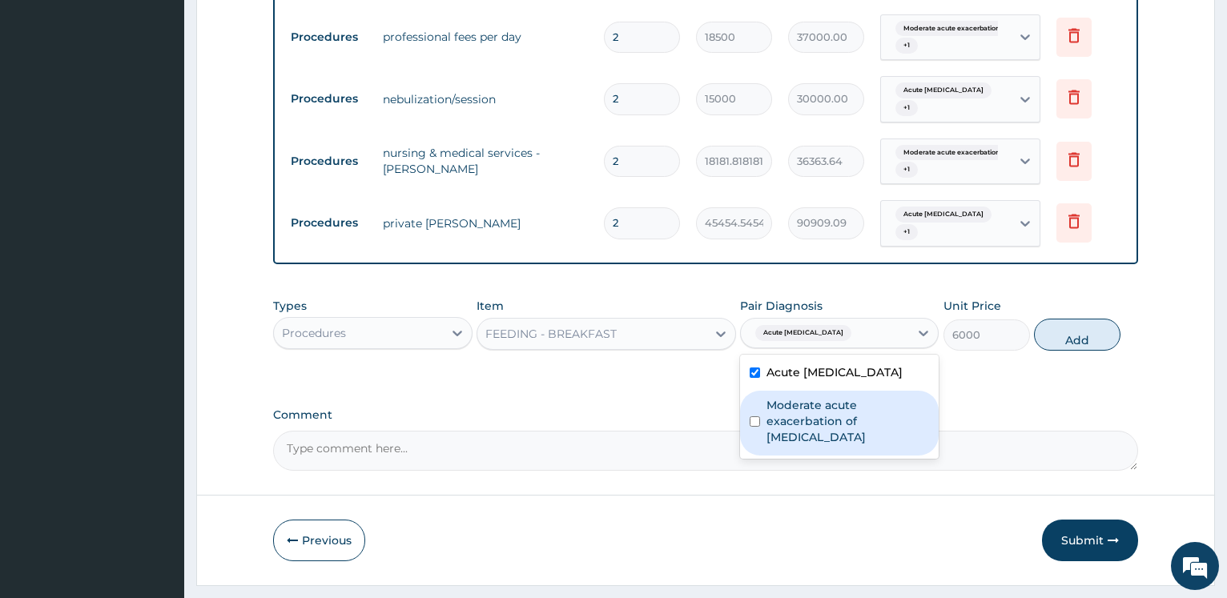
click at [796, 397] on label "Moderate acute exacerbation of [MEDICAL_DATA]" at bounding box center [848, 421] width 163 height 48
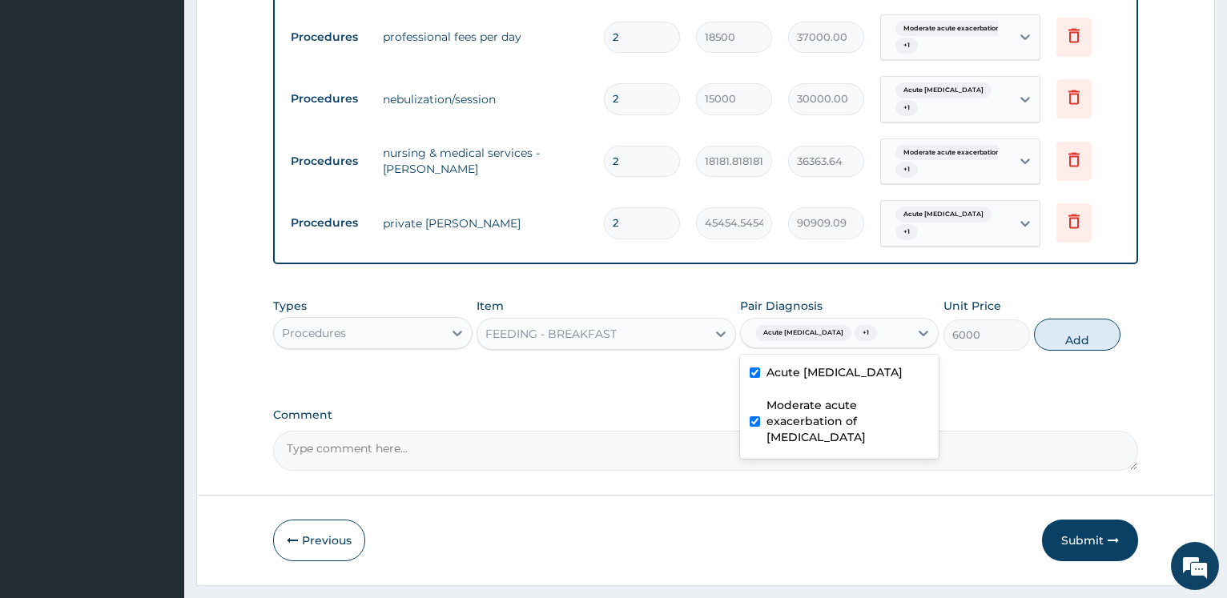
checkbox input "true"
click at [1104, 319] on button "Add" at bounding box center [1077, 335] width 87 height 32
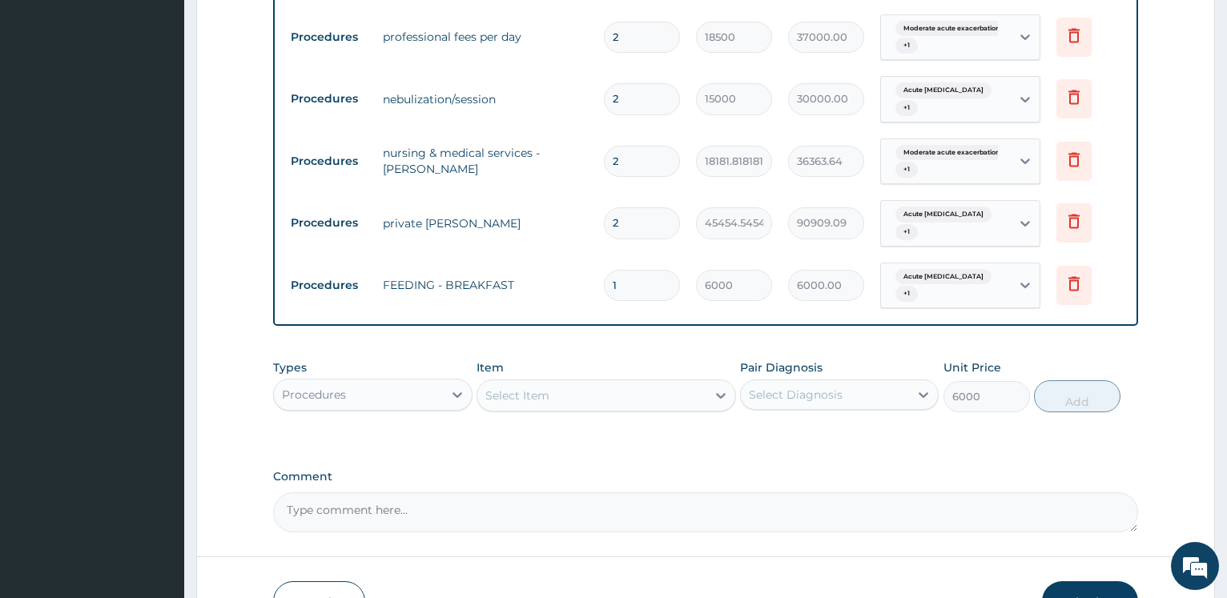
type input "0"
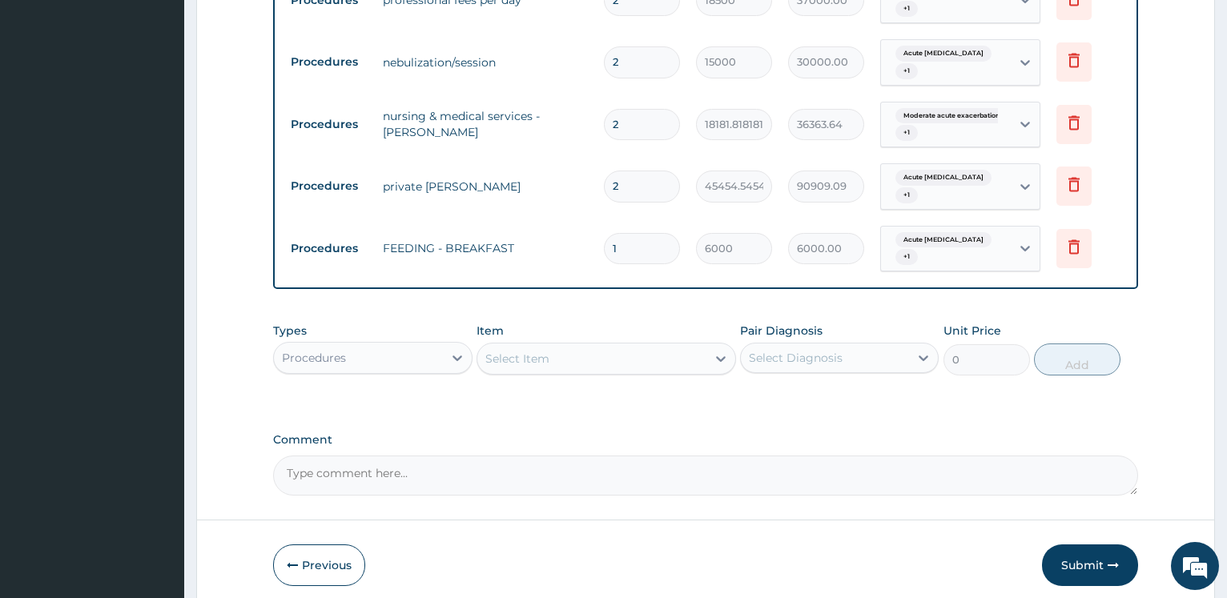
scroll to position [1061, 0]
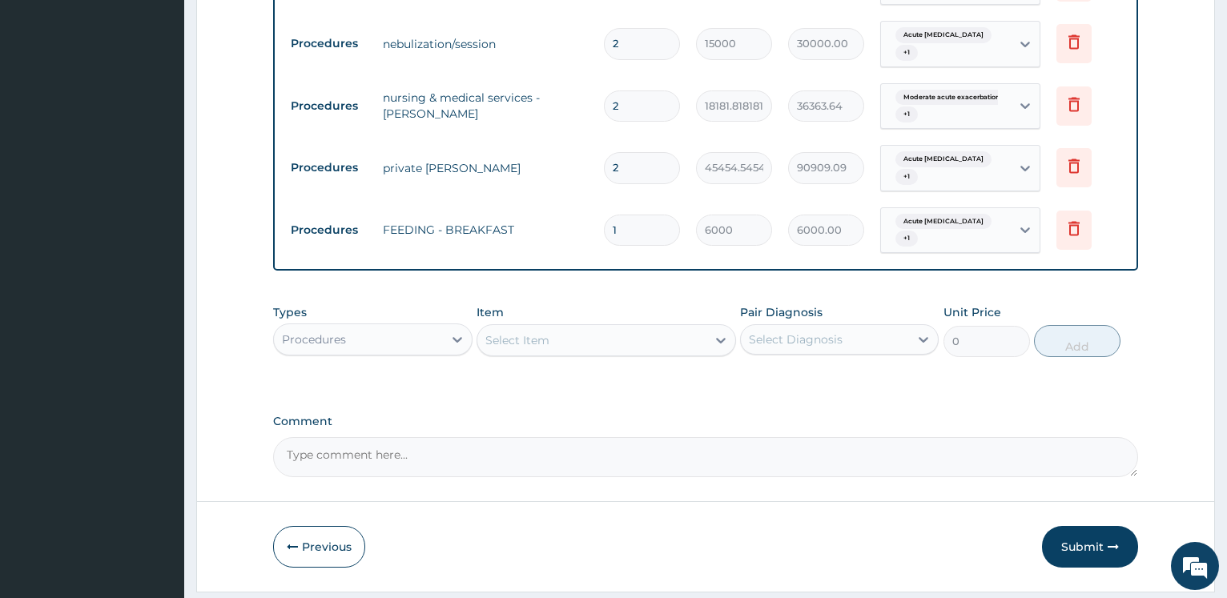
click at [503, 332] on div "Select Item" at bounding box center [517, 340] width 64 height 16
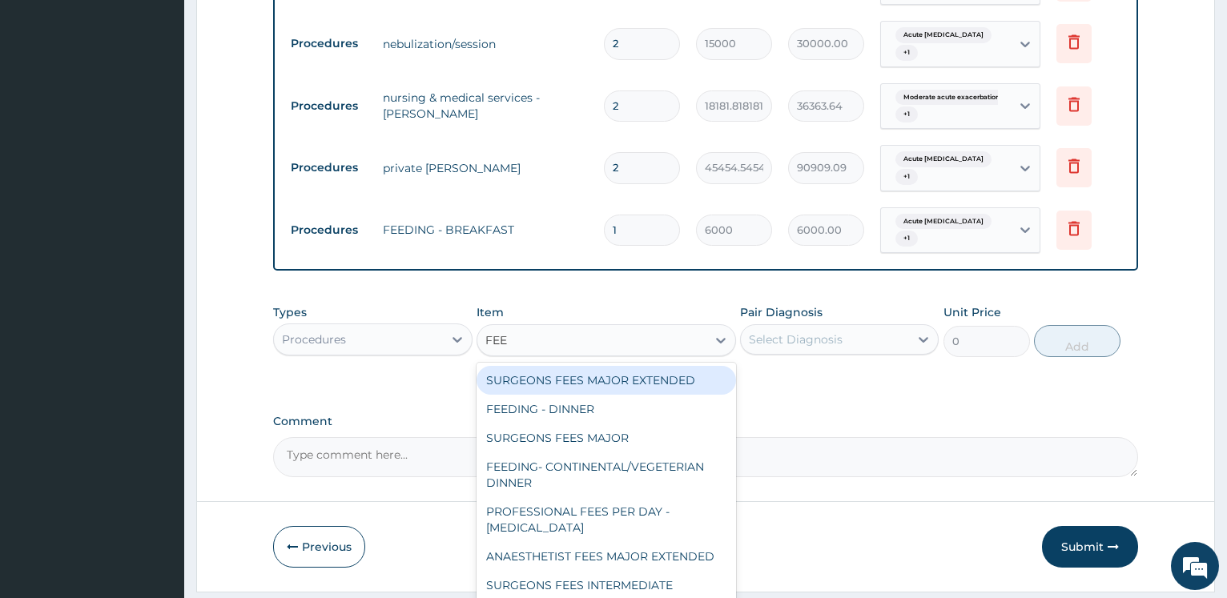
type input "FEED"
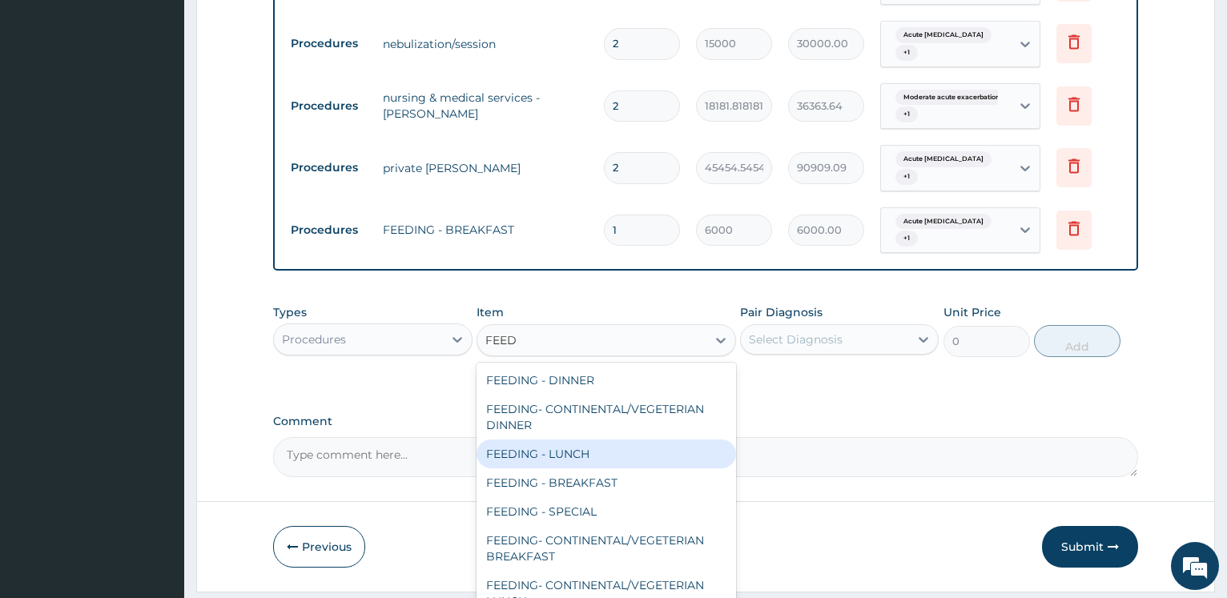
click at [575, 440] on div "FEEDING - LUNCH" at bounding box center [607, 454] width 260 height 29
type input "8000"
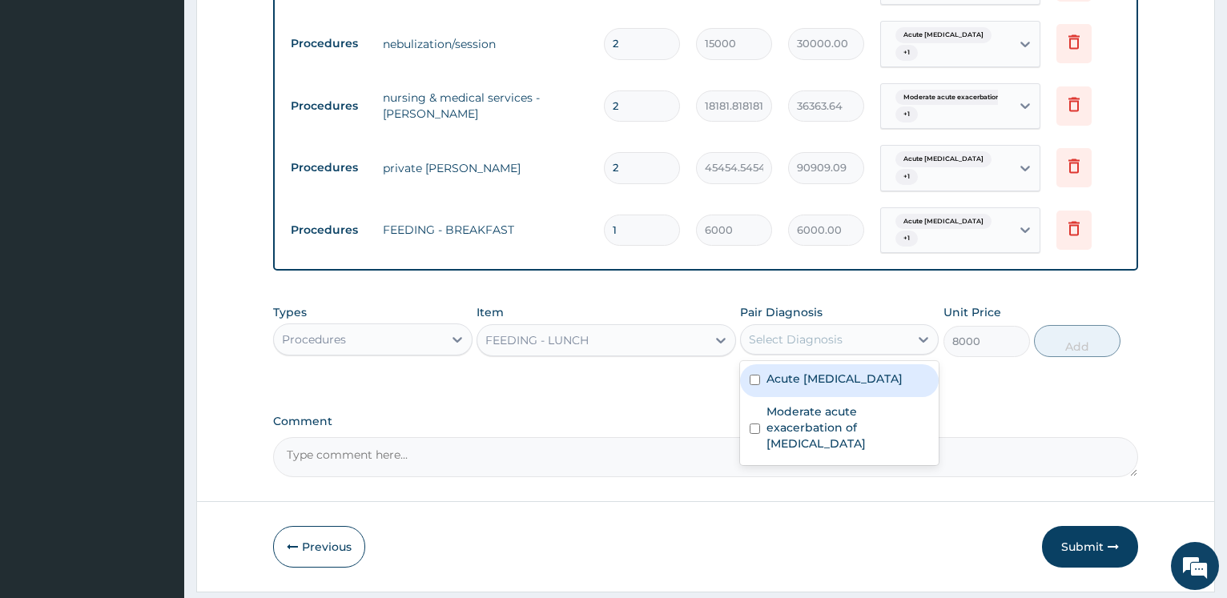
drag, startPoint x: 845, startPoint y: 296, endPoint x: 845, endPoint y: 316, distance: 20.8
click at [846, 327] on div "Select Diagnosis" at bounding box center [825, 340] width 168 height 26
click at [840, 371] on label "Acute [MEDICAL_DATA]" at bounding box center [835, 379] width 136 height 16
checkbox input "true"
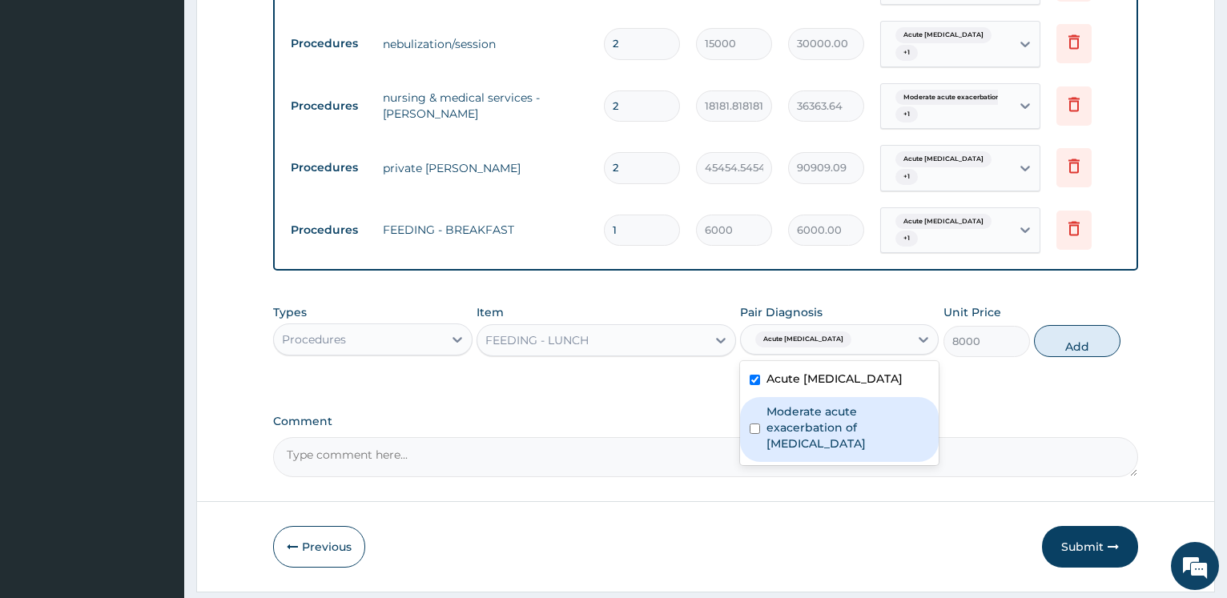
drag, startPoint x: 830, startPoint y: 369, endPoint x: 849, endPoint y: 360, distance: 21.5
click at [829, 404] on label "Moderate acute exacerbation of [MEDICAL_DATA]" at bounding box center [848, 428] width 163 height 48
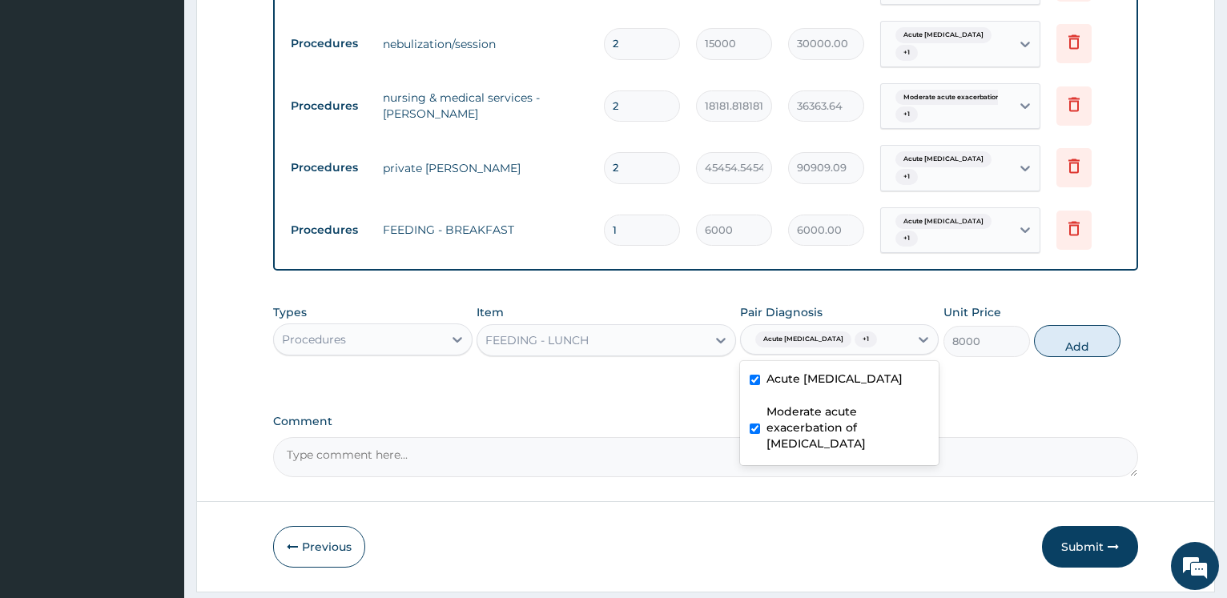
checkbox input "true"
click at [1082, 325] on button "Add" at bounding box center [1077, 341] width 87 height 32
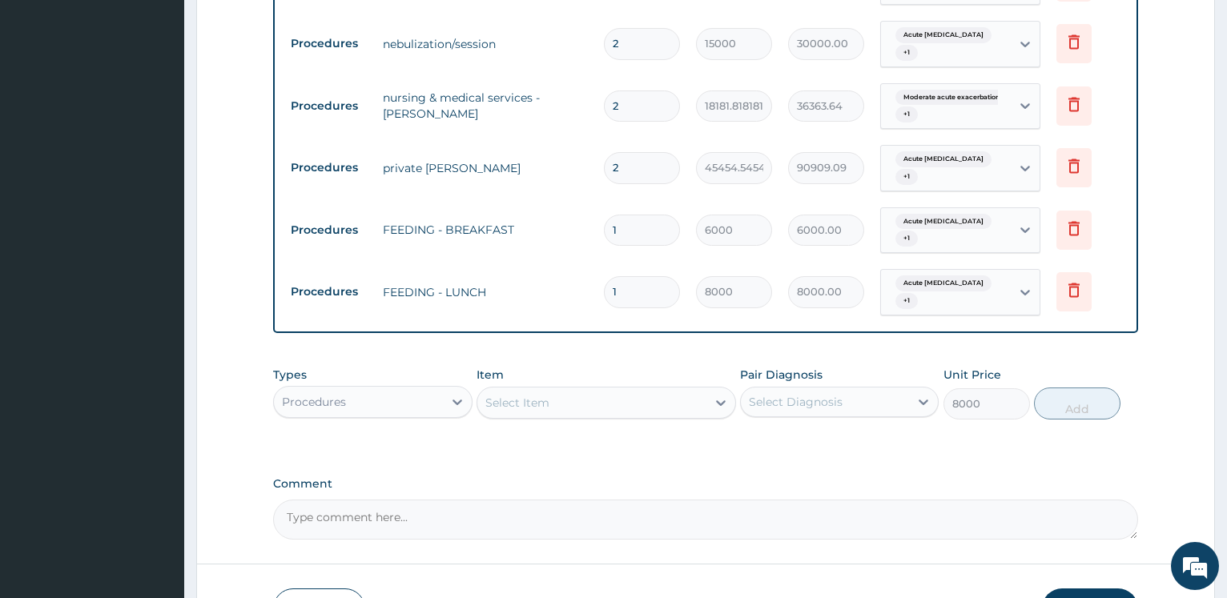
type input "0"
click at [514, 395] on div "Select Item" at bounding box center [517, 403] width 64 height 16
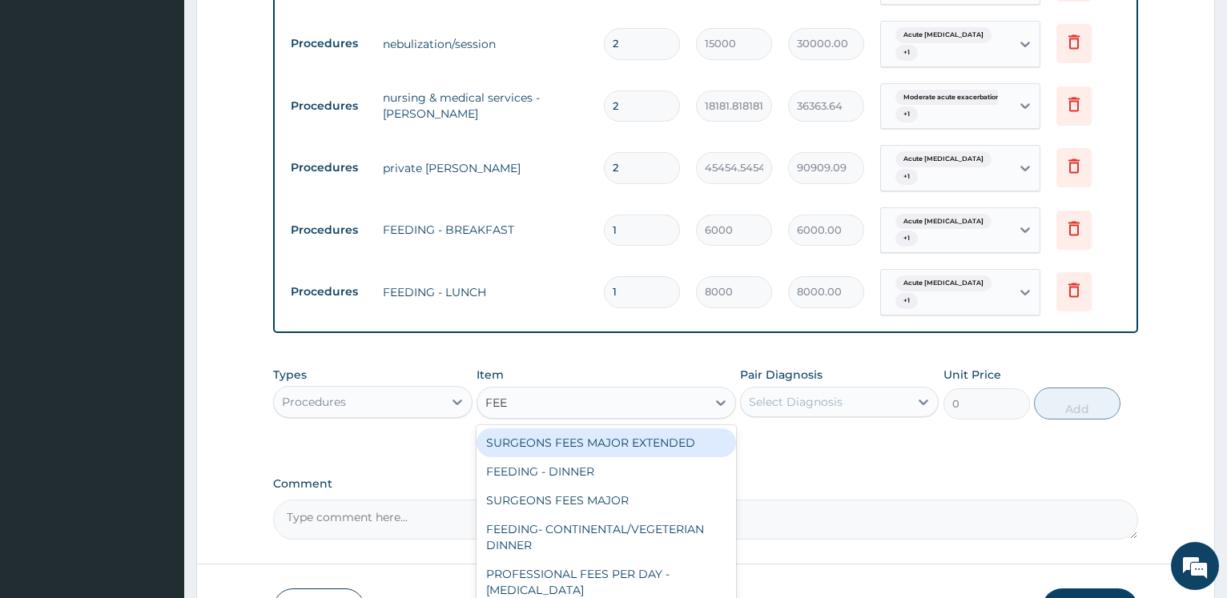
type input "FEED"
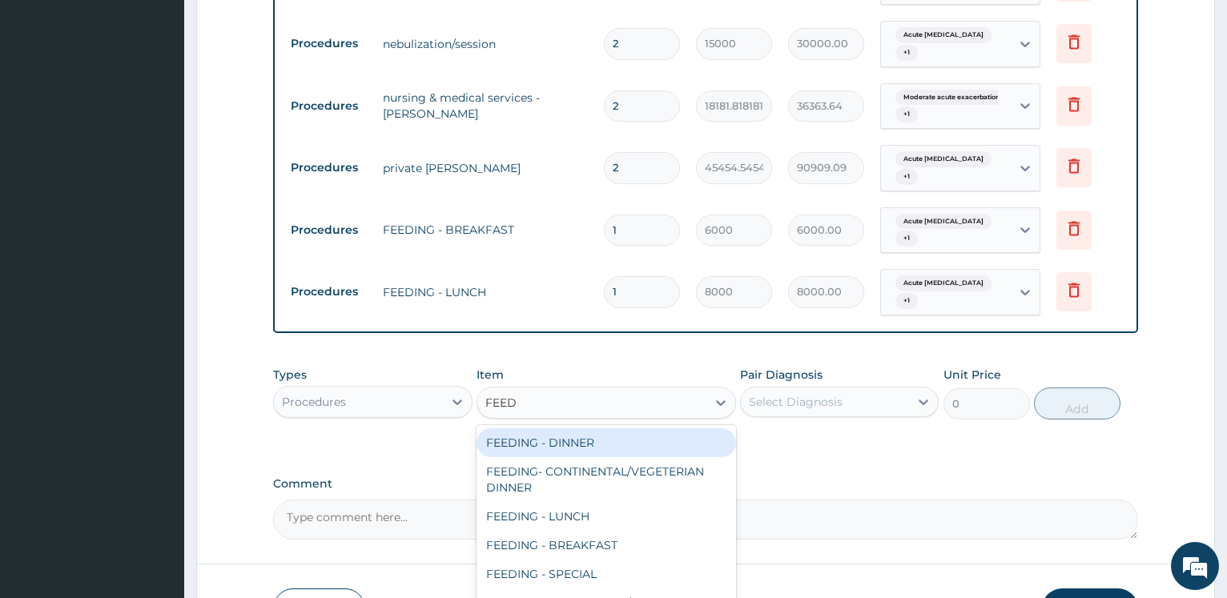
click at [601, 429] on div "FEEDING - DINNER" at bounding box center [607, 443] width 260 height 29
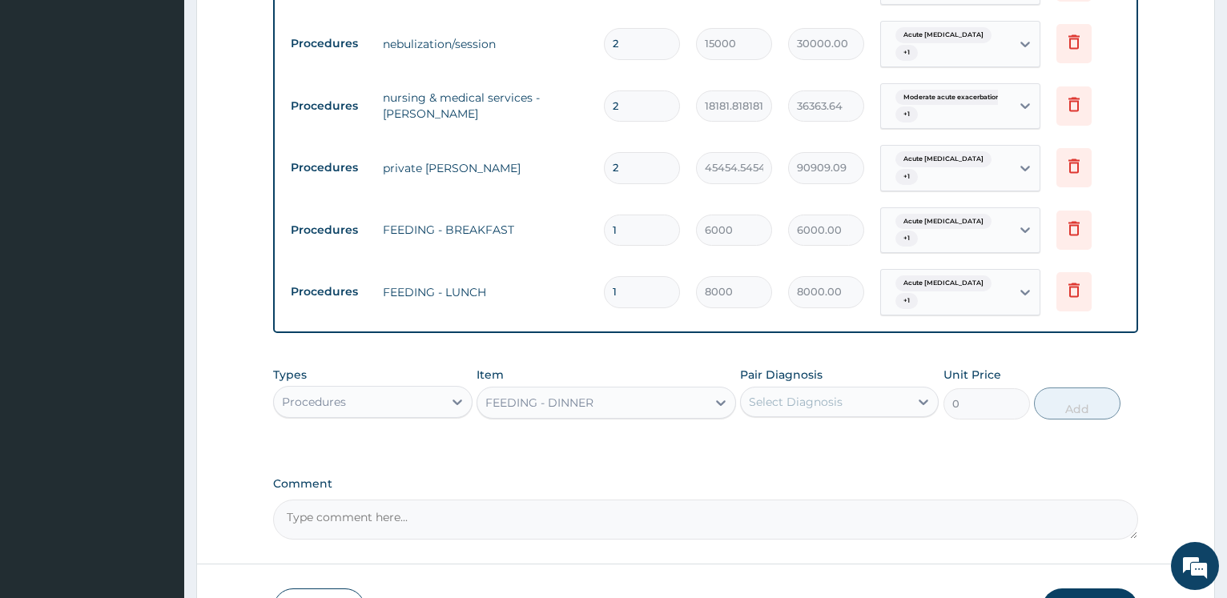
type input "8000"
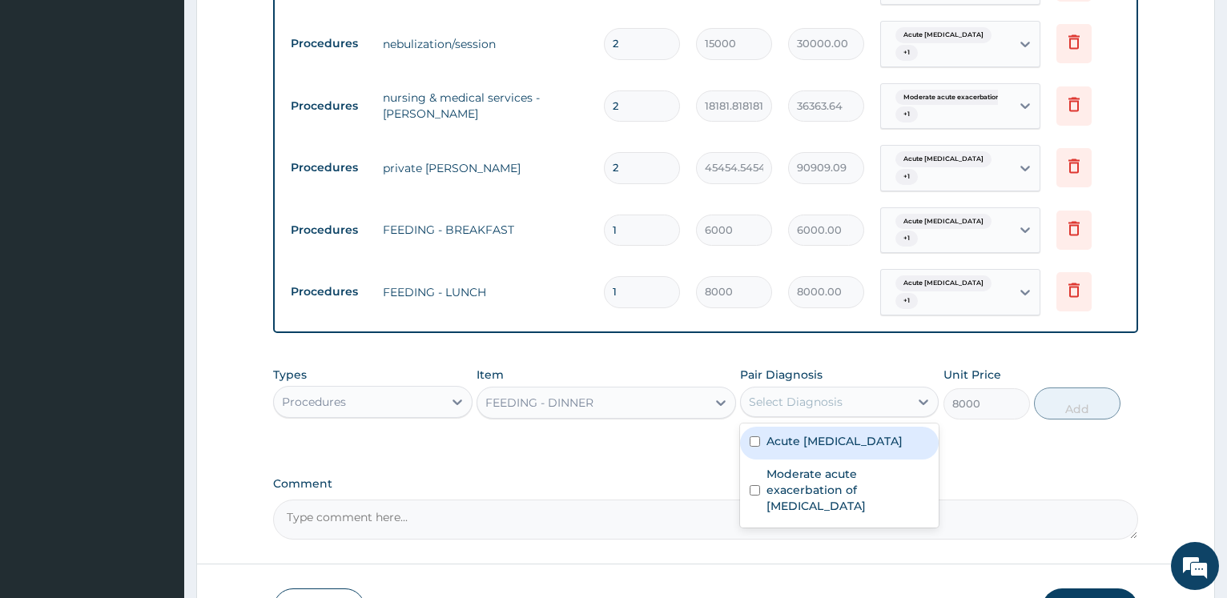
click at [771, 394] on div "Select Diagnosis" at bounding box center [796, 402] width 94 height 16
click at [791, 427] on div "Acute [MEDICAL_DATA]" at bounding box center [839, 443] width 199 height 33
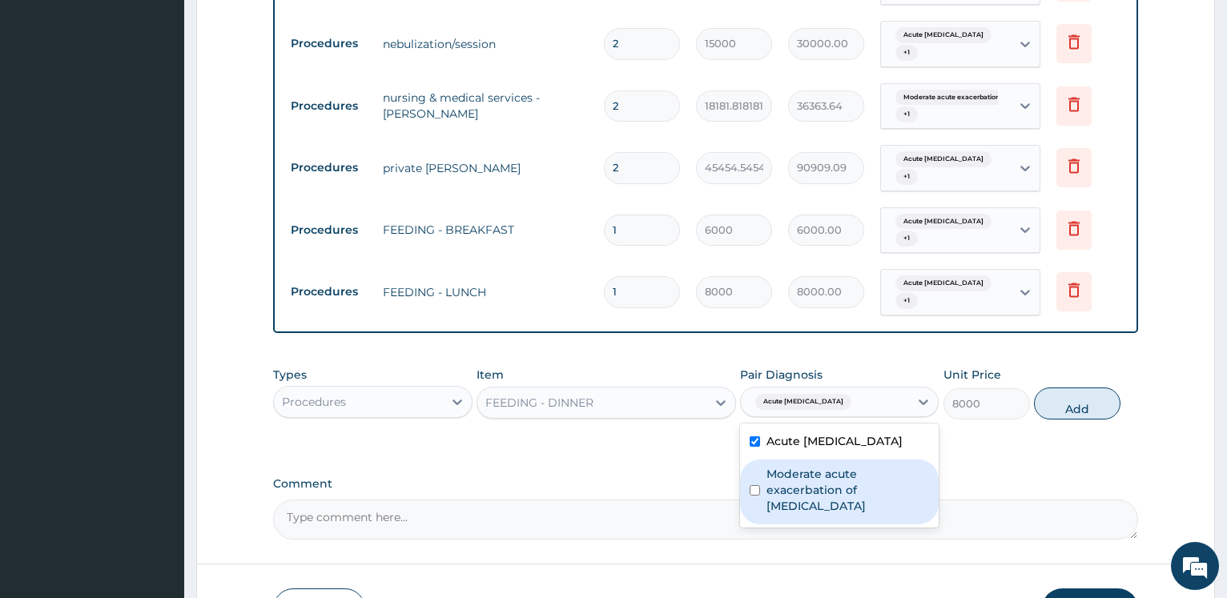
checkbox input "true"
click at [807, 466] on label "Moderate acute exacerbation of [MEDICAL_DATA]" at bounding box center [848, 490] width 163 height 48
checkbox input "true"
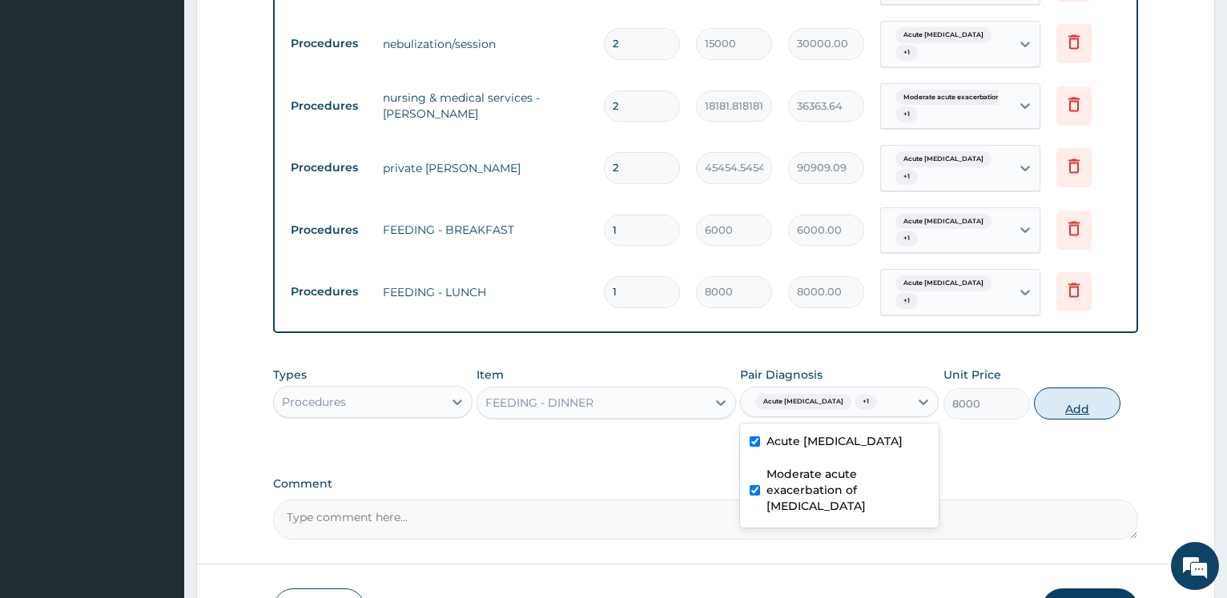
click at [1109, 388] on button "Add" at bounding box center [1077, 404] width 87 height 32
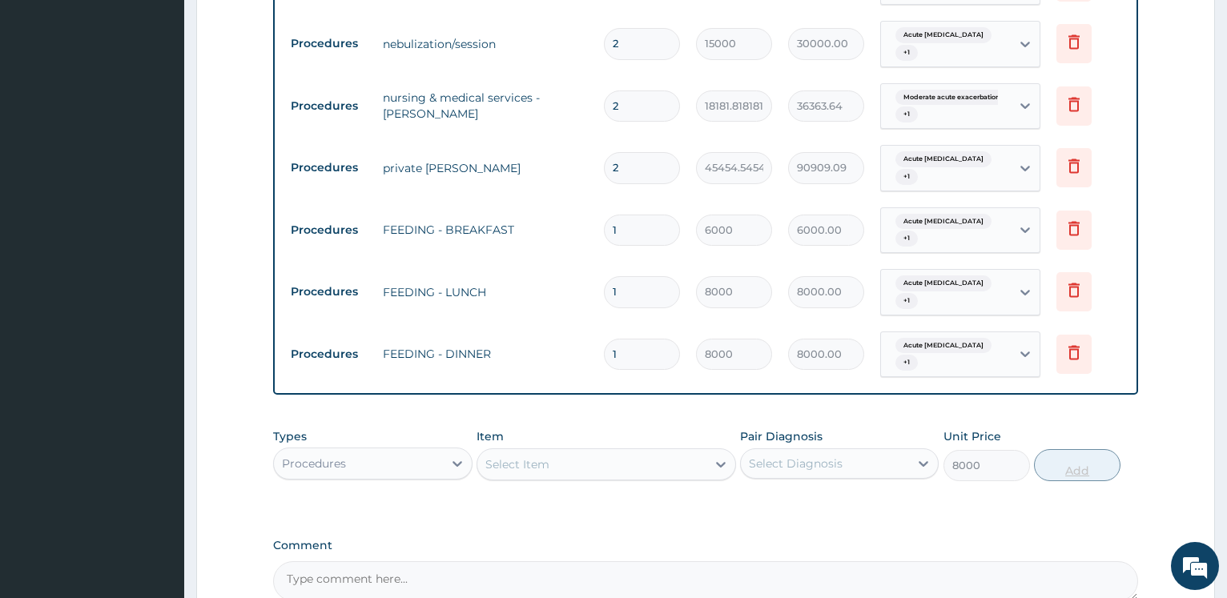
type input "0"
drag, startPoint x: 535, startPoint y: 293, endPoint x: 547, endPoint y: 261, distance: 34.2
click at [604, 339] on input "1" at bounding box center [642, 354] width 76 height 31
type input "2"
type input "16000.00"
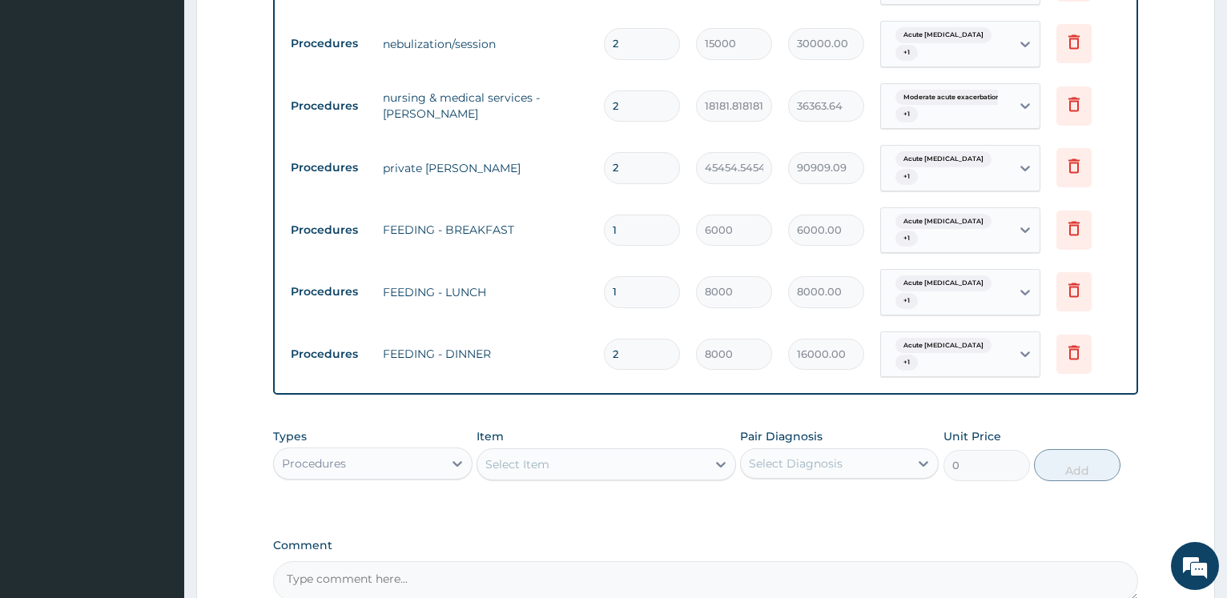
type input "2"
drag, startPoint x: 505, startPoint y: 240, endPoint x: 497, endPoint y: 239, distance: 8.1
click at [604, 276] on input "1" at bounding box center [642, 291] width 76 height 31
type input "2"
type input "16000.00"
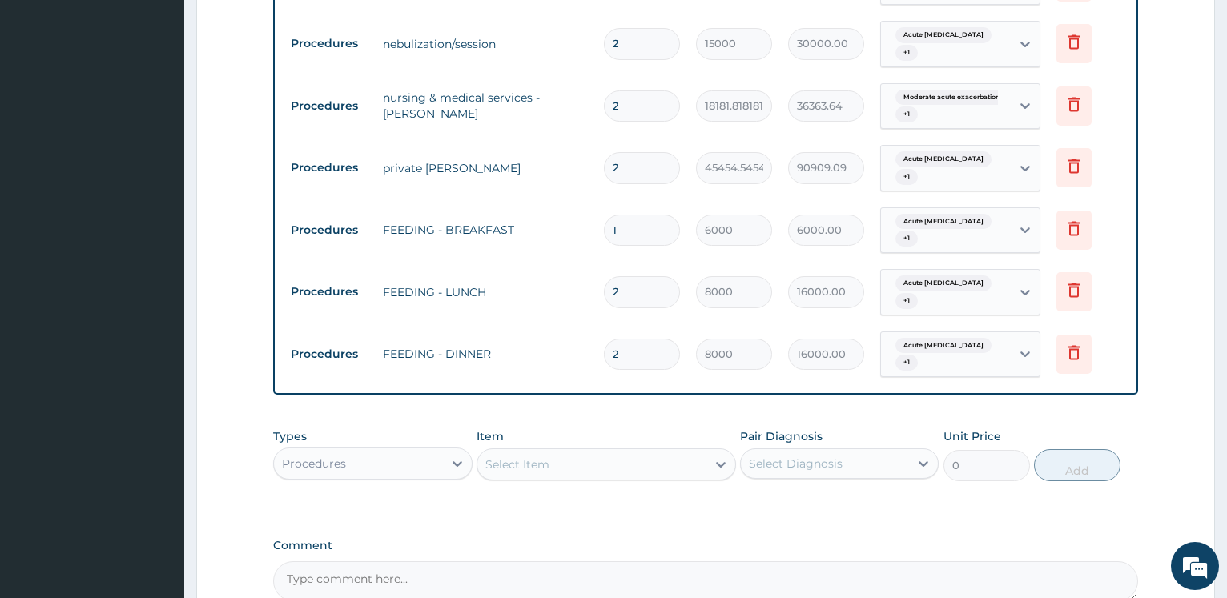
type input "2"
drag, startPoint x: 653, startPoint y: 198, endPoint x: 497, endPoint y: 94, distance: 187.1
click at [604, 215] on input "1" at bounding box center [642, 230] width 76 height 31
type input "2"
type input "12000.00"
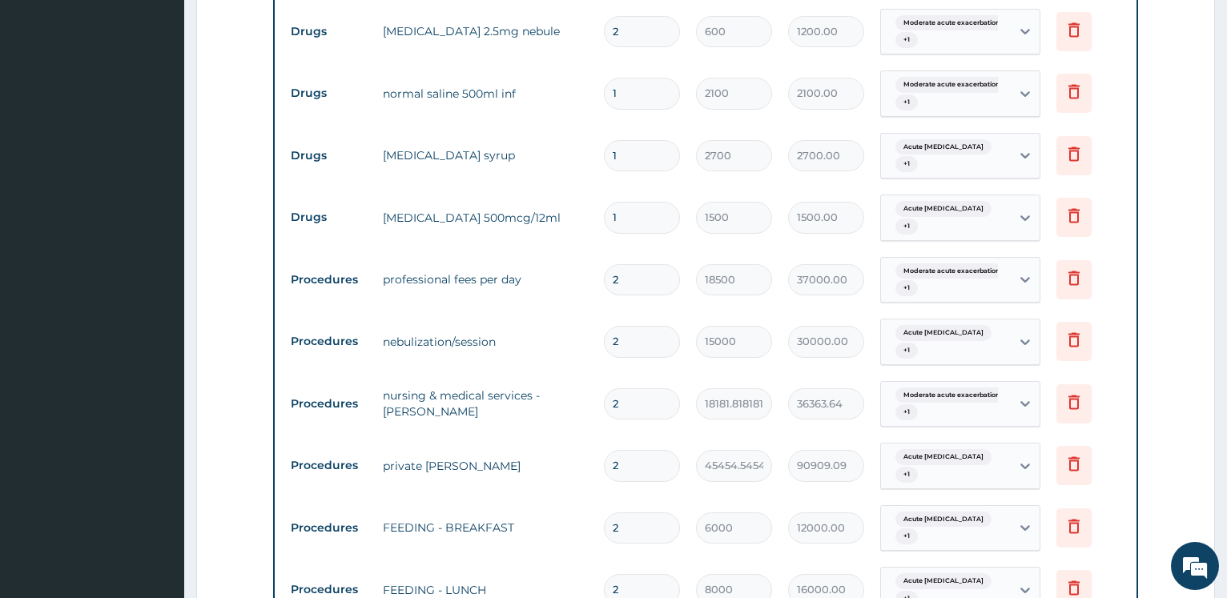
scroll to position [844, 0]
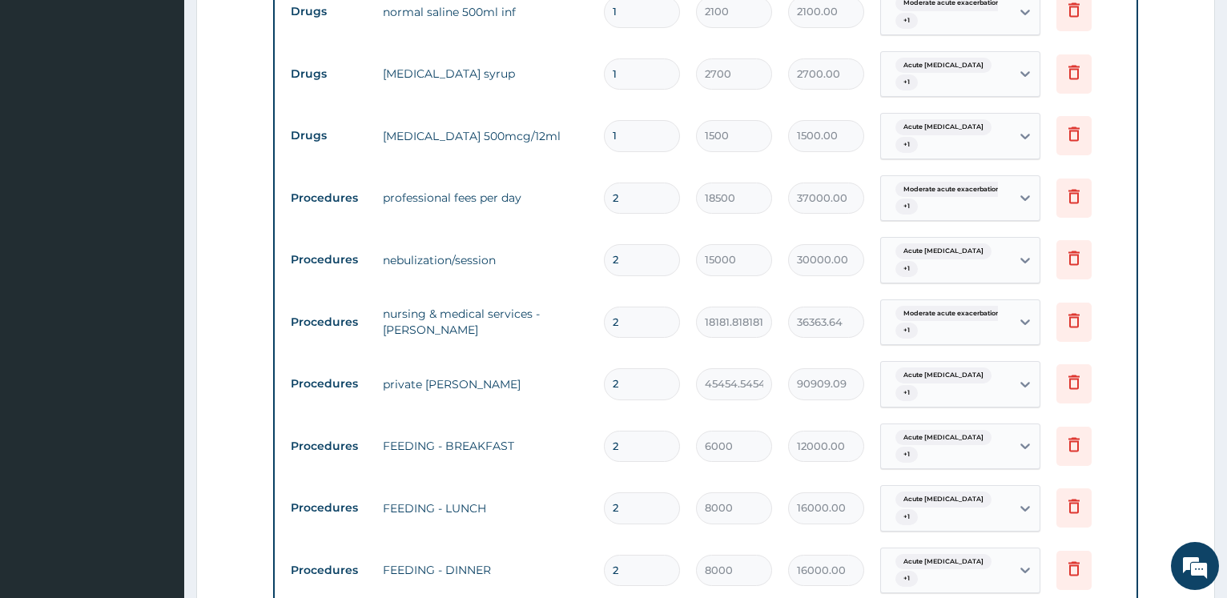
type input "2"
drag, startPoint x: 625, startPoint y: 228, endPoint x: 602, endPoint y: 171, distance: 61.1
click at [604, 244] on input "2" at bounding box center [642, 259] width 76 height 31
type input "8"
type input "120000.00"
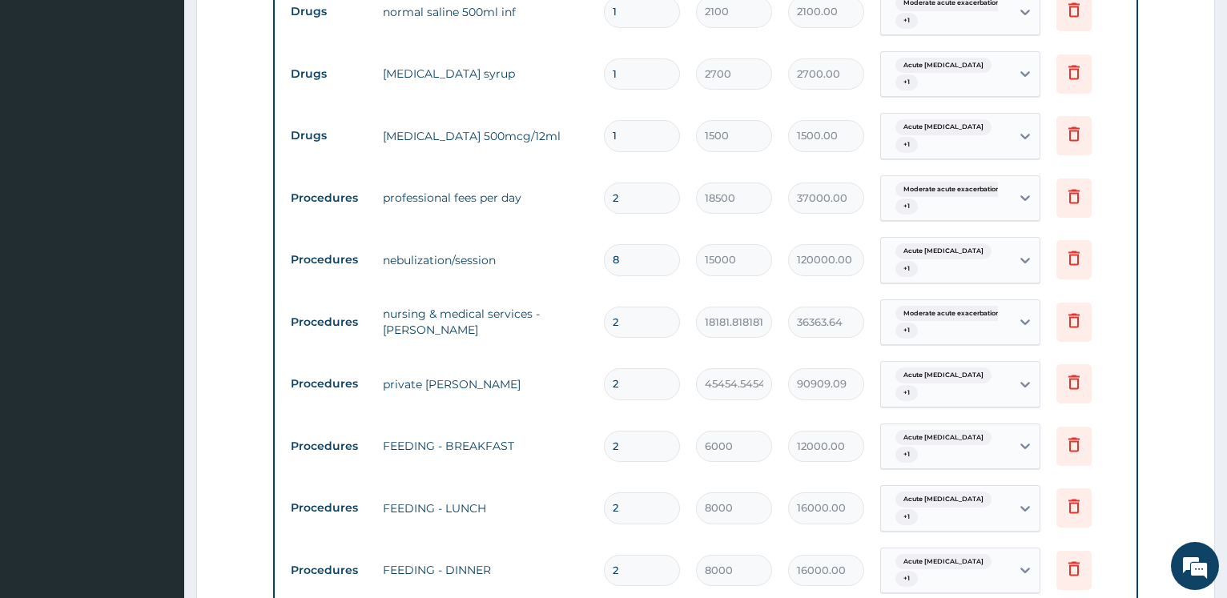
type input "8"
click at [264, 256] on form "Step 2 of 2 PA Code / Prescription Code PA/CFD4DD Encounter Date [DATE] Importa…" at bounding box center [705, 87] width 1019 height 1693
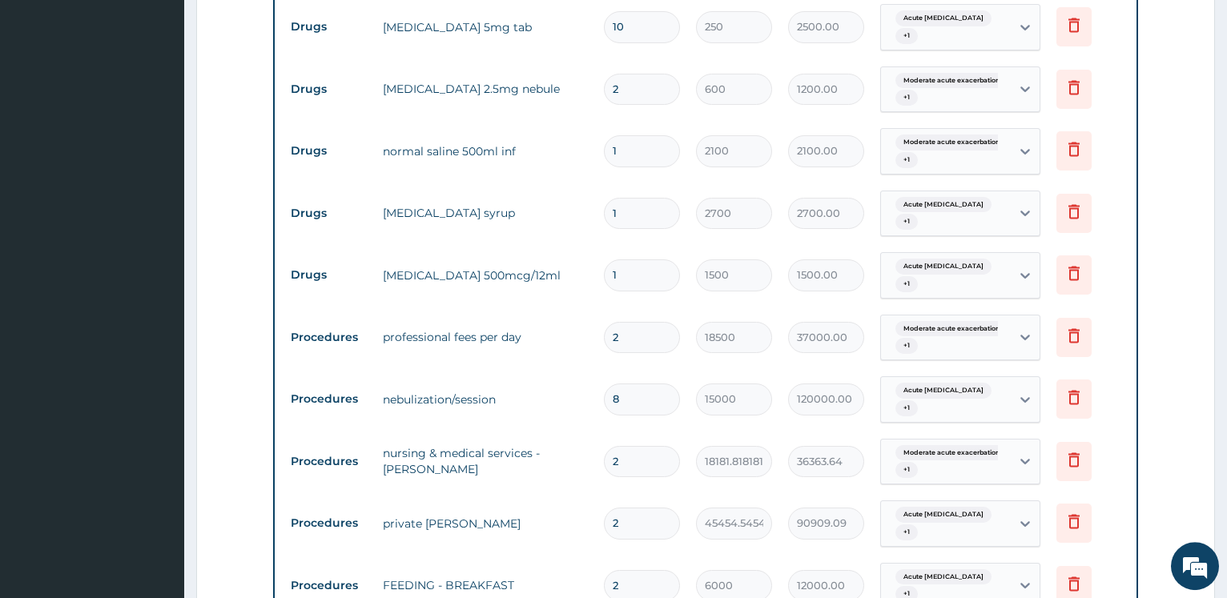
scroll to position [599, 0]
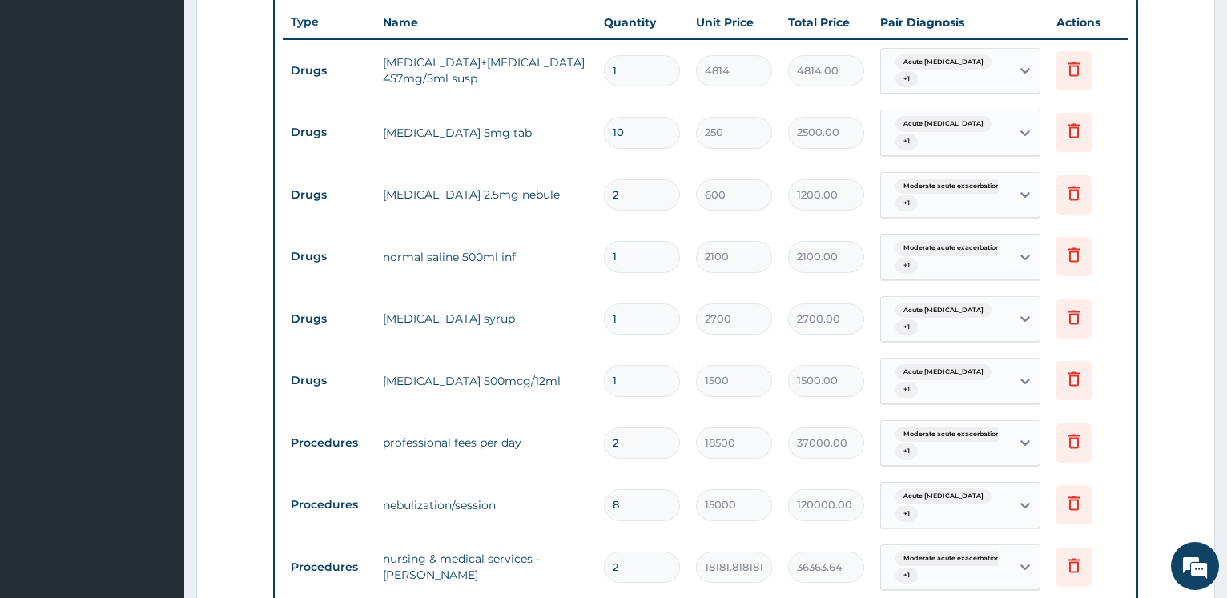
drag, startPoint x: 645, startPoint y: 173, endPoint x: 562, endPoint y: 128, distance: 94.6
click at [604, 181] on input "2" at bounding box center [642, 194] width 76 height 31
type input "8"
type input "4800.00"
type input "8"
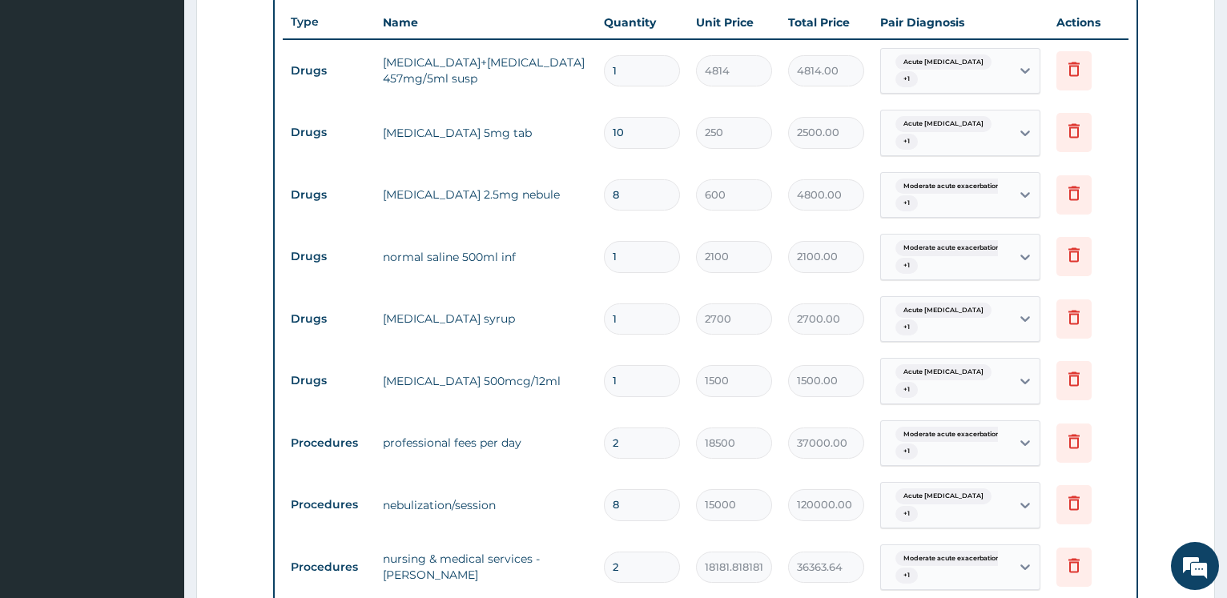
click at [258, 230] on form "Step 2 of 2 PA Code / Prescription Code PA/CFD4DD Encounter Date [DATE] Importa…" at bounding box center [705, 332] width 1019 height 1693
drag, startPoint x: 645, startPoint y: 244, endPoint x: 606, endPoint y: 170, distance: 83.1
click at [604, 241] on input "1" at bounding box center [642, 256] width 76 height 31
type input "3"
type input "6300.00"
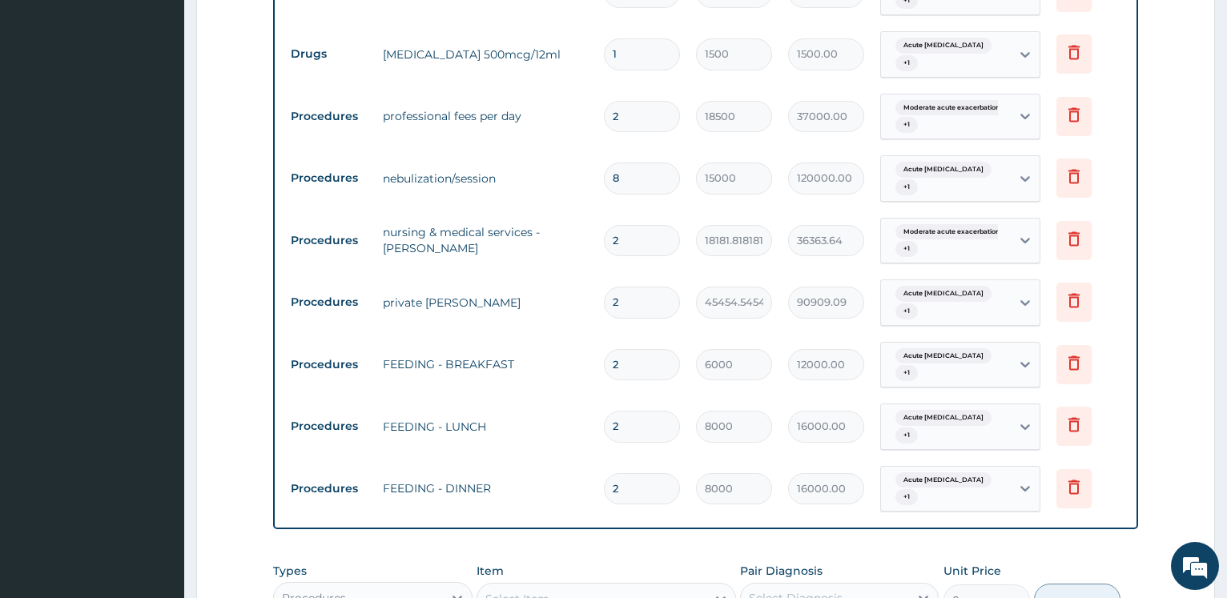
scroll to position [763, 0]
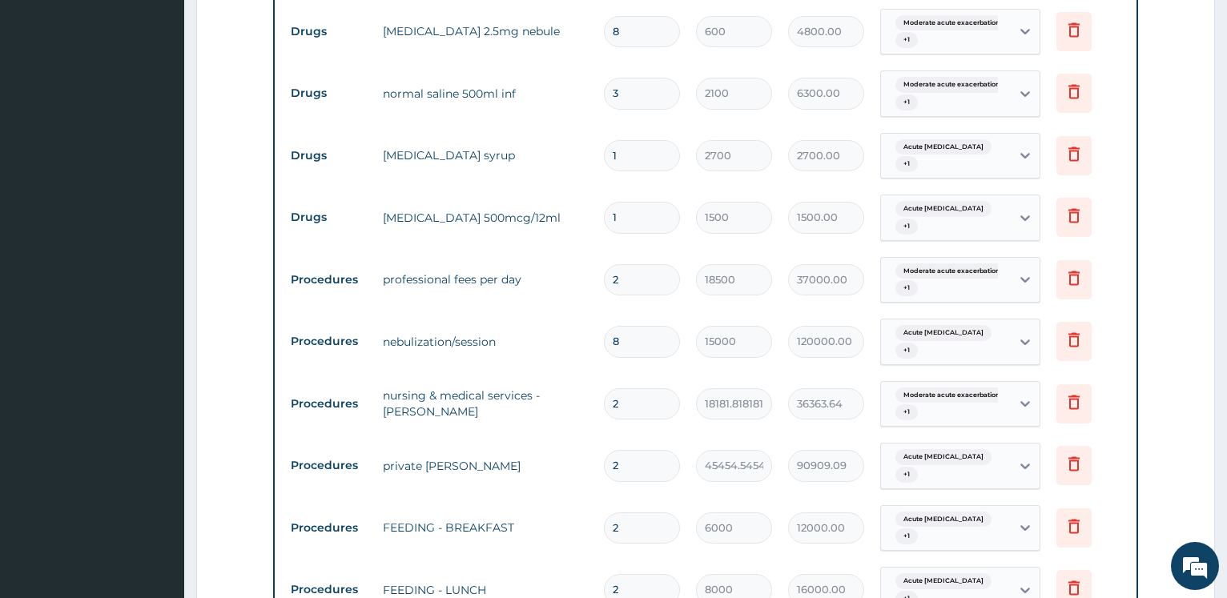
type input "3"
drag, startPoint x: 630, startPoint y: 188, endPoint x: 472, endPoint y: 192, distance: 158.7
click at [604, 202] on input "1" at bounding box center [642, 217] width 76 height 31
type input "5"
type input "7500.00"
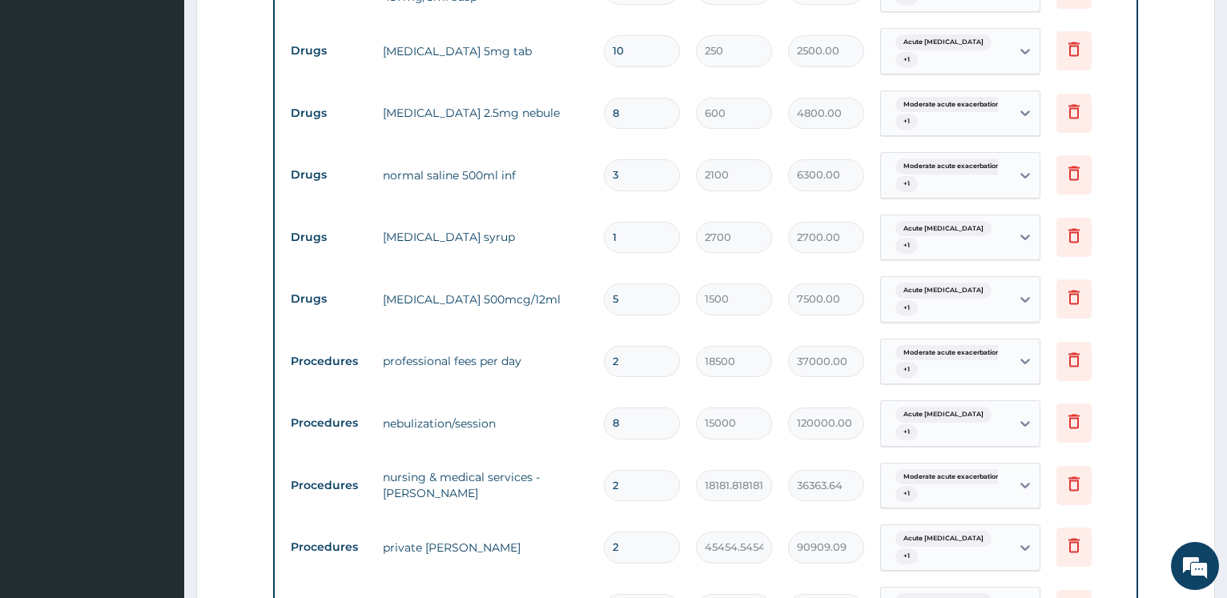
scroll to position [599, 0]
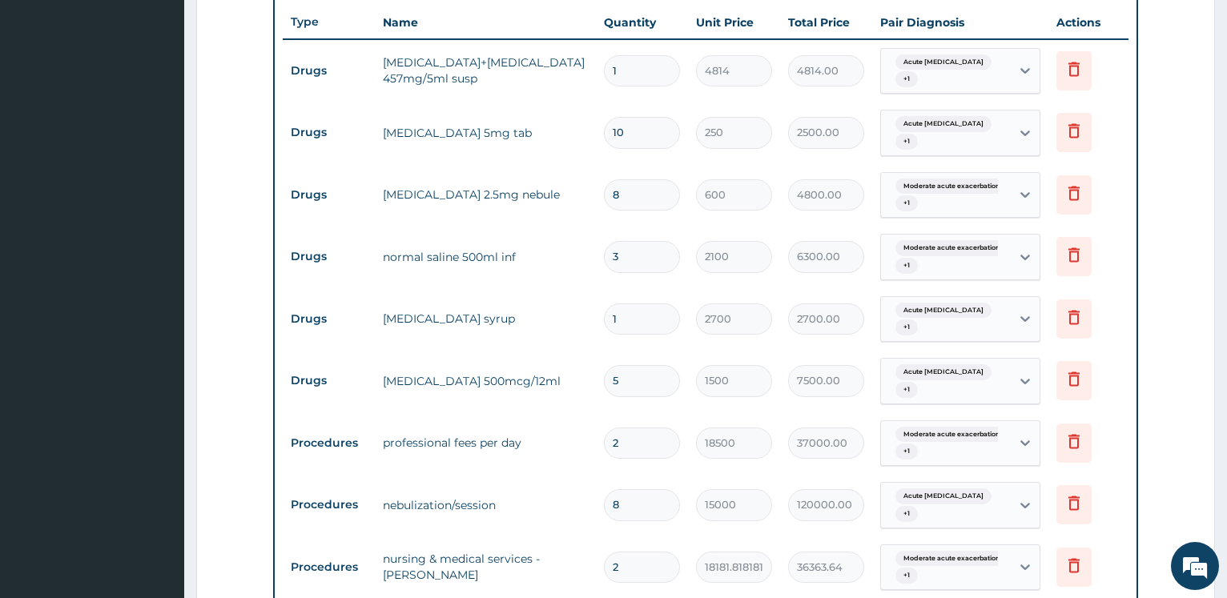
type input "5"
click at [646, 125] on input "10" at bounding box center [642, 132] width 76 height 31
type input "1"
type input "250.00"
type input "16"
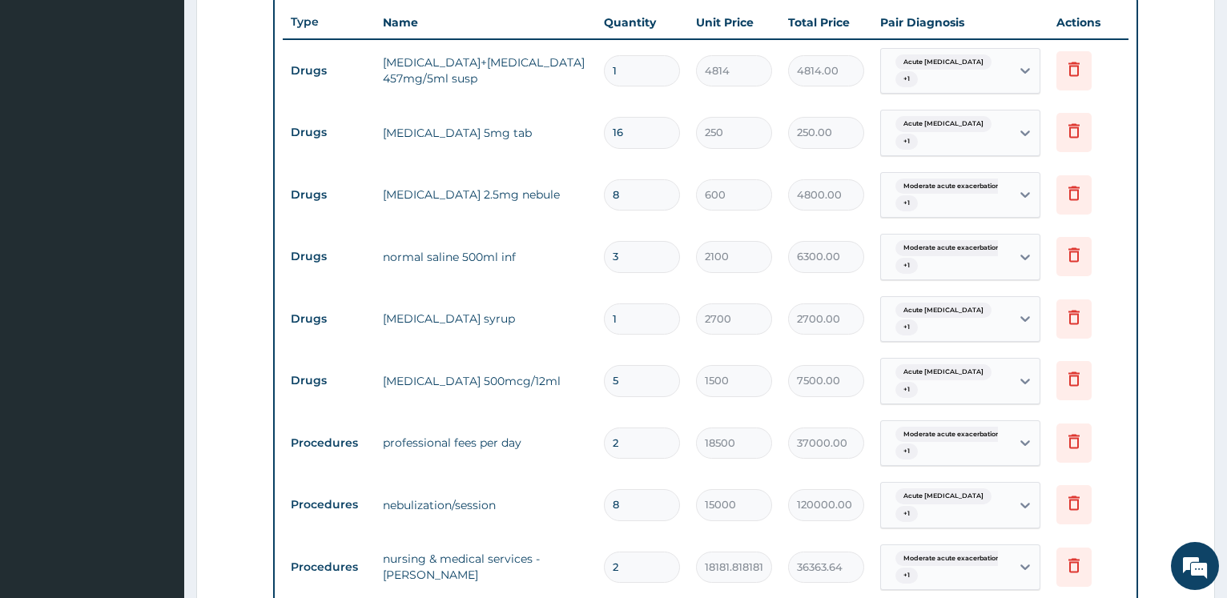
type input "4000.00"
type input "16"
click at [273, 199] on form "Step 2 of 2 PA Code / Prescription Code PA/CFD4DD Encounter Date [DATE] Importa…" at bounding box center [705, 332] width 1019 height 1693
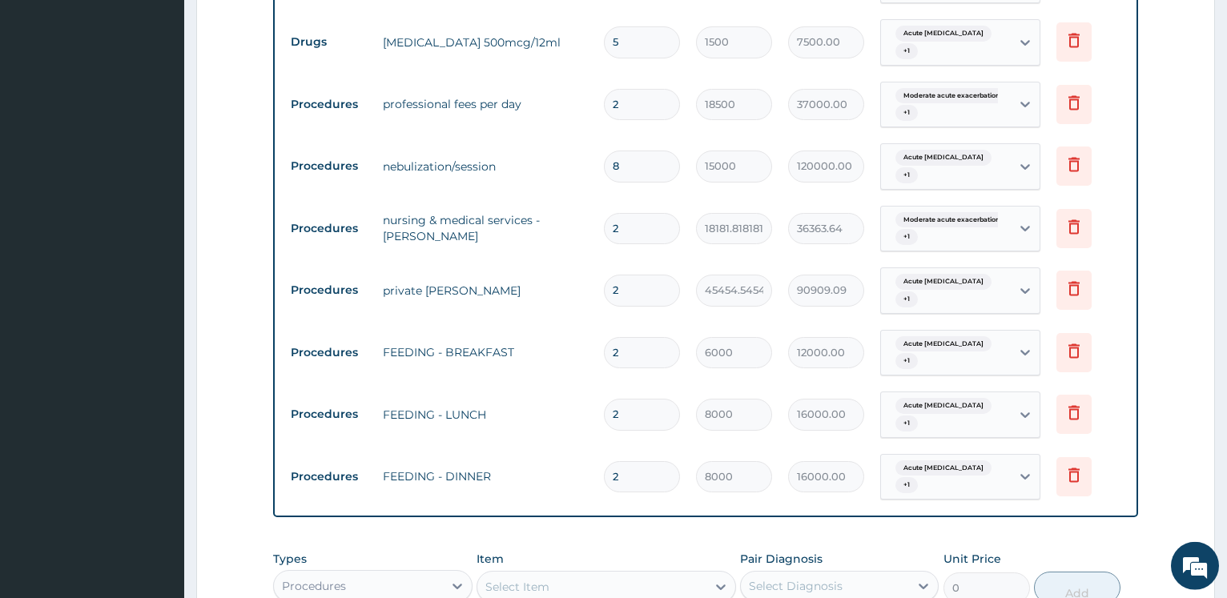
scroll to position [1171, 0]
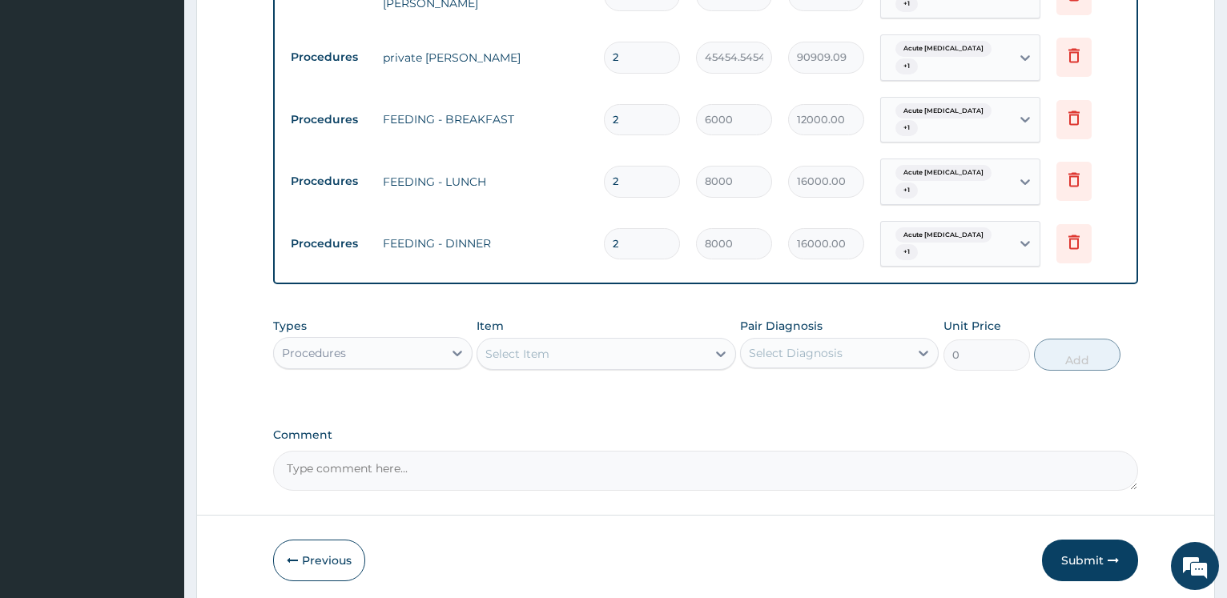
drag, startPoint x: 462, startPoint y: 290, endPoint x: 461, endPoint y: 314, distance: 24.1
click at [459, 345] on icon at bounding box center [457, 353] width 16 height 16
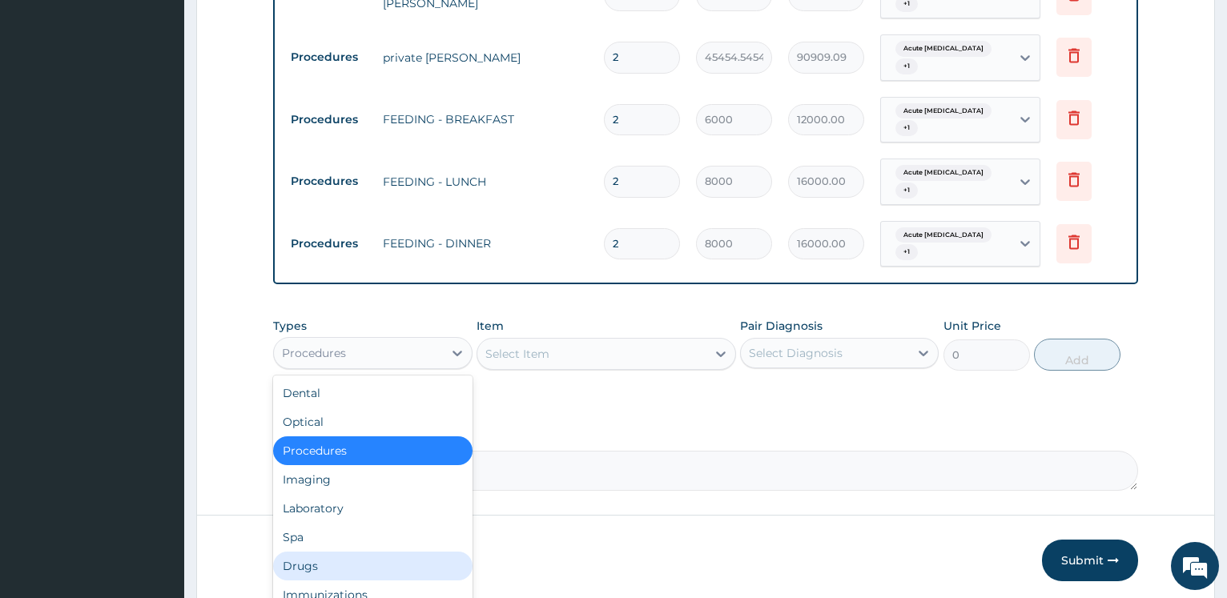
click at [339, 552] on div "Drugs" at bounding box center [372, 566] width 199 height 29
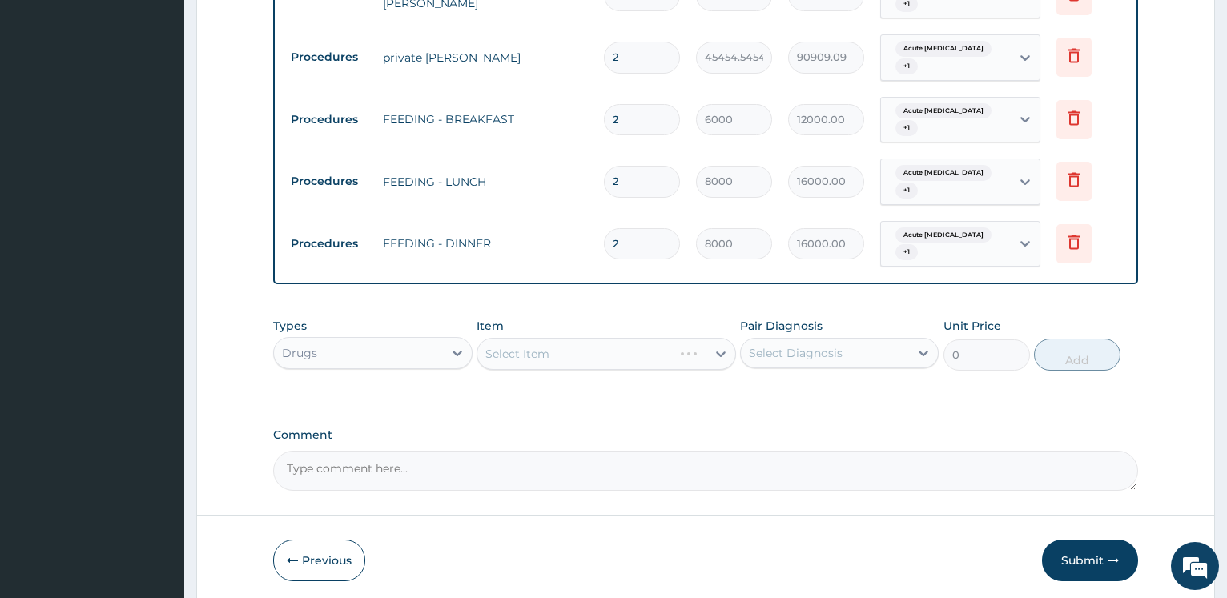
click at [578, 338] on div "Select Item" at bounding box center [607, 354] width 260 height 32
click at [557, 318] on div "Item Select Item" at bounding box center [607, 344] width 260 height 53
click at [573, 338] on div "Select Item" at bounding box center [607, 354] width 260 height 32
click at [506, 338] on div "Select Item" at bounding box center [607, 354] width 260 height 32
click at [373, 318] on div "Types Drugs" at bounding box center [372, 344] width 199 height 53
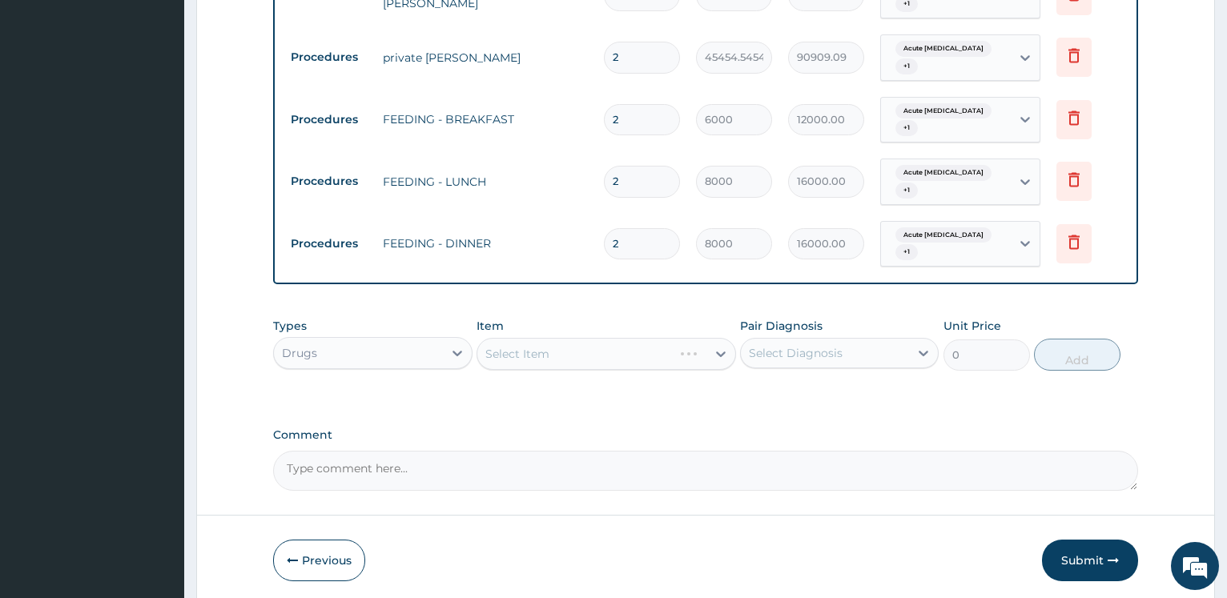
click at [515, 338] on div "Select Item" at bounding box center [607, 354] width 260 height 32
click at [517, 338] on div "Select Item" at bounding box center [607, 354] width 260 height 32
click at [513, 338] on div "Select Item" at bounding box center [607, 354] width 260 height 32
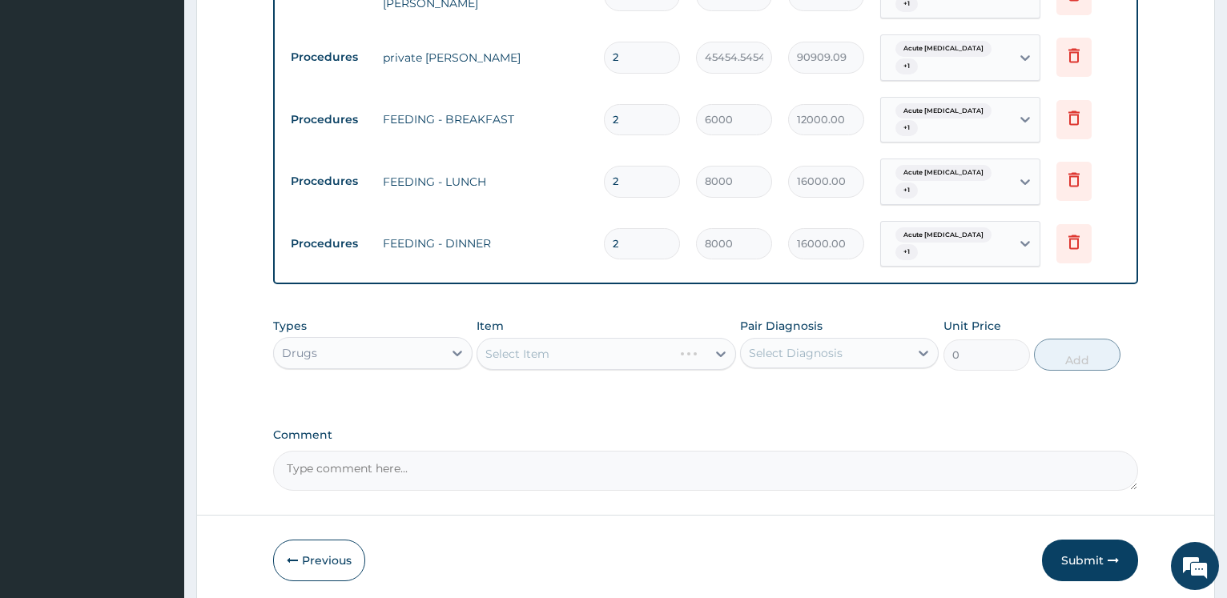
click at [524, 338] on div "Select Item" at bounding box center [607, 354] width 260 height 32
click at [525, 338] on div "Select Item" at bounding box center [607, 354] width 260 height 32
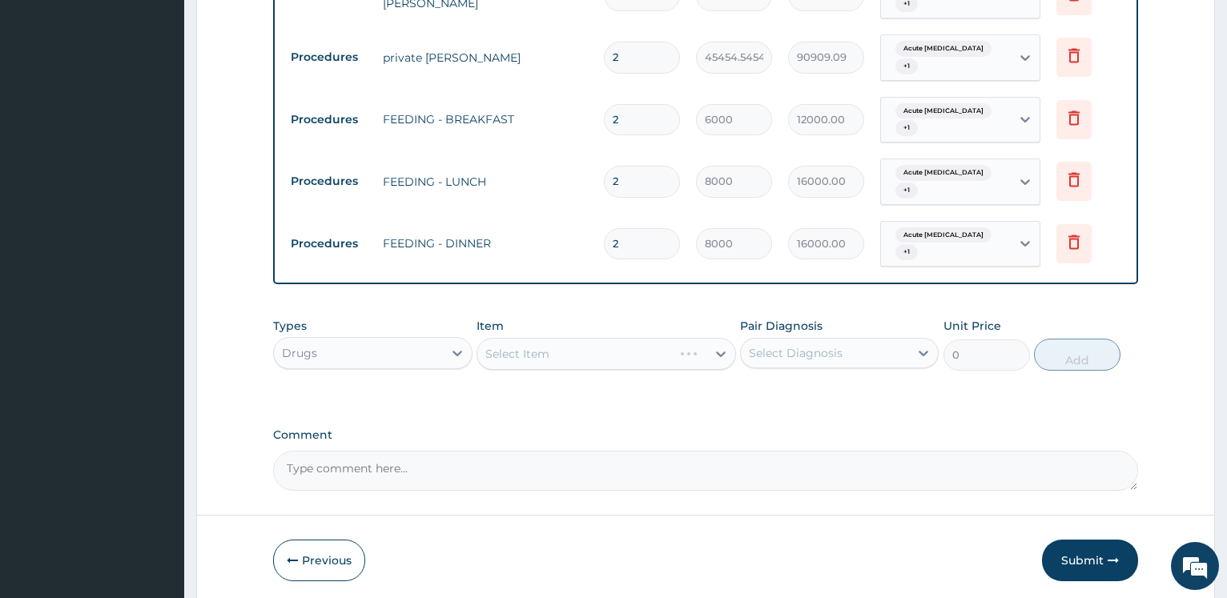
click at [525, 338] on div "Select Item" at bounding box center [607, 354] width 260 height 32
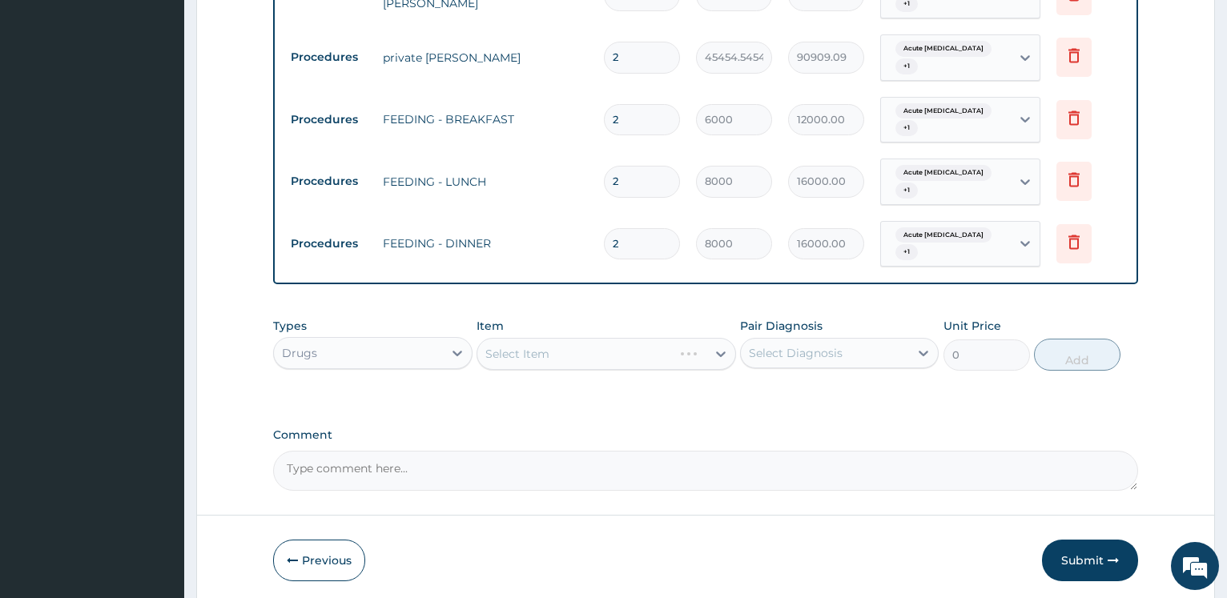
click at [524, 338] on div "Select Item" at bounding box center [607, 354] width 260 height 32
click at [625, 341] on div "Select Item" at bounding box center [591, 354] width 229 height 26
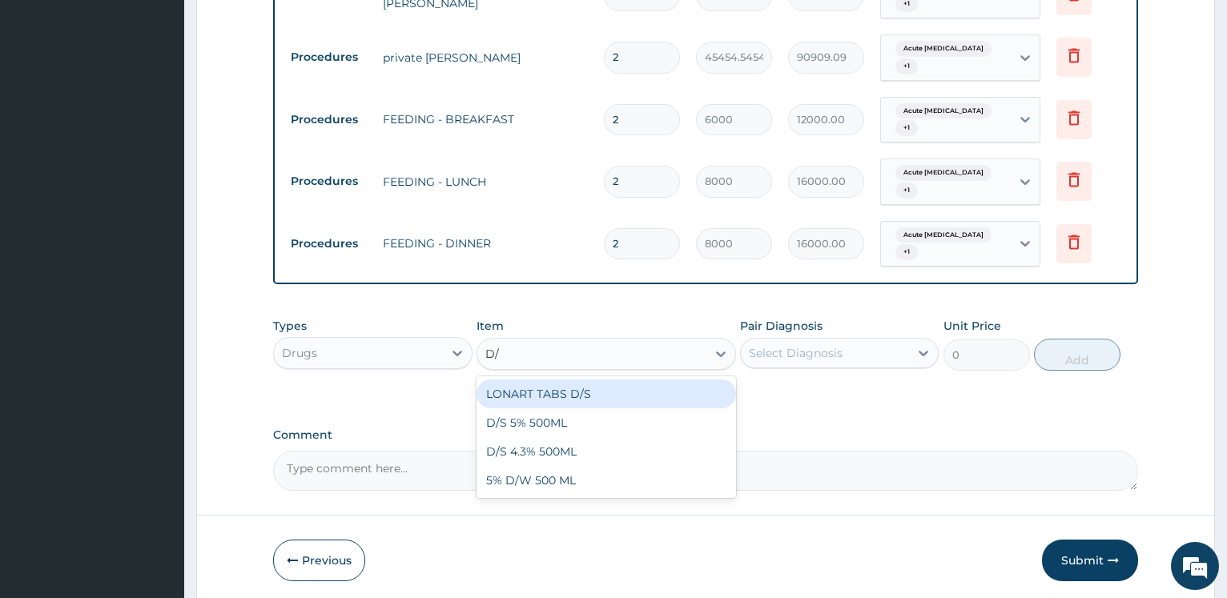
type input "D/S"
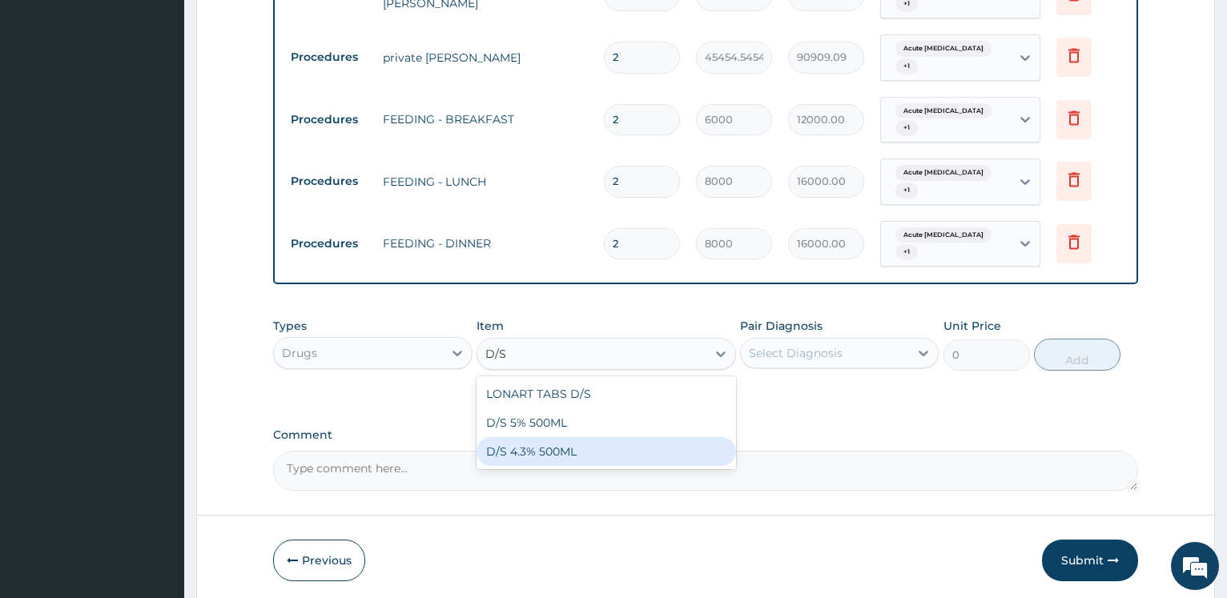
click at [573, 437] on div "D/S 4.3% 500ML" at bounding box center [607, 451] width 260 height 29
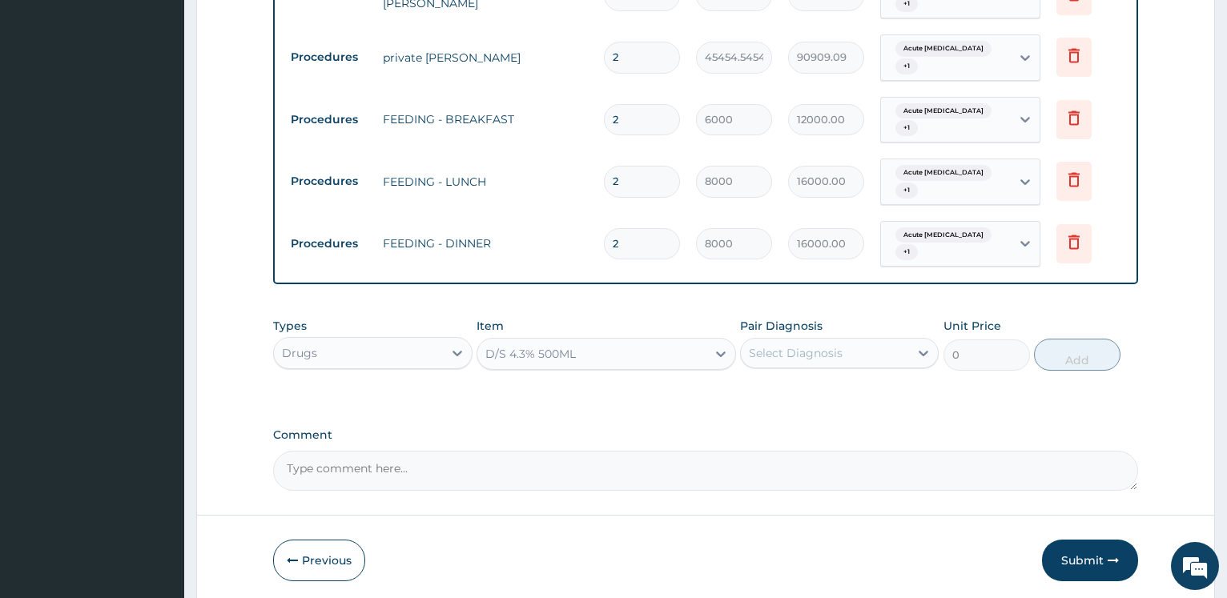
type input "2250"
click at [816, 345] on div "Select Diagnosis" at bounding box center [796, 353] width 94 height 16
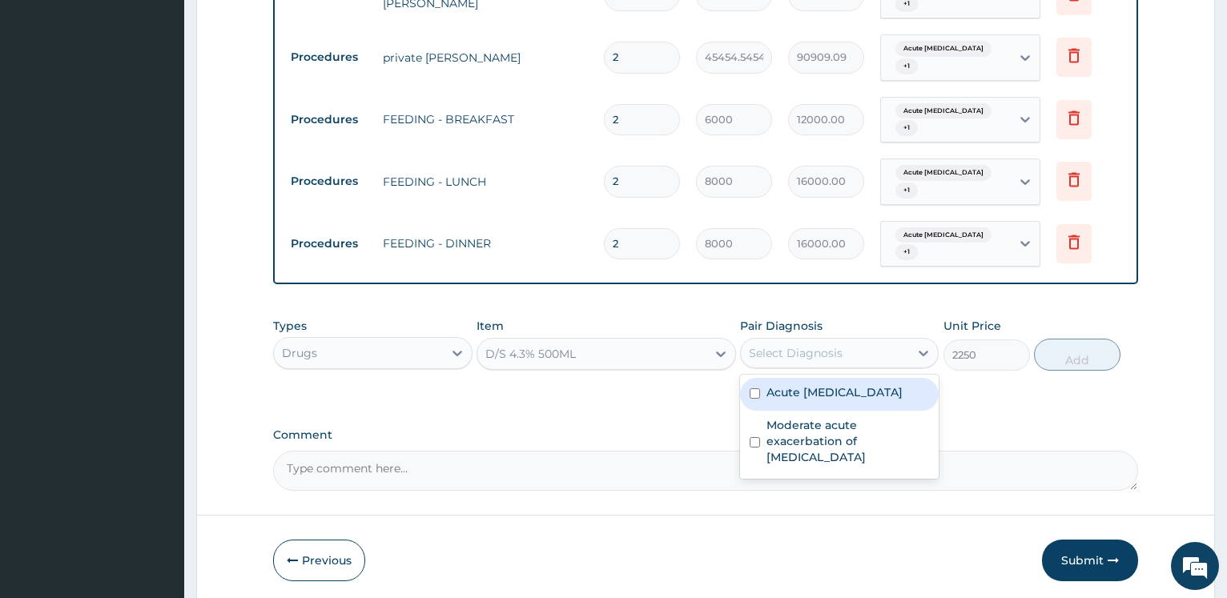
click at [804, 385] on label "Acute [MEDICAL_DATA]" at bounding box center [835, 393] width 136 height 16
checkbox input "true"
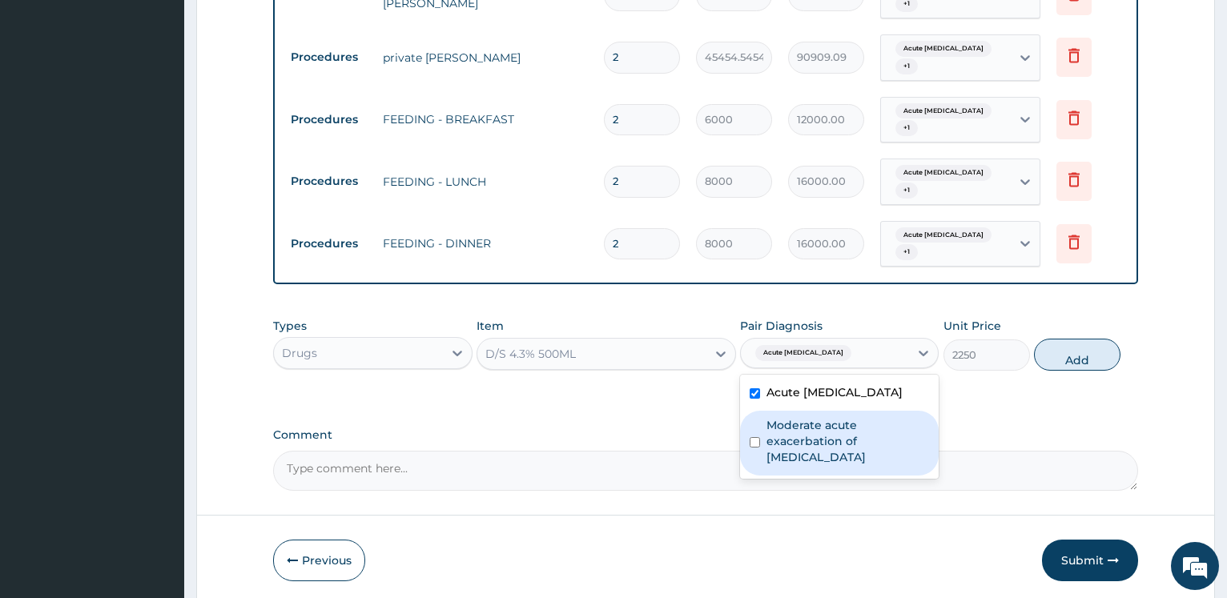
click at [800, 417] on label "Moderate acute exacerbation of [MEDICAL_DATA]" at bounding box center [848, 441] width 163 height 48
checkbox input "true"
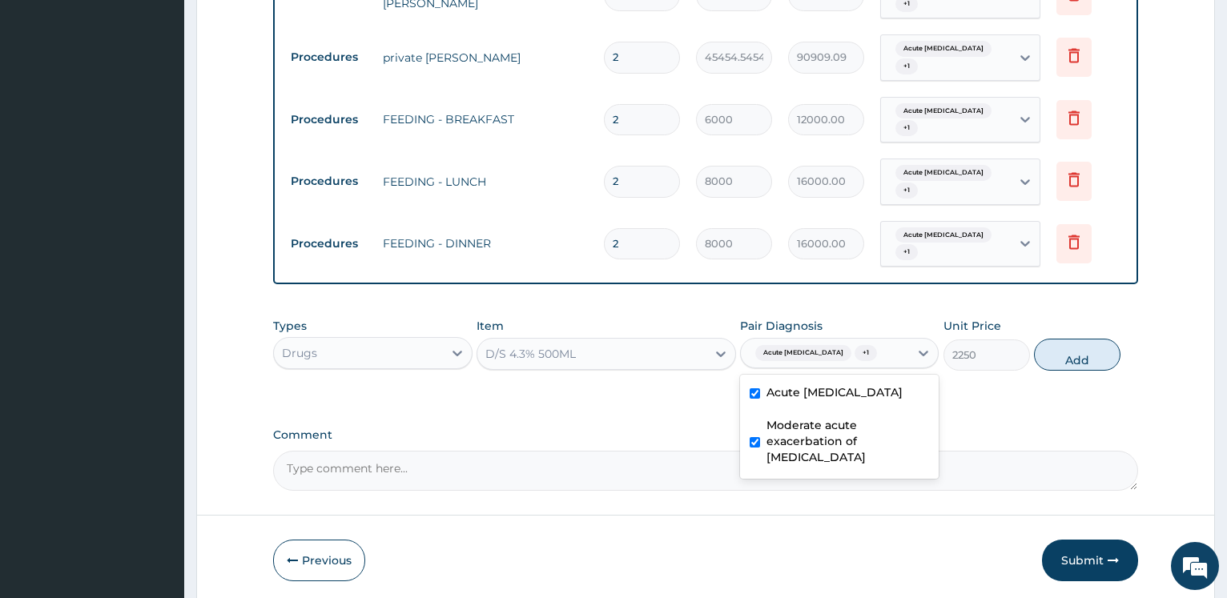
drag, startPoint x: 1093, startPoint y: 303, endPoint x: 1069, endPoint y: 294, distance: 25.6
click at [1091, 339] on button "Add" at bounding box center [1077, 355] width 87 height 32
type input "0"
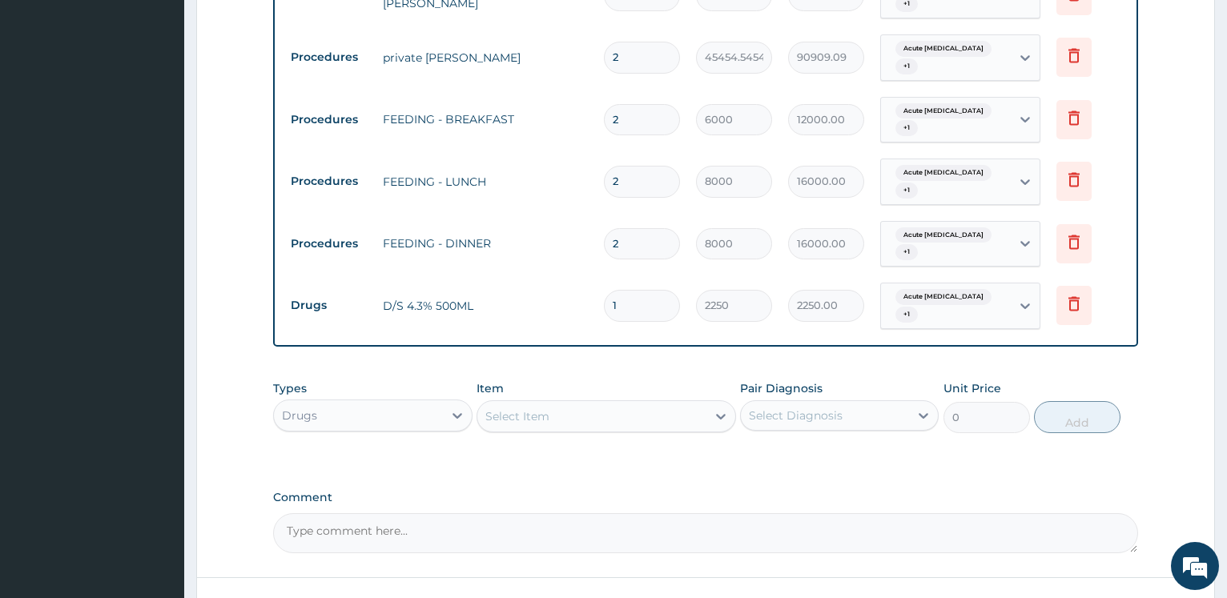
scroll to position [1227, 0]
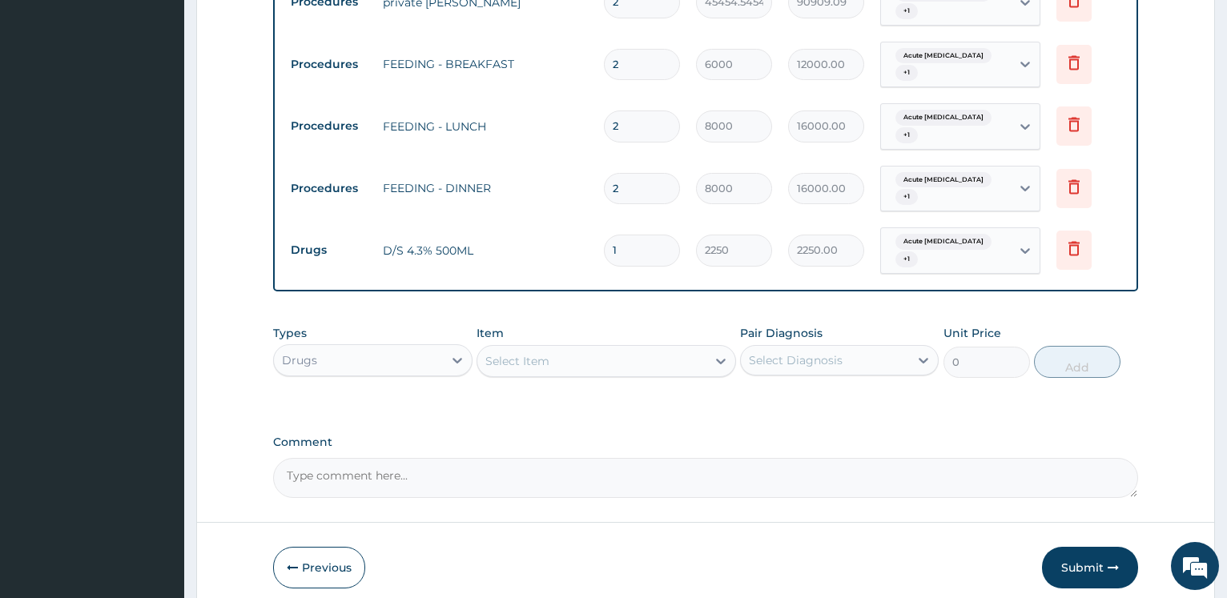
click at [493, 348] on div "Select Item" at bounding box center [591, 361] width 229 height 26
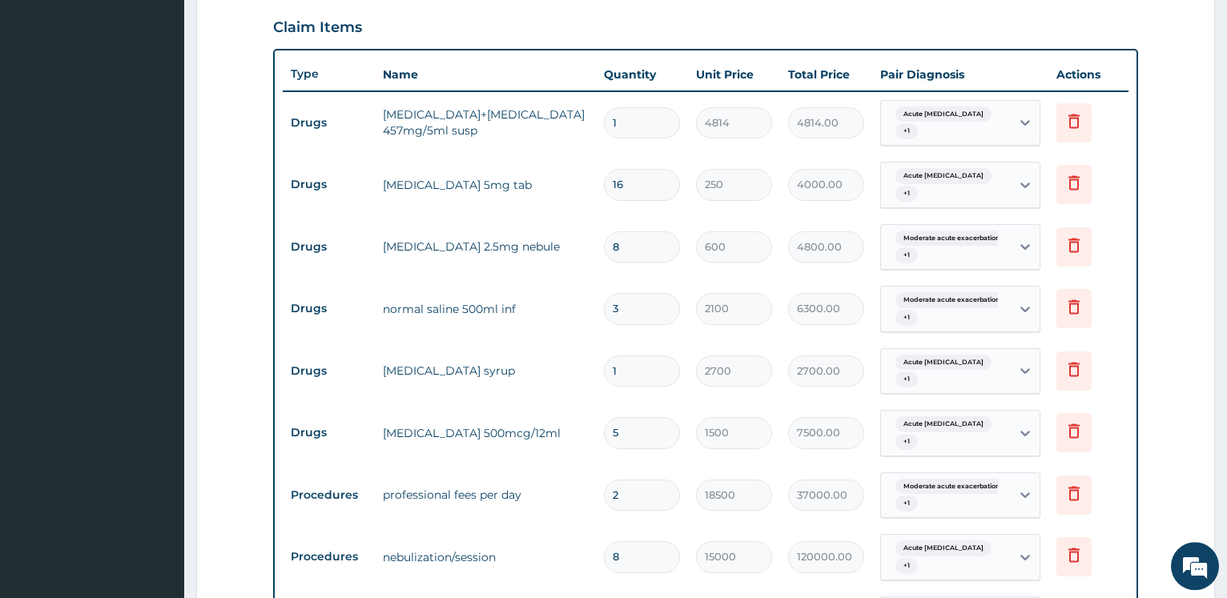
scroll to position [573, 0]
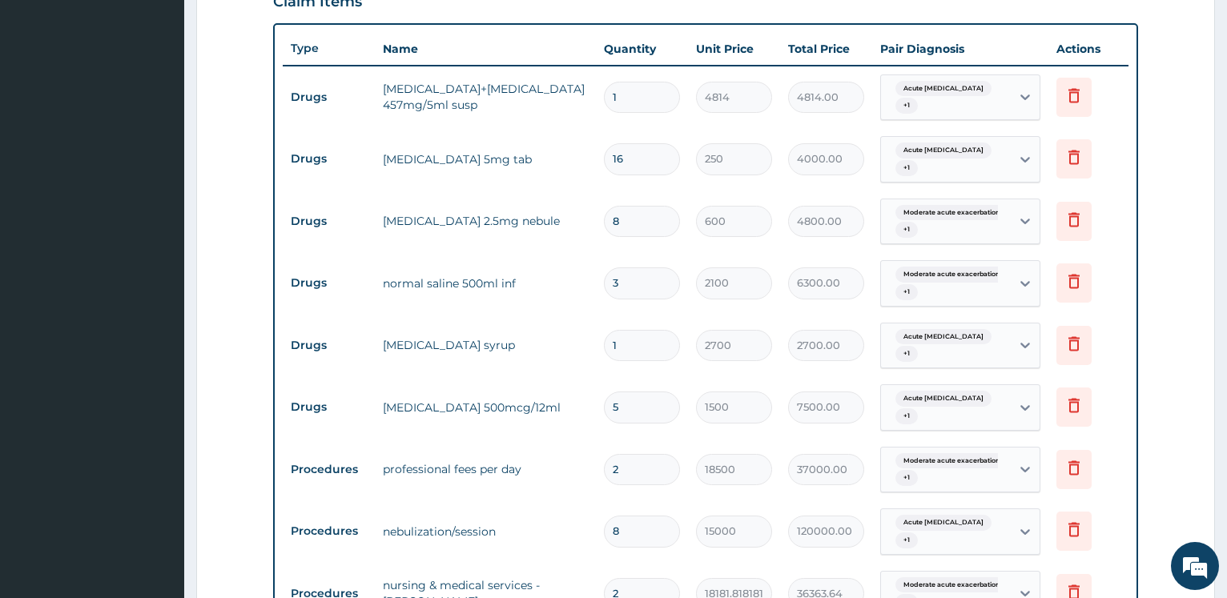
type input "NEBULI"
drag, startPoint x: 638, startPoint y: 212, endPoint x: 481, endPoint y: 187, distance: 158.2
click at [604, 206] on input "8" at bounding box center [642, 221] width 76 height 31
type input "2"
type input "1200.00"
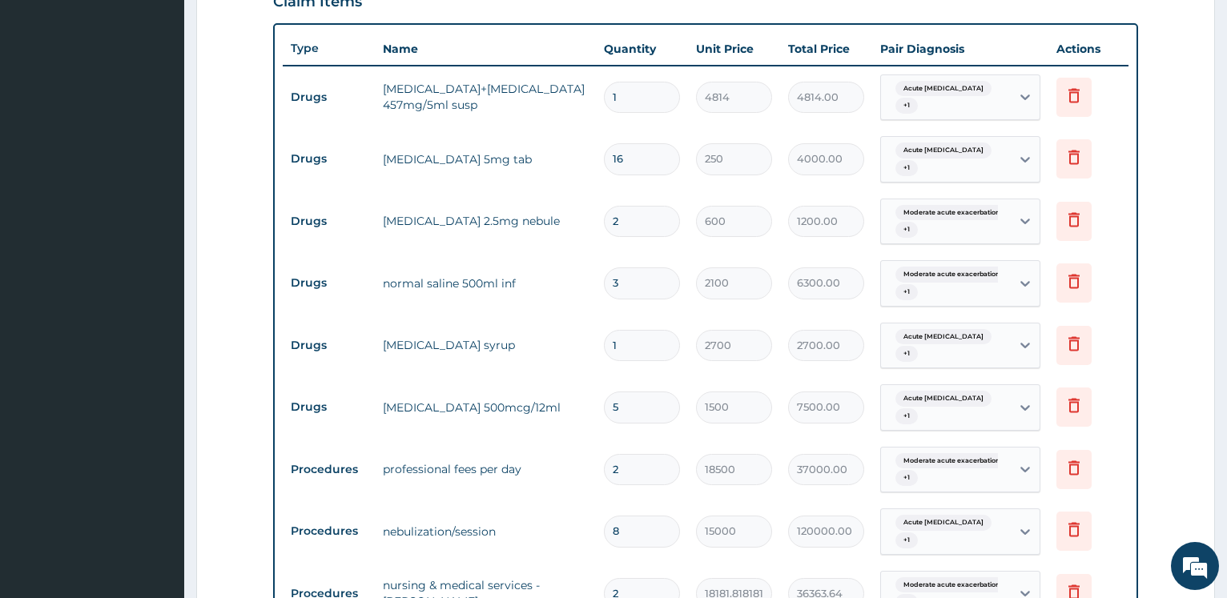
type input "28"
type input "16800.00"
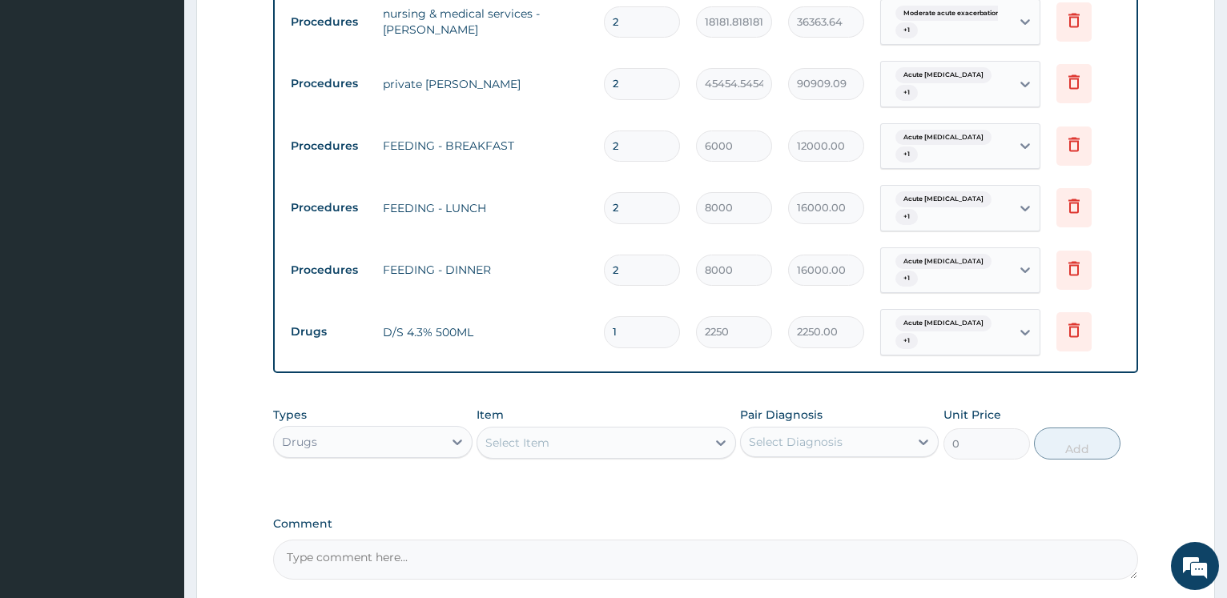
scroll to position [1227, 0]
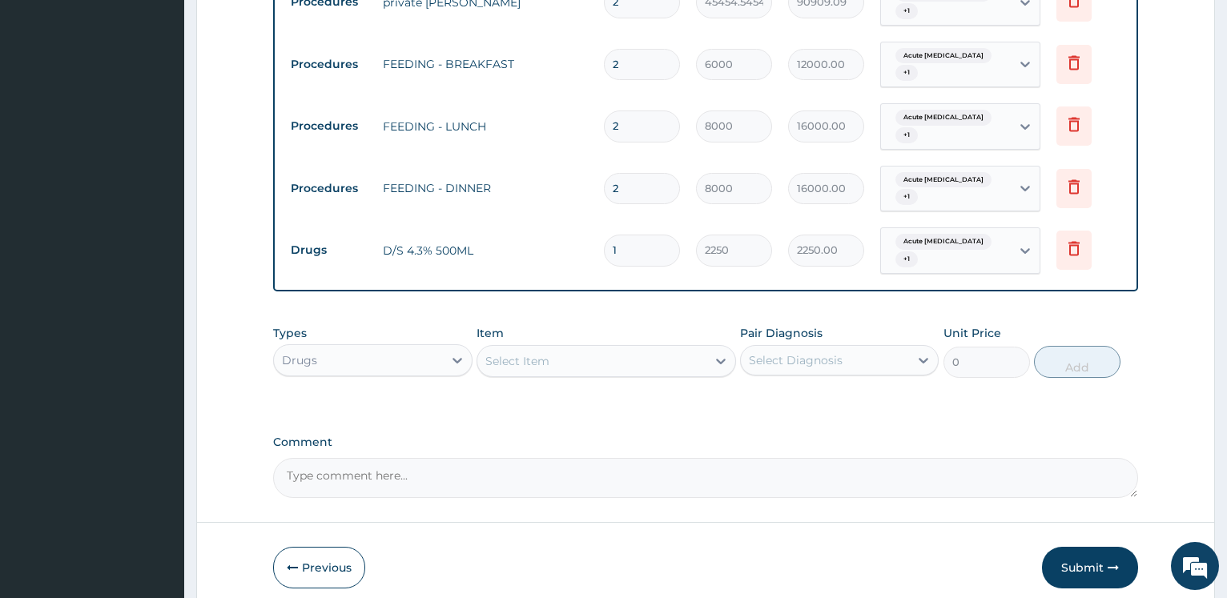
type input "28"
click at [531, 353] on div "Select Item" at bounding box center [517, 361] width 64 height 16
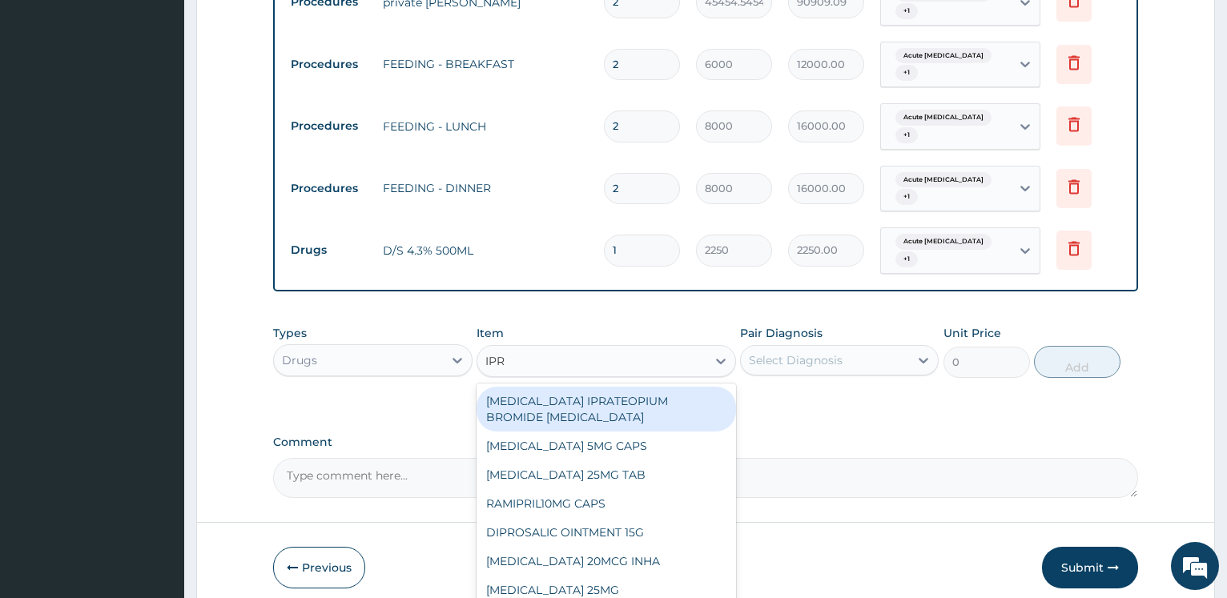
type input "IPRA"
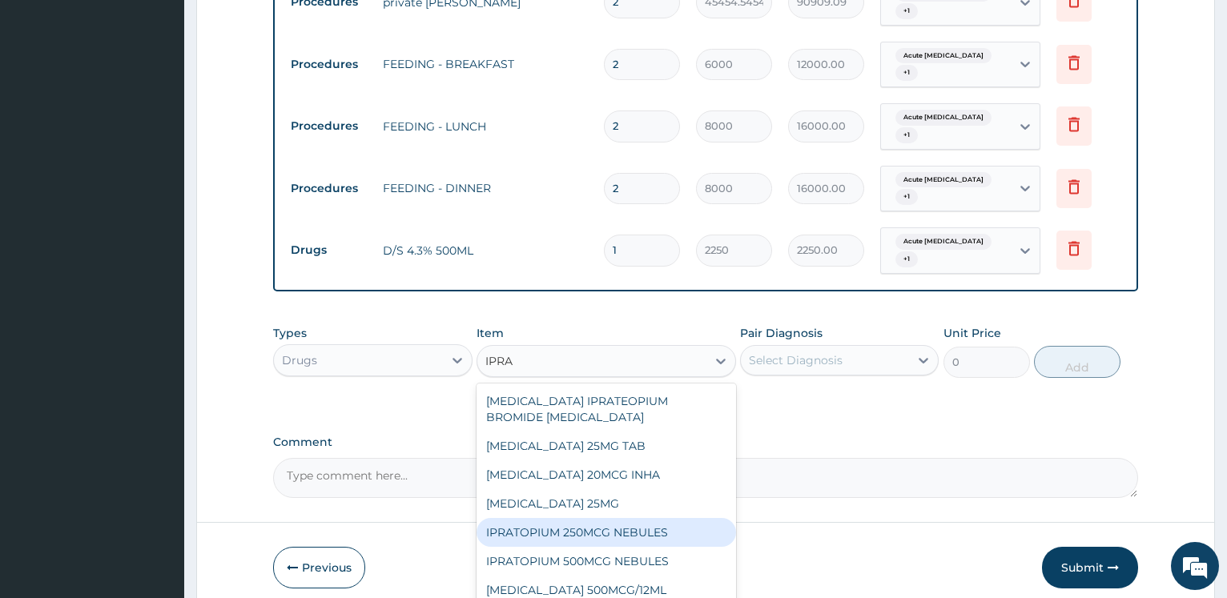
click at [639, 518] on div "IPRATOPIUM 250MCG NEBULES" at bounding box center [607, 532] width 260 height 29
type input "1375"
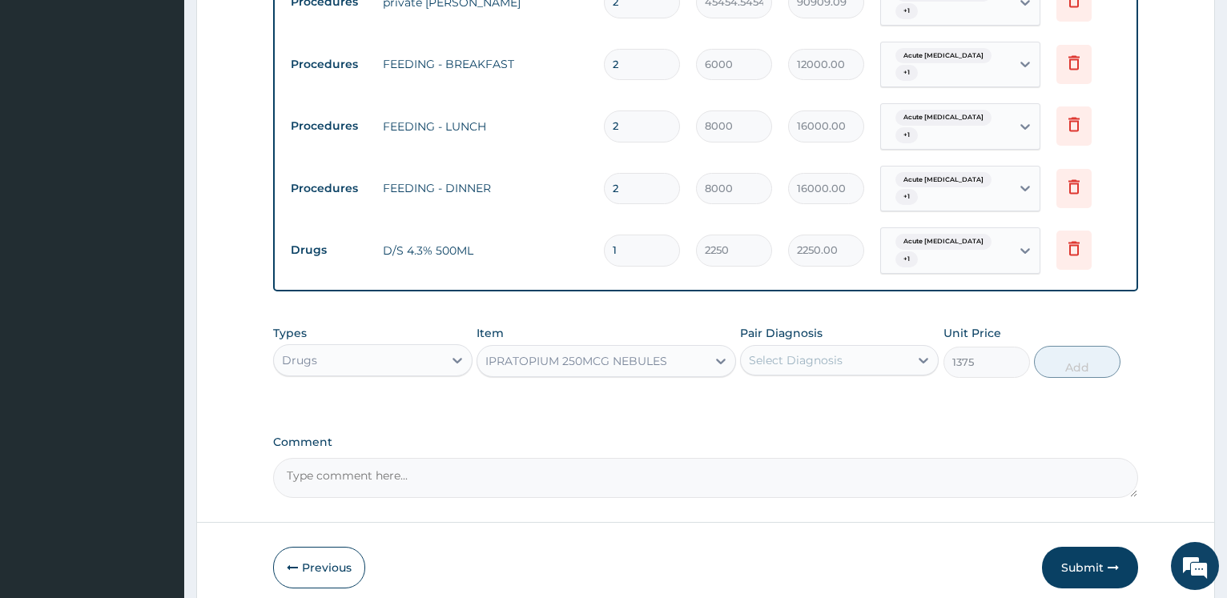
click at [811, 352] on div "Select Diagnosis" at bounding box center [796, 360] width 94 height 16
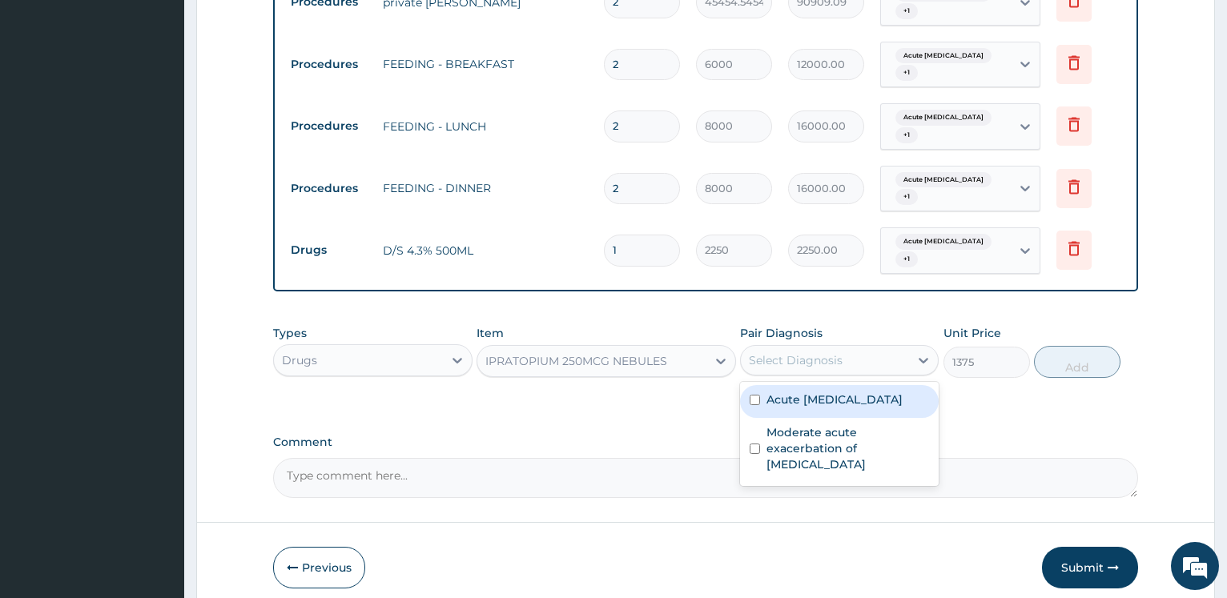
click at [804, 392] on label "Acute [MEDICAL_DATA]" at bounding box center [835, 400] width 136 height 16
checkbox input "true"
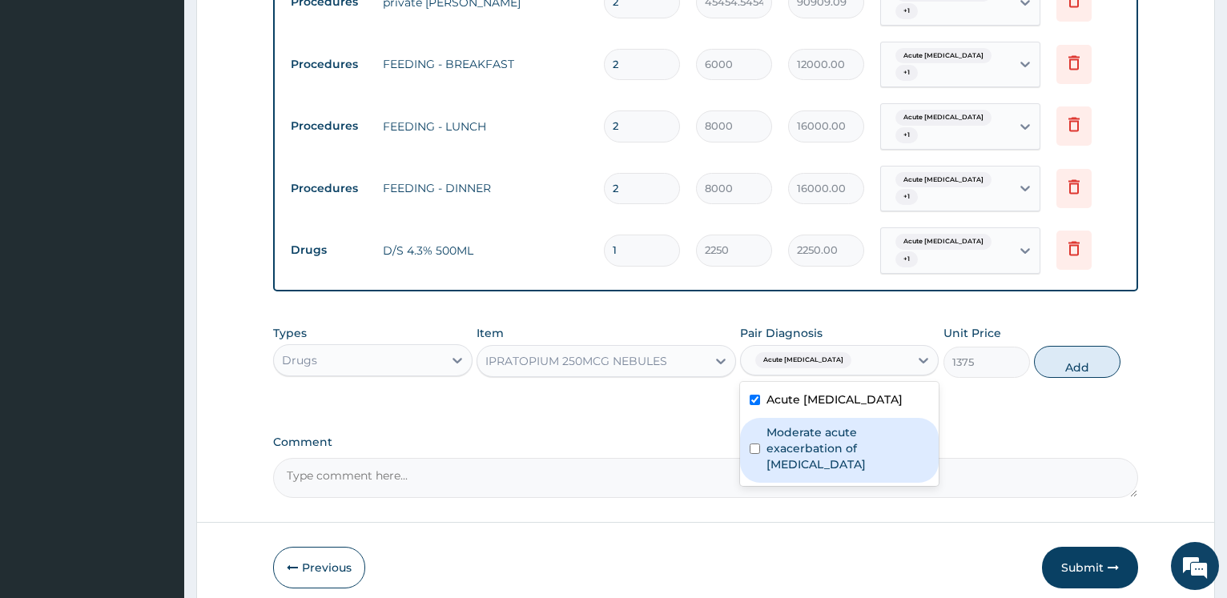
drag, startPoint x: 803, startPoint y: 376, endPoint x: 832, endPoint y: 352, distance: 38.2
click at [803, 425] on label "Moderate acute exacerbation of [MEDICAL_DATA]" at bounding box center [848, 449] width 163 height 48
checkbox input "true"
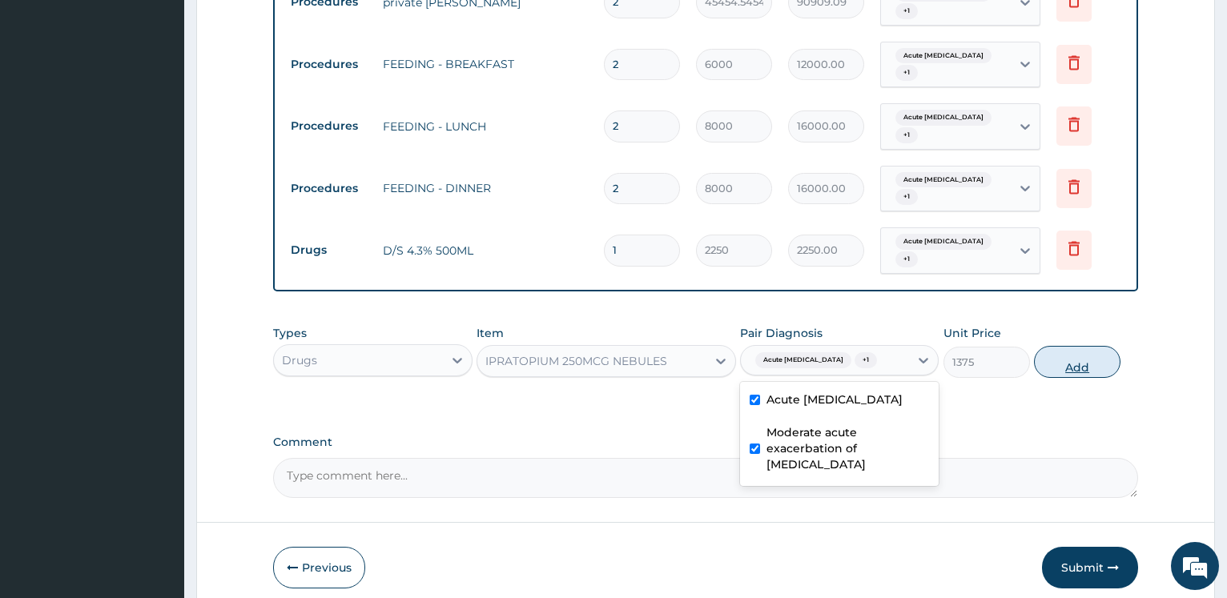
click at [1062, 346] on button "Add" at bounding box center [1077, 362] width 87 height 32
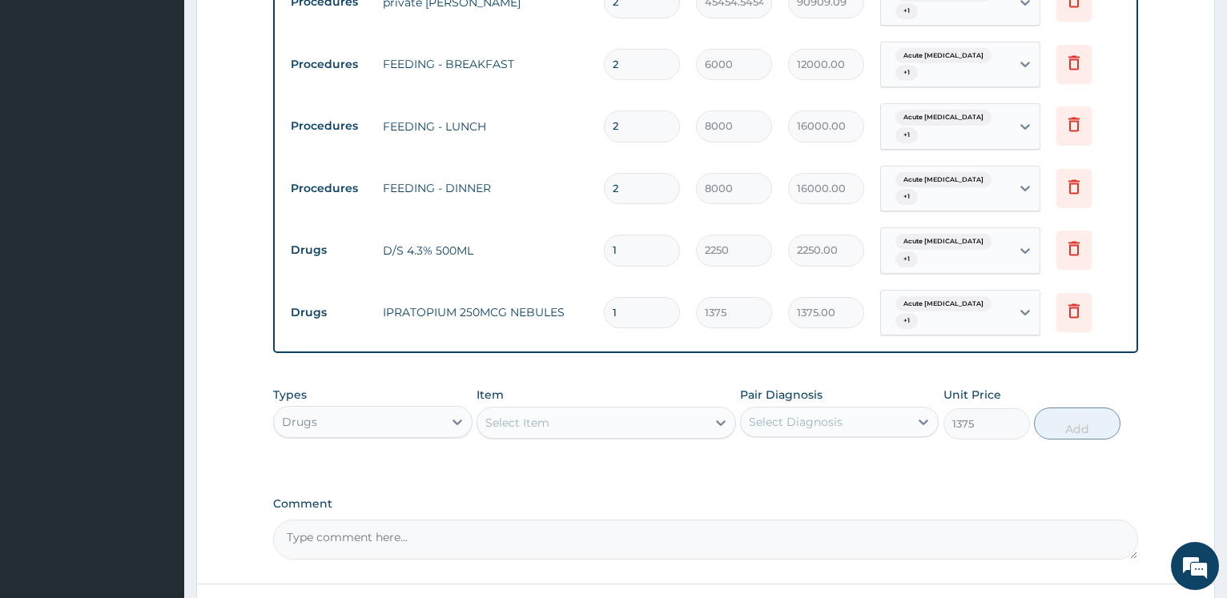
type input "0"
drag, startPoint x: 637, startPoint y: 243, endPoint x: 477, endPoint y: 220, distance: 161.0
click at [604, 297] on input "1" at bounding box center [642, 312] width 76 height 31
type input "10"
type input "13750.00"
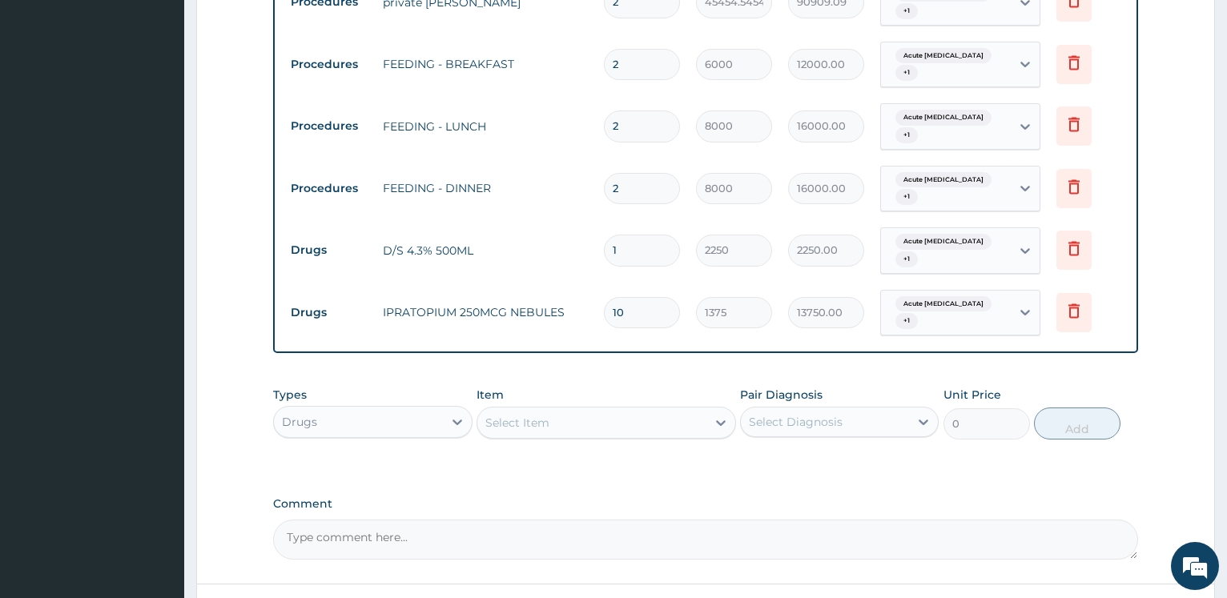
type input "10"
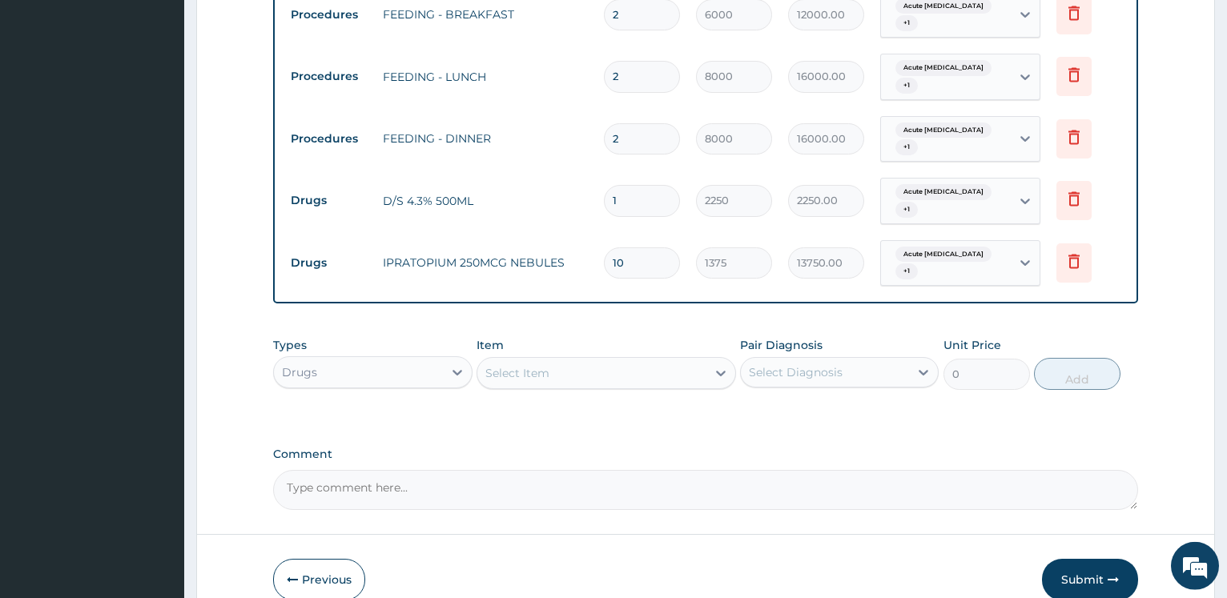
scroll to position [1282, 0]
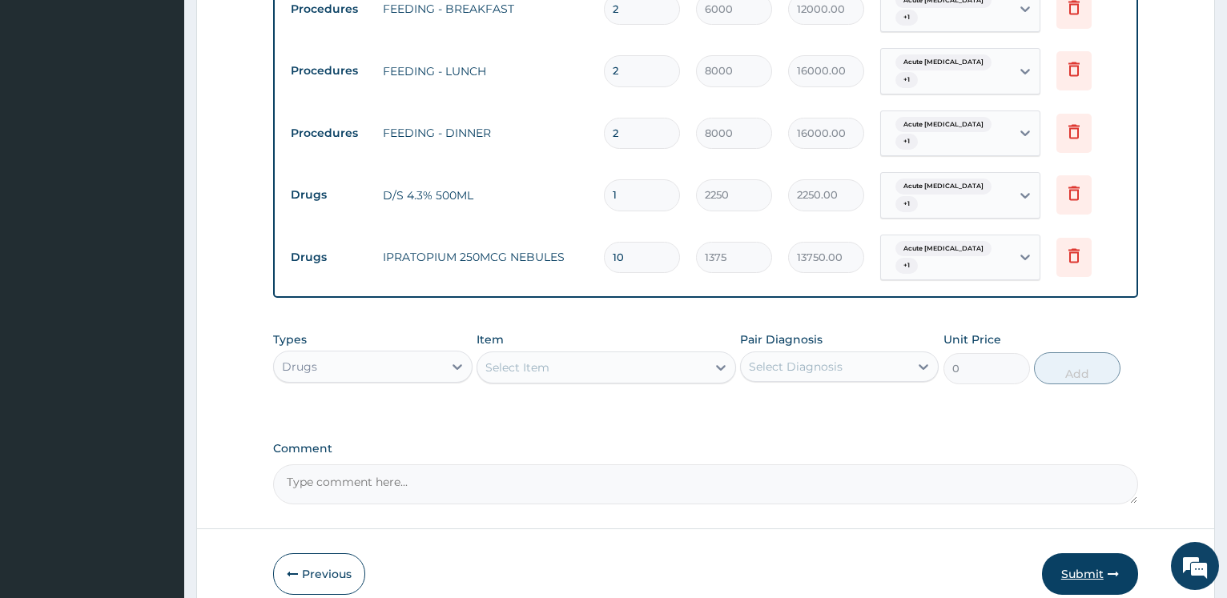
click at [1078, 554] on button "Submit" at bounding box center [1090, 575] width 96 height 42
click at [1077, 554] on button "Submit" at bounding box center [1090, 575] width 96 height 42
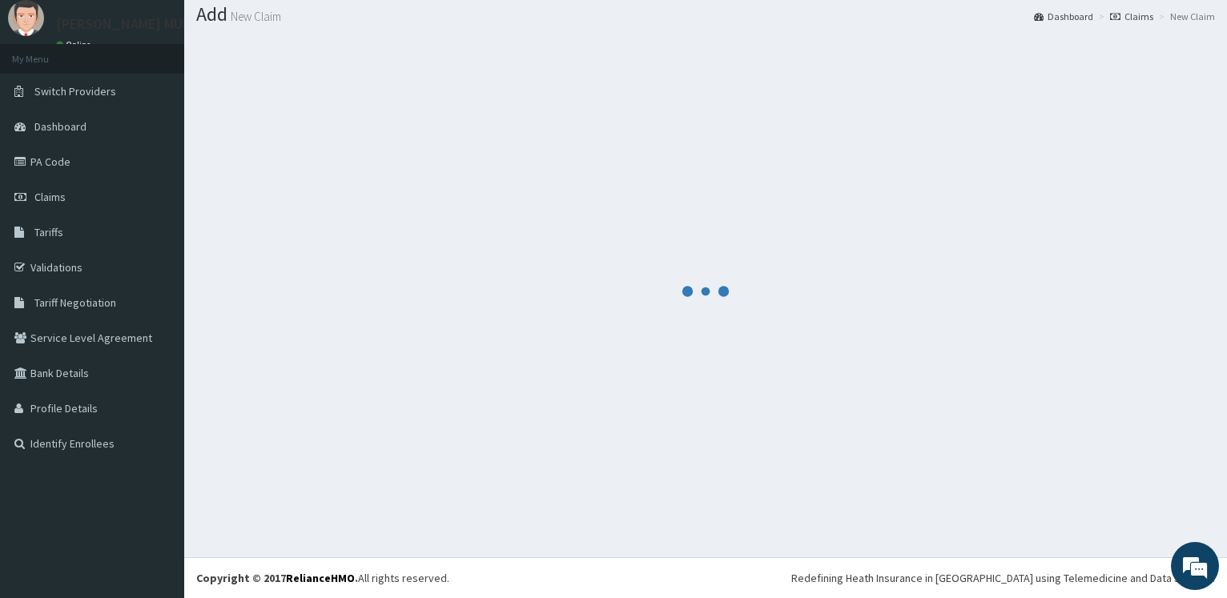
scroll to position [48, 0]
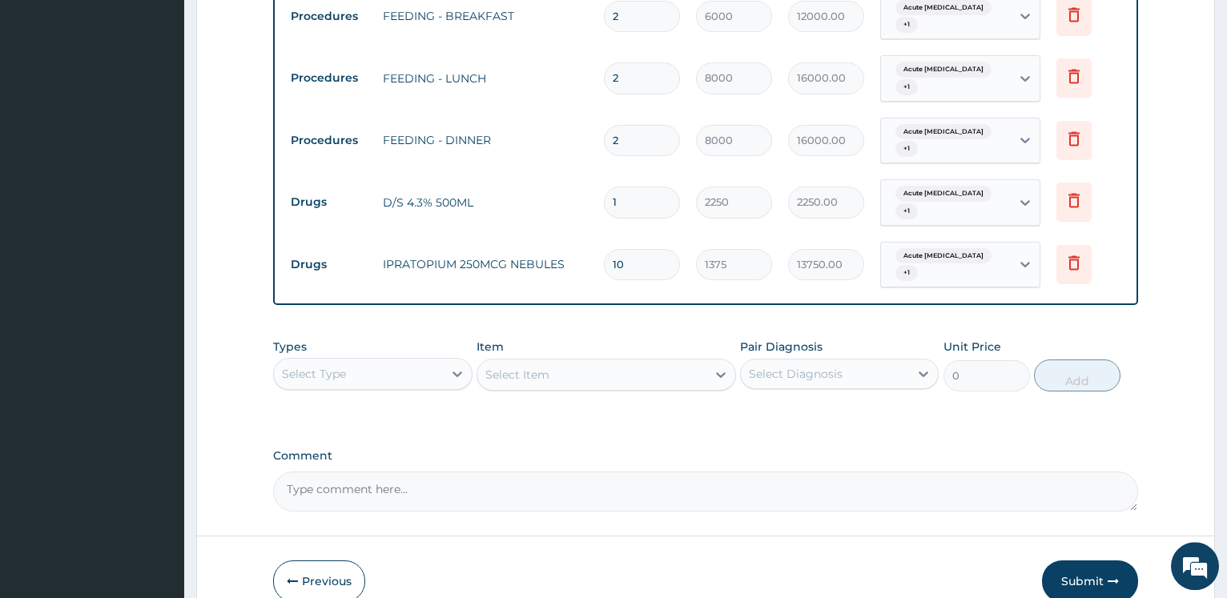
scroll to position [1282, 0]
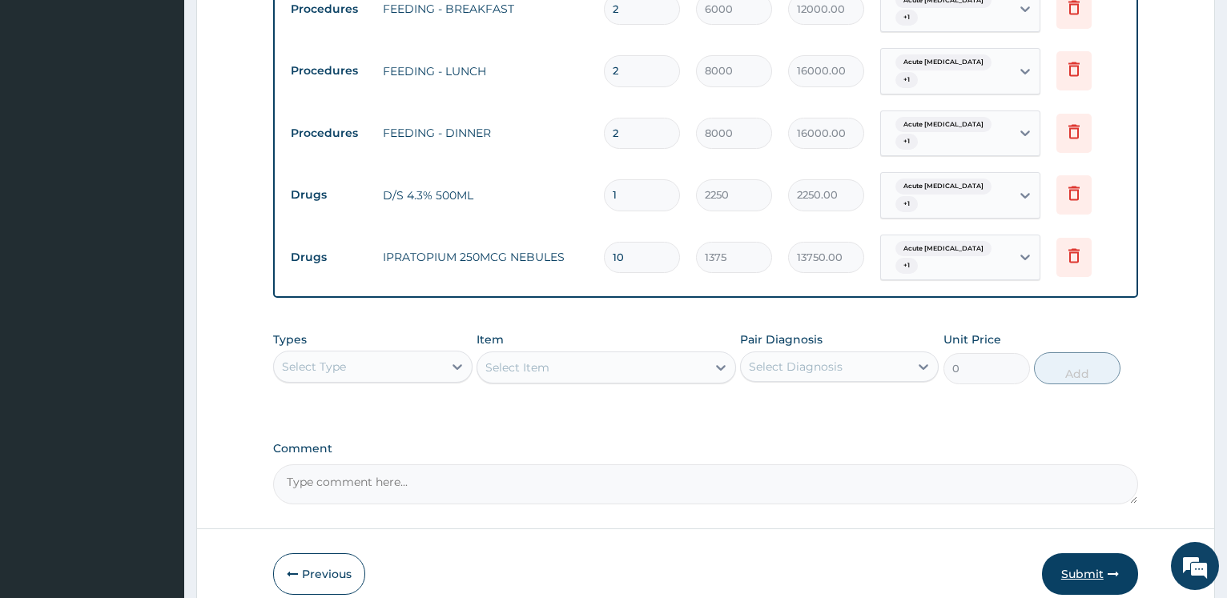
click at [1098, 554] on button "Submit" at bounding box center [1090, 575] width 96 height 42
click at [1067, 554] on button "Submit" at bounding box center [1090, 575] width 96 height 42
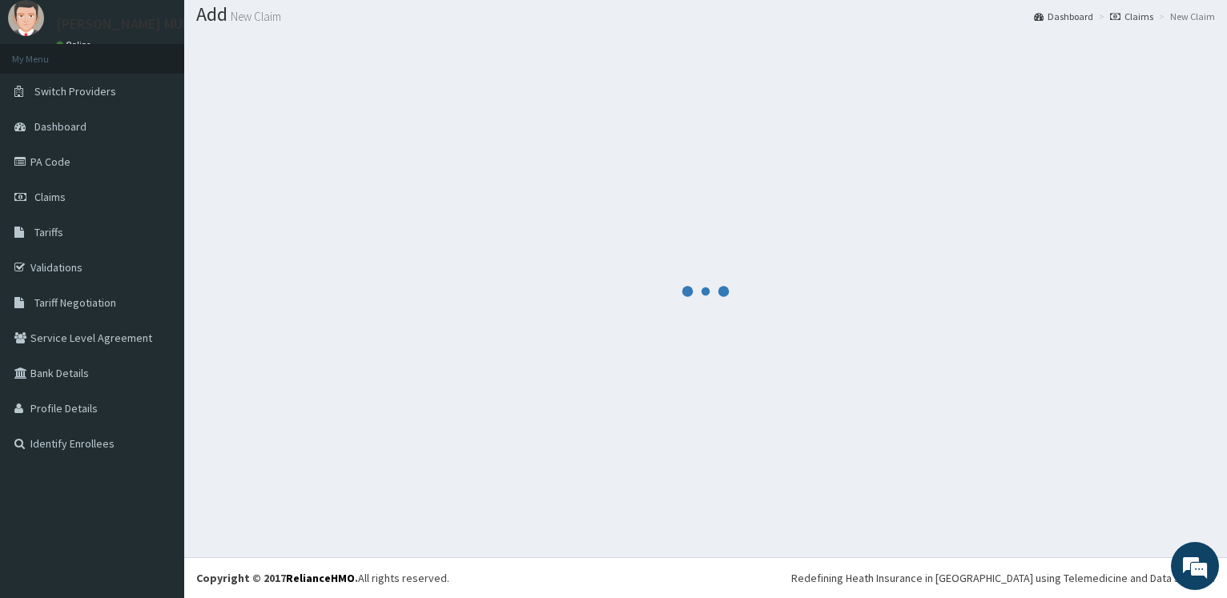
scroll to position [48, 0]
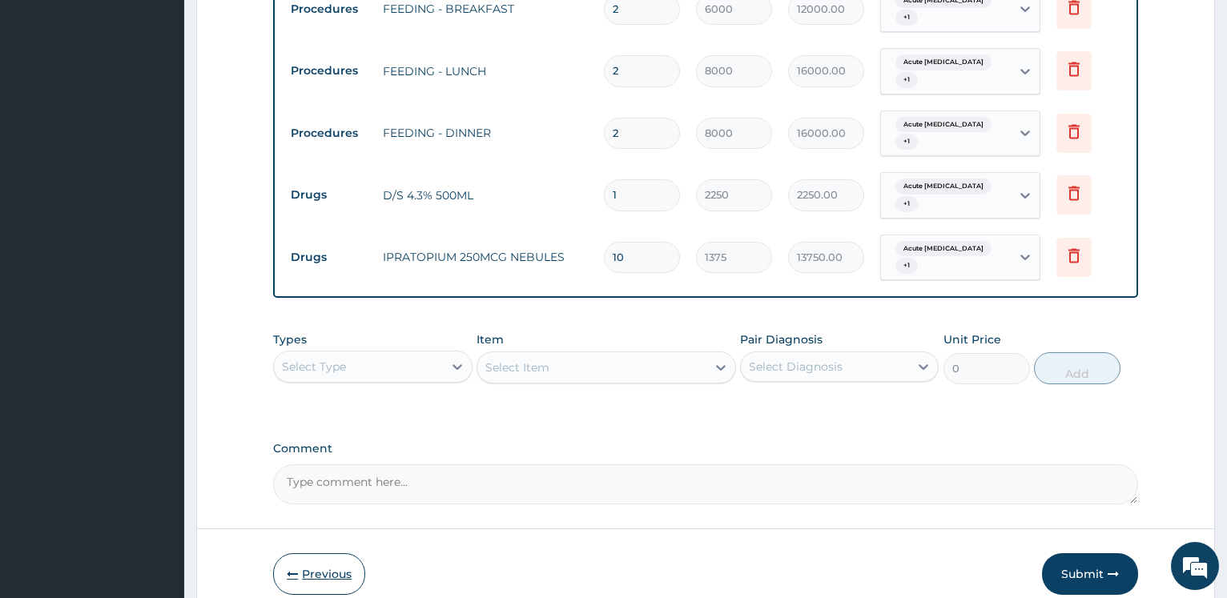
click at [350, 554] on button "Previous" at bounding box center [319, 575] width 92 height 42
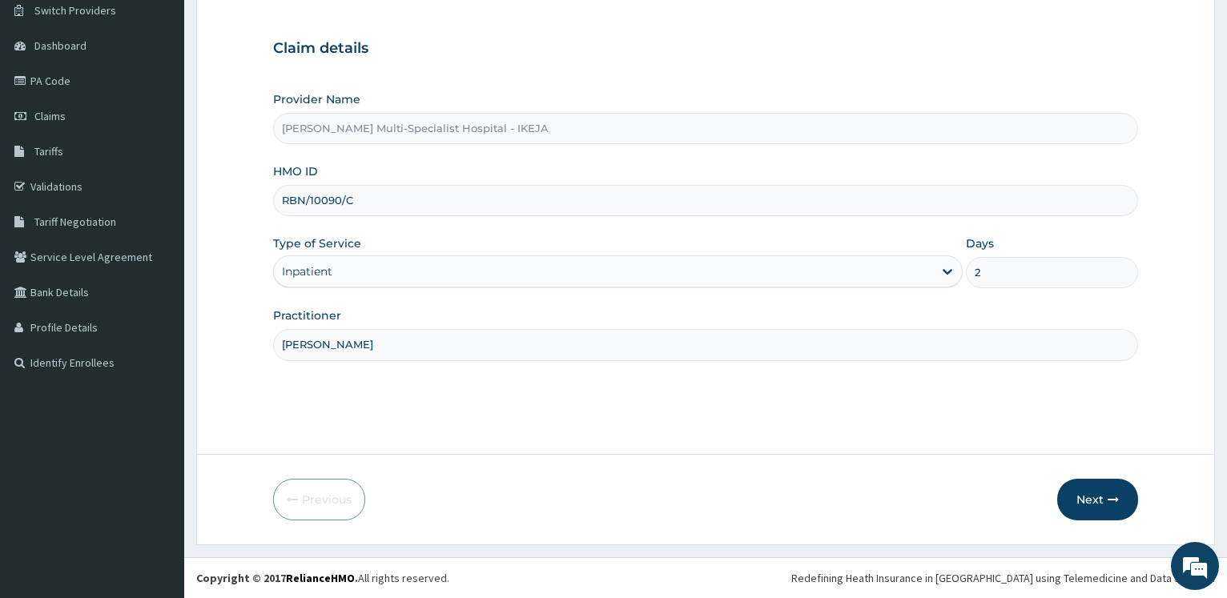
scroll to position [129, 0]
click at [1094, 499] on button "Next" at bounding box center [1097, 500] width 81 height 42
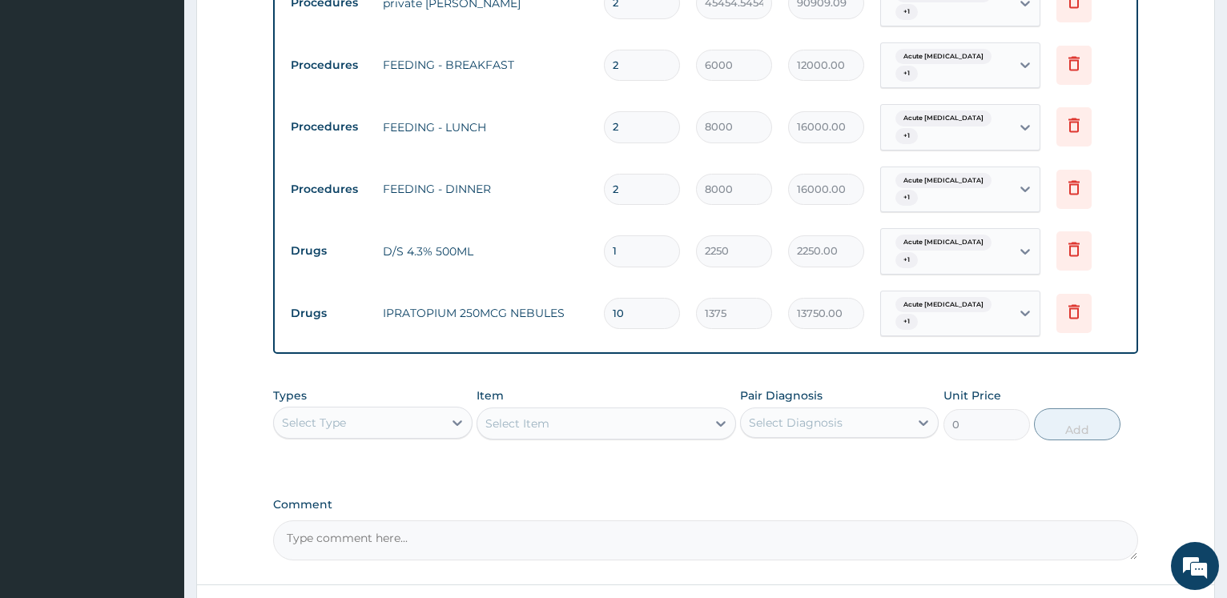
scroll to position [1282, 0]
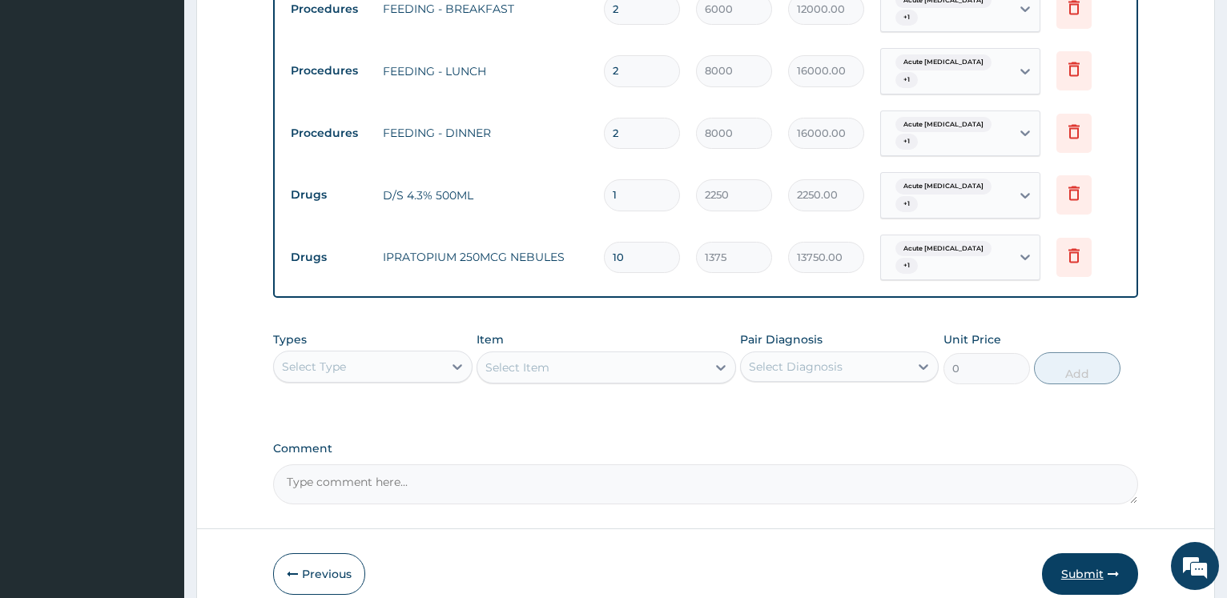
click at [1086, 554] on button "Submit" at bounding box center [1090, 575] width 96 height 42
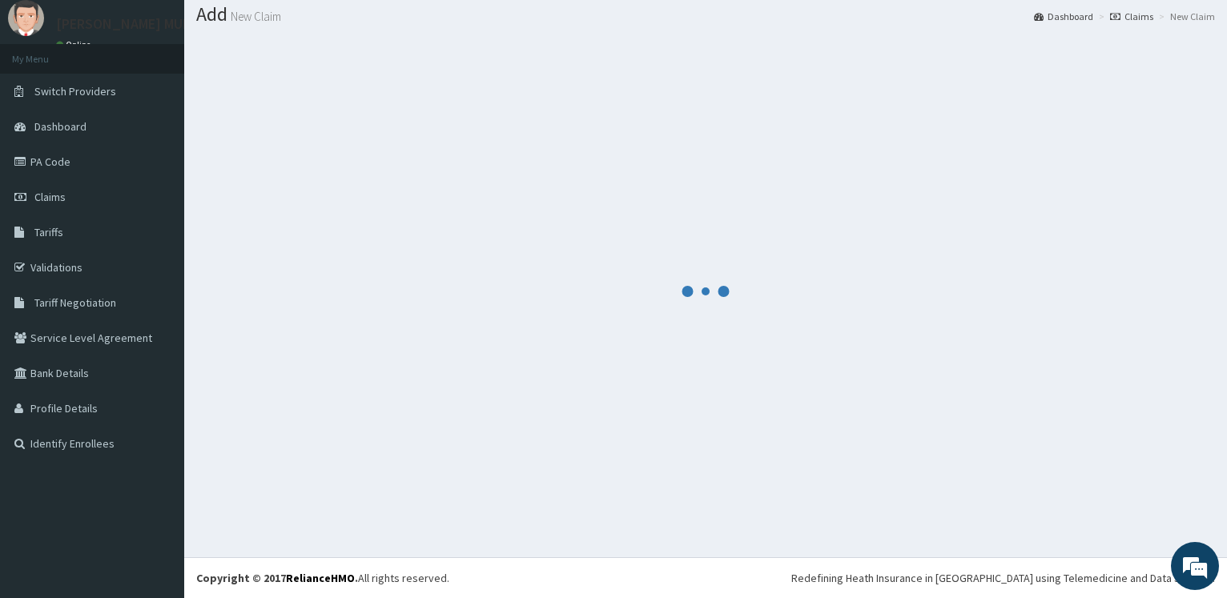
scroll to position [48, 0]
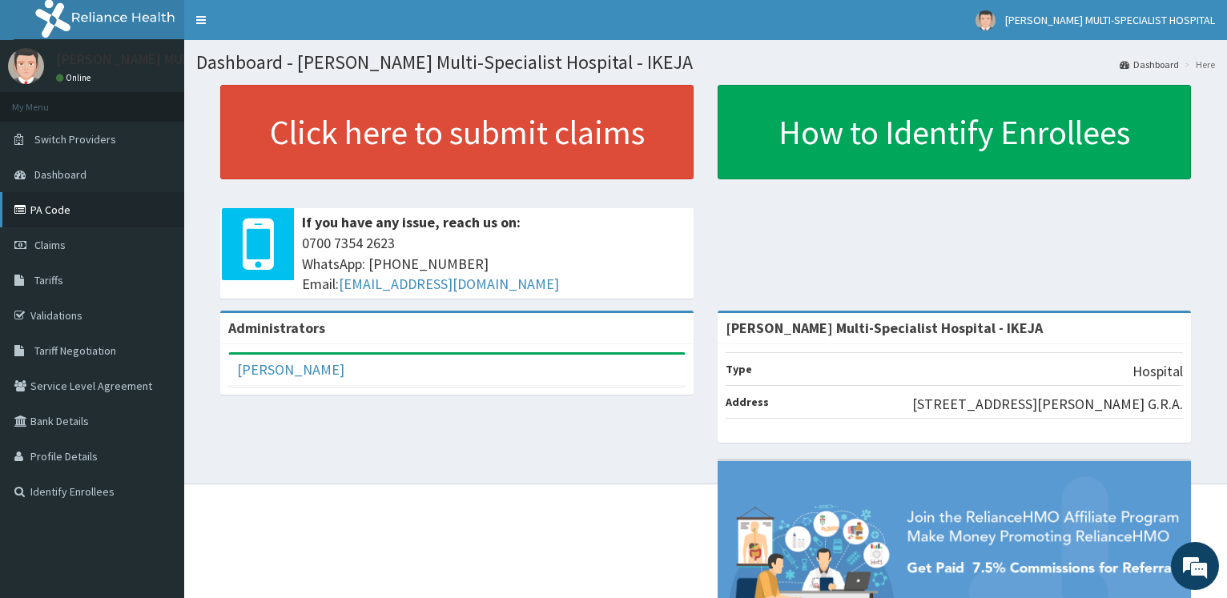
click at [70, 211] on link "PA Code" at bounding box center [92, 209] width 184 height 35
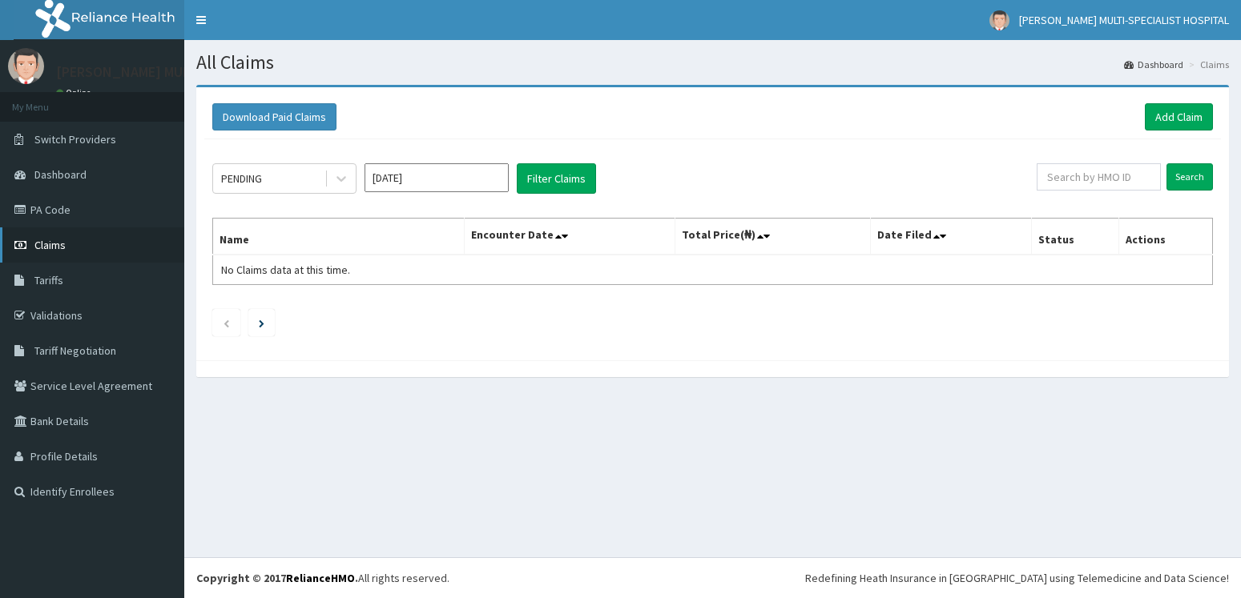
click at [65, 238] on link "Claims" at bounding box center [92, 245] width 184 height 35
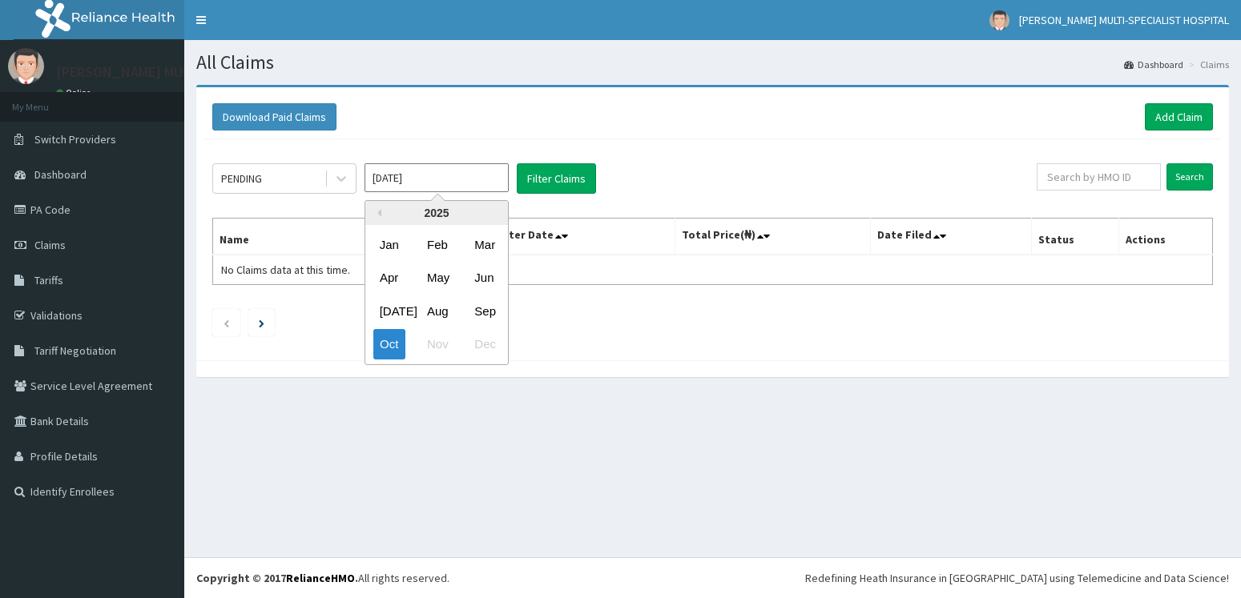
click at [424, 188] on input "[DATE]" at bounding box center [437, 177] width 144 height 29
click at [488, 314] on div "Sep" at bounding box center [484, 311] width 32 height 30
type input "[DATE]"
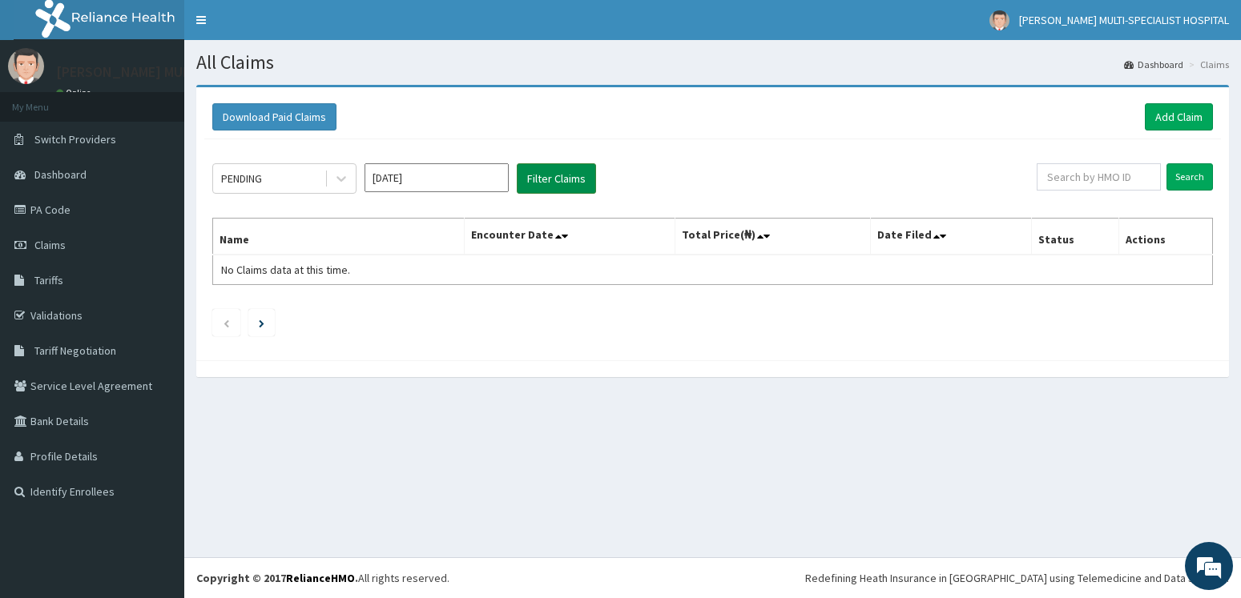
click at [549, 181] on button "Filter Claims" at bounding box center [556, 178] width 79 height 30
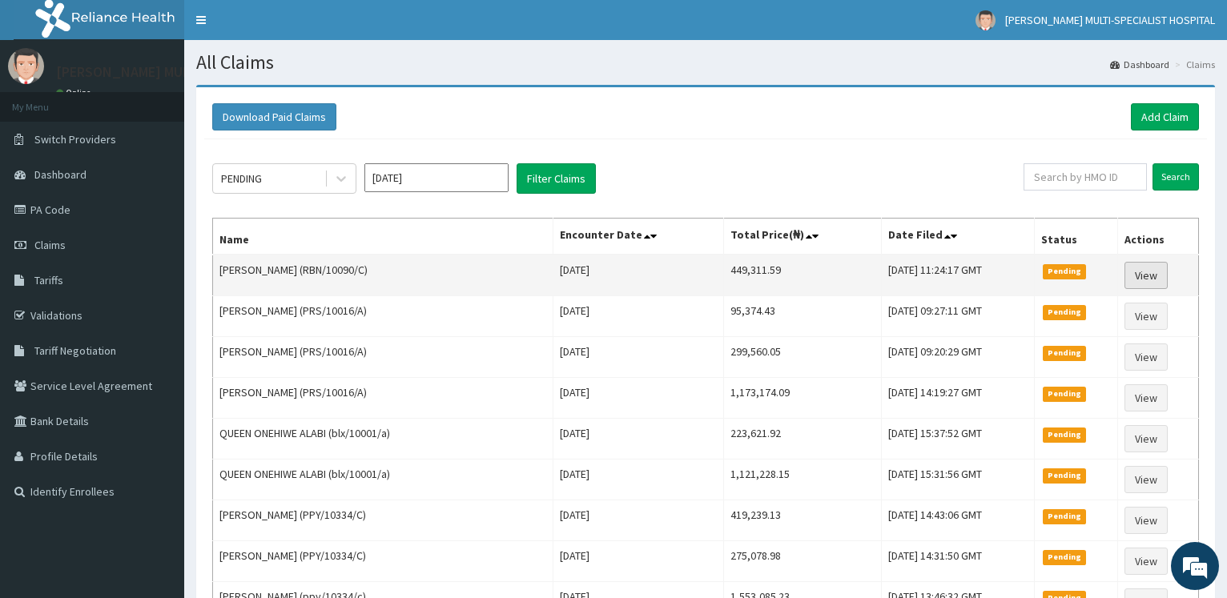
drag, startPoint x: 1144, startPoint y: 264, endPoint x: 1152, endPoint y: 265, distance: 8.1
click at [1146, 265] on link "View" at bounding box center [1146, 275] width 43 height 27
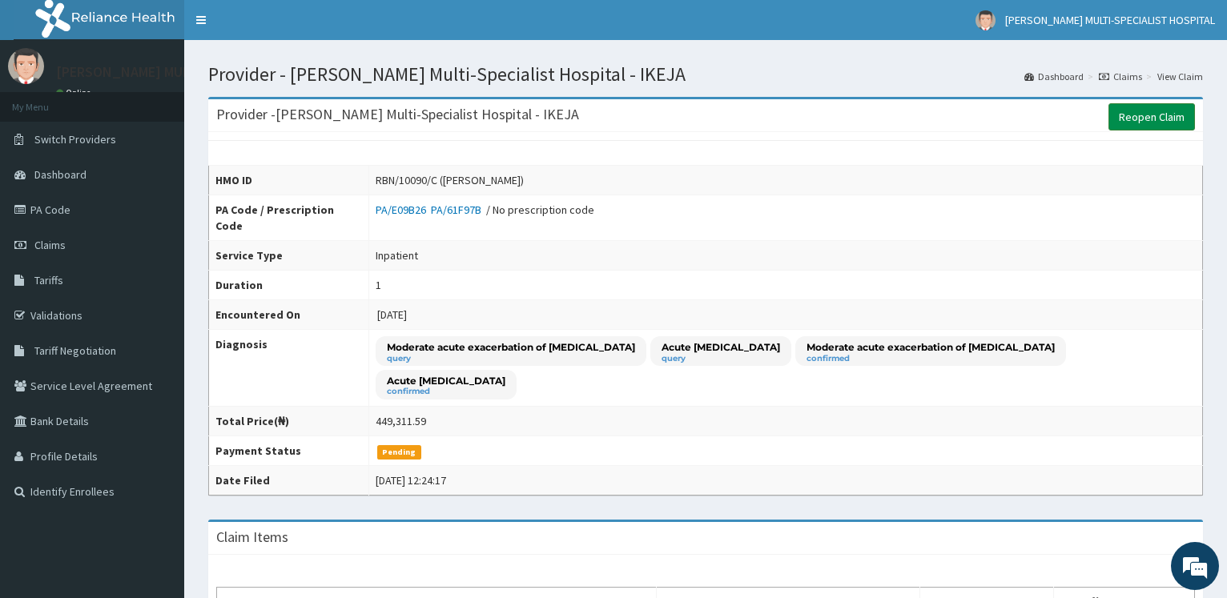
click at [1178, 114] on link "Reopen Claim" at bounding box center [1152, 116] width 87 height 27
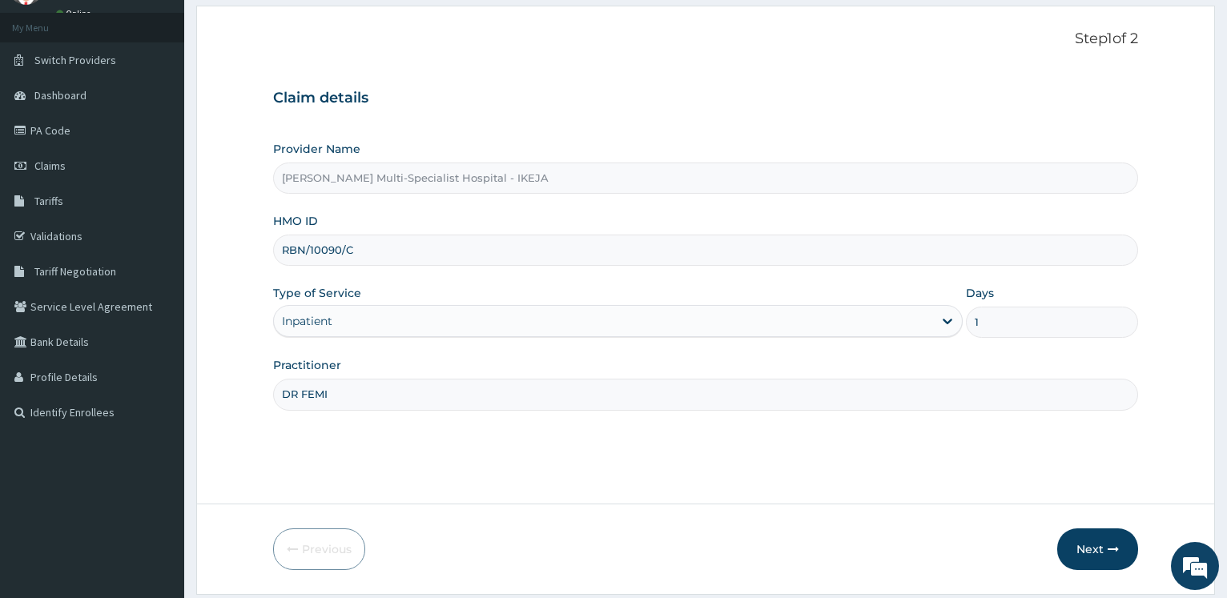
scroll to position [129, 0]
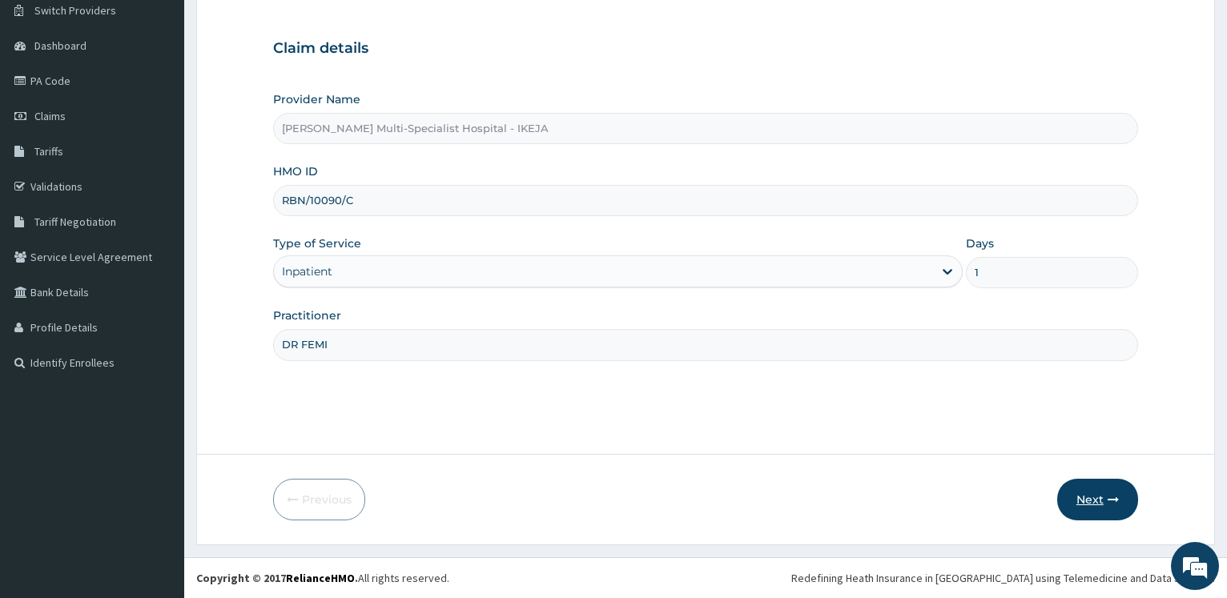
click at [1104, 493] on button "Next" at bounding box center [1097, 500] width 81 height 42
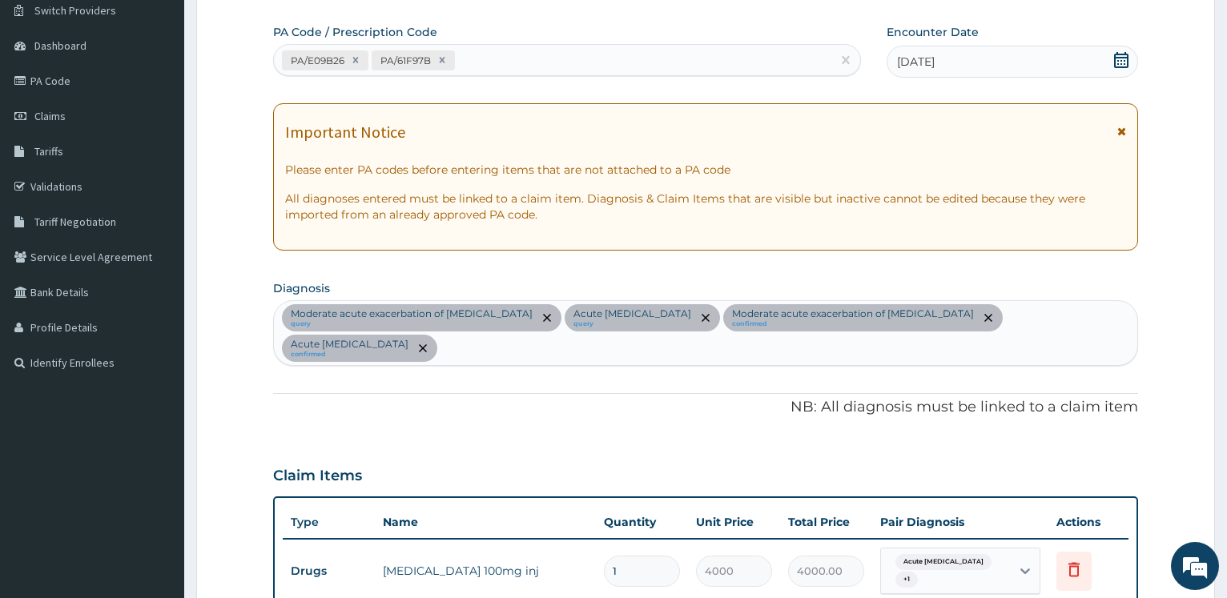
click at [523, 58] on div "PA/E09B26 PA/61F97B" at bounding box center [552, 60] width 557 height 26
type input "PA/CFD4DD"
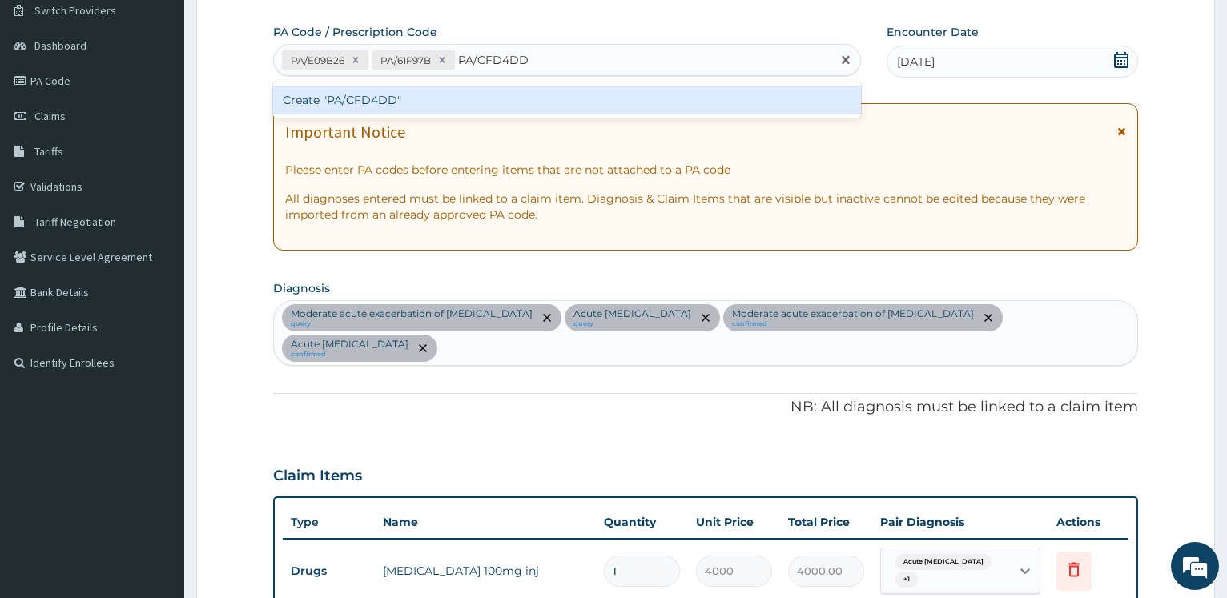
click at [405, 98] on div "Create "PA/CFD4DD"" at bounding box center [566, 100] width 587 height 29
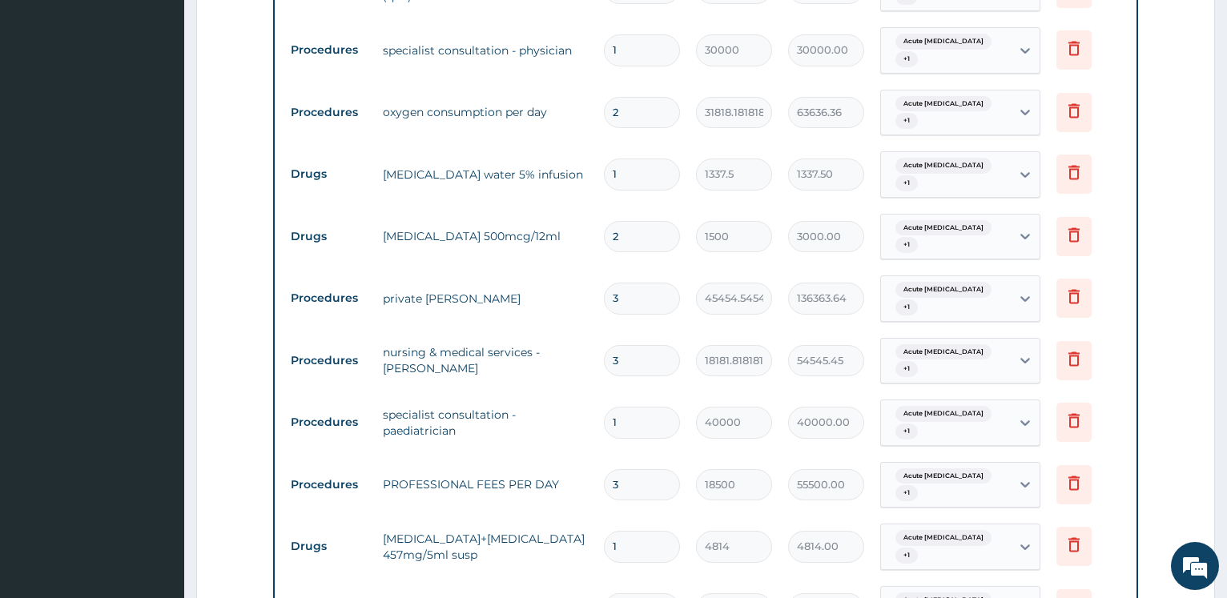
scroll to position [1394, 0]
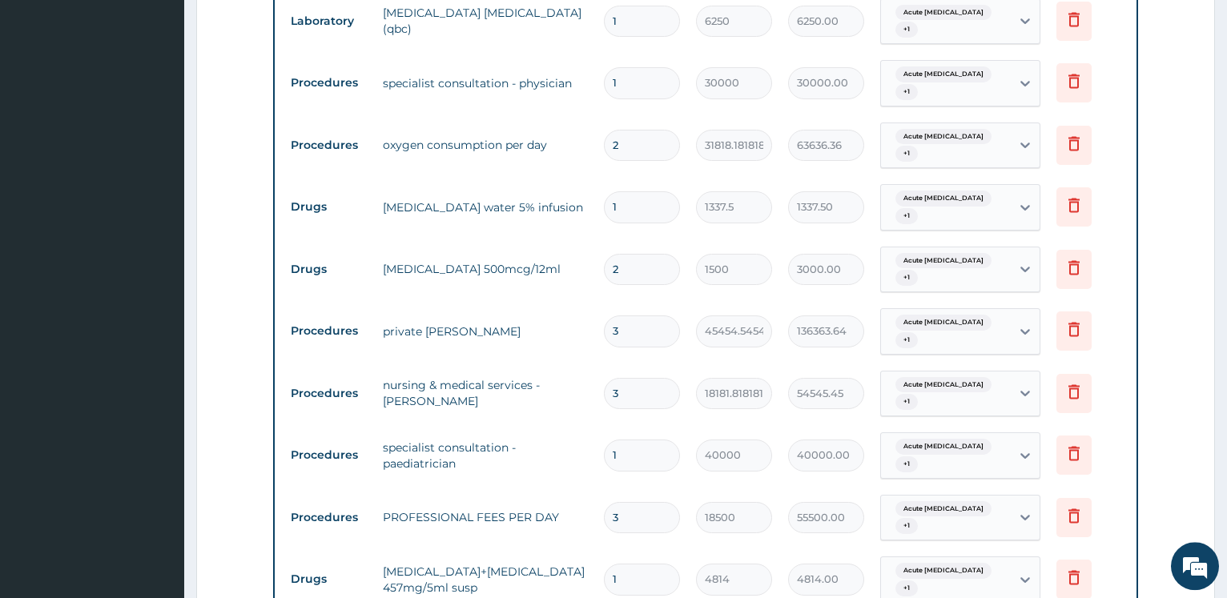
drag, startPoint x: 638, startPoint y: 213, endPoint x: 618, endPoint y: 171, distance: 46.2
click at [604, 316] on input "3" at bounding box center [642, 331] width 76 height 31
type input "4"
type input "181818.18"
type input "4"
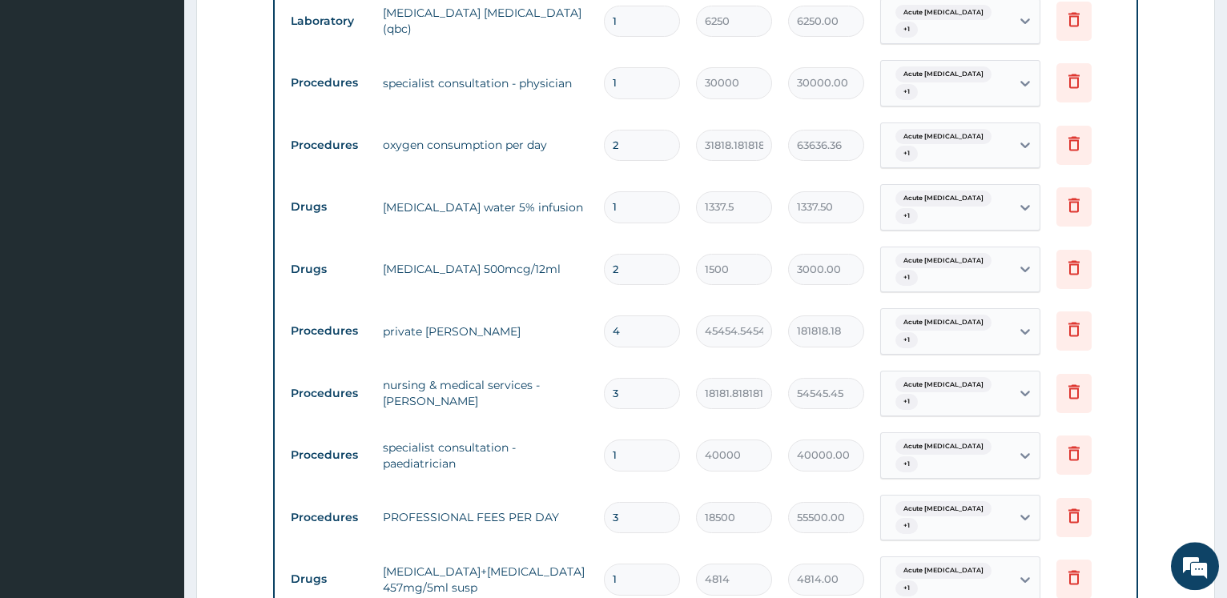
drag, startPoint x: 628, startPoint y: 262, endPoint x: 578, endPoint y: 211, distance: 70.8
click at [604, 378] on input "3" at bounding box center [642, 393] width 76 height 31
type input "4"
type input "72727.27"
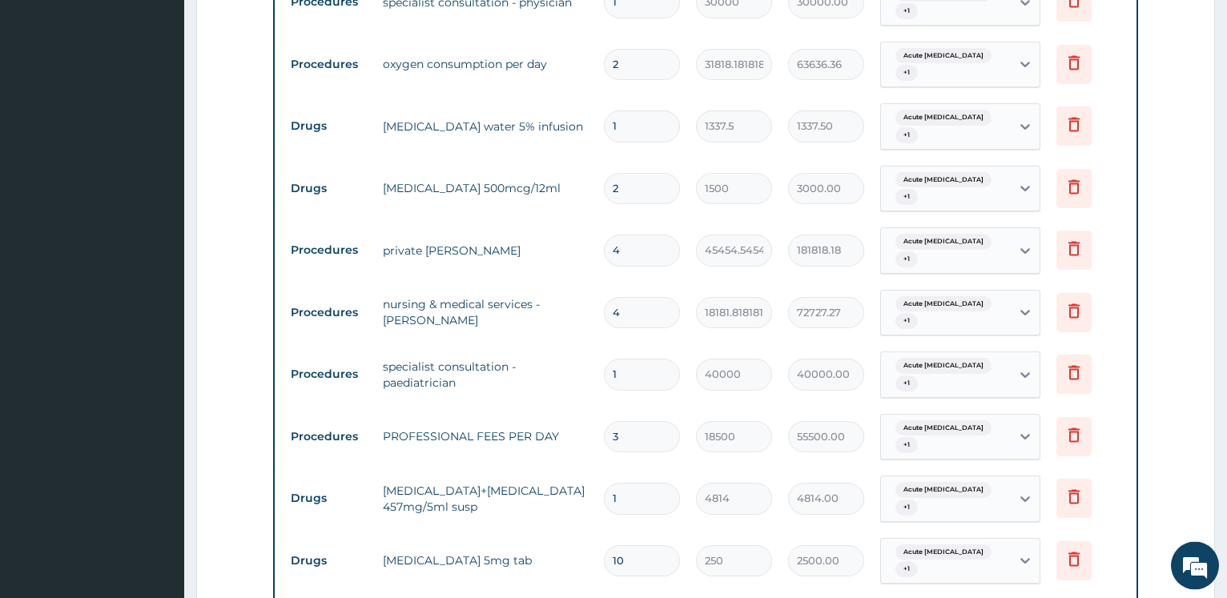
scroll to position [1476, 0]
type input "4"
drag, startPoint x: 632, startPoint y: 292, endPoint x: 586, endPoint y: 220, distance: 85.8
click at [604, 421] on input "3" at bounding box center [642, 436] width 76 height 31
type input "4"
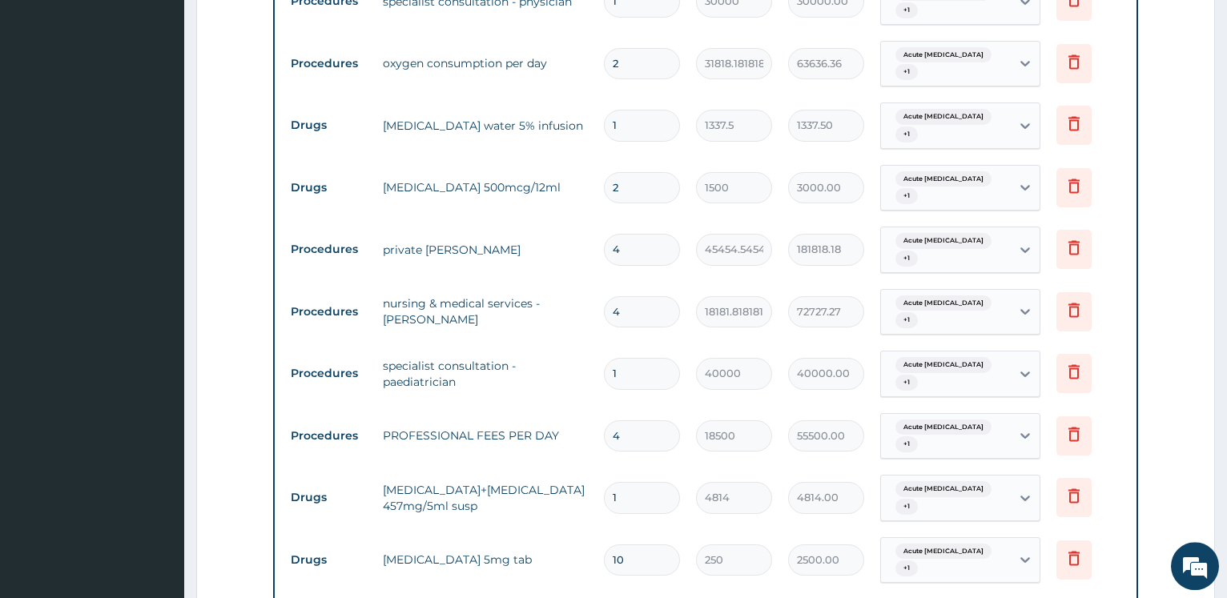
type input "74000.00"
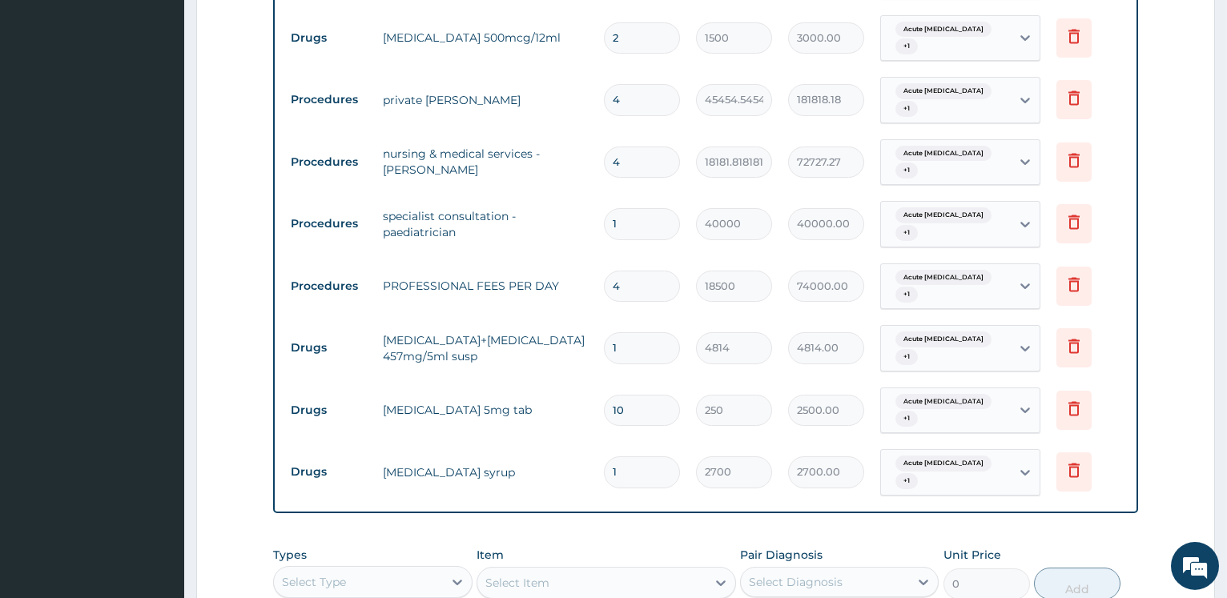
scroll to position [1664, 0]
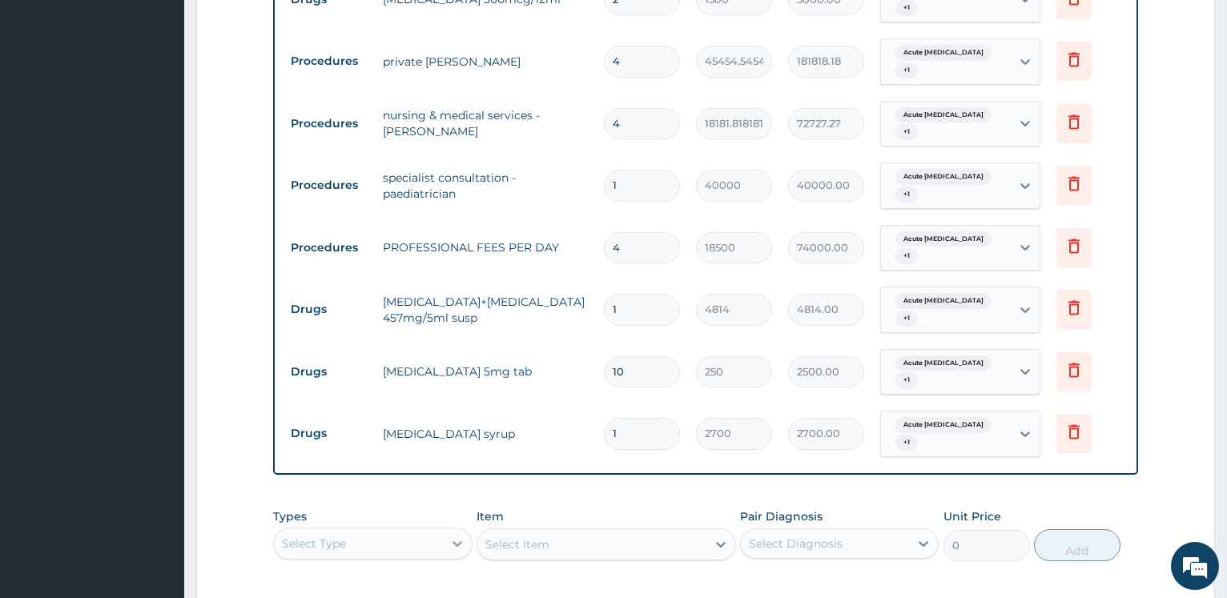
type input "4"
click at [444, 530] on div at bounding box center [457, 544] width 29 height 29
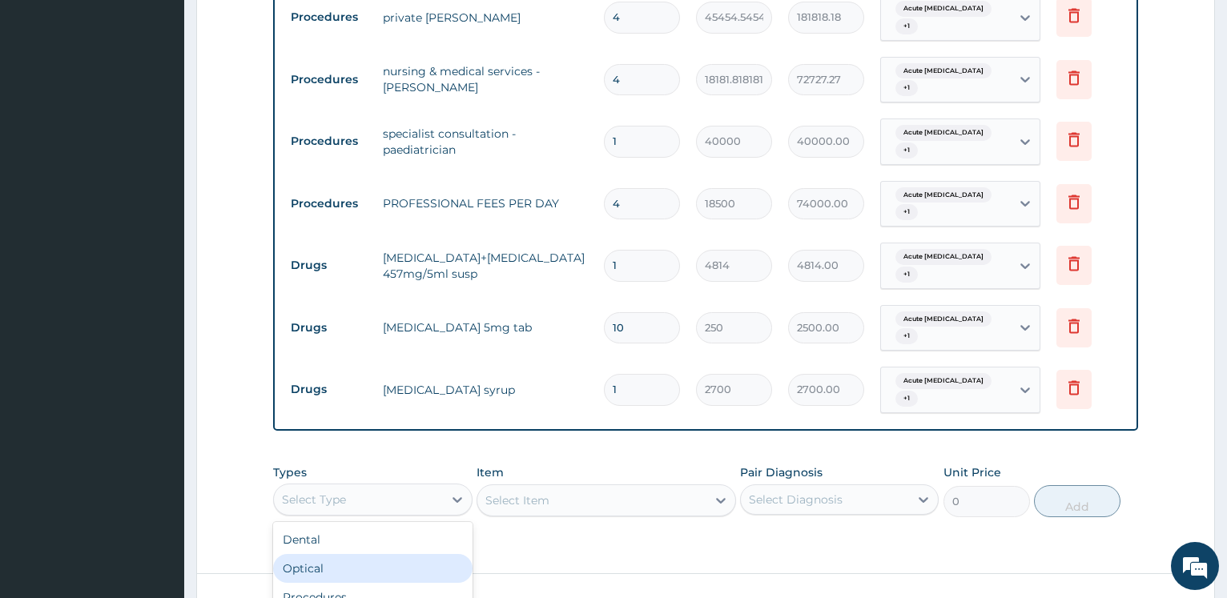
scroll to position [44, 0]
drag, startPoint x: 355, startPoint y: 432, endPoint x: 351, endPoint y: 423, distance: 9.7
click at [357, 583] on div "Procedures" at bounding box center [372, 597] width 199 height 29
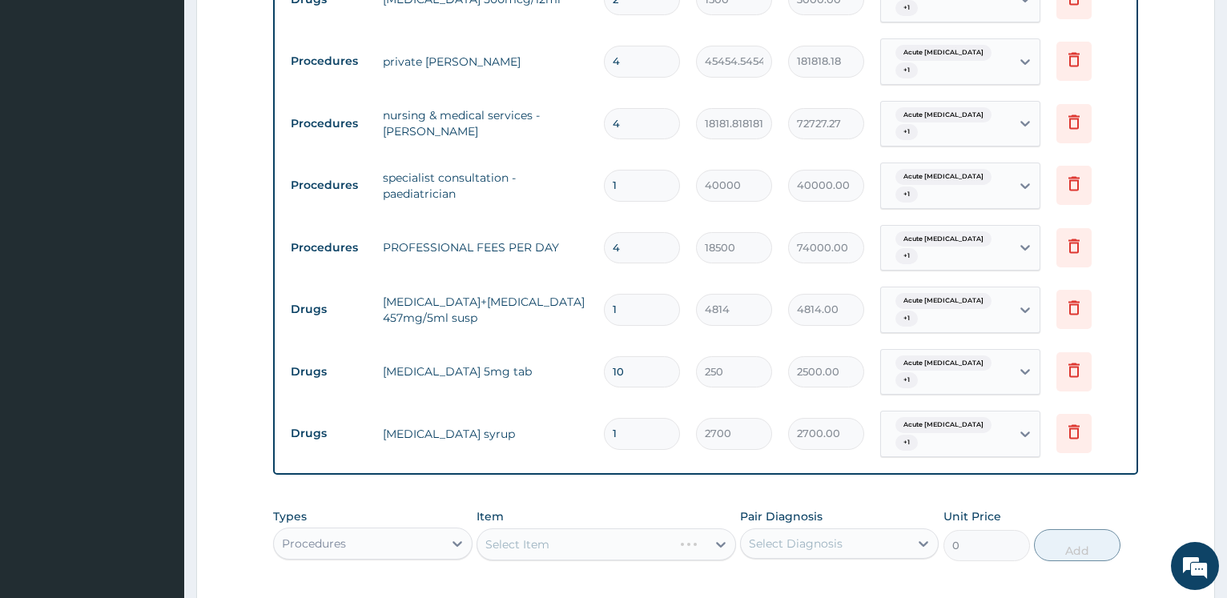
scroll to position [0, 0]
click at [567, 532] on div "Select Item" at bounding box center [591, 545] width 229 height 26
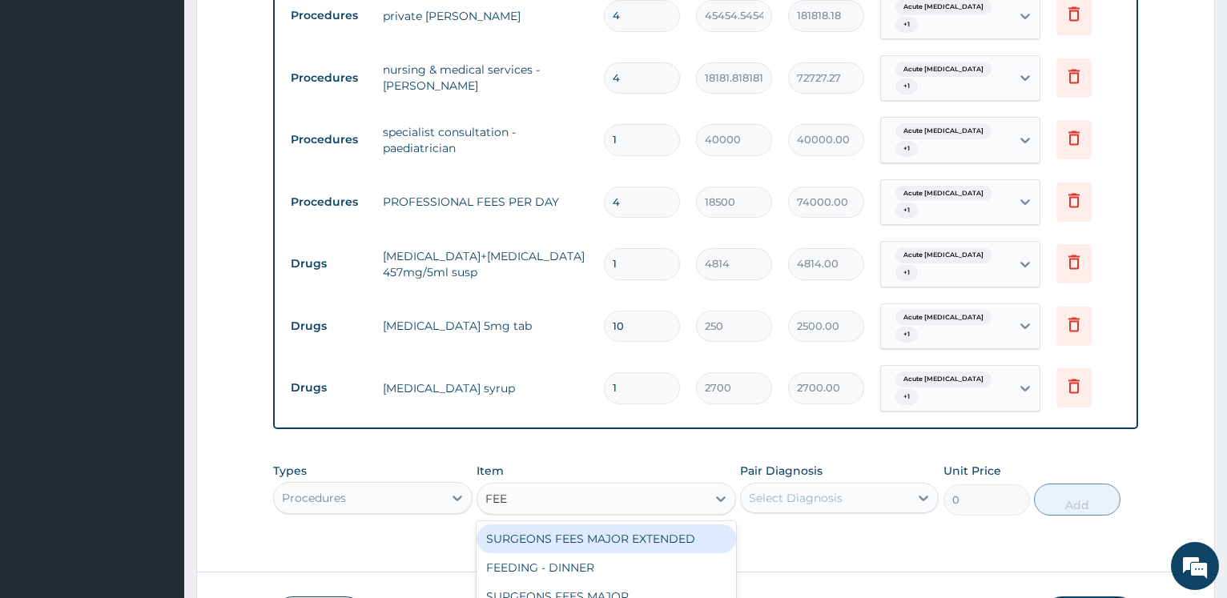
type input "FEED"
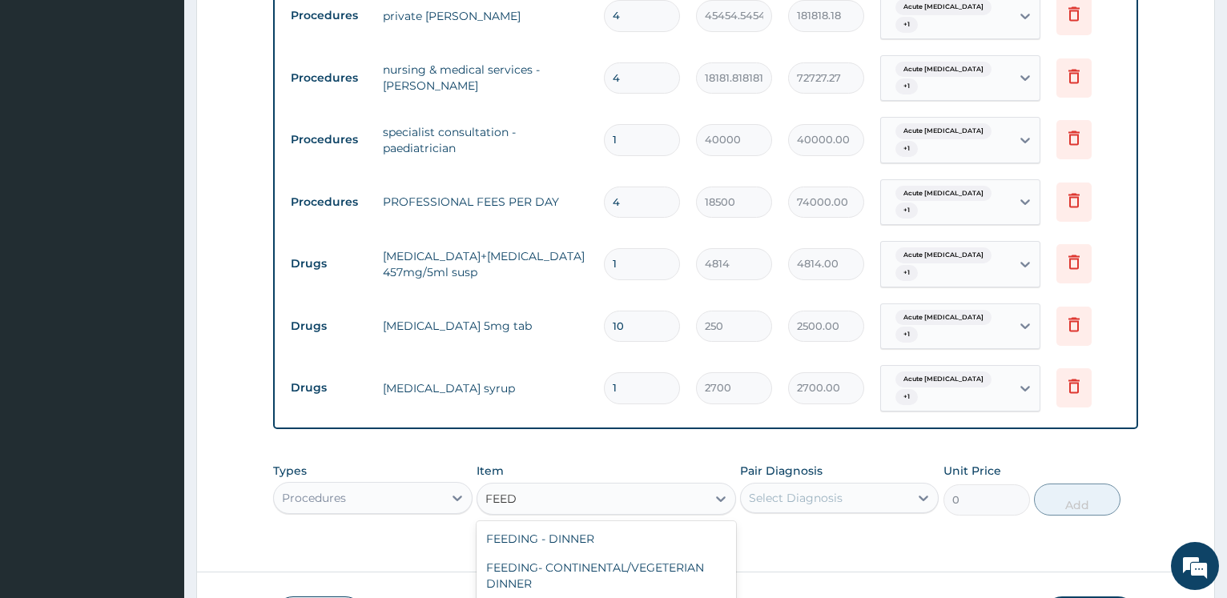
type input "6000"
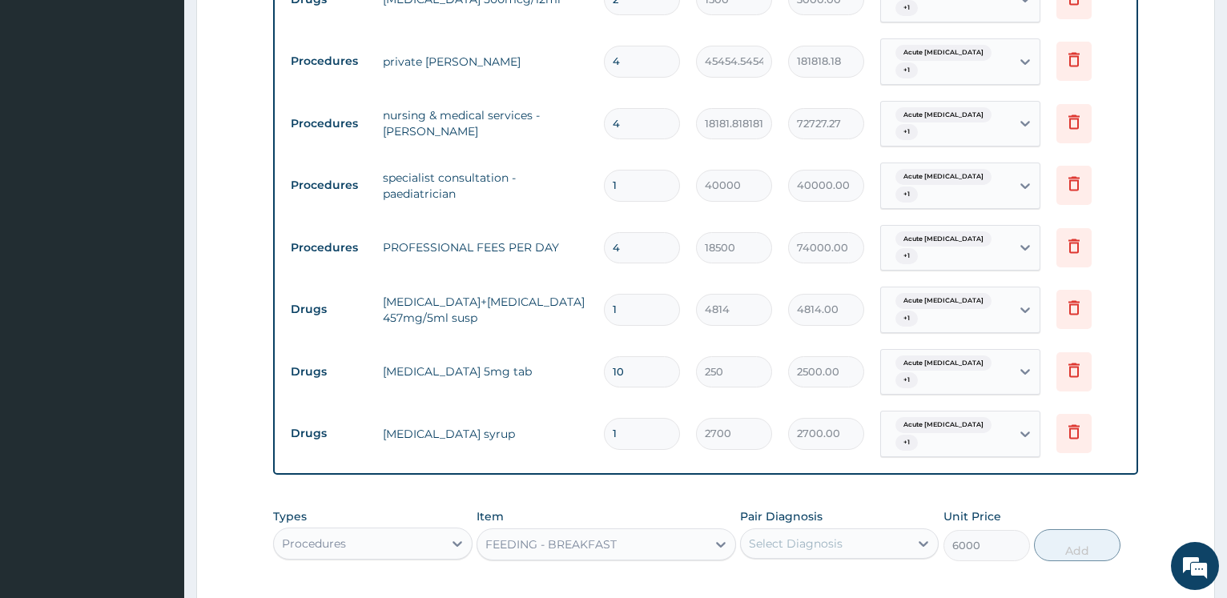
scroll to position [0, 0]
click at [775, 531] on div "Select Diagnosis" at bounding box center [825, 544] width 168 height 26
click at [801, 575] on label "Moderate acute exacerbation of asthma" at bounding box center [848, 599] width 163 height 48
checkbox input "true"
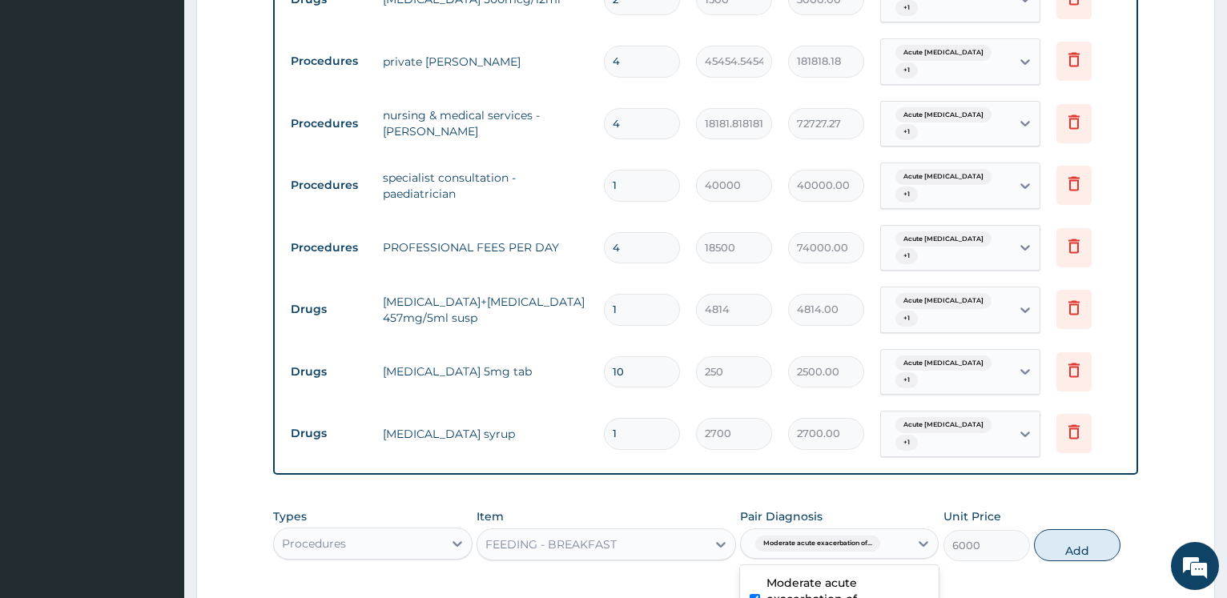
checkbox input "true"
click at [1069, 542] on button "Add" at bounding box center [1077, 558] width 87 height 32
type input "0"
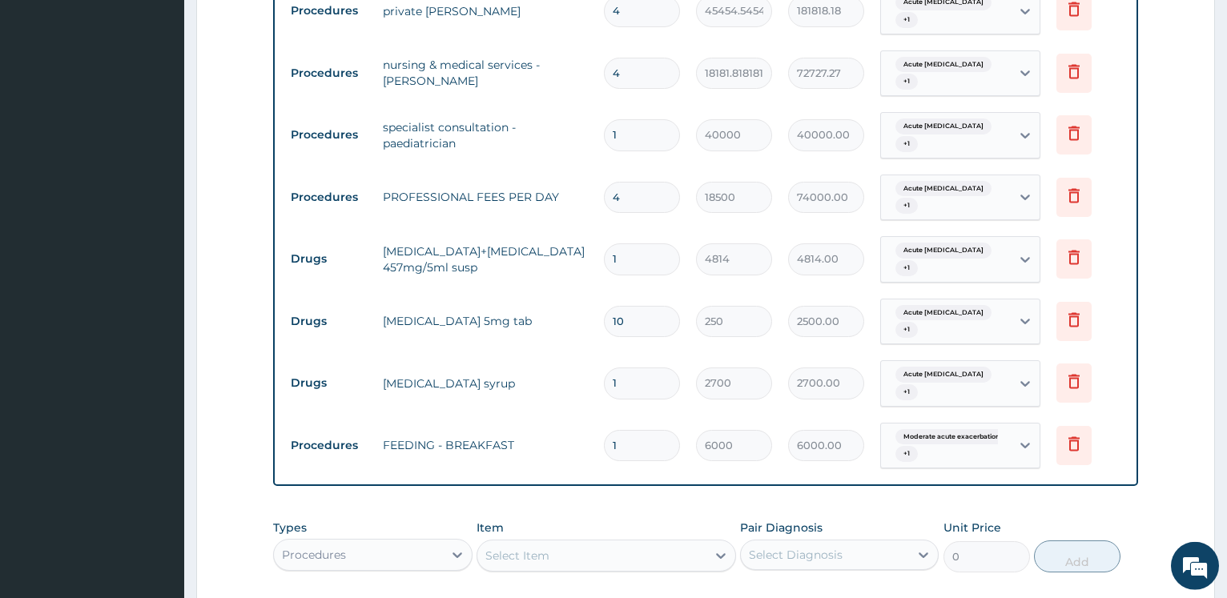
scroll to position [1726, 0]
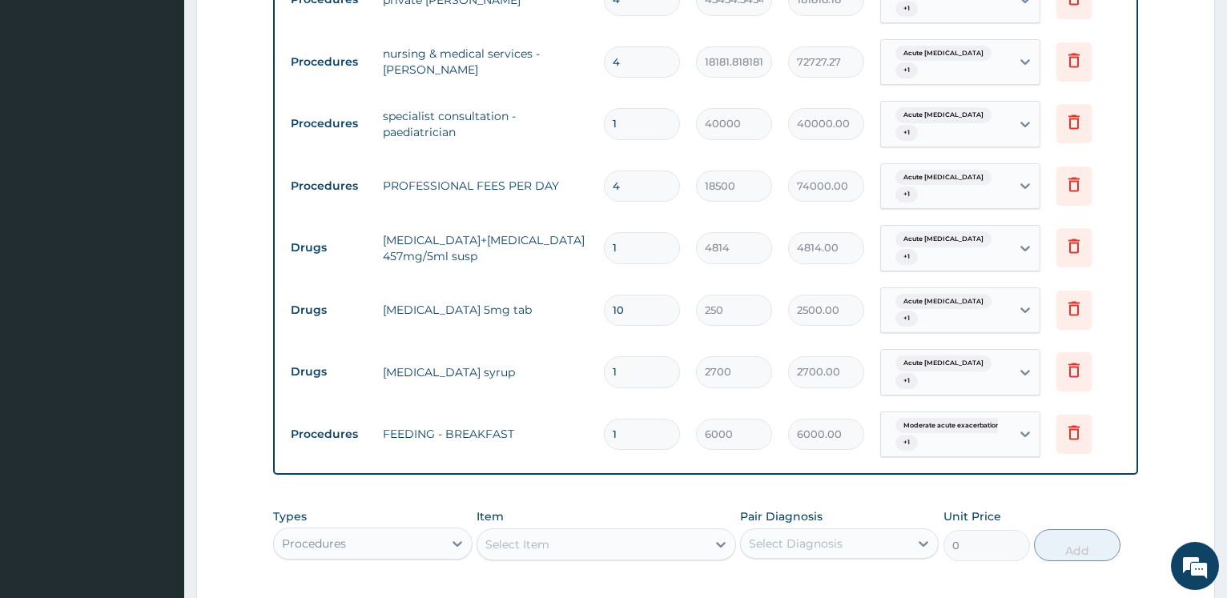
drag, startPoint x: 622, startPoint y: 277, endPoint x: 623, endPoint y: 227, distance: 50.5
click at [610, 419] on input "1" at bounding box center [642, 434] width 76 height 31
type input "2"
type input "12000.00"
type input "2"
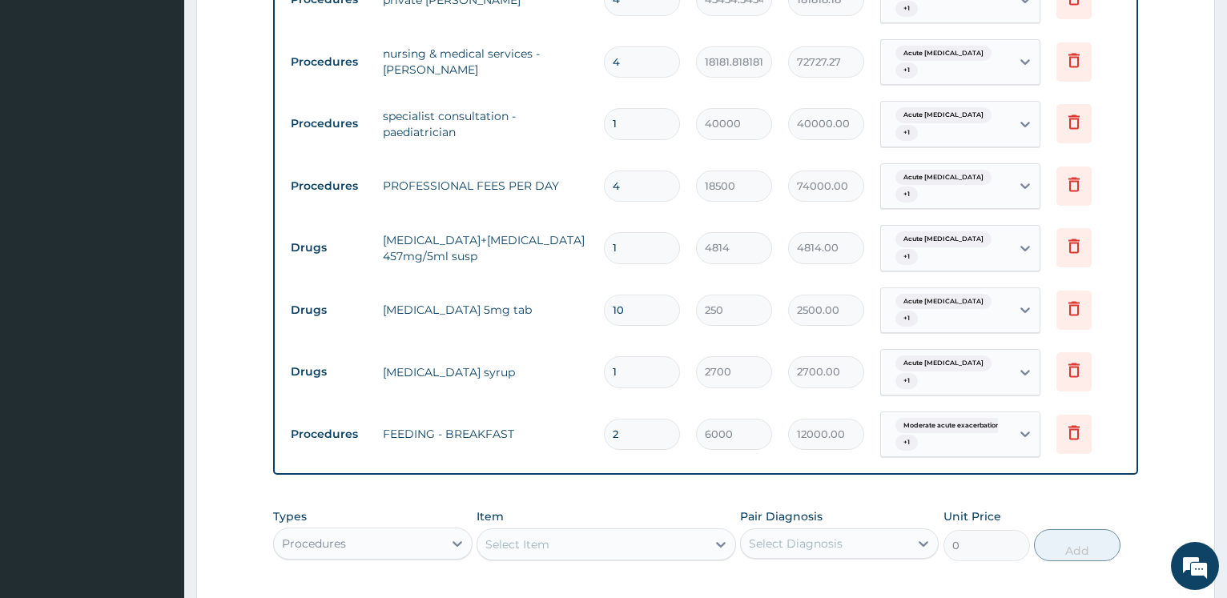
click at [544, 537] on div "Select Item" at bounding box center [517, 545] width 64 height 16
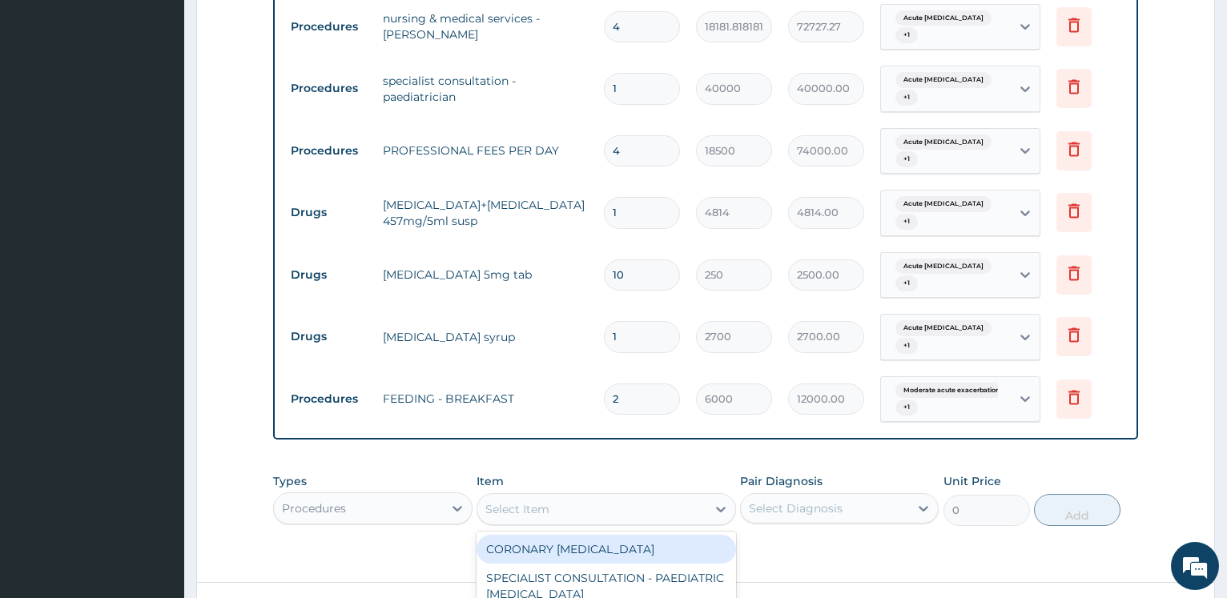
scroll to position [46, 0]
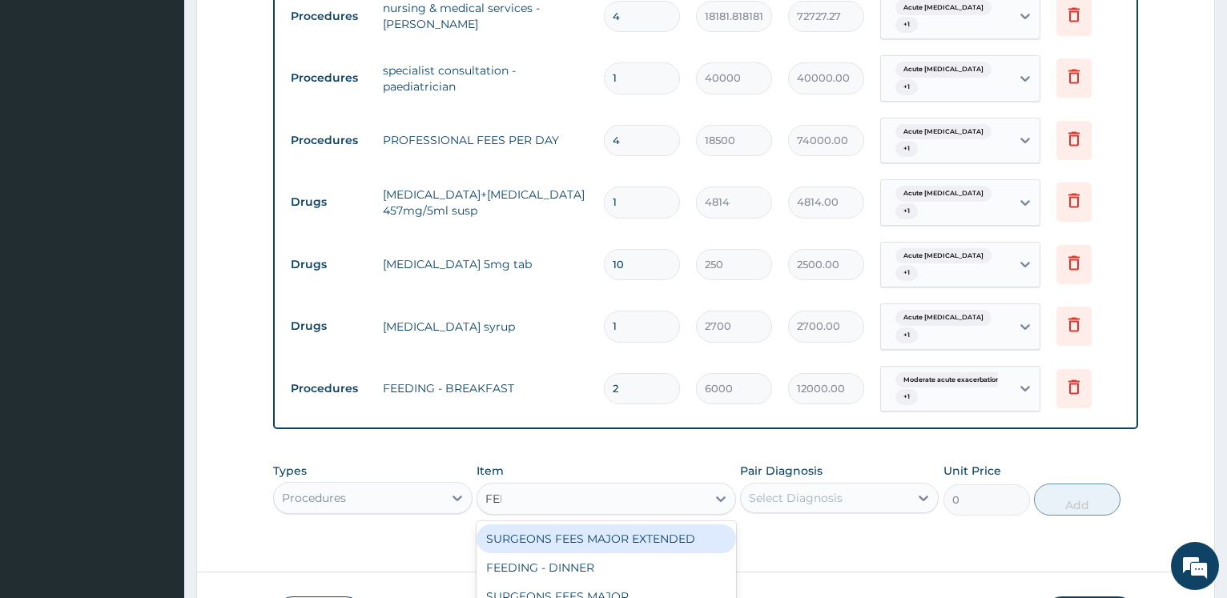
type input "FEED"
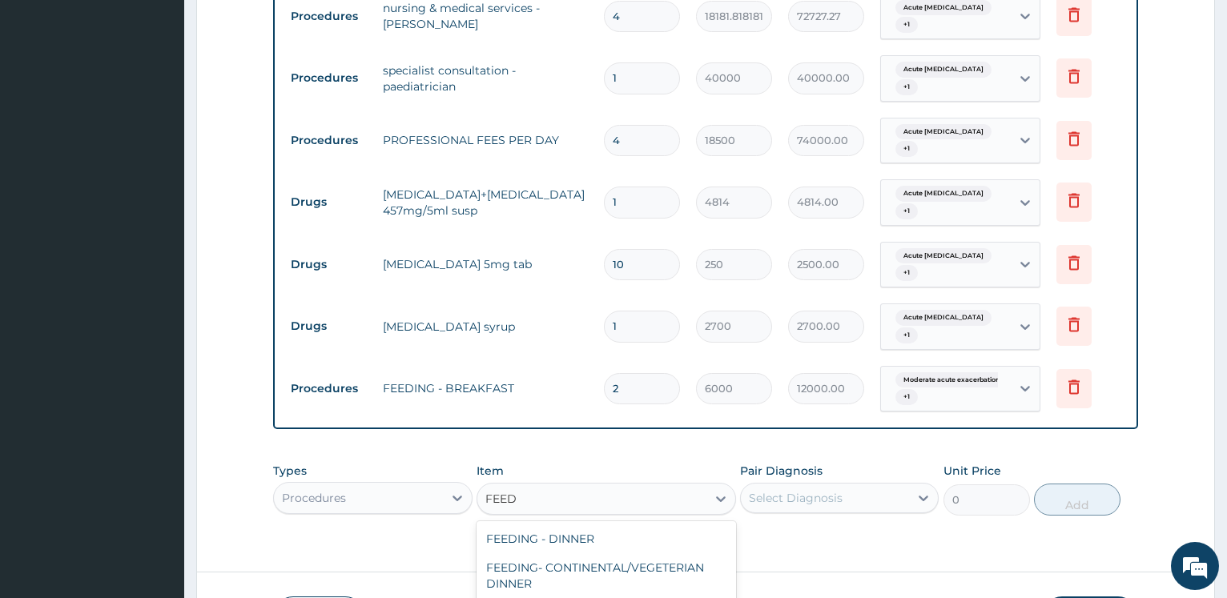
type input "8000"
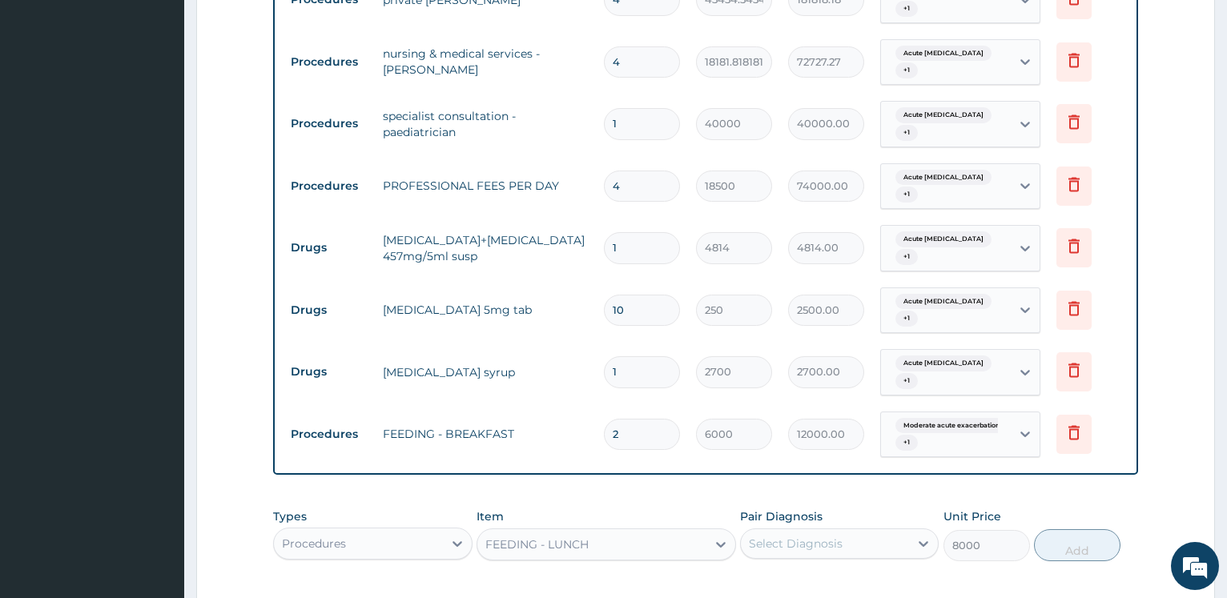
scroll to position [0, 0]
click at [793, 531] on div "Select Diagnosis" at bounding box center [825, 544] width 168 height 26
click at [797, 575] on label "Moderate acute exacerbation of asthma" at bounding box center [848, 599] width 163 height 48
checkbox input "true"
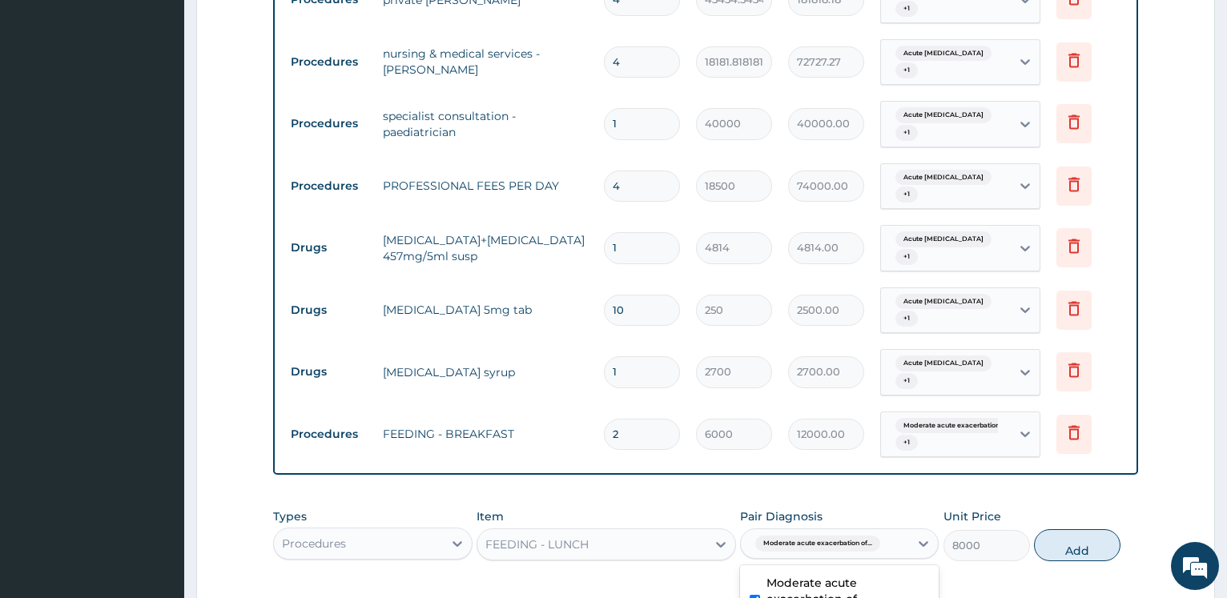
checkbox input "true"
click at [1076, 543] on button "Add" at bounding box center [1077, 559] width 87 height 32
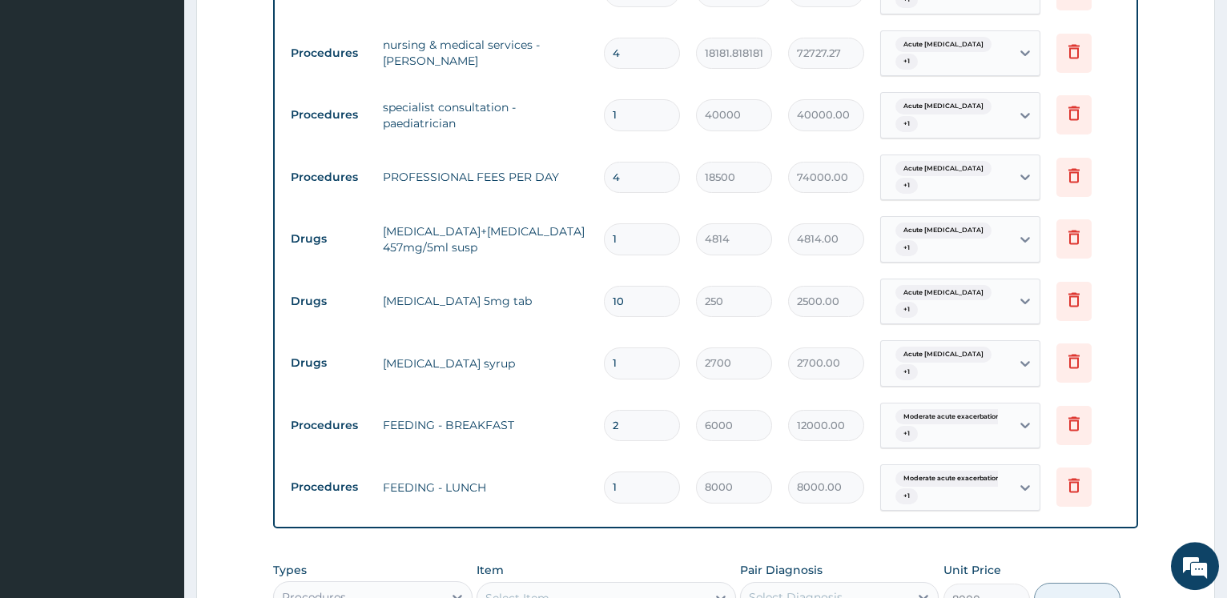
type input "0"
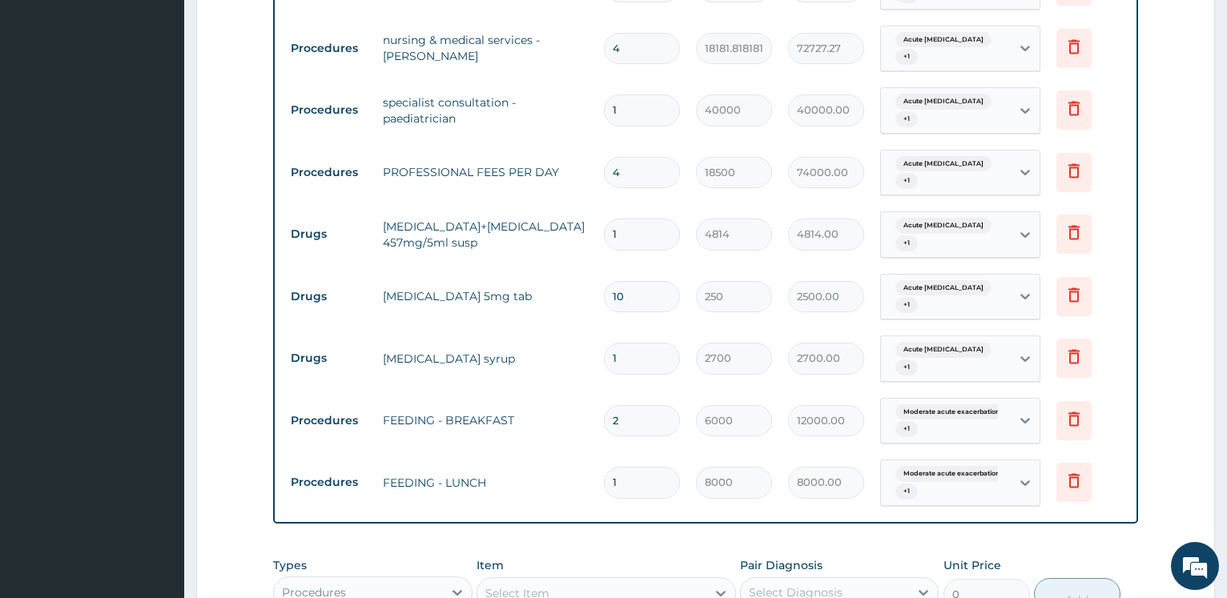
click at [590, 581] on div "Select Item" at bounding box center [591, 594] width 229 height 26
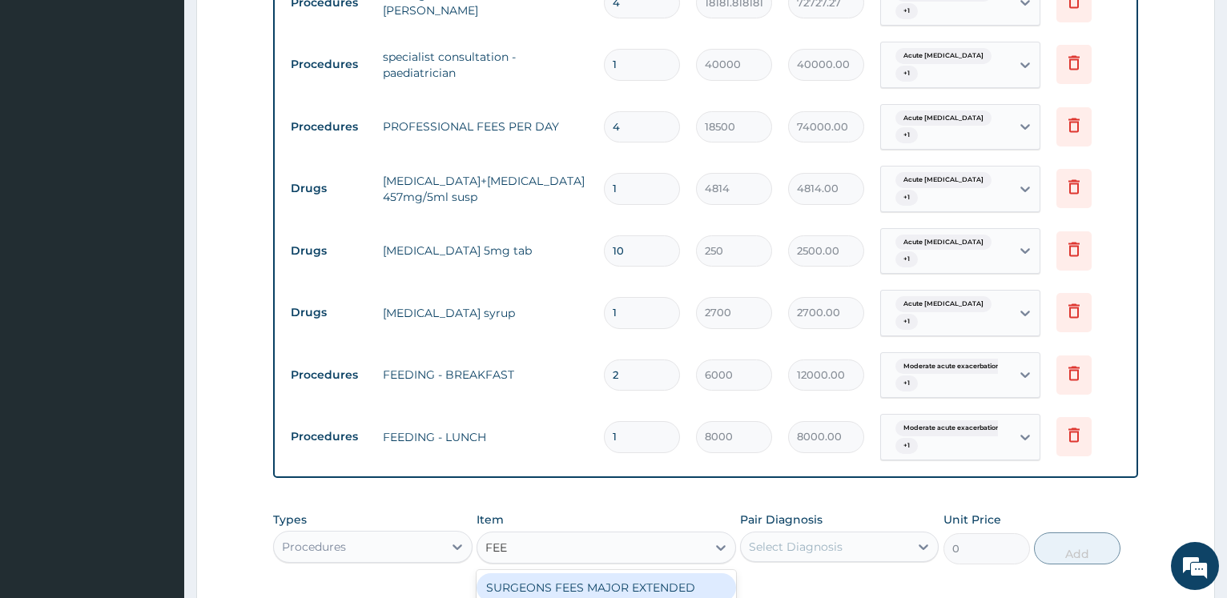
type input "FEED"
drag, startPoint x: 605, startPoint y: 415, endPoint x: 659, endPoint y: 410, distance: 54.7
click at [606, 574] on div "FEEDING - DINNER" at bounding box center [607, 588] width 260 height 29
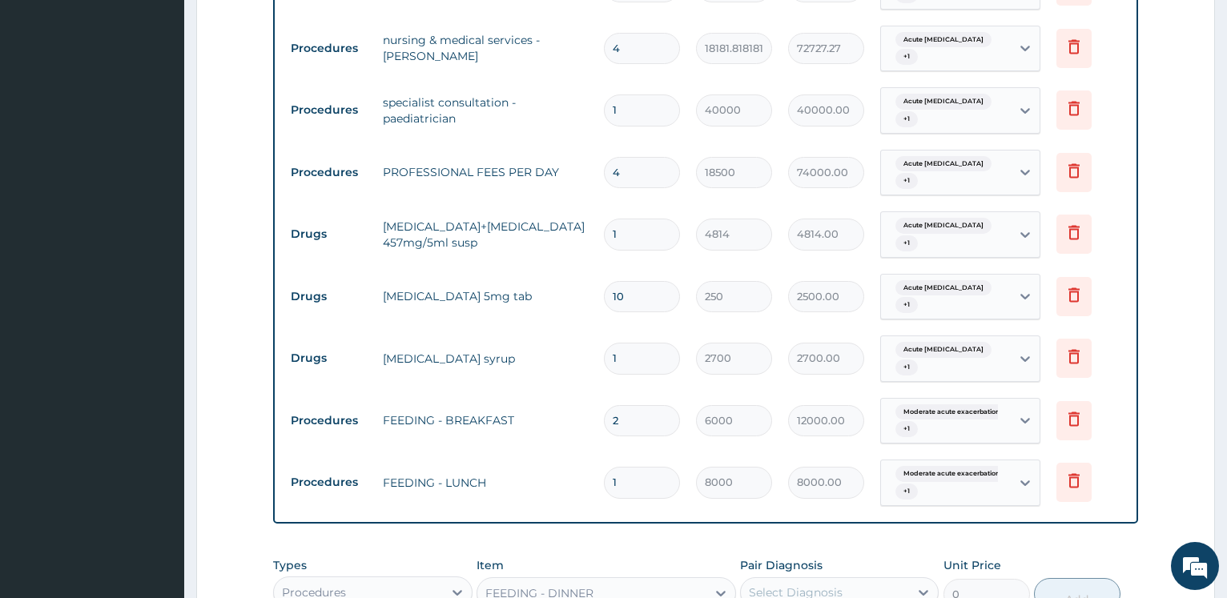
type input "8000"
click at [774, 558] on label "Pair Diagnosis" at bounding box center [781, 566] width 83 height 16
click at [783, 585] on div "Select Diagnosis" at bounding box center [796, 593] width 94 height 16
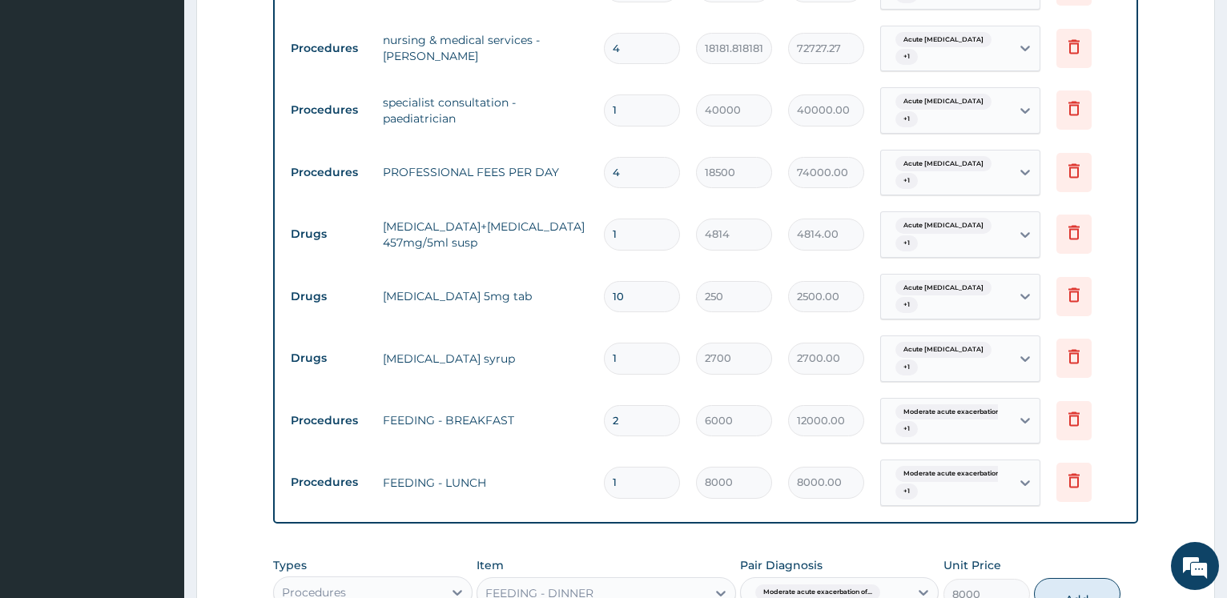
checkbox input "true"
drag, startPoint x: 782, startPoint y: 516, endPoint x: 909, endPoint y: 470, distance: 135.3
checkbox input "true"
click at [1046, 591] on button "Add" at bounding box center [1077, 607] width 87 height 32
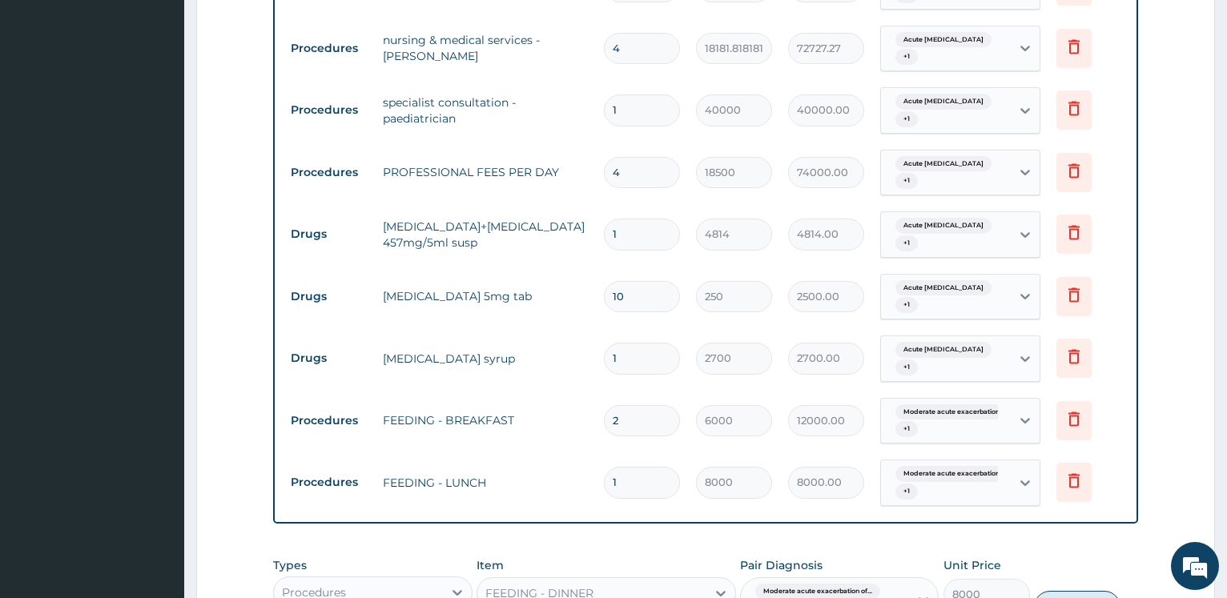
type input "0"
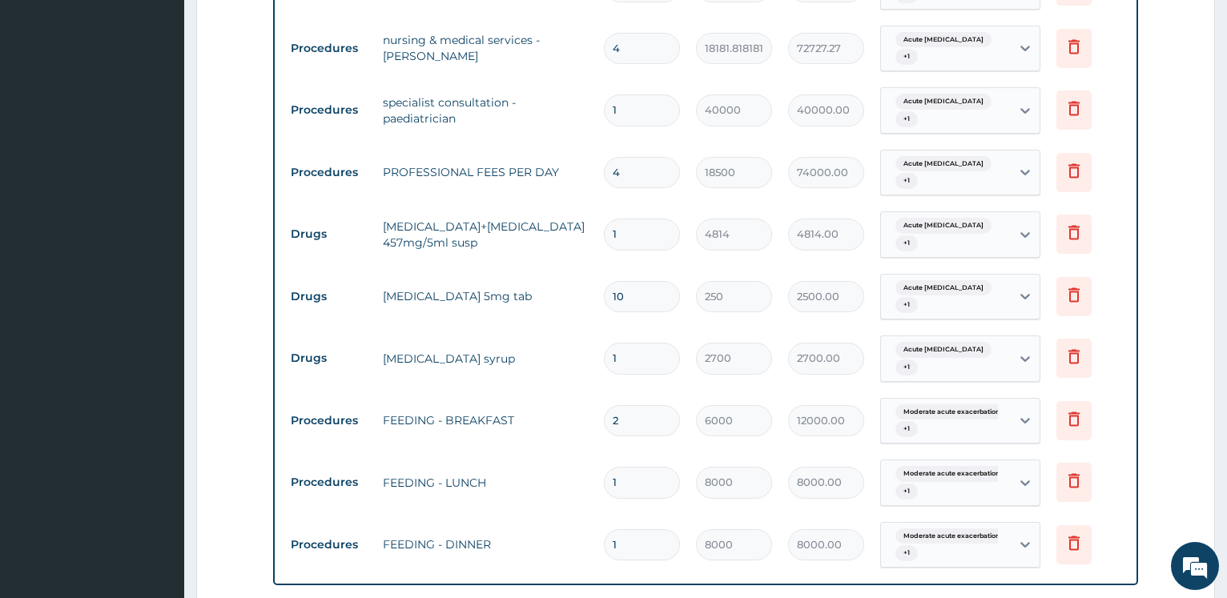
drag, startPoint x: 628, startPoint y: 325, endPoint x: 514, endPoint y: 313, distance: 115.2
click at [604, 467] on input "1" at bounding box center [642, 482] width 76 height 31
type input "2"
type input "16000.00"
type input "2"
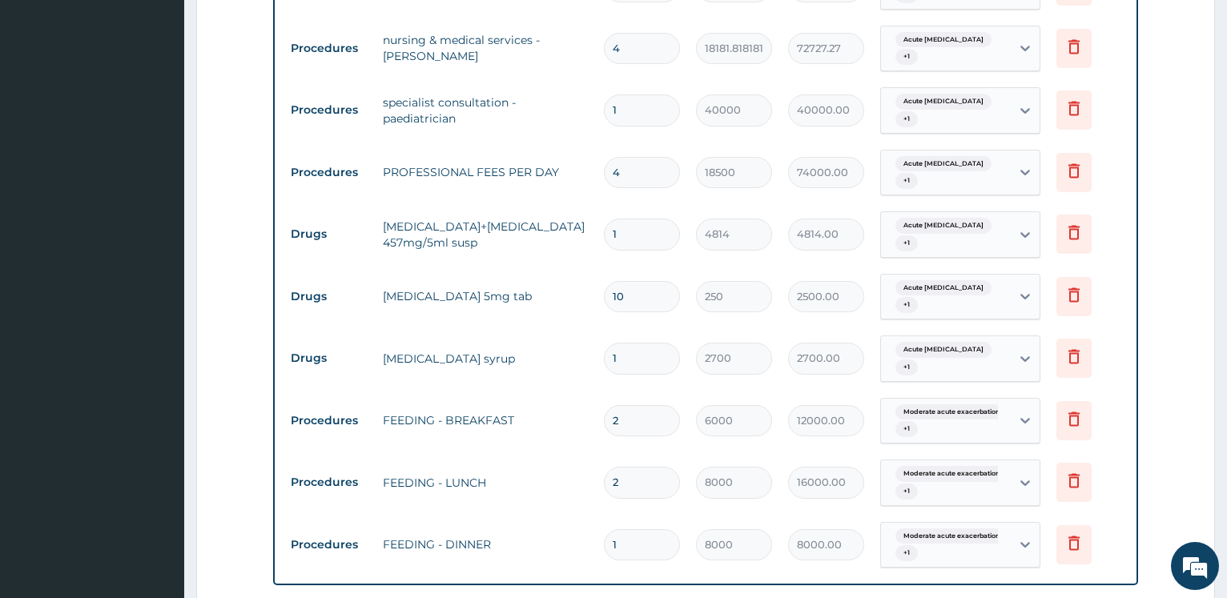
drag, startPoint x: 667, startPoint y: 387, endPoint x: 461, endPoint y: 358, distance: 207.1
click at [604, 530] on input "1" at bounding box center [642, 545] width 76 height 31
type input "2"
type input "16000.00"
type input "2"
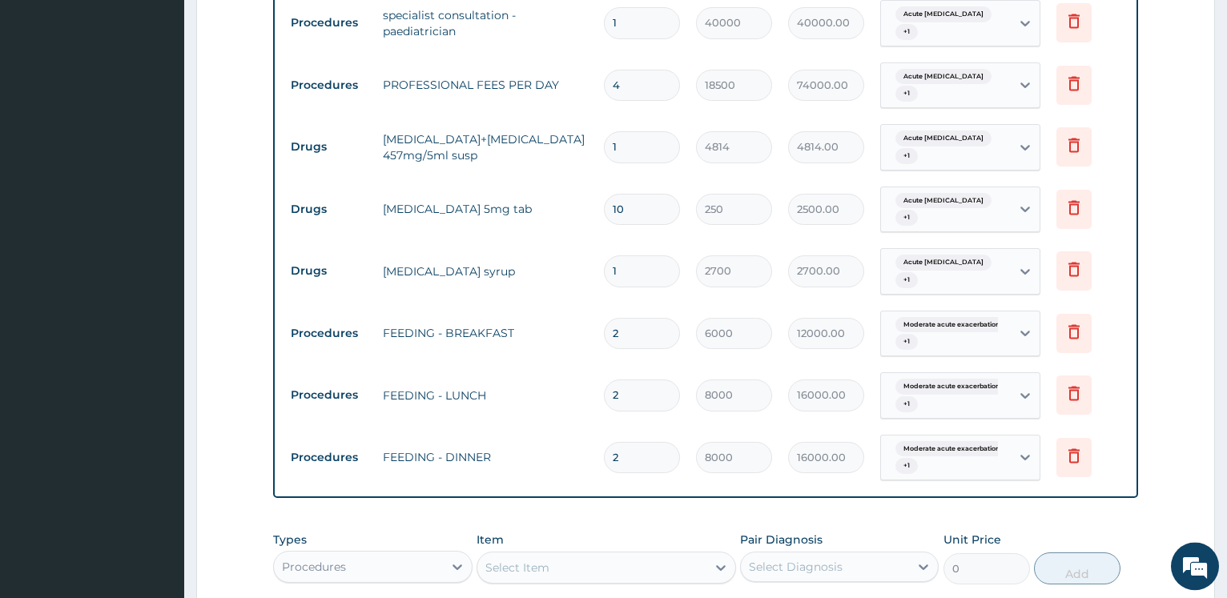
scroll to position [1850, 0]
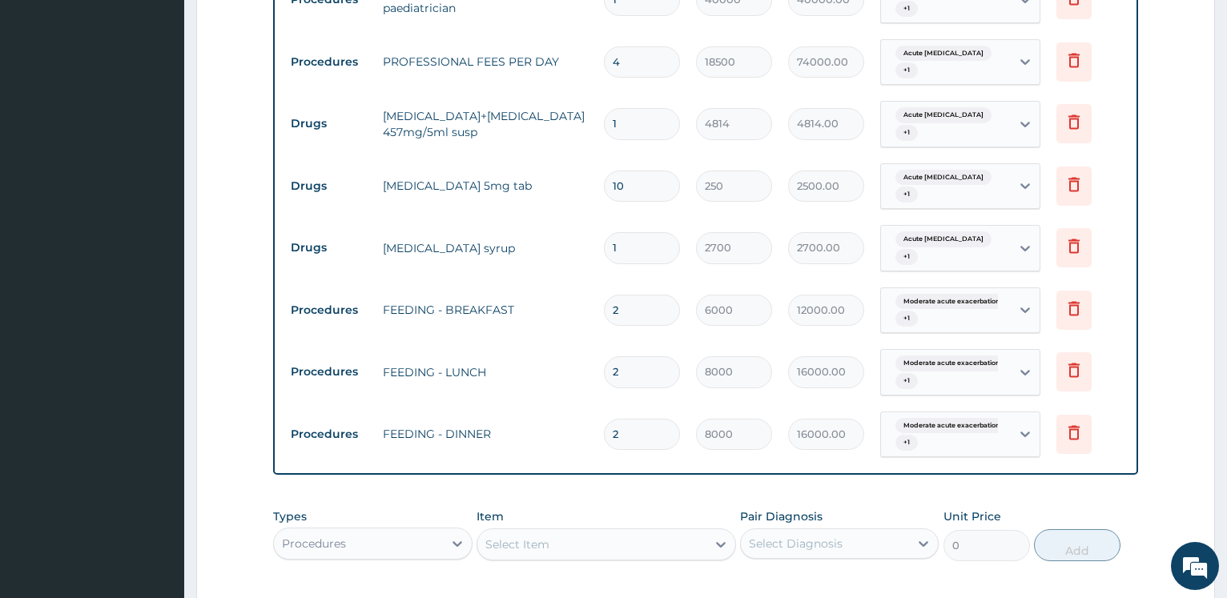
click at [401, 531] on div "Procedures" at bounding box center [358, 544] width 168 height 26
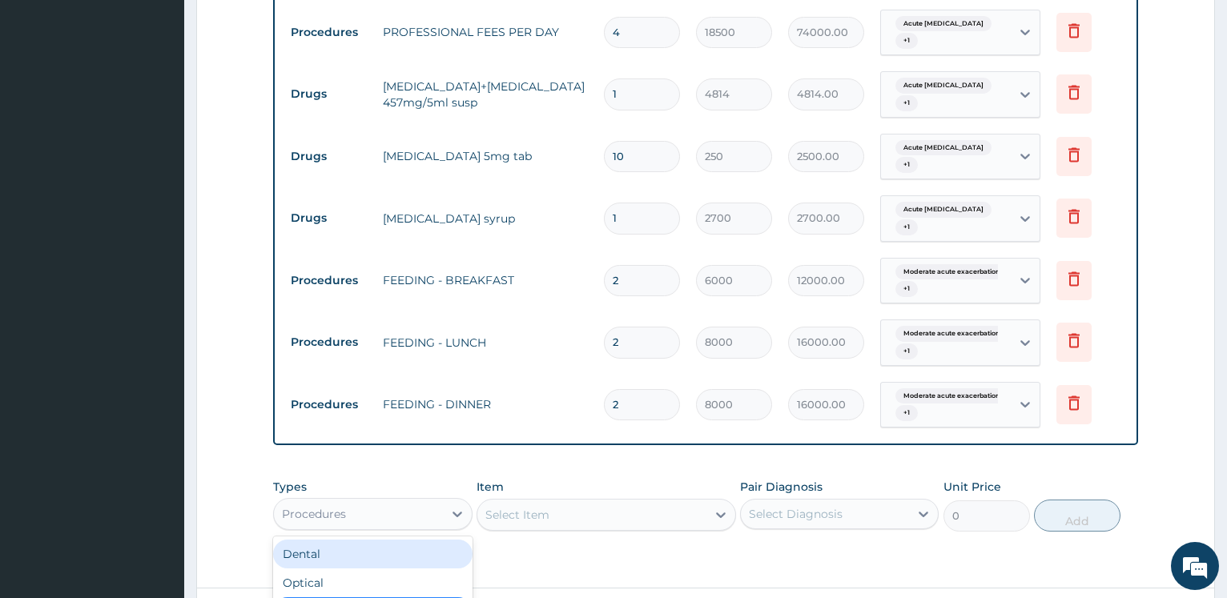
scroll to position [45, 0]
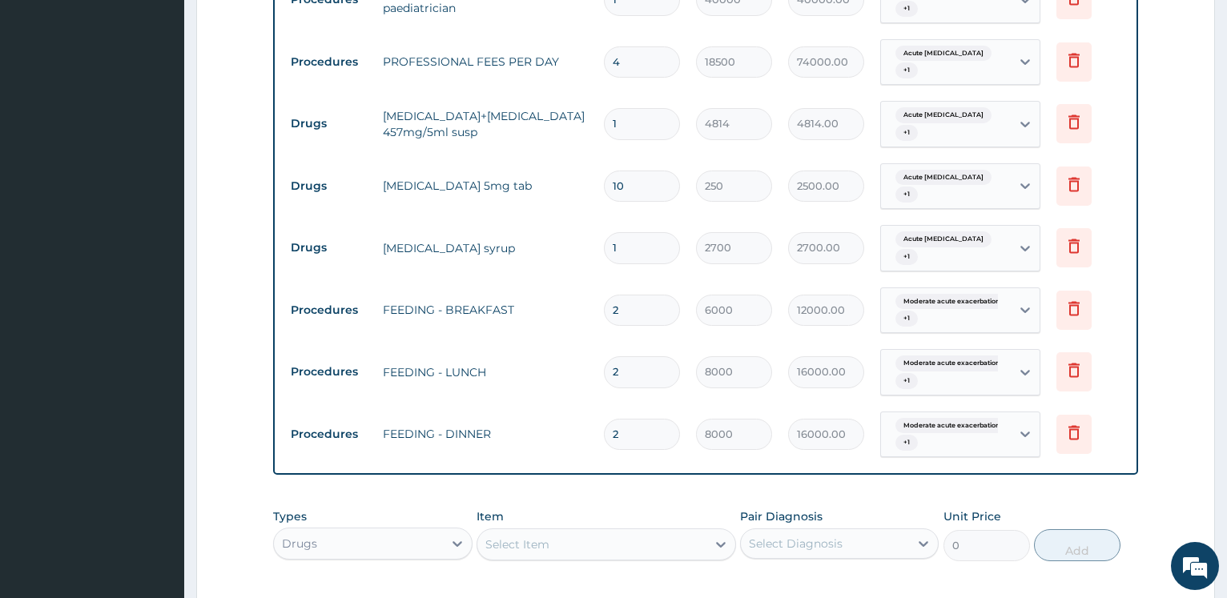
scroll to position [0, 0]
drag, startPoint x: 526, startPoint y: 382, endPoint x: 542, endPoint y: 387, distance: 16.7
click at [528, 529] on div "Select Item" at bounding box center [607, 545] width 260 height 32
click at [546, 529] on div "Select Item" at bounding box center [607, 545] width 260 height 32
click at [534, 529] on div "Select Item" at bounding box center [607, 545] width 260 height 32
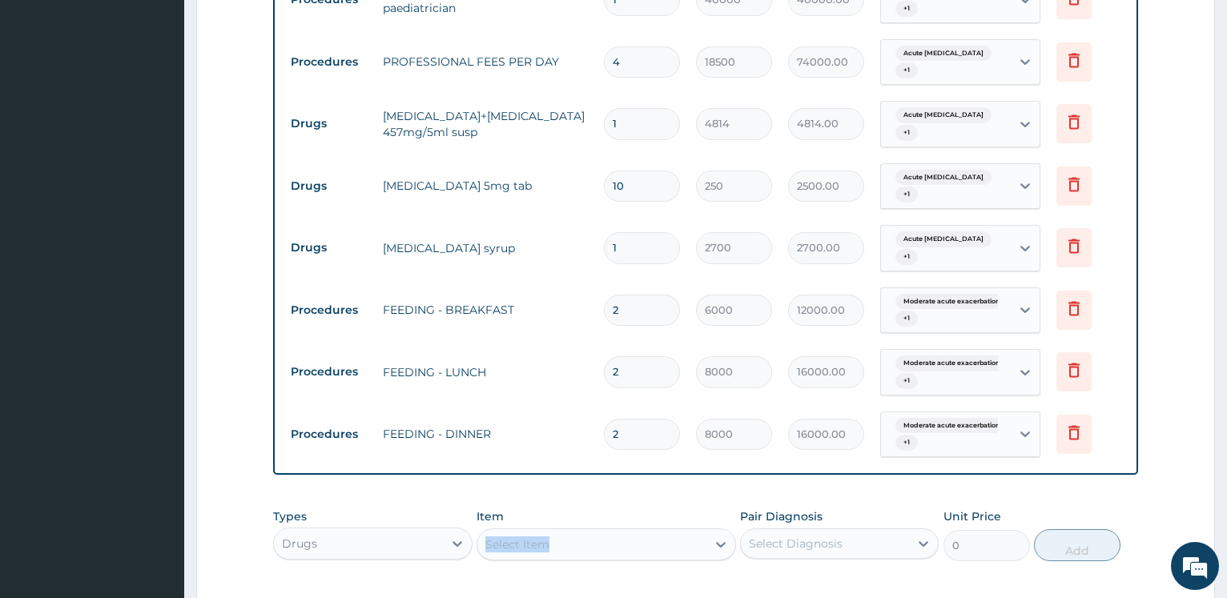
click at [572, 532] on div "Select Item" at bounding box center [591, 545] width 229 height 26
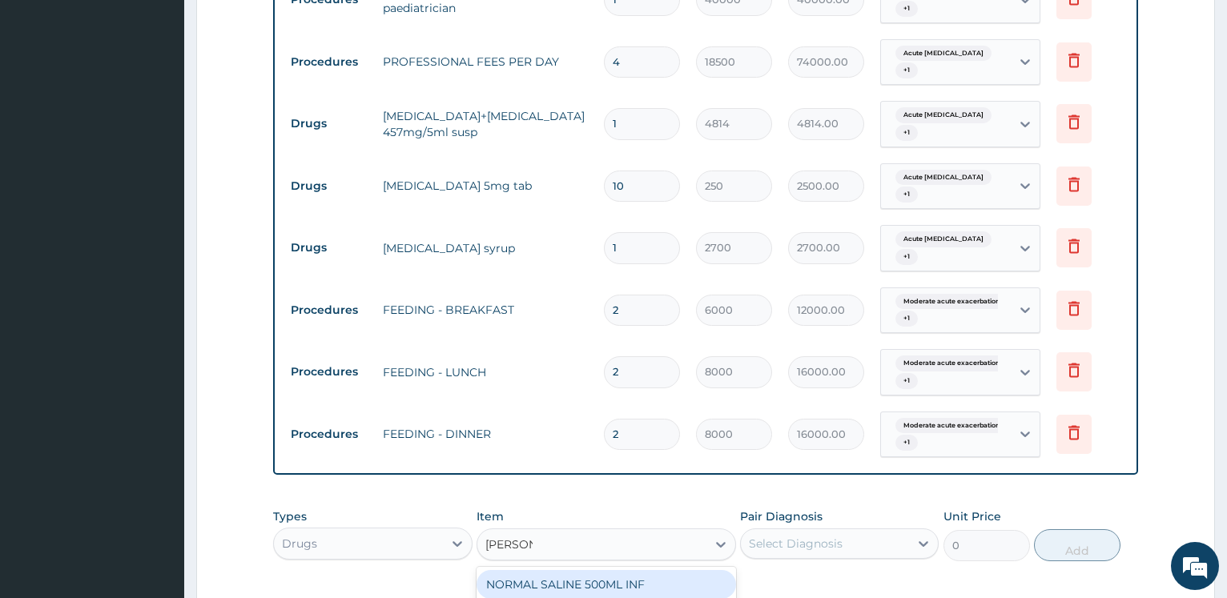
type input "NORMAL"
click at [630, 570] on div "NORMAL SALINE 500ML INF" at bounding box center [607, 584] width 260 height 29
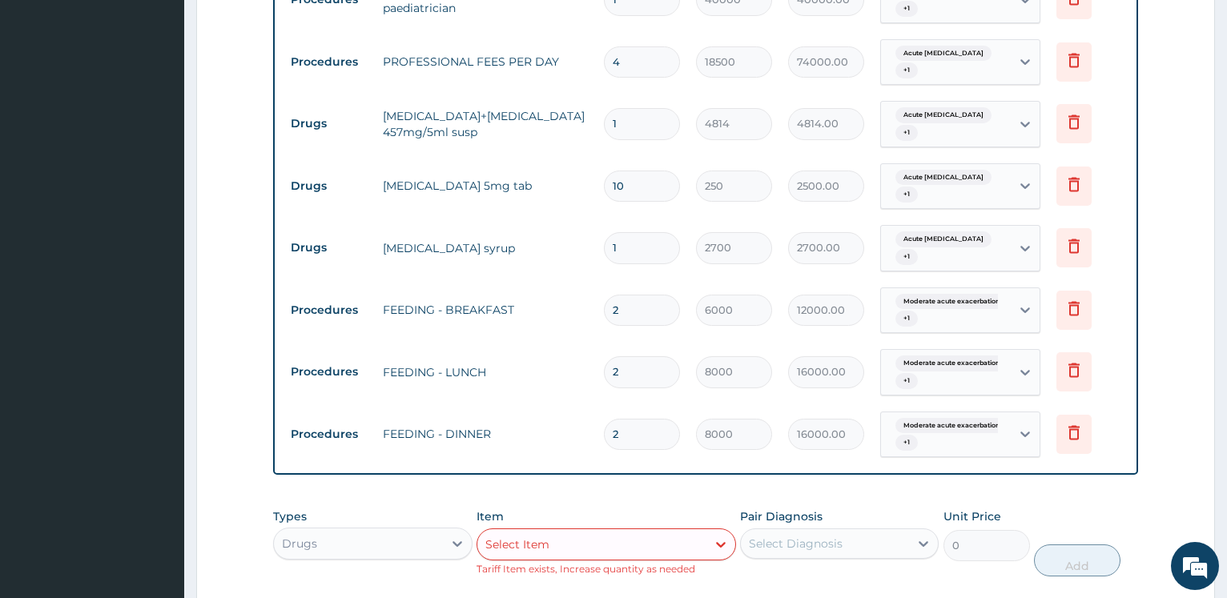
click at [852, 531] on div "Select Diagnosis" at bounding box center [825, 544] width 168 height 26
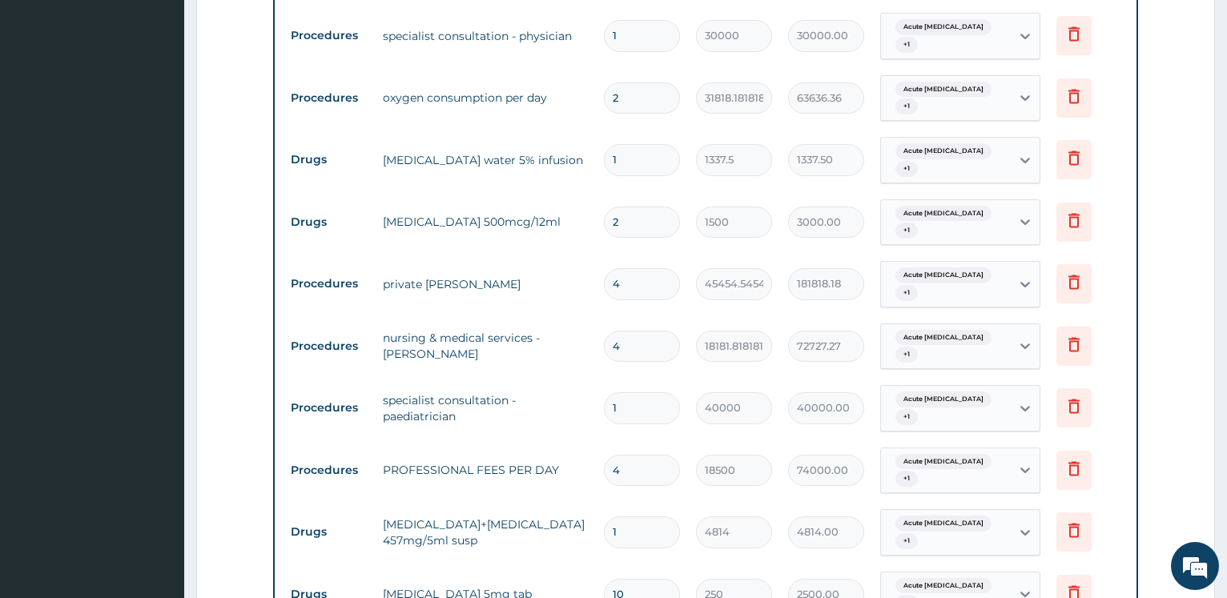
scroll to position [1278, 0]
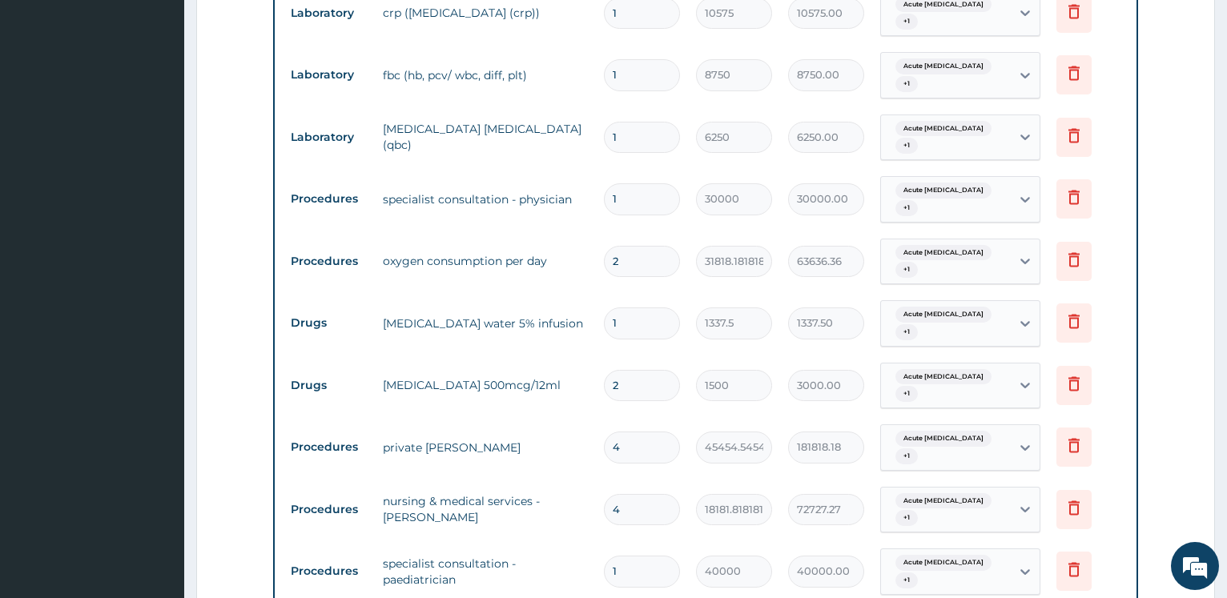
drag, startPoint x: 610, startPoint y: 214, endPoint x: 449, endPoint y: 196, distance: 162.0
click at [604, 308] on input "1" at bounding box center [642, 323] width 76 height 31
type input "3"
type input "4012.50"
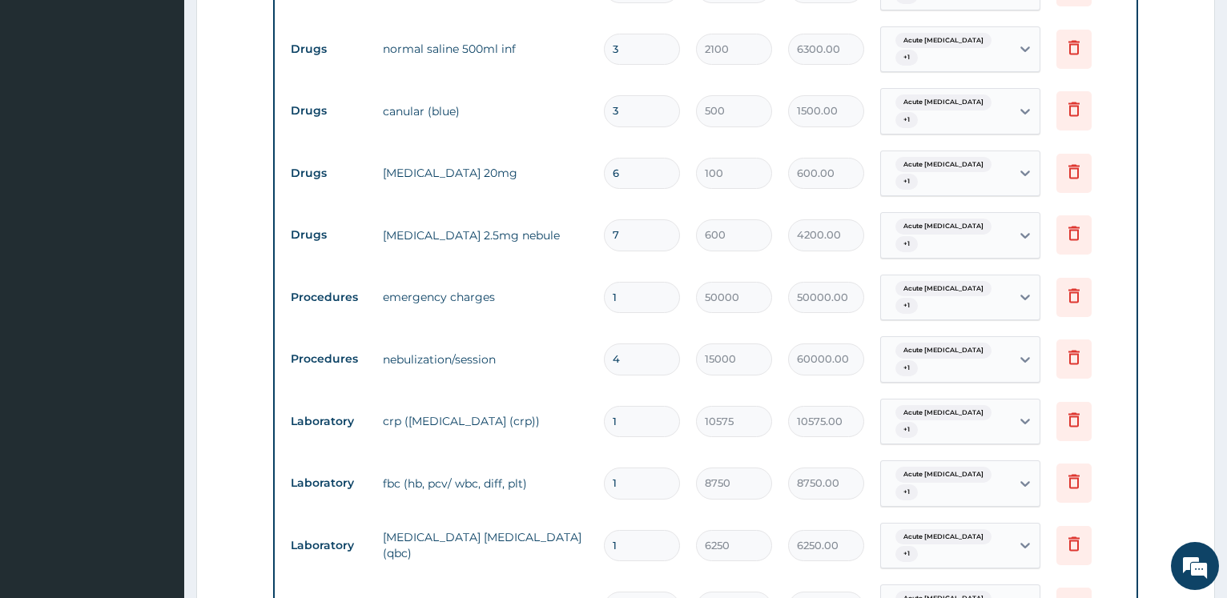
scroll to position [788, 0]
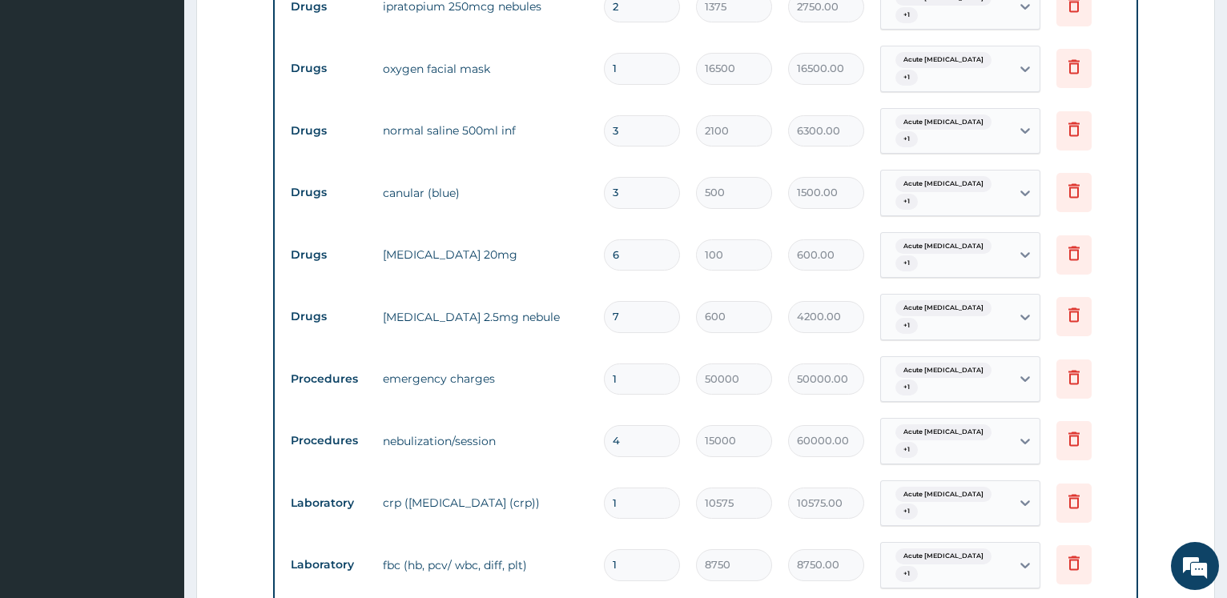
type input "3"
drag, startPoint x: 643, startPoint y: 107, endPoint x: 506, endPoint y: 96, distance: 137.5
click at [604, 115] on input "3" at bounding box center [642, 130] width 76 height 31
type input "5"
type input "10500.00"
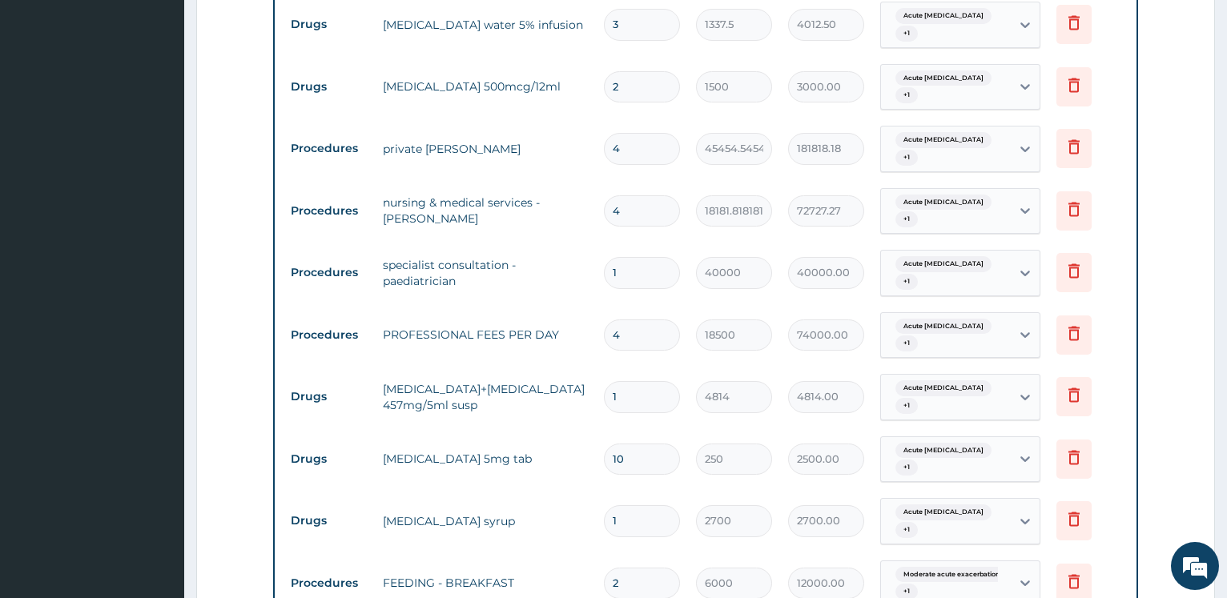
scroll to position [1605, 0]
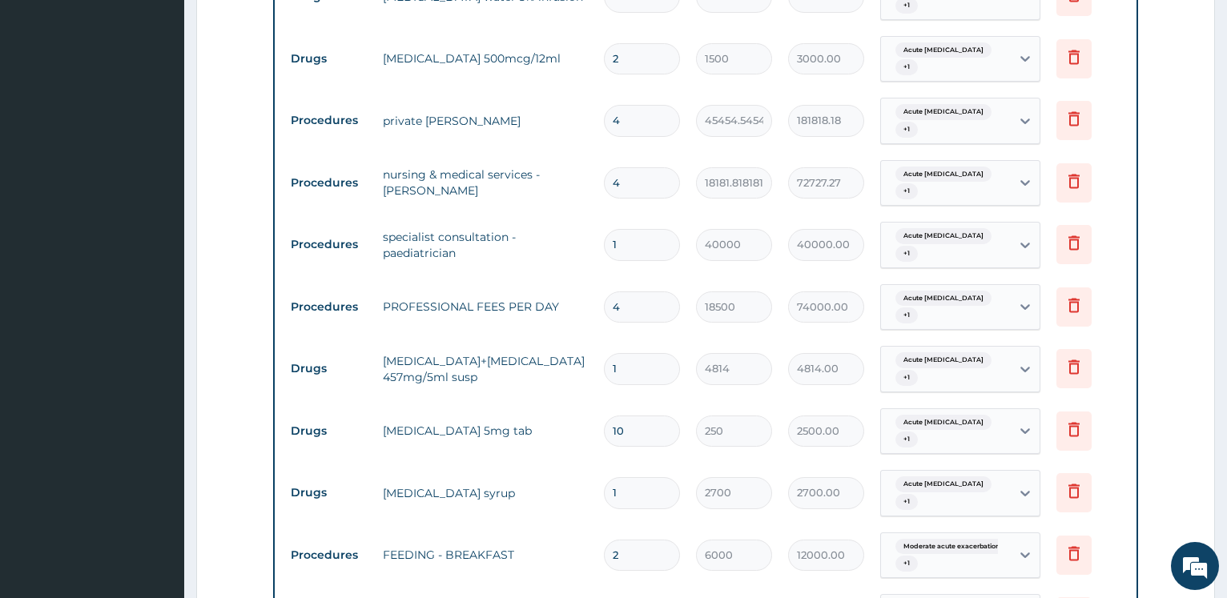
type input "5"
drag, startPoint x: 627, startPoint y: 276, endPoint x: 590, endPoint y: 272, distance: 37.2
click at [604, 416] on input "10" at bounding box center [642, 431] width 76 height 31
type input "4"
type input "1000.00"
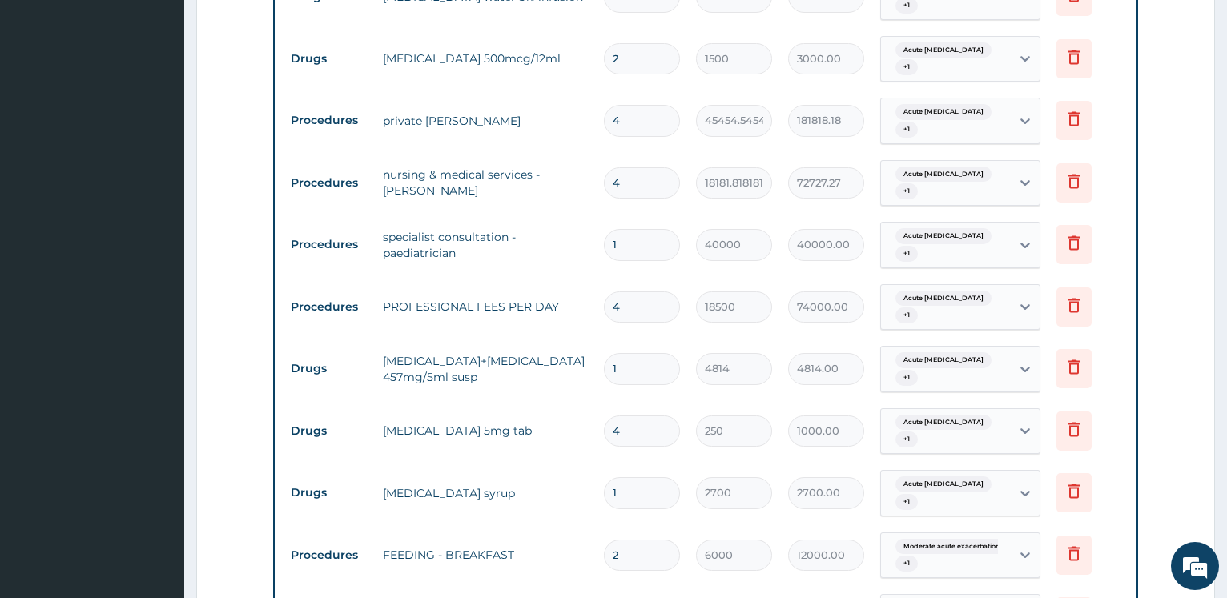
type input "46"
type input "11500.00"
type input "4"
type input "1000.00"
type input "0.00"
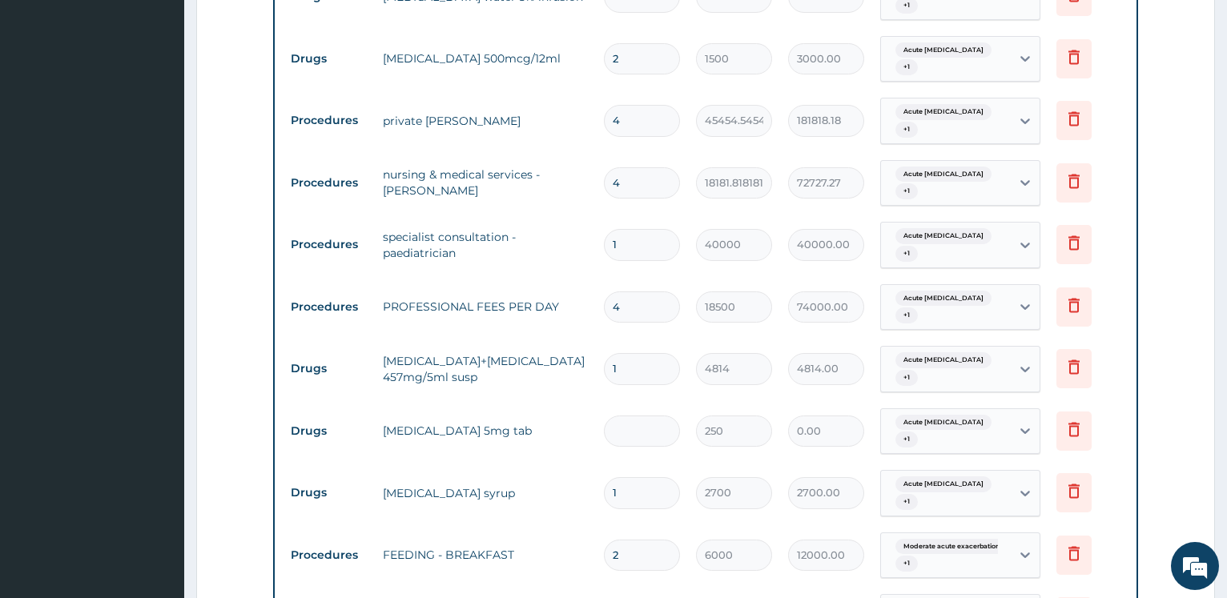
type input "1"
type input "250.00"
type input "18"
type input "4500.00"
type input "18"
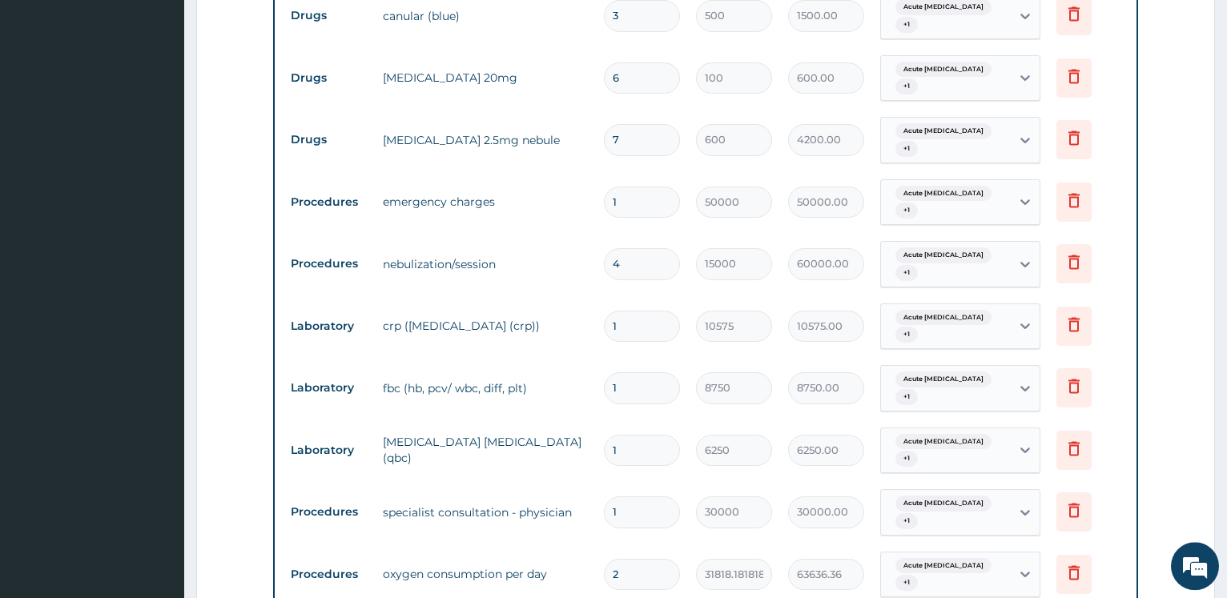
scroll to position [951, 0]
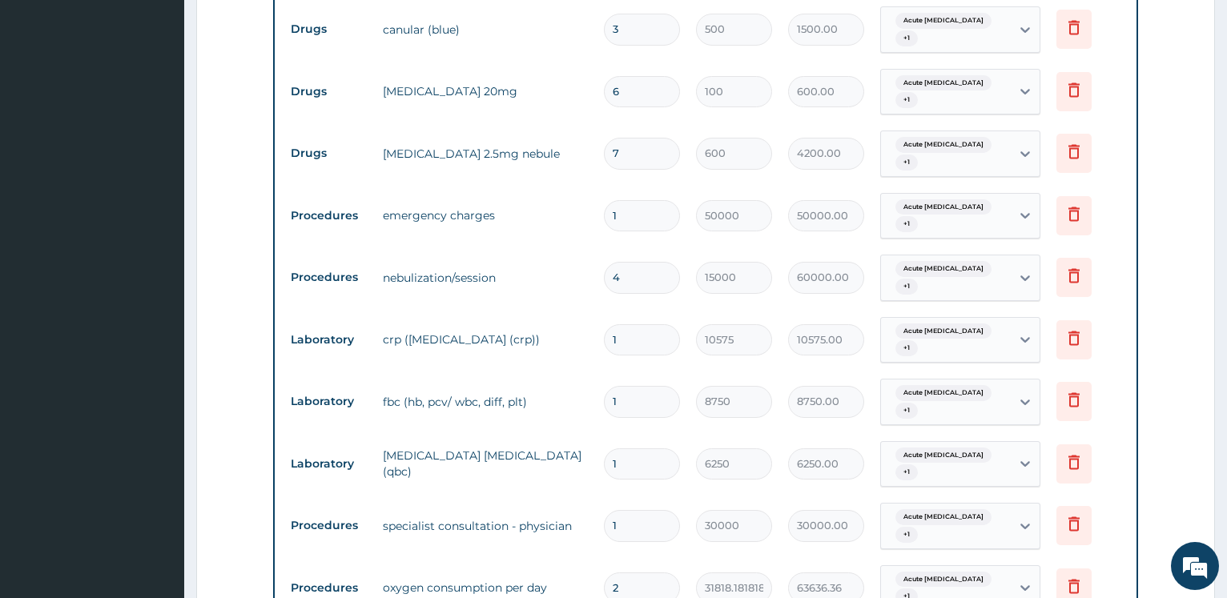
drag, startPoint x: 638, startPoint y: 210, endPoint x: 596, endPoint y: 208, distance: 42.5
click at [604, 262] on input "4" at bounding box center [642, 277] width 76 height 31
type input "1"
type input "15000.00"
type input "10"
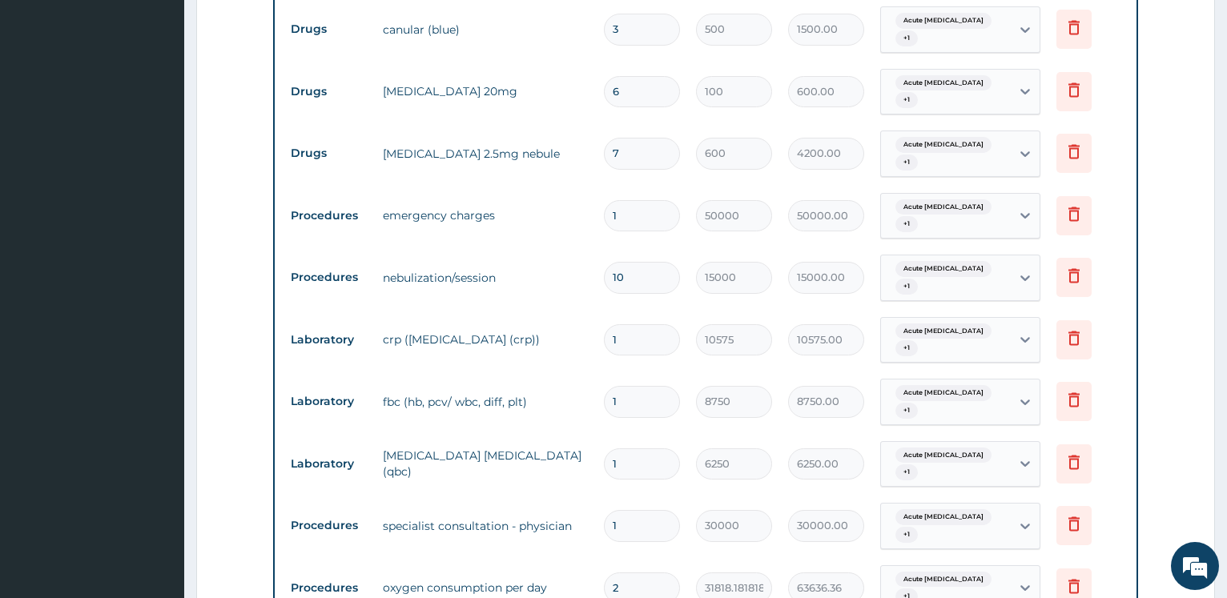
type input "150000.00"
type input "10"
click at [246, 213] on form "Step 2 of 2 PA Code / Prescription Code PA/E09B26 PA/61F97B PA/CFD4DD Encounter…" at bounding box center [705, 371] width 1019 height 2474
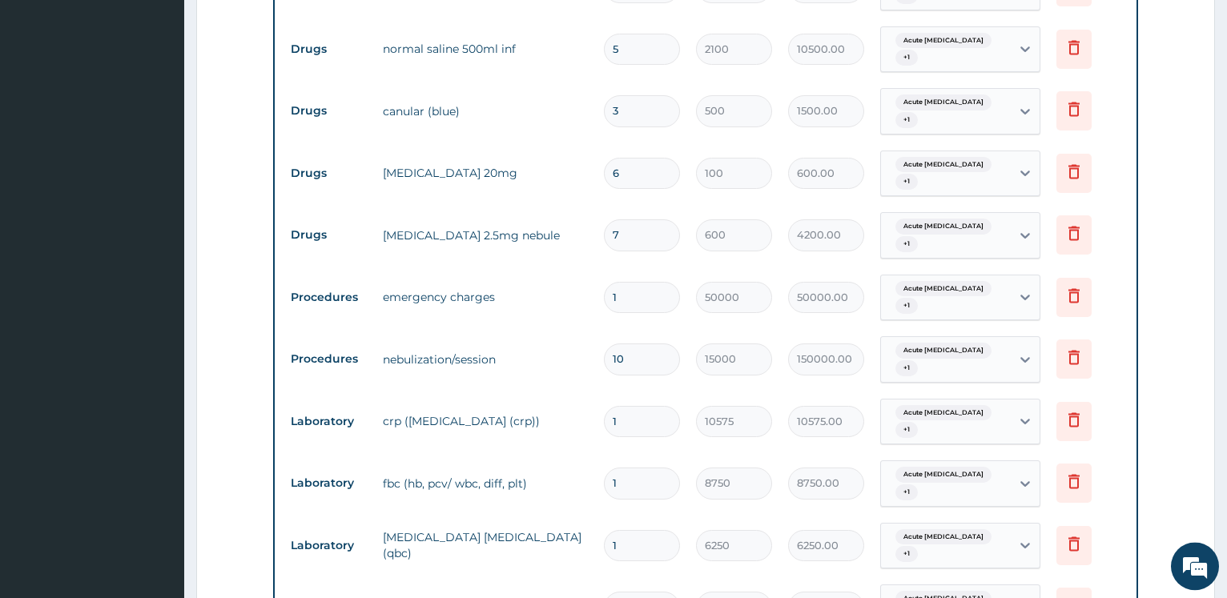
scroll to position [788, 0]
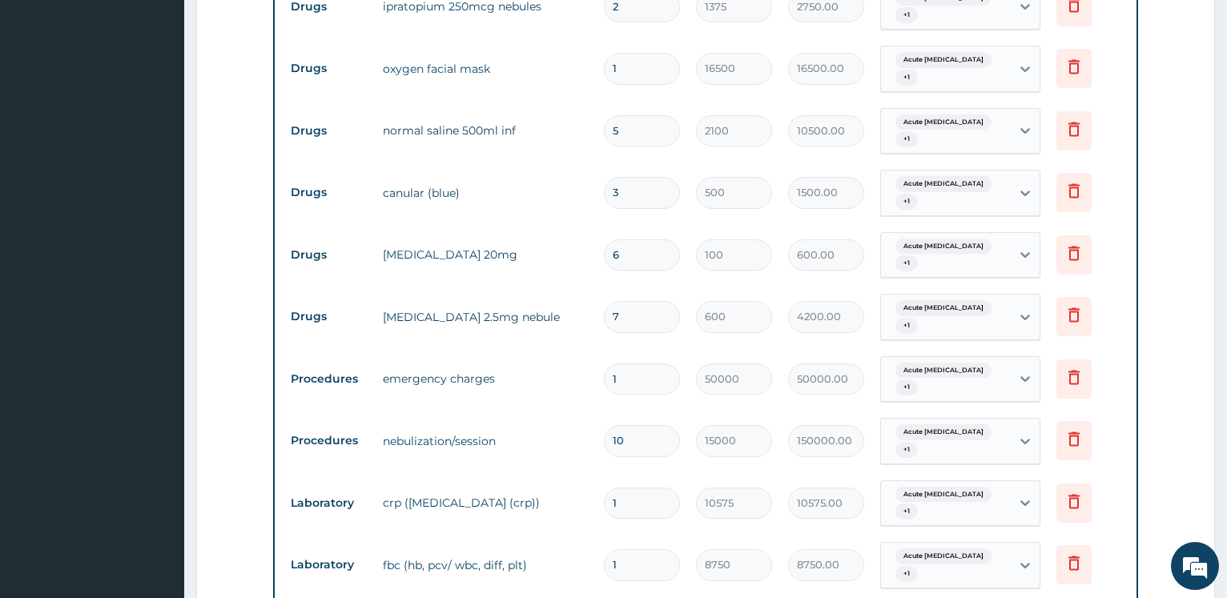
drag, startPoint x: 618, startPoint y: 266, endPoint x: 686, endPoint y: 281, distance: 69.0
click at [618, 301] on input "7" at bounding box center [642, 316] width 76 height 31
type input "217"
type input "130200.00"
type input "27"
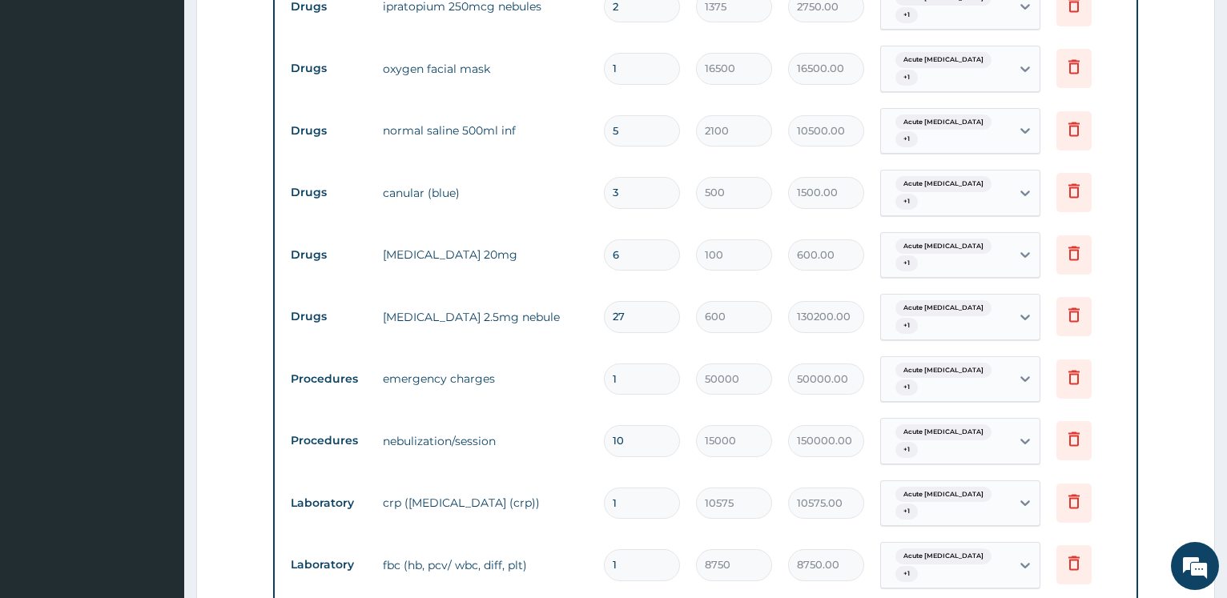
type input "16200.00"
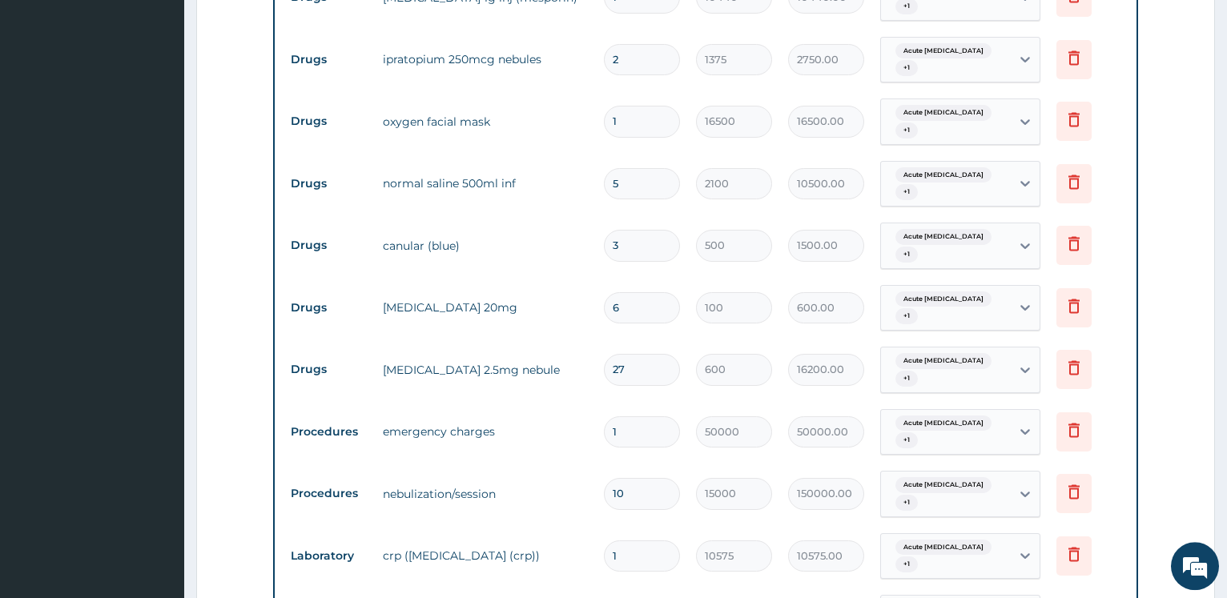
scroll to position [706, 0]
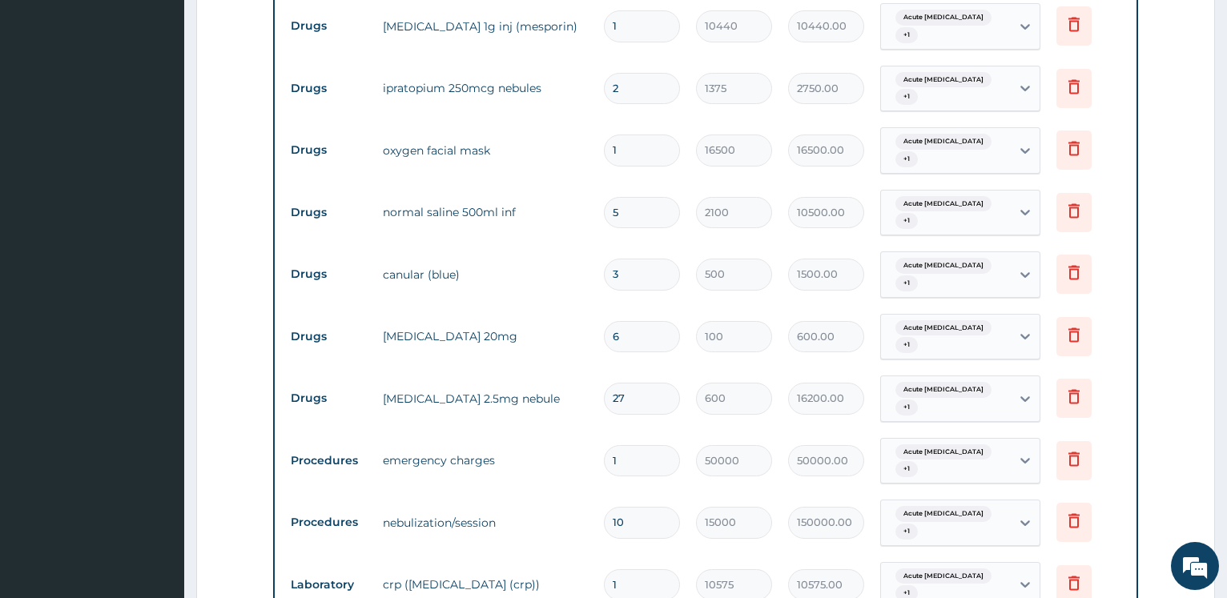
type input "27"
drag, startPoint x: 640, startPoint y: 292, endPoint x: 502, endPoint y: 272, distance: 140.0
click at [604, 321] on input "6" at bounding box center [642, 336] width 76 height 31
type input "1"
type input "100.00"
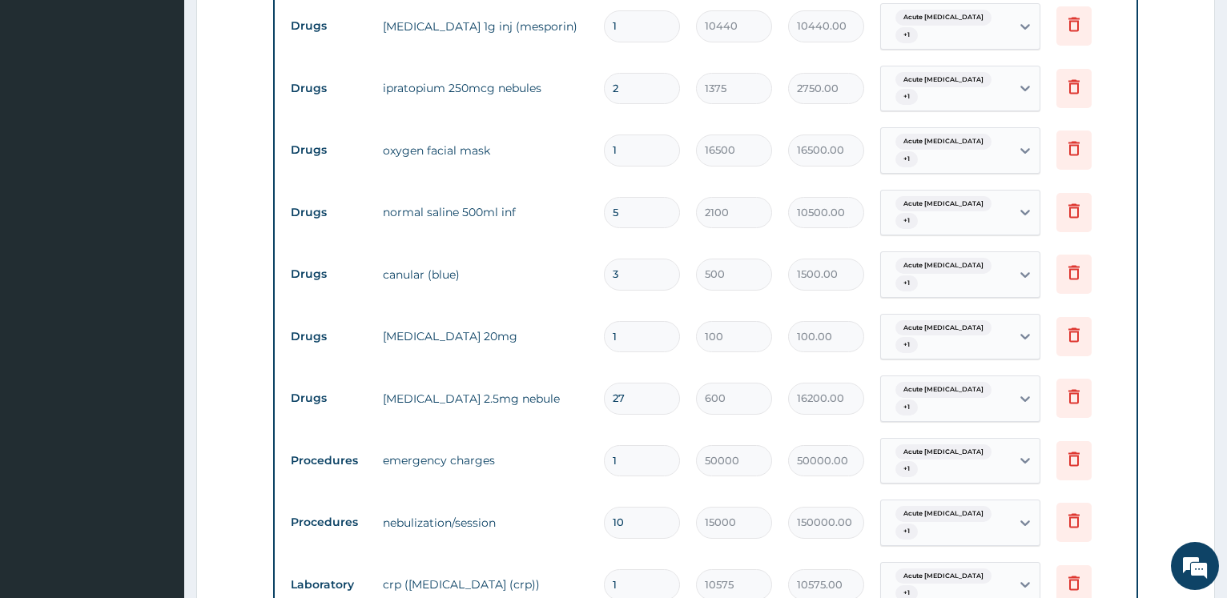
type input "12"
type input "1200.00"
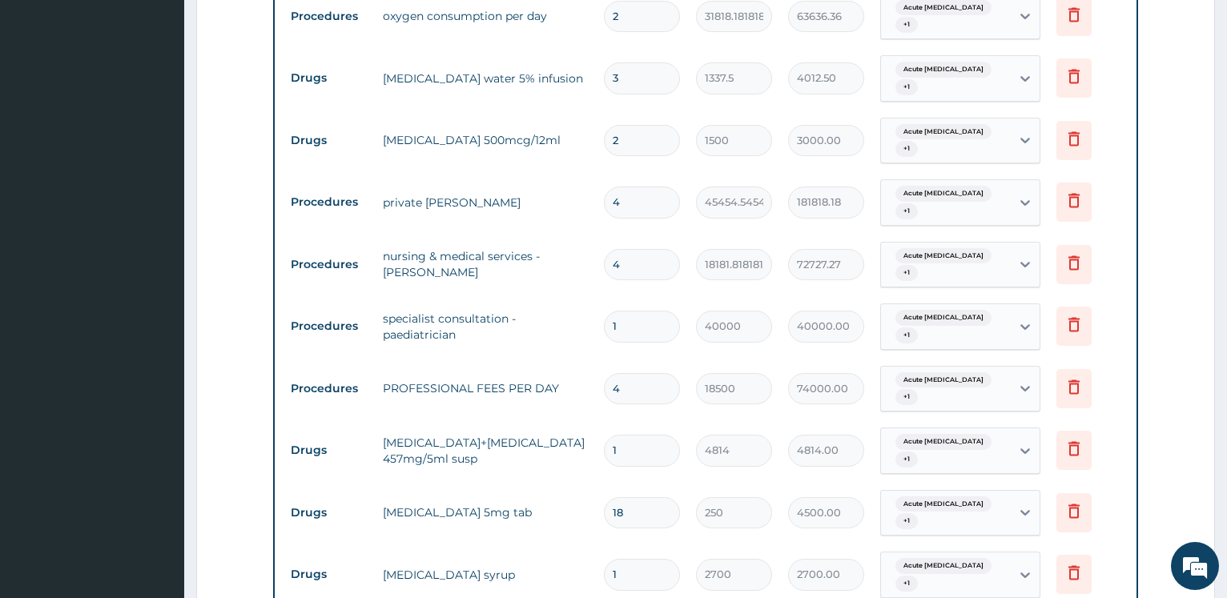
scroll to position [1850, 0]
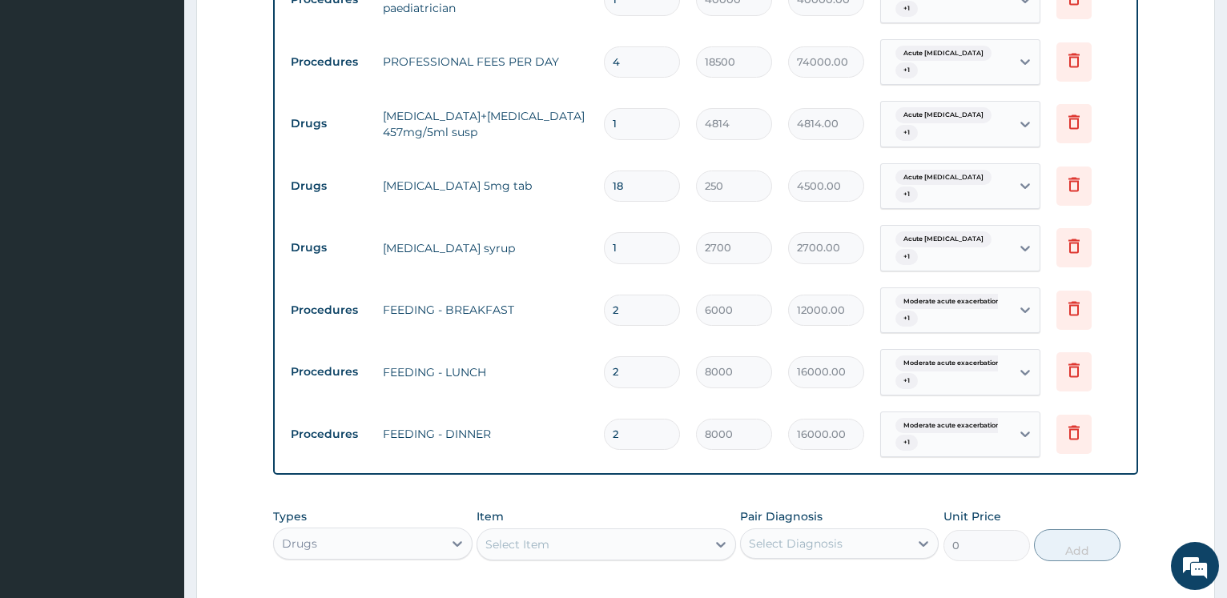
type input "12"
drag, startPoint x: 1098, startPoint y: 500, endPoint x: 1114, endPoint y: 420, distance: 81.5
drag, startPoint x: 1086, startPoint y: 493, endPoint x: 482, endPoint y: 195, distance: 673.9
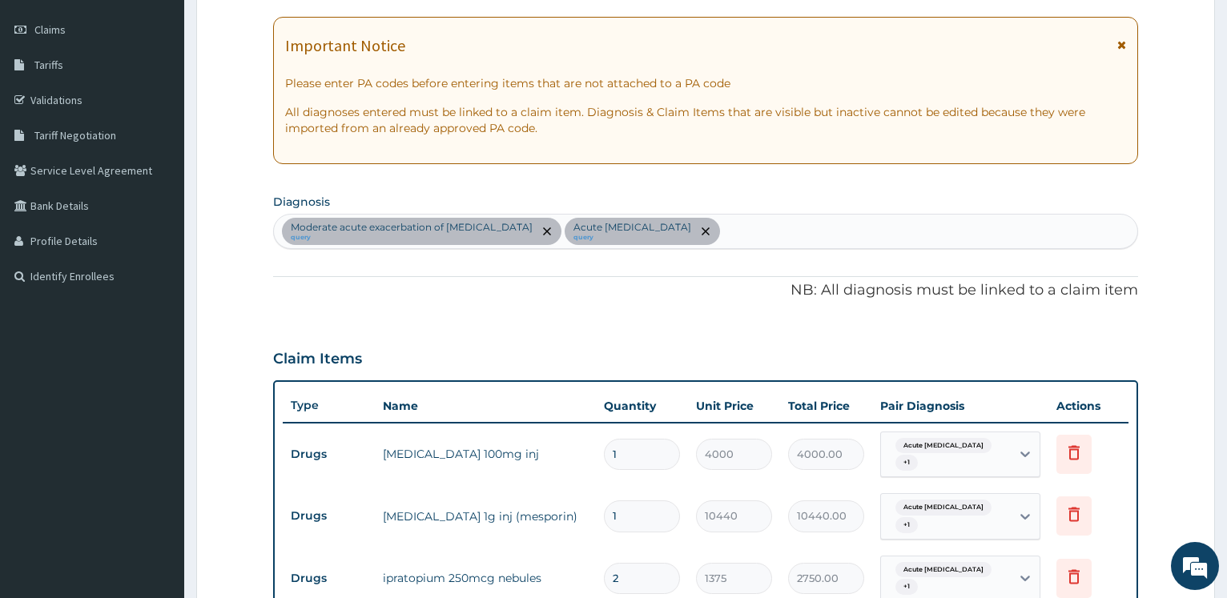
scroll to position [0, 0]
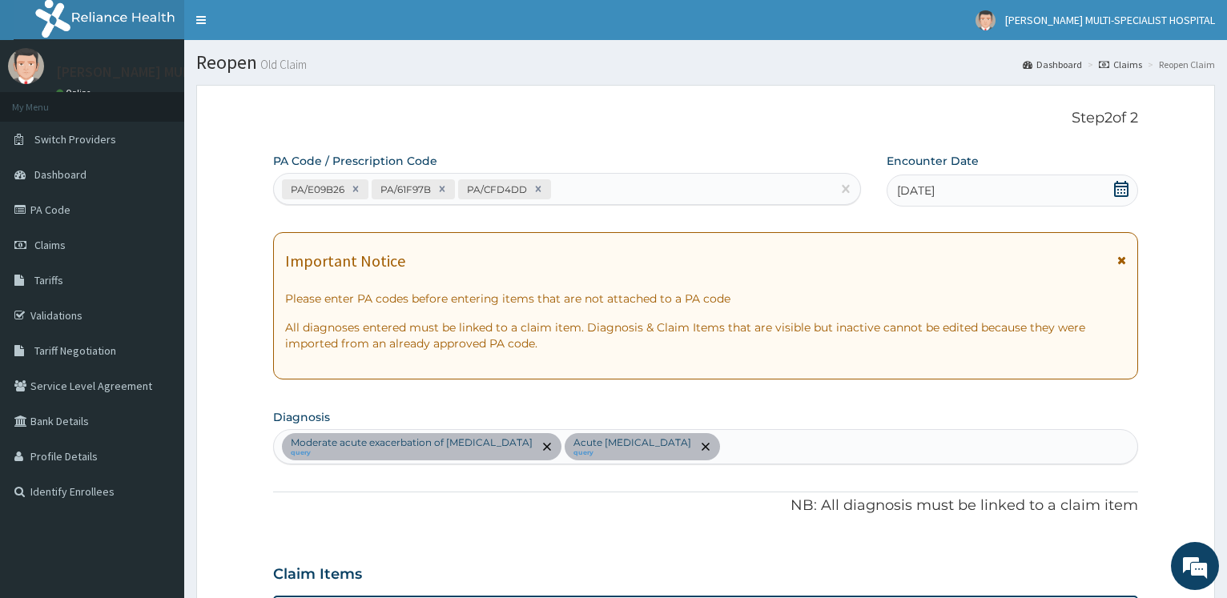
click at [1114, 190] on icon at bounding box center [1122, 189] width 16 height 16
click at [1117, 185] on icon at bounding box center [1122, 189] width 16 height 16
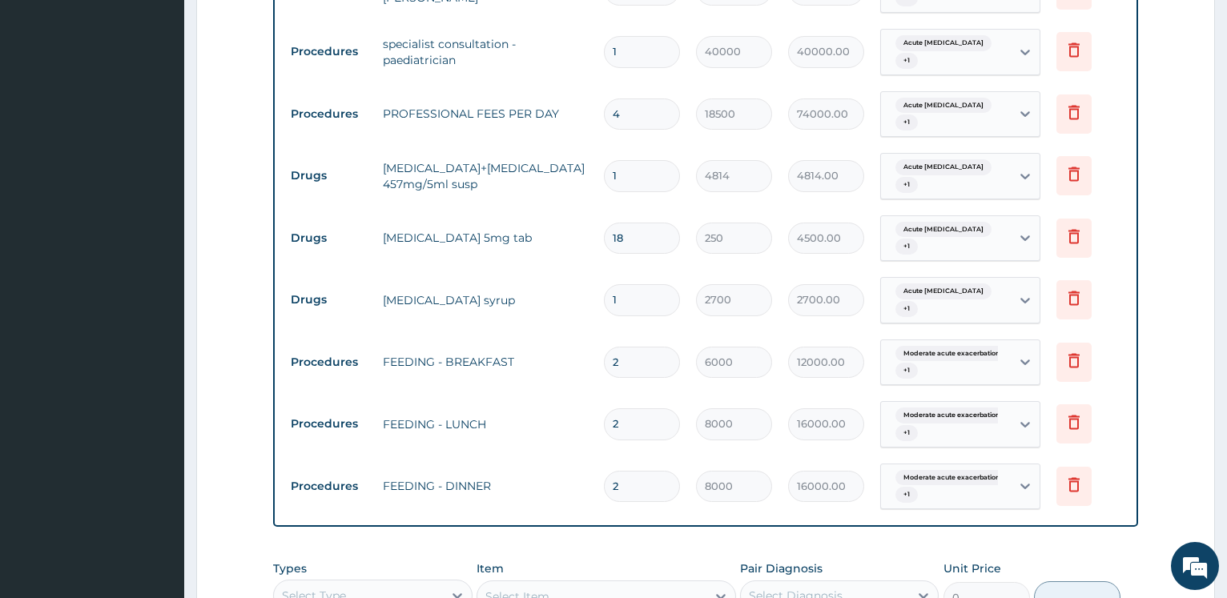
scroll to position [1850, 0]
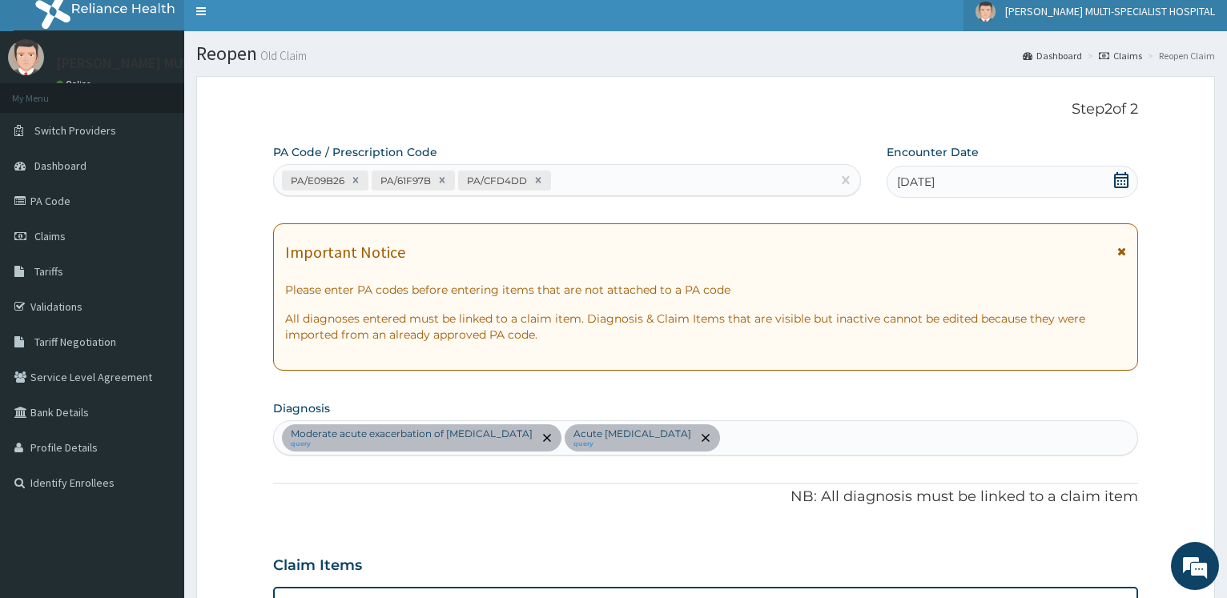
scroll to position [0, 0]
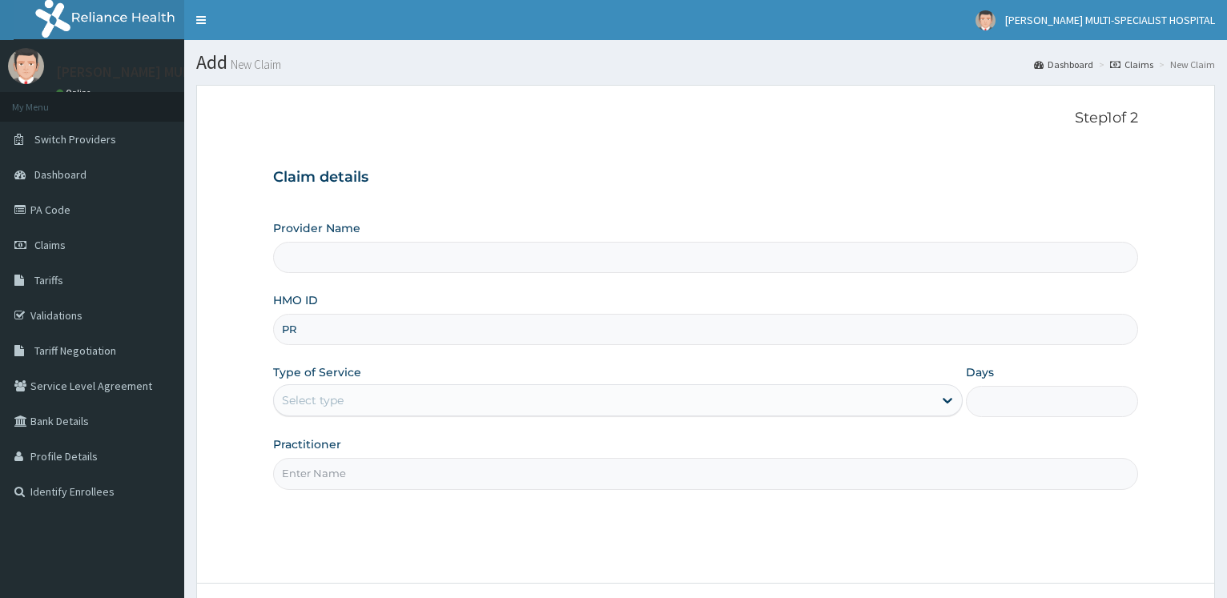
type input "PRS"
type input "[PERSON_NAME] Multi-Specialist Hospital - IKEJA"
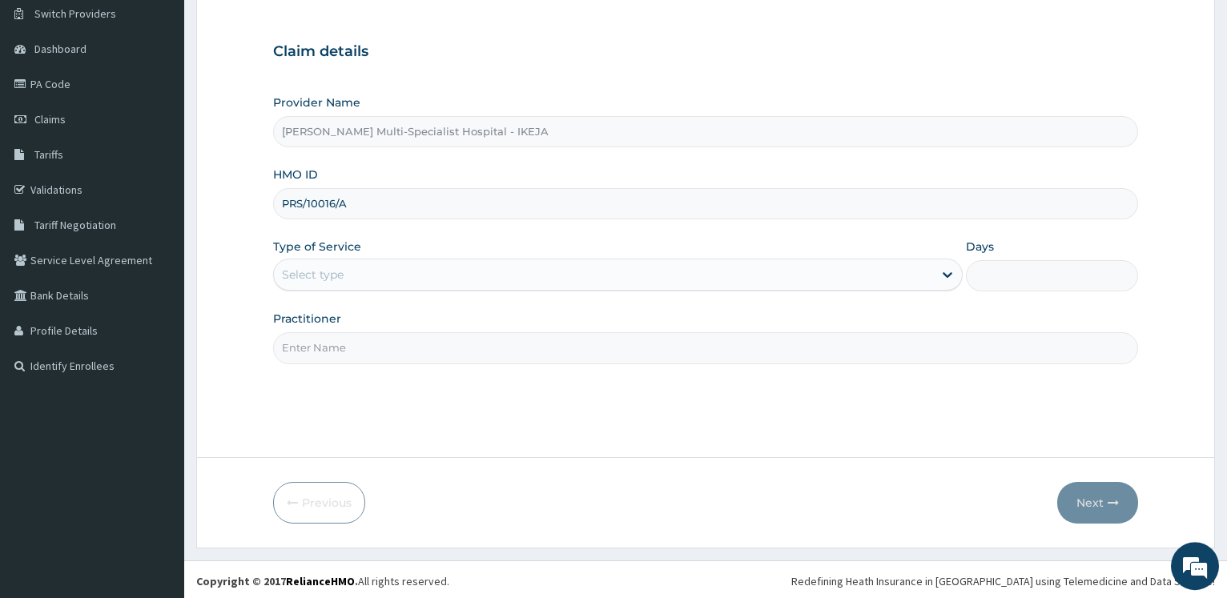
scroll to position [129, 0]
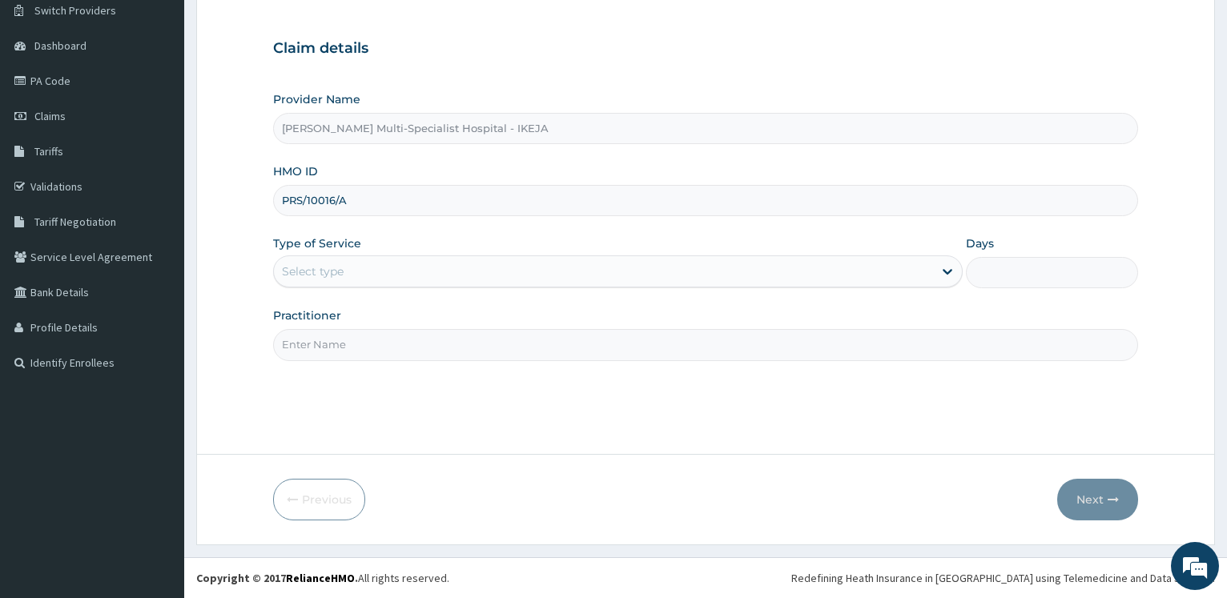
type input "PRS/10016/A"
click at [305, 267] on div "Select type" at bounding box center [313, 272] width 62 height 16
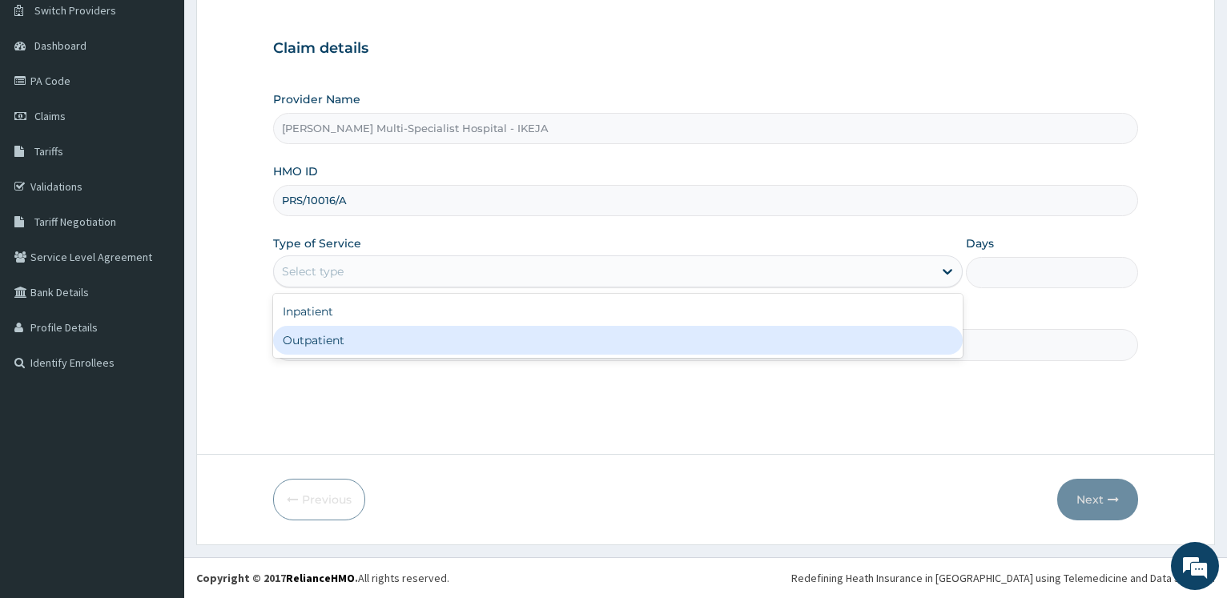
click at [302, 336] on div "Outpatient" at bounding box center [617, 340] width 689 height 29
type input "1"
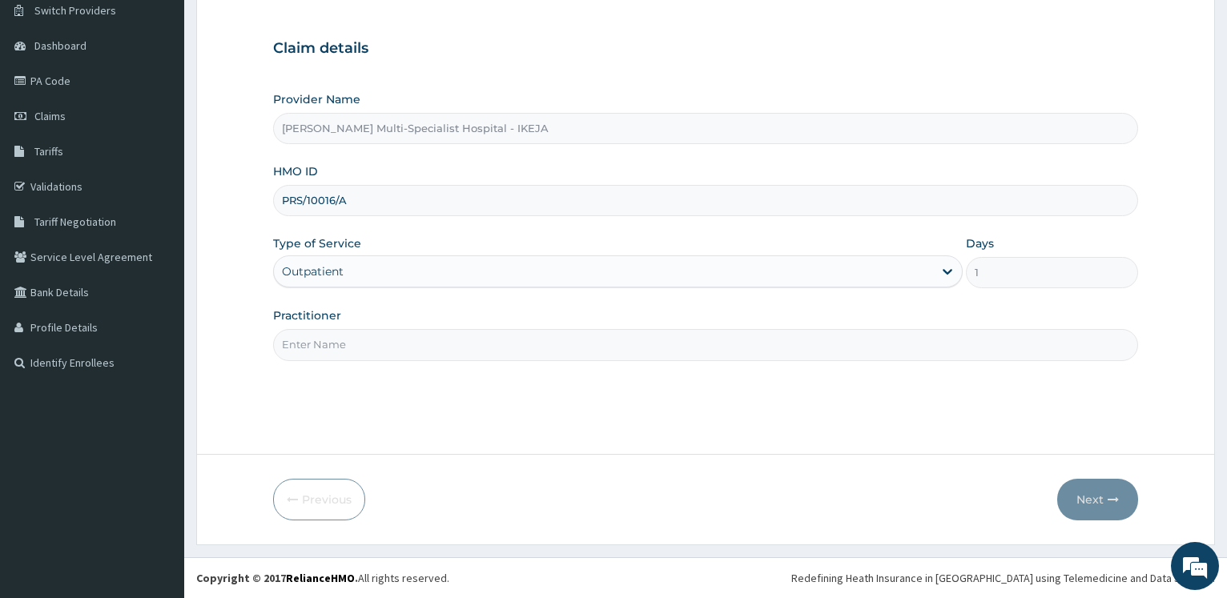
click at [302, 336] on input "Practitioner" at bounding box center [705, 344] width 865 height 31
type input "[PERSON_NAME]"
click at [1078, 501] on button "Next" at bounding box center [1097, 500] width 81 height 42
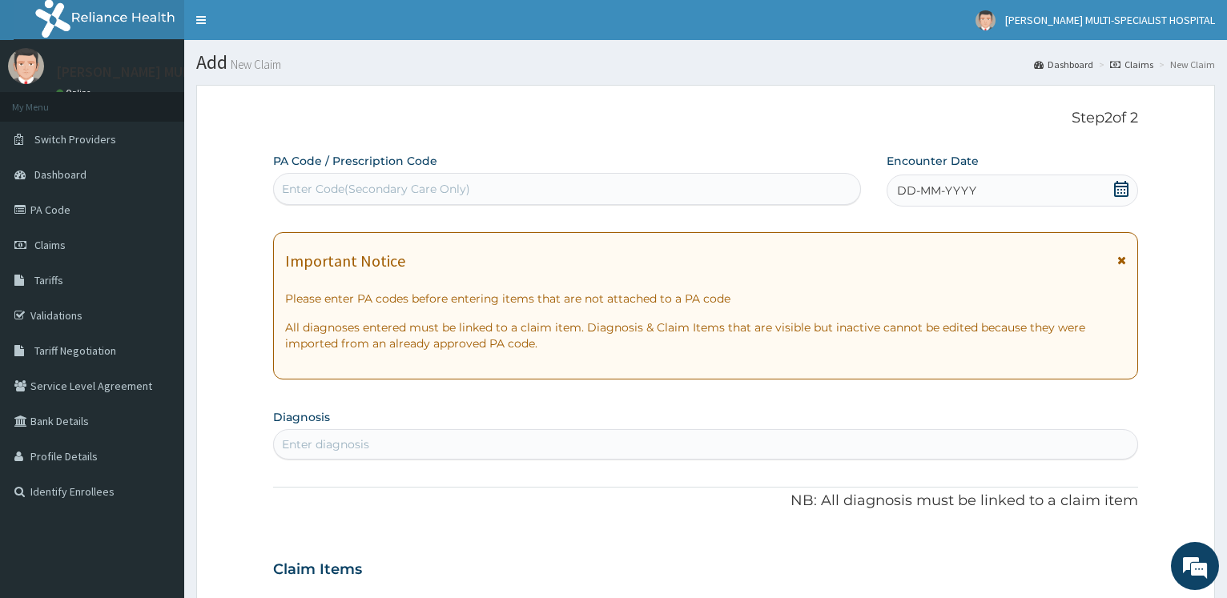
click at [293, 195] on div "Enter Code(Secondary Care Only)" at bounding box center [376, 189] width 188 height 16
click at [305, 196] on input "PA/E3A75" at bounding box center [309, 189] width 55 height 16
type input "PA/E3FA75"
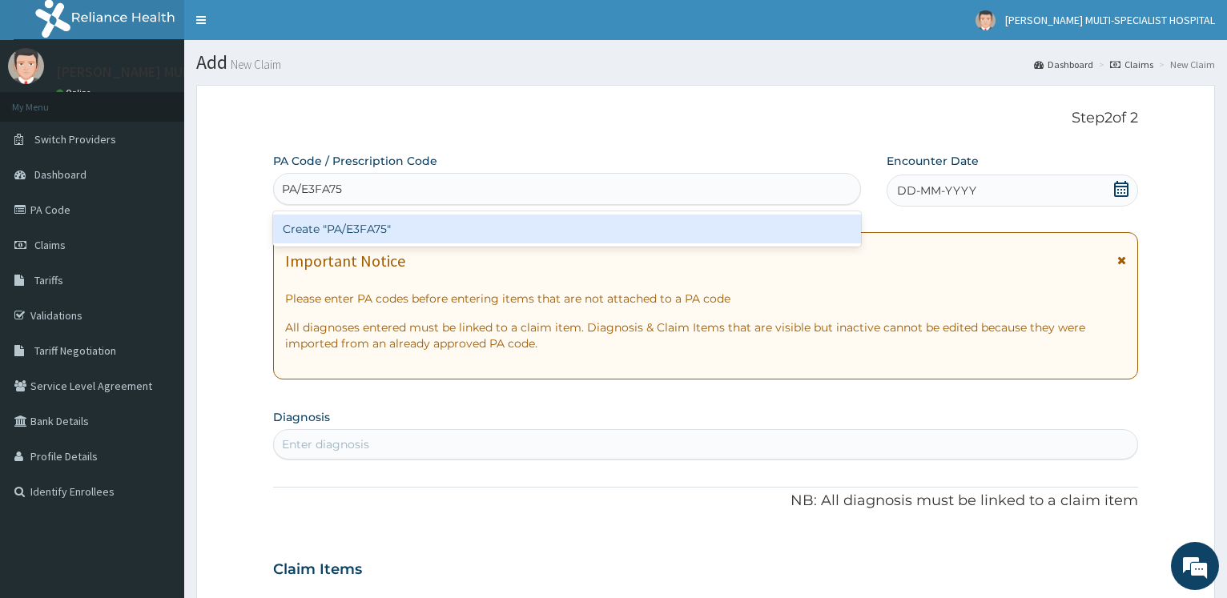
click at [402, 231] on div "Create "PA/E3FA75"" at bounding box center [566, 229] width 587 height 29
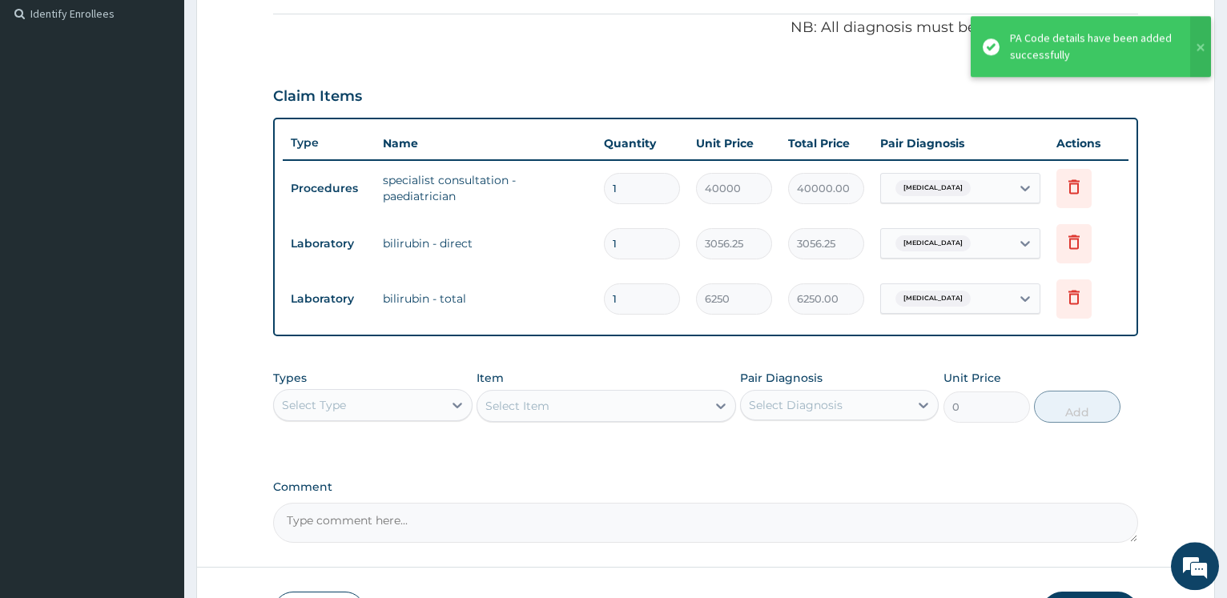
scroll to position [591, 0]
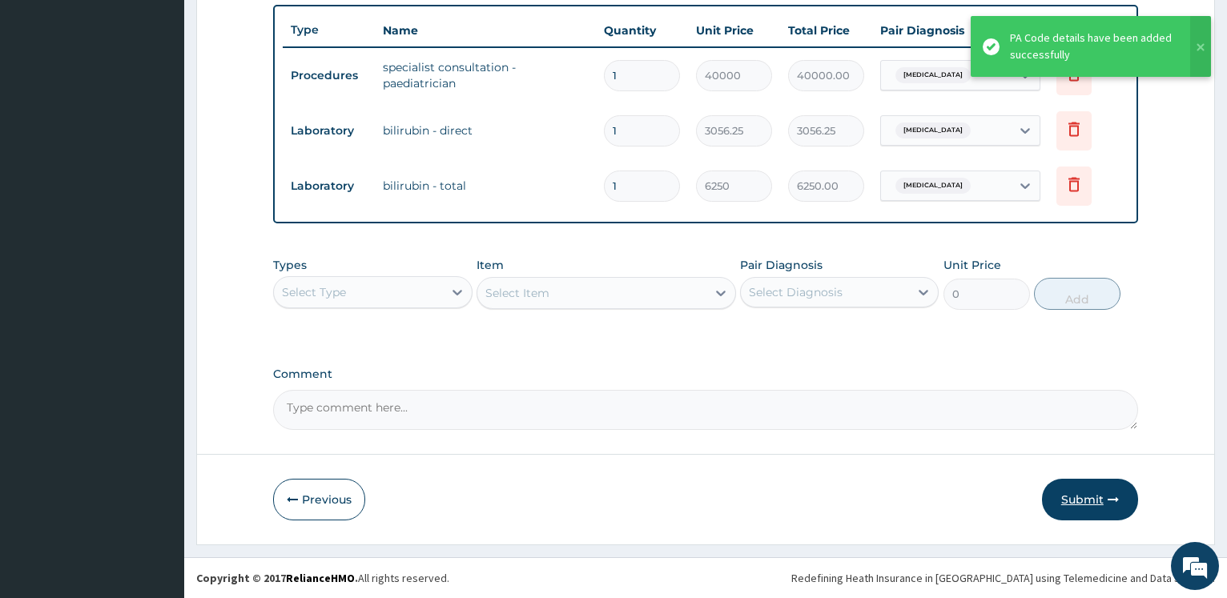
click at [1092, 497] on button "Submit" at bounding box center [1090, 500] width 96 height 42
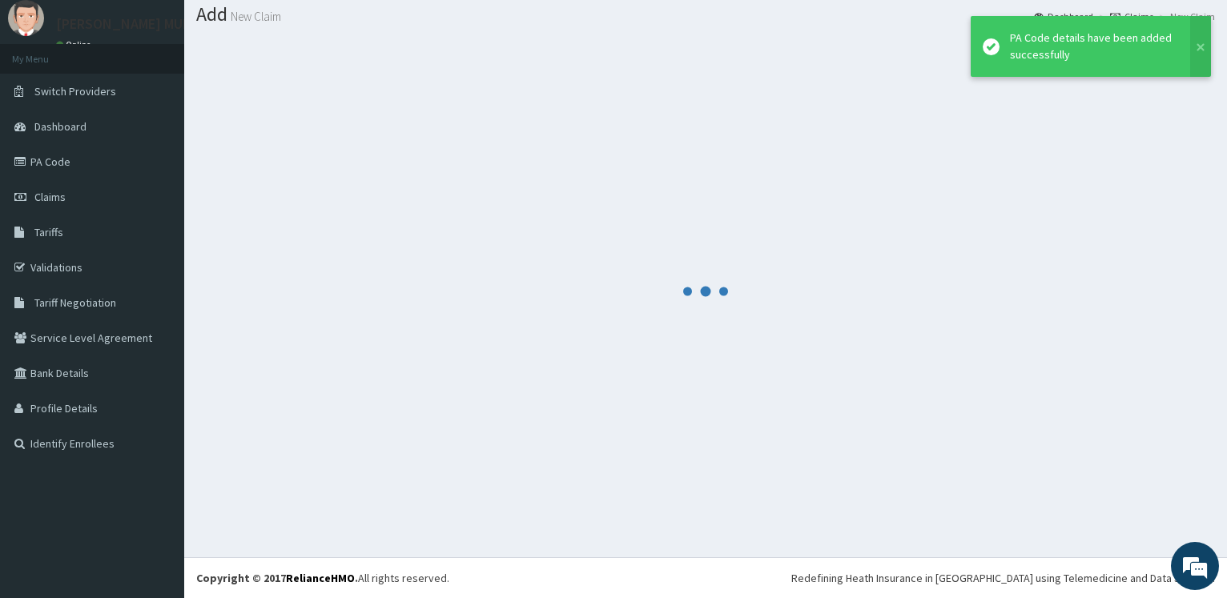
scroll to position [48, 0]
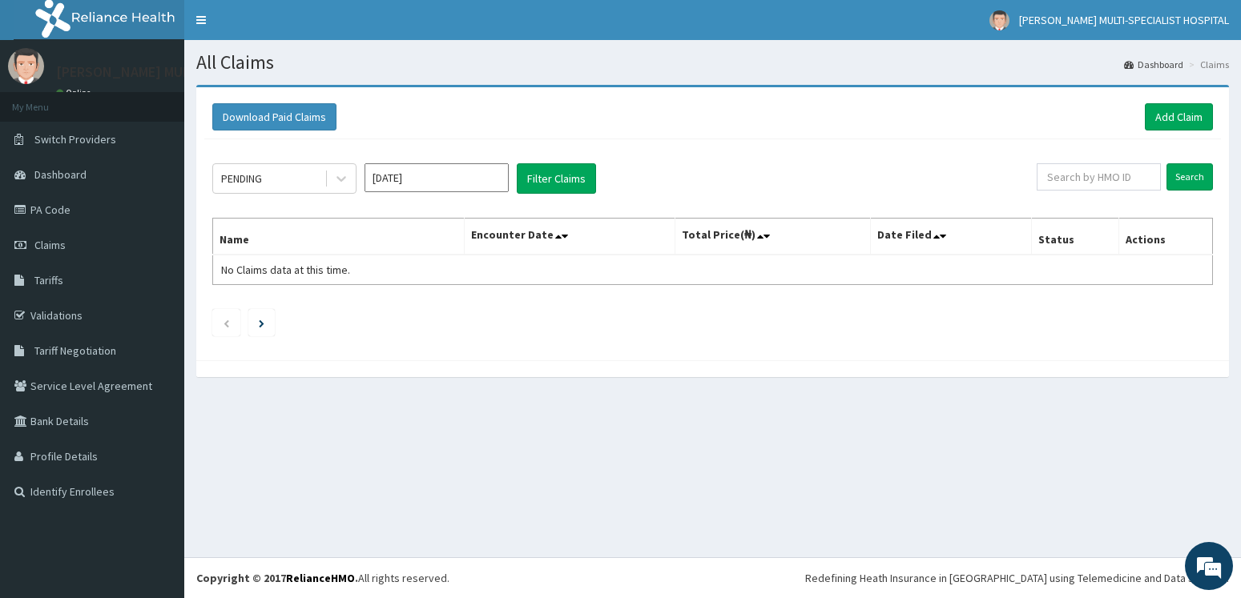
click at [1033, 108] on div "Download Paid Claims Add Claim" at bounding box center [712, 116] width 1001 height 27
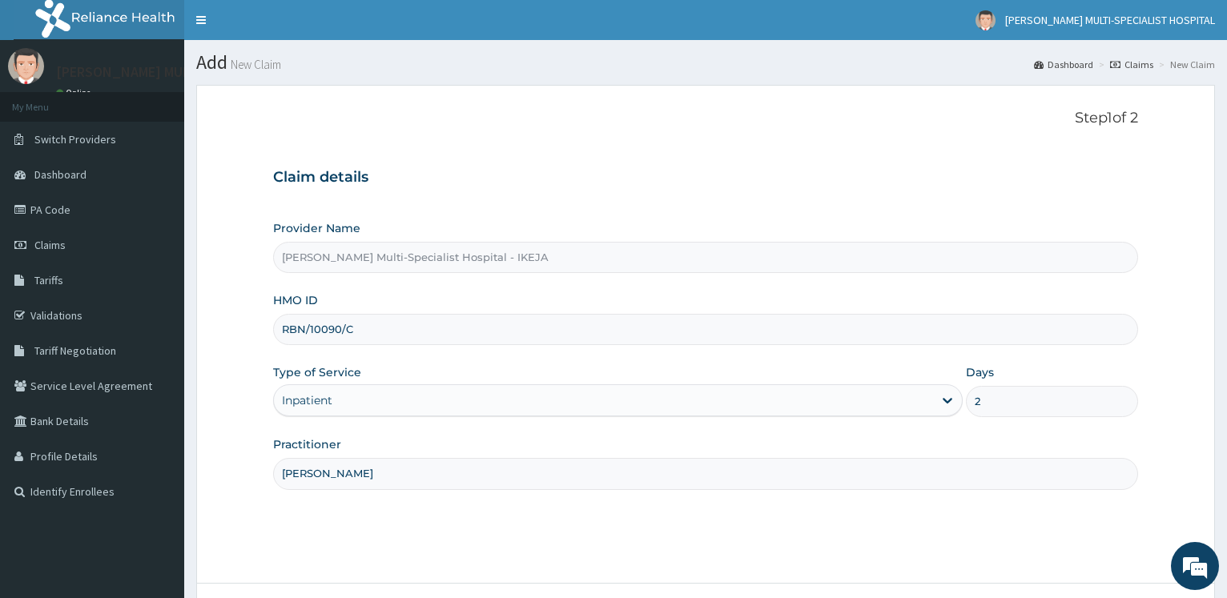
click at [1137, 162] on div "Claim details Provider Name [PERSON_NAME] Multi-Specialist Hospital - IKEJA HMO…" at bounding box center [705, 321] width 865 height 336
